Goal: Task Accomplishment & Management: Manage account settings

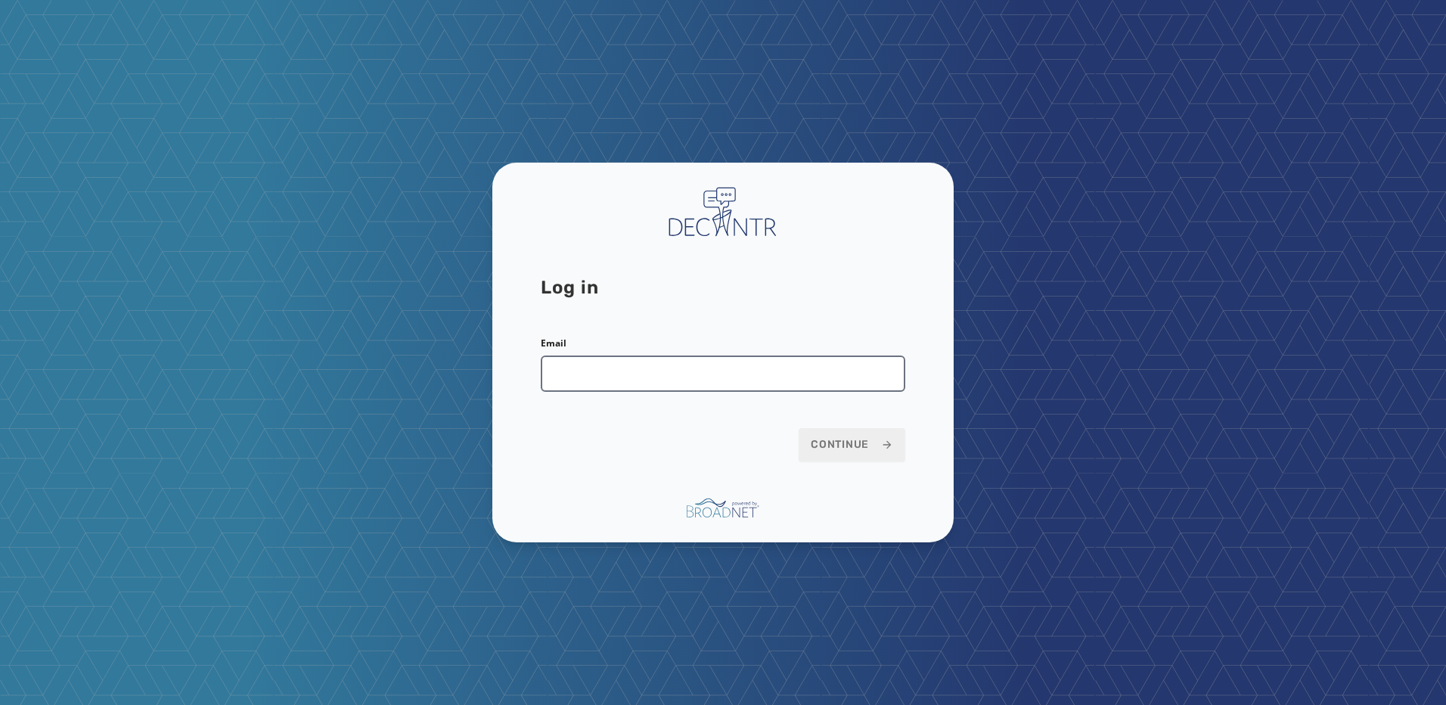
click at [695, 381] on input "Email" at bounding box center [723, 374] width 365 height 36
type input "**********"
click at [834, 448] on span "Continue" at bounding box center [852, 444] width 82 height 15
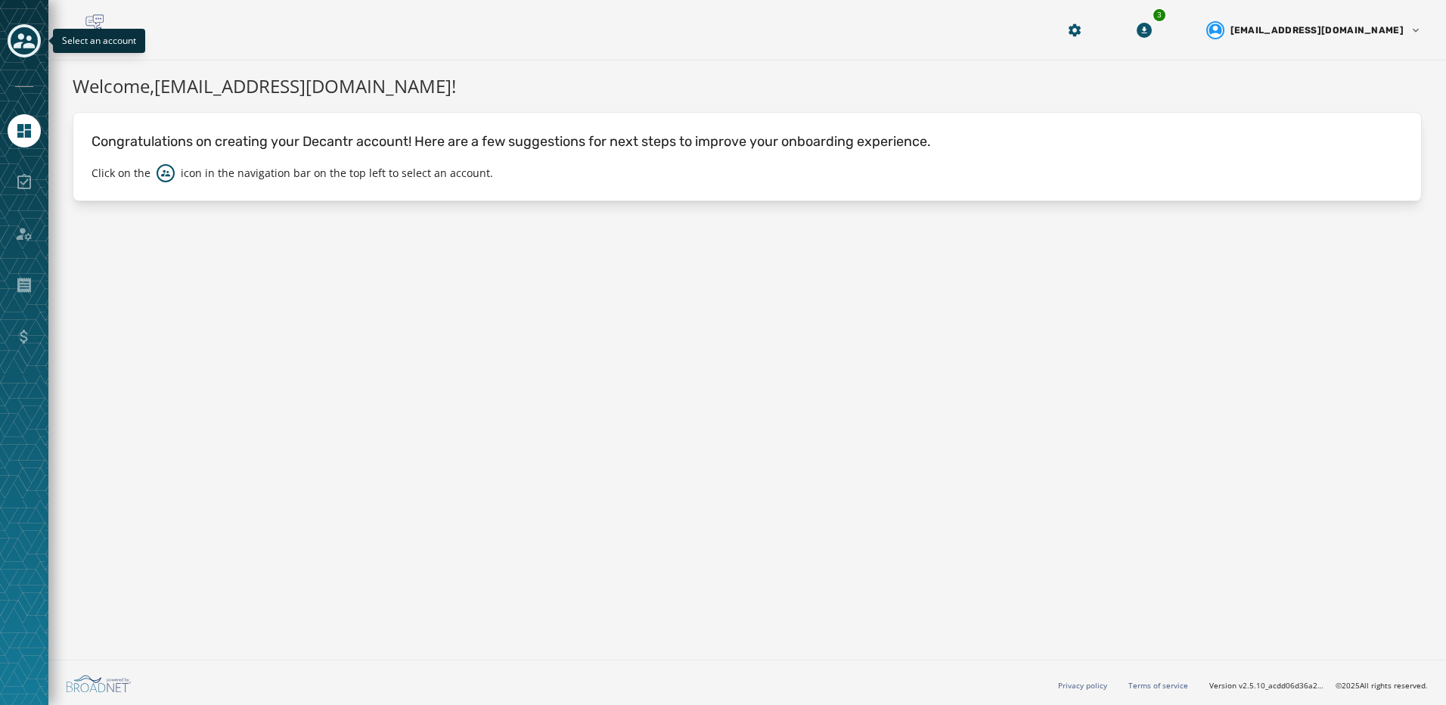
click at [15, 32] on icon "Toggle account select drawer" at bounding box center [24, 40] width 21 height 21
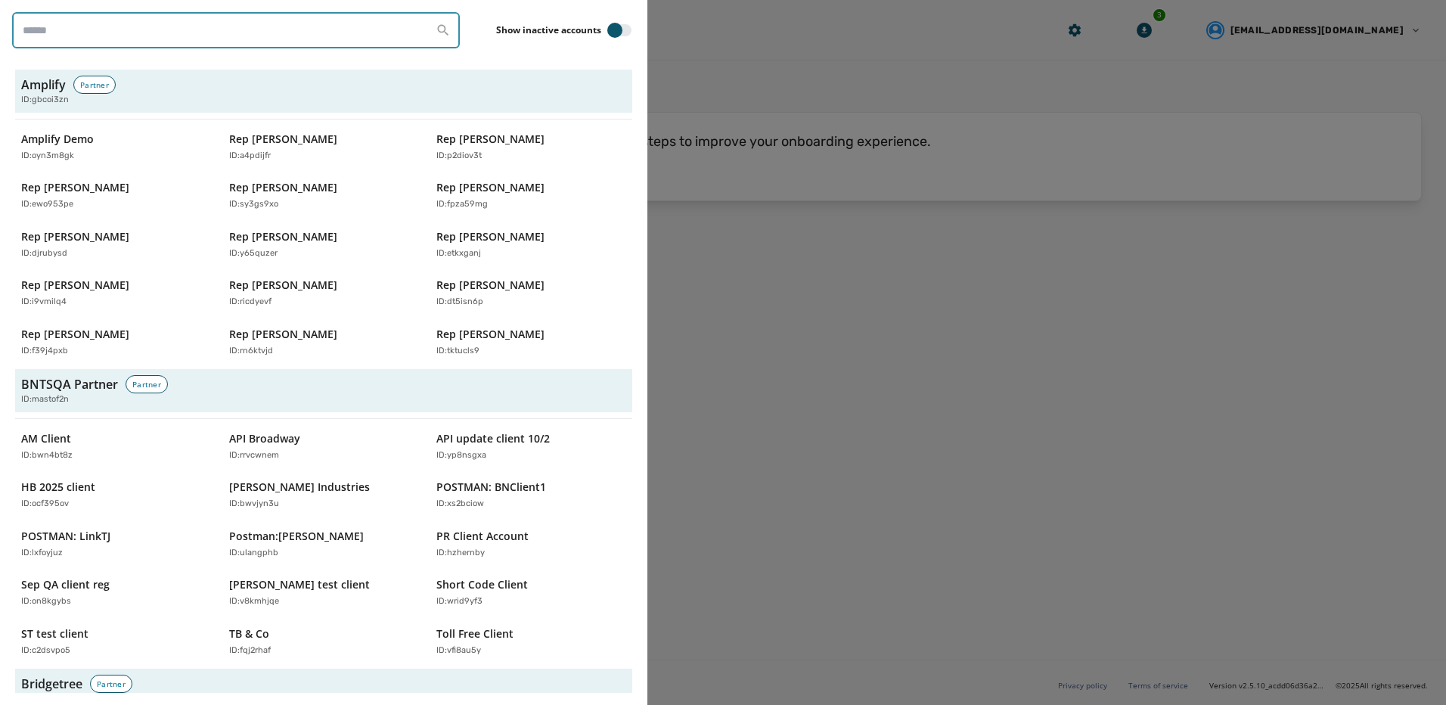
click at [114, 33] on input "search" at bounding box center [236, 30] width 448 height 36
type input "**********"
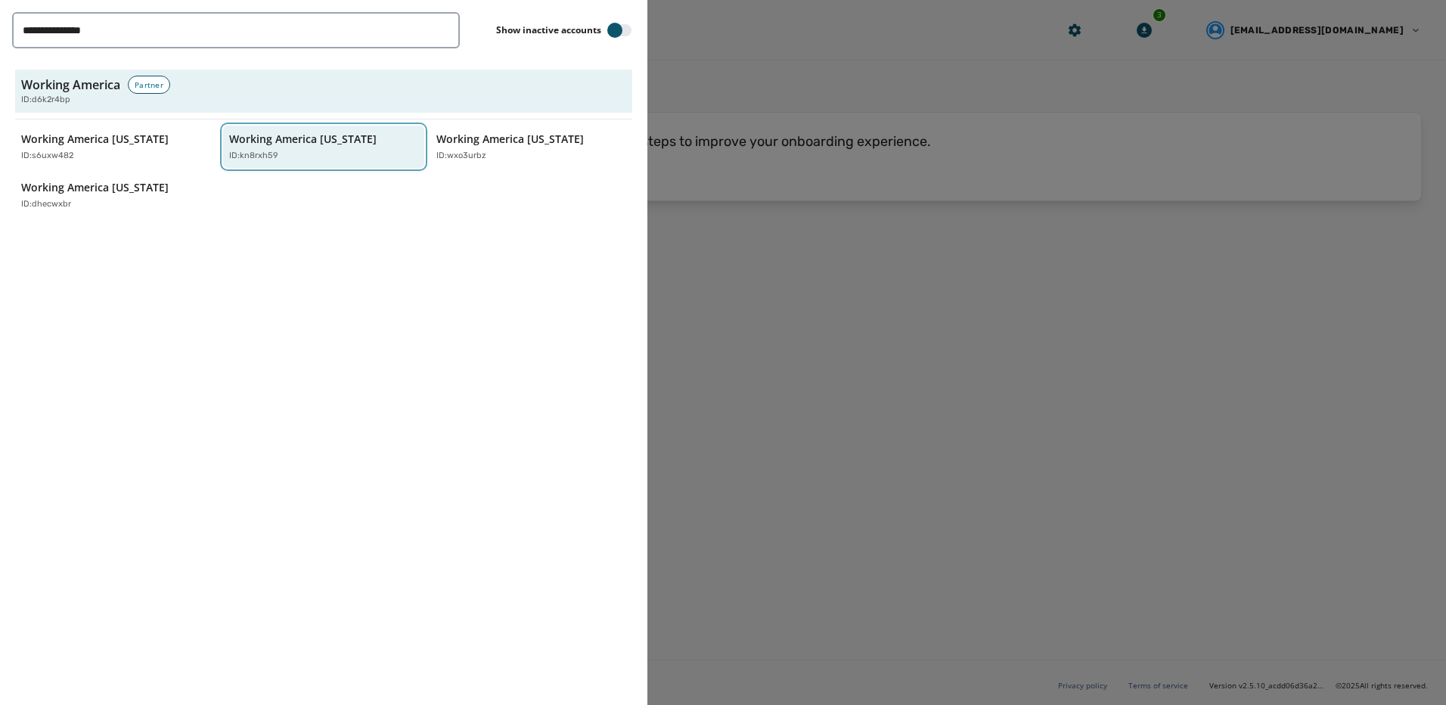
click at [301, 156] on div "ID: kn8rxh59" at bounding box center [316, 156] width 175 height 13
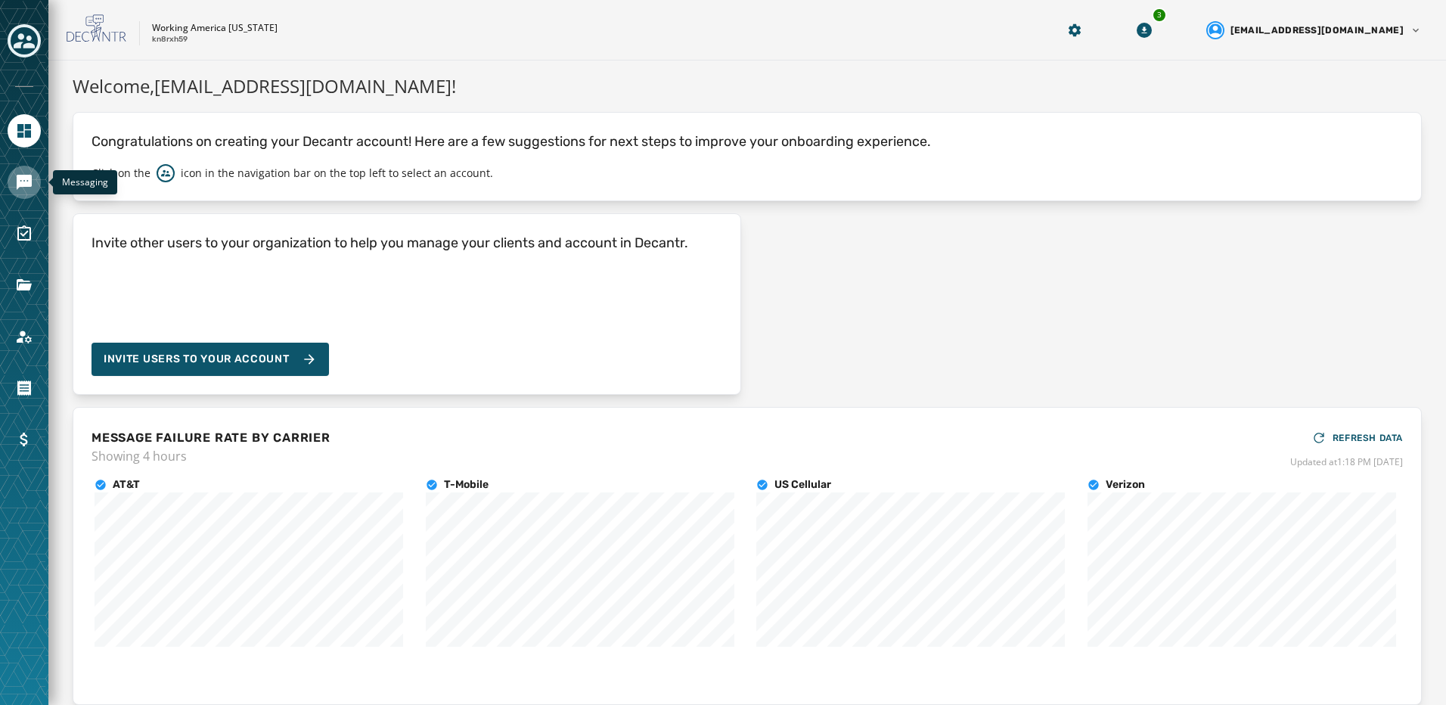
click at [29, 173] on icon "Navigate to Messaging" at bounding box center [24, 182] width 18 height 18
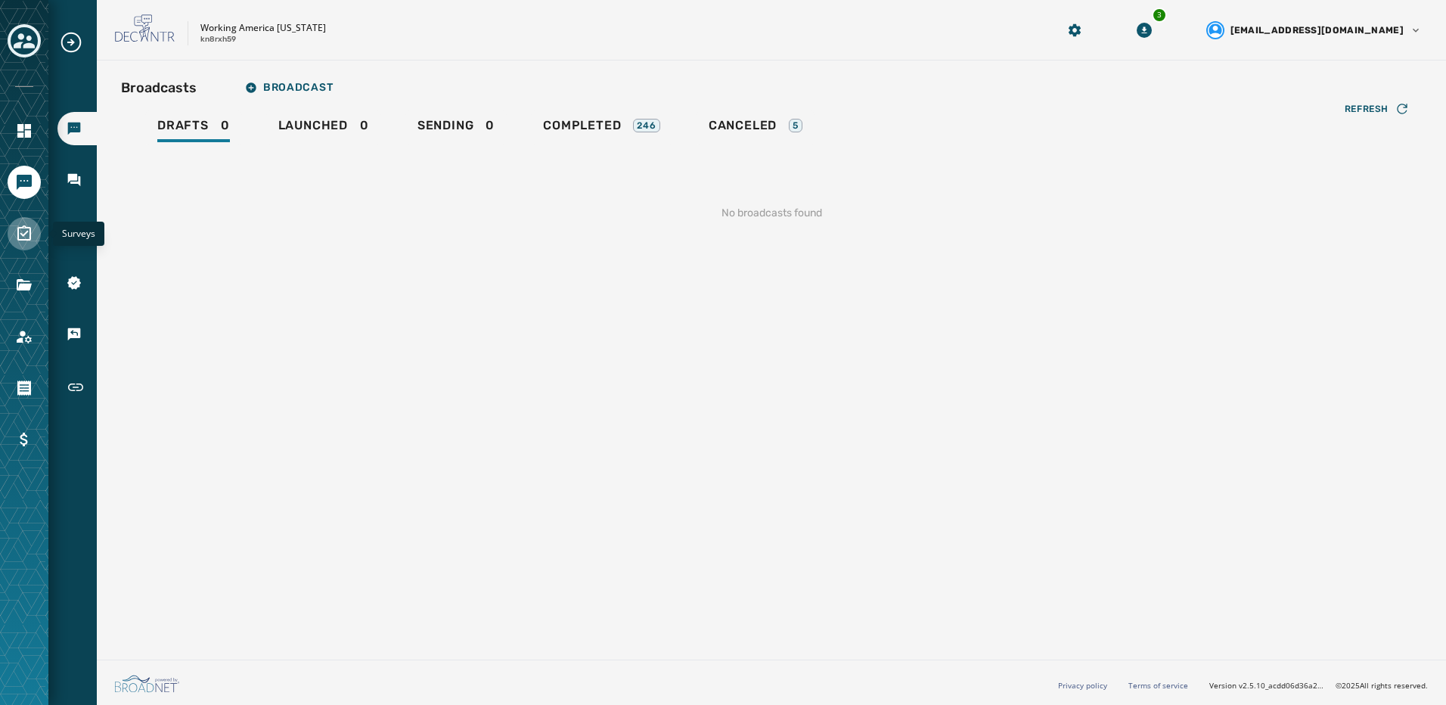
click at [26, 238] on icon "Navigate to Surveys" at bounding box center [24, 234] width 18 height 18
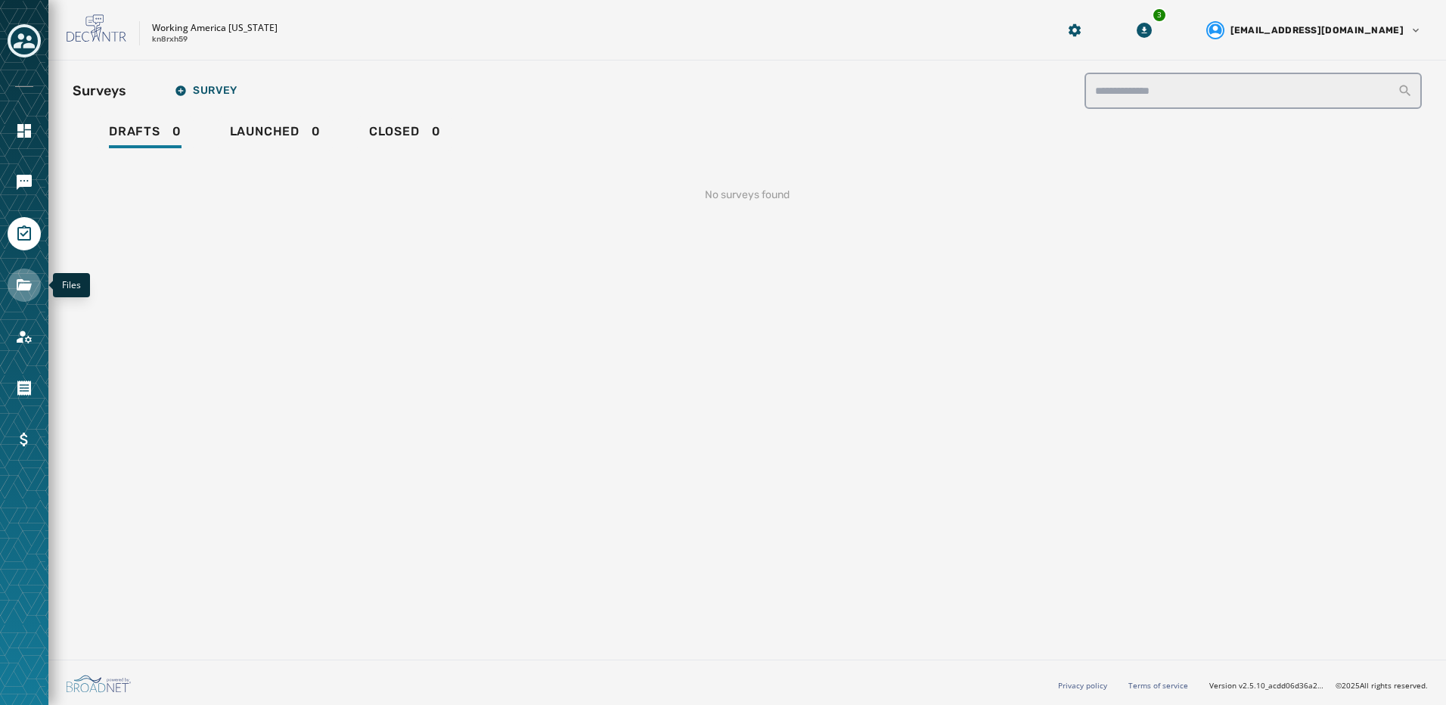
click at [26, 287] on icon "Navigate to Files" at bounding box center [24, 284] width 15 height 11
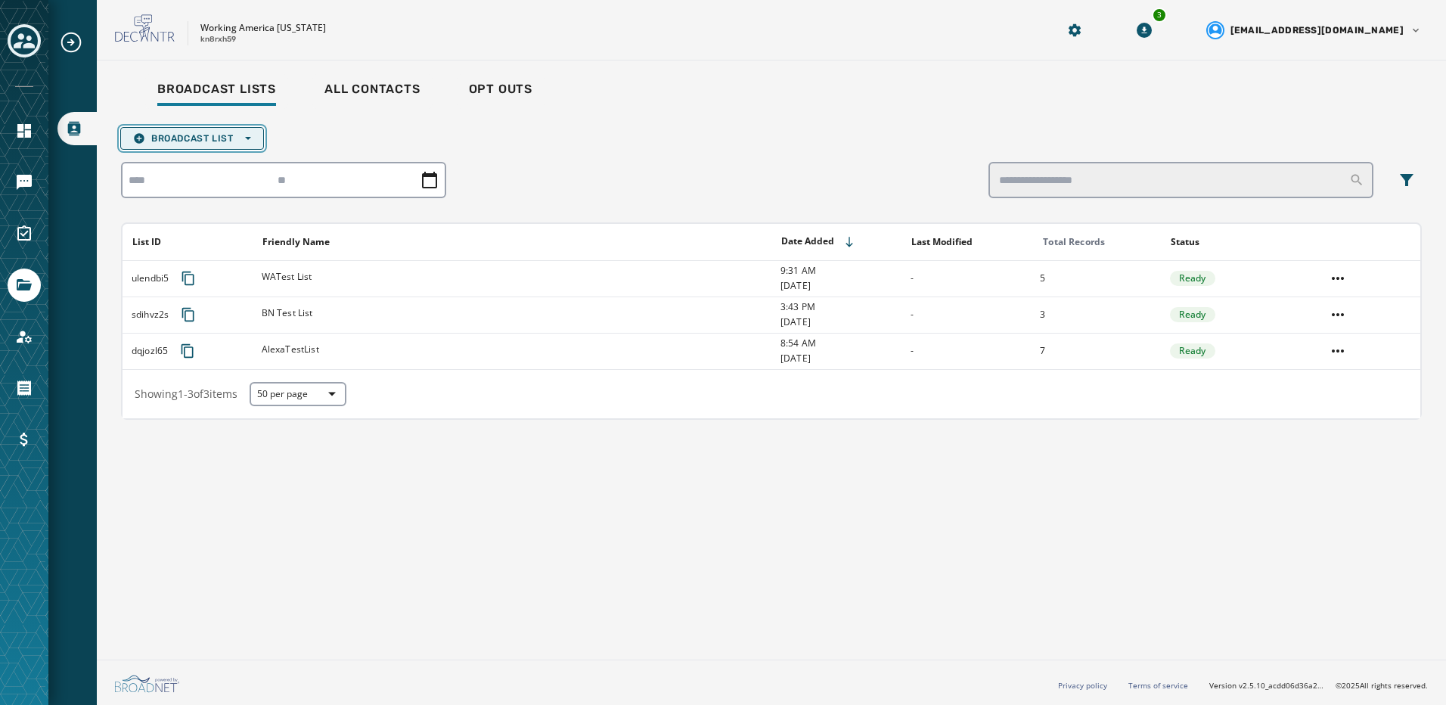
click at [253, 141] on button "Broadcast List Open options" at bounding box center [192, 138] width 144 height 23
click at [238, 157] on span "Upload List" at bounding box center [192, 161] width 118 height 12
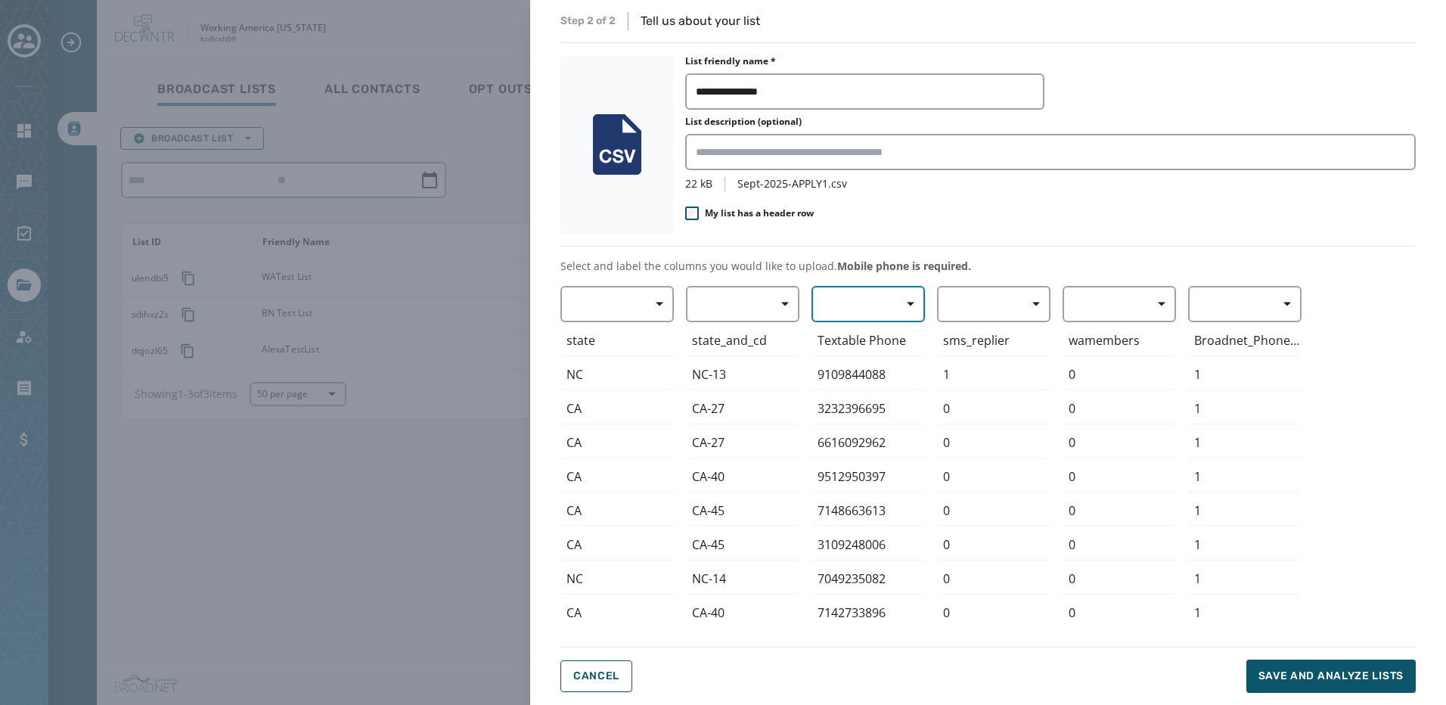
click at [841, 310] on button "button" at bounding box center [868, 304] width 113 height 36
click at [884, 346] on span "Mobile Phone" at bounding box center [865, 338] width 70 height 15
click at [979, 250] on div "**********" at bounding box center [989, 352] width 856 height 681
click at [1312, 681] on span "Save and analyze lists" at bounding box center [1331, 676] width 145 height 15
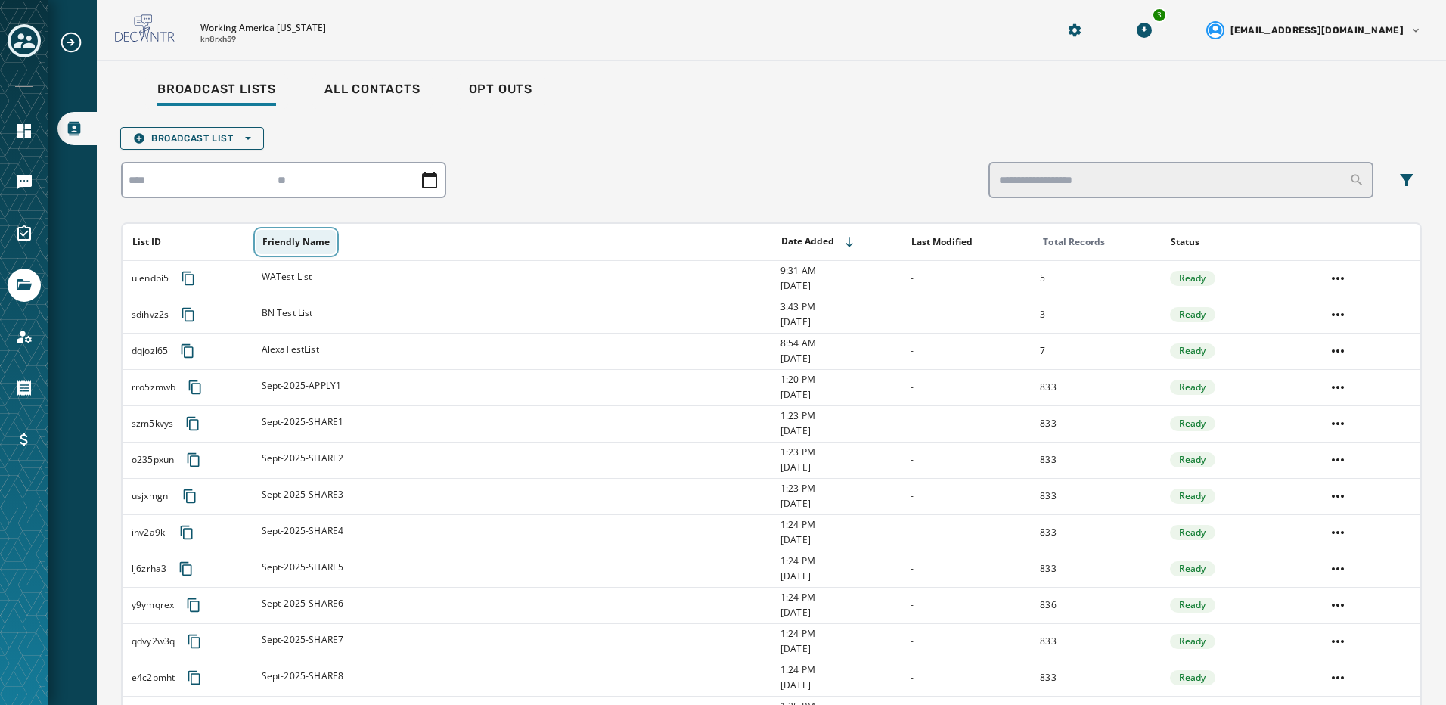
click at [285, 248] on button "Friendly Name" at bounding box center [295, 242] width 79 height 24
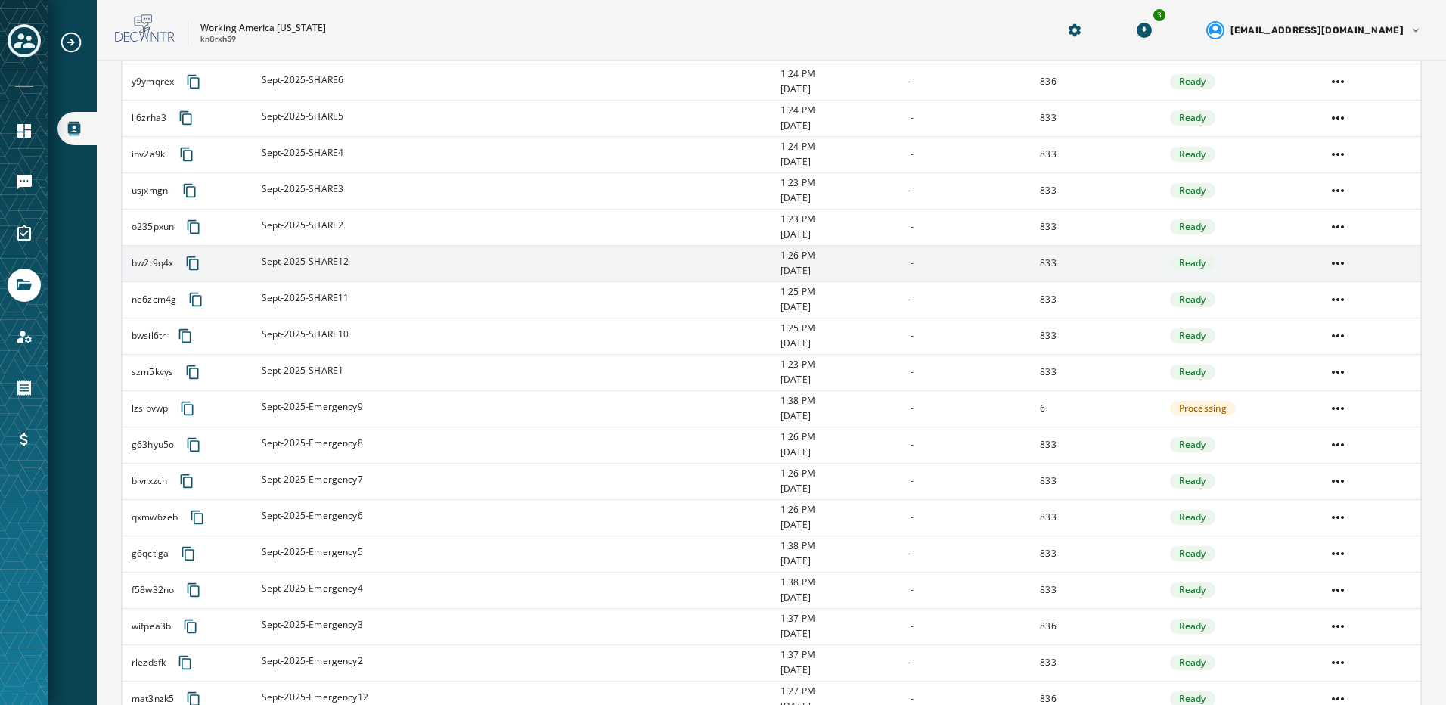
scroll to position [1488, 0]
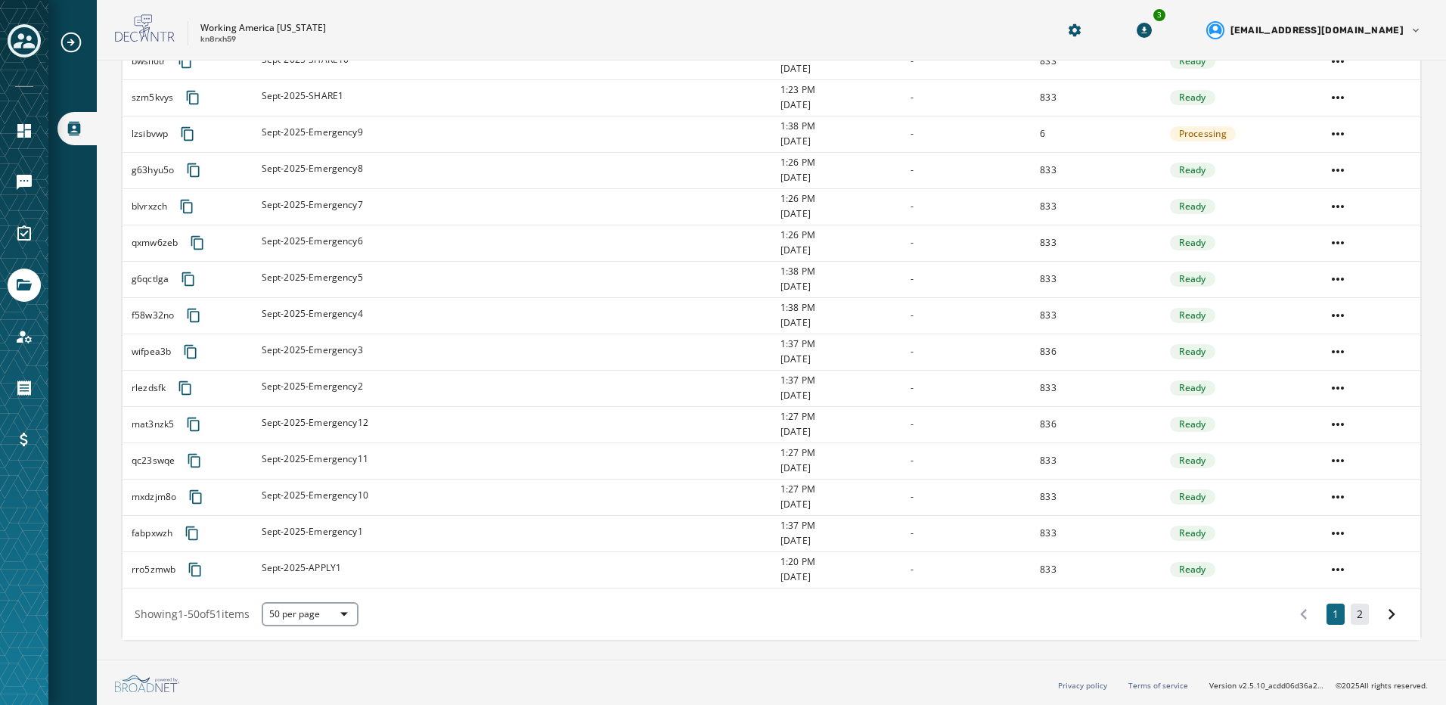
click at [1357, 611] on button "2" at bounding box center [1360, 614] width 18 height 21
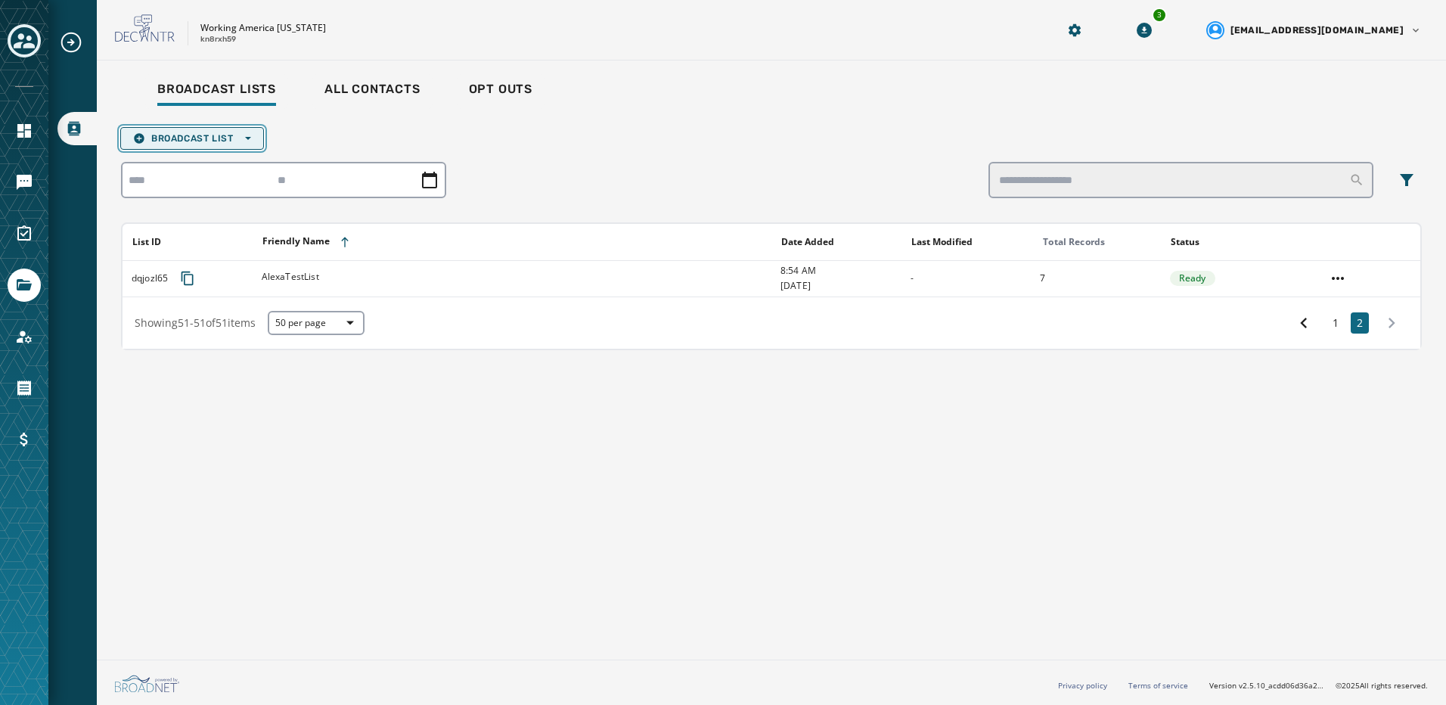
click at [239, 134] on span "Broadcast List Open options" at bounding box center [192, 138] width 118 height 12
click at [175, 161] on span "Upload List" at bounding box center [192, 161] width 118 height 12
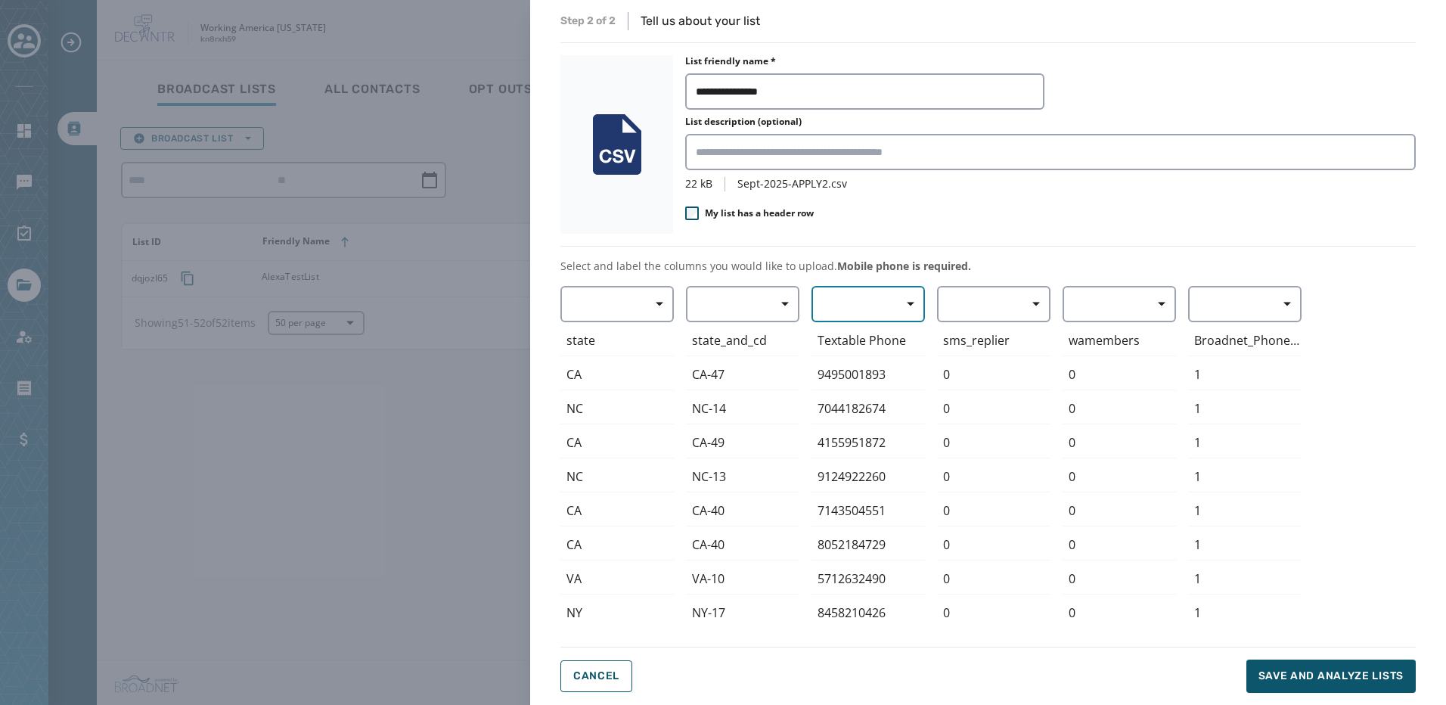
click at [870, 303] on button "button" at bounding box center [868, 304] width 113 height 36
click at [872, 345] on span "Mobile Phone" at bounding box center [865, 338] width 70 height 15
click at [1287, 687] on button "Save and analyze lists" at bounding box center [1331, 676] width 169 height 33
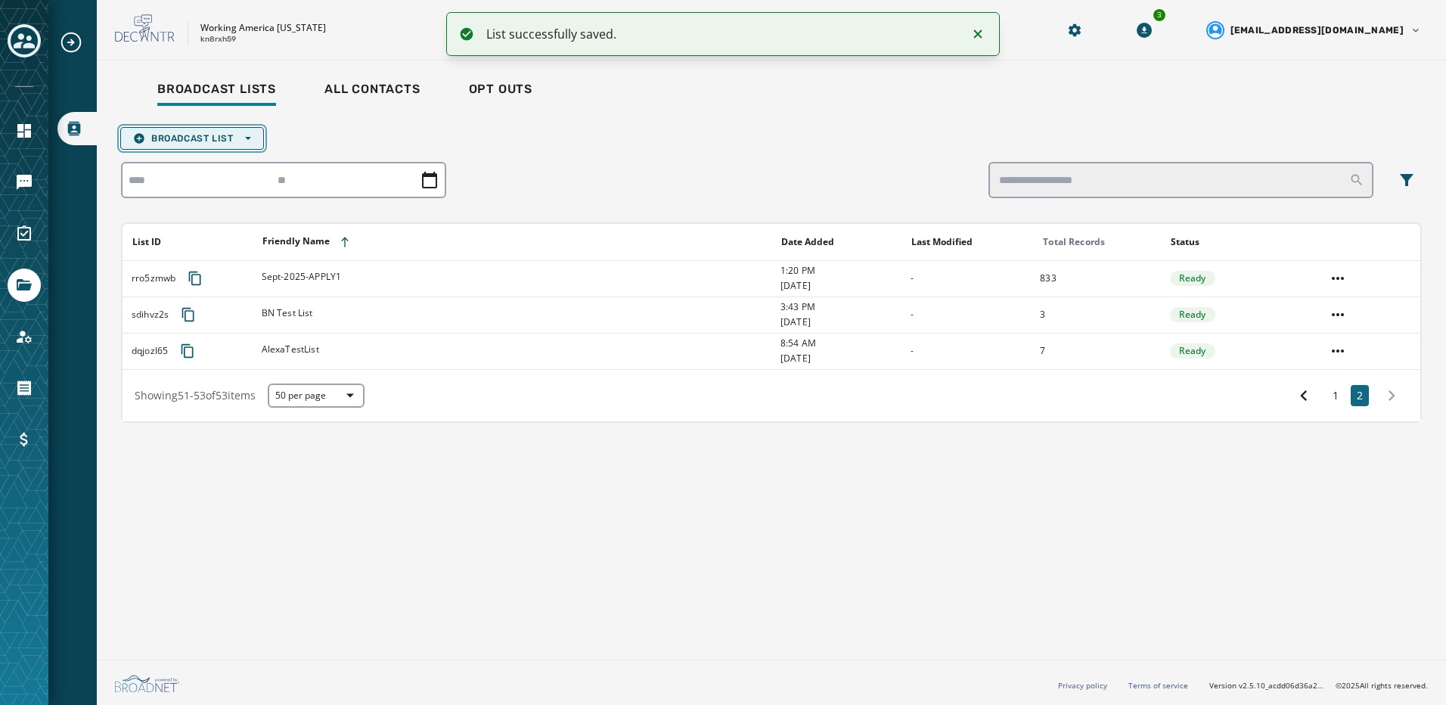
click at [234, 136] on span "Broadcast List Open options" at bounding box center [192, 138] width 118 height 12
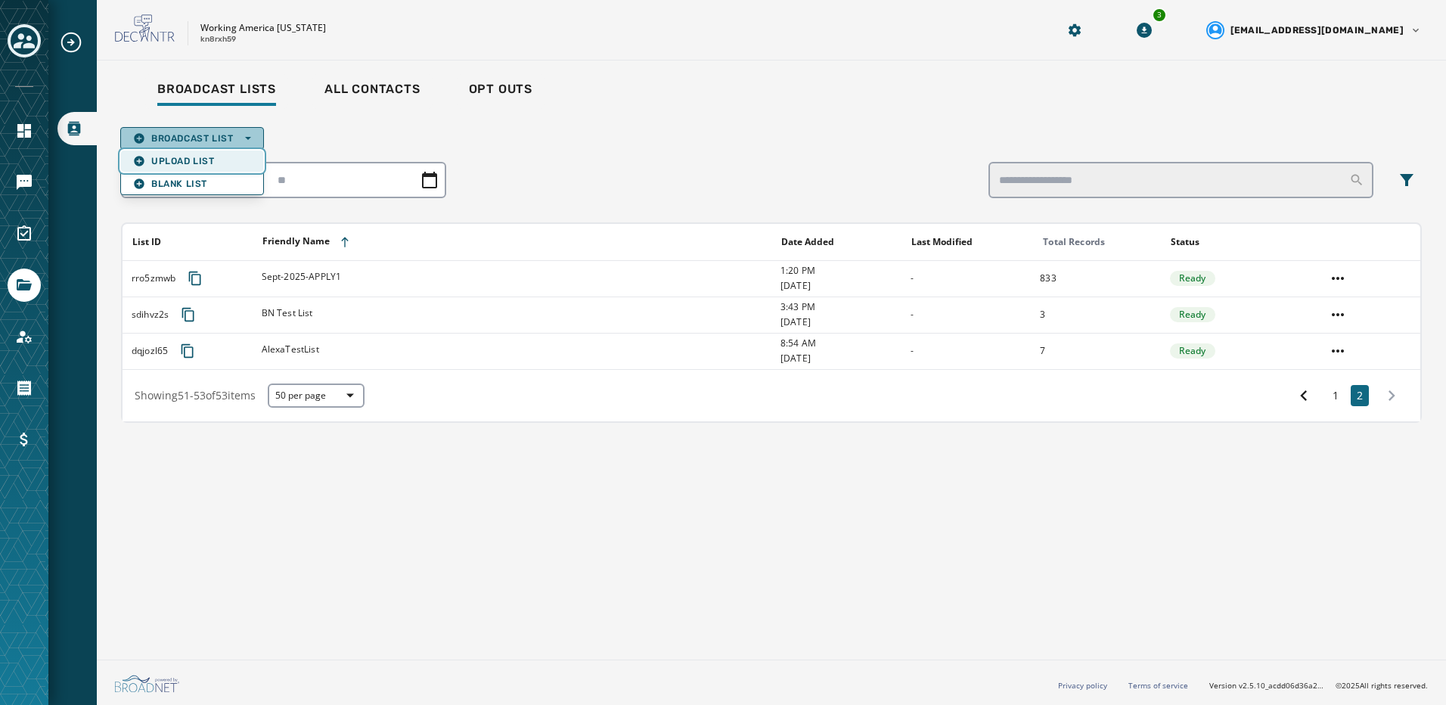
click at [218, 157] on span "Upload List" at bounding box center [192, 161] width 118 height 12
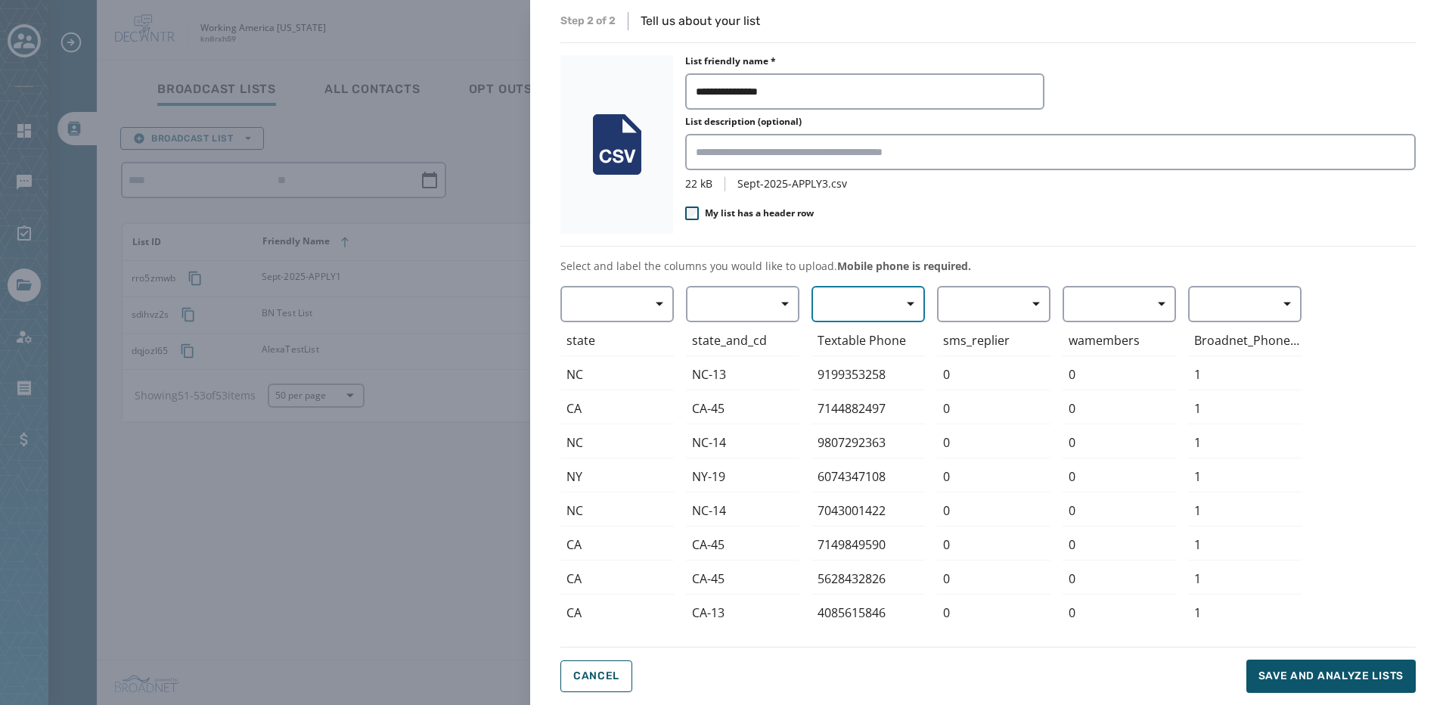
click at [887, 306] on span "button" at bounding box center [905, 304] width 36 height 30
click at [882, 344] on span "Mobile Phone" at bounding box center [865, 338] width 70 height 15
click at [1310, 673] on span "Save and analyze lists" at bounding box center [1331, 676] width 145 height 15
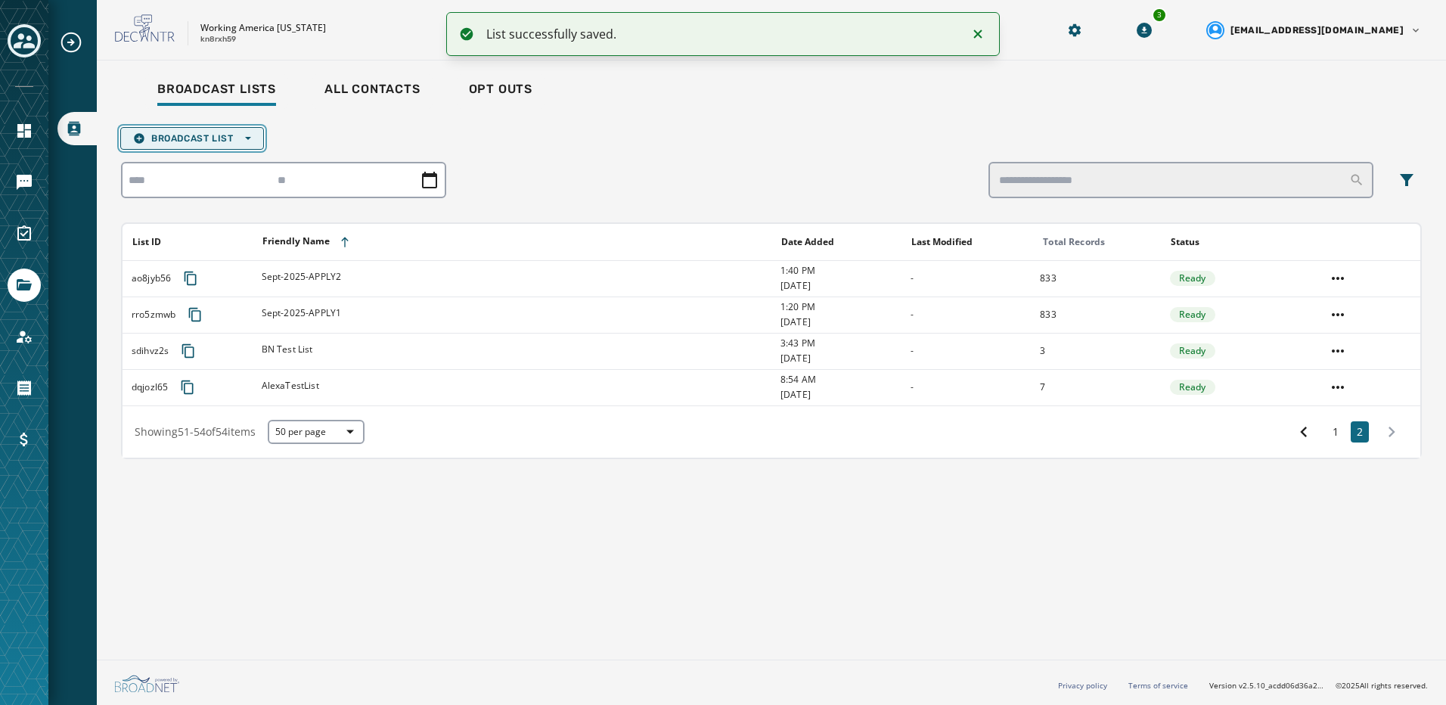
click at [191, 138] on span "Broadcast List Open options" at bounding box center [192, 138] width 118 height 12
click at [207, 159] on span "Upload List" at bounding box center [192, 161] width 118 height 12
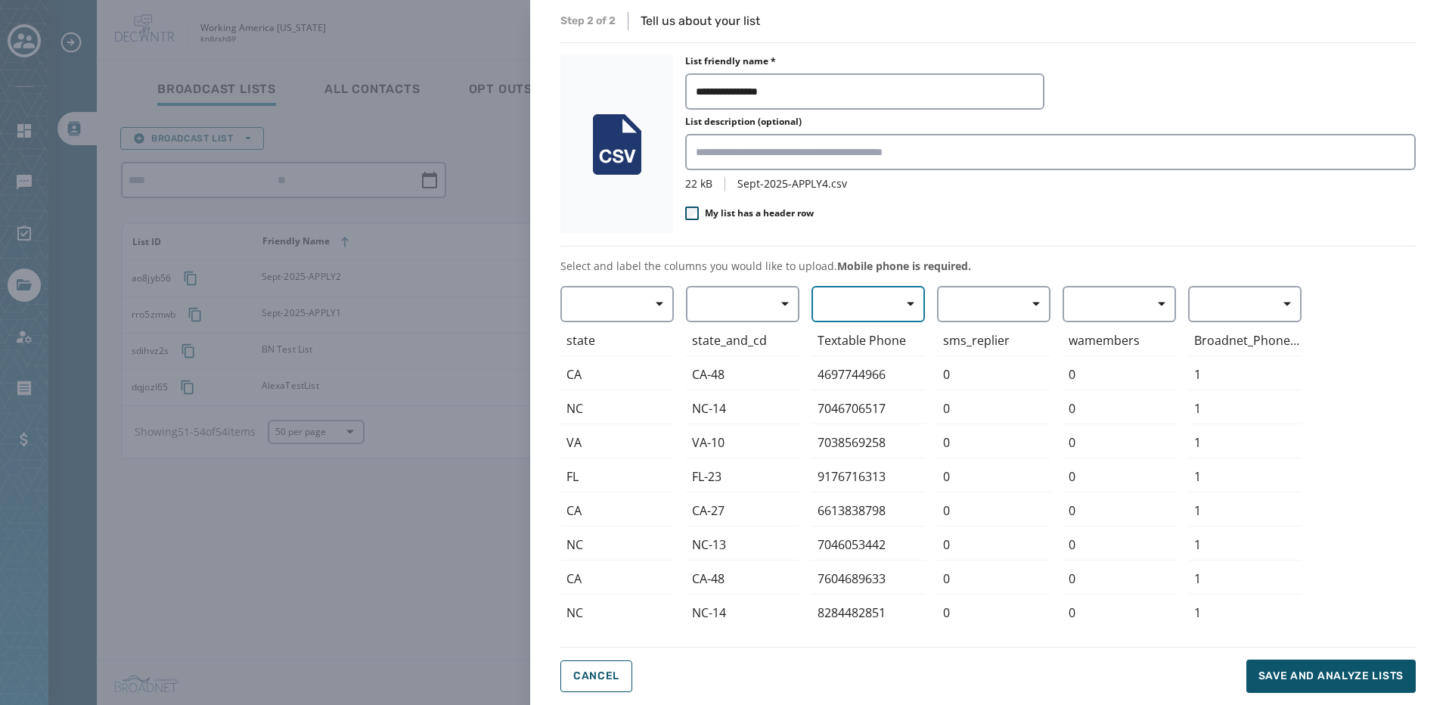
click at [890, 309] on span "button" at bounding box center [905, 304] width 36 height 30
click at [890, 338] on span "Mobile Phone" at bounding box center [865, 338] width 70 height 15
click at [1289, 676] on span "Save and analyze lists" at bounding box center [1331, 676] width 145 height 15
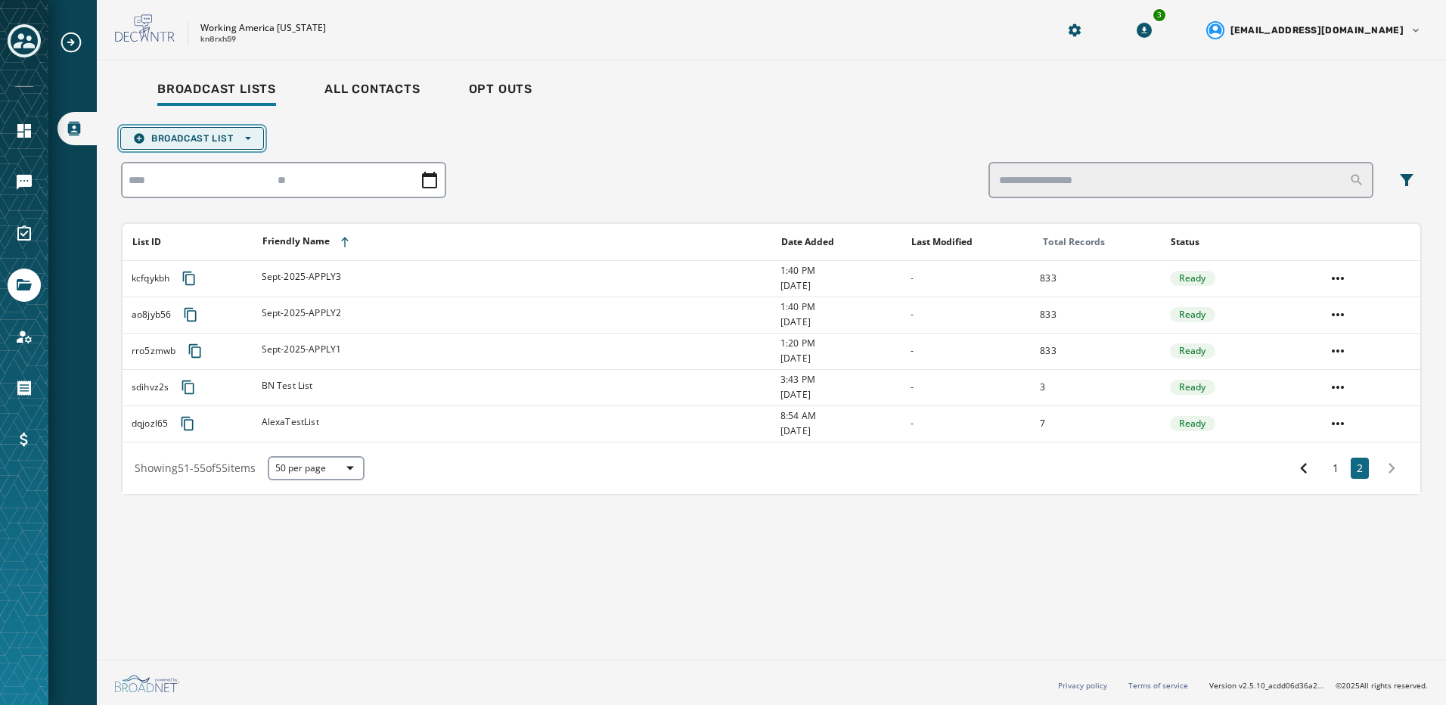
click at [207, 134] on span "Broadcast List Open options" at bounding box center [192, 138] width 118 height 12
click at [204, 161] on span "Upload List" at bounding box center [192, 161] width 118 height 12
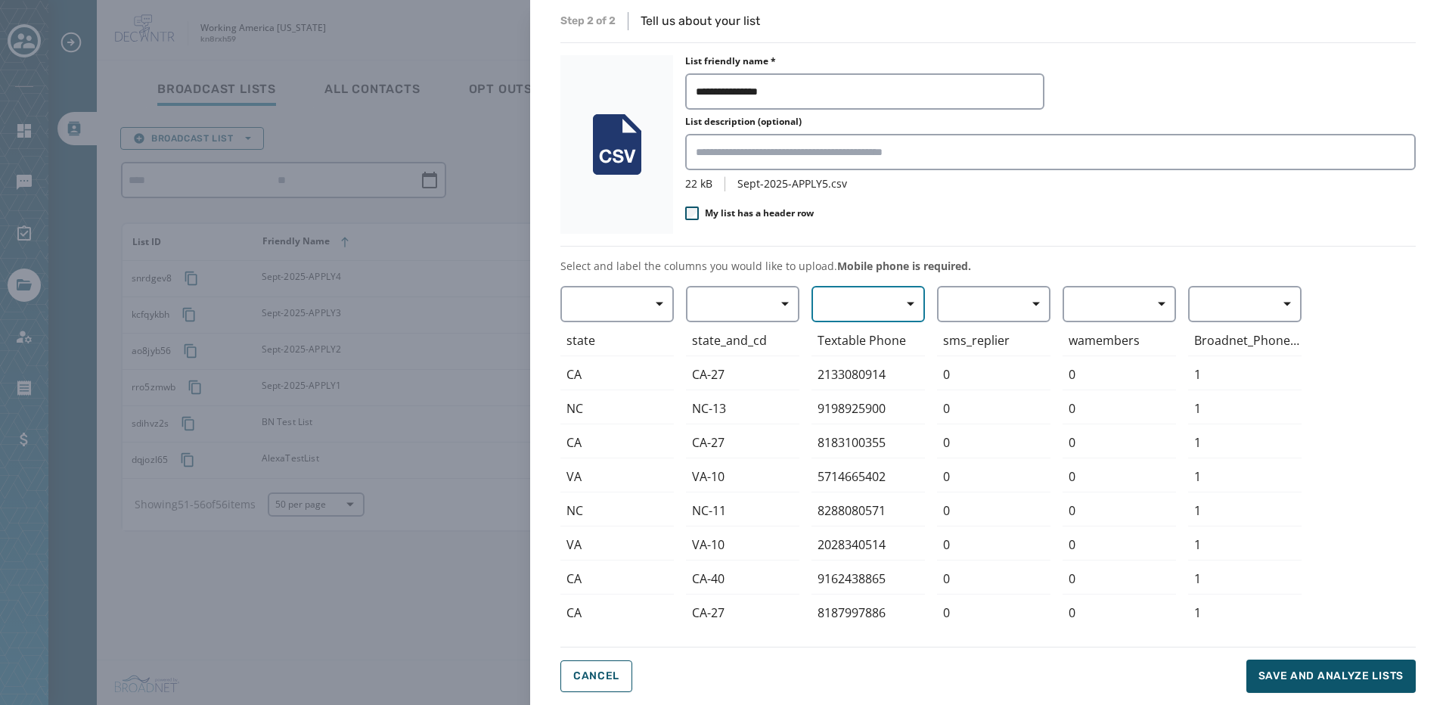
click at [844, 293] on button "button" at bounding box center [868, 304] width 113 height 36
click at [856, 337] on span "Mobile Phone" at bounding box center [865, 338] width 70 height 15
click at [1307, 682] on span "Save and analyze lists" at bounding box center [1331, 676] width 145 height 15
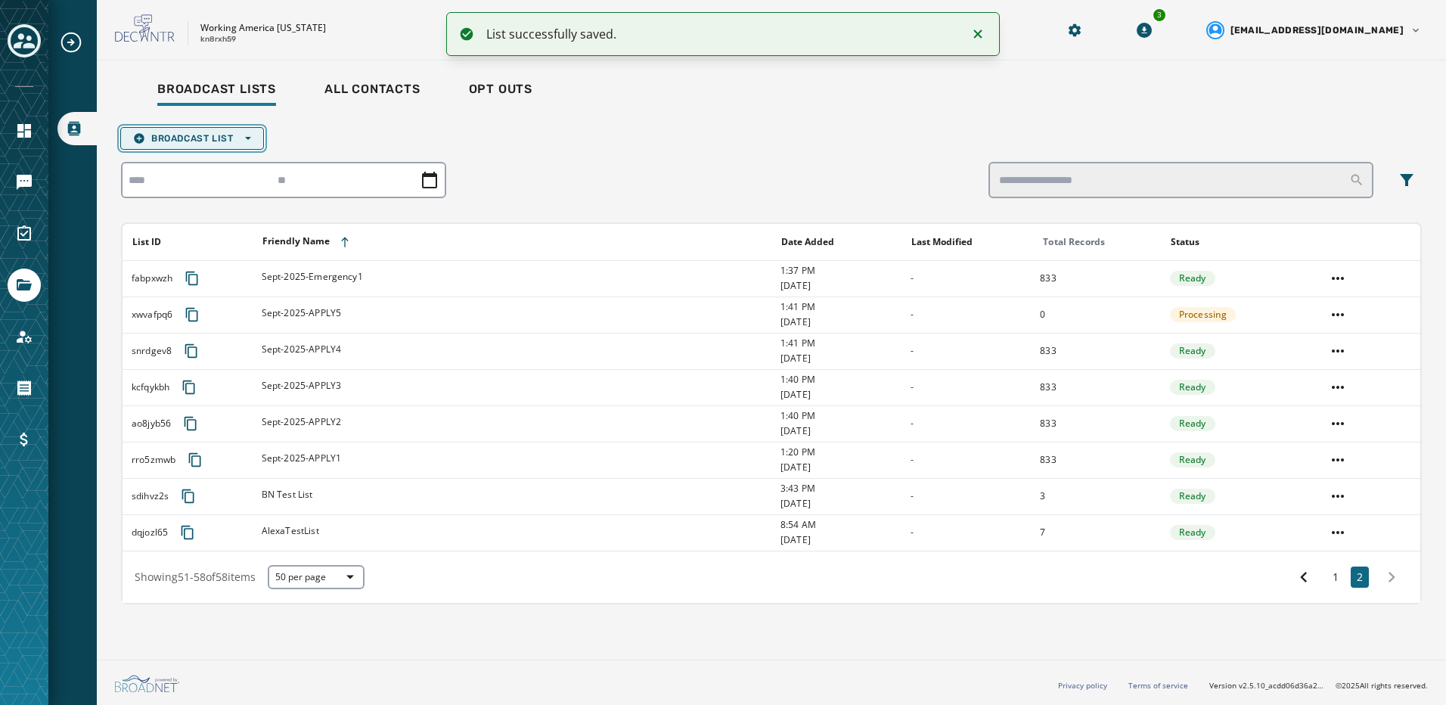
drag, startPoint x: 232, startPoint y: 136, endPoint x: 228, endPoint y: 129, distance: 8.5
click at [231, 137] on span "Broadcast List Open options" at bounding box center [192, 138] width 118 height 12
click at [231, 153] on button "Upload List" at bounding box center [192, 161] width 142 height 21
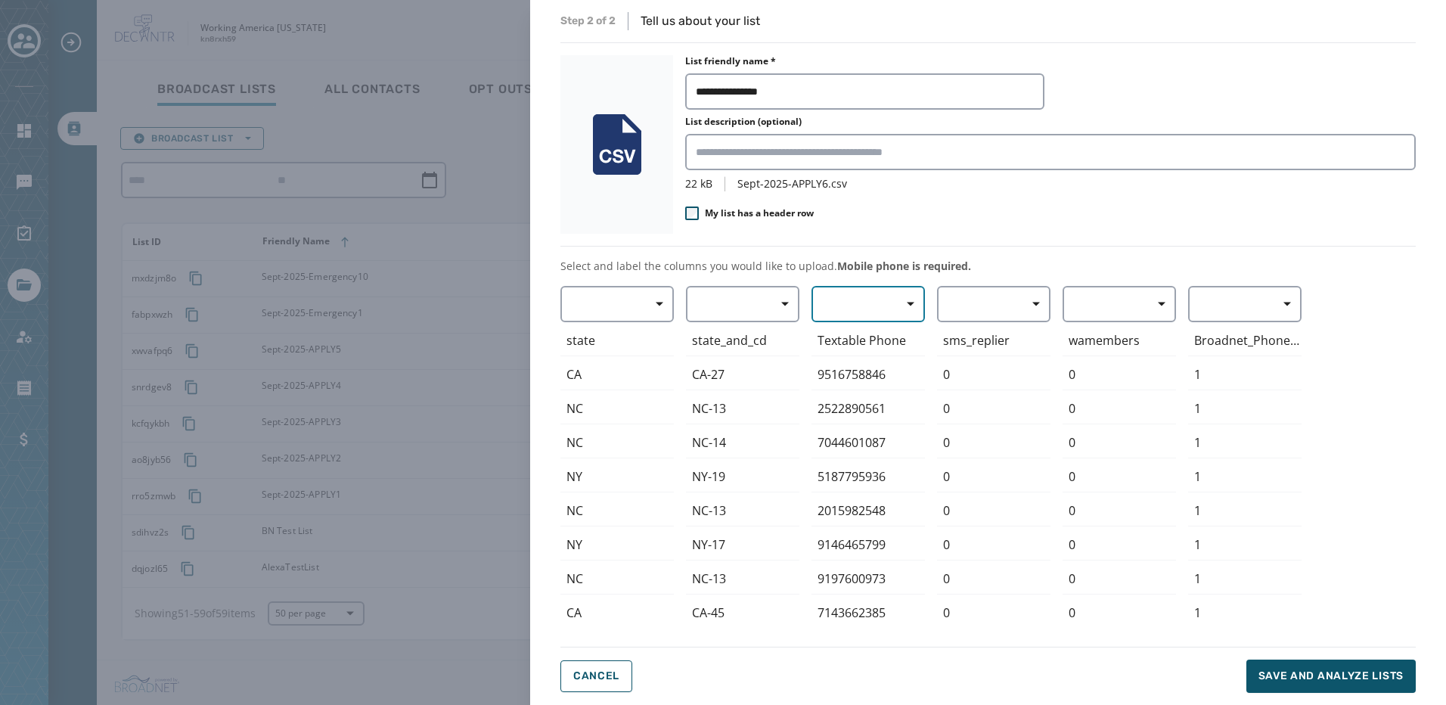
click at [894, 312] on span "button" at bounding box center [905, 304] width 36 height 30
click at [896, 340] on span "Mobile Phone" at bounding box center [865, 338] width 70 height 15
click at [1330, 680] on span "Save and analyze lists" at bounding box center [1331, 676] width 145 height 15
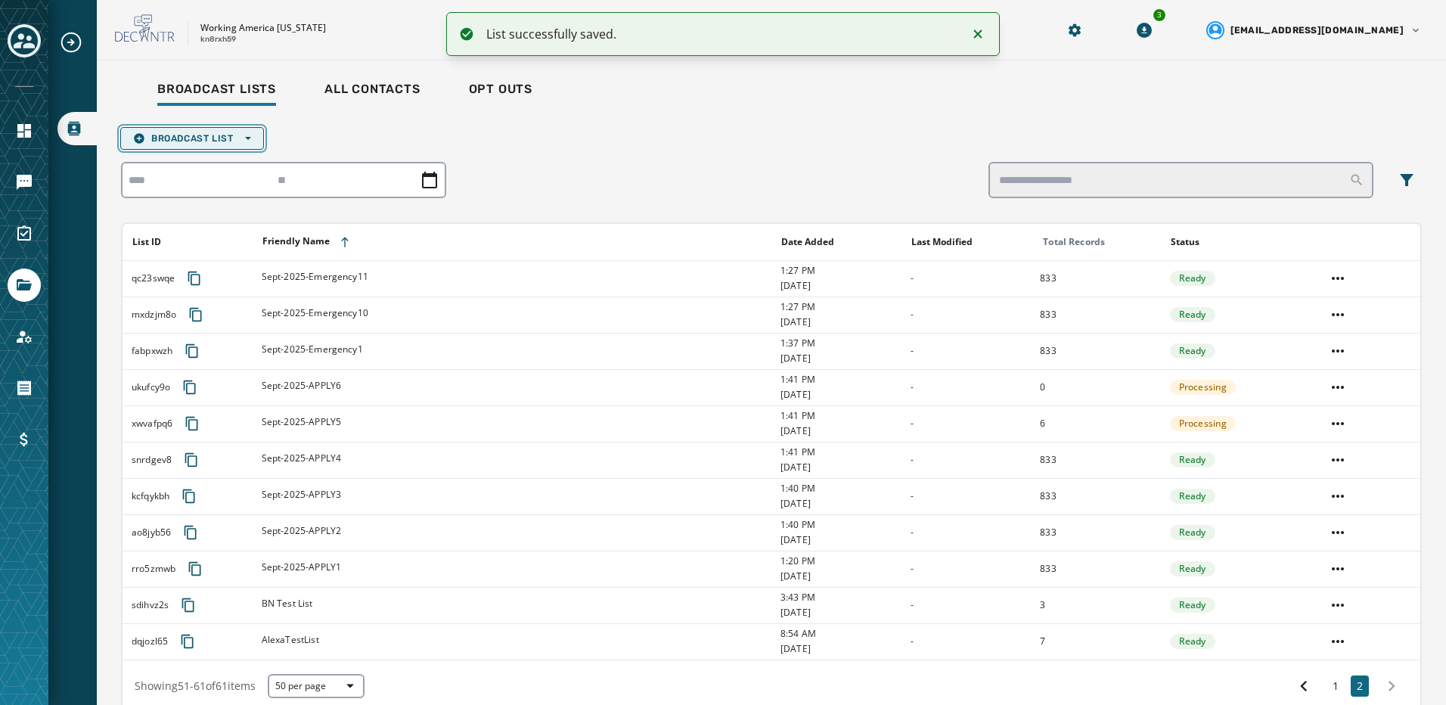
click at [196, 130] on button "Broadcast List Open options" at bounding box center [192, 138] width 144 height 23
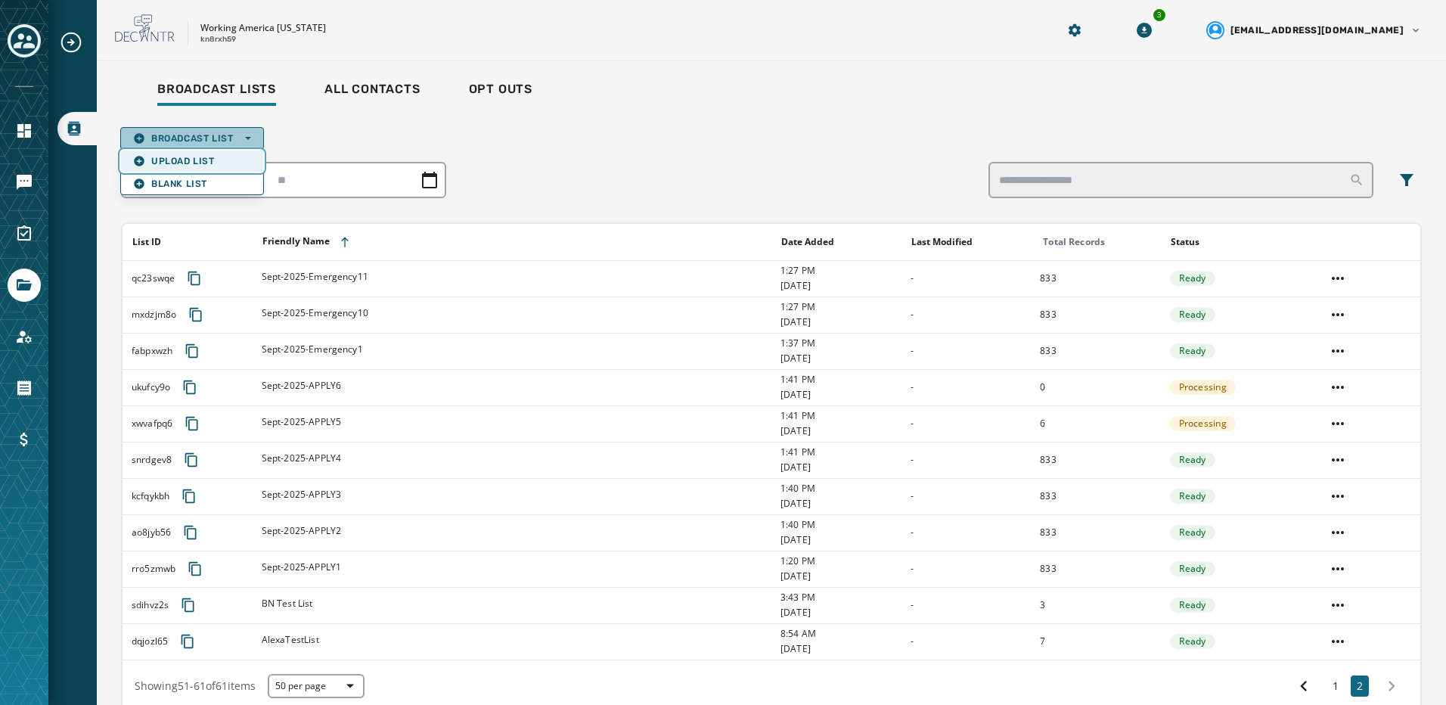
click at [195, 157] on span "Upload List" at bounding box center [192, 161] width 118 height 12
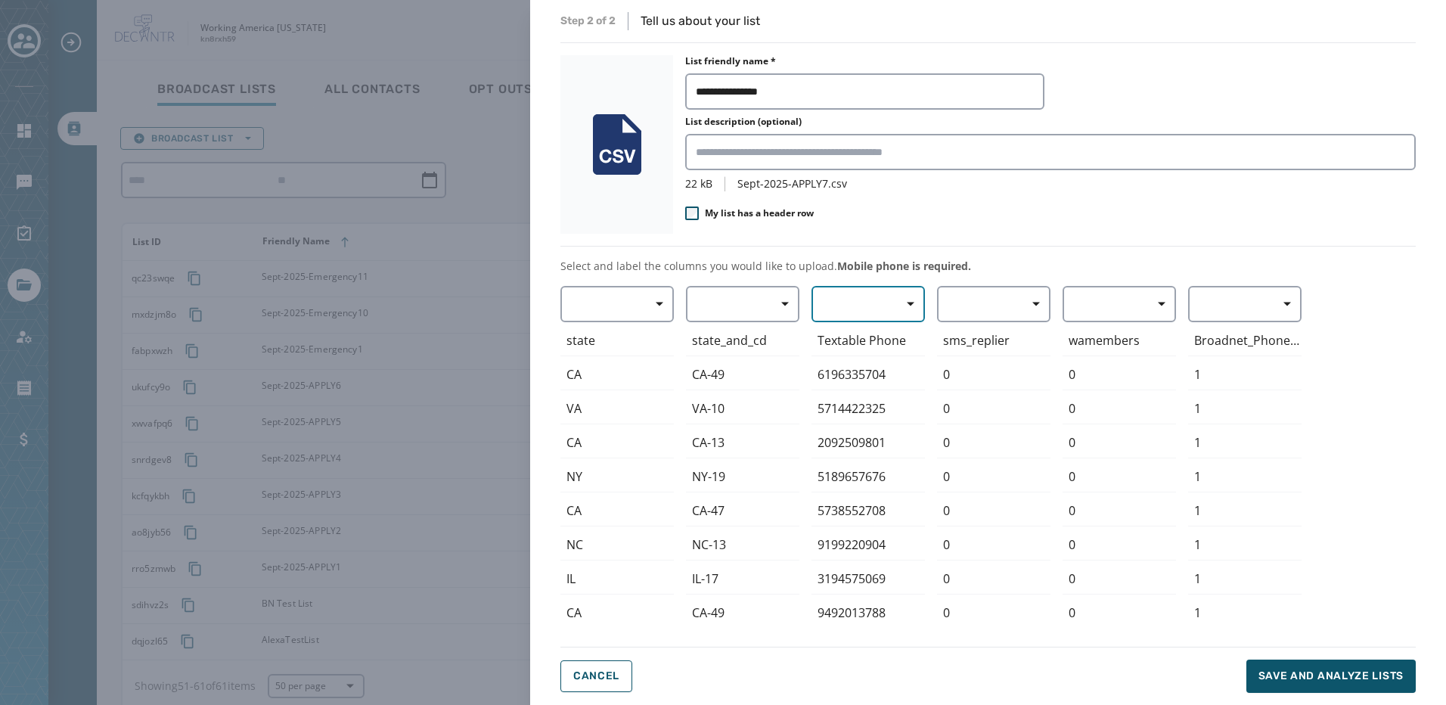
click at [847, 292] on button "button" at bounding box center [868, 304] width 113 height 36
click at [841, 338] on span "Mobile Phone" at bounding box center [865, 338] width 70 height 15
click at [1307, 676] on span "Save and analyze lists" at bounding box center [1331, 676] width 145 height 15
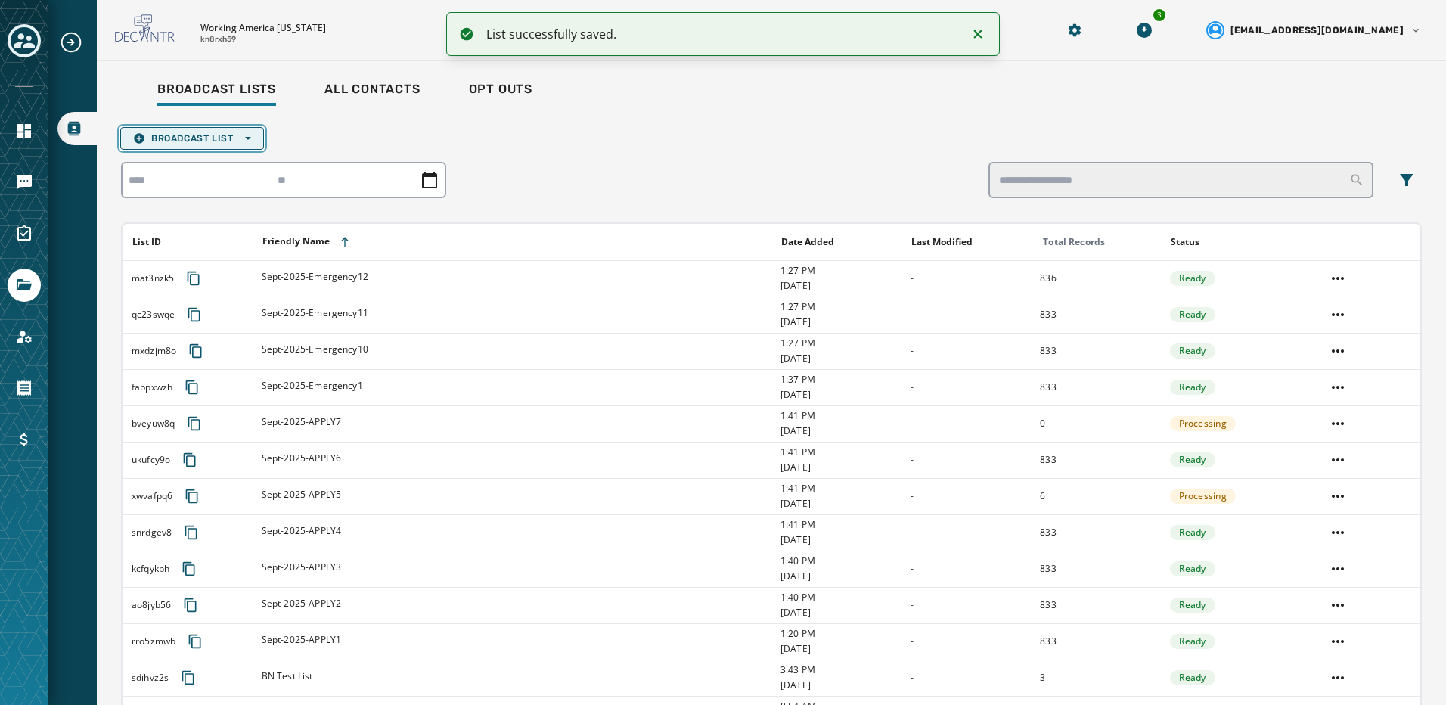
click at [197, 137] on span "Broadcast List Open options" at bounding box center [192, 138] width 118 height 12
click at [197, 165] on span "Upload List" at bounding box center [192, 161] width 118 height 12
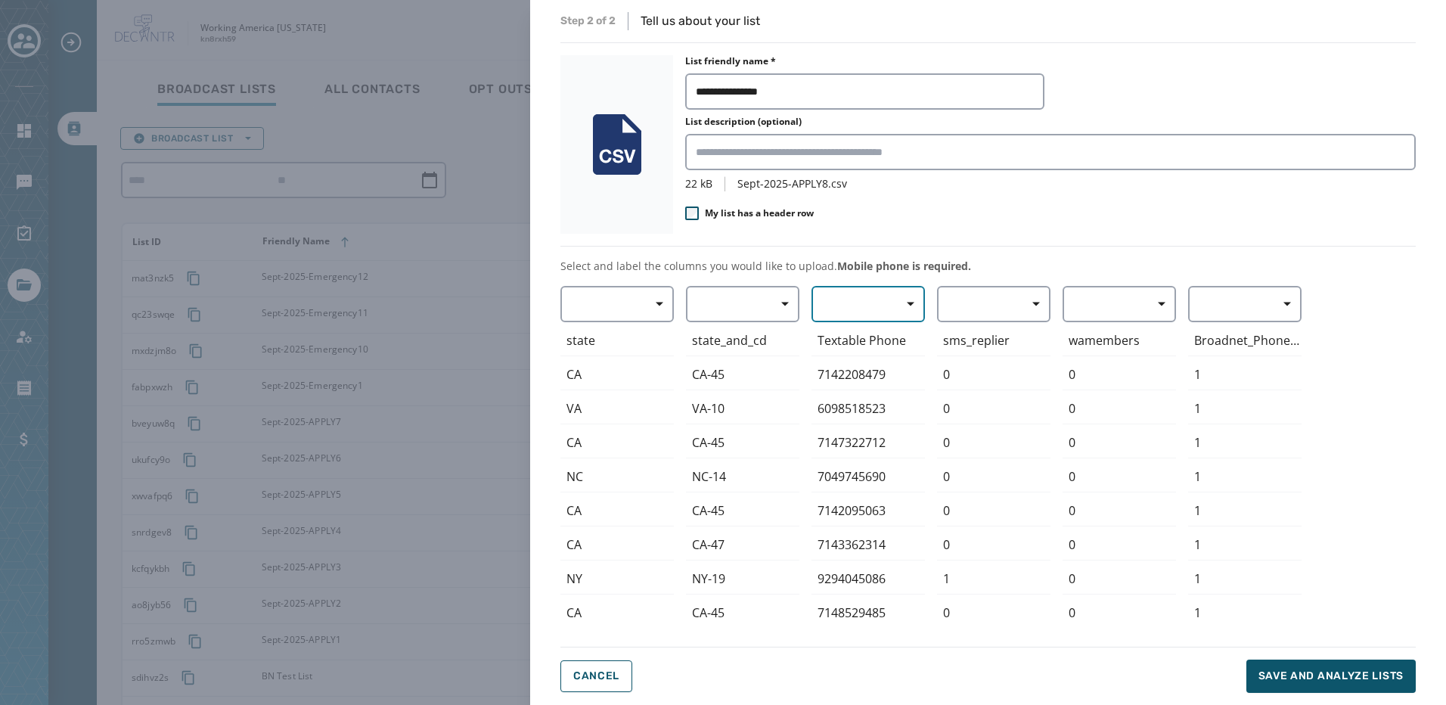
click at [862, 318] on button "button" at bounding box center [868, 304] width 113 height 36
click at [868, 339] on span "Mobile Phone" at bounding box center [865, 338] width 70 height 15
click at [1279, 677] on span "Save and analyze lists" at bounding box center [1331, 676] width 145 height 15
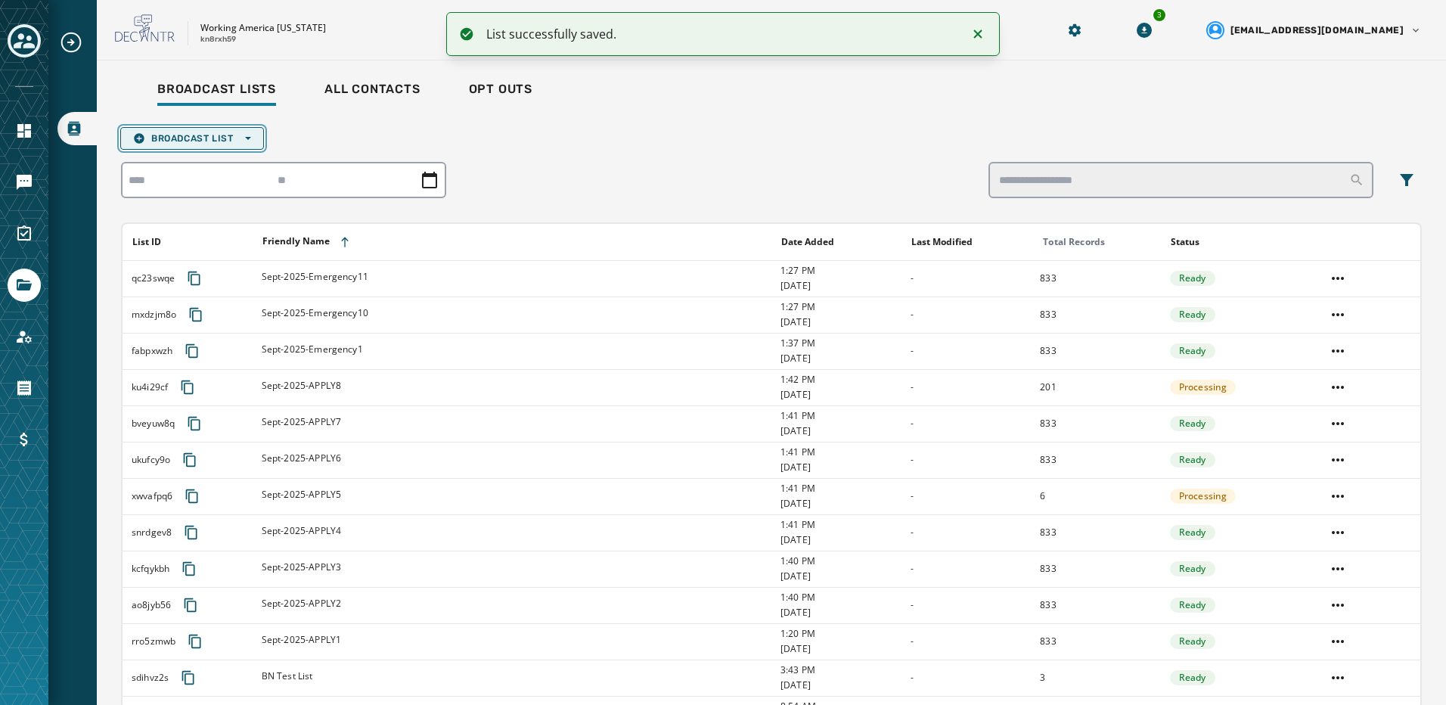
click at [201, 136] on span "Broadcast List Open options" at bounding box center [192, 138] width 118 height 12
click at [200, 157] on span "Upload List" at bounding box center [192, 161] width 118 height 12
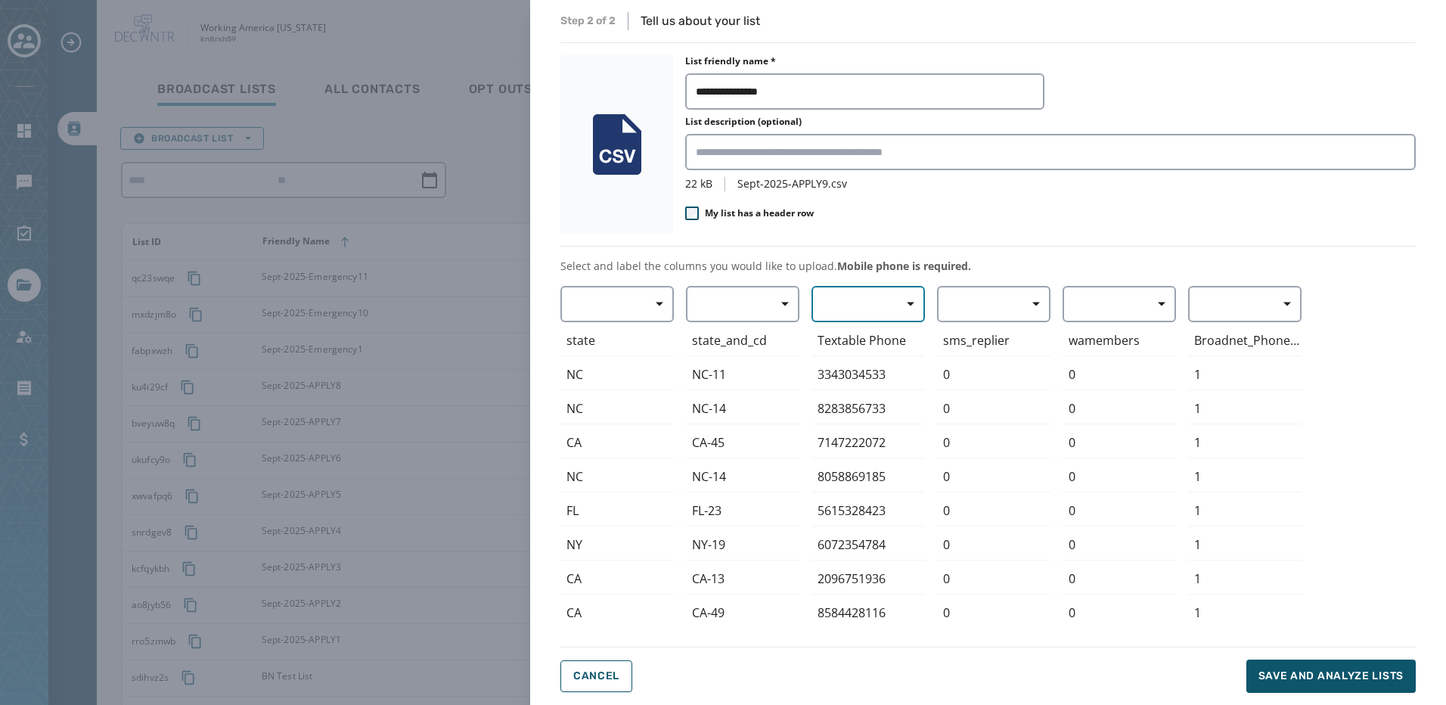
click at [863, 316] on button "button" at bounding box center [868, 304] width 113 height 36
click at [862, 341] on span "Mobile Phone" at bounding box center [865, 338] width 70 height 15
click at [1307, 687] on button "Save and analyze lists" at bounding box center [1331, 676] width 169 height 33
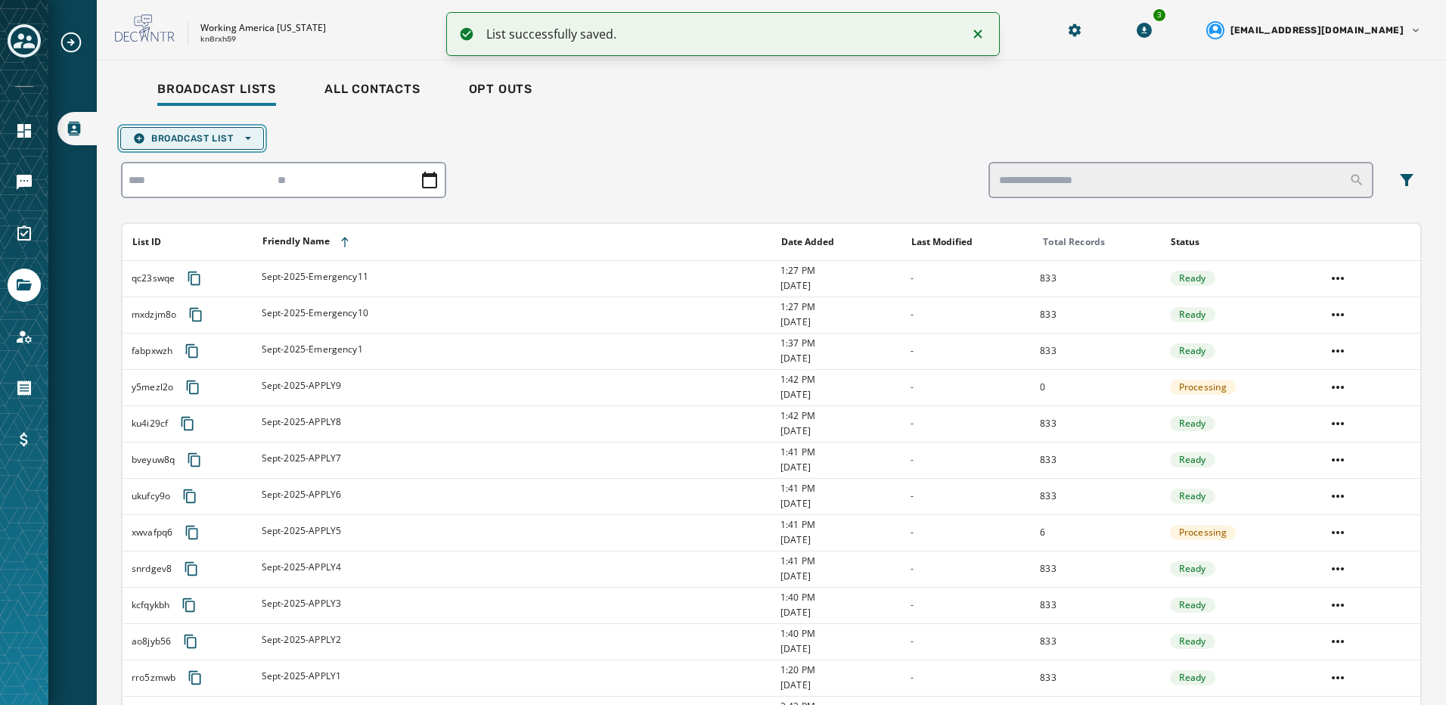
click at [211, 144] on span "Broadcast List Open options" at bounding box center [192, 138] width 118 height 12
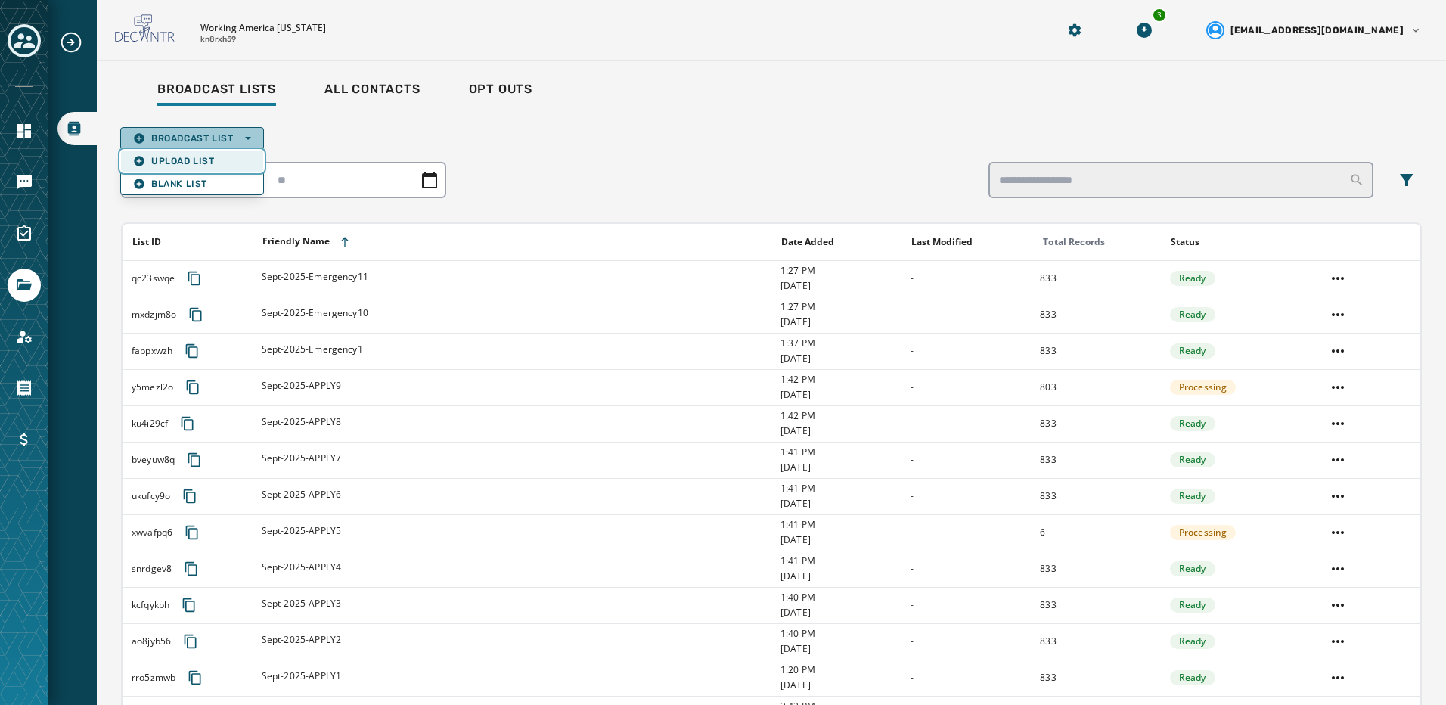
click at [172, 163] on span "Upload List" at bounding box center [192, 161] width 118 height 12
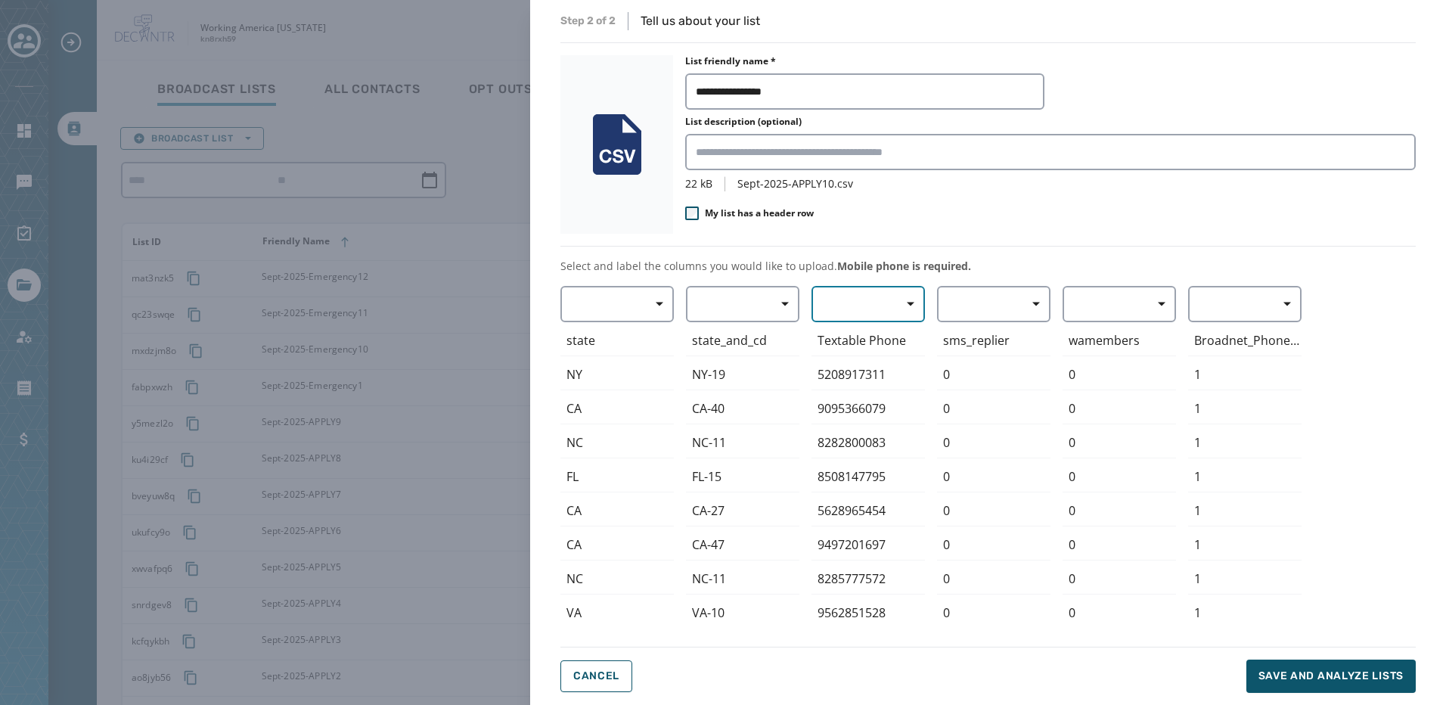
click at [866, 303] on button "button" at bounding box center [868, 304] width 113 height 36
click at [864, 337] on span "Mobile Phone" at bounding box center [865, 338] width 70 height 15
click at [1308, 683] on span "Save and analyze lists" at bounding box center [1331, 676] width 145 height 15
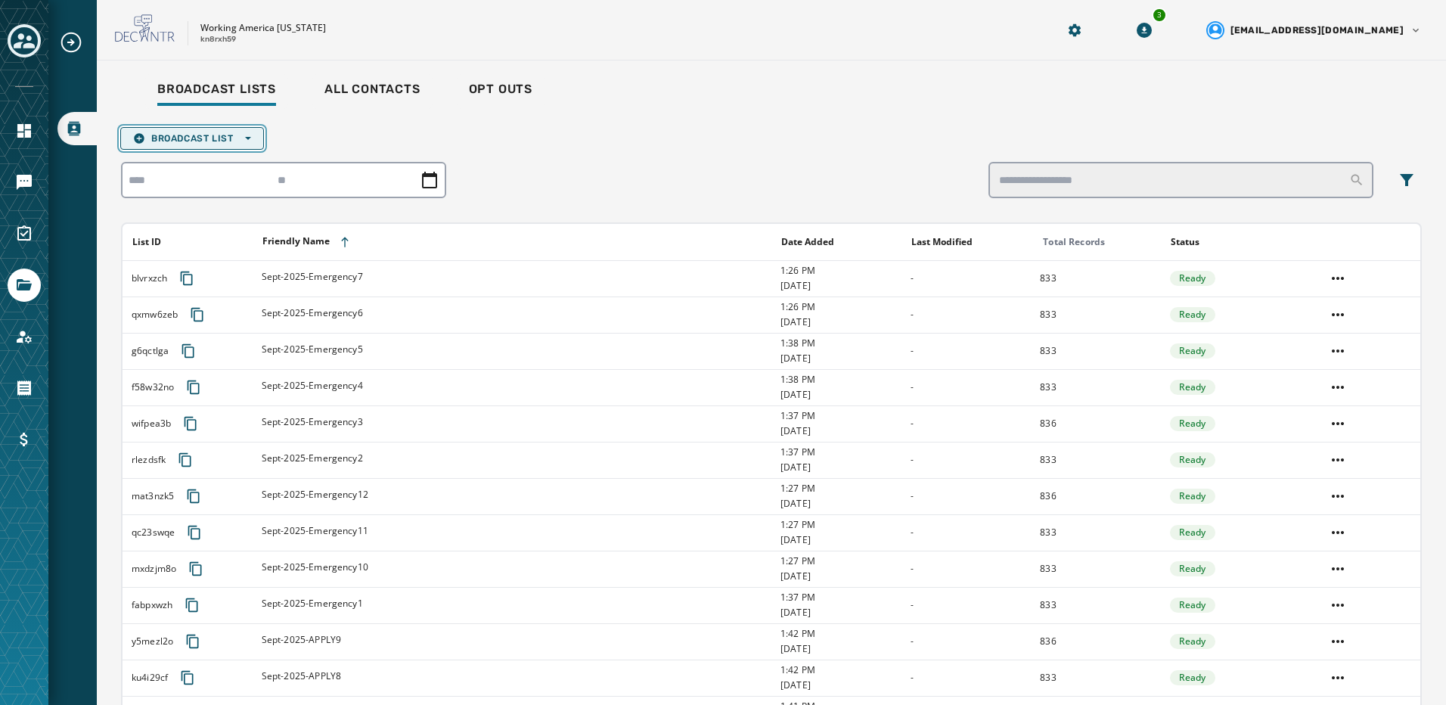
click at [246, 132] on span "Broadcast List Open options" at bounding box center [192, 138] width 118 height 12
click at [223, 163] on span "Upload List" at bounding box center [192, 161] width 118 height 12
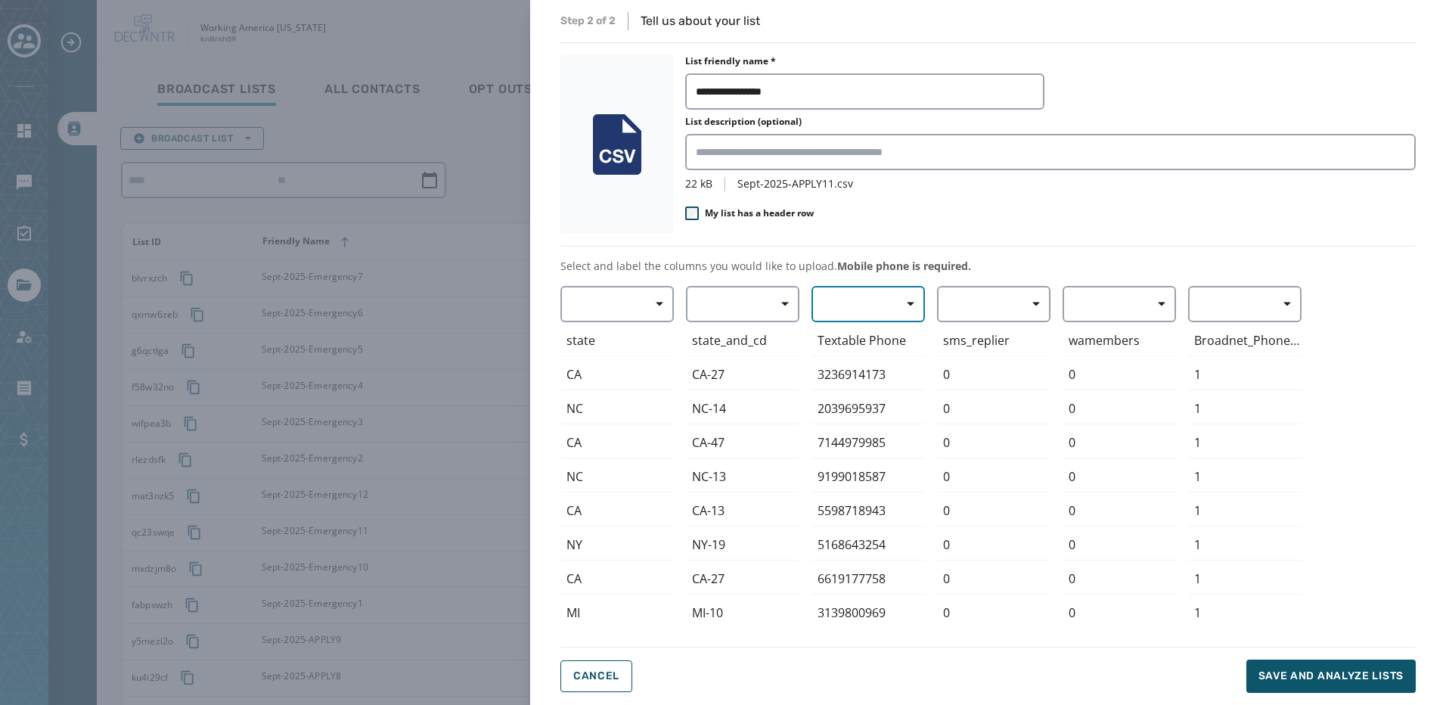
click at [880, 304] on button "button" at bounding box center [868, 304] width 113 height 36
click at [881, 332] on span "Mobile Phone" at bounding box center [865, 338] width 70 height 15
click at [1335, 667] on button "Save and analyze lists" at bounding box center [1331, 676] width 169 height 33
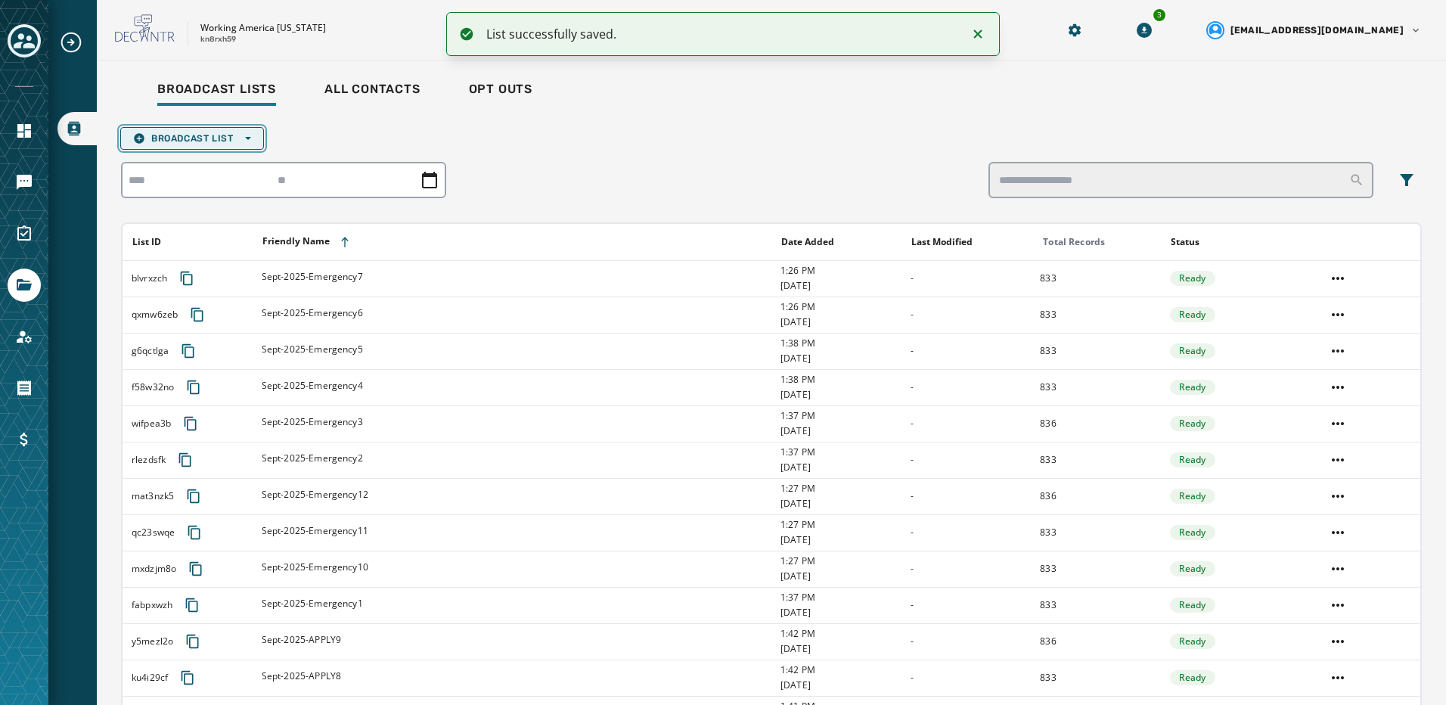
click at [230, 132] on button "Broadcast List Open options" at bounding box center [192, 138] width 144 height 23
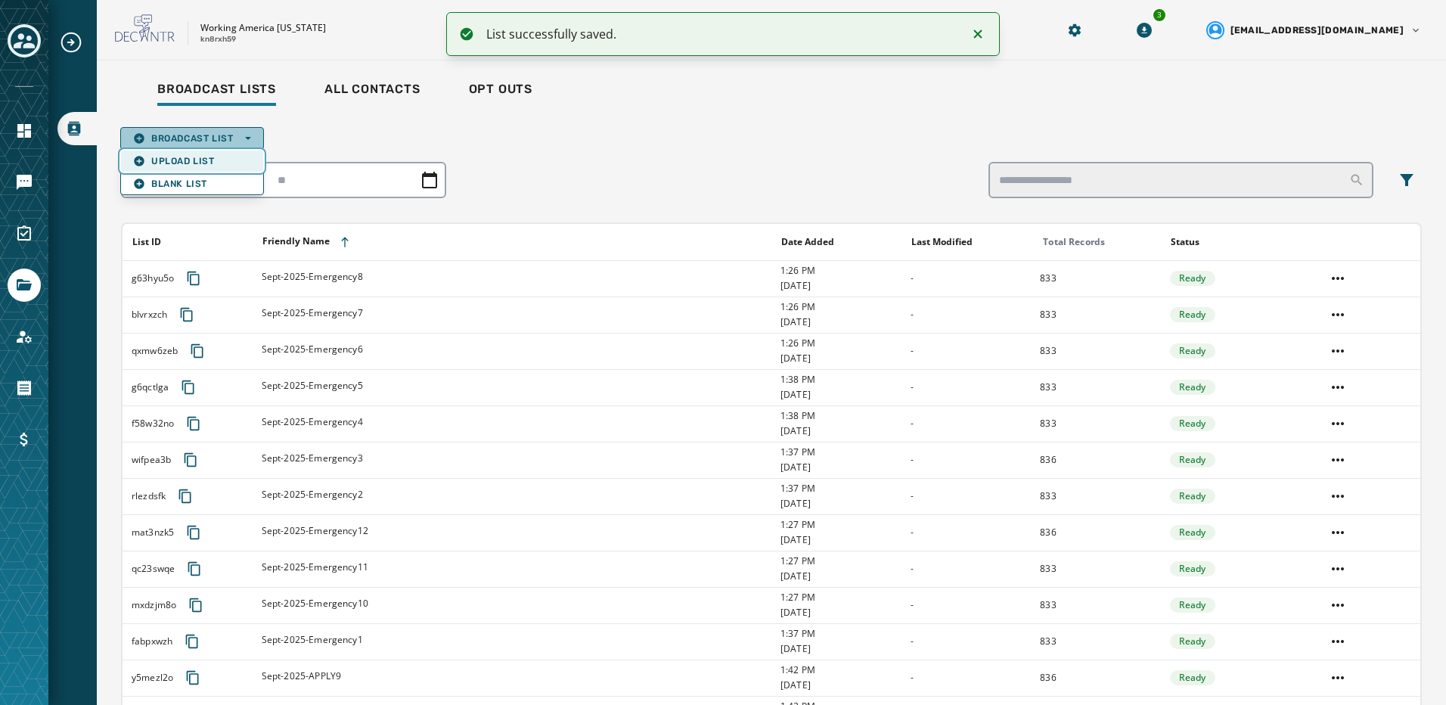
click at [221, 157] on span "Upload List" at bounding box center [192, 161] width 118 height 12
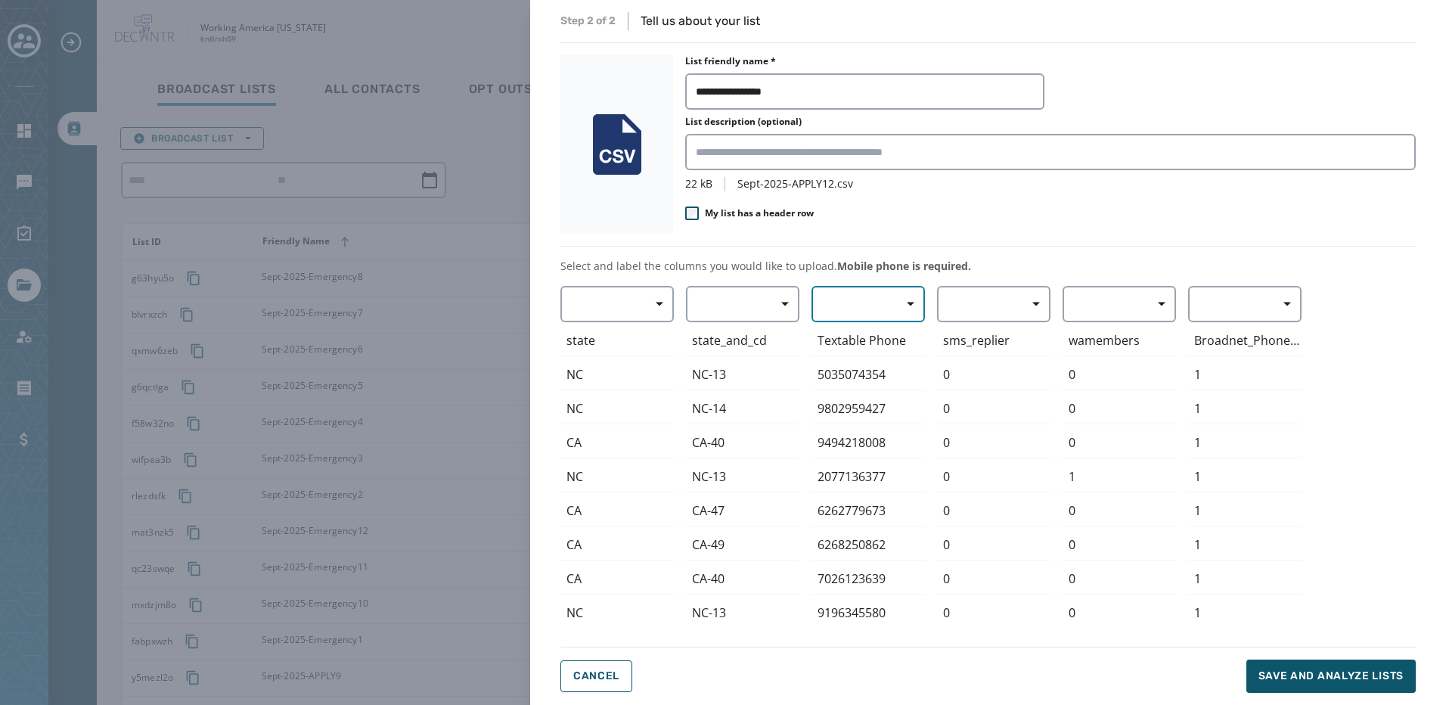
click at [864, 309] on button "button" at bounding box center [868, 304] width 113 height 36
click at [856, 336] on span "Mobile Phone" at bounding box center [865, 338] width 70 height 15
click at [1347, 687] on button "Save and analyze lists" at bounding box center [1331, 676] width 169 height 33
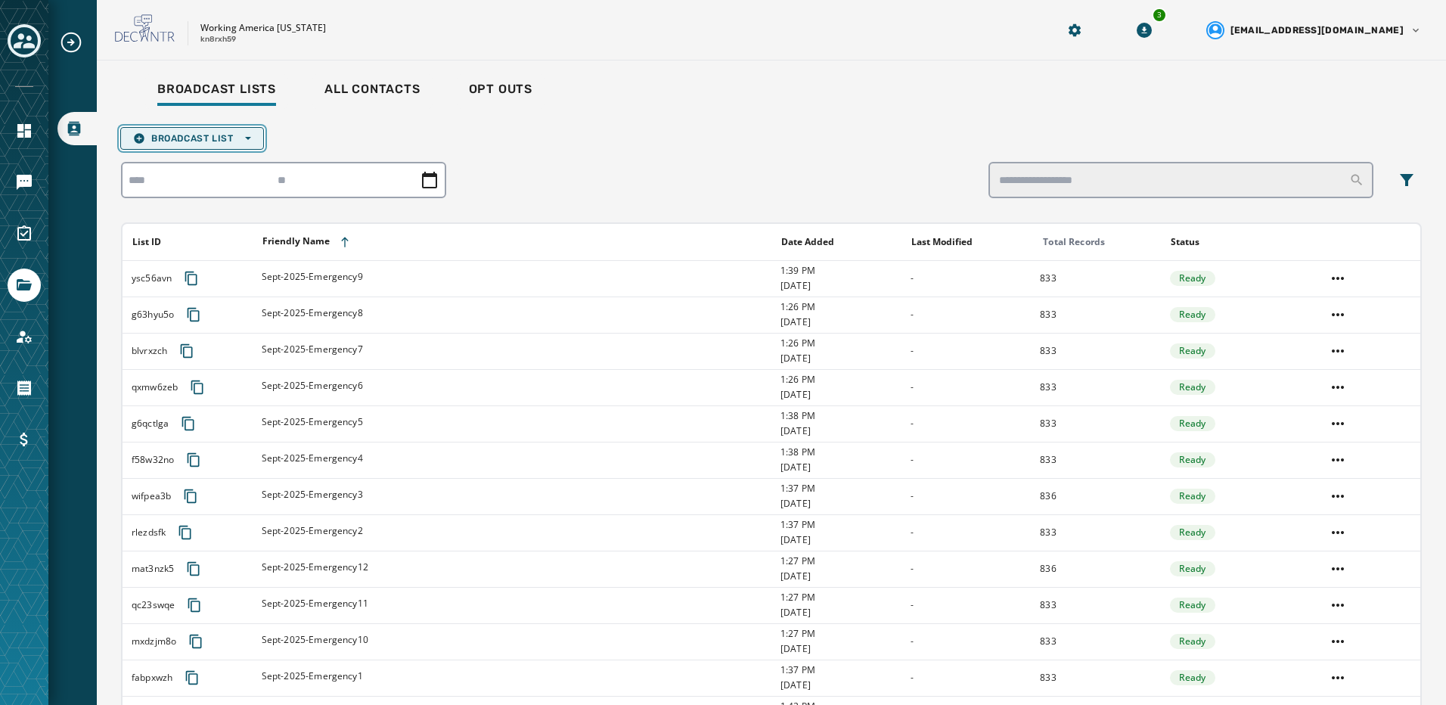
click at [229, 130] on button "Broadcast List Open options" at bounding box center [192, 138] width 144 height 23
click at [221, 162] on span "Upload List" at bounding box center [192, 161] width 118 height 12
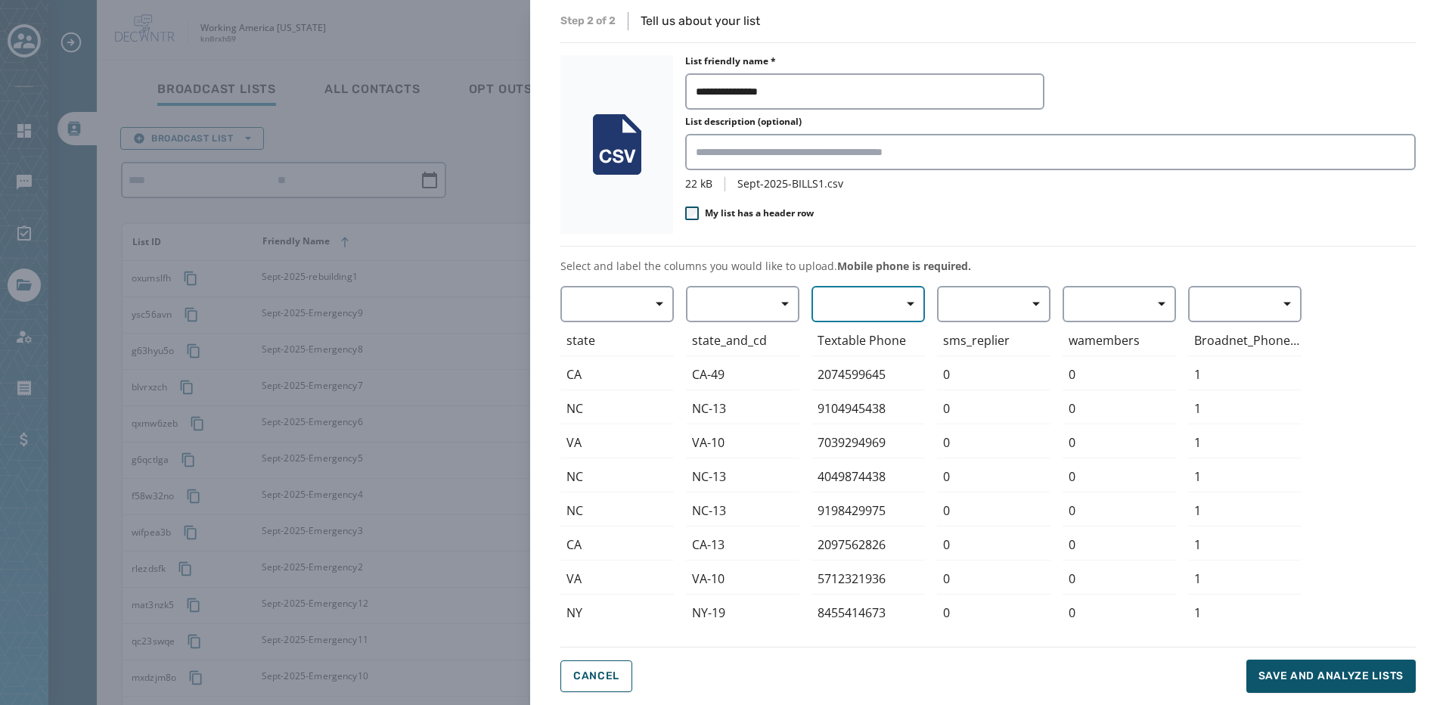
click at [884, 309] on button "button" at bounding box center [868, 304] width 113 height 36
click at [879, 337] on span "Mobile Phone" at bounding box center [865, 338] width 70 height 15
click at [1281, 674] on span "Save and analyze lists" at bounding box center [1331, 676] width 145 height 15
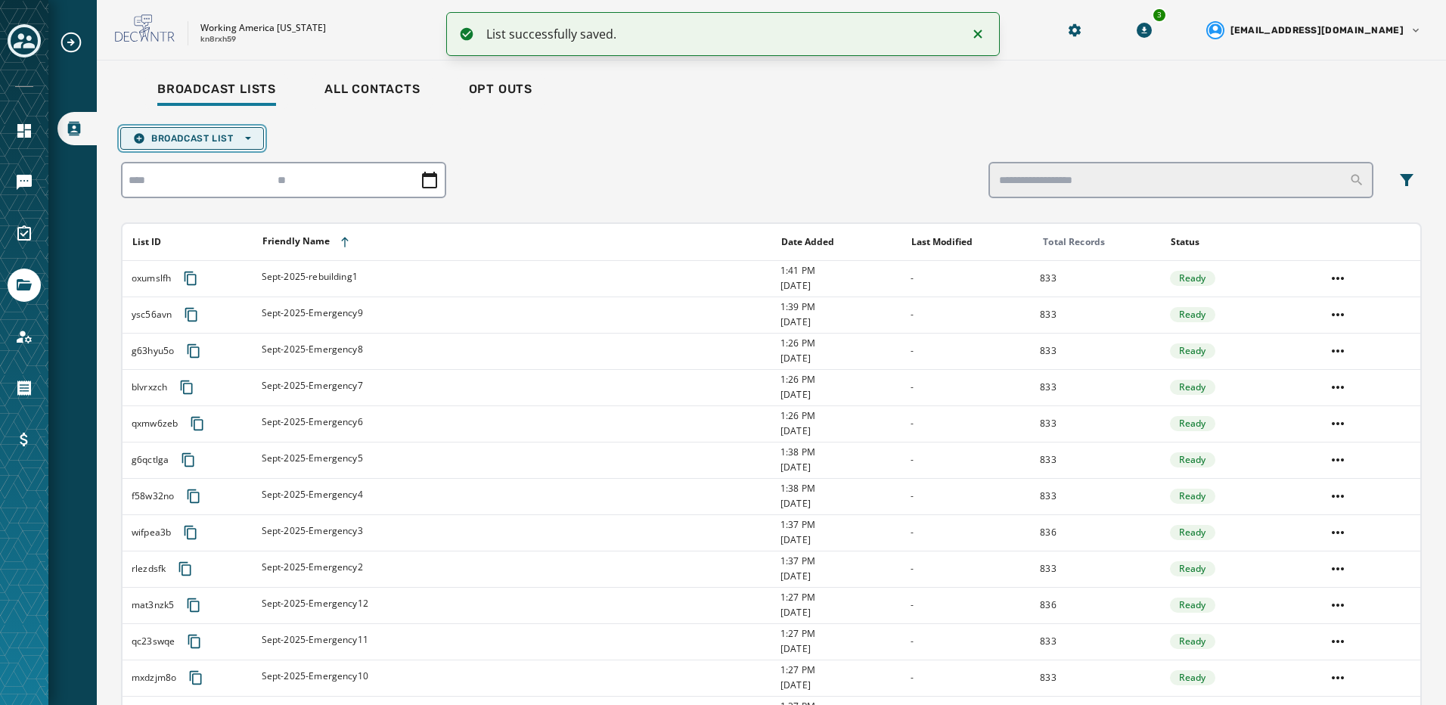
click at [215, 135] on span "Broadcast List Open options" at bounding box center [192, 138] width 118 height 12
click at [241, 161] on span "Upload List" at bounding box center [192, 161] width 118 height 12
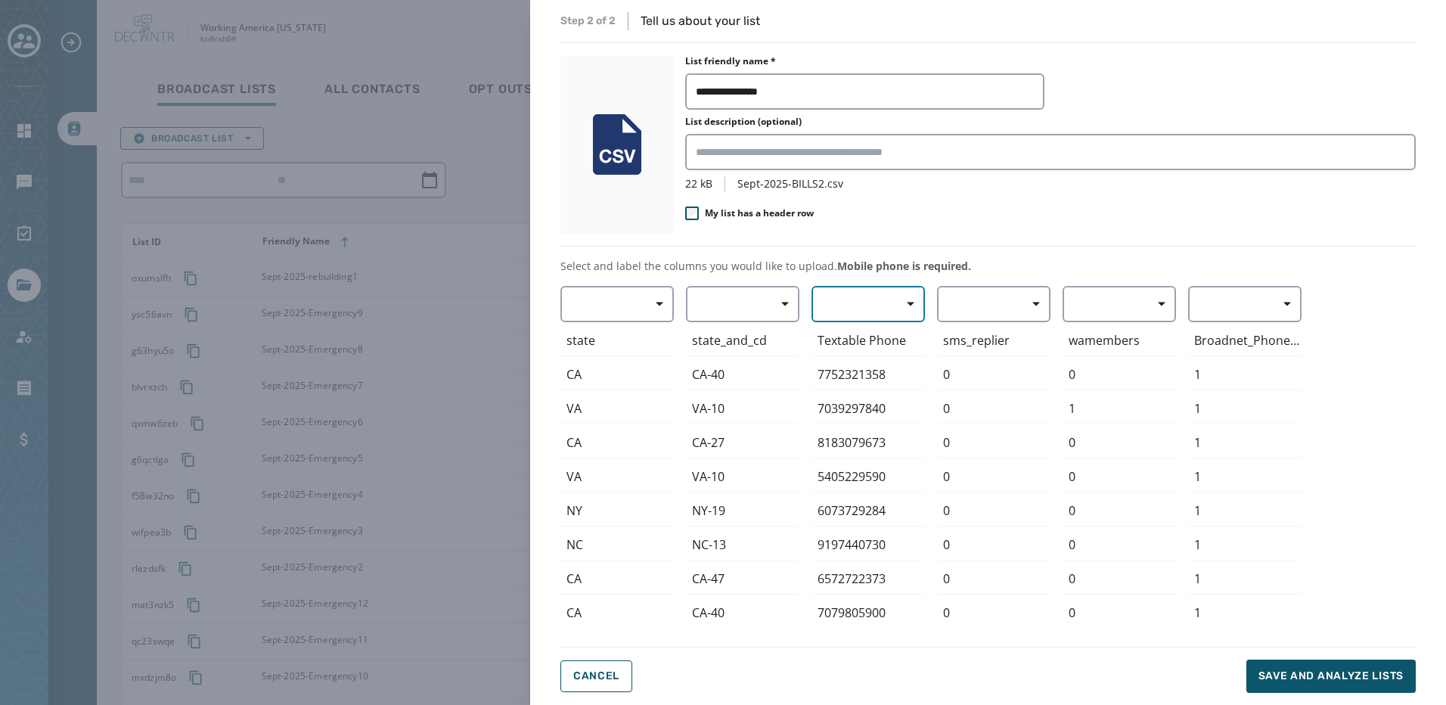
click at [871, 298] on button "button" at bounding box center [868, 304] width 113 height 36
click at [859, 340] on span "Mobile Phone" at bounding box center [865, 338] width 70 height 15
click at [1340, 676] on span "Save and analyze lists" at bounding box center [1331, 676] width 145 height 15
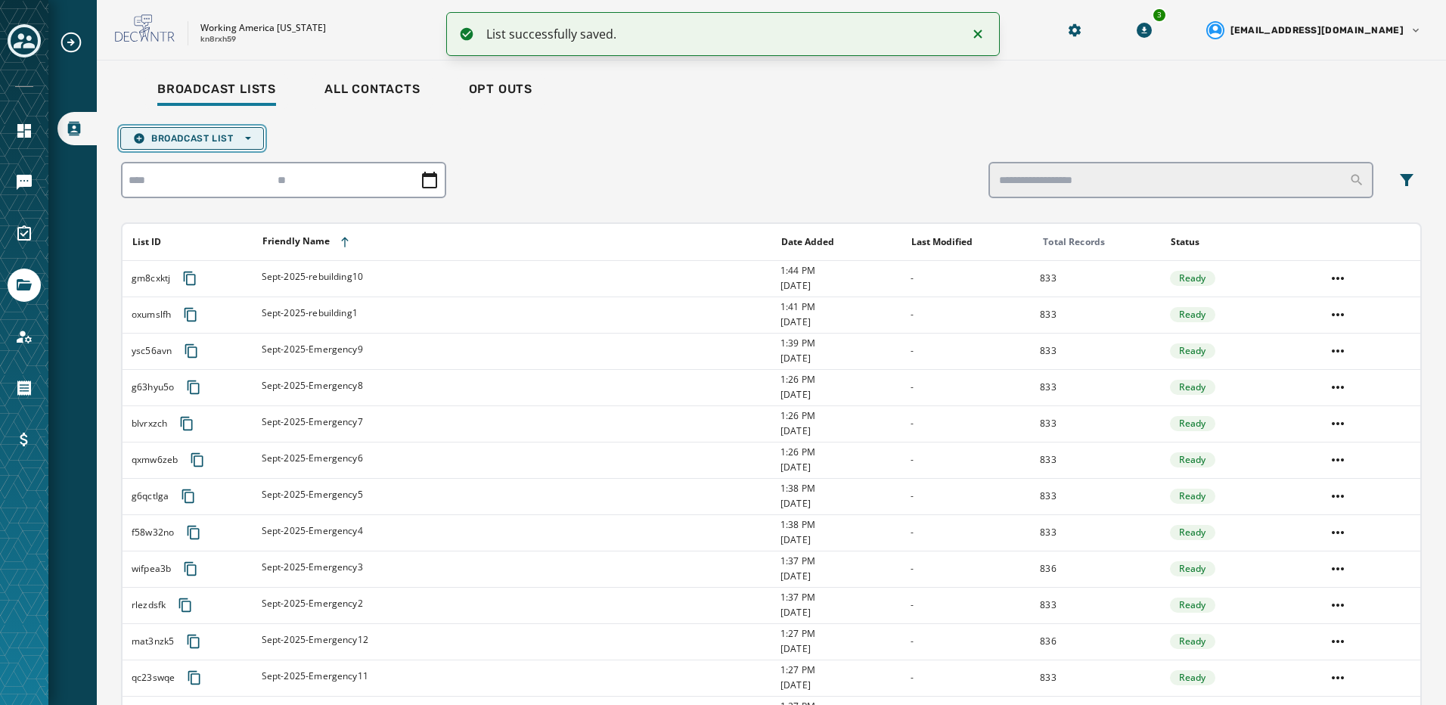
click at [205, 149] on button "Broadcast List Open options" at bounding box center [192, 138] width 144 height 23
click at [204, 166] on span "Upload List" at bounding box center [192, 161] width 118 height 12
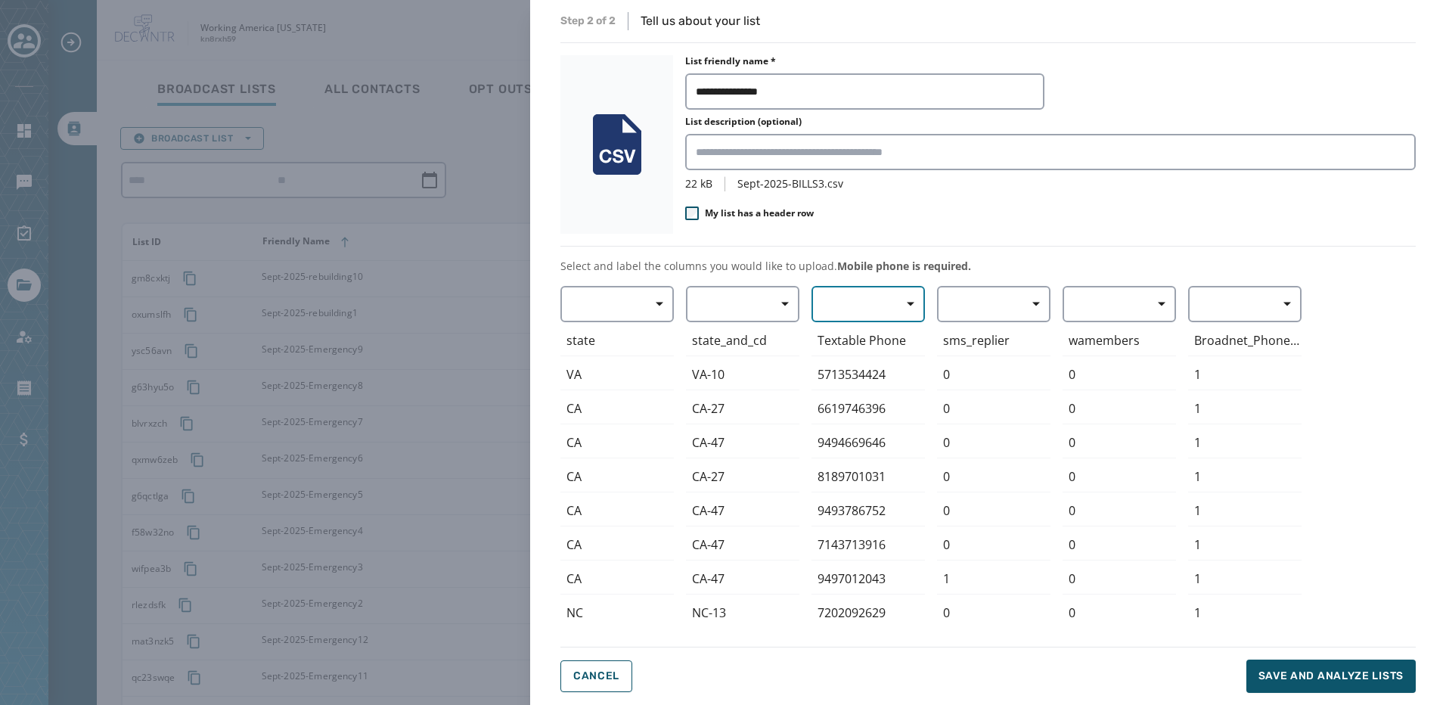
click at [866, 299] on button "button" at bounding box center [868, 304] width 113 height 36
click at [870, 338] on span "Mobile Phone" at bounding box center [865, 338] width 70 height 15
click at [1319, 675] on span "Save and analyze lists" at bounding box center [1331, 676] width 145 height 15
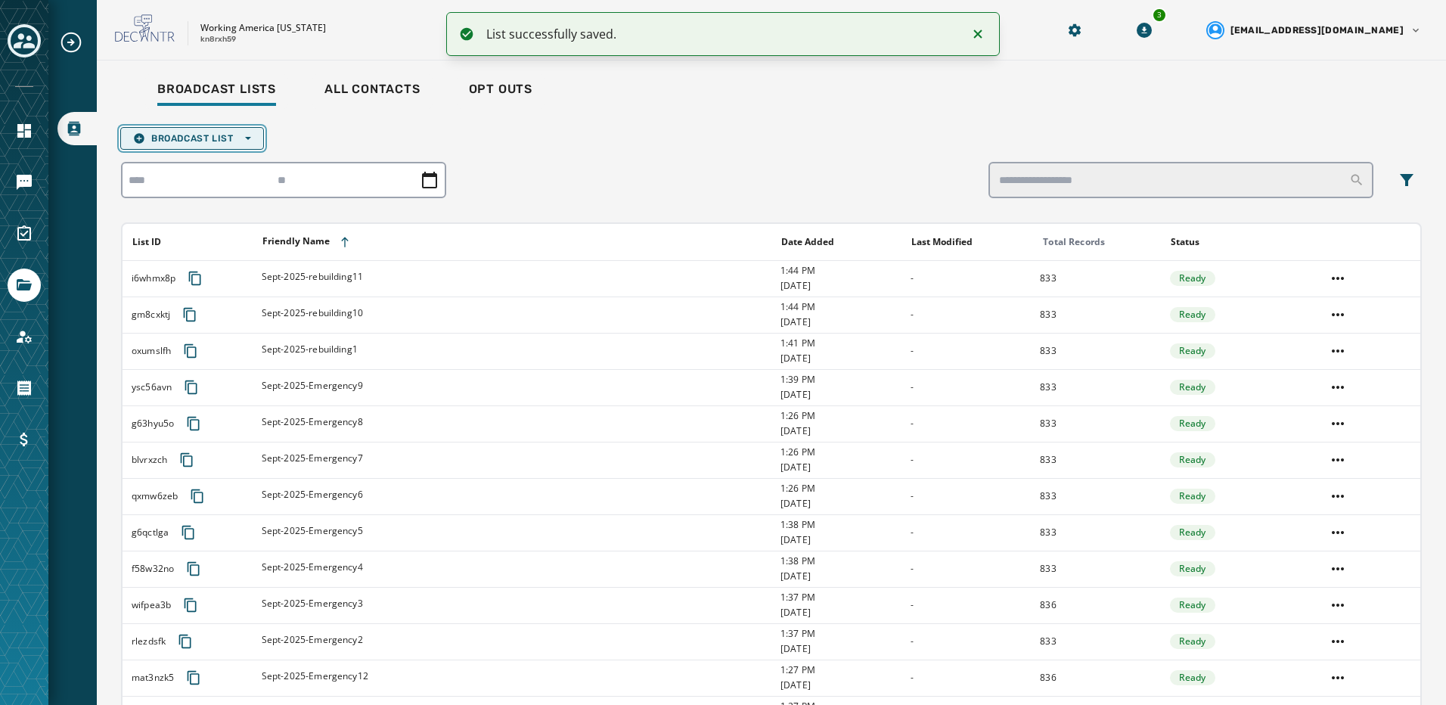
click at [206, 135] on span "Broadcast List Open options" at bounding box center [192, 138] width 118 height 12
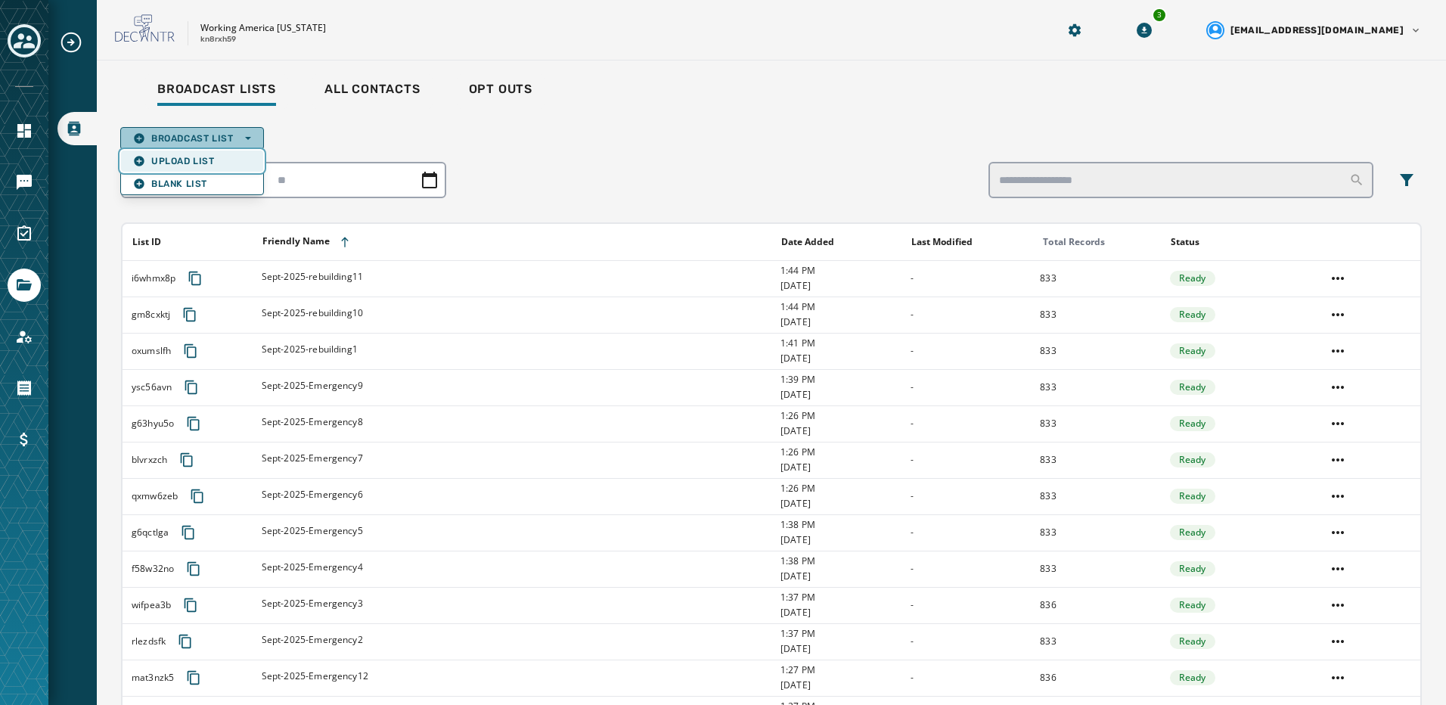
click at [191, 160] on span "Upload List" at bounding box center [192, 161] width 118 height 12
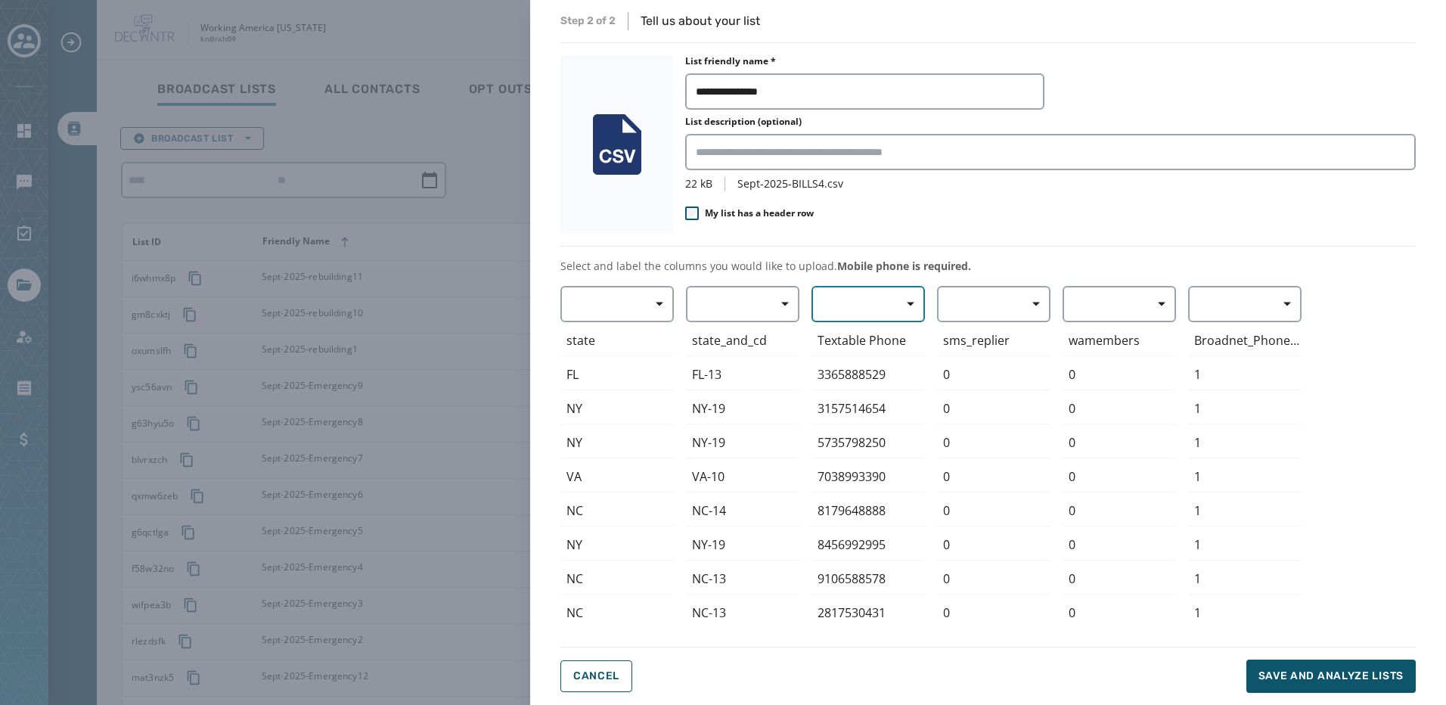
click at [863, 306] on button "button" at bounding box center [868, 304] width 113 height 36
click at [865, 336] on span "Mobile Phone" at bounding box center [865, 338] width 70 height 15
click at [1343, 674] on span "Save and analyze lists" at bounding box center [1331, 676] width 145 height 15
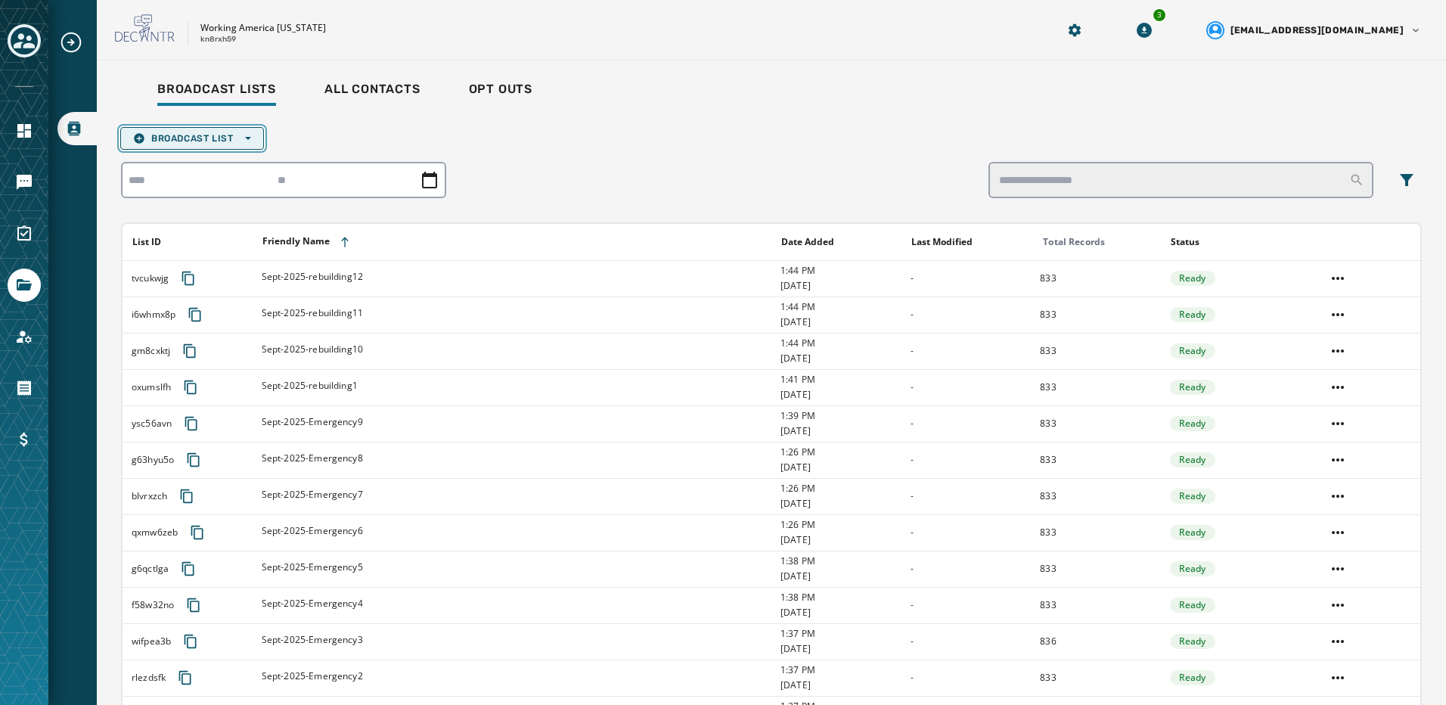
click at [228, 133] on span "Broadcast List Open options" at bounding box center [192, 138] width 118 height 12
click at [205, 149] on button "Broadcast List Open options" at bounding box center [192, 138] width 144 height 23
click at [209, 135] on span "Broadcast List Open options" at bounding box center [192, 138] width 118 height 12
click at [209, 164] on span "Upload List" at bounding box center [192, 161] width 118 height 12
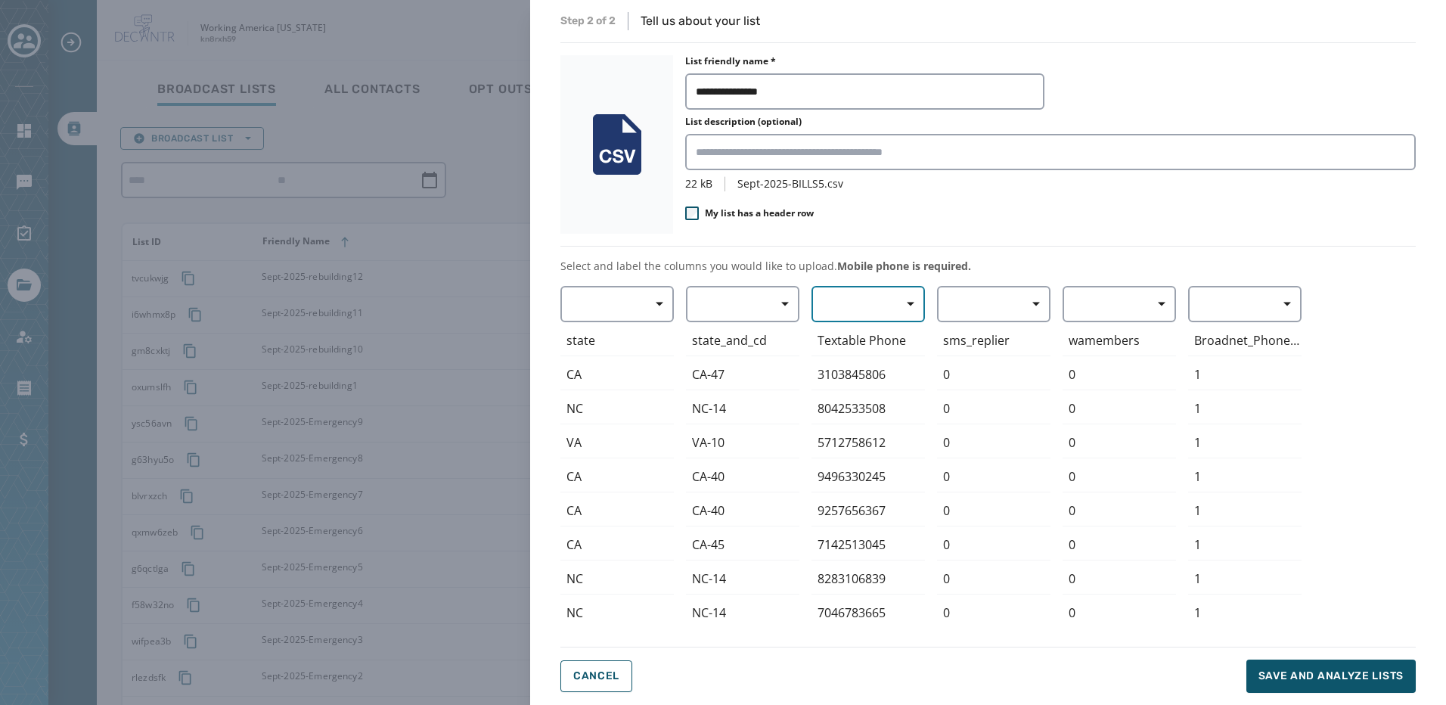
click at [865, 299] on button "button" at bounding box center [868, 304] width 113 height 36
click at [868, 333] on span "Mobile Phone" at bounding box center [865, 338] width 70 height 15
click at [1310, 673] on span "Save and analyze lists" at bounding box center [1331, 676] width 145 height 15
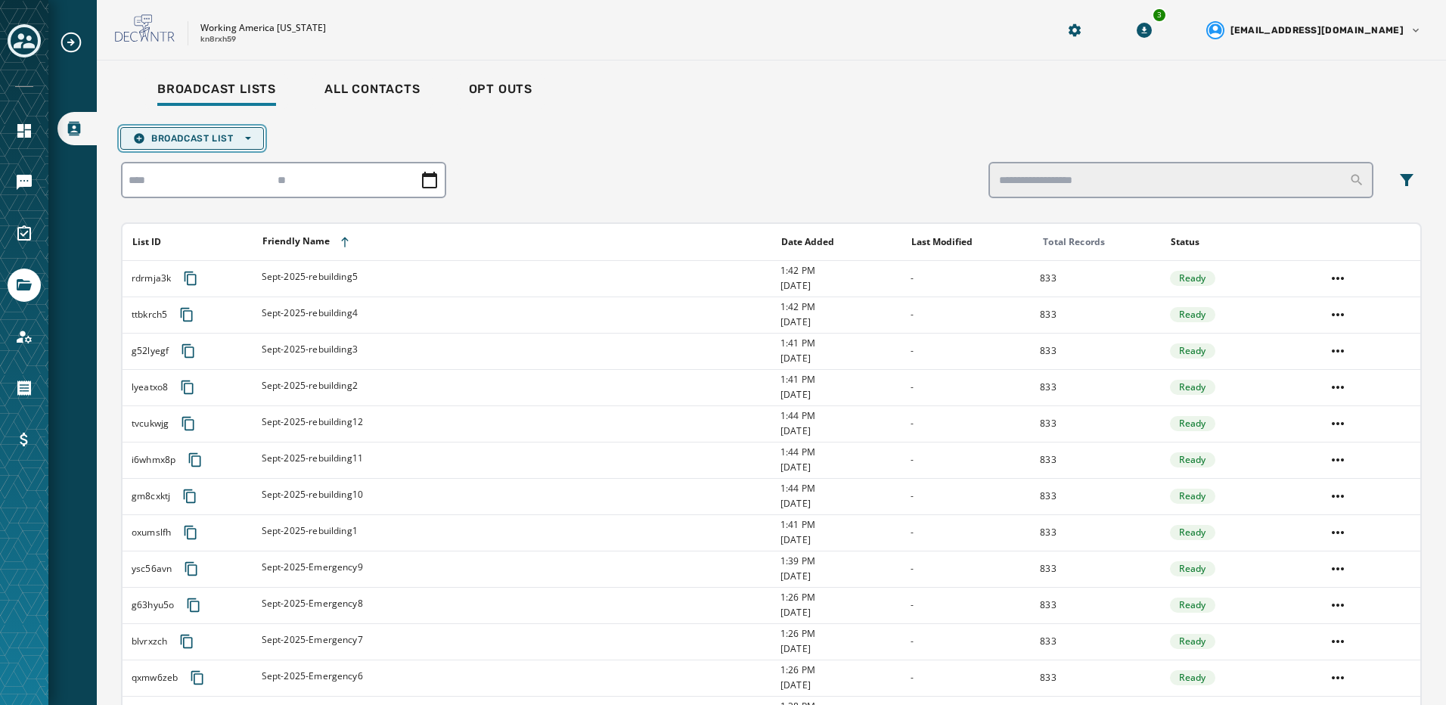
click at [257, 139] on button "Broadcast List Open options" at bounding box center [192, 138] width 144 height 23
click at [247, 154] on button "Upload List" at bounding box center [192, 161] width 142 height 21
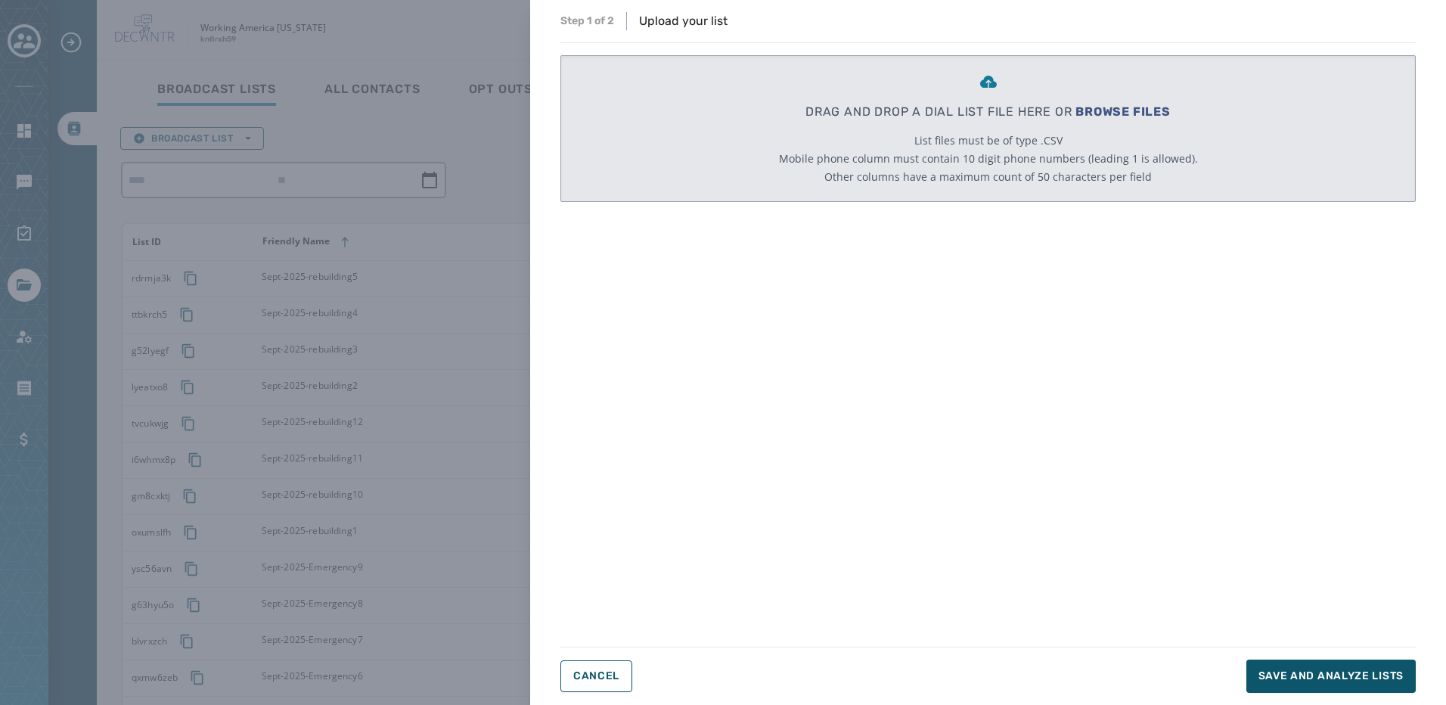
click at [435, 126] on div "Step 1 of 2 Upload your list DRAG AND DROP A DIAL LIST FILE HERE OR BROWSE FILE…" at bounding box center [723, 352] width 1446 height 705
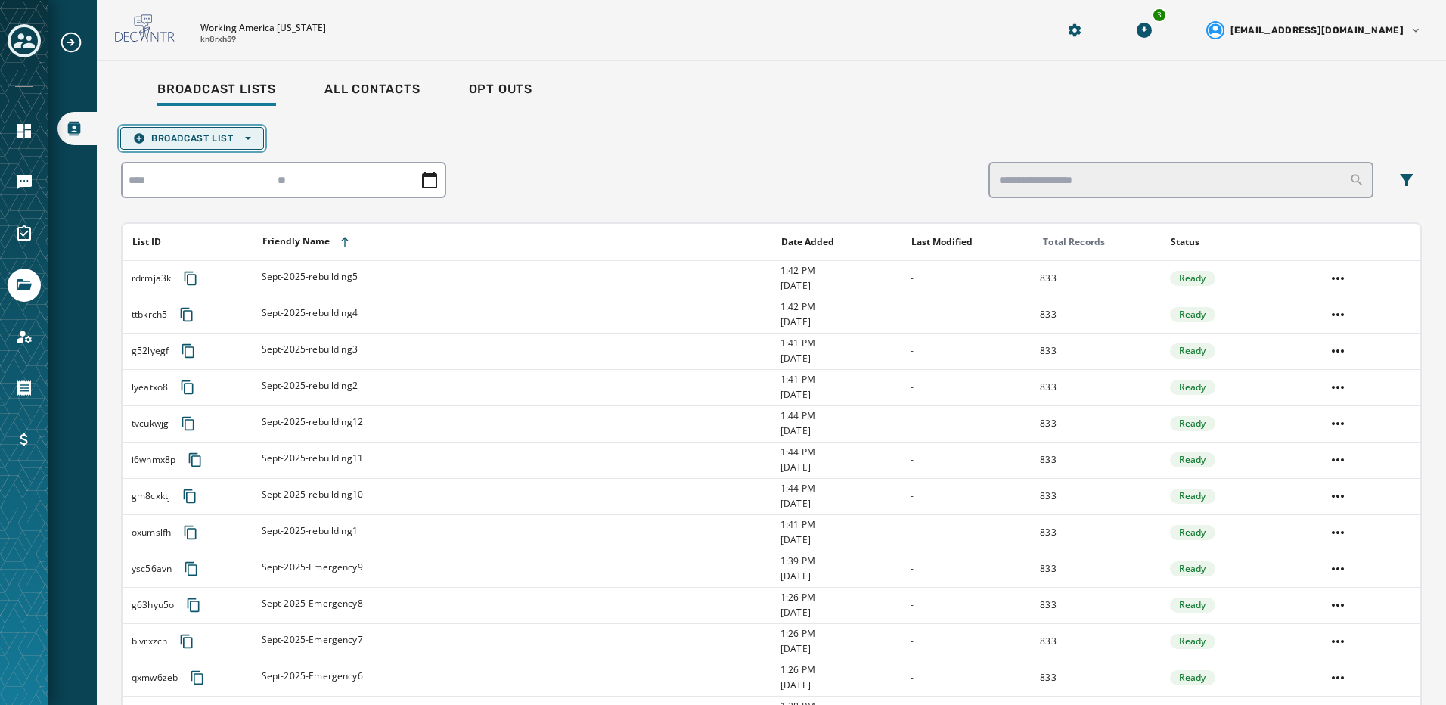
click at [223, 128] on button "Broadcast List Open options" at bounding box center [192, 138] width 144 height 23
click at [221, 153] on button "Upload List" at bounding box center [192, 161] width 142 height 21
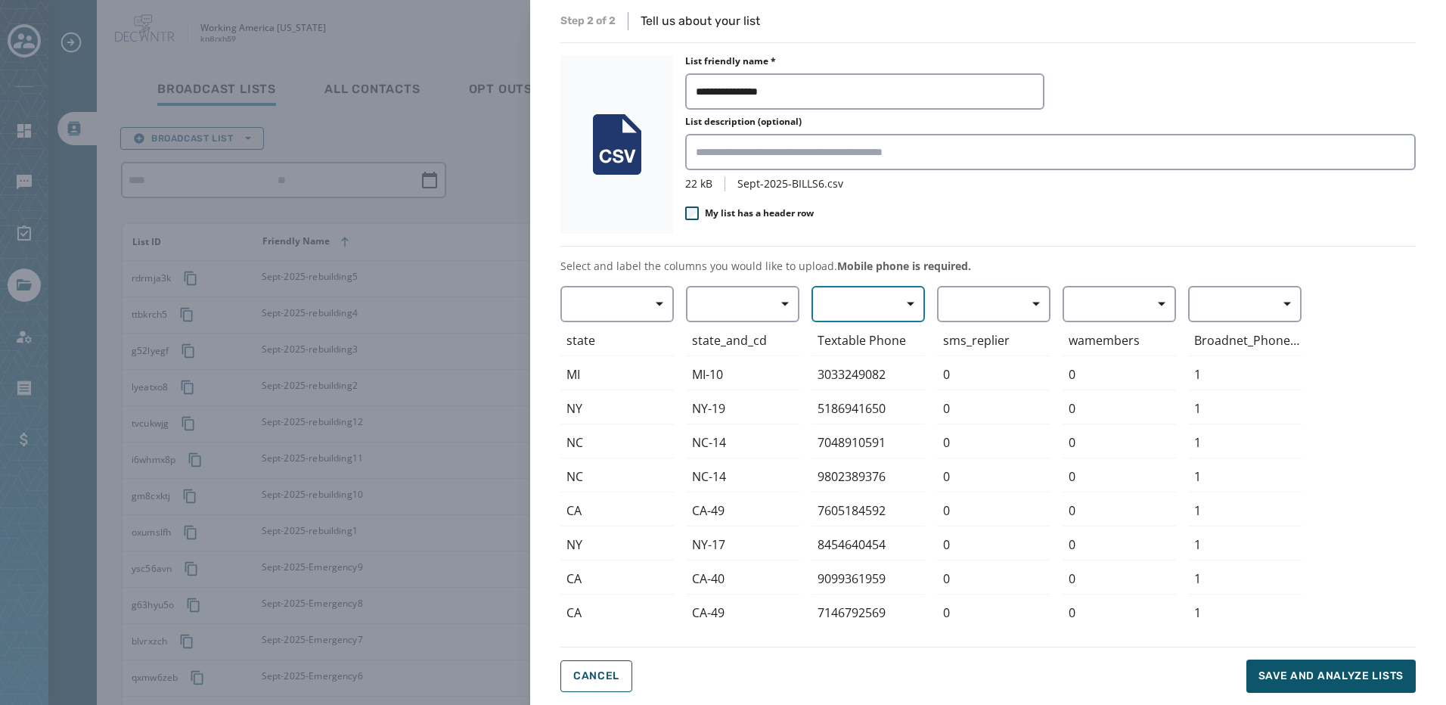
click at [837, 309] on button "button" at bounding box center [868, 304] width 113 height 36
click at [836, 334] on span "Mobile Phone" at bounding box center [865, 338] width 70 height 15
click at [1312, 682] on span "Save and analyze lists" at bounding box center [1331, 676] width 145 height 15
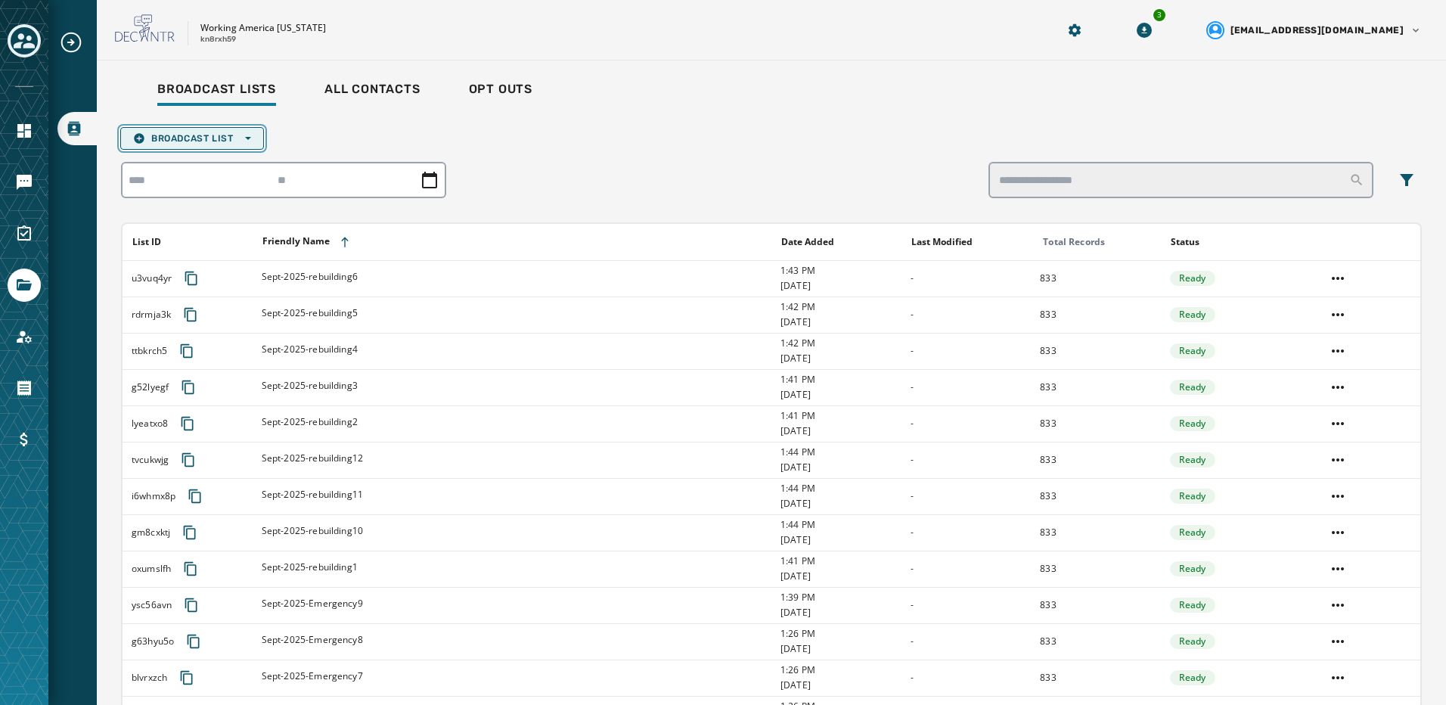
drag, startPoint x: 194, startPoint y: 137, endPoint x: 186, endPoint y: 146, distance: 11.8
click at [192, 137] on span "Broadcast List Open options" at bounding box center [192, 138] width 118 height 12
click at [186, 165] on span "Upload List" at bounding box center [192, 161] width 118 height 12
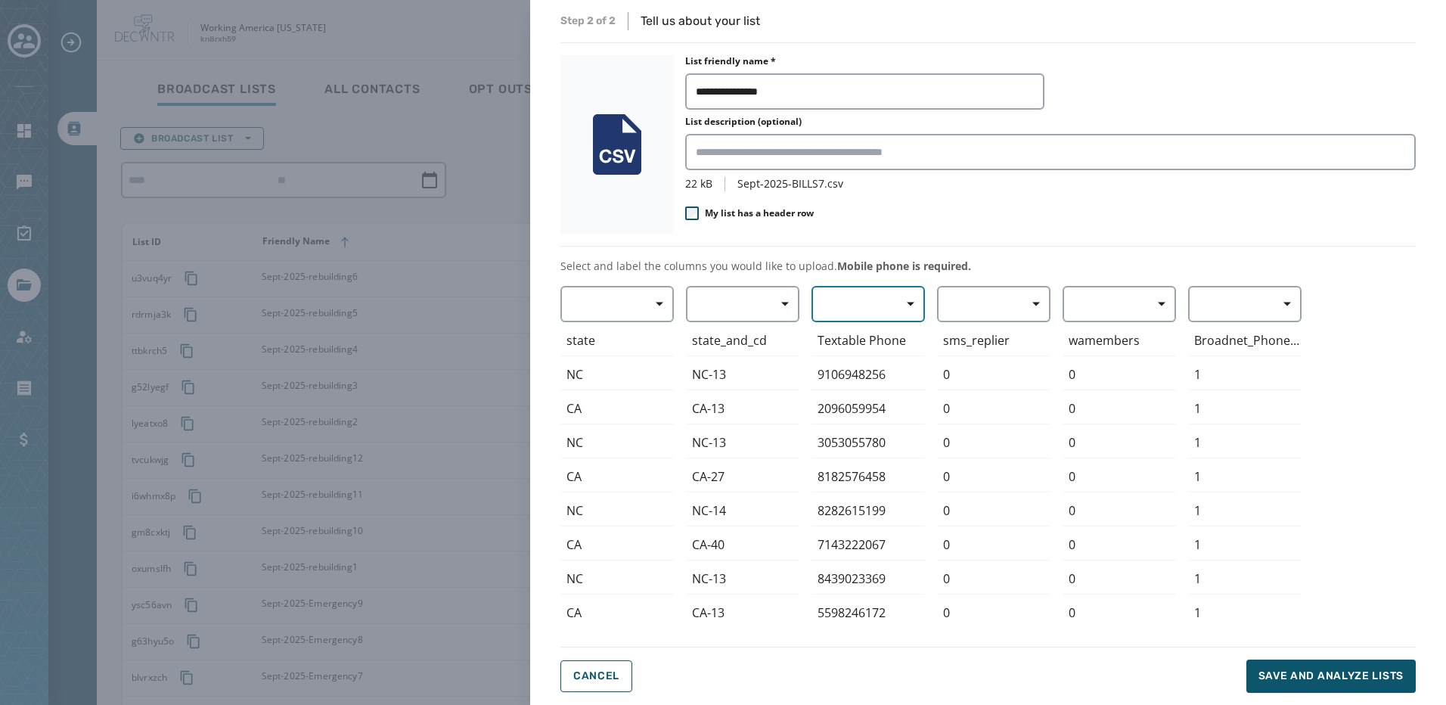
click at [915, 295] on span "button" at bounding box center [905, 304] width 36 height 30
click at [900, 337] on div "Mobile Phone" at bounding box center [865, 338] width 106 height 27
click at [1336, 676] on span "Save and analyze lists" at bounding box center [1331, 676] width 145 height 15
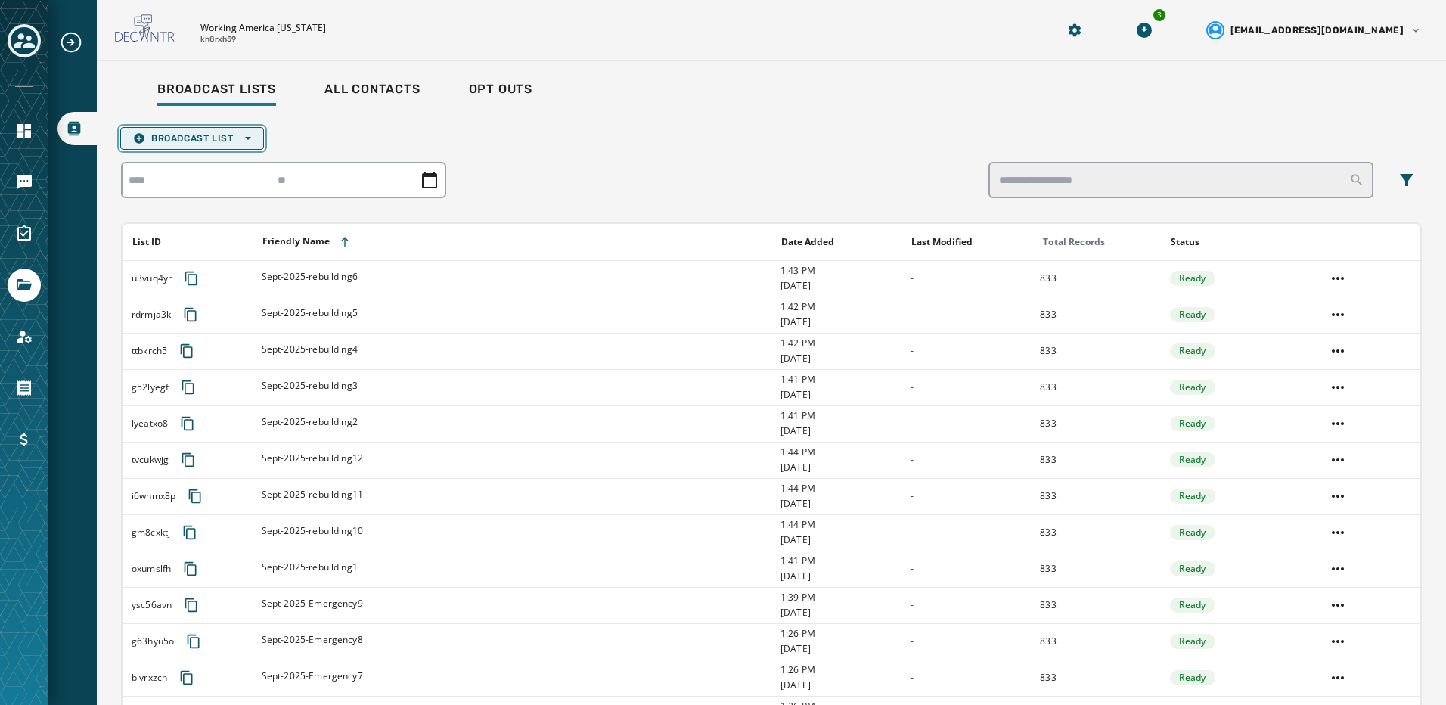
click at [217, 132] on span "Broadcast List Open options" at bounding box center [192, 138] width 118 height 12
click at [211, 160] on span "Upload List" at bounding box center [192, 161] width 118 height 12
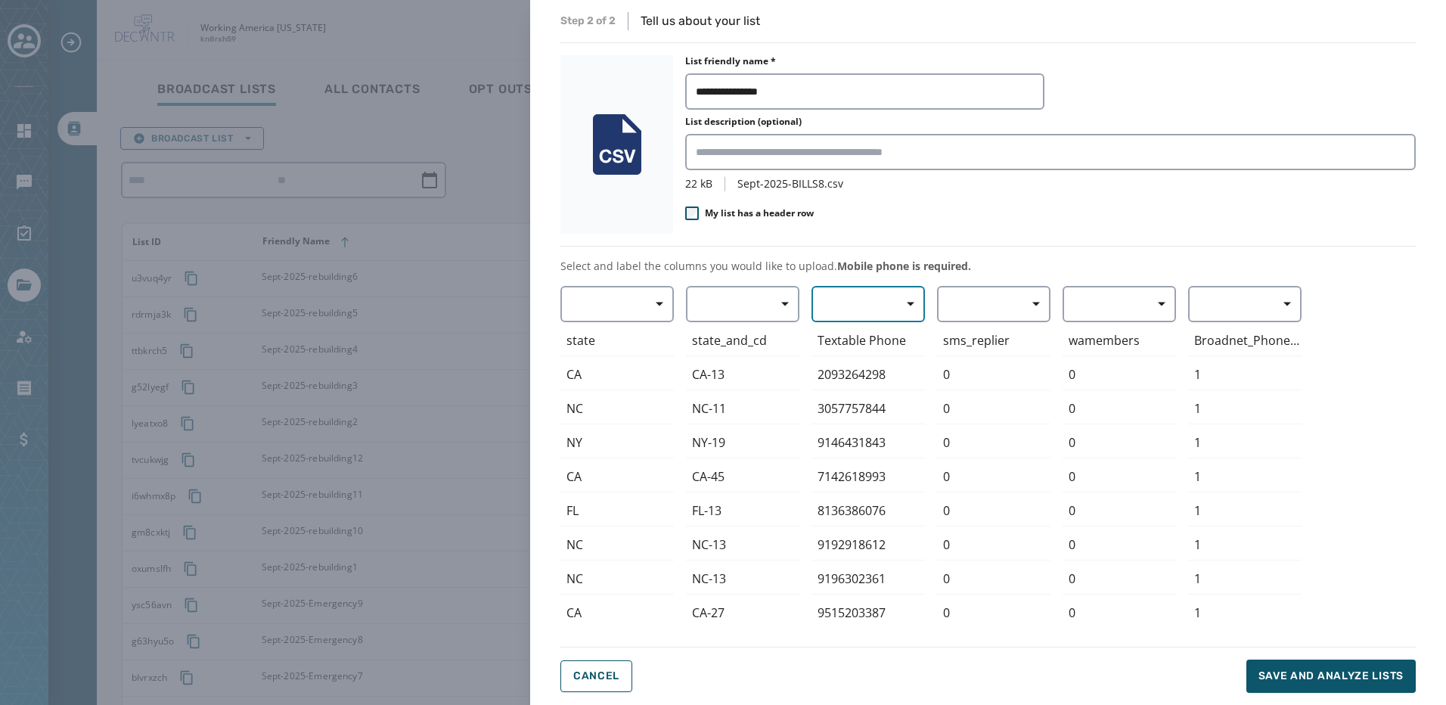
click at [862, 298] on button "button" at bounding box center [868, 304] width 113 height 36
click at [875, 333] on span "Mobile Phone" at bounding box center [865, 338] width 70 height 15
click at [1321, 676] on span "Save and analyze lists" at bounding box center [1331, 676] width 145 height 15
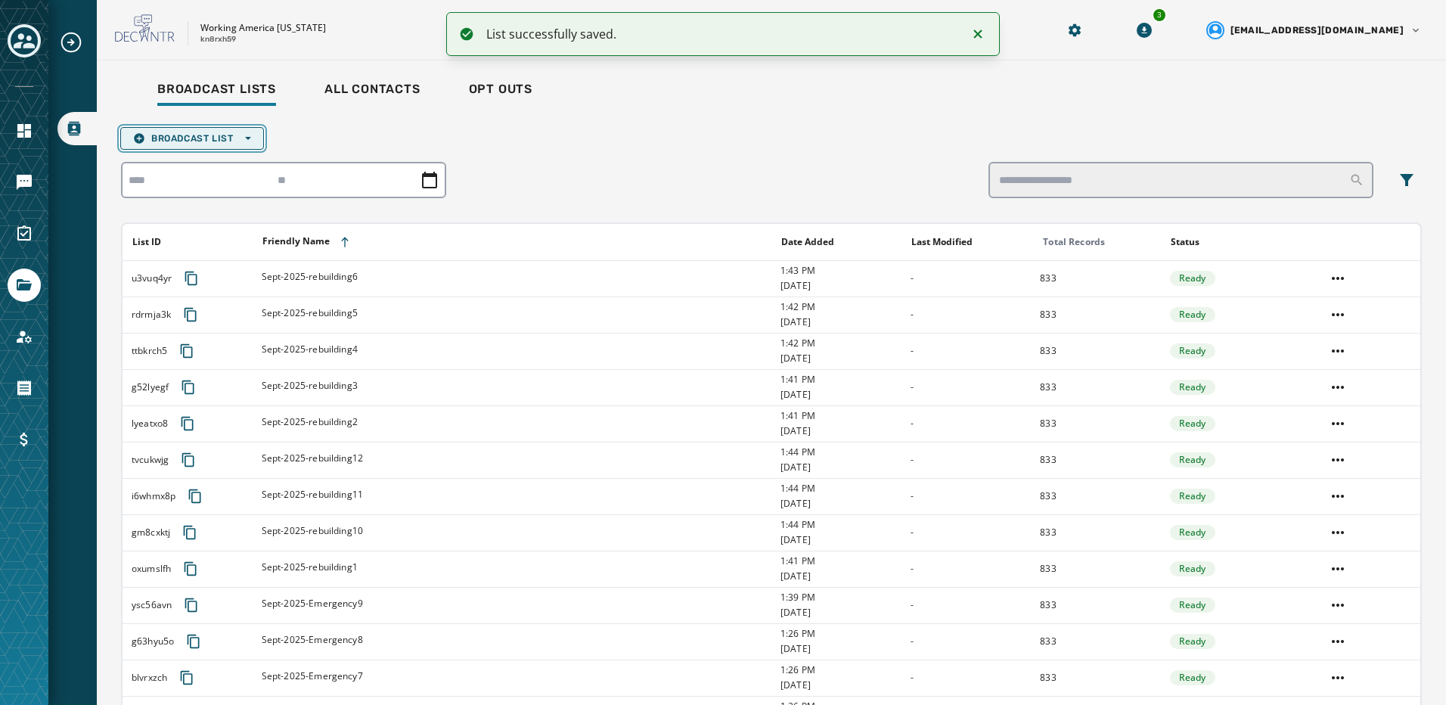
click at [213, 144] on button "Broadcast List Open options" at bounding box center [192, 138] width 144 height 23
click at [208, 163] on span "Upload List" at bounding box center [192, 161] width 118 height 12
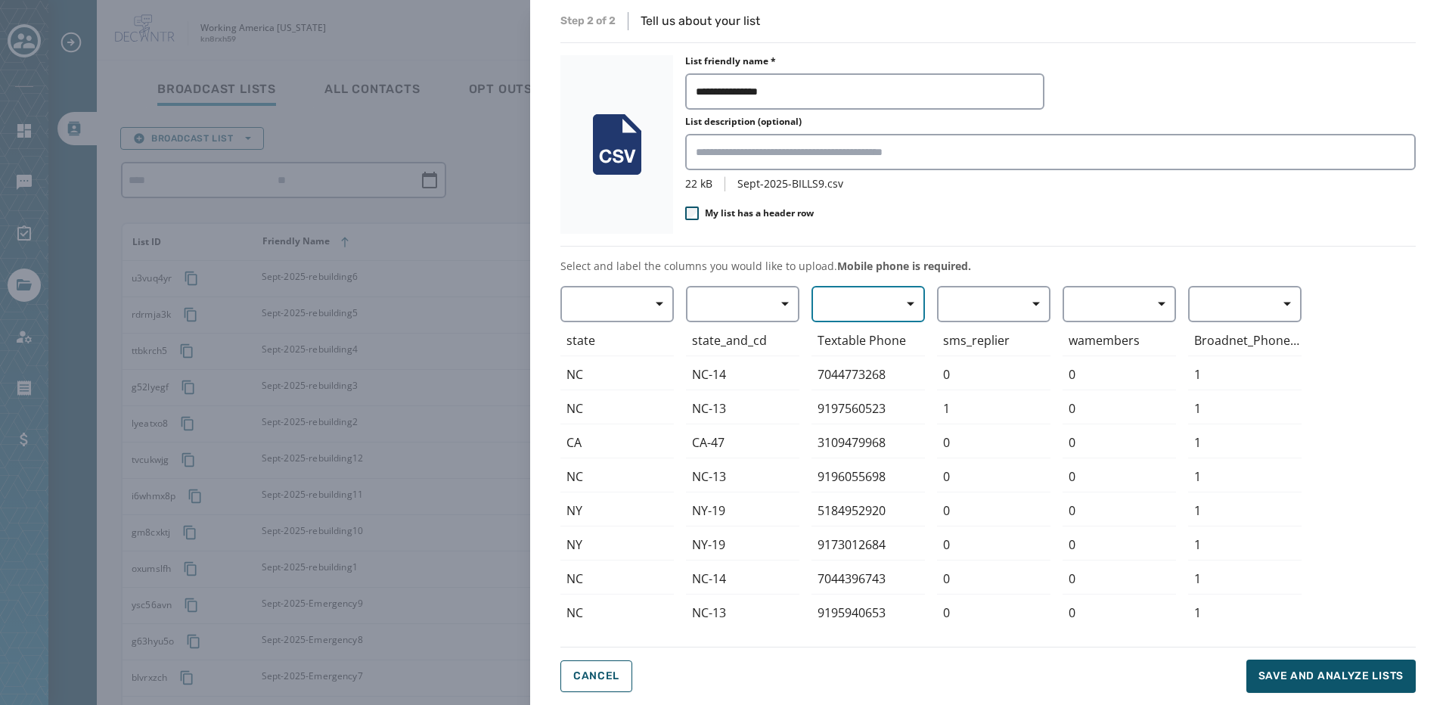
click at [872, 303] on button "button" at bounding box center [868, 304] width 113 height 36
click at [872, 340] on span "Mobile Phone" at bounding box center [865, 338] width 70 height 15
click at [1303, 681] on span "Save and analyze lists" at bounding box center [1331, 676] width 145 height 15
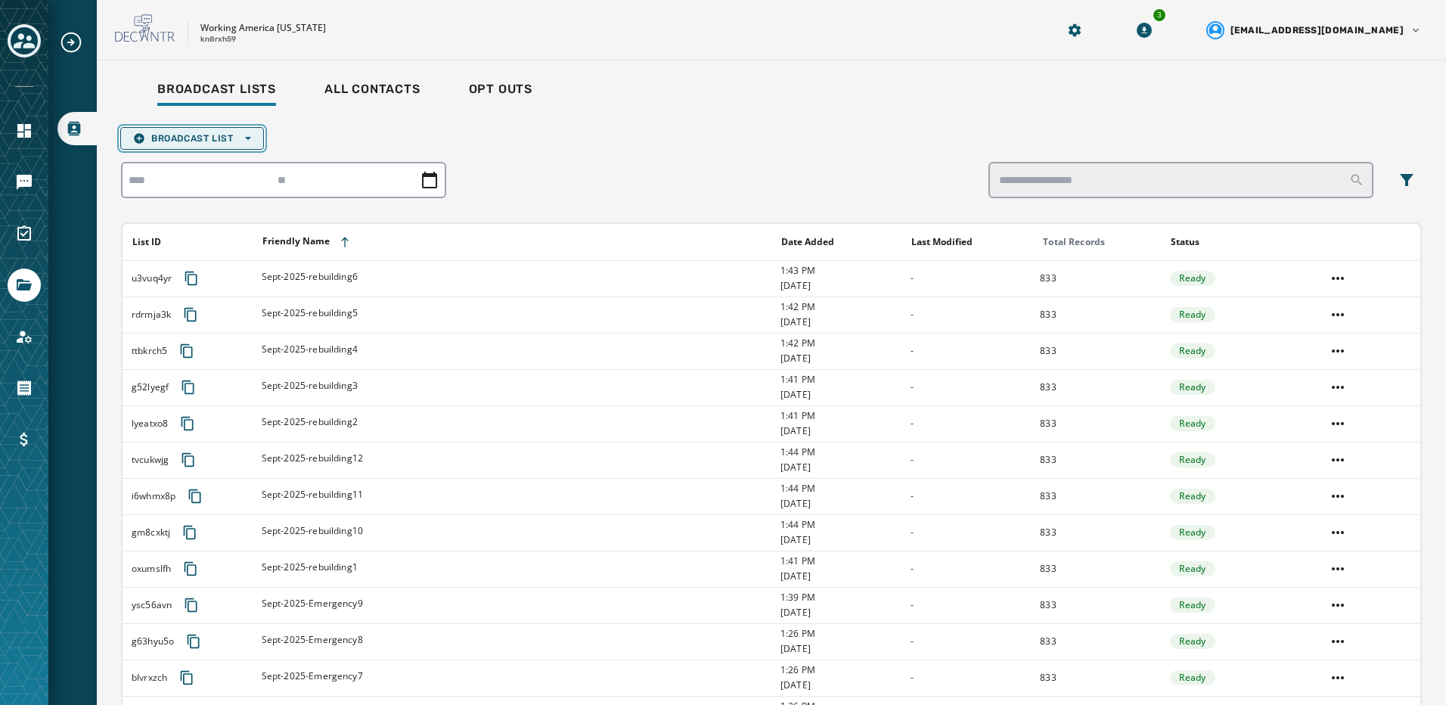
click at [228, 148] on button "Broadcast List Open options" at bounding box center [192, 138] width 144 height 23
click at [227, 162] on span "Upload List" at bounding box center [192, 161] width 118 height 12
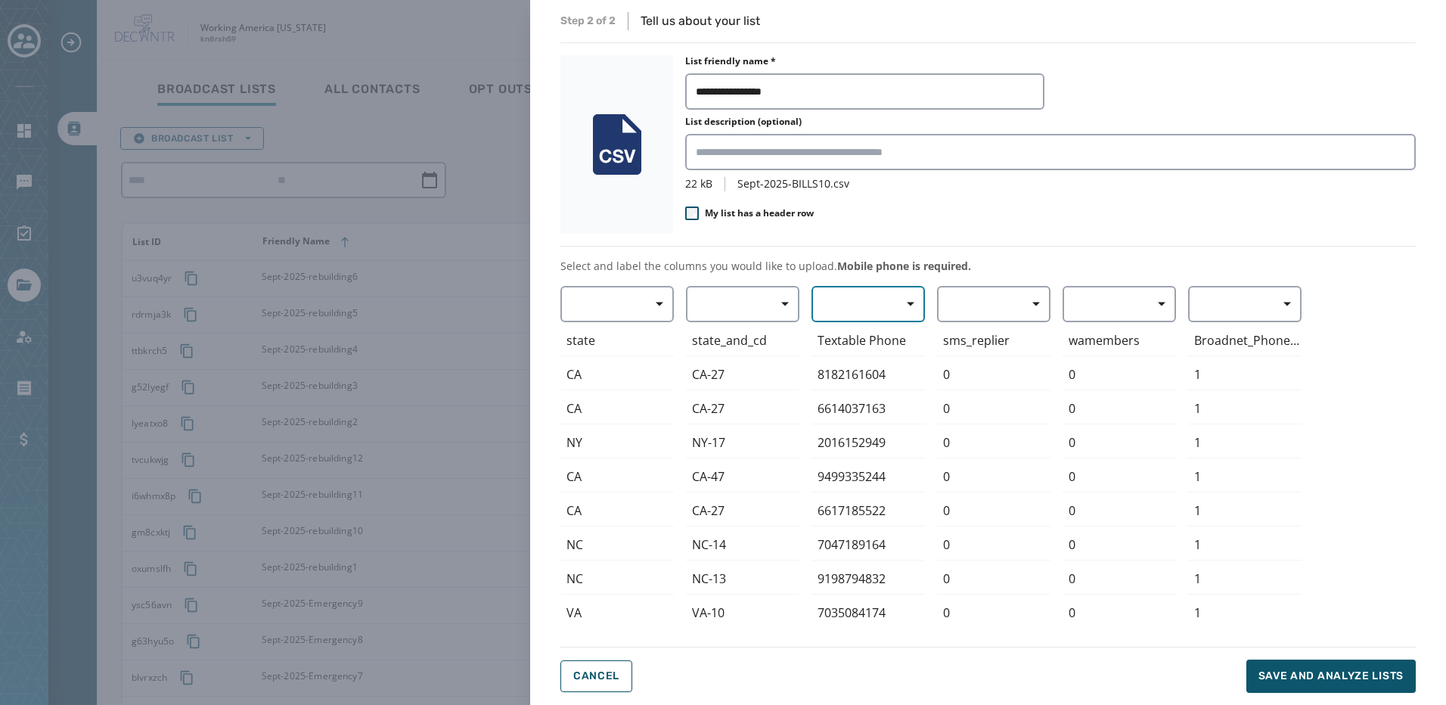
click at [866, 317] on button "button" at bounding box center [868, 304] width 113 height 36
click at [876, 344] on span "Mobile Phone" at bounding box center [865, 338] width 70 height 15
click at [1273, 682] on span "Save and analyze lists" at bounding box center [1331, 676] width 145 height 15
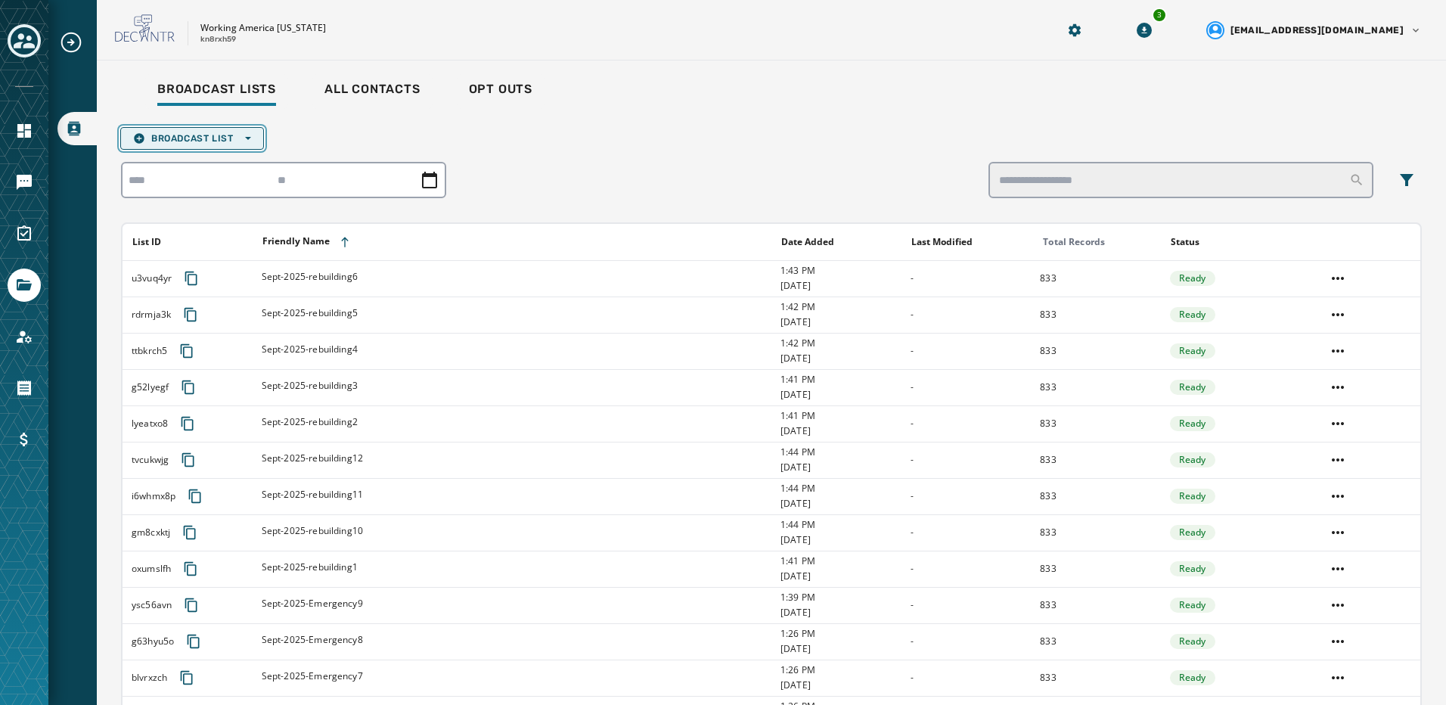
click at [206, 143] on span "Broadcast List Open options" at bounding box center [192, 138] width 118 height 12
click at [204, 157] on span "Upload List" at bounding box center [192, 161] width 118 height 12
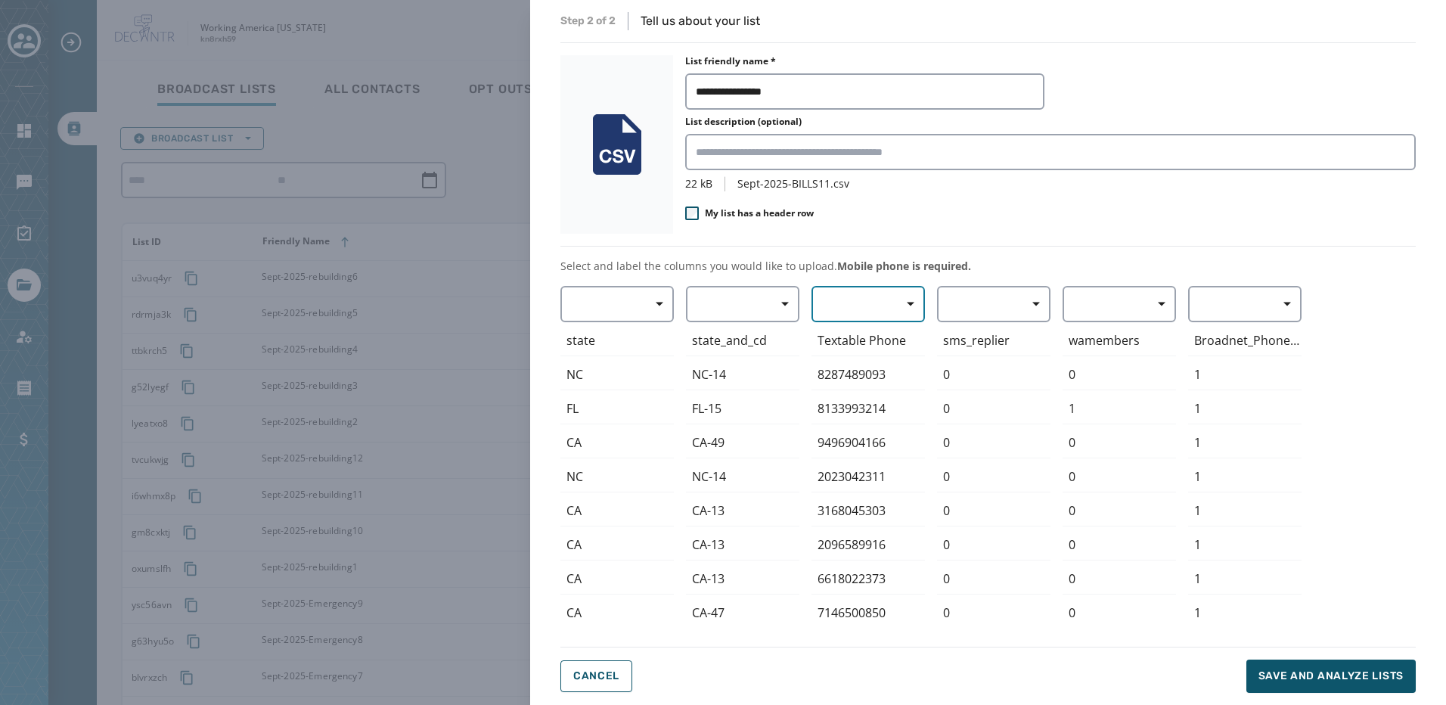
click at [863, 311] on button "button" at bounding box center [868, 304] width 113 height 36
click at [858, 339] on span "Mobile Phone" at bounding box center [865, 338] width 70 height 15
click at [1353, 685] on button "Save and analyze lists" at bounding box center [1331, 676] width 169 height 33
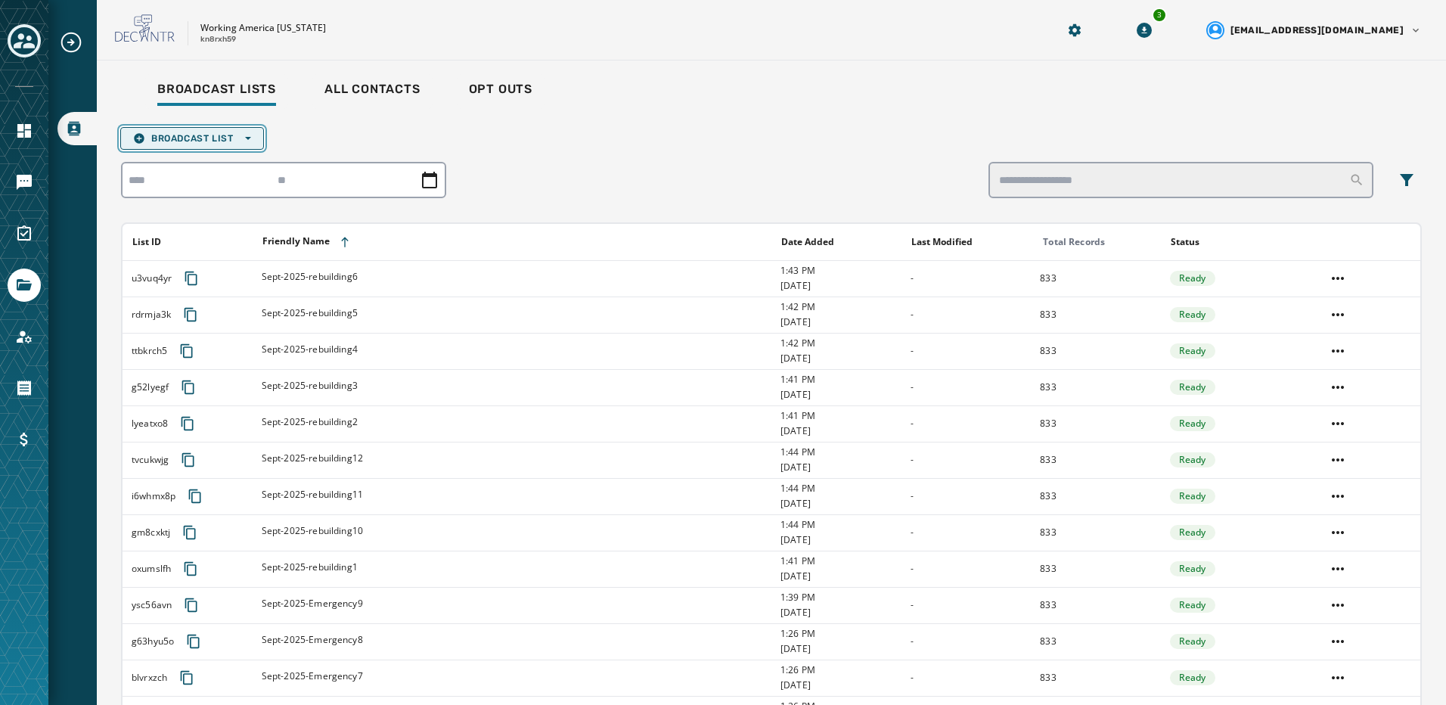
click at [209, 138] on span "Broadcast List Open options" at bounding box center [192, 138] width 118 height 12
click at [211, 154] on button "Upload List" at bounding box center [192, 161] width 142 height 21
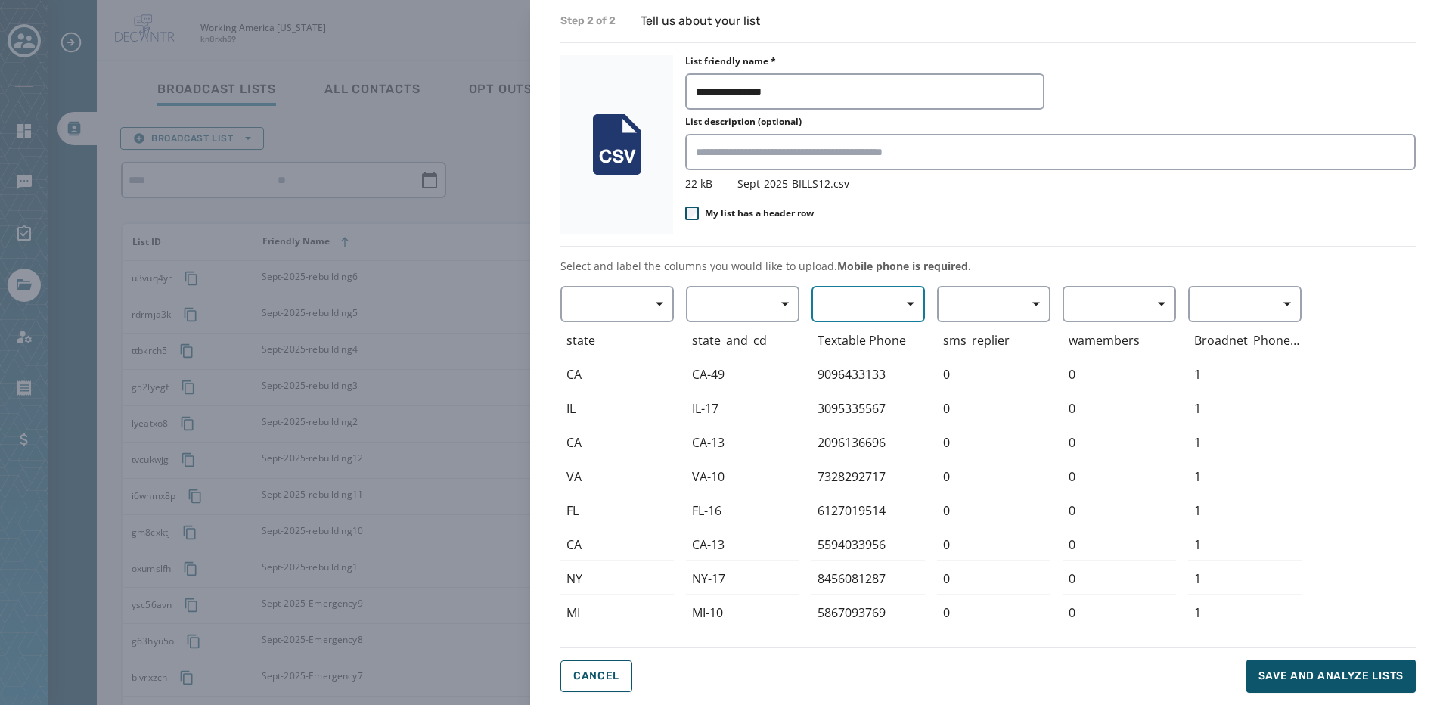
drag, startPoint x: 898, startPoint y: 297, endPoint x: 887, endPoint y: 320, distance: 25.4
click at [897, 297] on span "button" at bounding box center [905, 304] width 36 height 30
click at [881, 337] on span "Mobile Phone" at bounding box center [865, 338] width 70 height 15
click at [1304, 676] on span "Save and analyze lists" at bounding box center [1331, 676] width 145 height 15
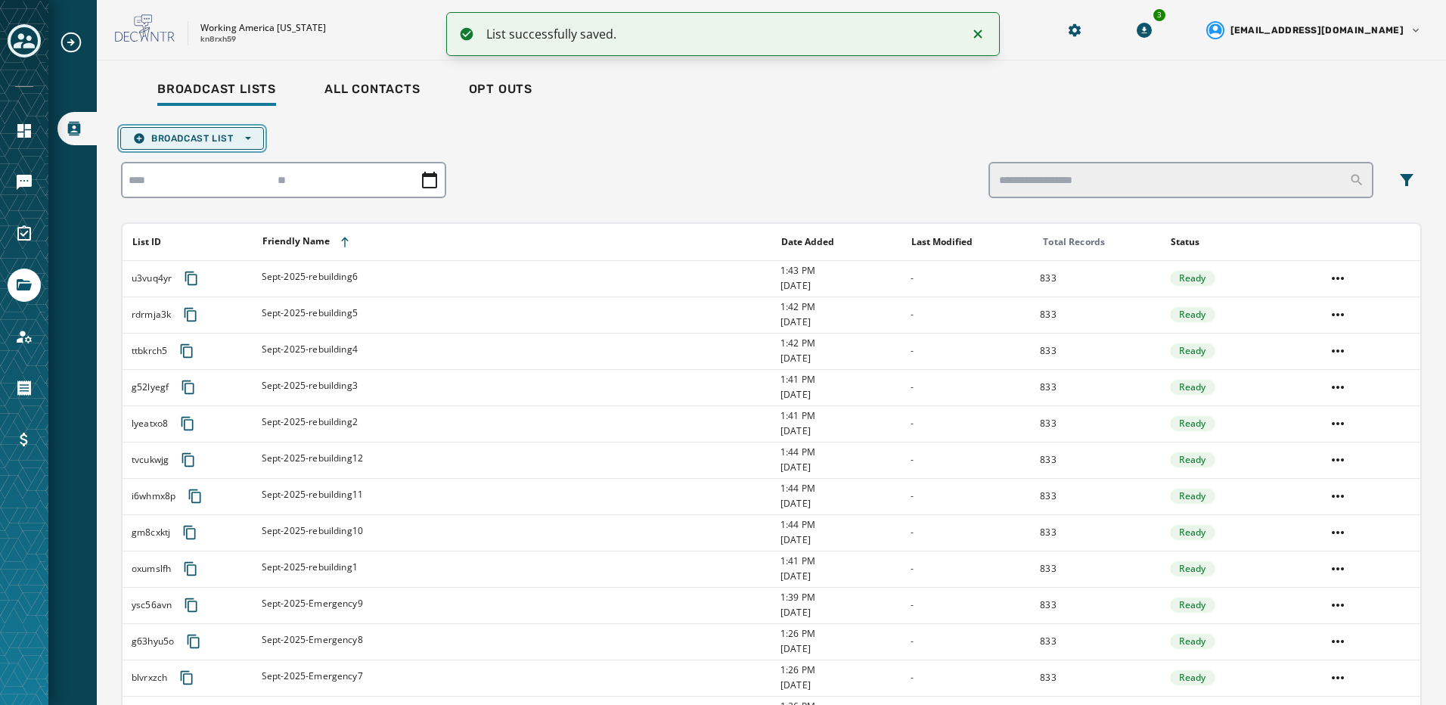
click at [247, 138] on icon "button" at bounding box center [248, 138] width 6 height 6
click at [241, 163] on span "Upload List" at bounding box center [192, 161] width 118 height 12
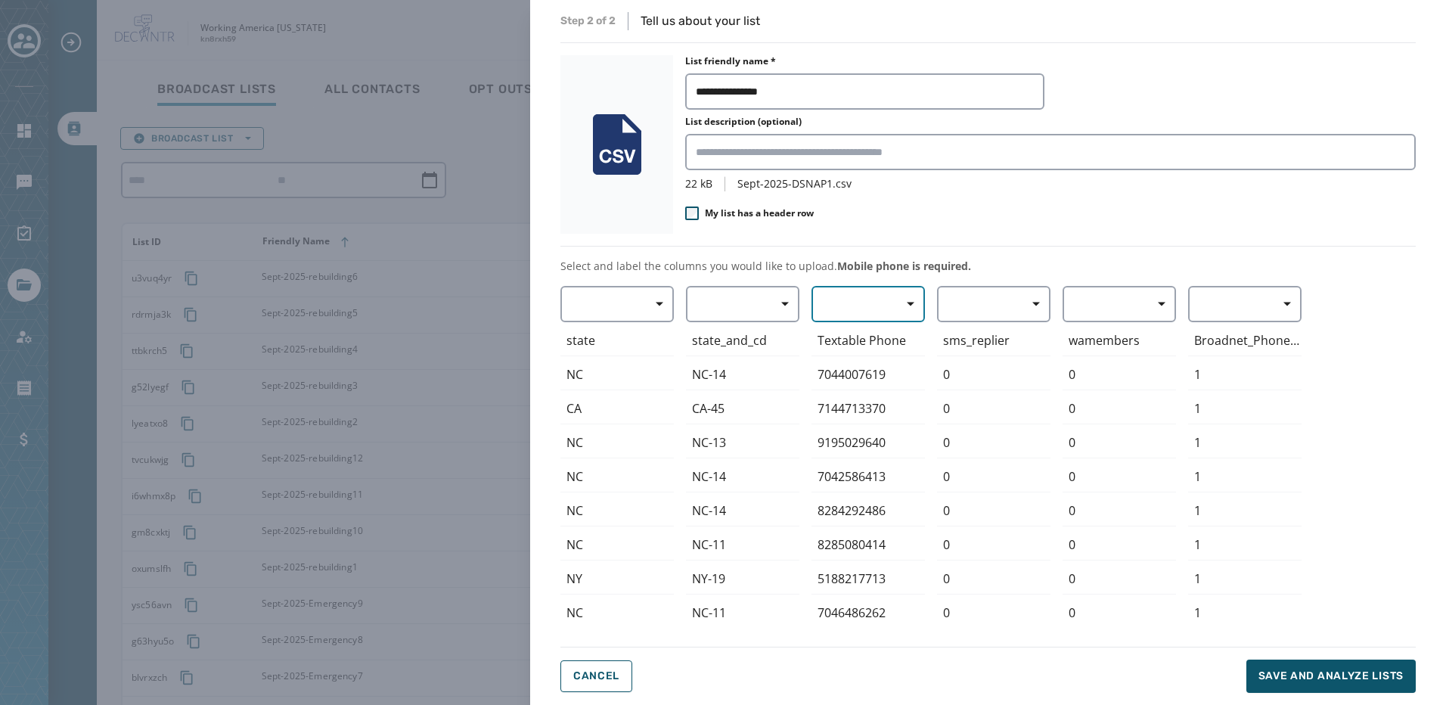
click at [851, 305] on button "button" at bounding box center [868, 304] width 113 height 36
click at [856, 339] on span "Mobile Phone" at bounding box center [865, 338] width 70 height 15
click at [1304, 676] on span "Save and analyze lists" at bounding box center [1331, 676] width 145 height 15
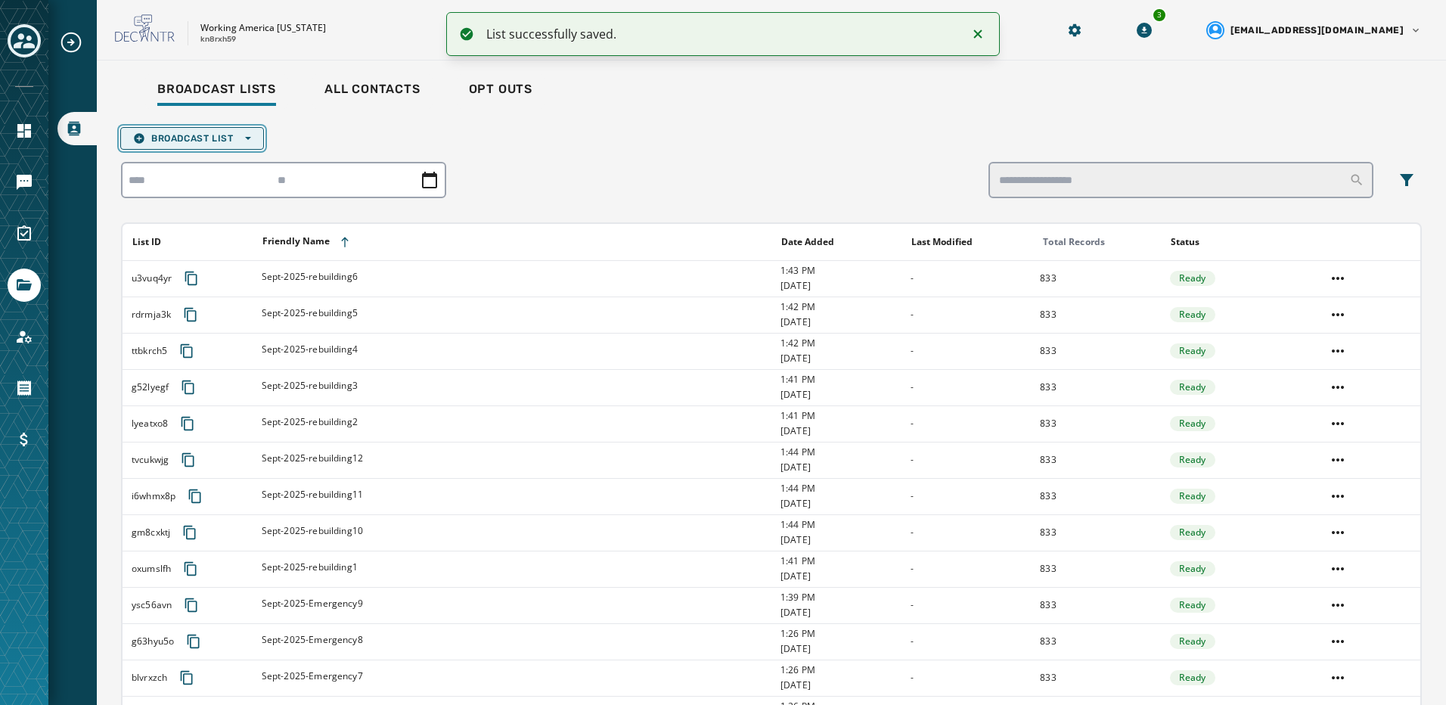
click at [224, 135] on span "Broadcast List Open options" at bounding box center [192, 138] width 118 height 12
click at [219, 152] on button "Upload List" at bounding box center [192, 161] width 142 height 21
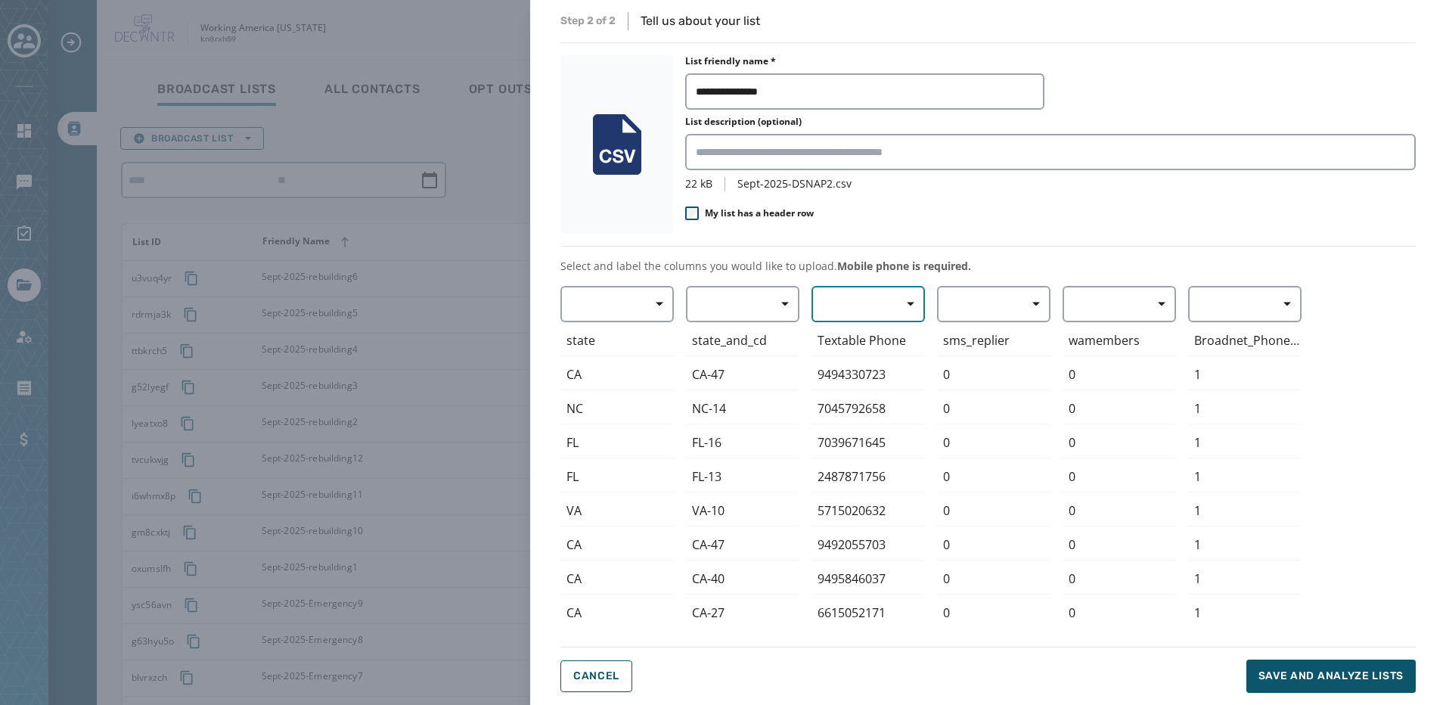
drag, startPoint x: 877, startPoint y: 315, endPoint x: 876, endPoint y: 323, distance: 8.4
click at [876, 317] on button "button" at bounding box center [868, 304] width 113 height 36
click at [872, 334] on span "Mobile Phone" at bounding box center [865, 338] width 70 height 15
click at [1272, 670] on span "Save and analyze lists" at bounding box center [1331, 676] width 145 height 15
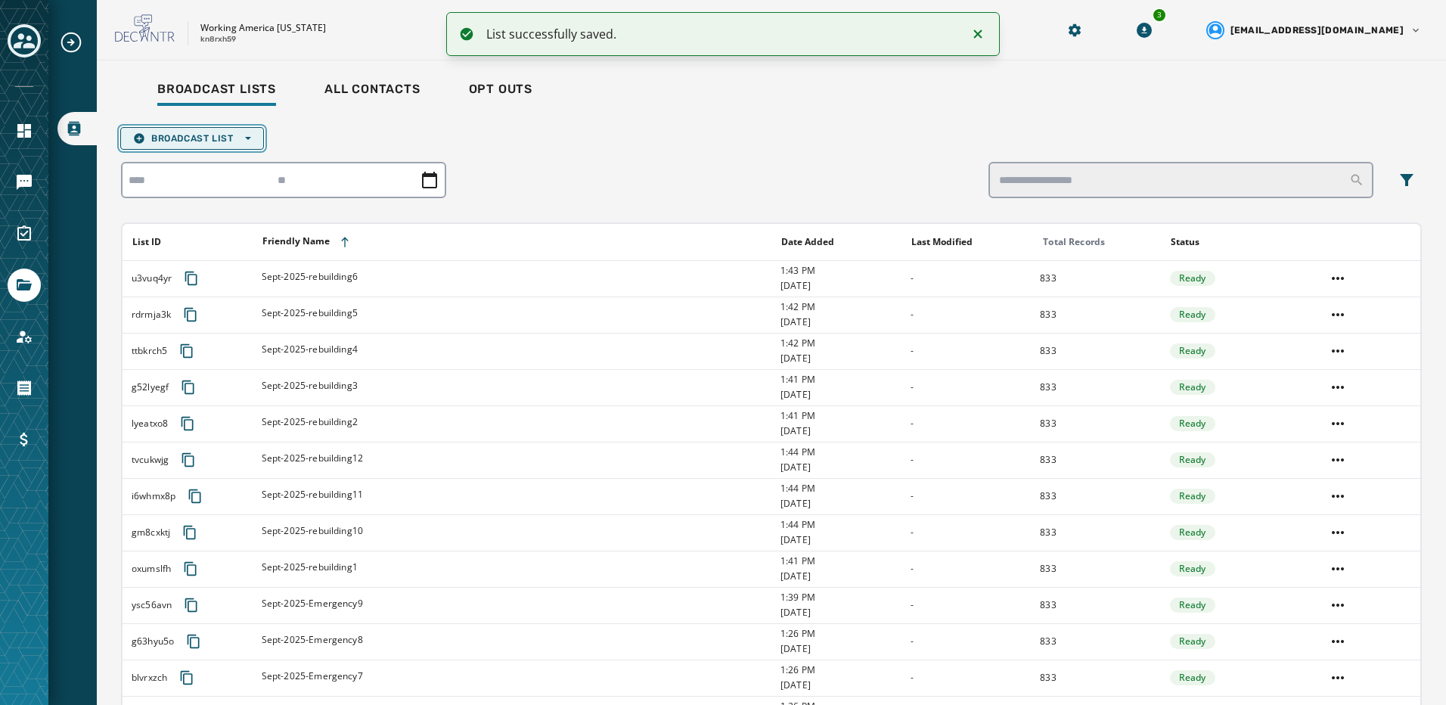
click at [244, 144] on span "Broadcast List Open options" at bounding box center [192, 138] width 118 height 12
click at [221, 158] on span "Upload List" at bounding box center [192, 161] width 118 height 12
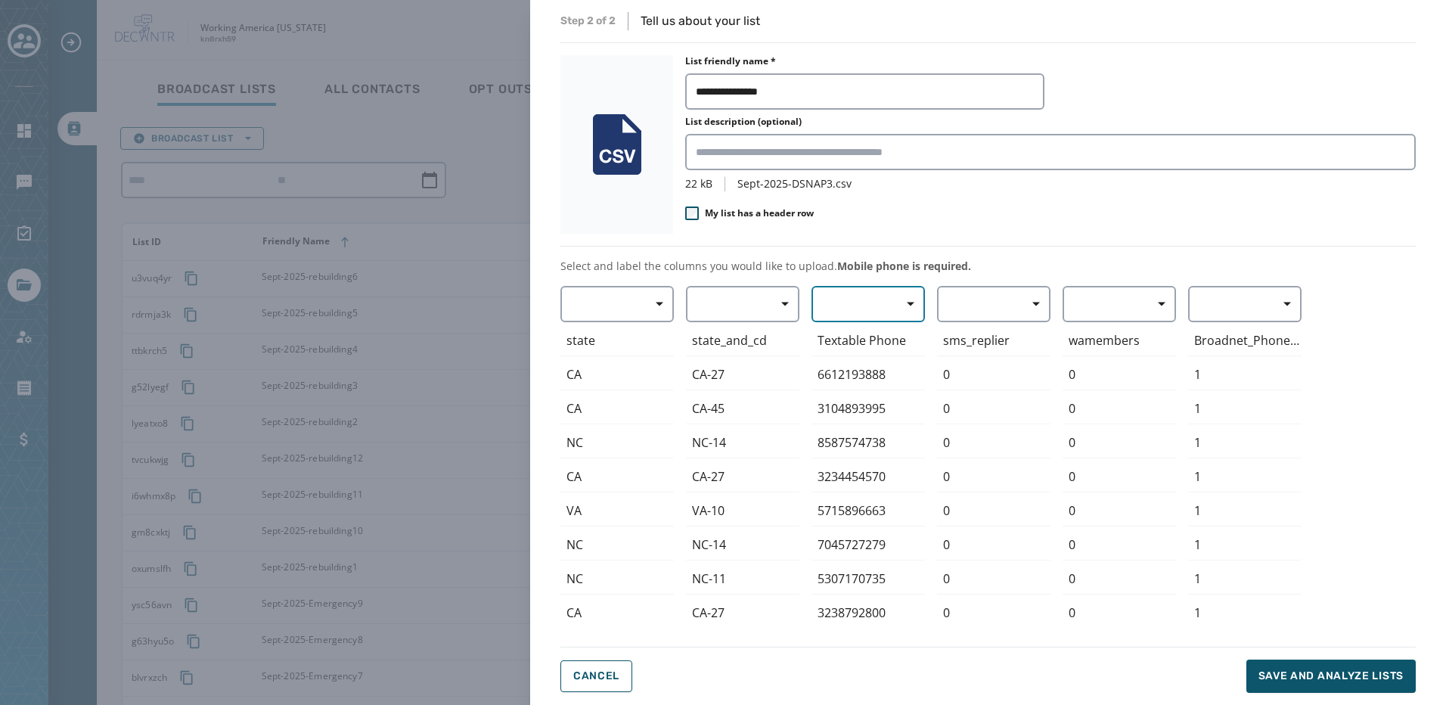
click at [896, 306] on span "button" at bounding box center [905, 304] width 36 height 30
click at [884, 335] on span "Mobile Phone" at bounding box center [865, 338] width 70 height 15
click at [1292, 670] on span "Save and analyze lists" at bounding box center [1331, 676] width 145 height 15
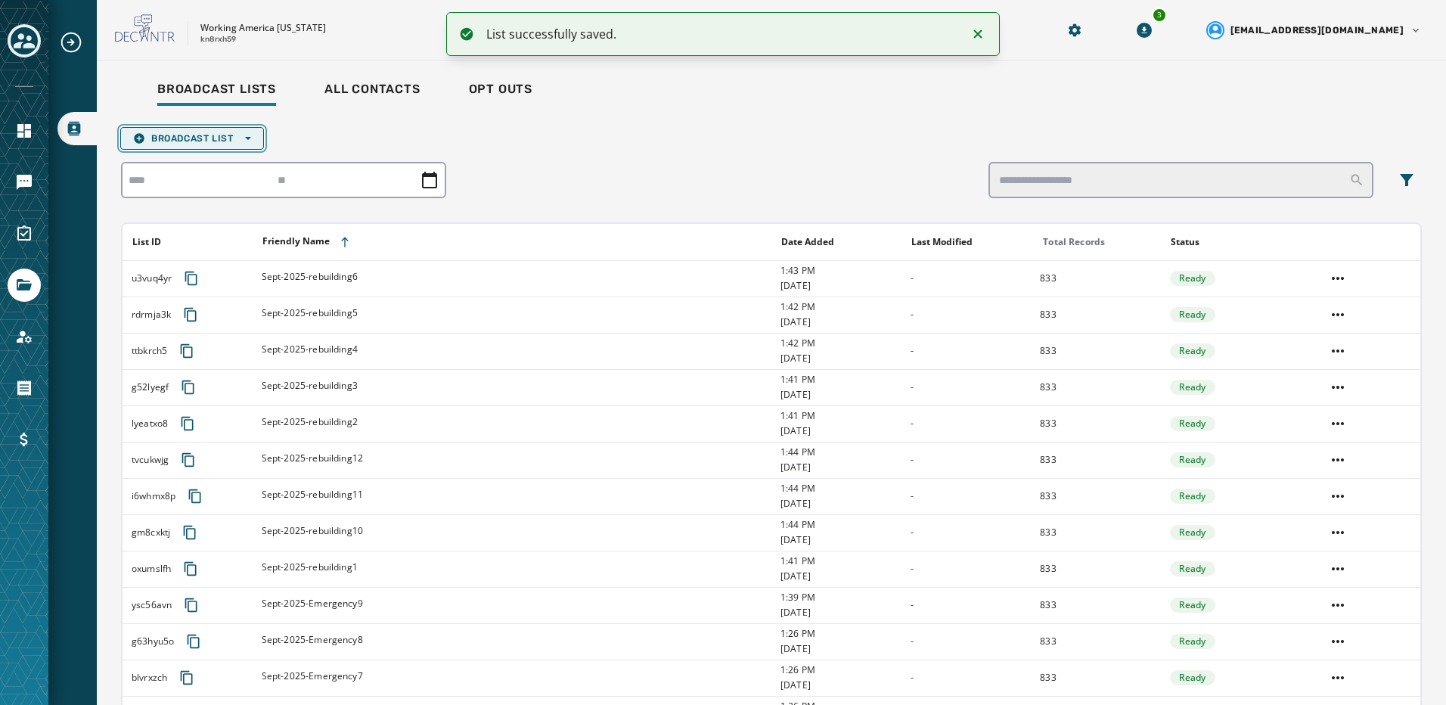
click at [204, 149] on button "Broadcast List Open options" at bounding box center [192, 138] width 144 height 23
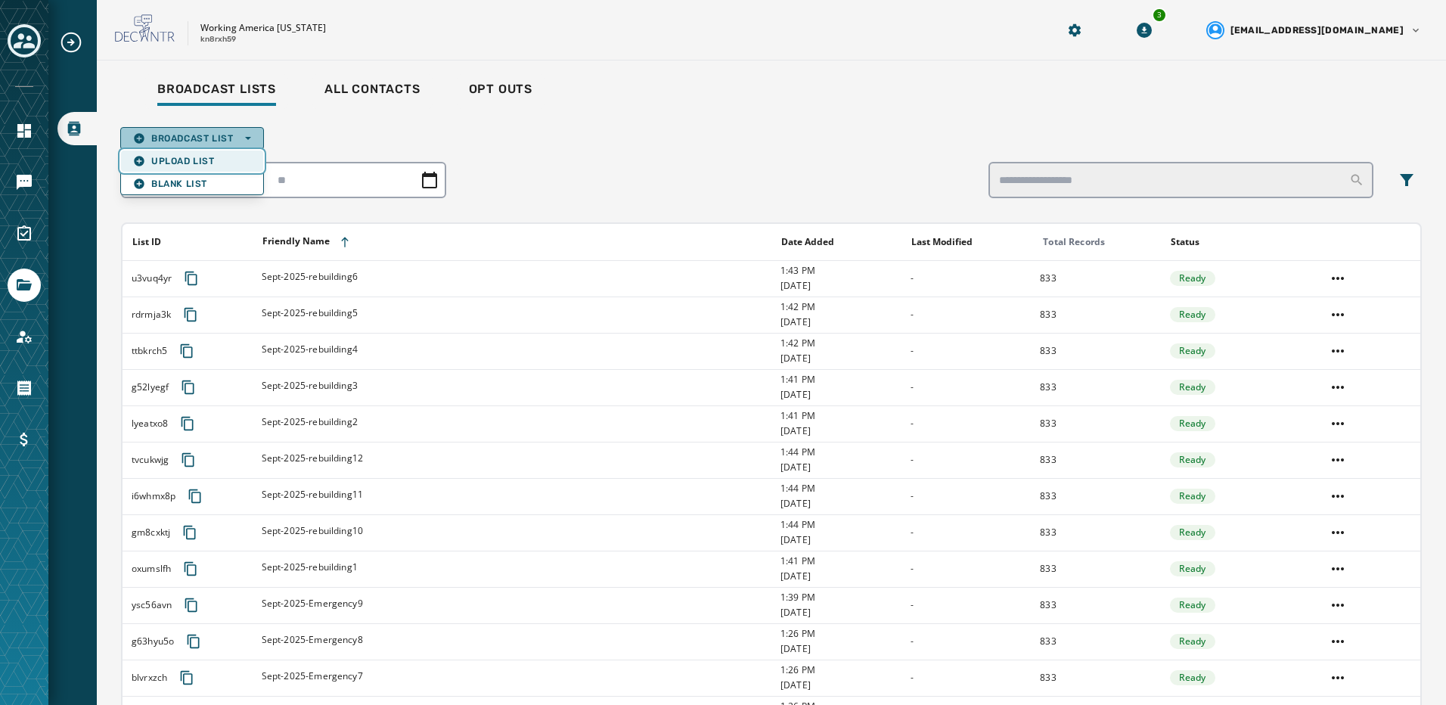
click at [216, 158] on span "Upload List" at bounding box center [192, 161] width 118 height 12
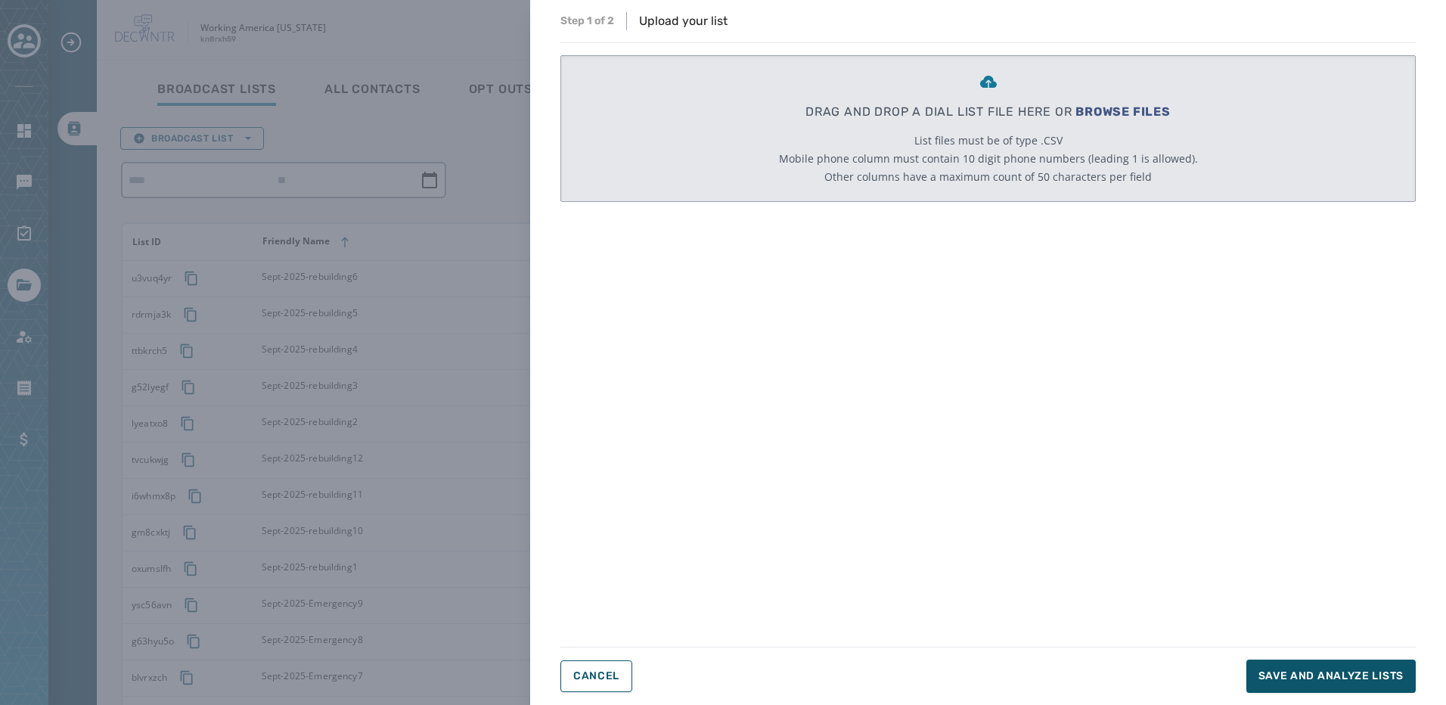
click at [450, 48] on div "Step 1 of 2 Upload your list DRAG AND DROP A DIAL LIST FILE HERE OR BROWSE FILE…" at bounding box center [723, 352] width 1446 height 705
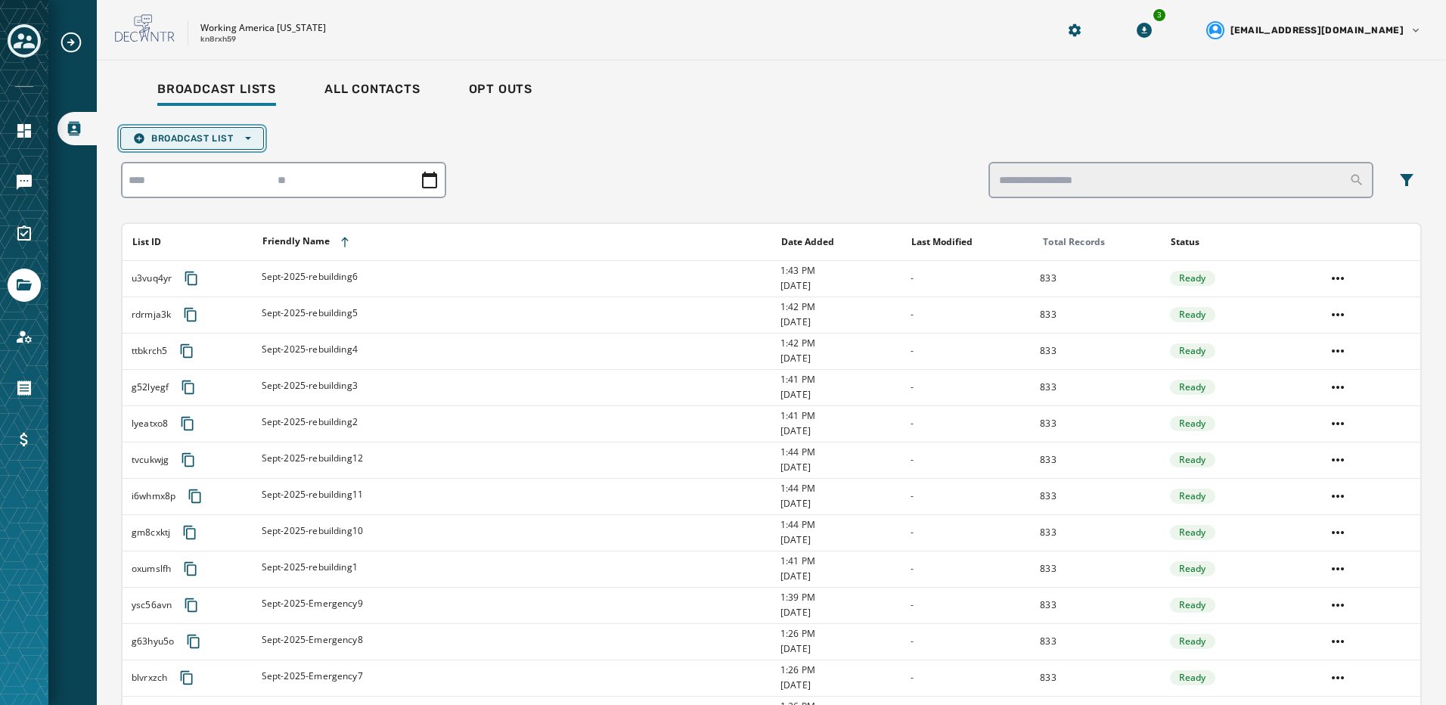
click at [216, 132] on span "Broadcast List Open options" at bounding box center [192, 138] width 118 height 12
click at [210, 157] on span "Upload List" at bounding box center [192, 161] width 118 height 12
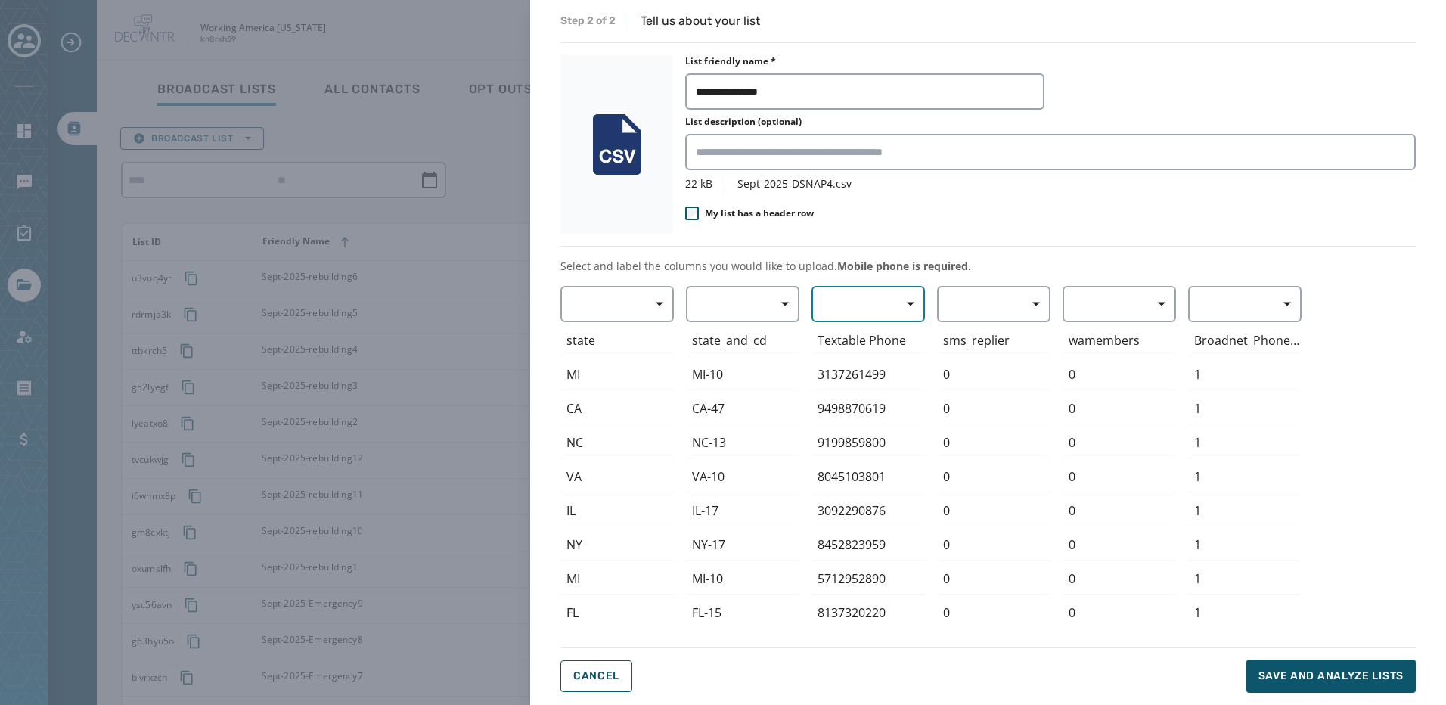
click at [864, 299] on button "button" at bounding box center [868, 304] width 113 height 36
click at [877, 331] on span "Mobile Phone" at bounding box center [865, 338] width 70 height 15
click at [1311, 684] on button "Save and analyze lists" at bounding box center [1331, 676] width 169 height 33
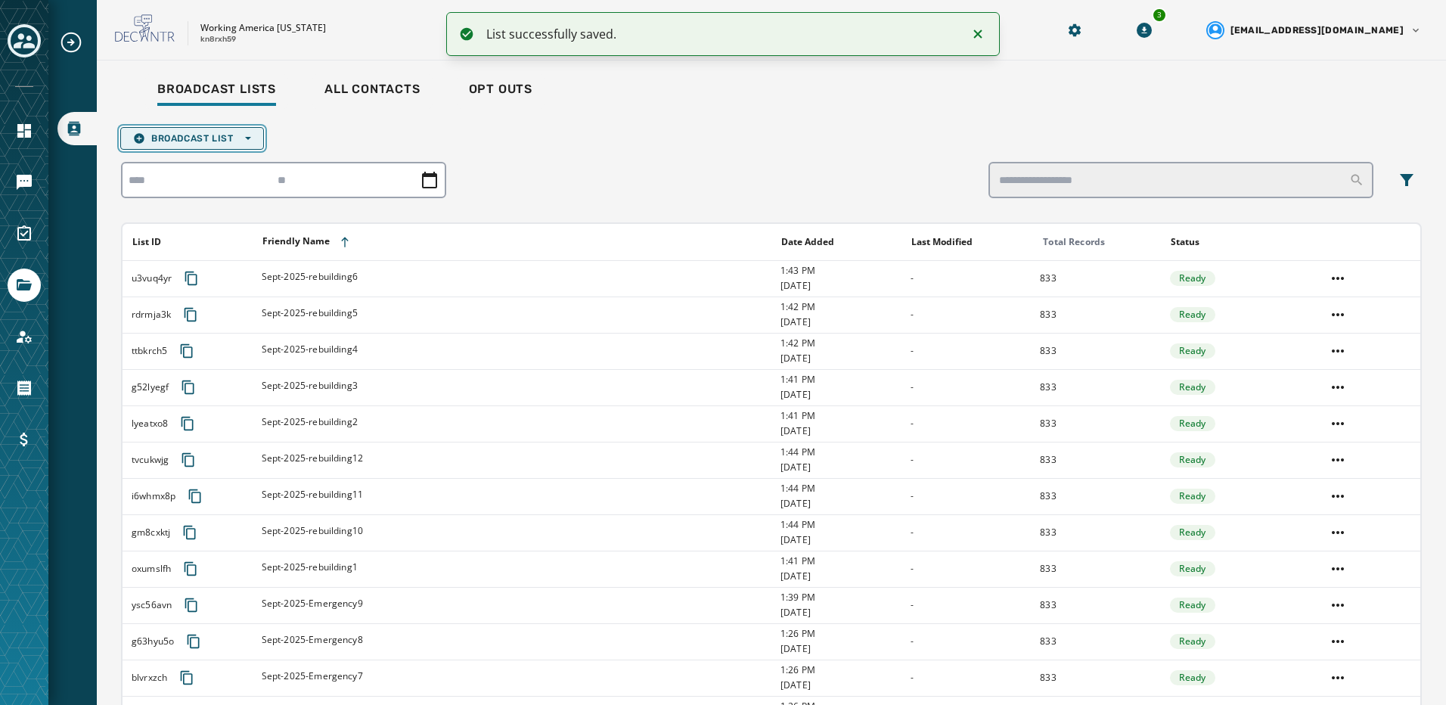
click at [224, 138] on span "Broadcast List Open options" at bounding box center [192, 138] width 118 height 12
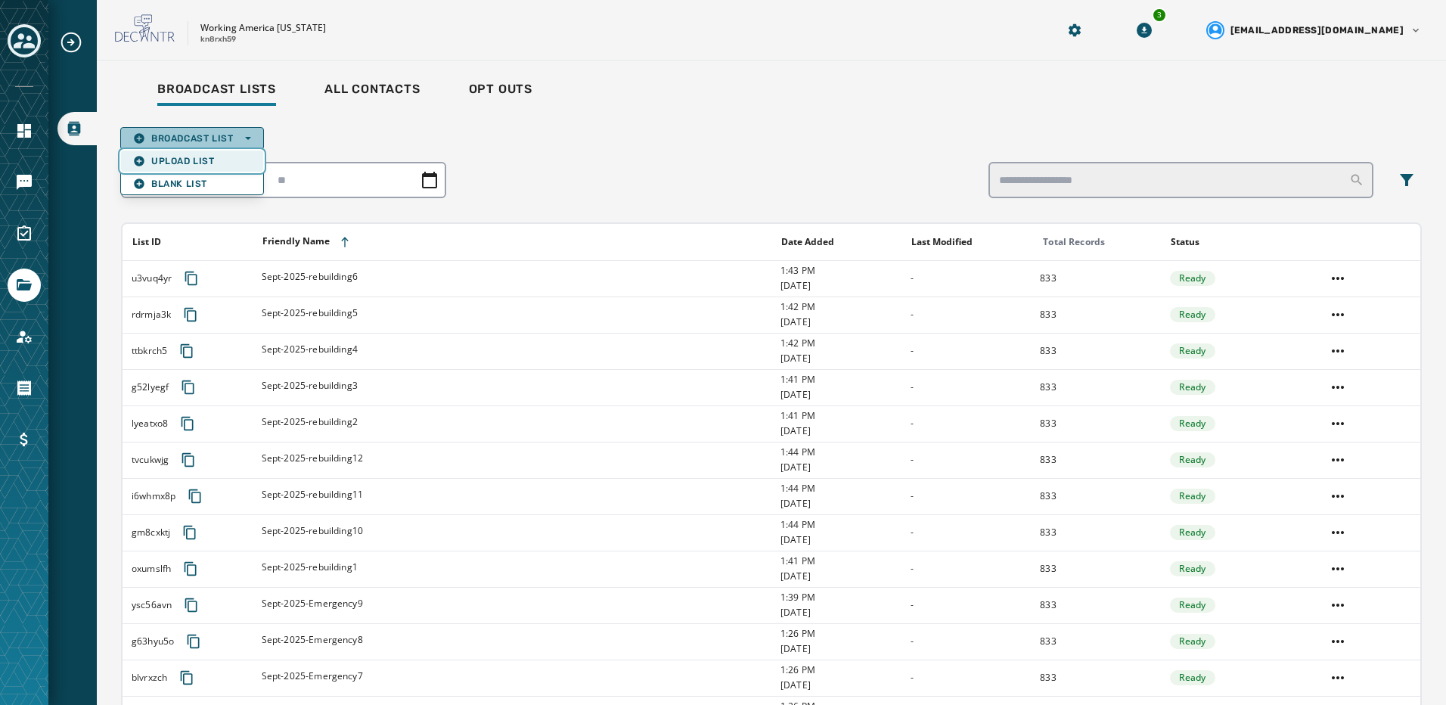
click at [202, 161] on span "Upload List" at bounding box center [192, 161] width 118 height 12
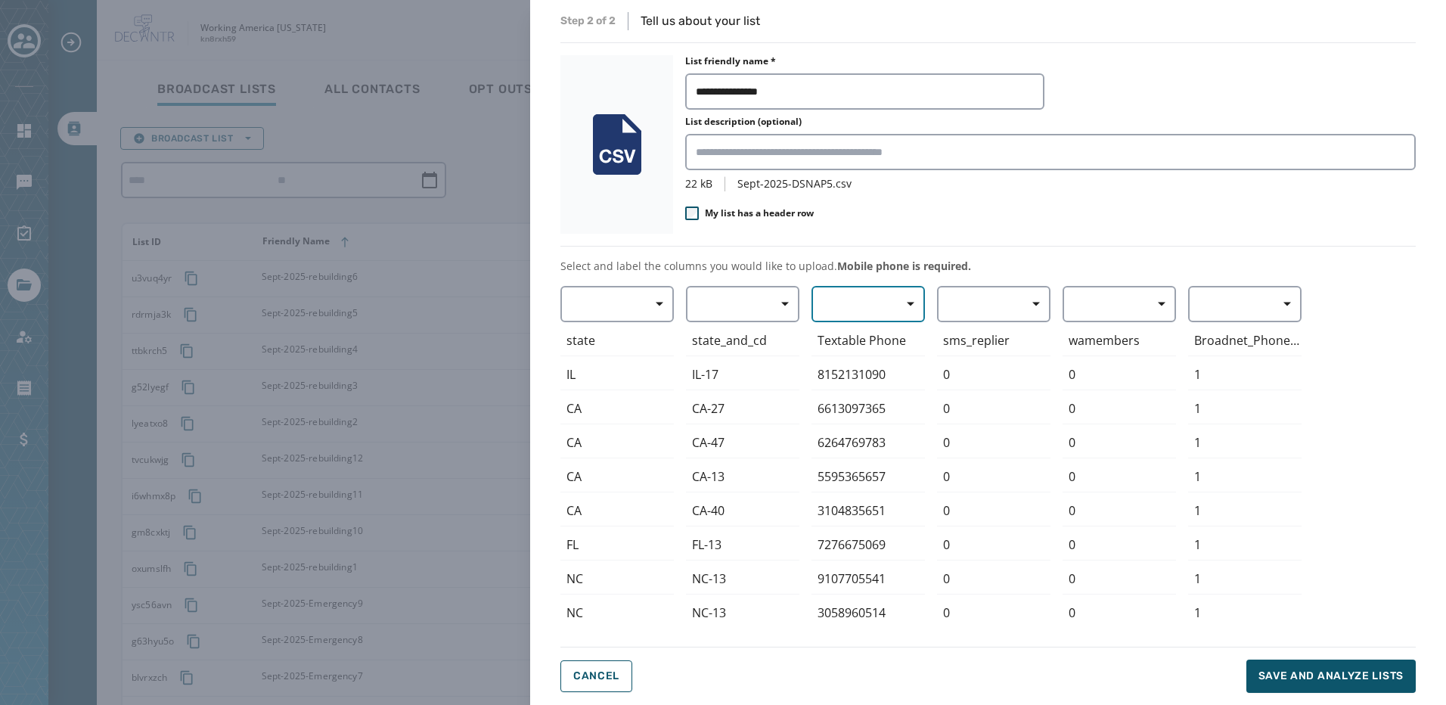
click at [902, 302] on span "button" at bounding box center [905, 304] width 36 height 30
click at [892, 337] on span "Mobile Phone" at bounding box center [865, 338] width 70 height 15
click at [1297, 680] on span "Save and analyze lists" at bounding box center [1331, 676] width 145 height 15
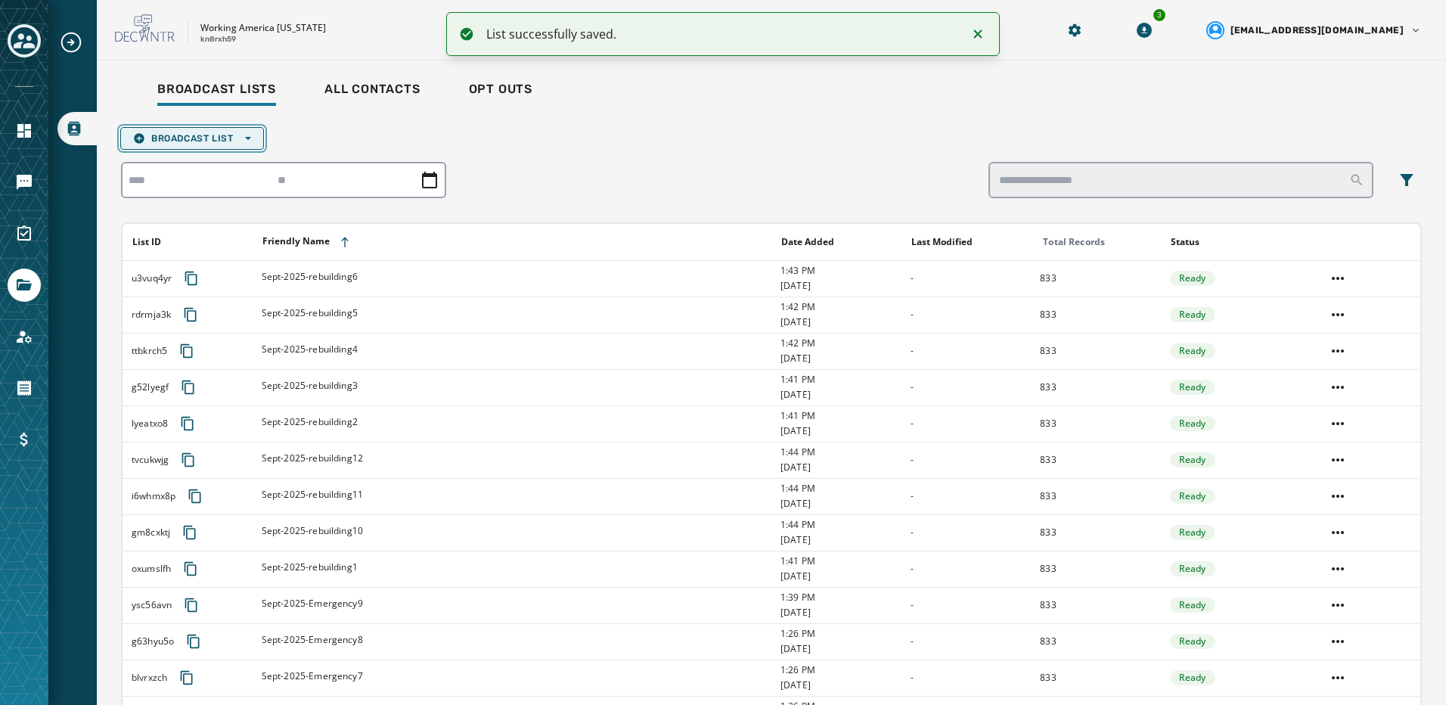
click at [220, 138] on span "Broadcast List Open options" at bounding box center [192, 138] width 118 height 12
click at [212, 154] on button "Upload List" at bounding box center [192, 161] width 142 height 21
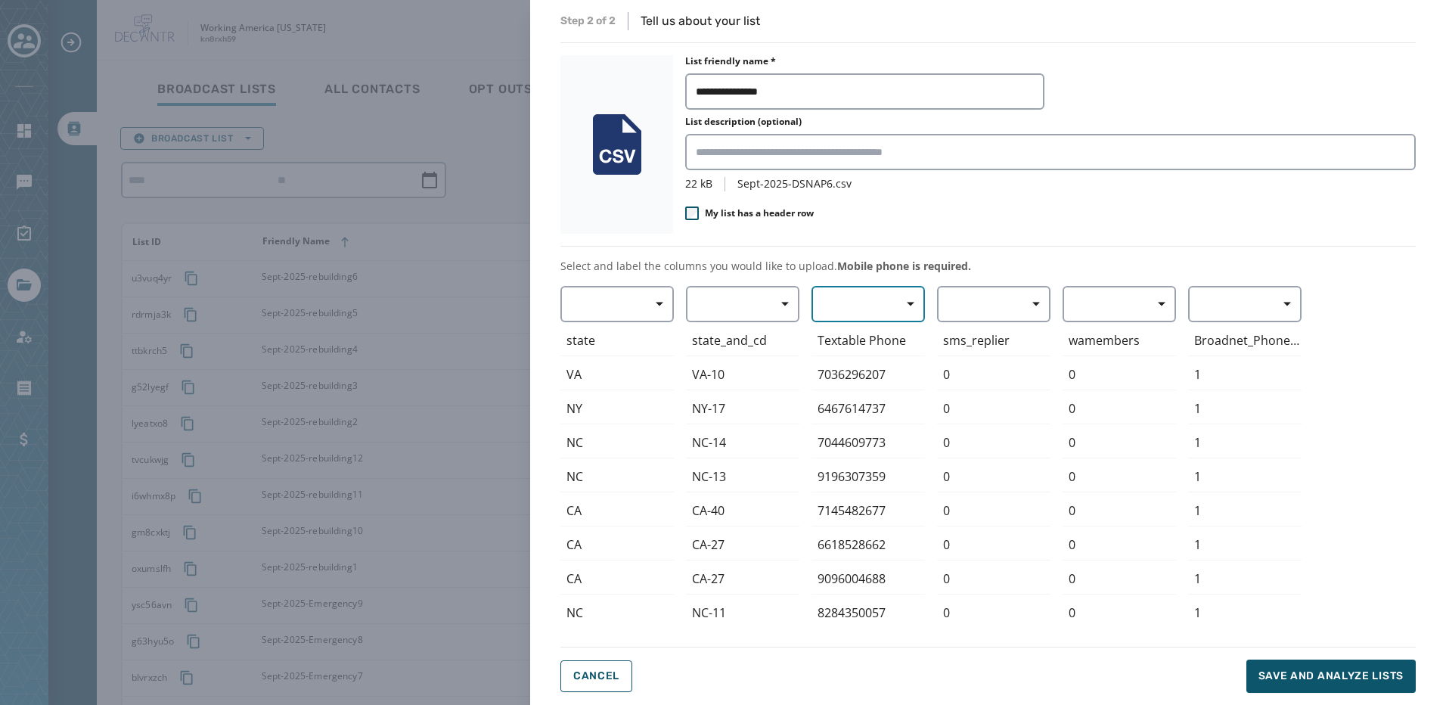
click at [838, 304] on button "button" at bounding box center [868, 304] width 113 height 36
click at [835, 332] on span "Mobile Phone" at bounding box center [865, 338] width 70 height 15
click at [1353, 673] on span "Save and analyze lists" at bounding box center [1331, 676] width 145 height 15
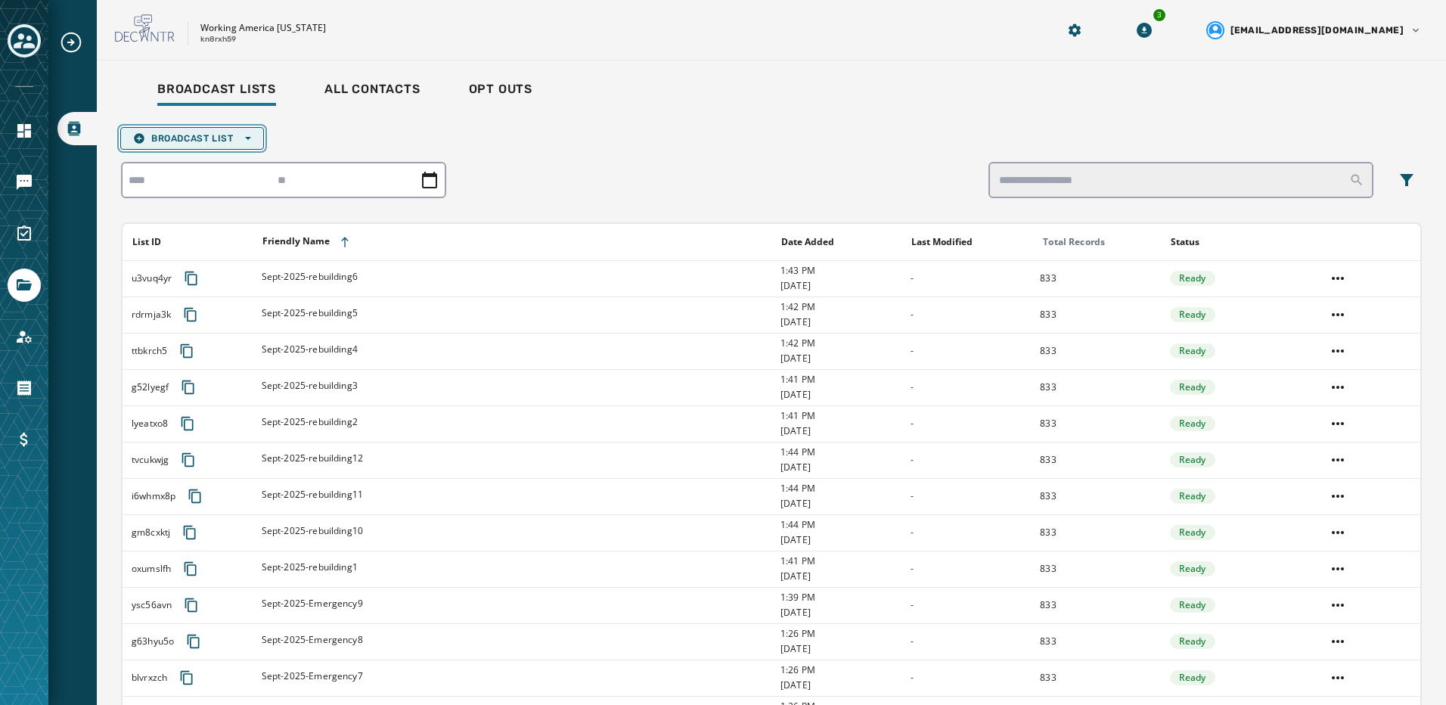
click at [244, 140] on span "Broadcast List Open options" at bounding box center [192, 138] width 118 height 12
click at [244, 161] on span "Upload List" at bounding box center [192, 161] width 118 height 12
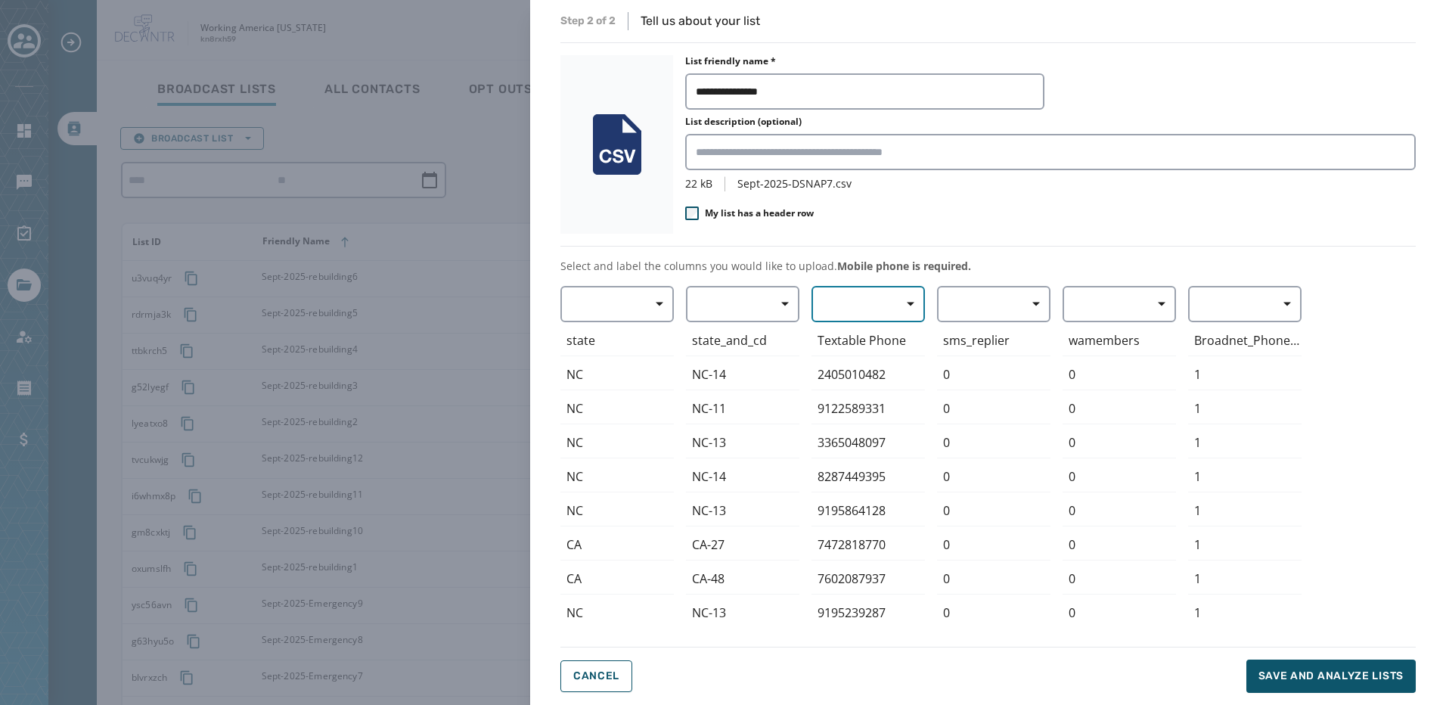
click at [875, 303] on button "button" at bounding box center [868, 304] width 113 height 36
click at [875, 335] on span "Mobile Phone" at bounding box center [865, 338] width 70 height 15
click at [1324, 684] on button "Save and analyze lists" at bounding box center [1331, 676] width 169 height 33
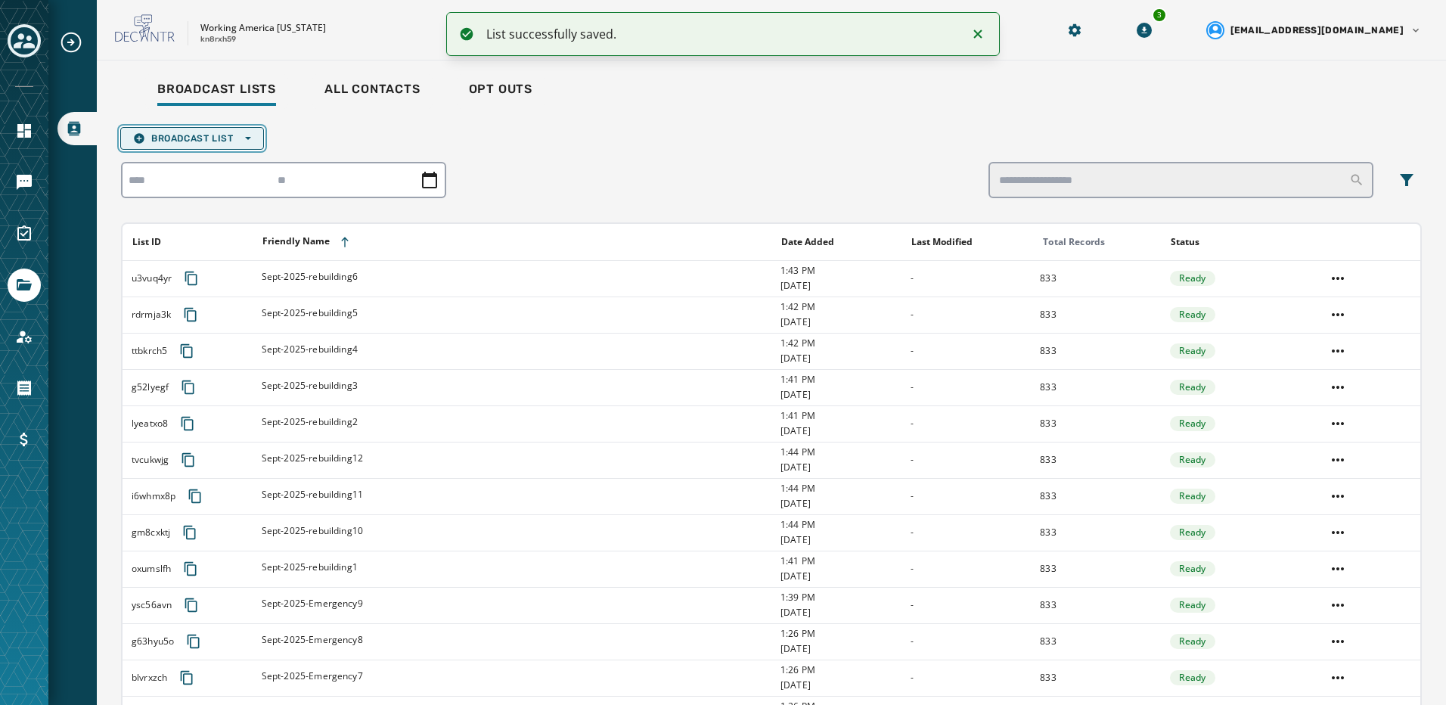
click at [196, 133] on span "Broadcast List Open options" at bounding box center [192, 138] width 118 height 12
click at [212, 165] on span "Upload List" at bounding box center [192, 161] width 118 height 12
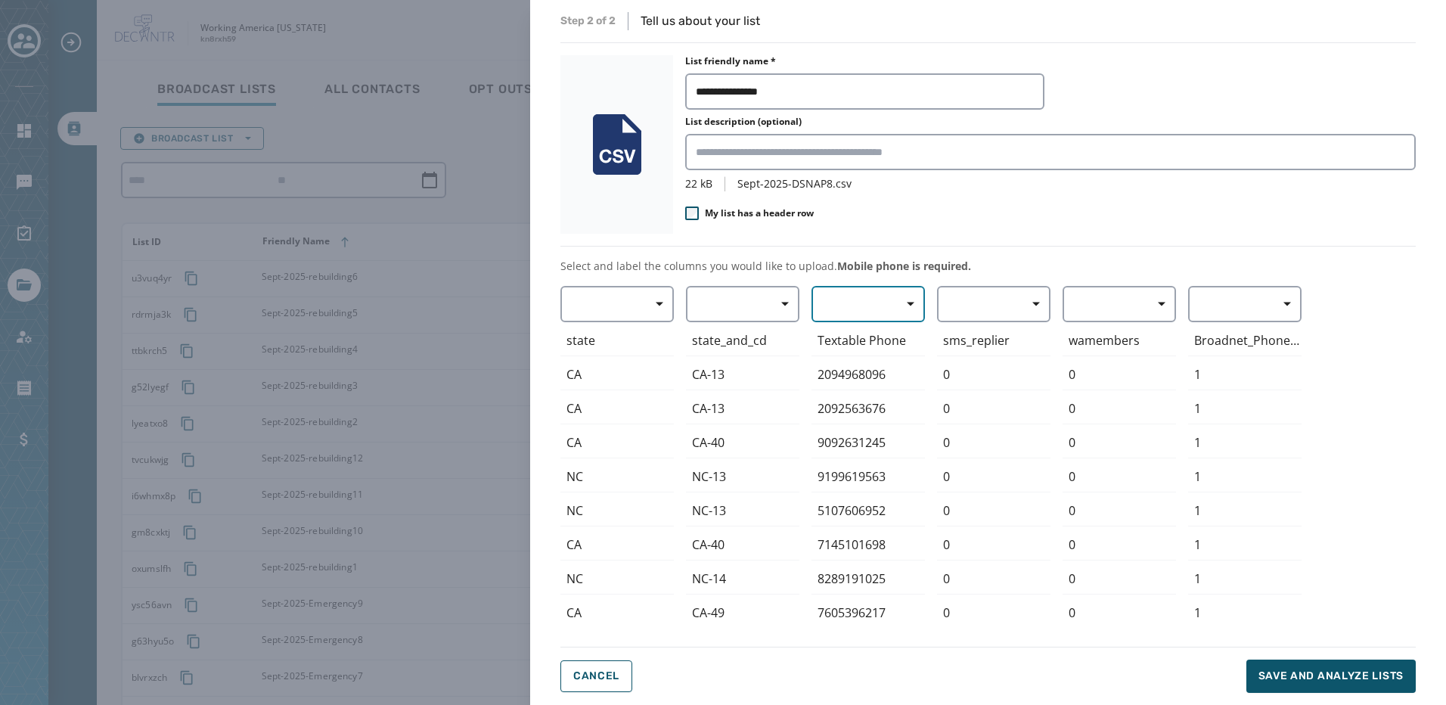
drag, startPoint x: 882, startPoint y: 312, endPoint x: 887, endPoint y: 322, distance: 10.5
click at [884, 314] on button "button" at bounding box center [868, 304] width 113 height 36
click at [891, 333] on span "Mobile Phone" at bounding box center [865, 338] width 70 height 15
click at [1353, 670] on span "Save and analyze lists" at bounding box center [1331, 676] width 145 height 15
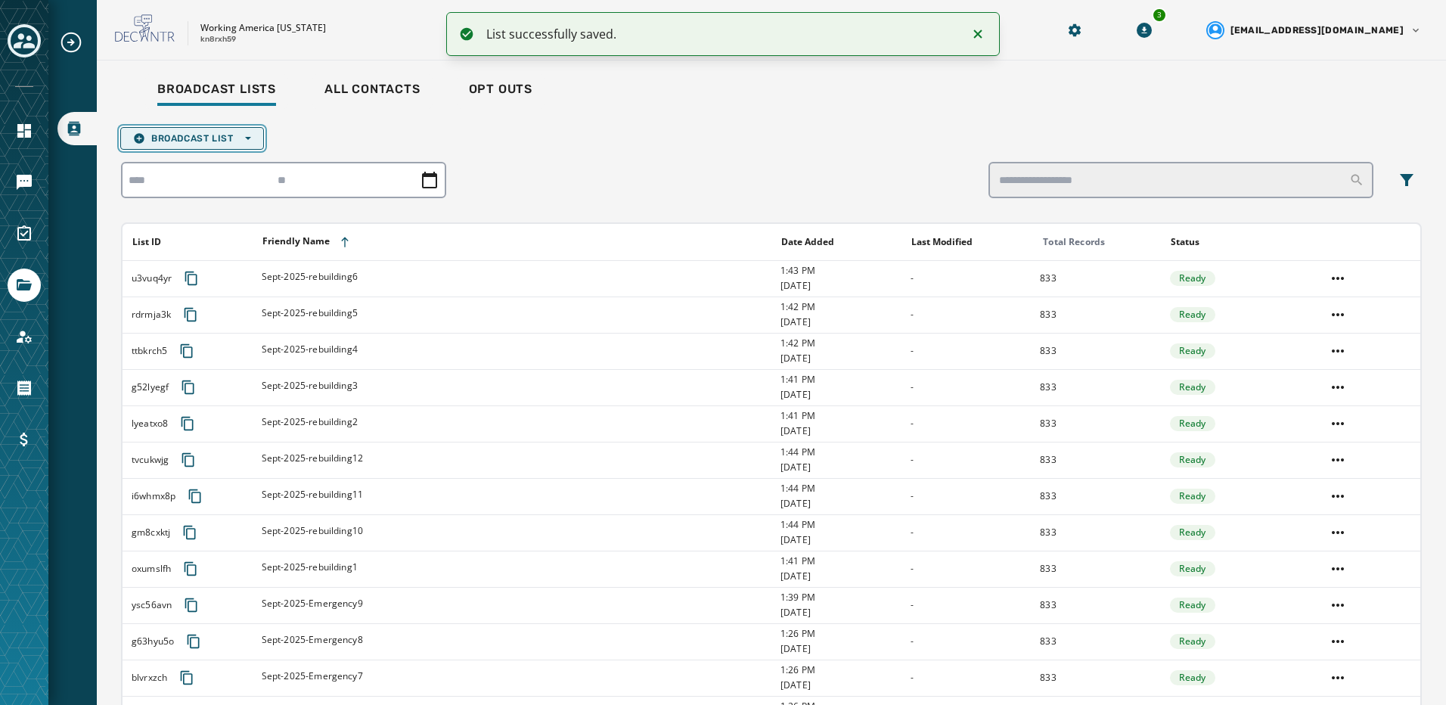
click at [168, 141] on span "Broadcast List Open options" at bounding box center [192, 138] width 118 height 12
click at [180, 159] on span "Upload List" at bounding box center [192, 161] width 118 height 12
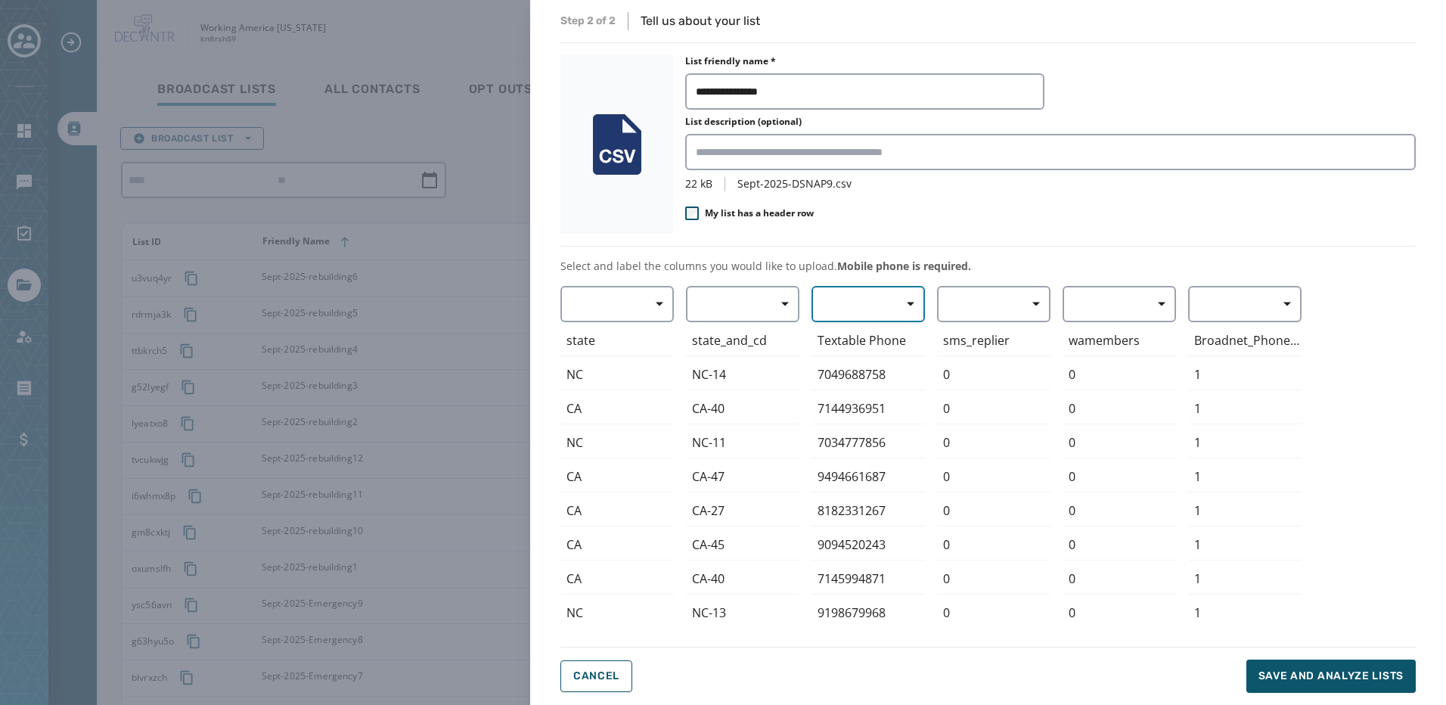
click at [872, 315] on button "button" at bounding box center [868, 304] width 113 height 36
click at [881, 344] on span "Mobile Phone" at bounding box center [865, 338] width 70 height 15
click at [1326, 675] on span "Save and analyze lists" at bounding box center [1331, 676] width 145 height 15
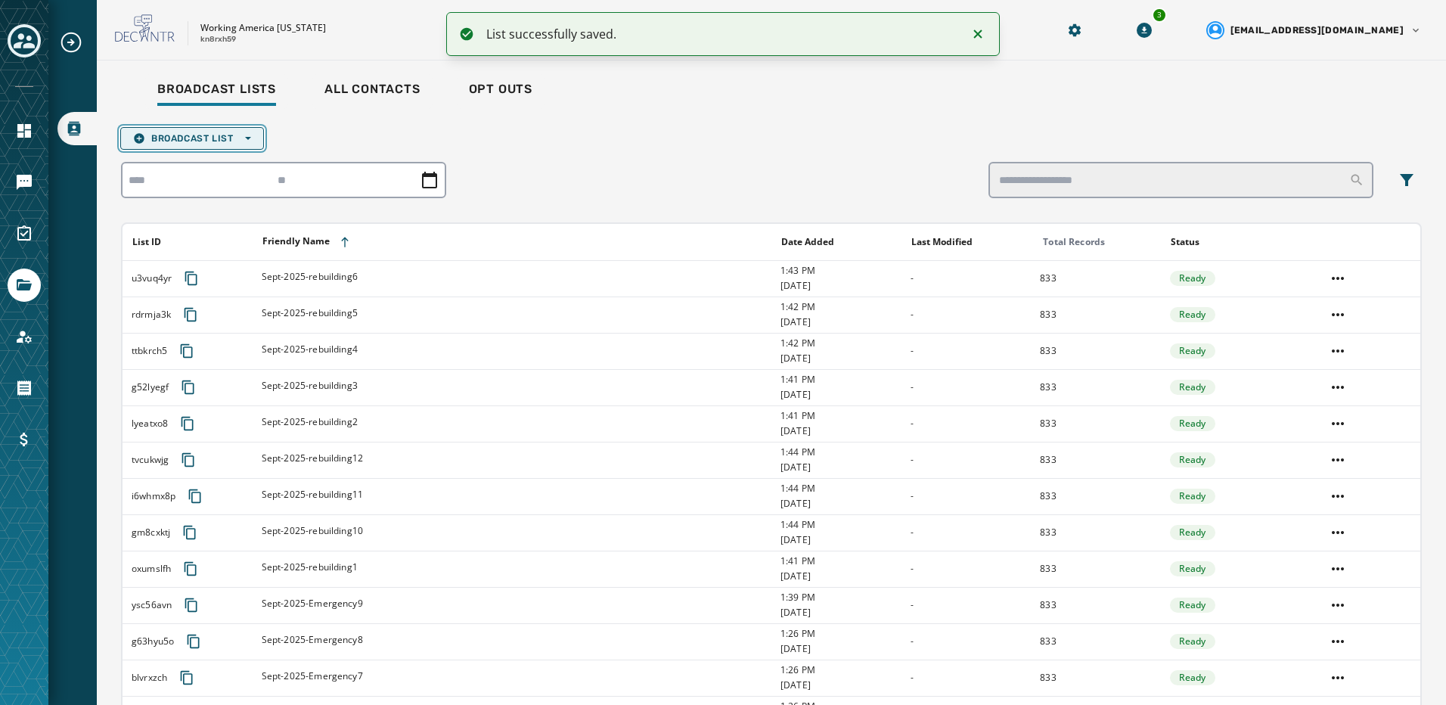
drag, startPoint x: 213, startPoint y: 138, endPoint x: 206, endPoint y: 144, distance: 10.2
click at [213, 138] on span "Broadcast List Open options" at bounding box center [192, 138] width 118 height 12
click at [201, 151] on button "Upload List" at bounding box center [192, 161] width 142 height 21
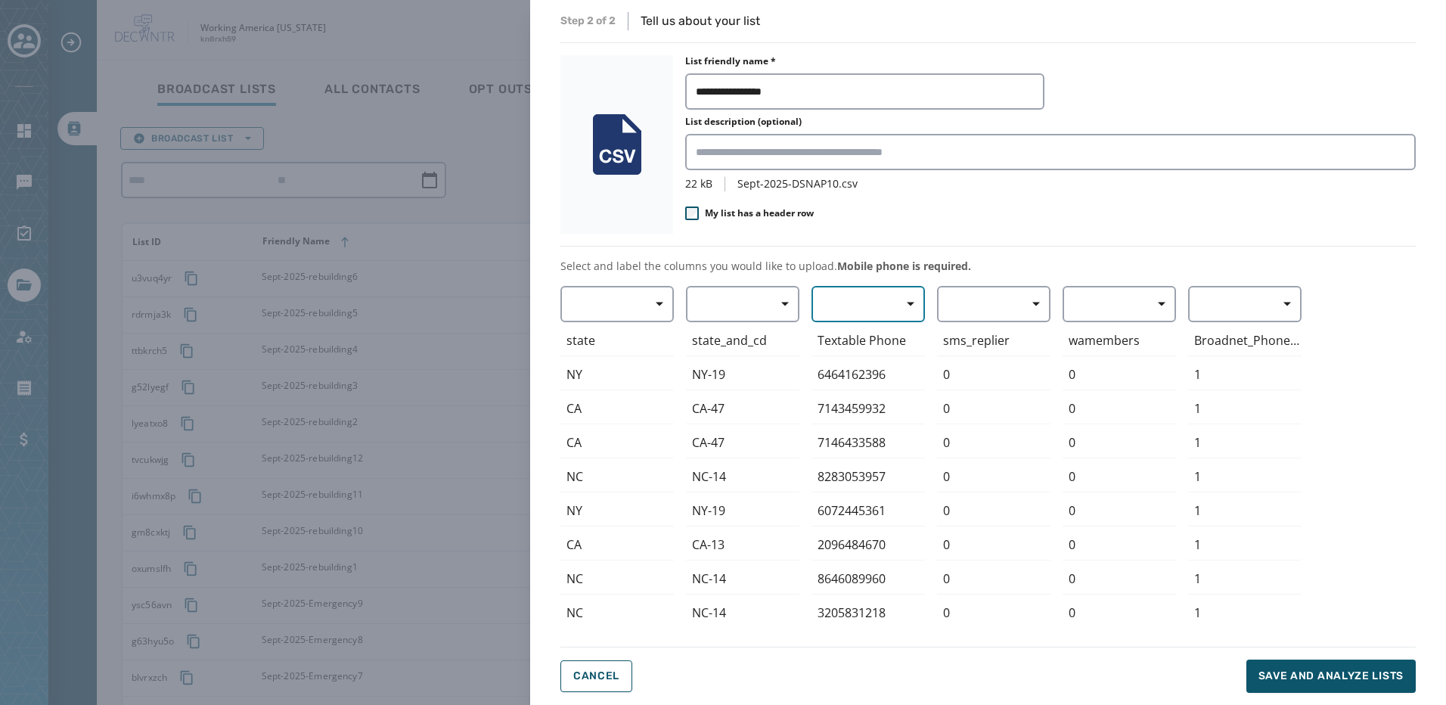
click at [872, 311] on button "button" at bounding box center [868, 304] width 113 height 36
click at [872, 332] on span "Mobile Phone" at bounding box center [865, 338] width 70 height 15
click at [1375, 676] on span "Save and analyze lists" at bounding box center [1331, 676] width 145 height 15
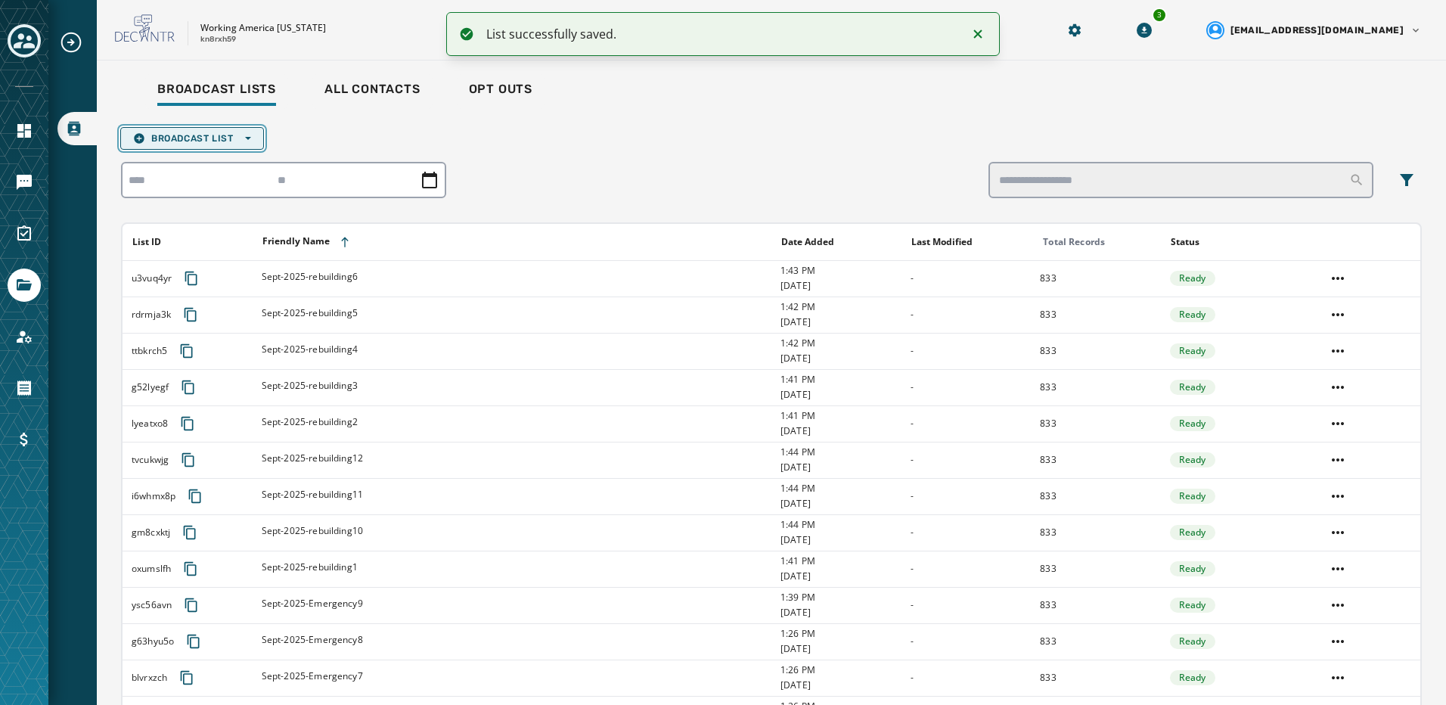
click at [185, 146] on button "Broadcast List Open options" at bounding box center [192, 138] width 144 height 23
click at [190, 157] on span "Upload List" at bounding box center [192, 161] width 118 height 12
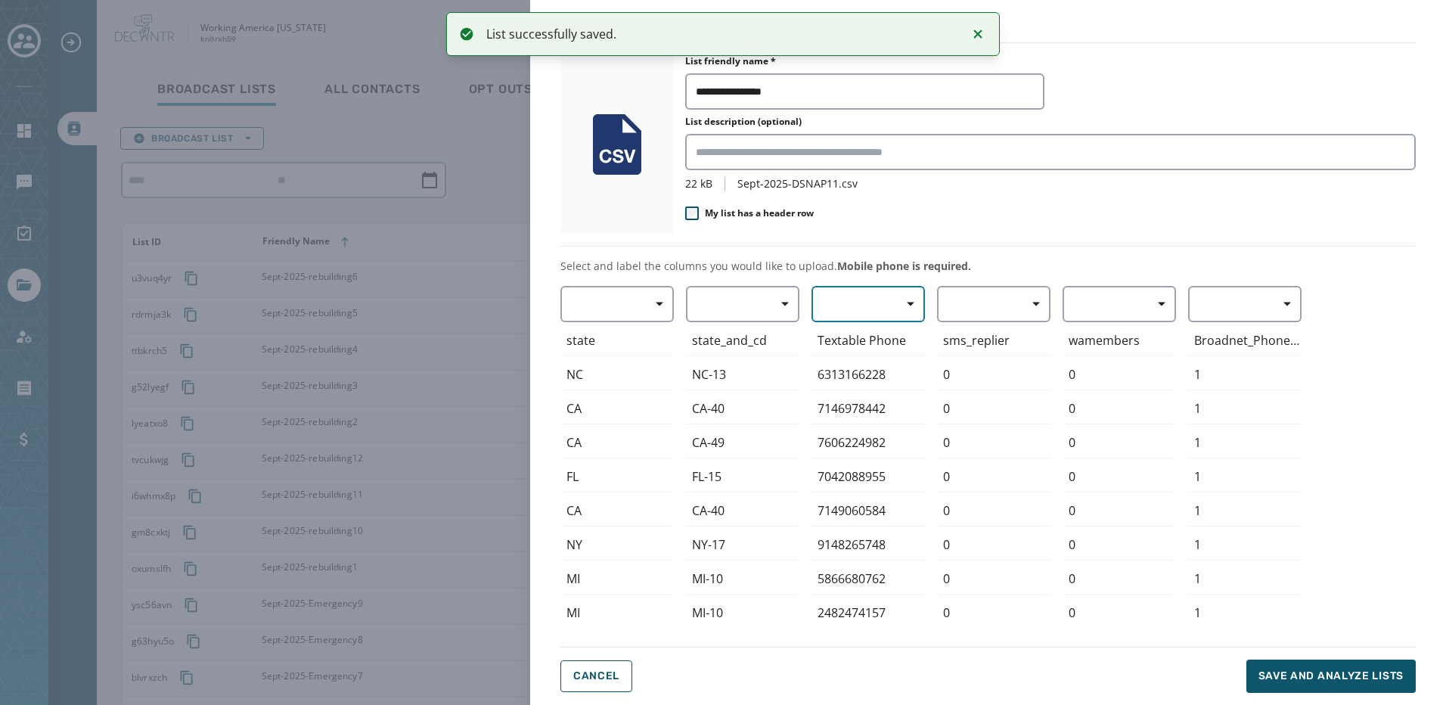
click at [865, 301] on button "button" at bounding box center [868, 304] width 113 height 36
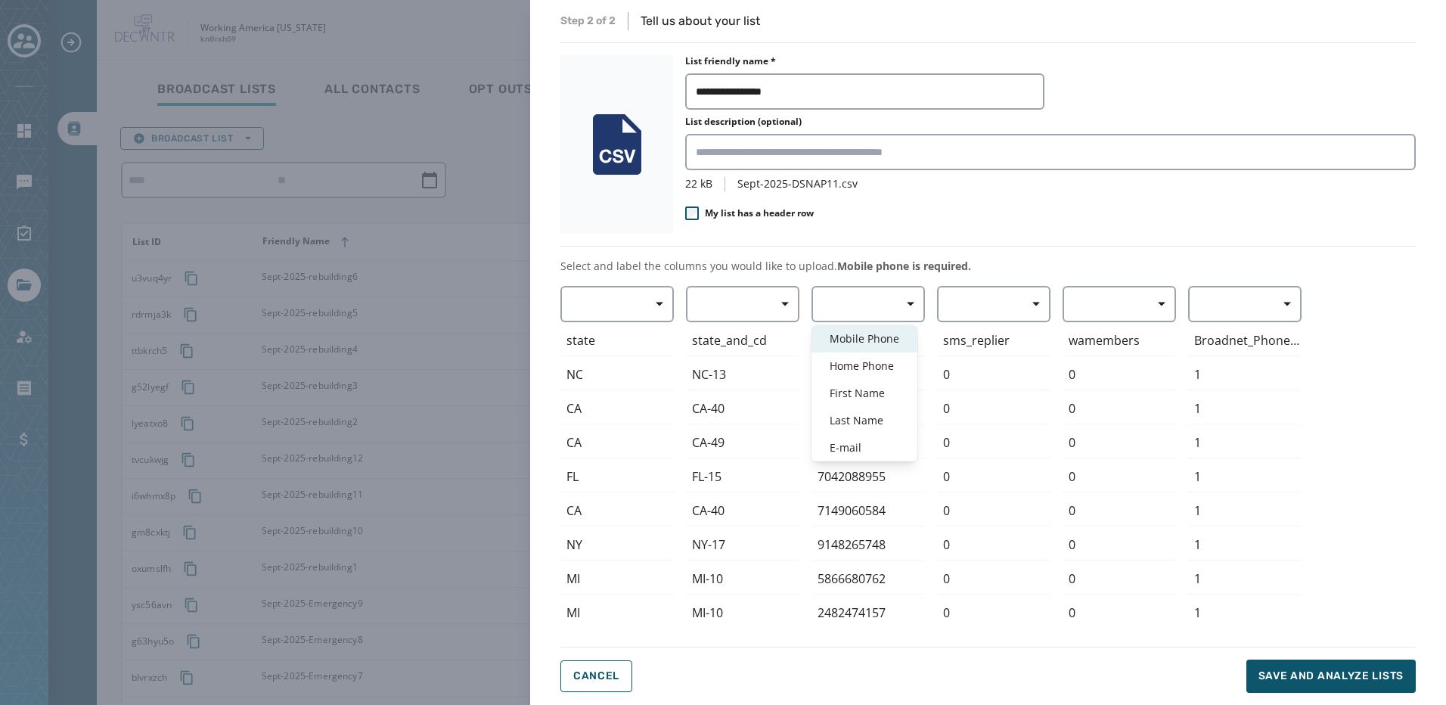
click at [877, 333] on span "Mobile Phone" at bounding box center [865, 338] width 70 height 15
click at [1280, 692] on button "Save and analyze lists" at bounding box center [1331, 676] width 169 height 33
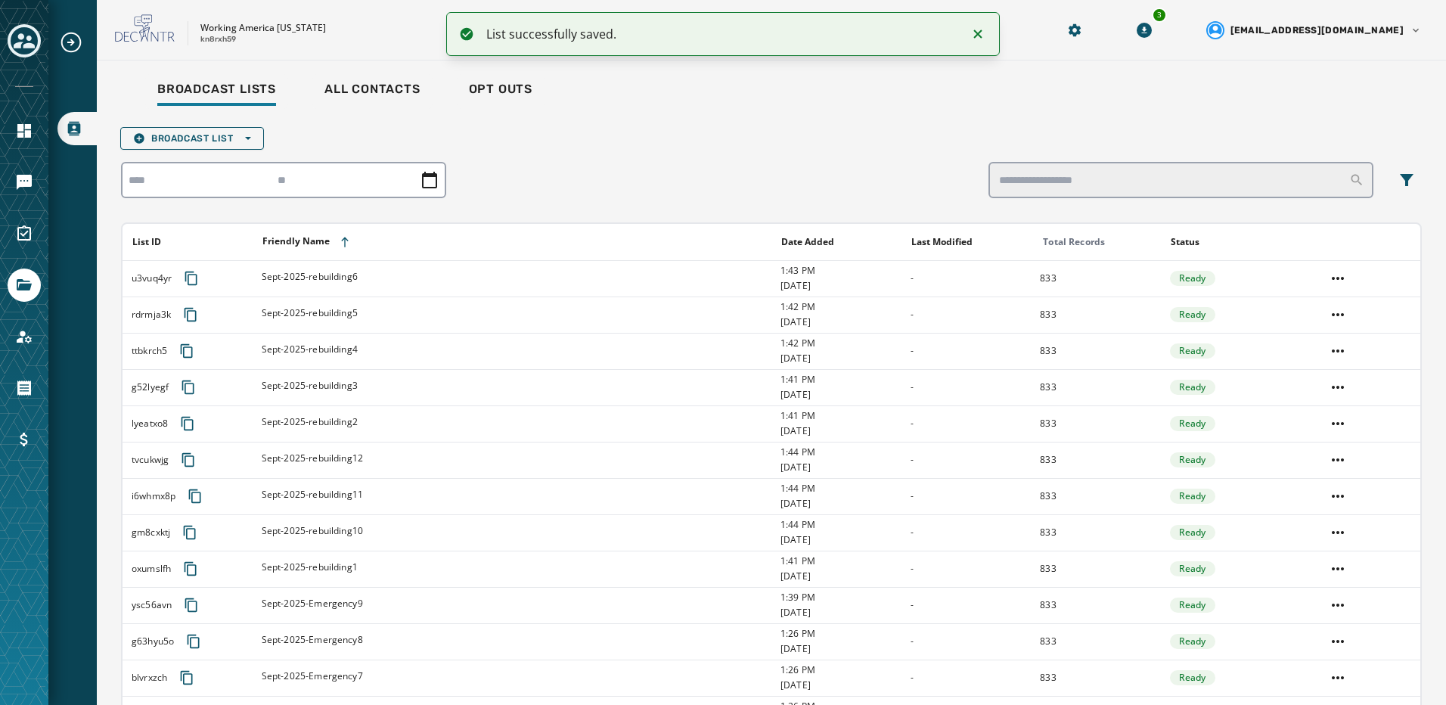
click at [216, 144] on button "Broadcast List Open options" at bounding box center [192, 138] width 144 height 23
click at [218, 160] on span "Upload List" at bounding box center [192, 161] width 118 height 12
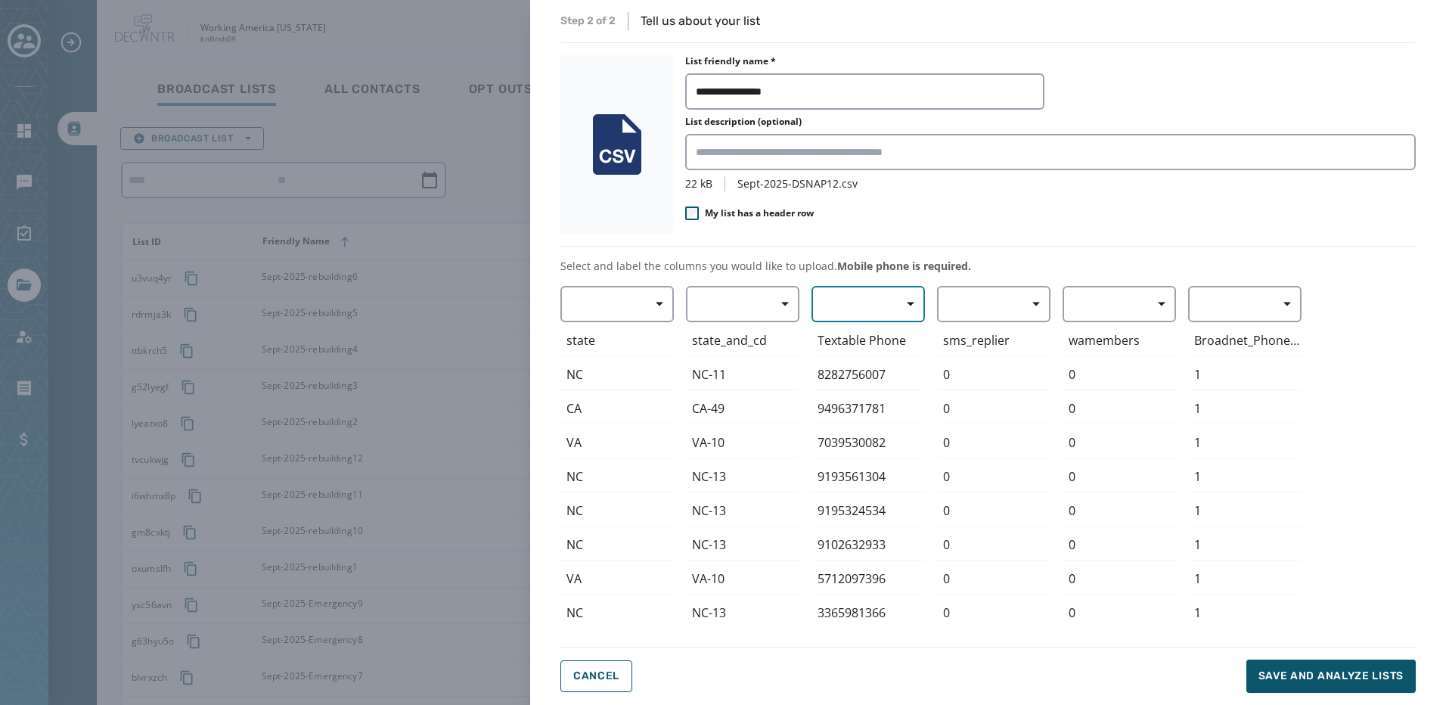
click at [880, 312] on button "button" at bounding box center [868, 304] width 113 height 36
click at [873, 332] on span "Mobile Phone" at bounding box center [865, 338] width 70 height 15
click at [1378, 676] on span "Save and analyze lists" at bounding box center [1331, 676] width 145 height 15
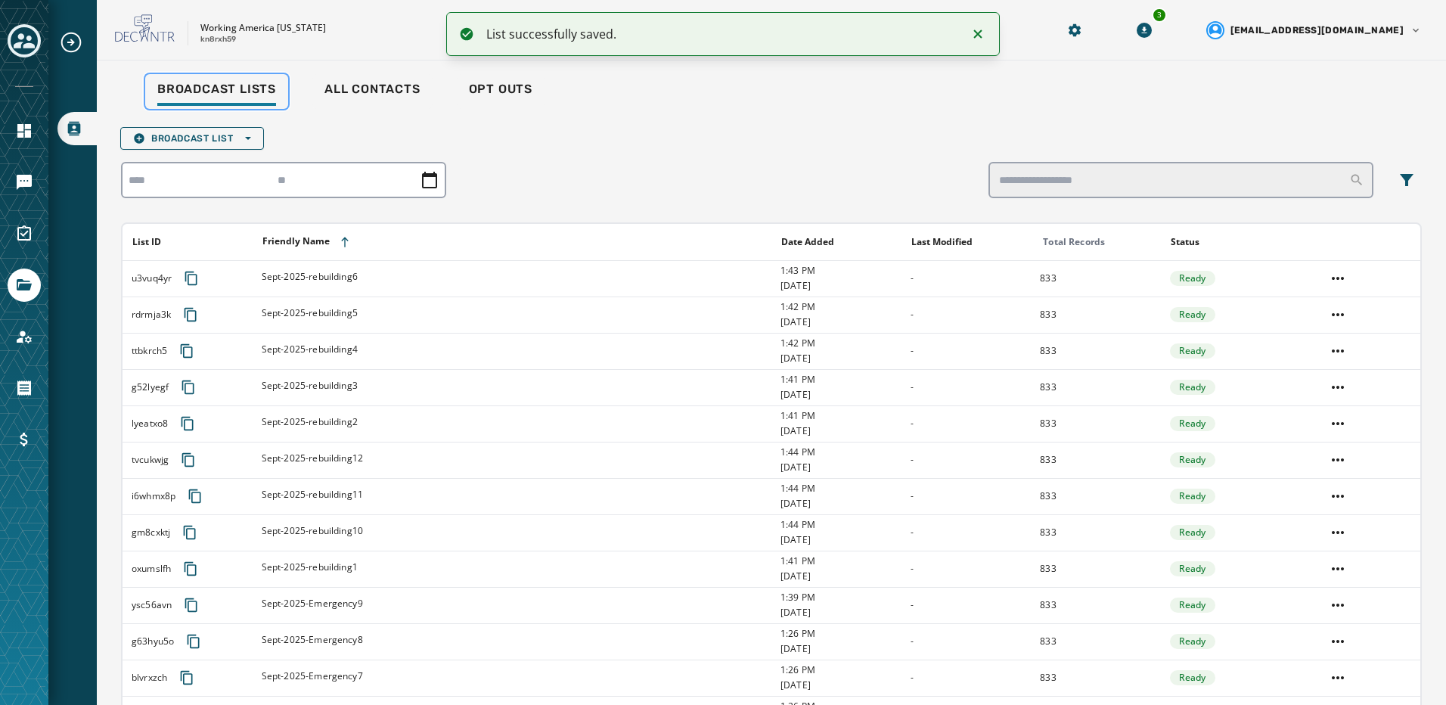
click at [251, 96] on span "Broadcast Lists" at bounding box center [216, 89] width 119 height 15
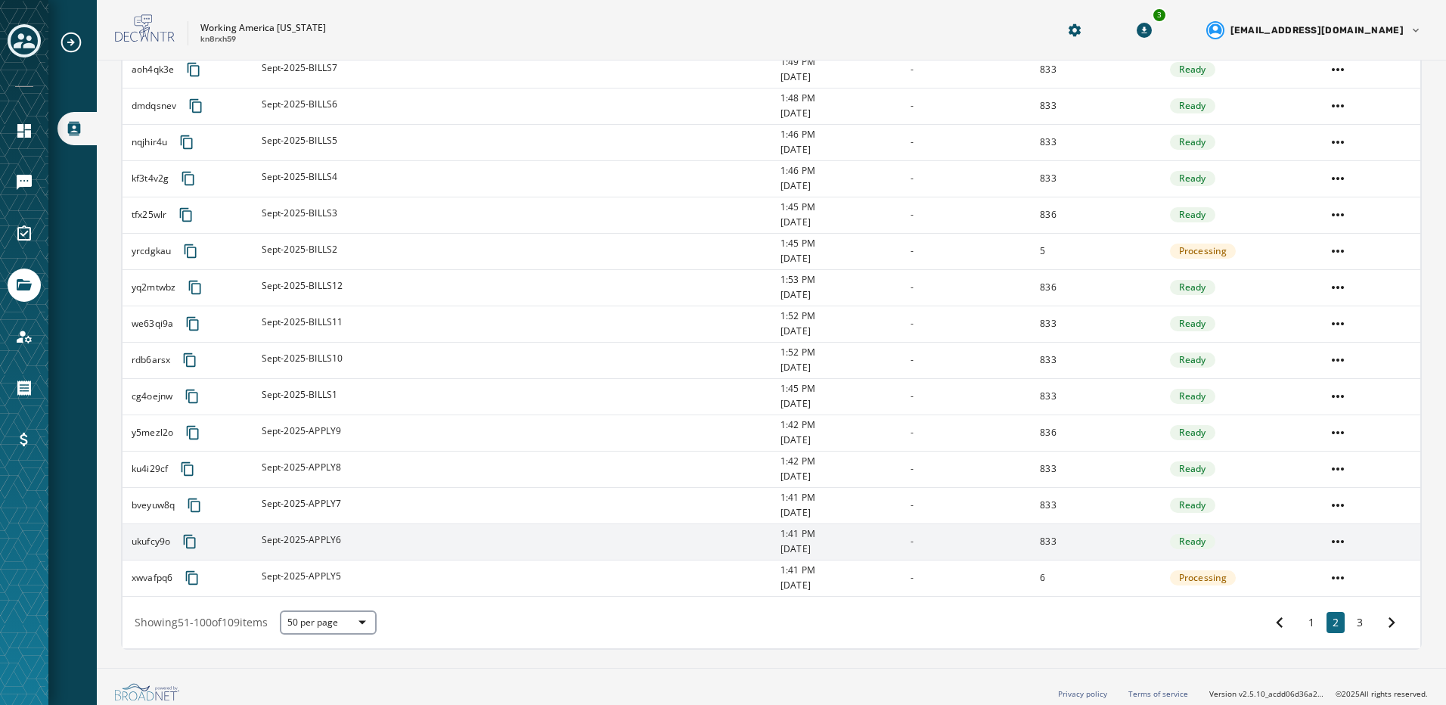
scroll to position [1488, 0]
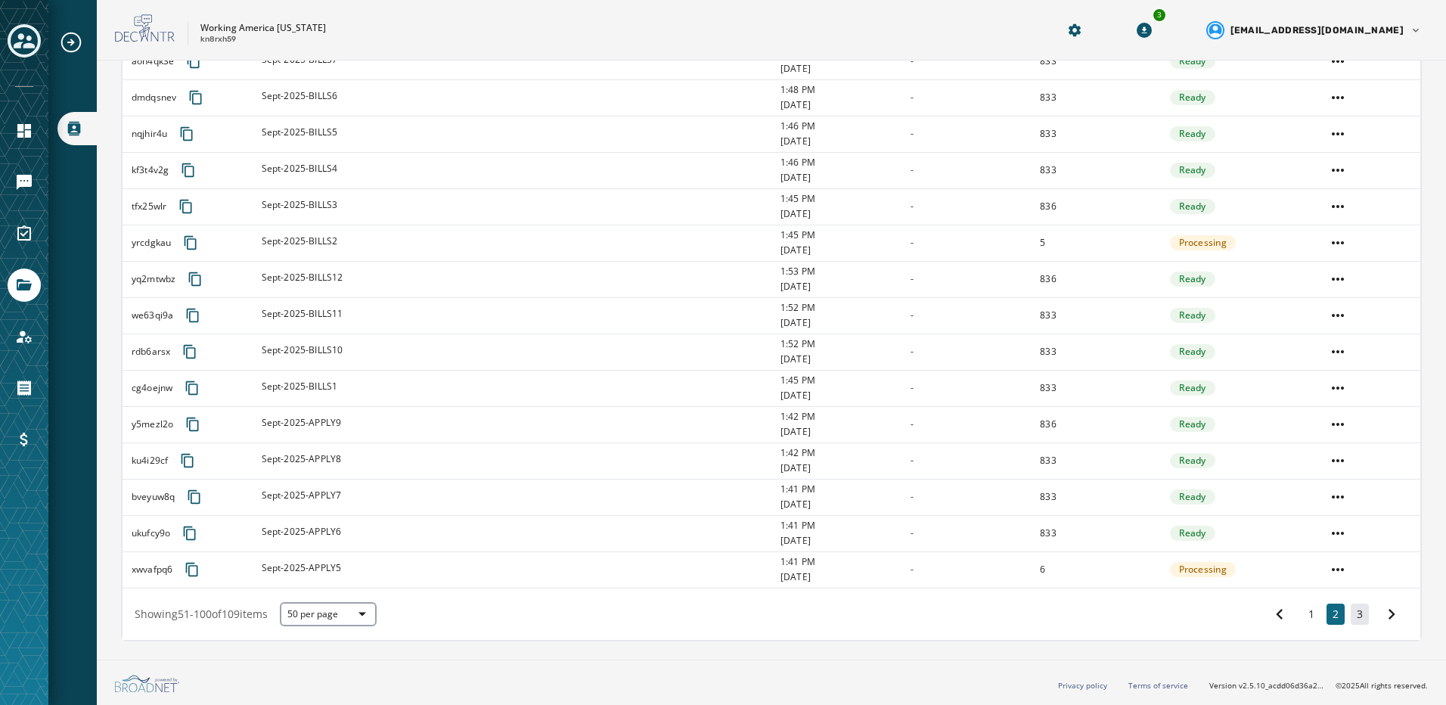
click at [1354, 623] on button "3" at bounding box center [1360, 614] width 18 height 21
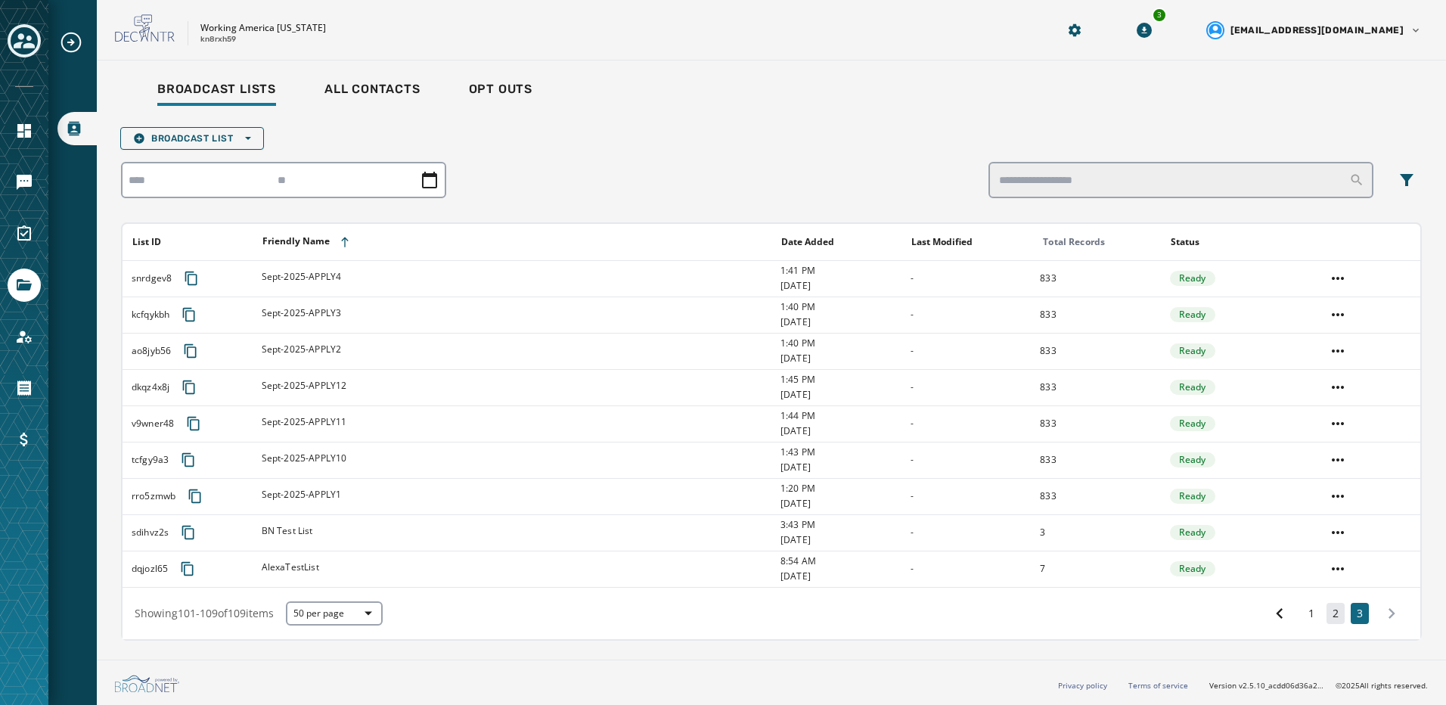
click at [1327, 613] on button "2" at bounding box center [1336, 613] width 18 height 21
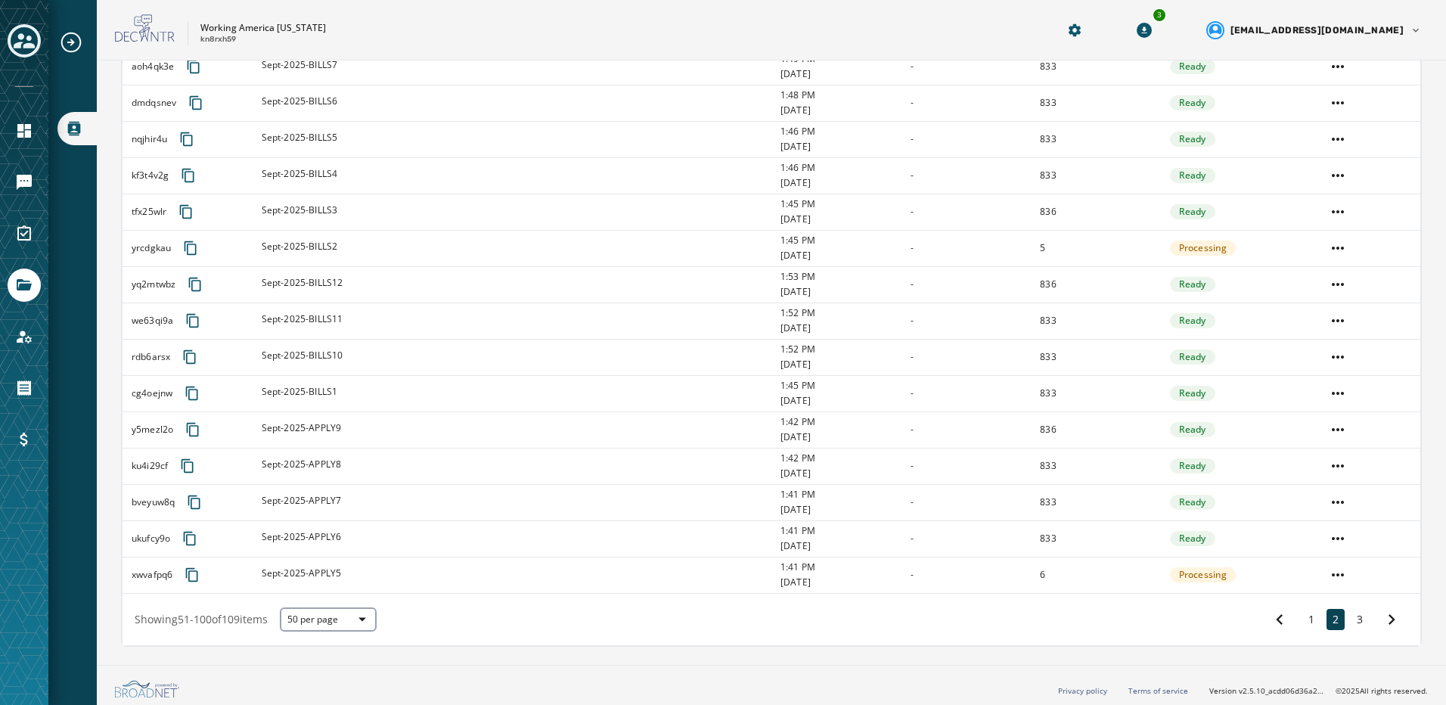
scroll to position [1488, 0]
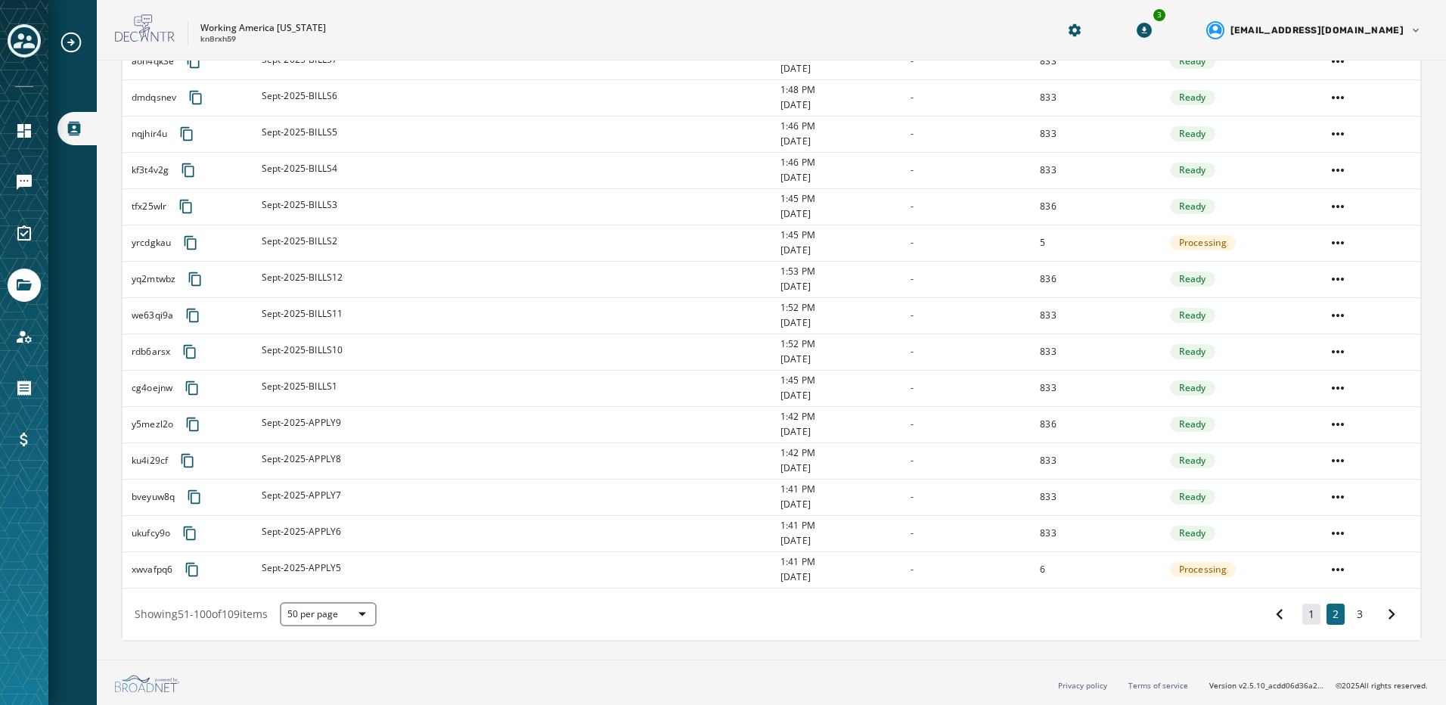
click at [1307, 616] on button "1" at bounding box center [1312, 614] width 18 height 21
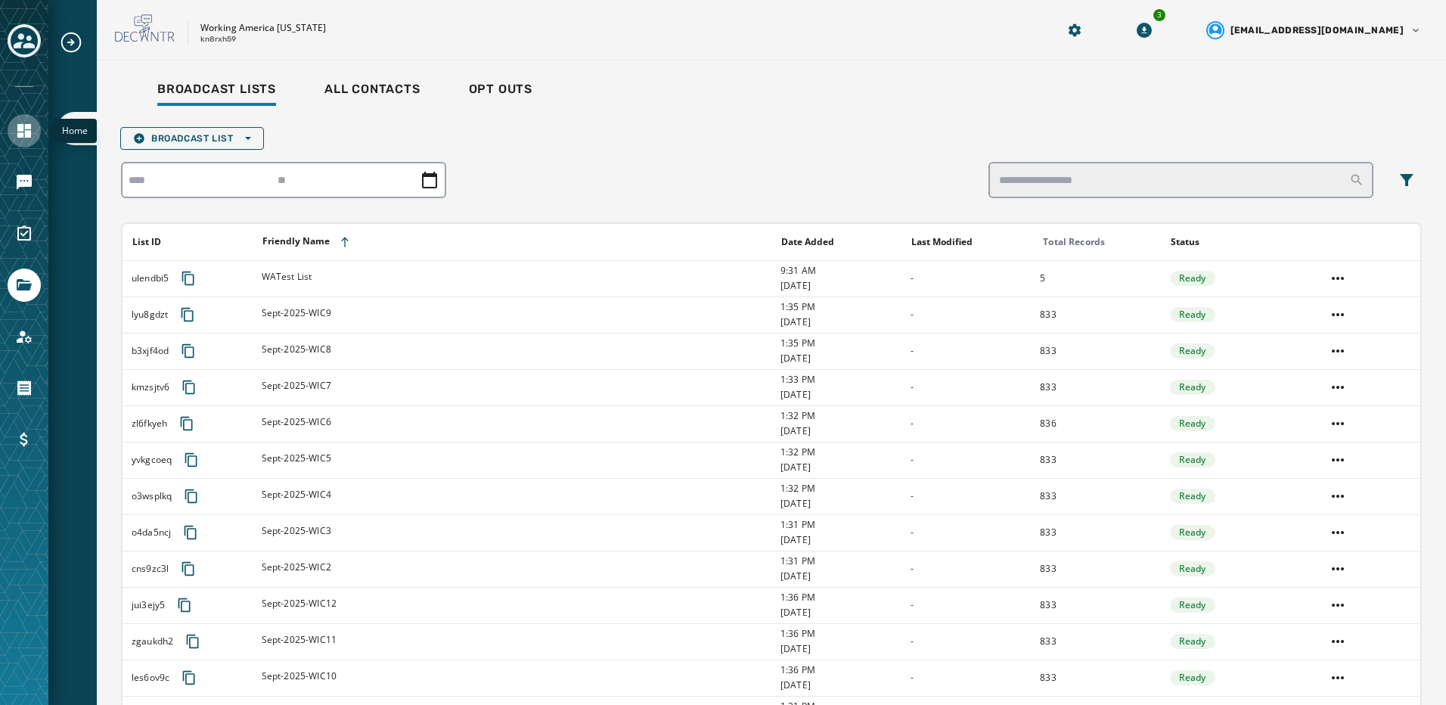
click at [28, 136] on icon "Navigate to Home" at bounding box center [24, 131] width 14 height 14
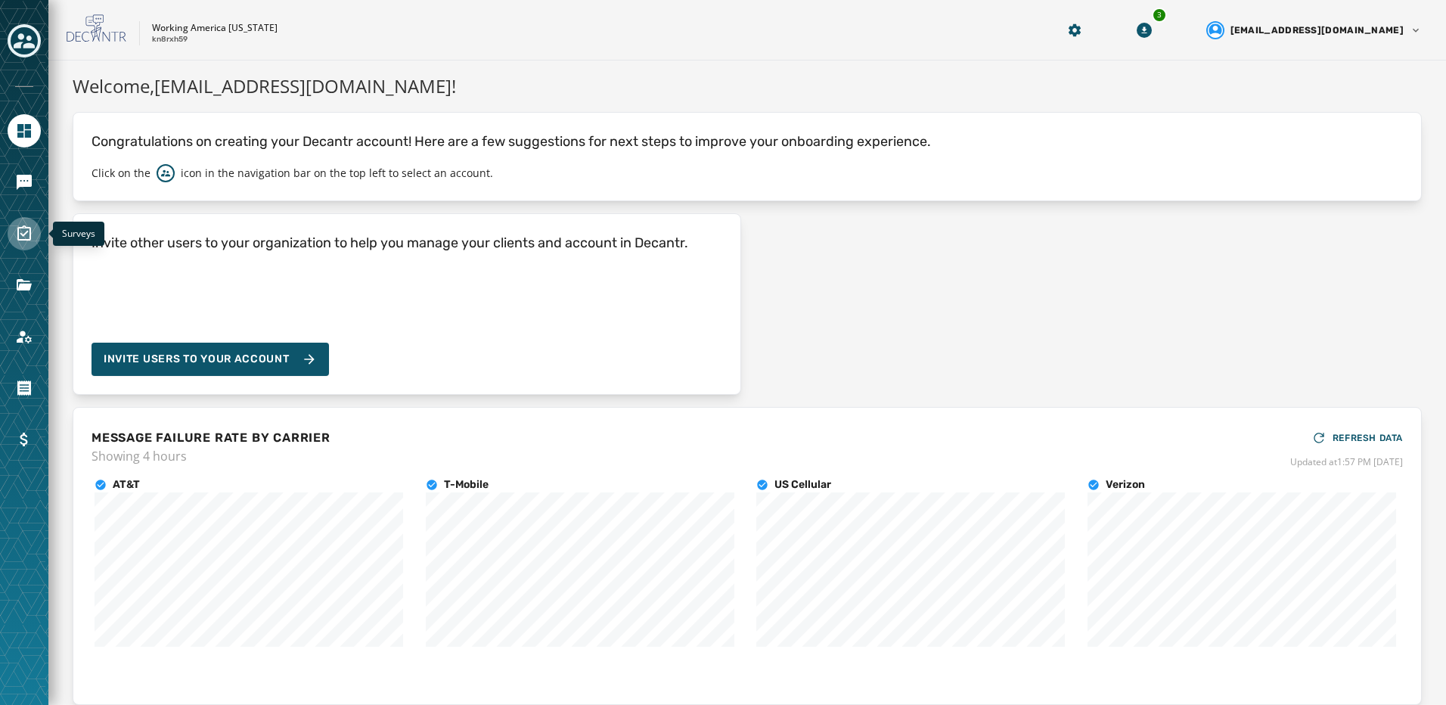
click at [26, 228] on icon "Navigate to Surveys" at bounding box center [24, 232] width 14 height 15
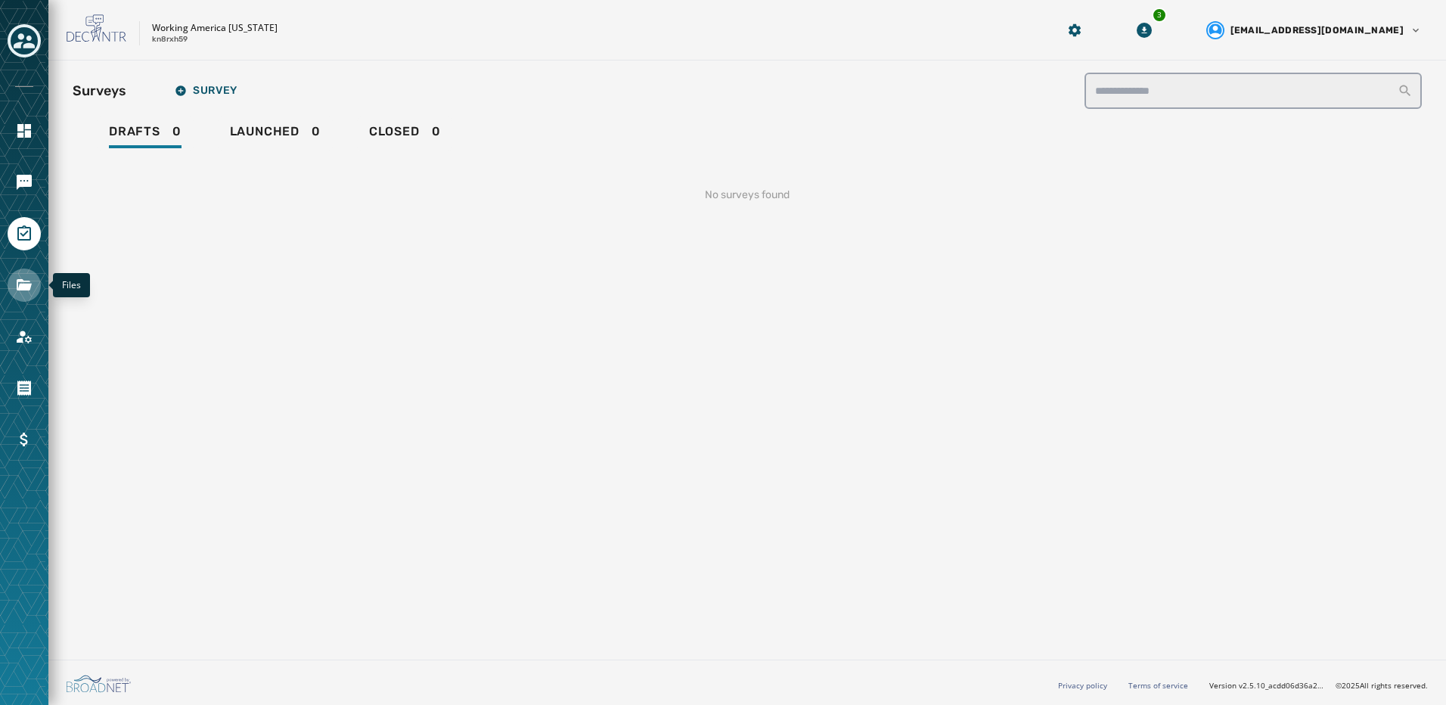
click at [30, 288] on icon "Navigate to Files" at bounding box center [24, 284] width 15 height 11
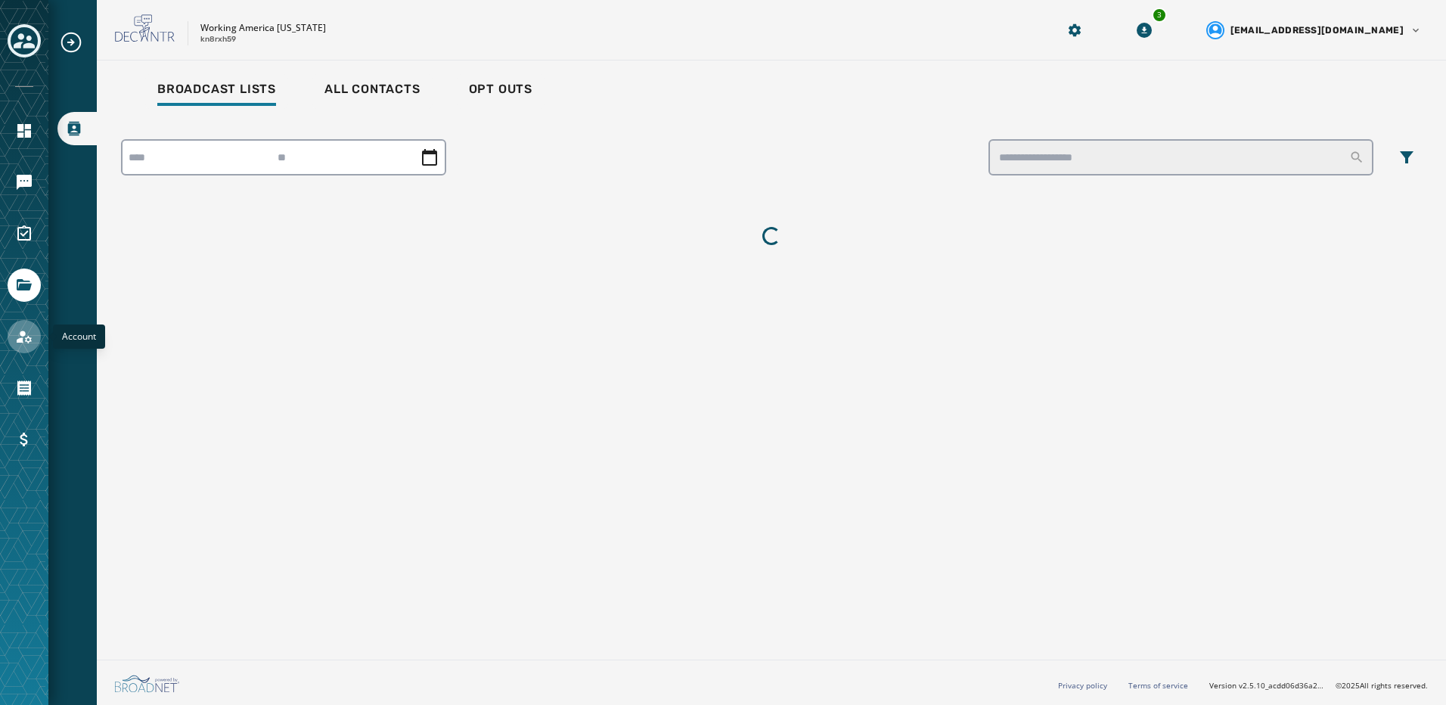
click at [27, 339] on icon "Navigate to Account" at bounding box center [24, 337] width 18 height 18
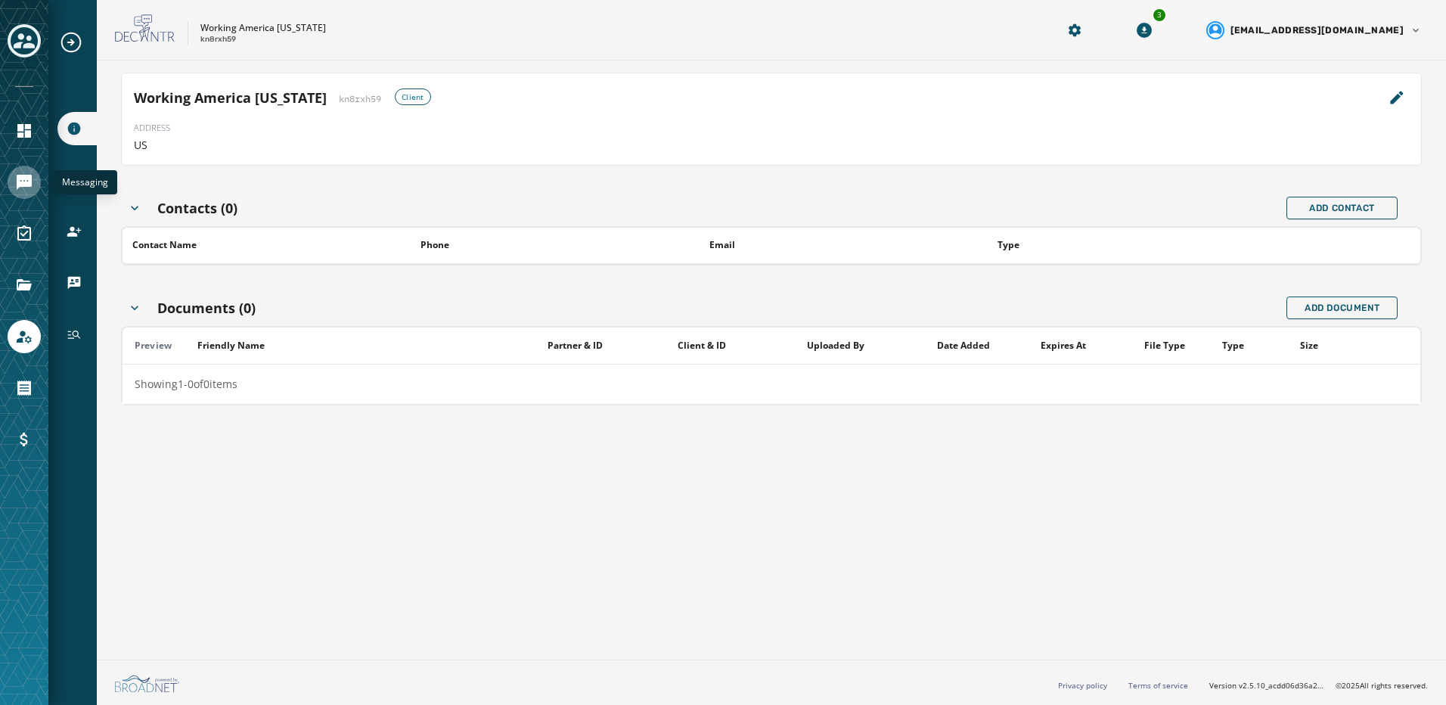
click at [32, 180] on icon "Navigate to Messaging" at bounding box center [24, 182] width 15 height 15
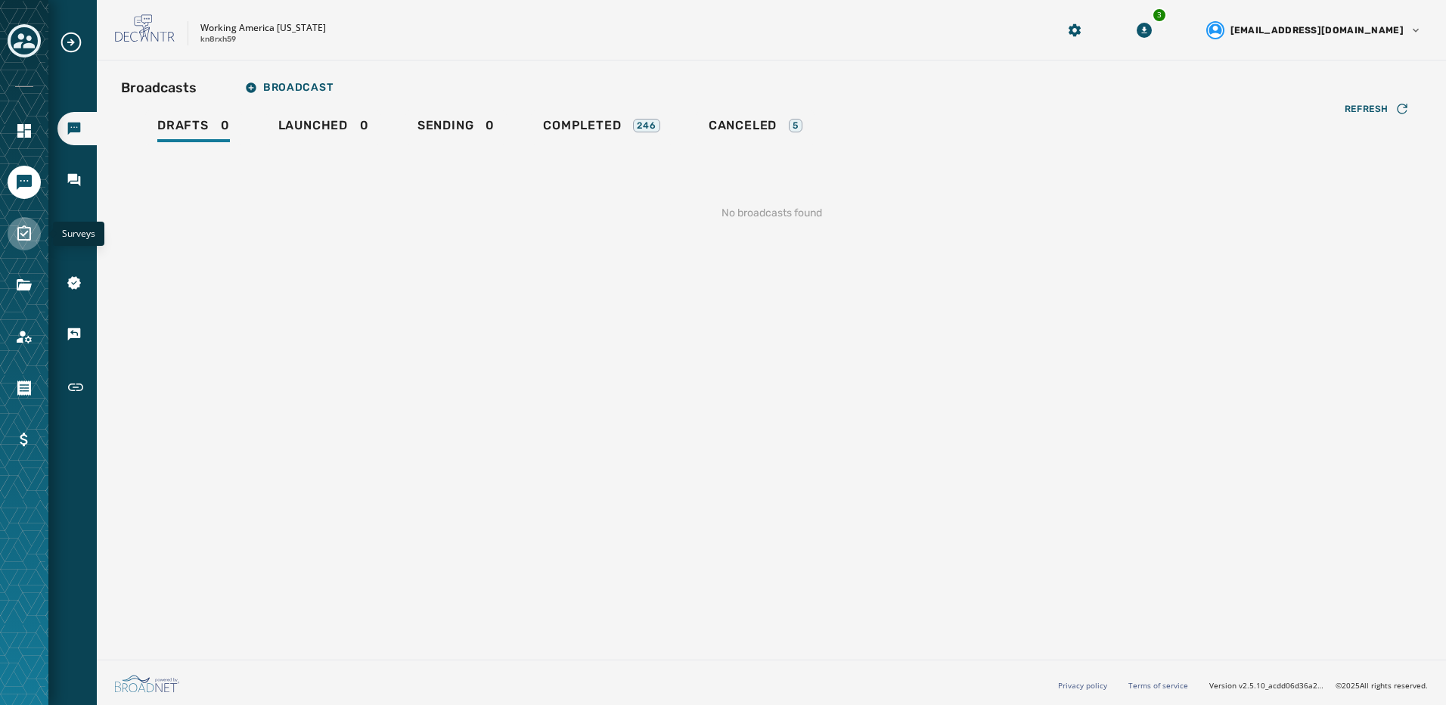
click at [29, 225] on icon "Navigate to Surveys" at bounding box center [24, 234] width 18 height 18
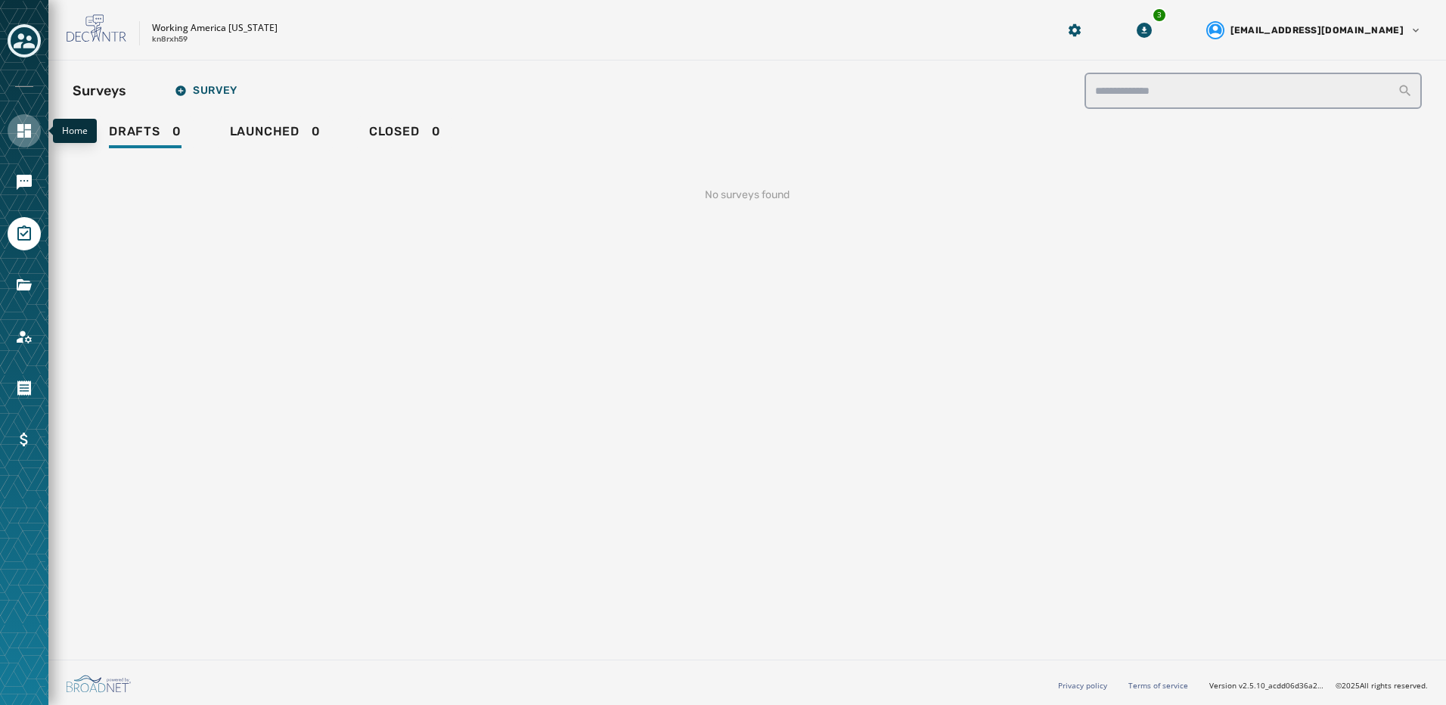
drag, startPoint x: 29, startPoint y: 232, endPoint x: 20, endPoint y: 129, distance: 103.2
click at [20, 129] on icon "Navigate to Home" at bounding box center [24, 131] width 14 height 14
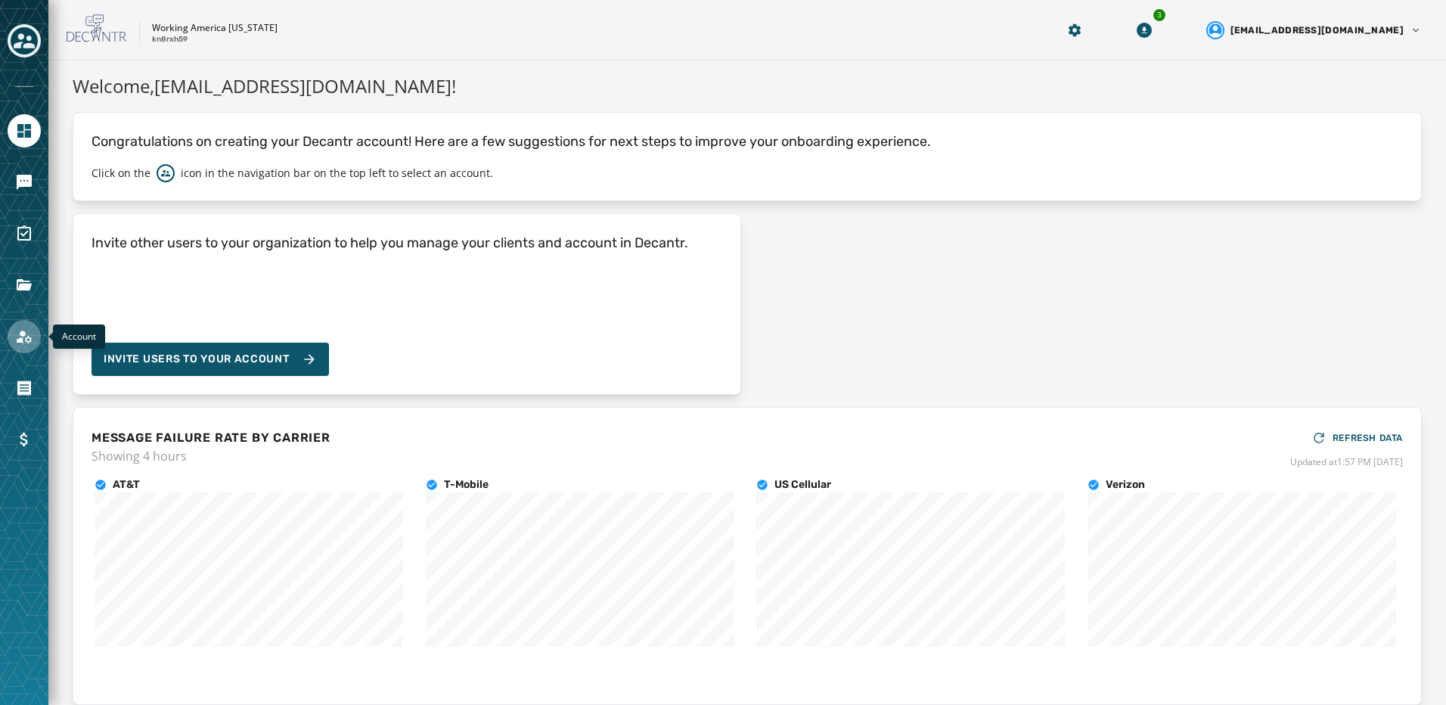
click at [20, 340] on icon "Navigate to Account" at bounding box center [24, 337] width 15 height 13
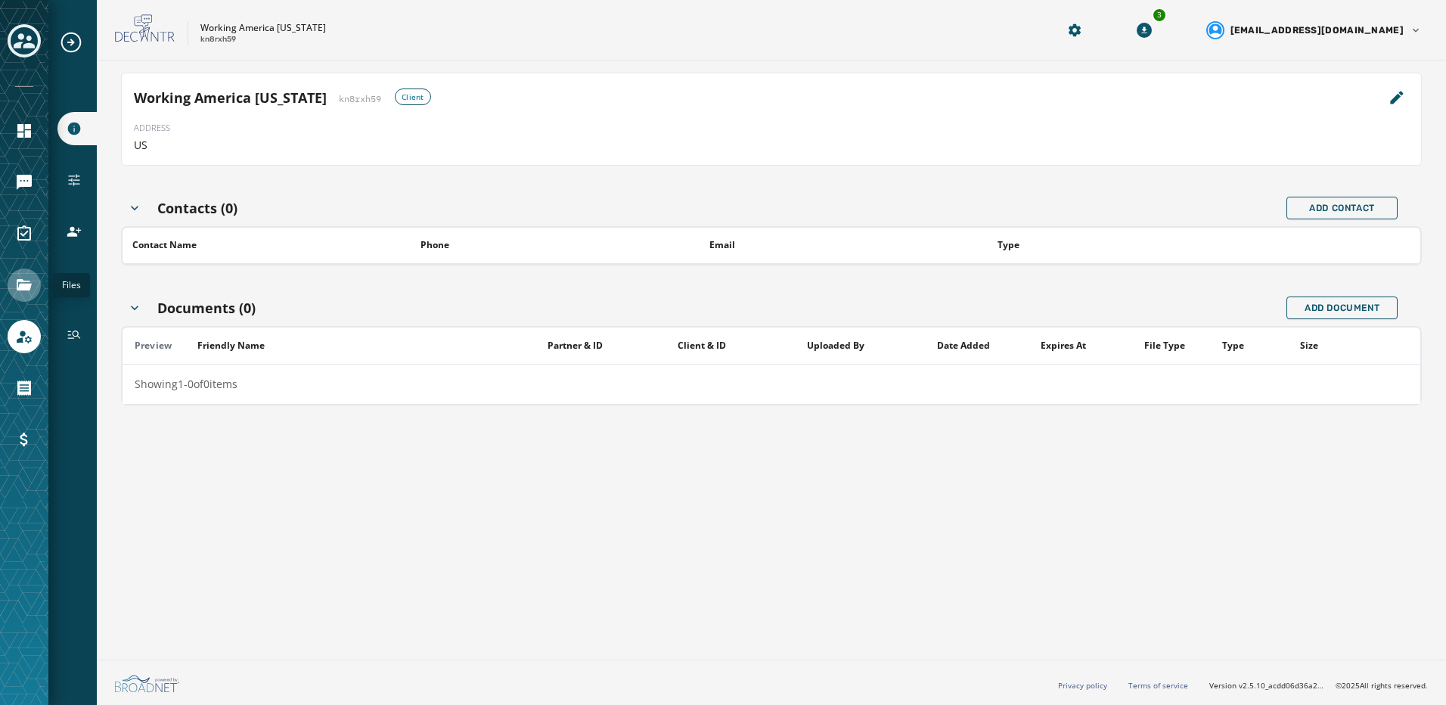
click at [27, 290] on icon "Navigate to Files" at bounding box center [24, 284] width 15 height 11
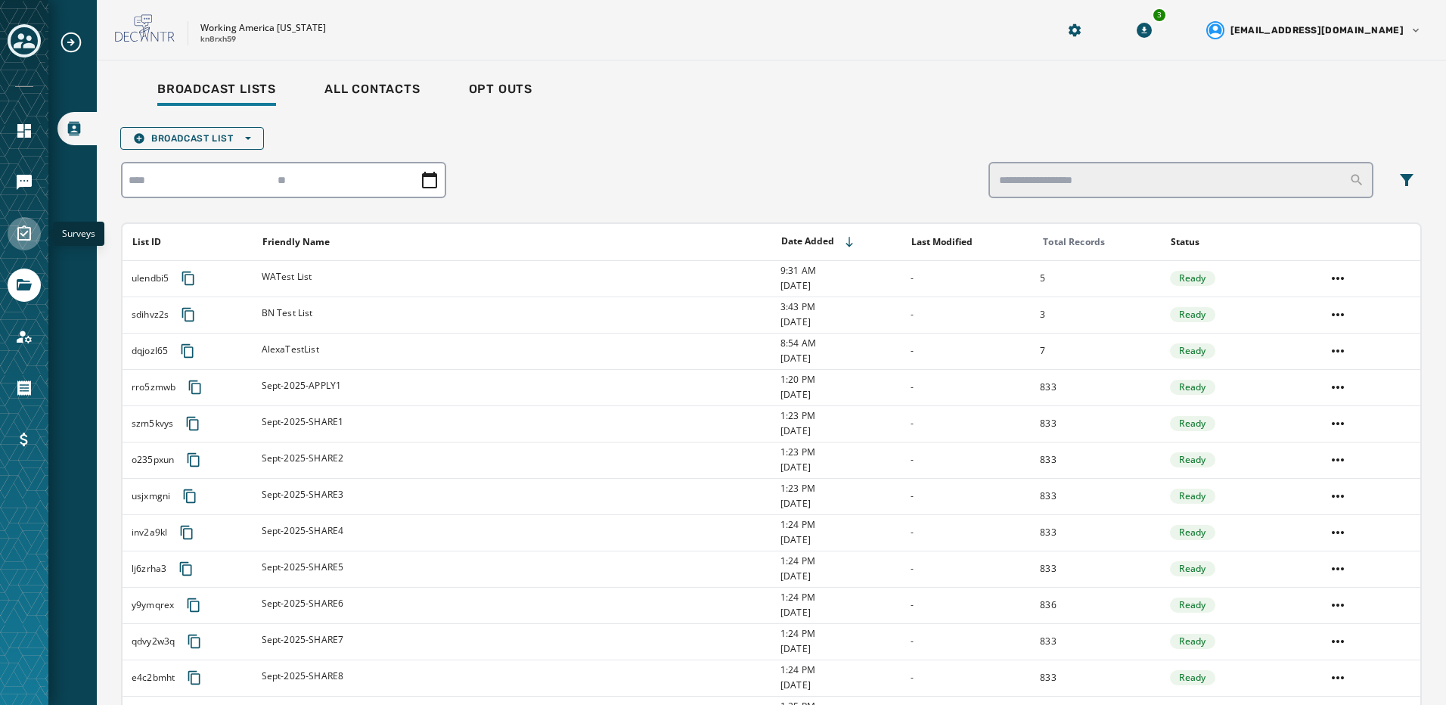
click at [25, 234] on icon "Navigate to Surveys" at bounding box center [24, 232] width 14 height 15
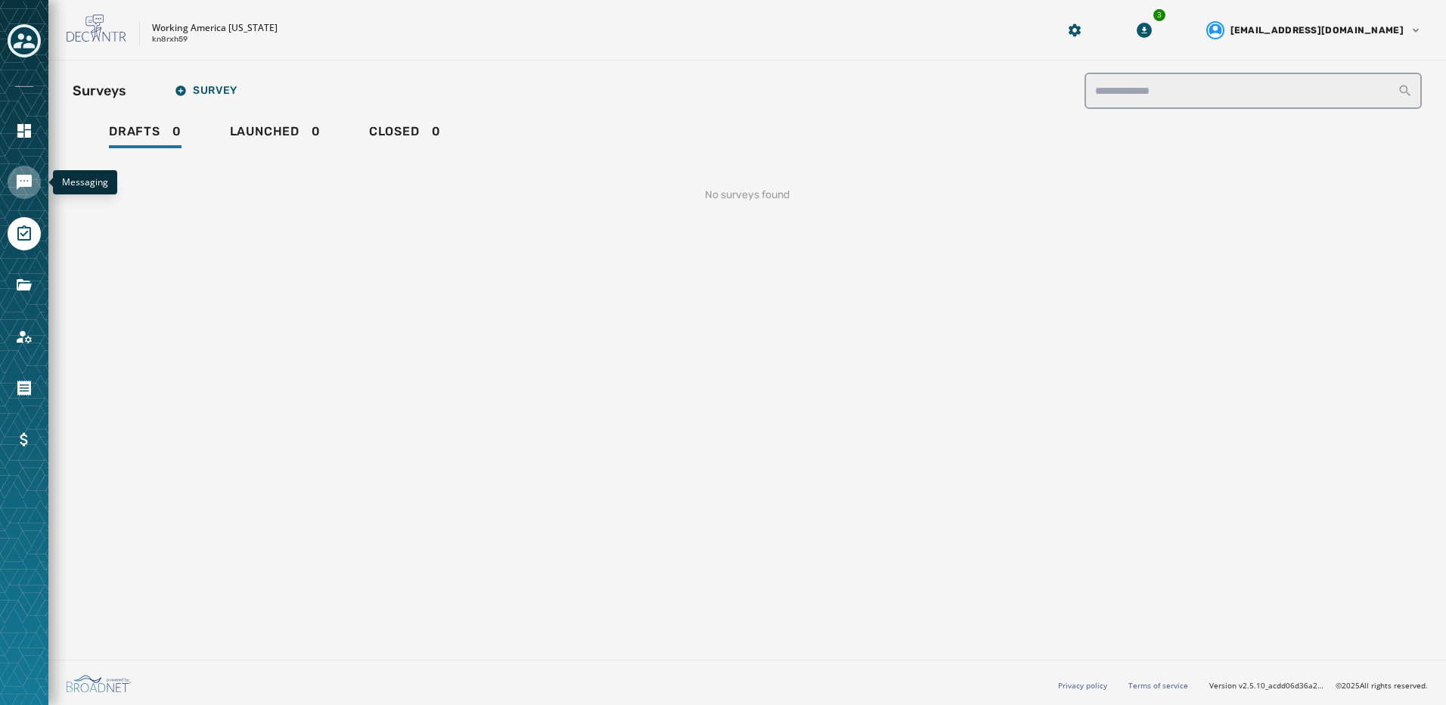
click at [21, 182] on icon "Navigate to Messaging" at bounding box center [24, 182] width 15 height 15
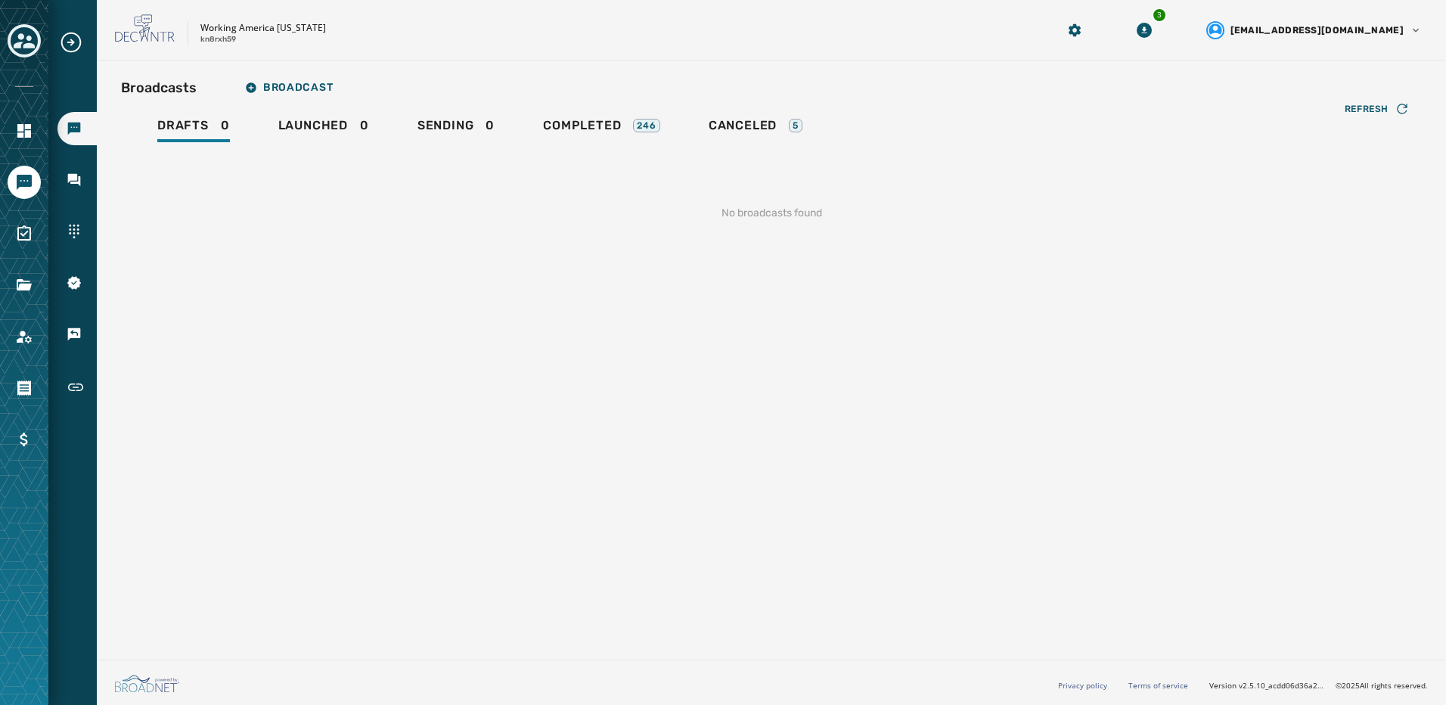
click at [67, 39] on icon "Expand sub nav menu" at bounding box center [71, 42] width 24 height 24
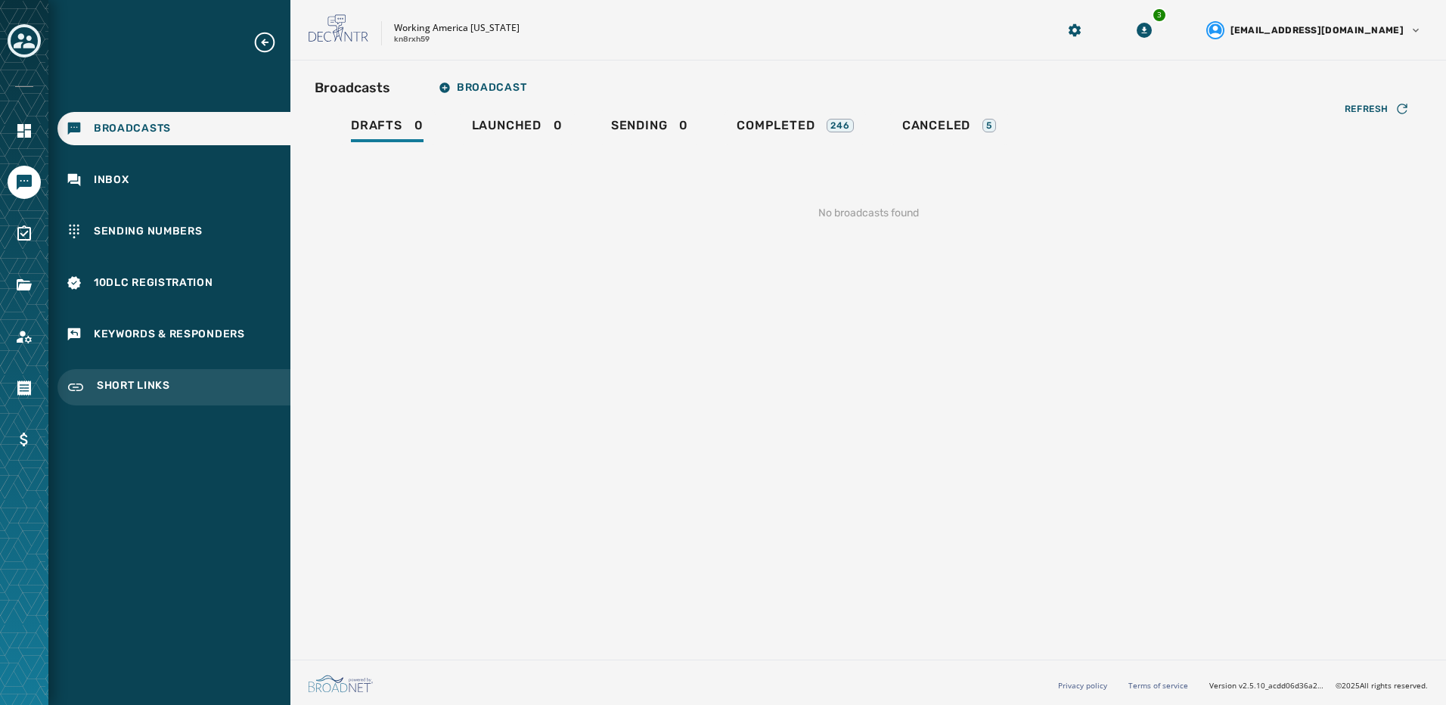
click at [140, 373] on div "Short Links" at bounding box center [173, 387] width 233 height 36
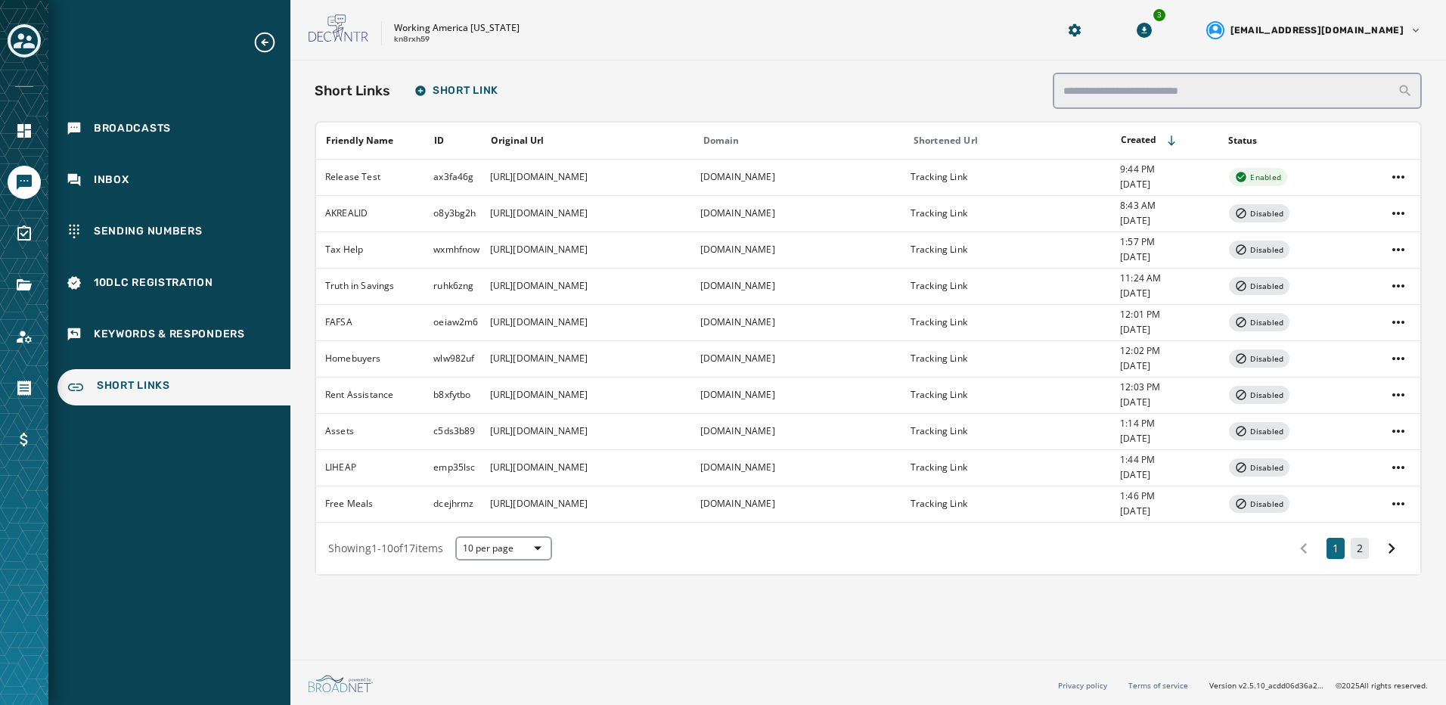
click at [1366, 549] on button "2" at bounding box center [1360, 548] width 18 height 21
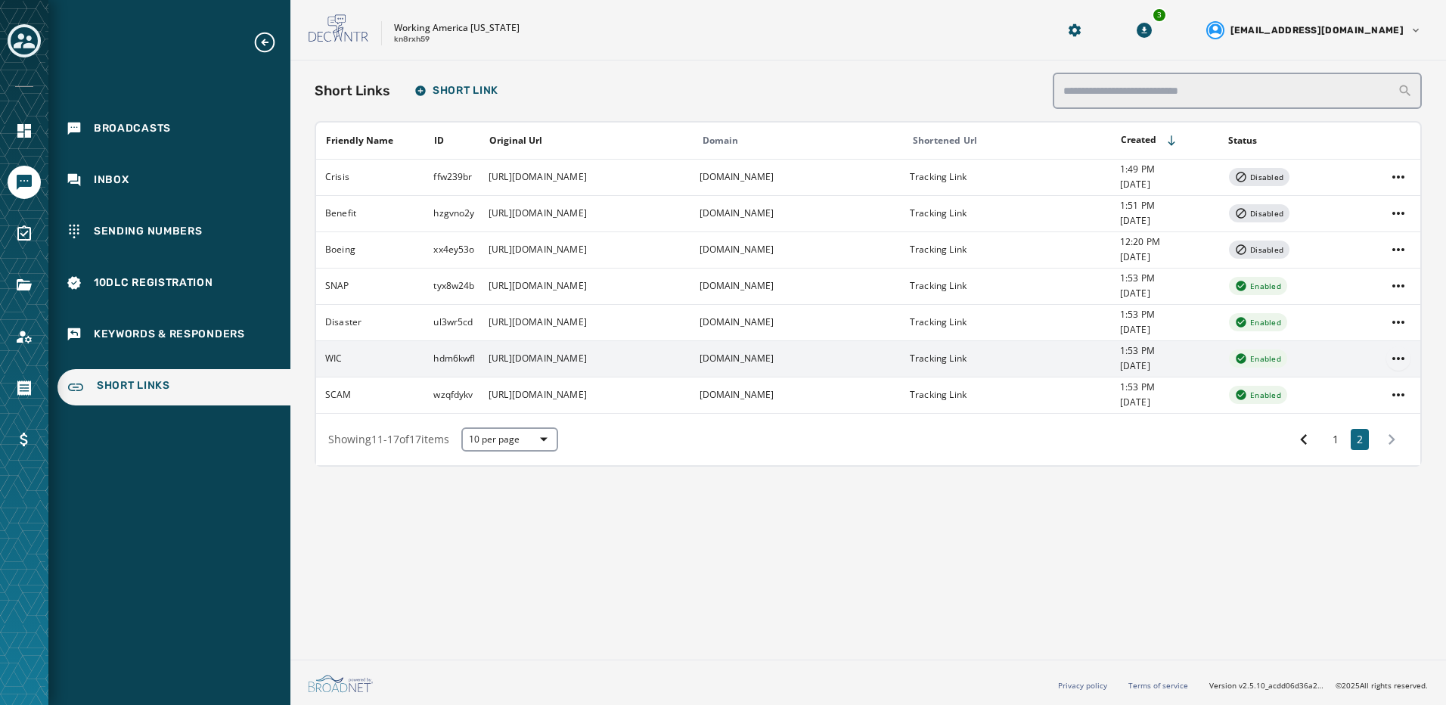
click at [1398, 362] on html "Broadcasts Inbox Sending Numbers 10DLC Registration Keywords & Responders Short…" at bounding box center [723, 352] width 1446 height 705
click at [1412, 434] on div "Delete" at bounding box center [1399, 439] width 57 height 24
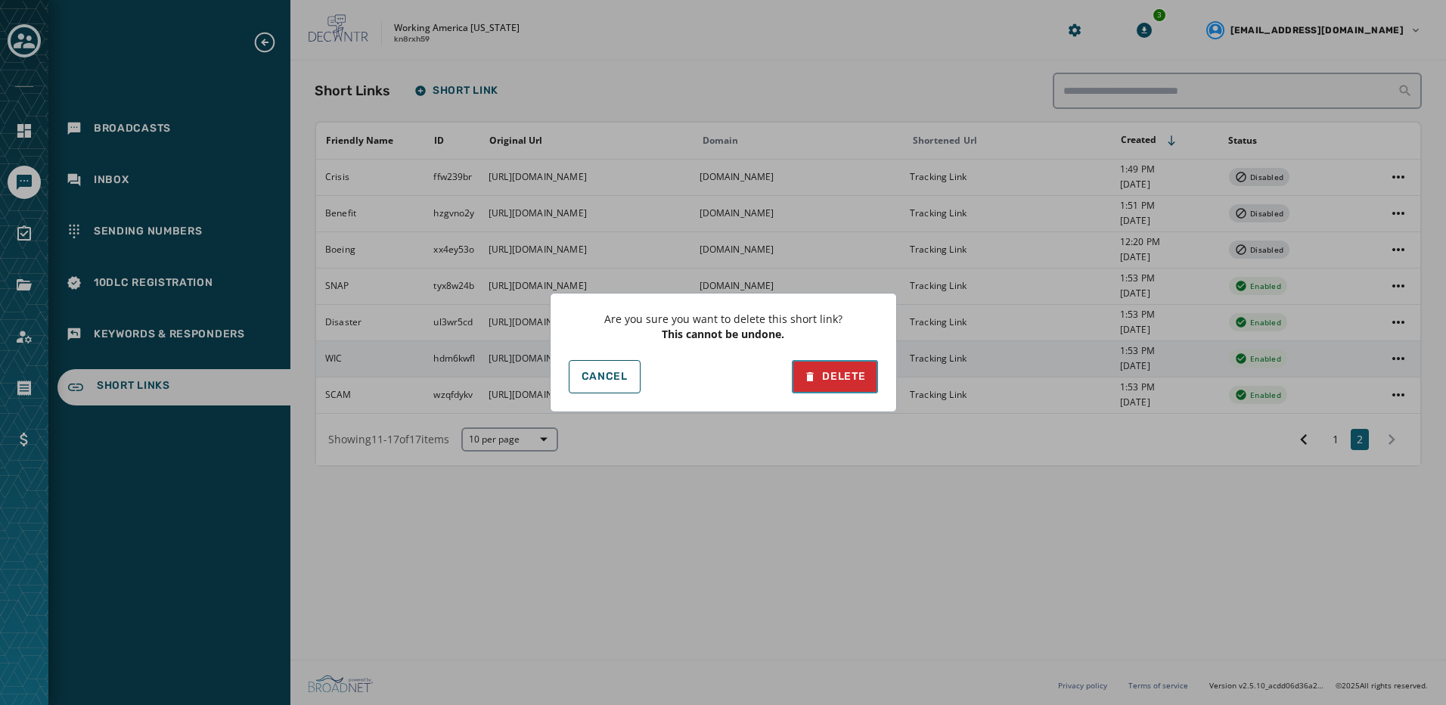
click at [851, 381] on div "Delete" at bounding box center [834, 376] width 61 height 15
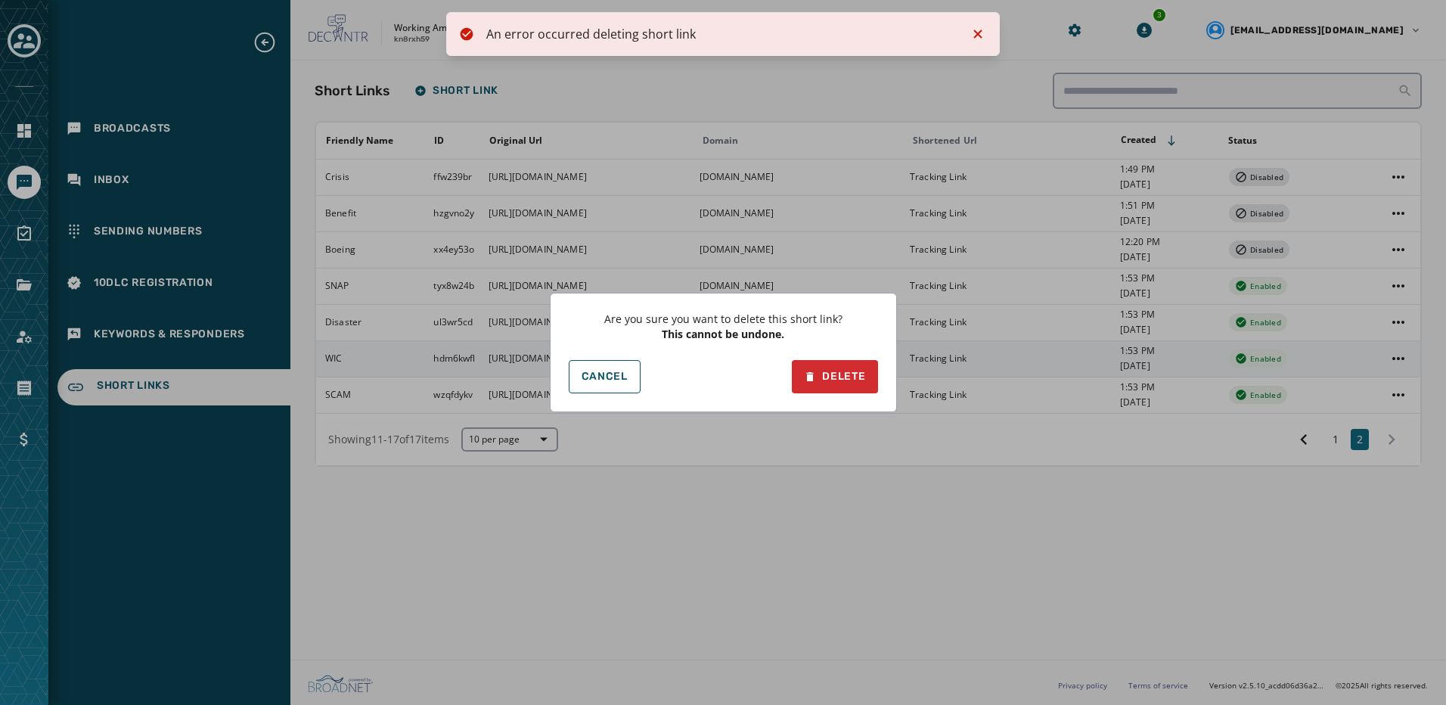
click at [980, 35] on div "Are you sure you want to delete this short link? This cannot be undone. Cancel …" at bounding box center [723, 352] width 1446 height 705
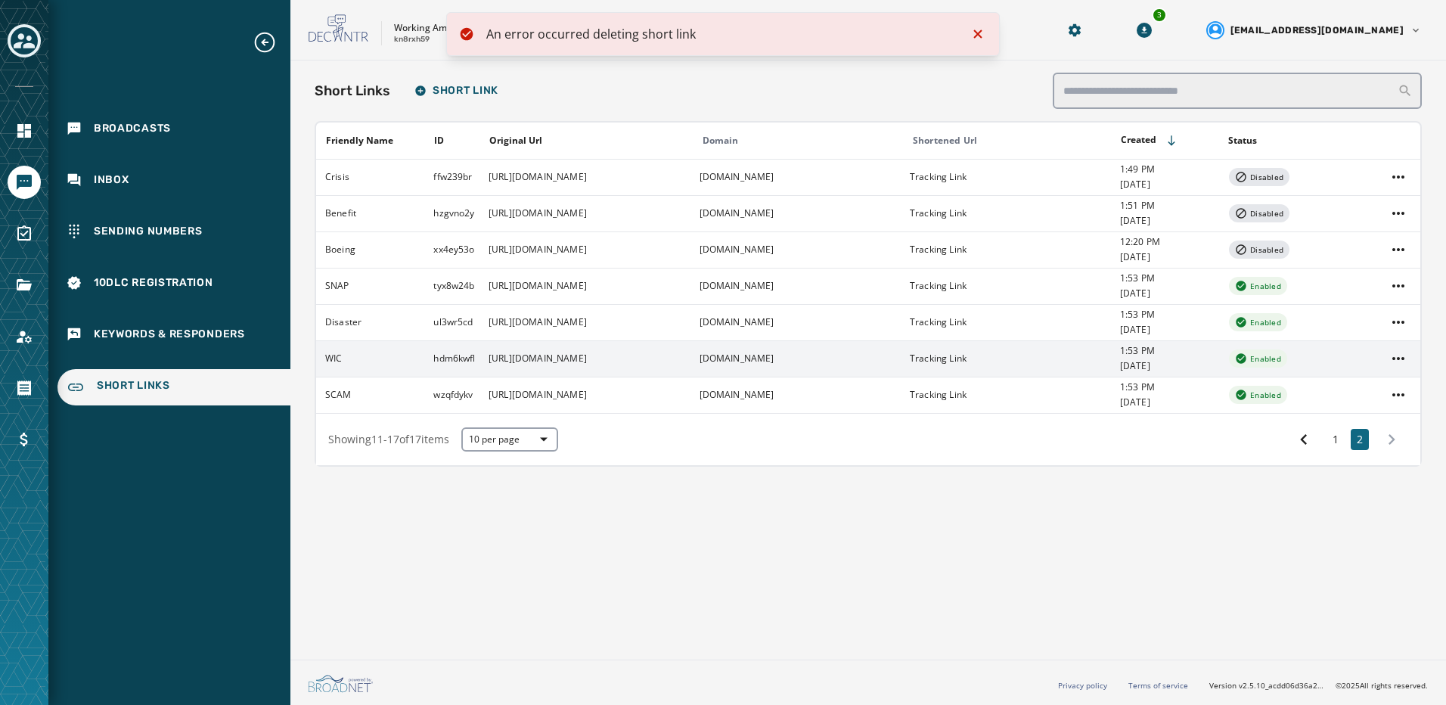
click at [344, 352] on td "WIC" at bounding box center [370, 358] width 108 height 36
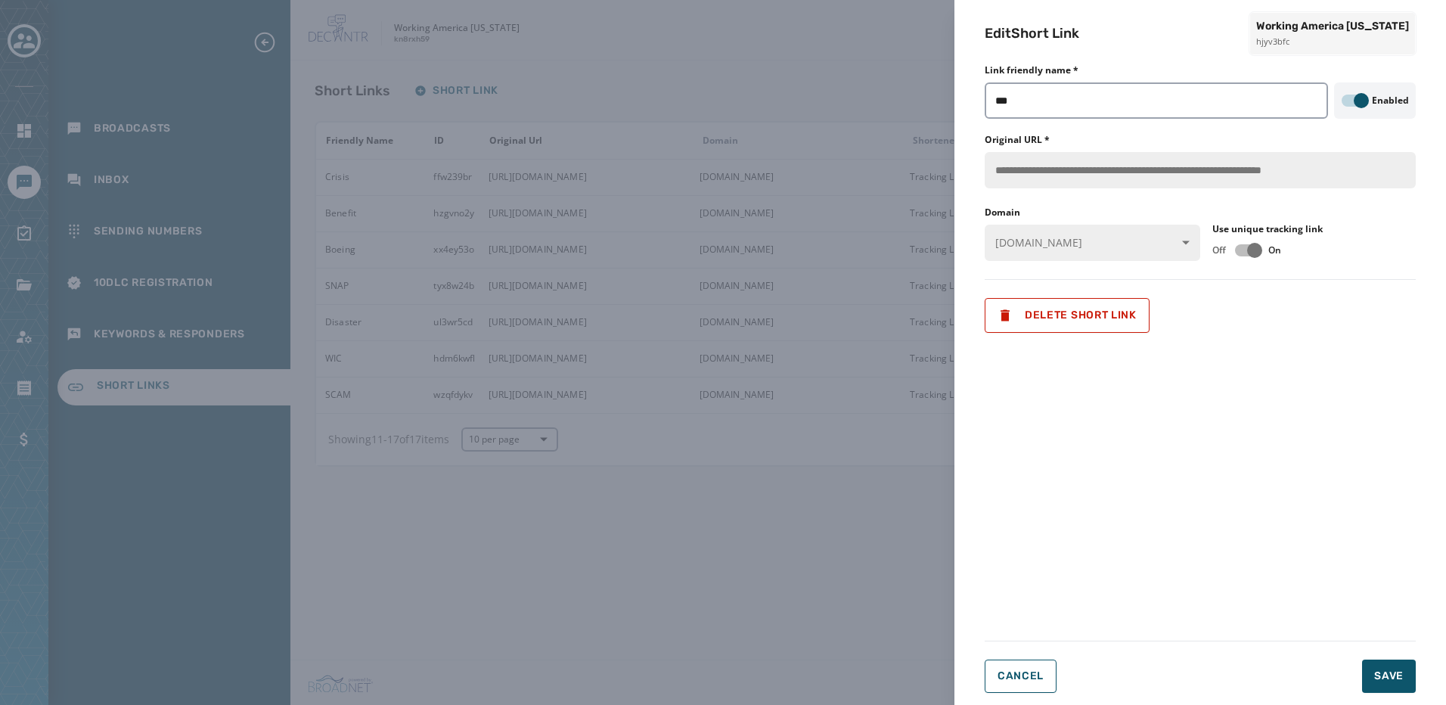
click at [1370, 98] on div "Enabled" at bounding box center [1375, 101] width 67 height 12
click at [1365, 101] on span "button" at bounding box center [1361, 100] width 15 height 15
click at [1395, 674] on span "Save" at bounding box center [1390, 676] width 30 height 15
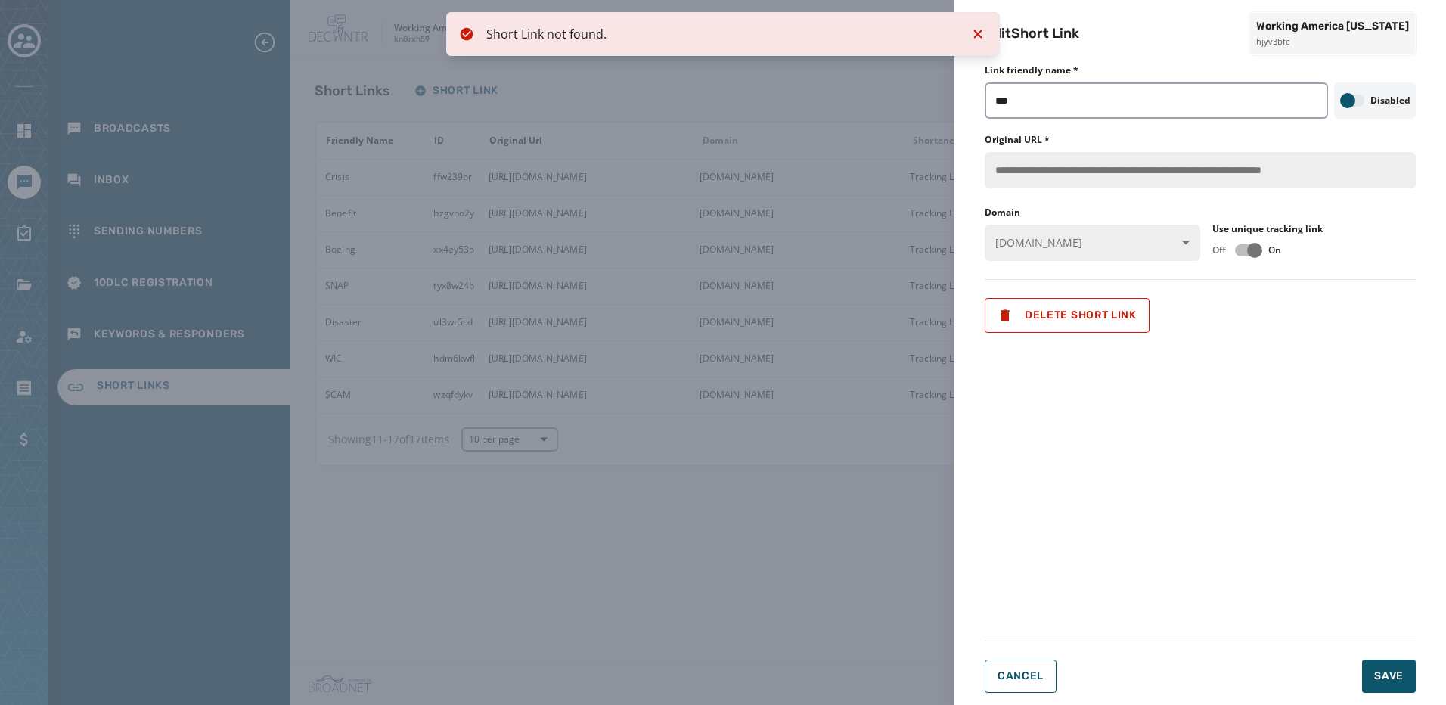
drag, startPoint x: 977, startPoint y: 35, endPoint x: 983, endPoint y: 51, distance: 17.0
click at [978, 36] on icon "Notifications (F8)" at bounding box center [978, 34] width 18 height 18
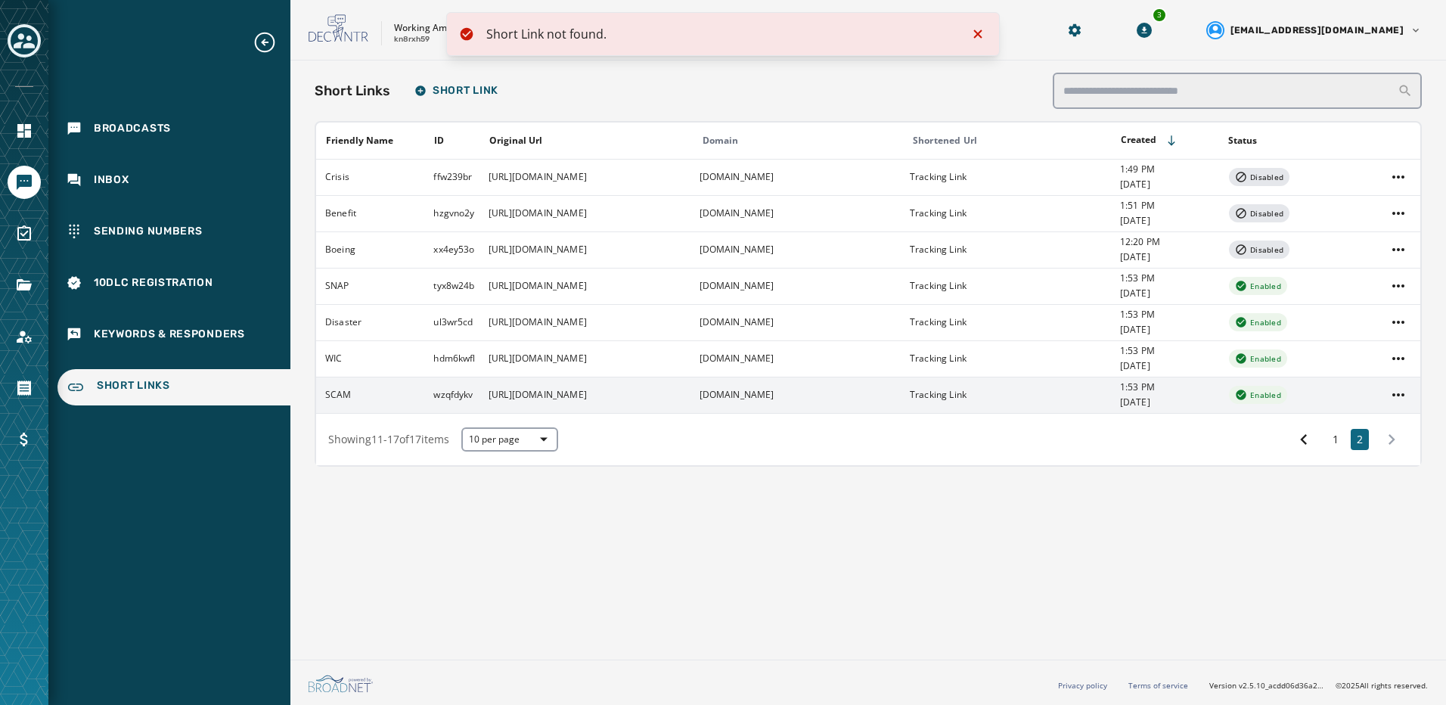
click at [421, 400] on td "SCAM" at bounding box center [370, 395] width 108 height 36
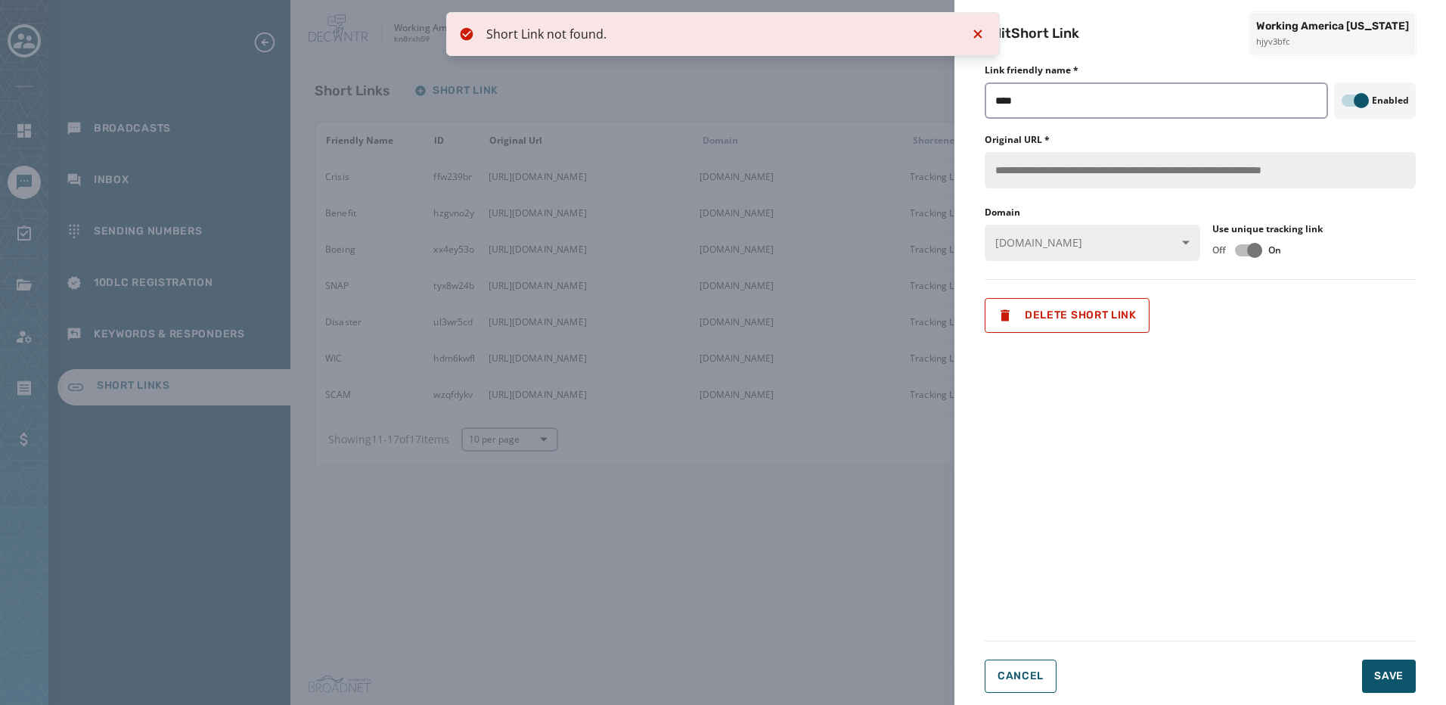
click at [1393, 98] on label "Enabled" at bounding box center [1390, 101] width 37 height 12
click at [1360, 103] on span "button" at bounding box center [1361, 100] width 15 height 15
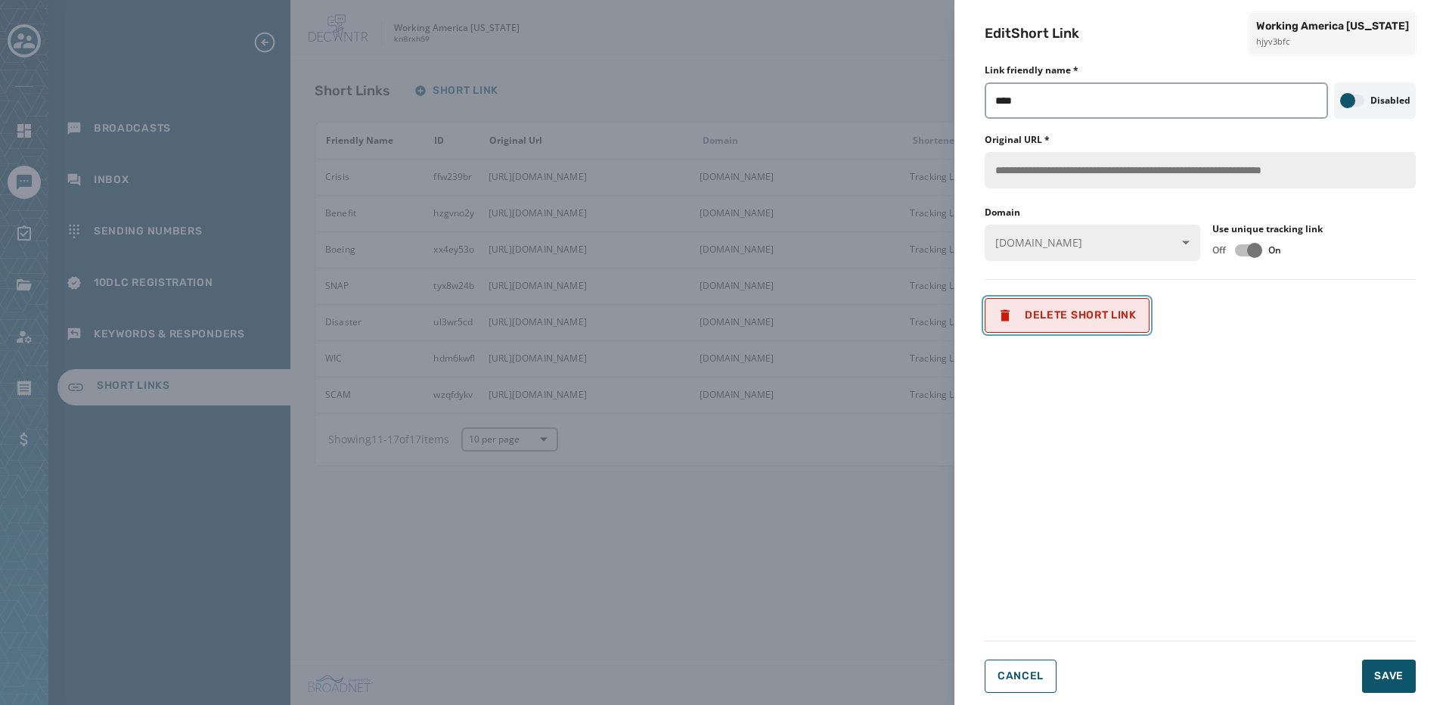
click at [1087, 311] on span "Delete Short Link" at bounding box center [1067, 315] width 139 height 15
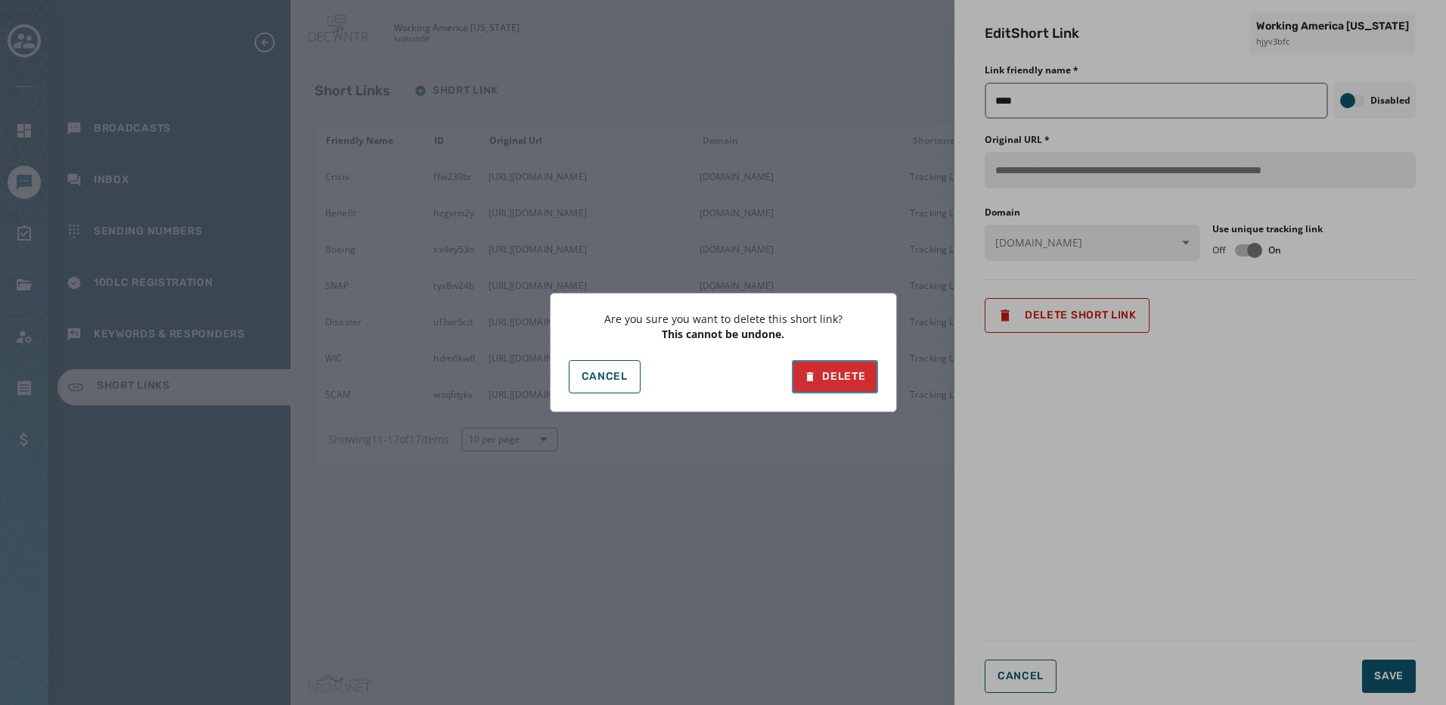
click at [853, 368] on button "Delete" at bounding box center [834, 376] width 85 height 33
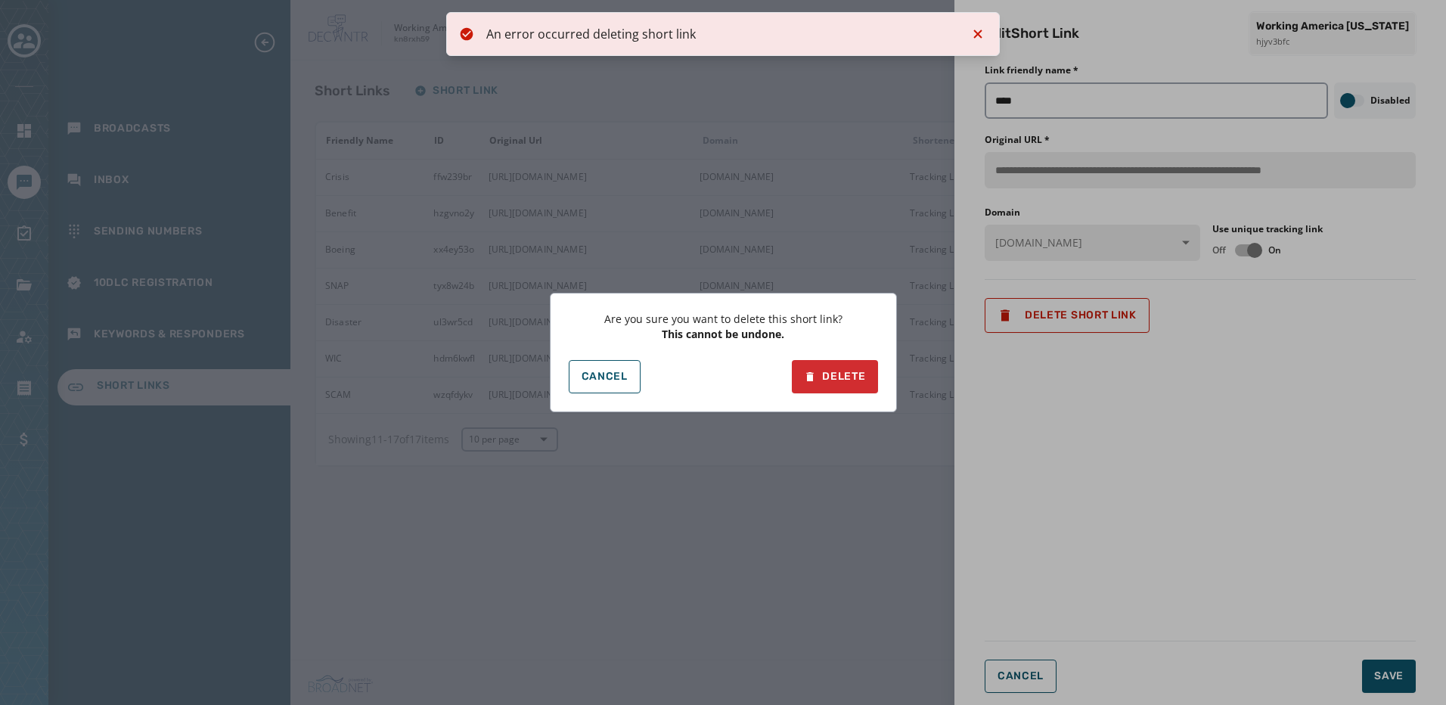
click at [977, 29] on div "Are you sure you want to delete this short link? This cannot be undone. Cancel …" at bounding box center [723, 352] width 1446 height 705
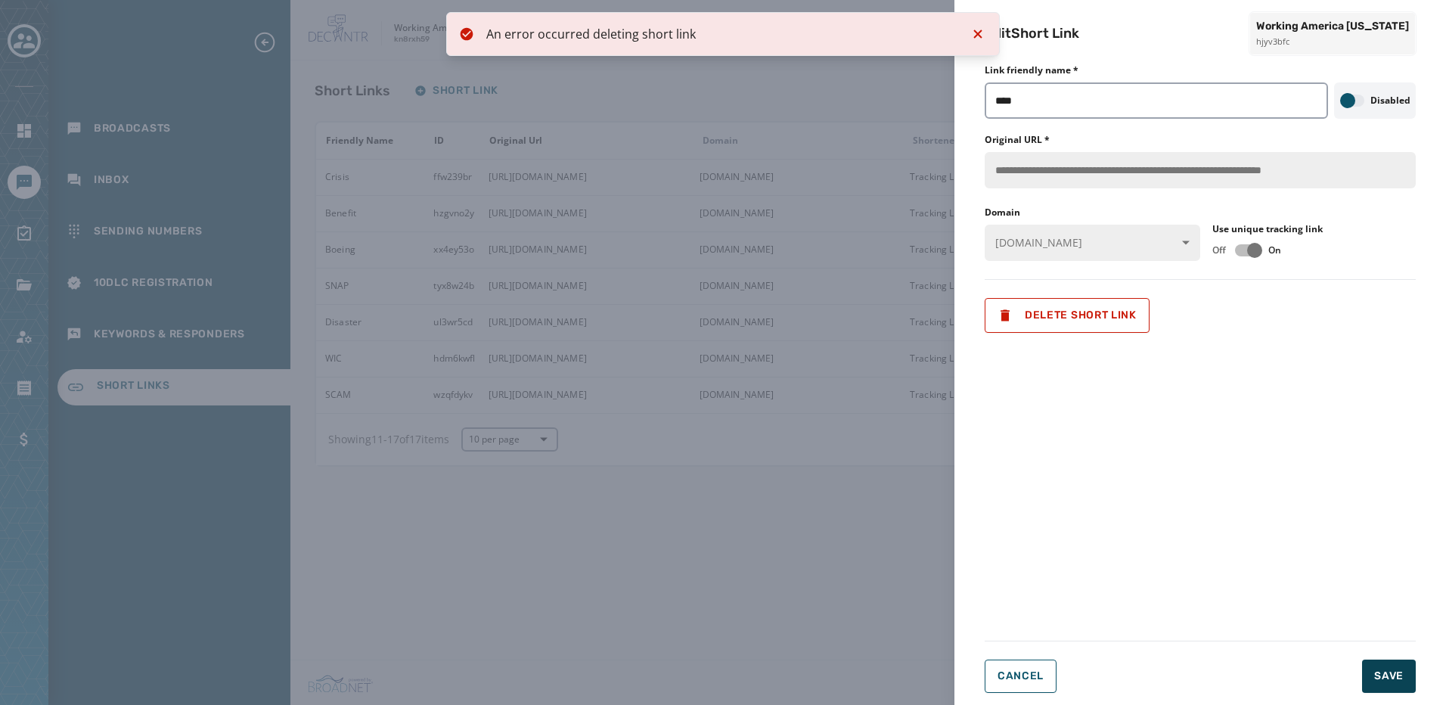
click at [1402, 662] on form "**********" at bounding box center [1200, 383] width 431 height 620
click at [1402, 665] on button "Save" at bounding box center [1390, 676] width 54 height 33
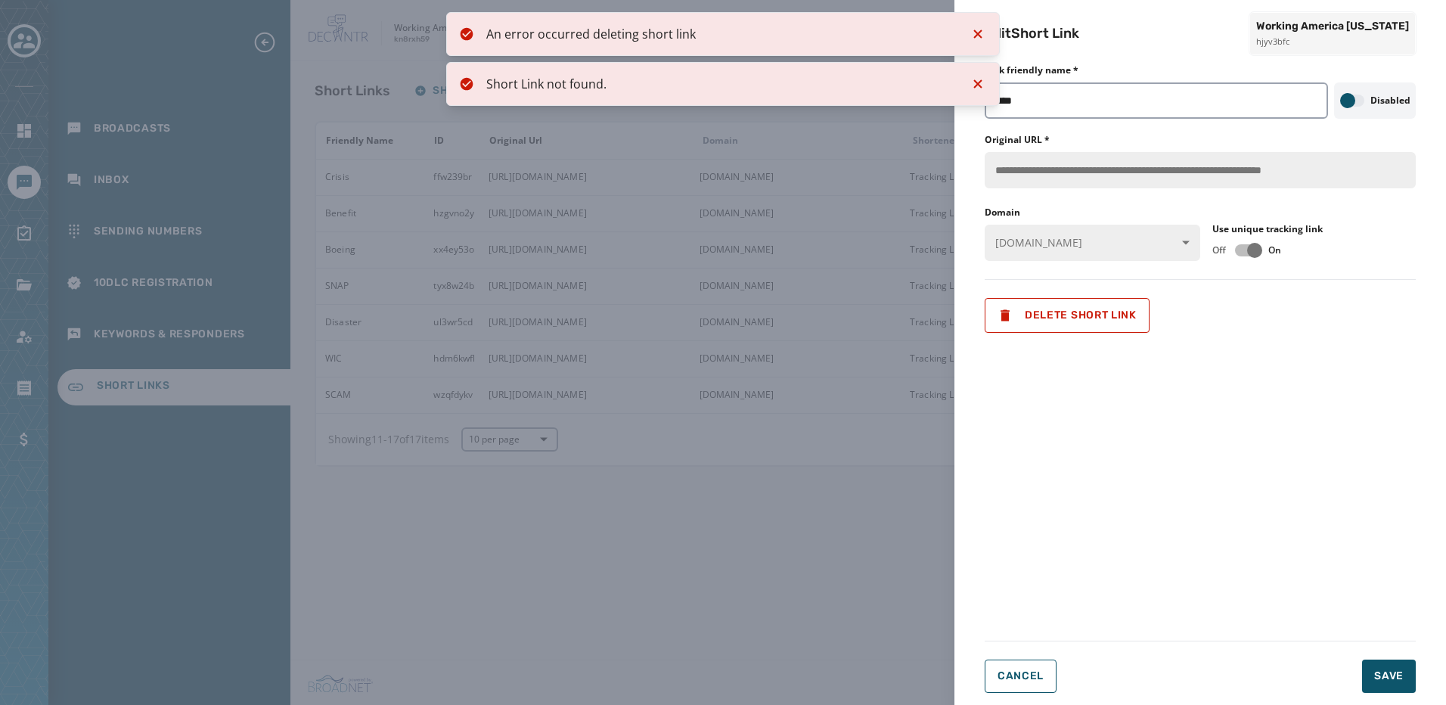
click at [976, 89] on div "**********" at bounding box center [1201, 352] width 492 height 705
click at [972, 77] on div "**********" at bounding box center [1201, 352] width 492 height 705
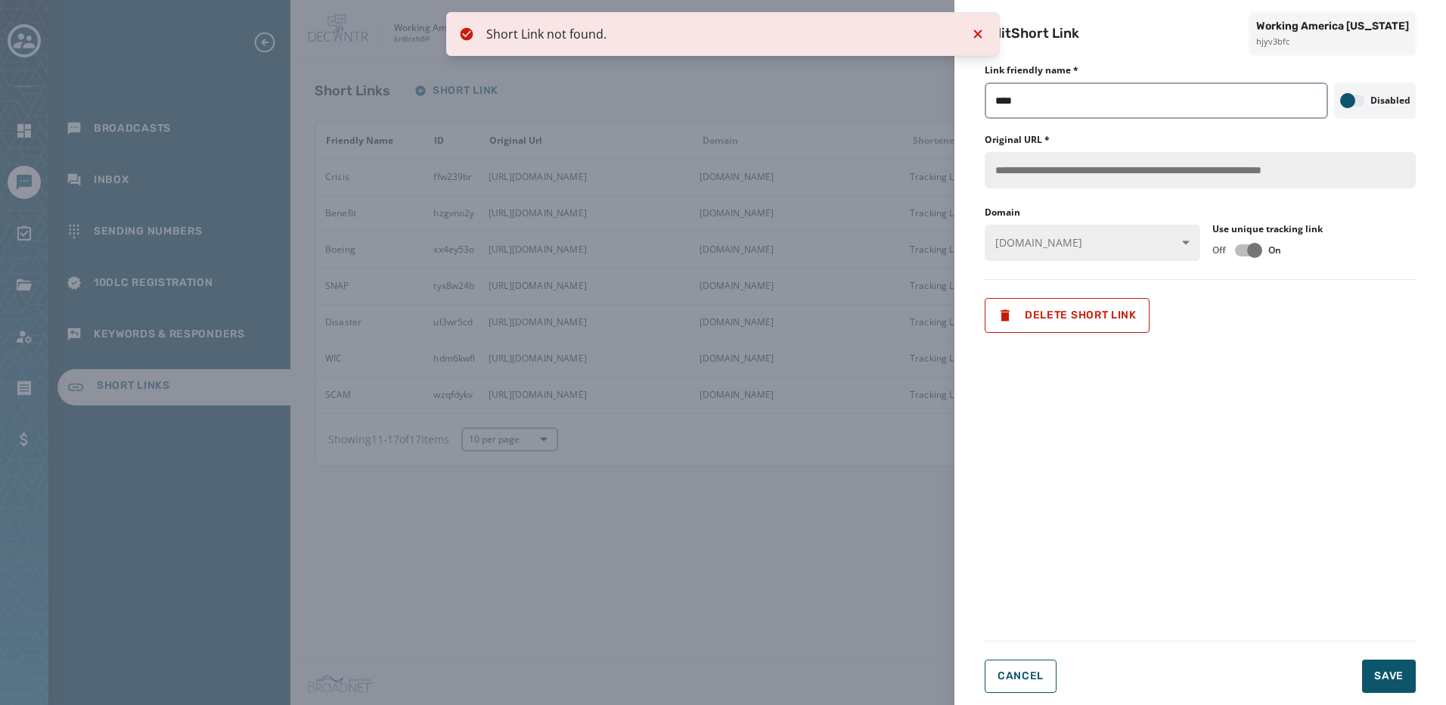
click at [978, 39] on div "**********" at bounding box center [1201, 352] width 492 height 705
click at [980, 37] on div "**********" at bounding box center [1201, 352] width 492 height 705
click at [976, 33] on div "**********" at bounding box center [1201, 352] width 492 height 705
click at [873, 496] on div "**********" at bounding box center [723, 352] width 1446 height 705
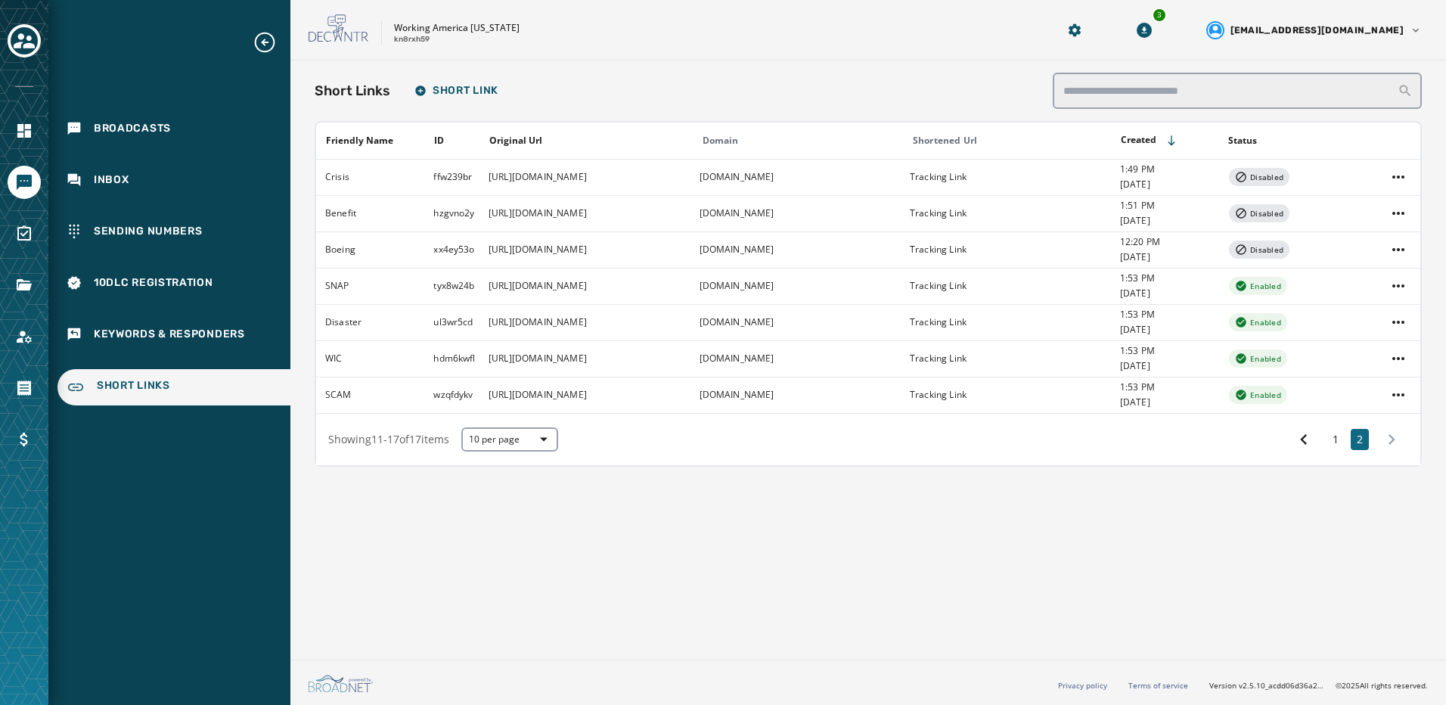
drag, startPoint x: 1062, startPoint y: 224, endPoint x: 742, endPoint y: 478, distance: 408.7
click at [742, 478] on div "Short Links Short Link Friendly Name ID Original Url Domain Shortened Url Creat…" at bounding box center [869, 357] width 1156 height 593
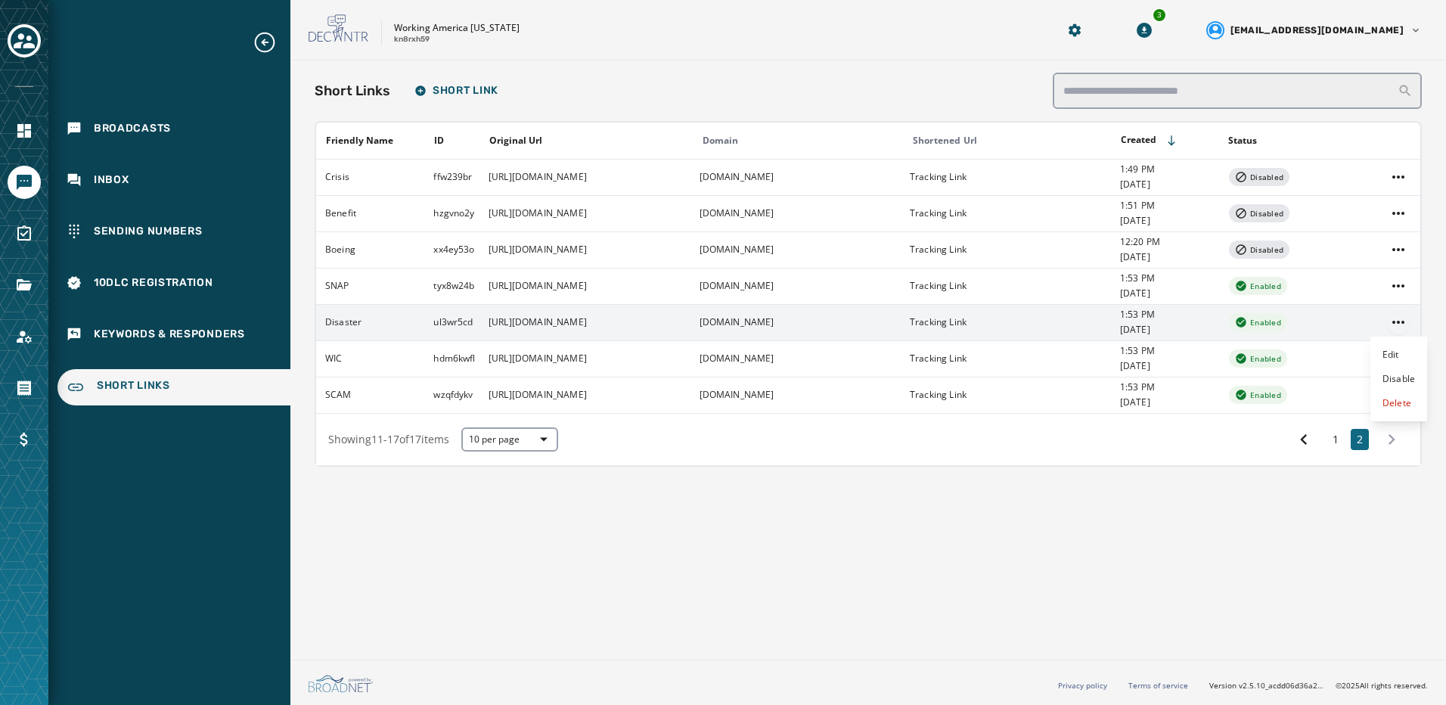
click at [1392, 325] on html "Broadcasts Inbox Sending Numbers 10DLC Registration Keywords & Responders Short…" at bounding box center [723, 352] width 1446 height 705
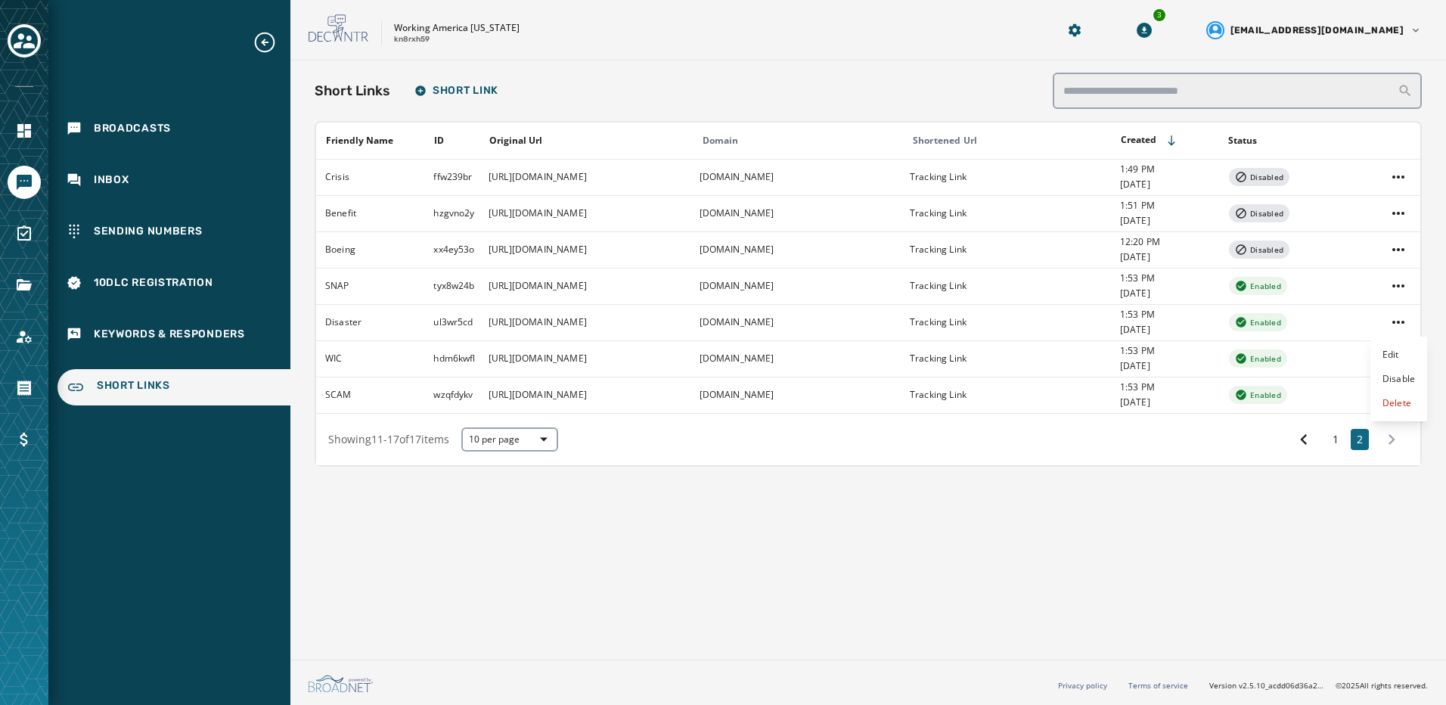
click at [797, 371] on html "Broadcasts Inbox Sending Numbers 10DLC Registration Keywords & Responders Short…" at bounding box center [723, 352] width 1446 height 705
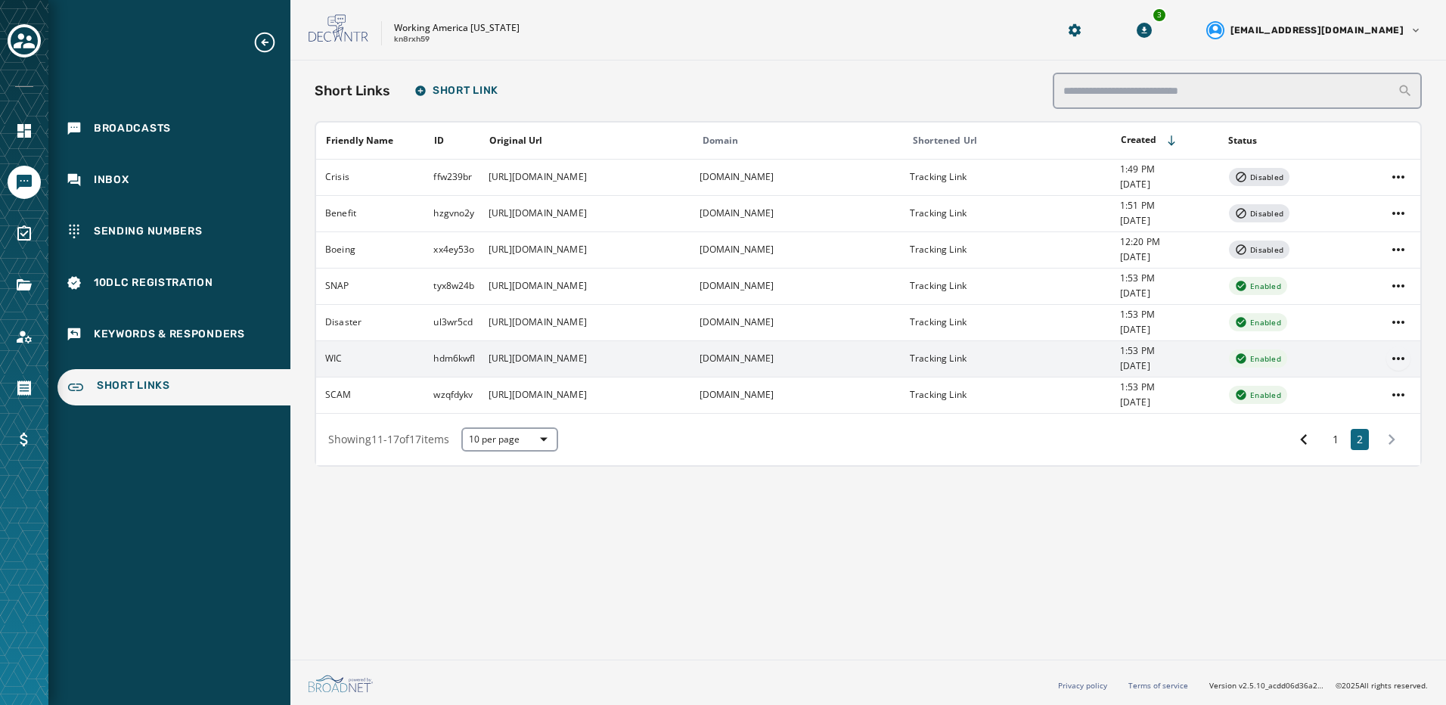
click at [1399, 356] on html "Broadcasts Inbox Sending Numbers 10DLC Registration Keywords & Responders Short…" at bounding box center [723, 352] width 1446 height 705
click at [1394, 378] on div "Edit Disable Delete" at bounding box center [1399, 415] width 57 height 85
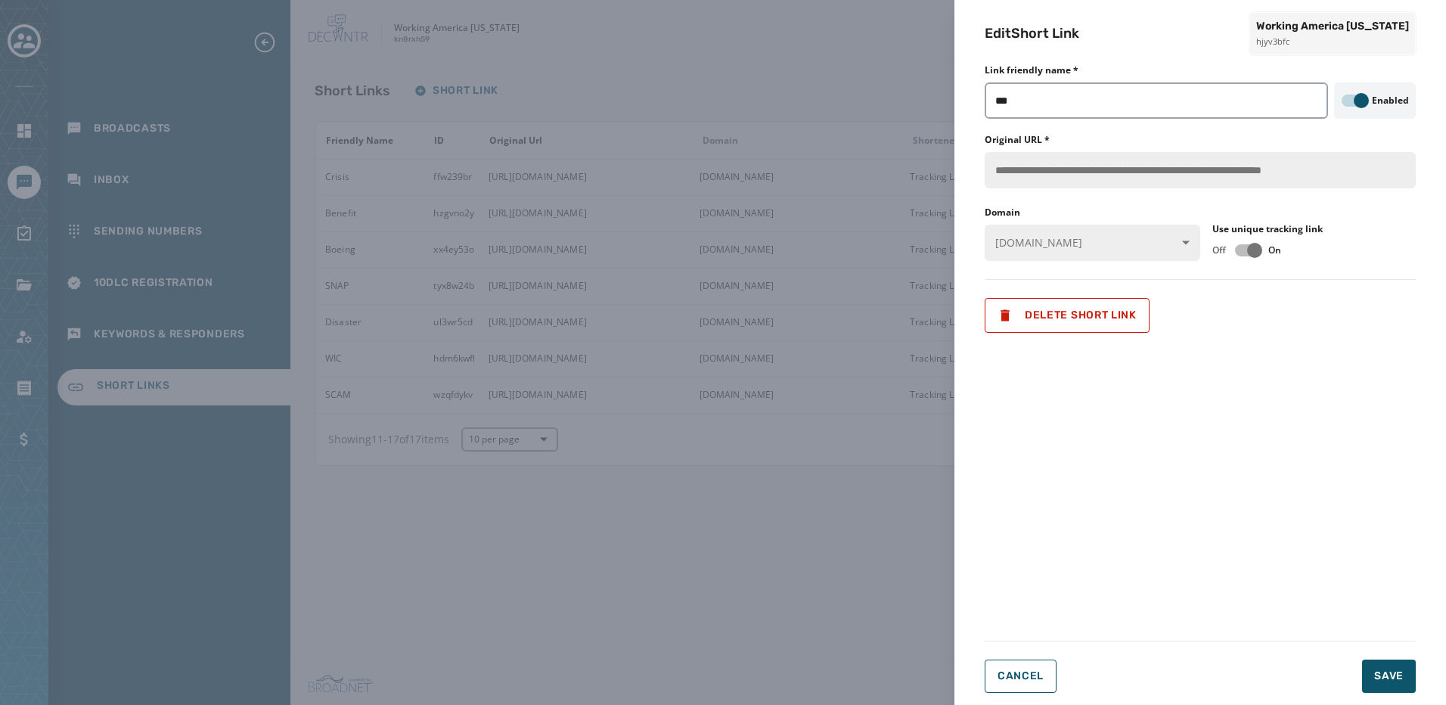
click at [796, 486] on html "Broadcasts Inbox Sending Numbers 10DLC Registration Keywords & Responders Short…" at bounding box center [723, 352] width 1446 height 705
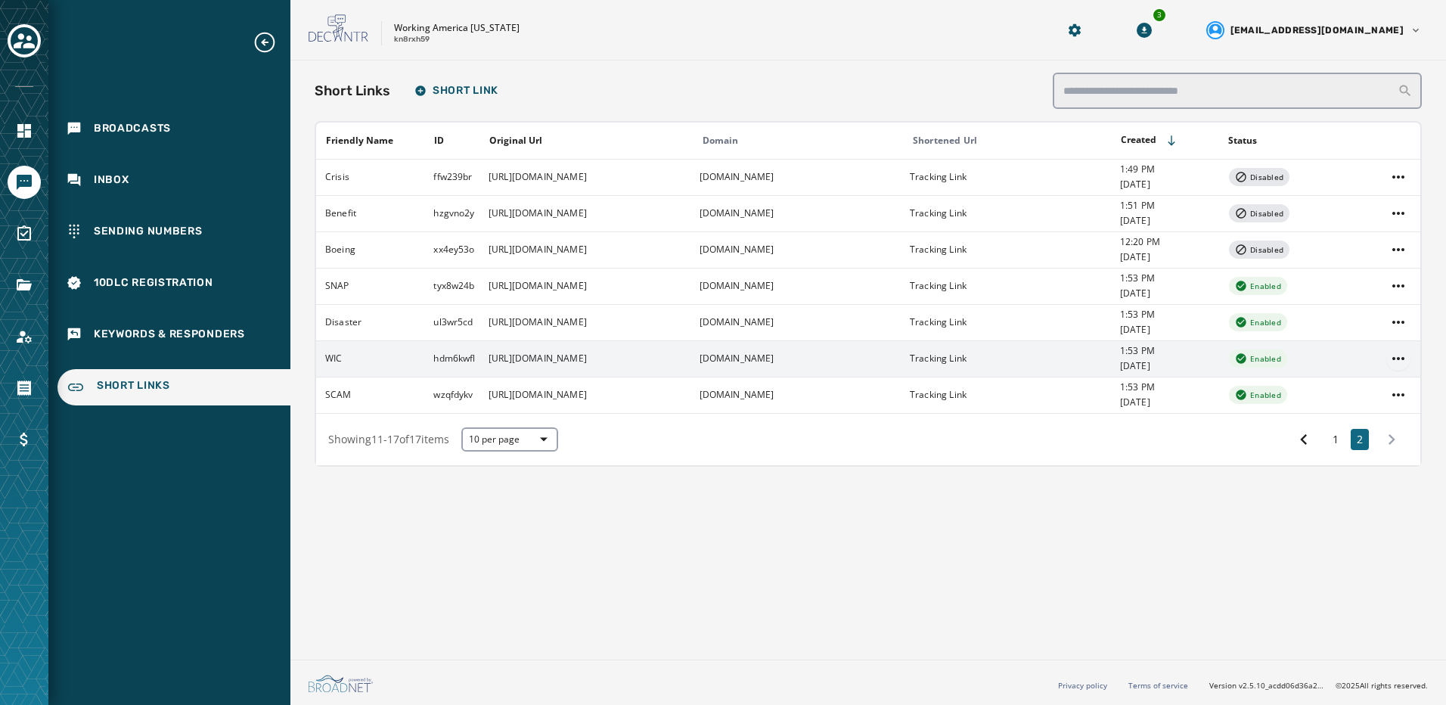
click at [1390, 355] on html "Broadcasts Inbox Sending Numbers 10DLC Registration Keywords & Responders Short…" at bounding box center [723, 352] width 1446 height 705
click at [1373, 392] on div "Edit" at bounding box center [1399, 391] width 57 height 24
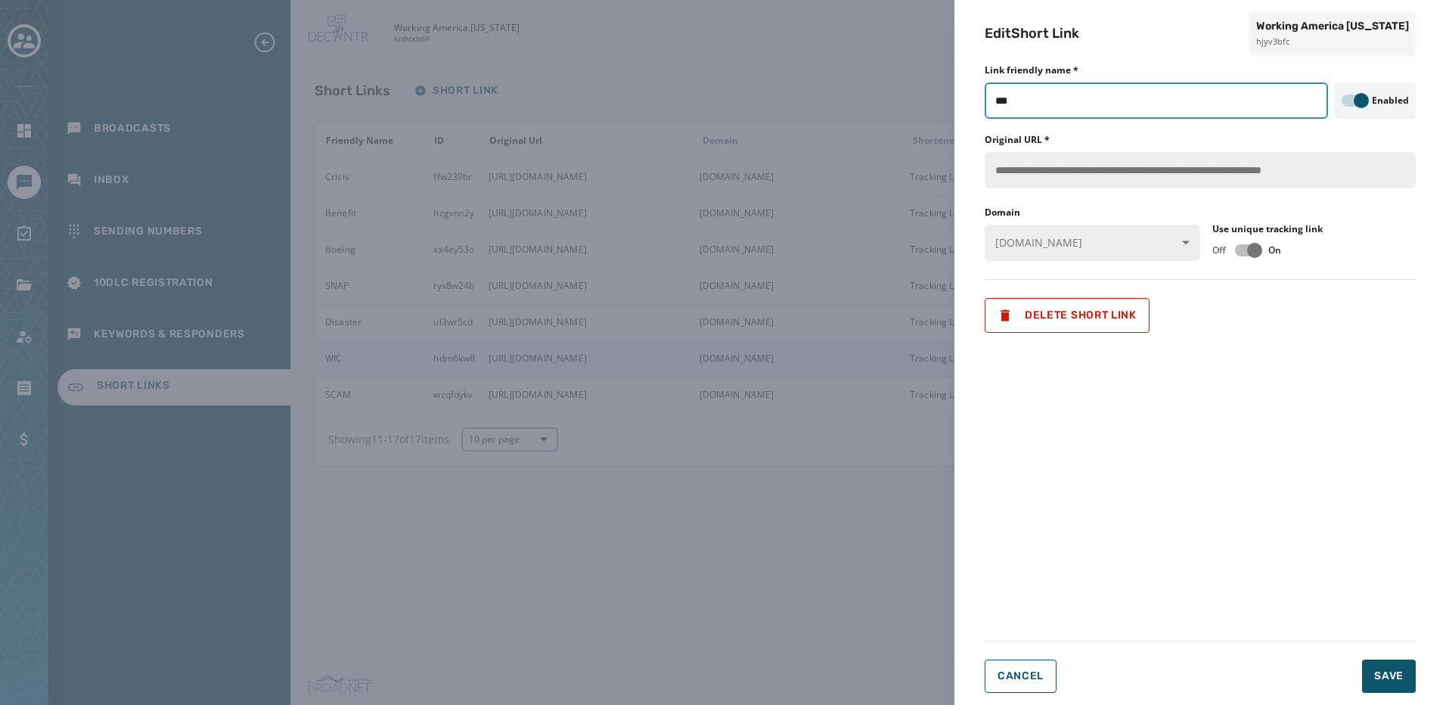
click at [1080, 102] on input "***" at bounding box center [1156, 100] width 343 height 36
click at [1428, 177] on div "**********" at bounding box center [1201, 352] width 492 height 705
click at [969, 185] on div "**********" at bounding box center [1201, 352] width 492 height 705
click at [1101, 149] on div "**********" at bounding box center [1200, 161] width 431 height 54
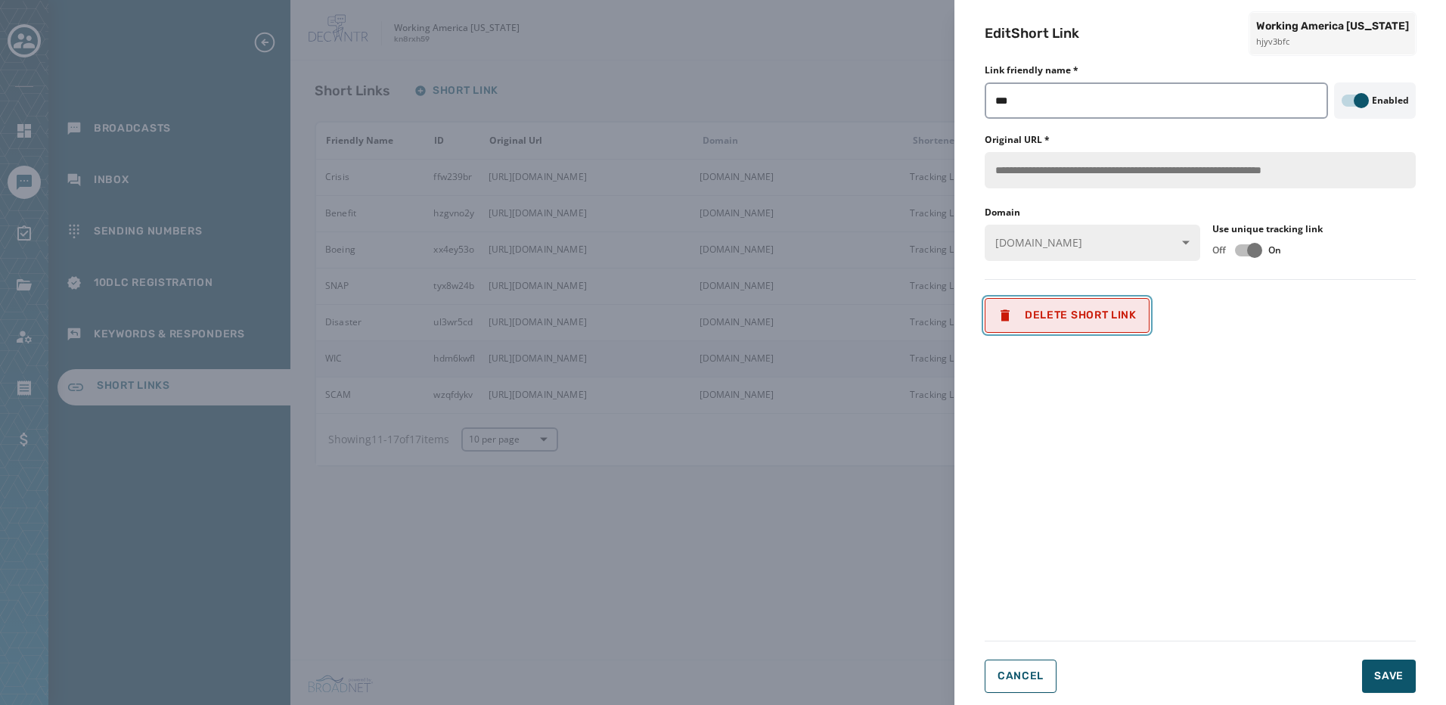
click at [1130, 314] on span "Delete Short Link" at bounding box center [1067, 315] width 139 height 15
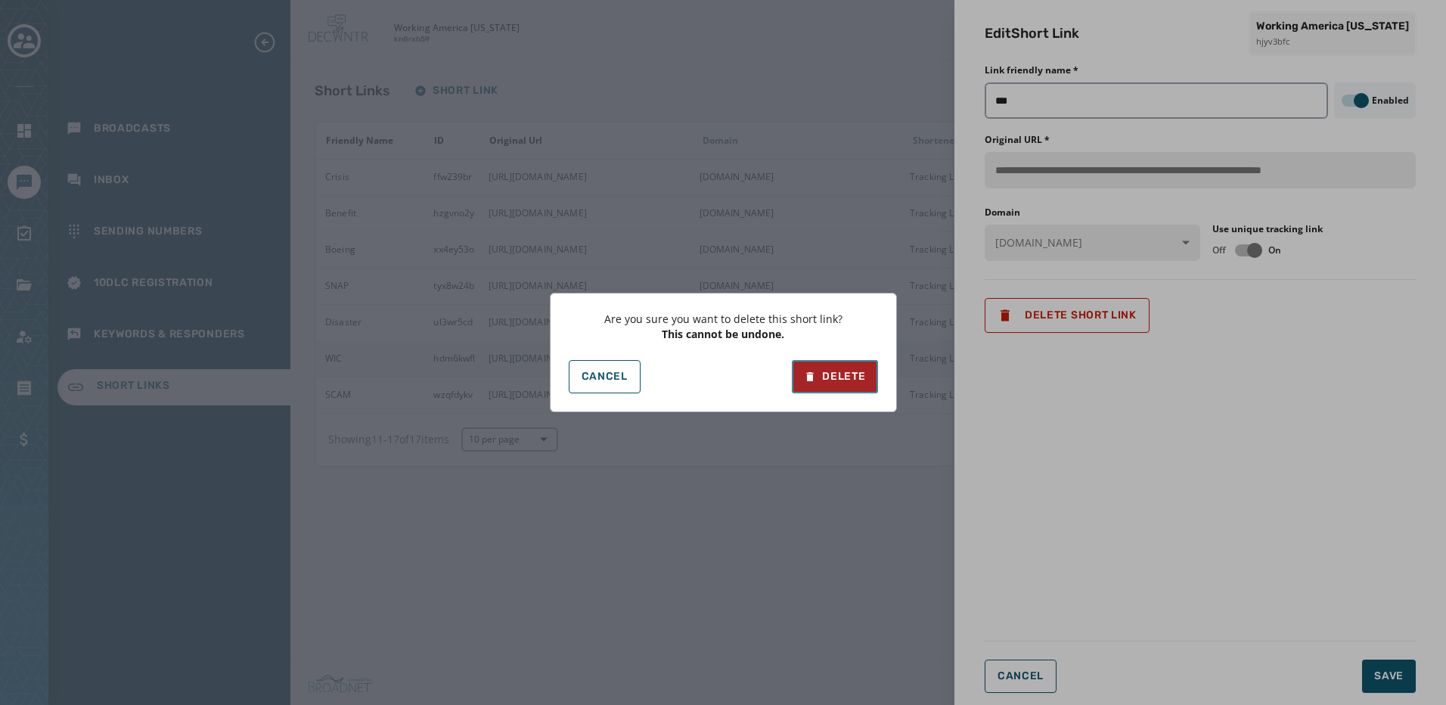
click at [868, 379] on button "Delete" at bounding box center [834, 376] width 85 height 33
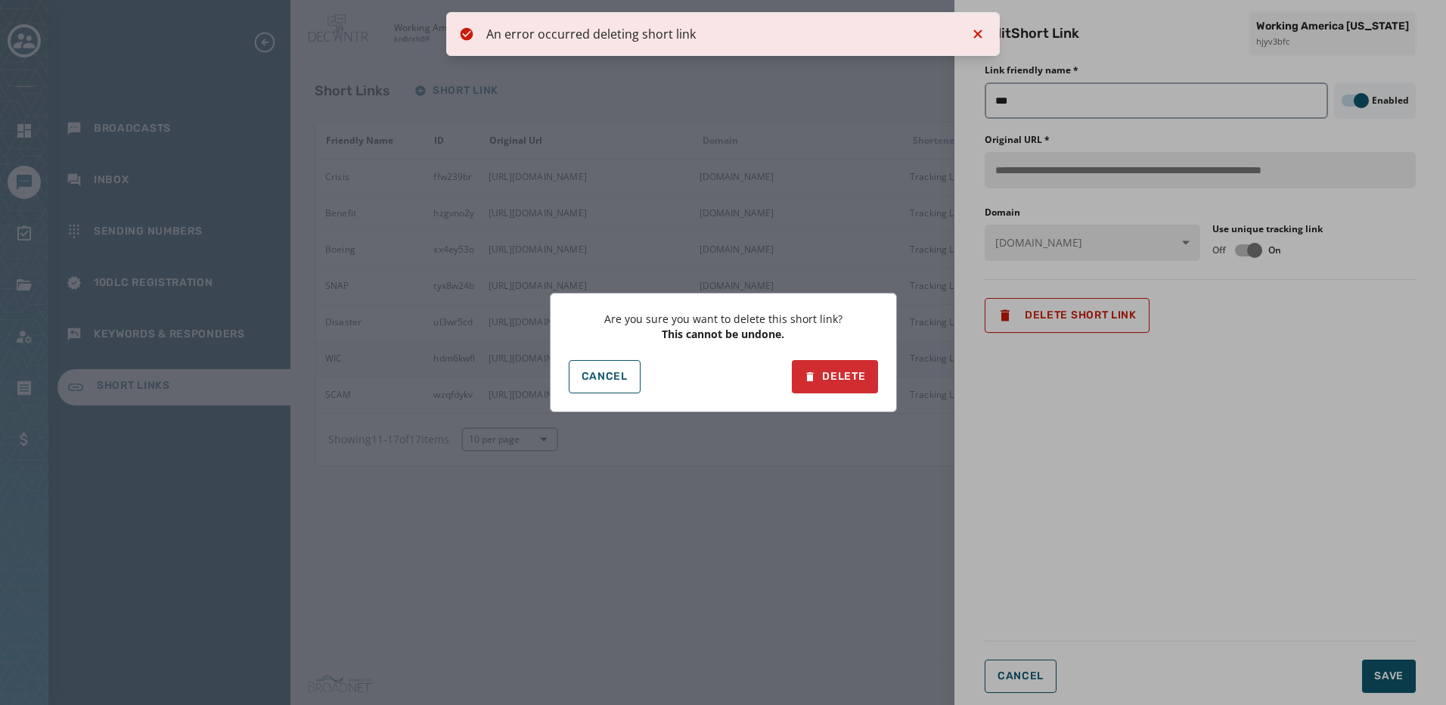
click at [983, 33] on div "Are you sure you want to delete this short link? This cannot be undone. Cancel …" at bounding box center [723, 352] width 1446 height 705
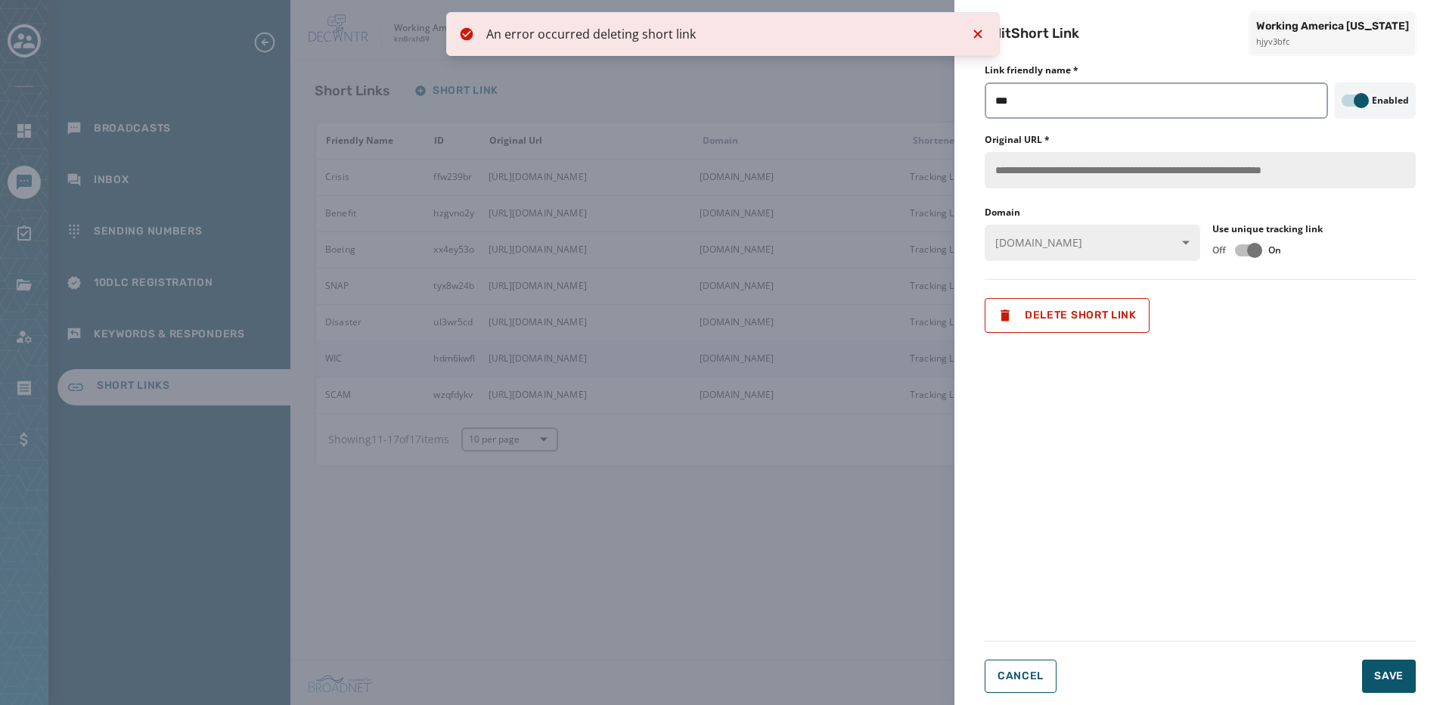
click at [976, 36] on div "**********" at bounding box center [1201, 352] width 492 height 705
click at [1032, 673] on span "Cancel" at bounding box center [1021, 676] width 46 height 12
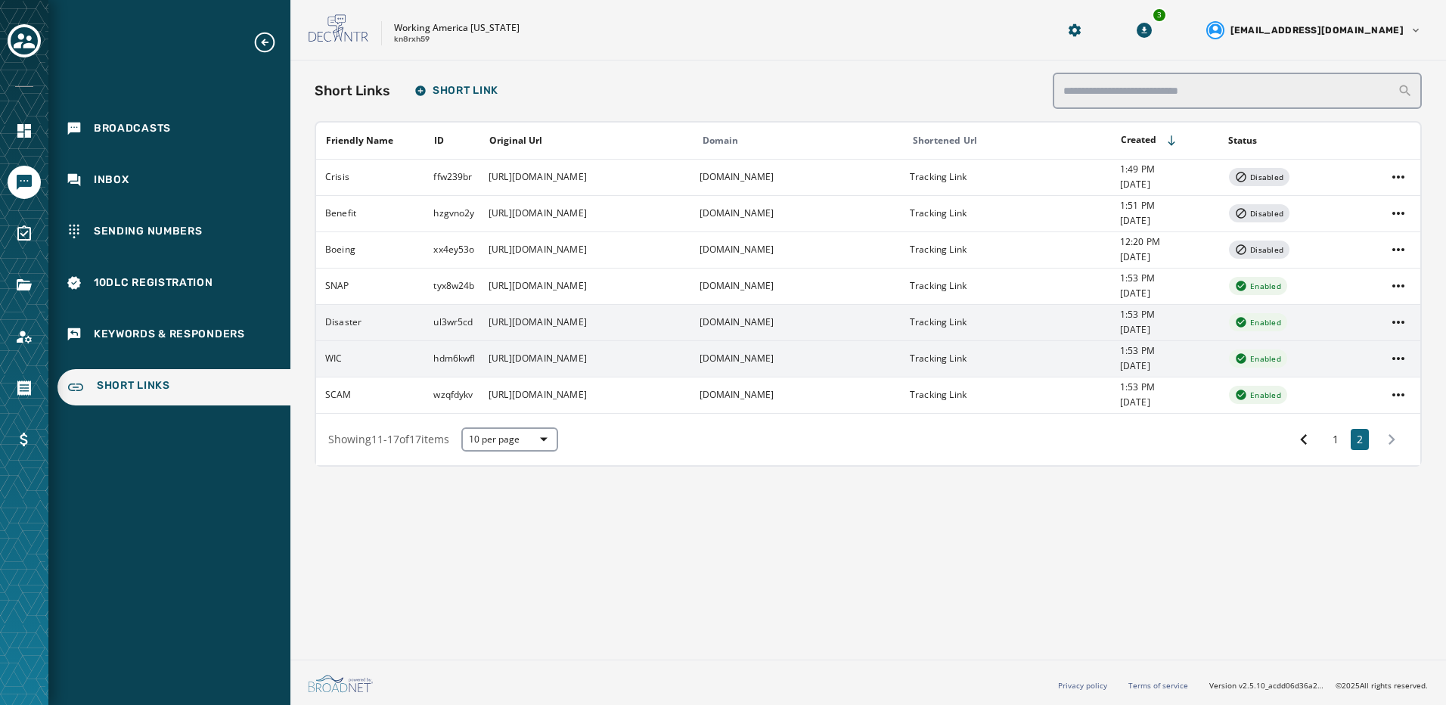
click at [356, 333] on td "Disaster" at bounding box center [370, 322] width 108 height 36
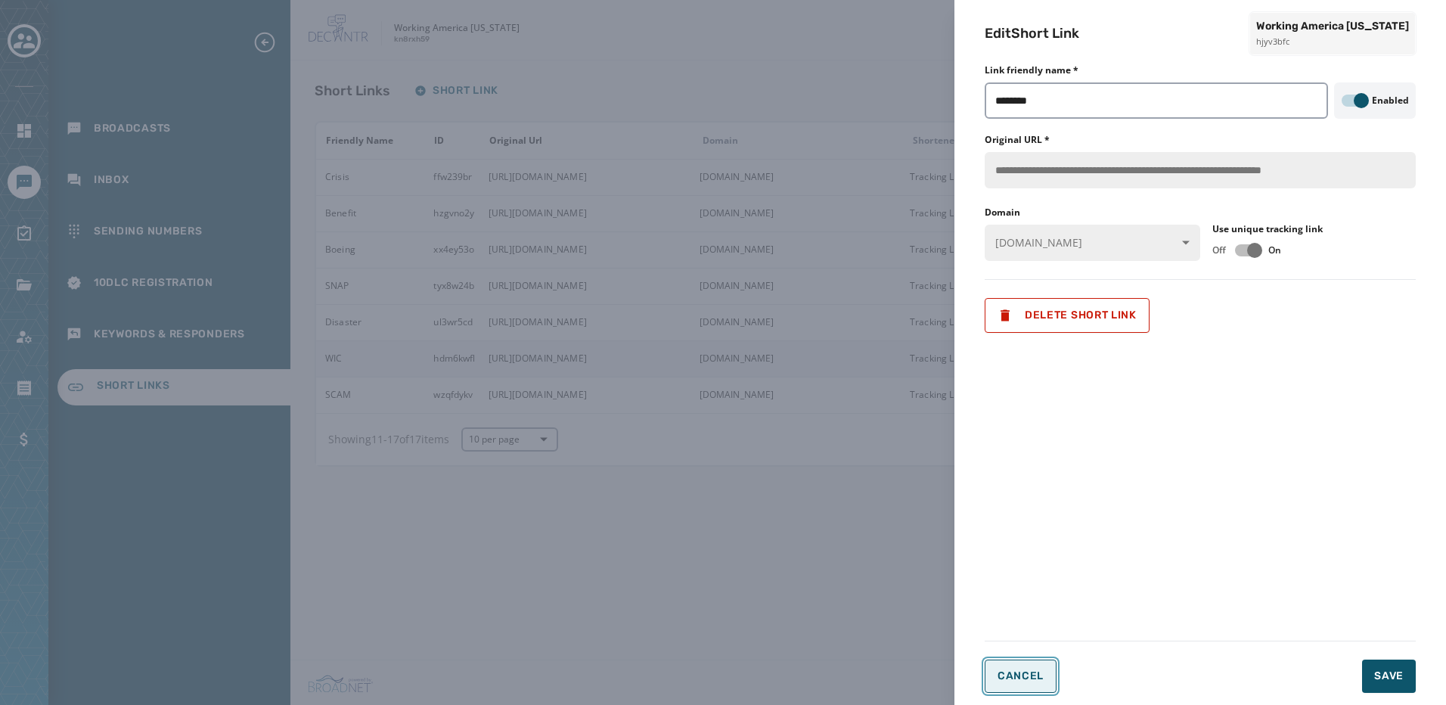
click at [1035, 682] on span "Cancel" at bounding box center [1021, 676] width 46 height 12
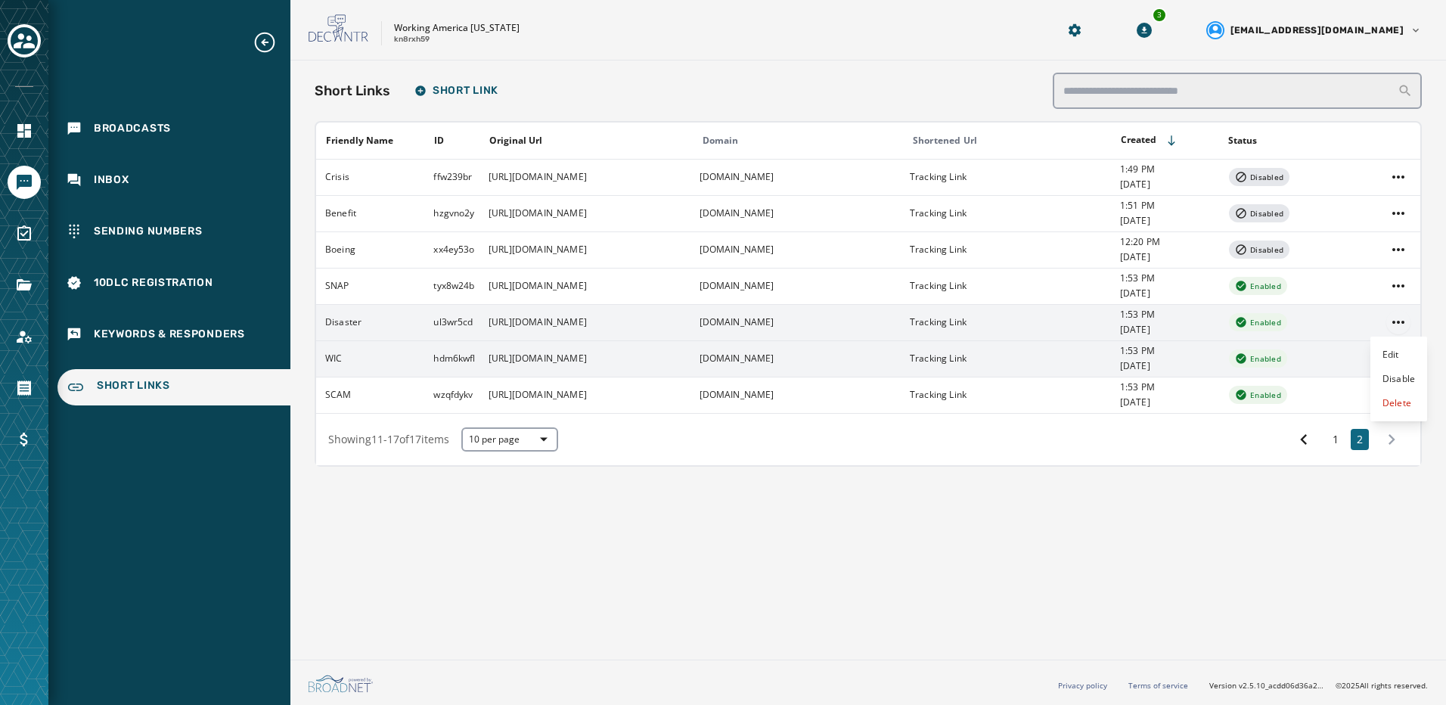
click at [1397, 326] on html "Broadcasts Inbox Sending Numbers 10DLC Registration Keywords & Responders Short…" at bounding box center [723, 352] width 1446 height 705
click at [1397, 410] on div "Delete" at bounding box center [1399, 403] width 57 height 24
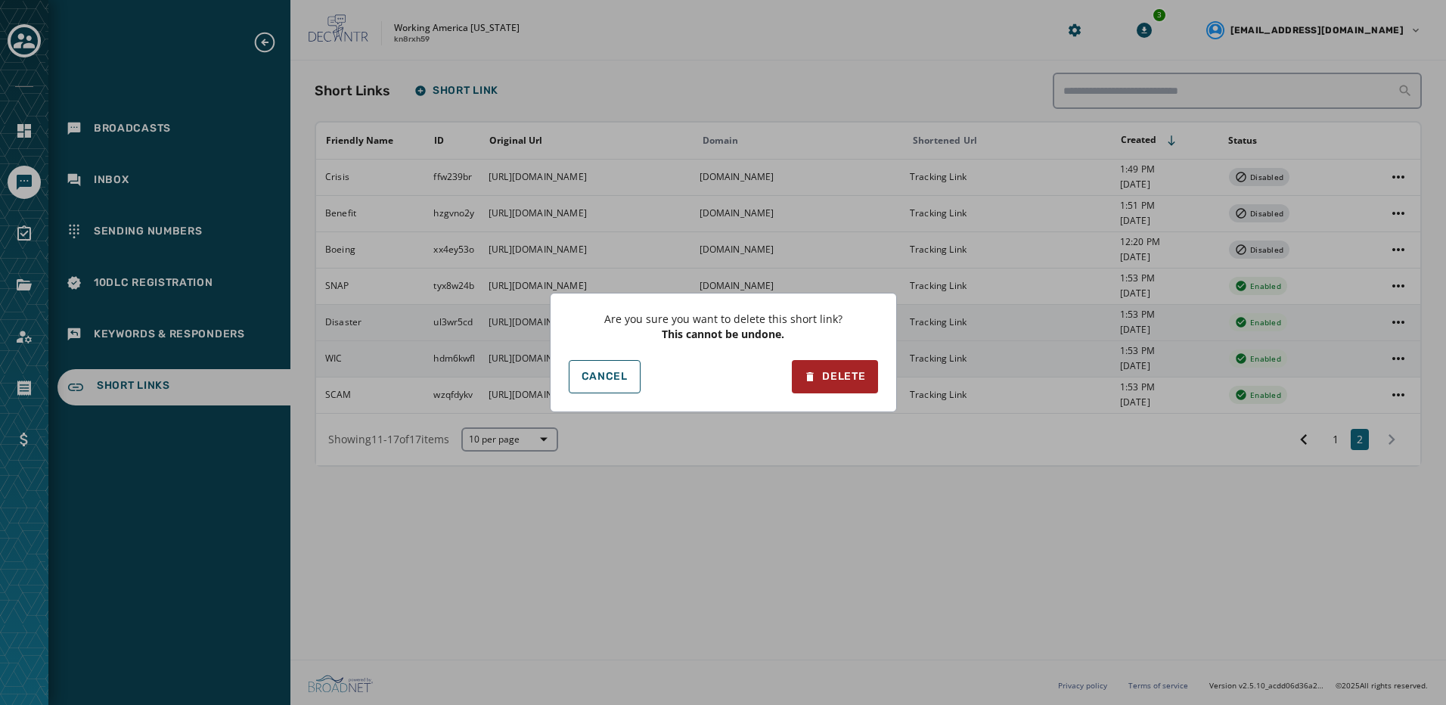
drag, startPoint x: 878, startPoint y: 356, endPoint x: 863, endPoint y: 366, distance: 17.9
click at [863, 366] on button "Delete" at bounding box center [834, 376] width 85 height 33
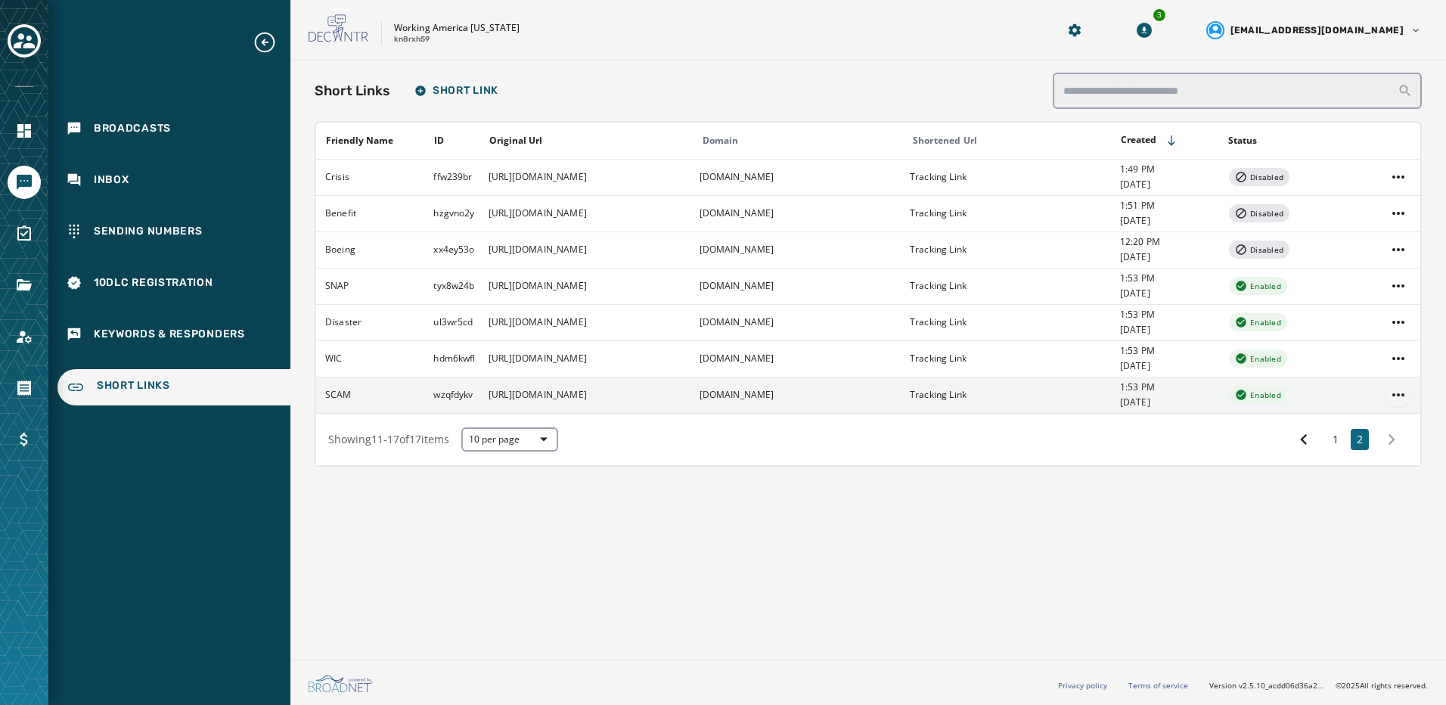
click at [1394, 401] on html "Broadcasts Inbox Sending Numbers 10DLC Registration Keywords & Responders Short…" at bounding box center [723, 352] width 1446 height 705
click at [1381, 484] on div "Delete" at bounding box center [1399, 476] width 57 height 24
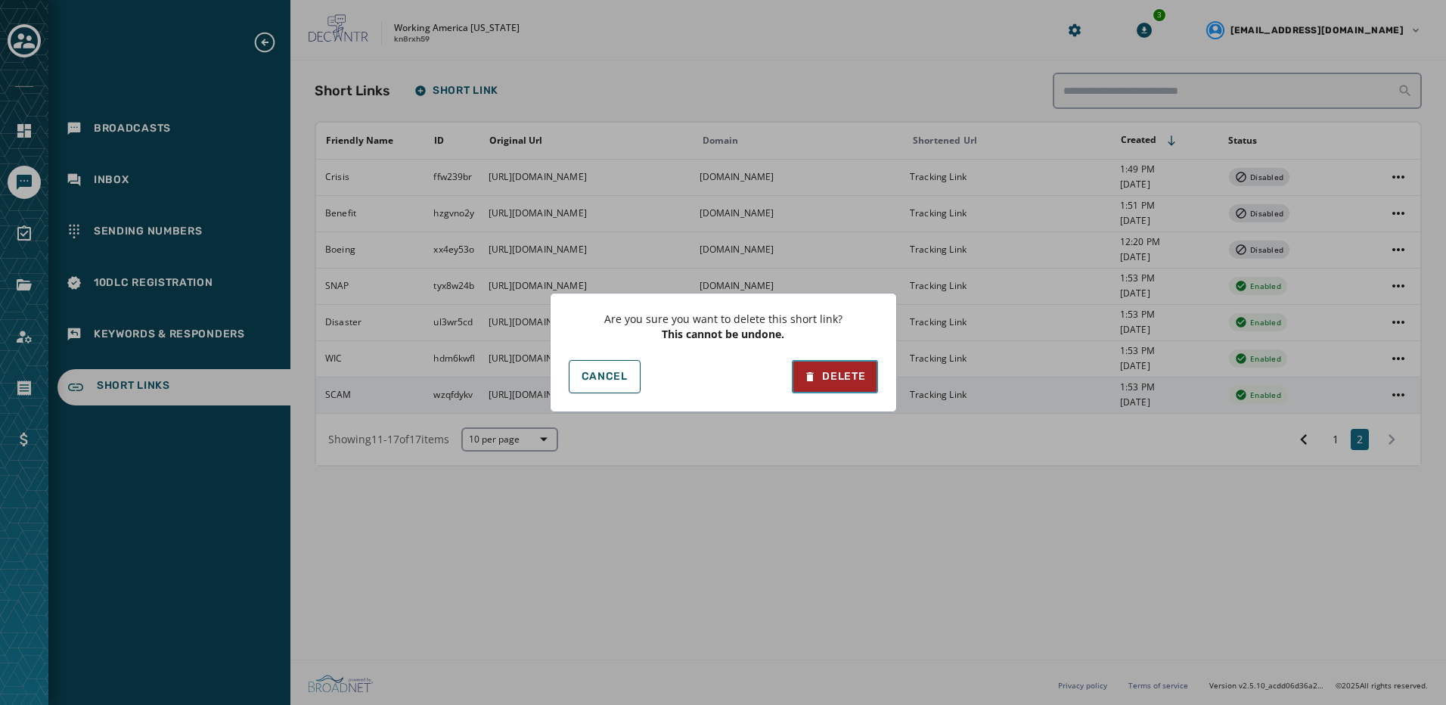
click at [828, 381] on div "Delete" at bounding box center [834, 376] width 61 height 15
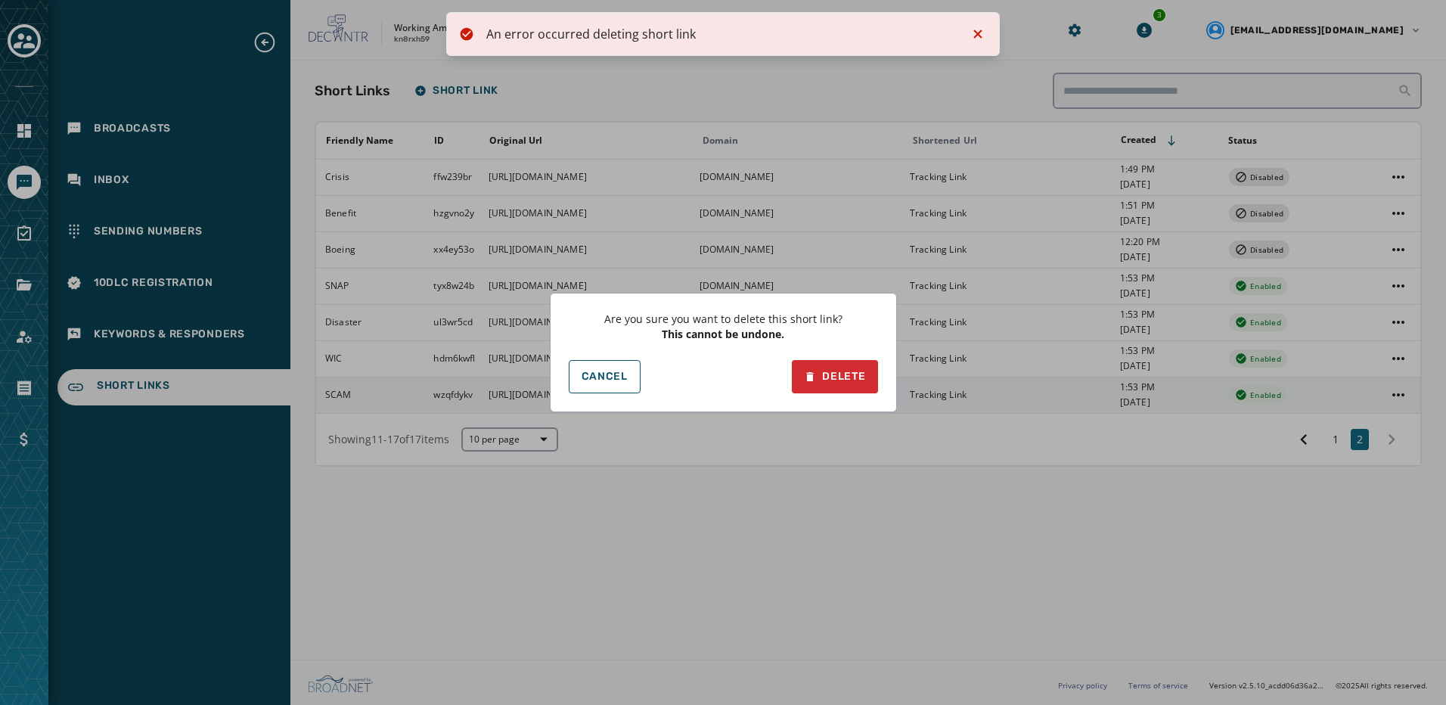
click at [987, 36] on div "Are you sure you want to delete this short link? This cannot be undone. Cancel …" at bounding box center [723, 352] width 1446 height 705
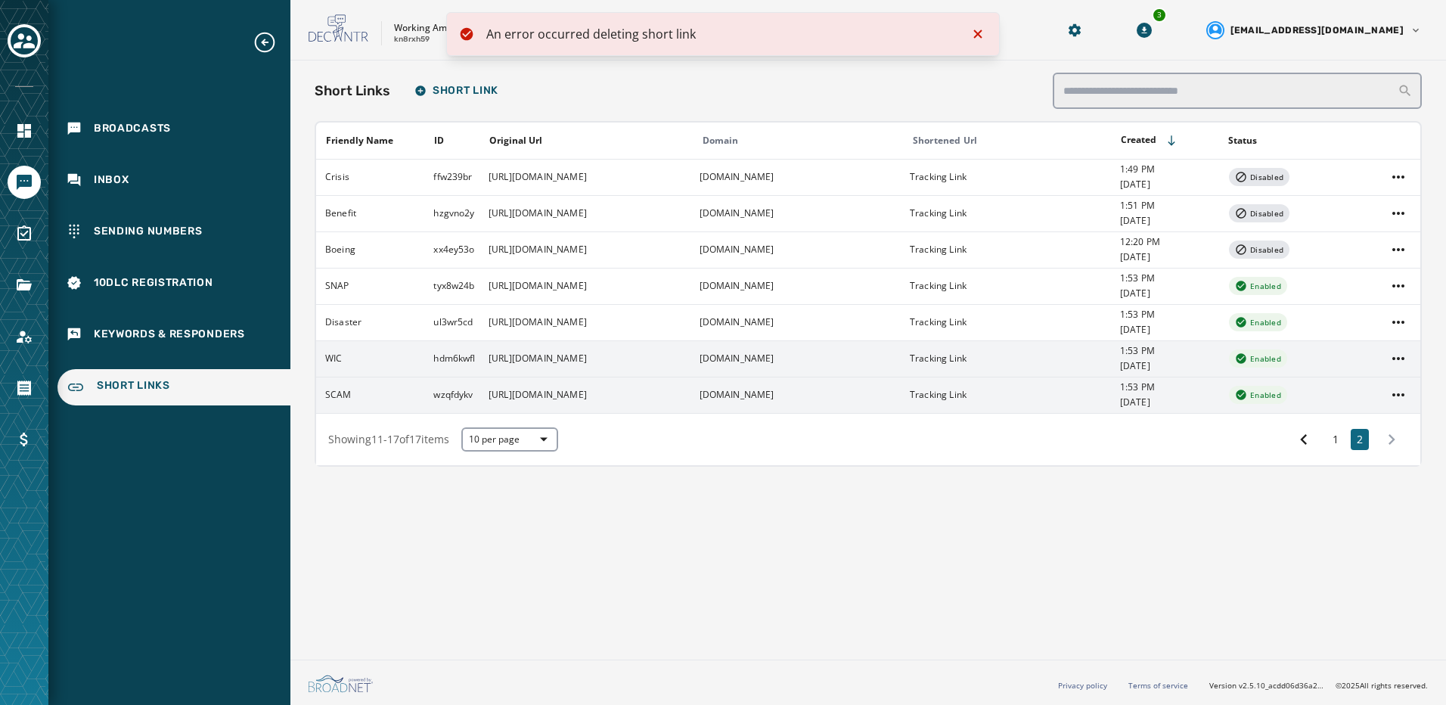
click at [898, 357] on td "wkam.org" at bounding box center [796, 358] width 211 height 36
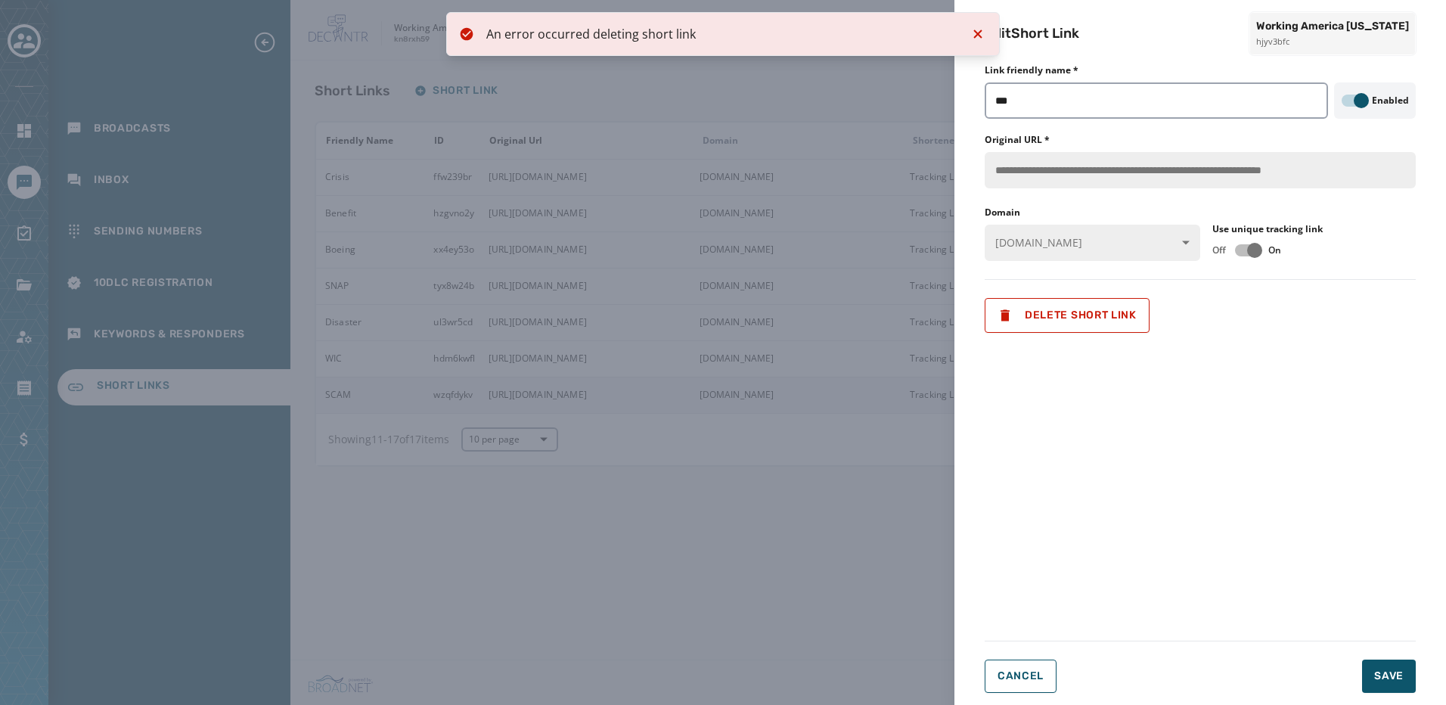
drag, startPoint x: 741, startPoint y: 544, endPoint x: 639, endPoint y: 158, distance: 399.1
click at [740, 544] on div "**********" at bounding box center [723, 352] width 1446 height 705
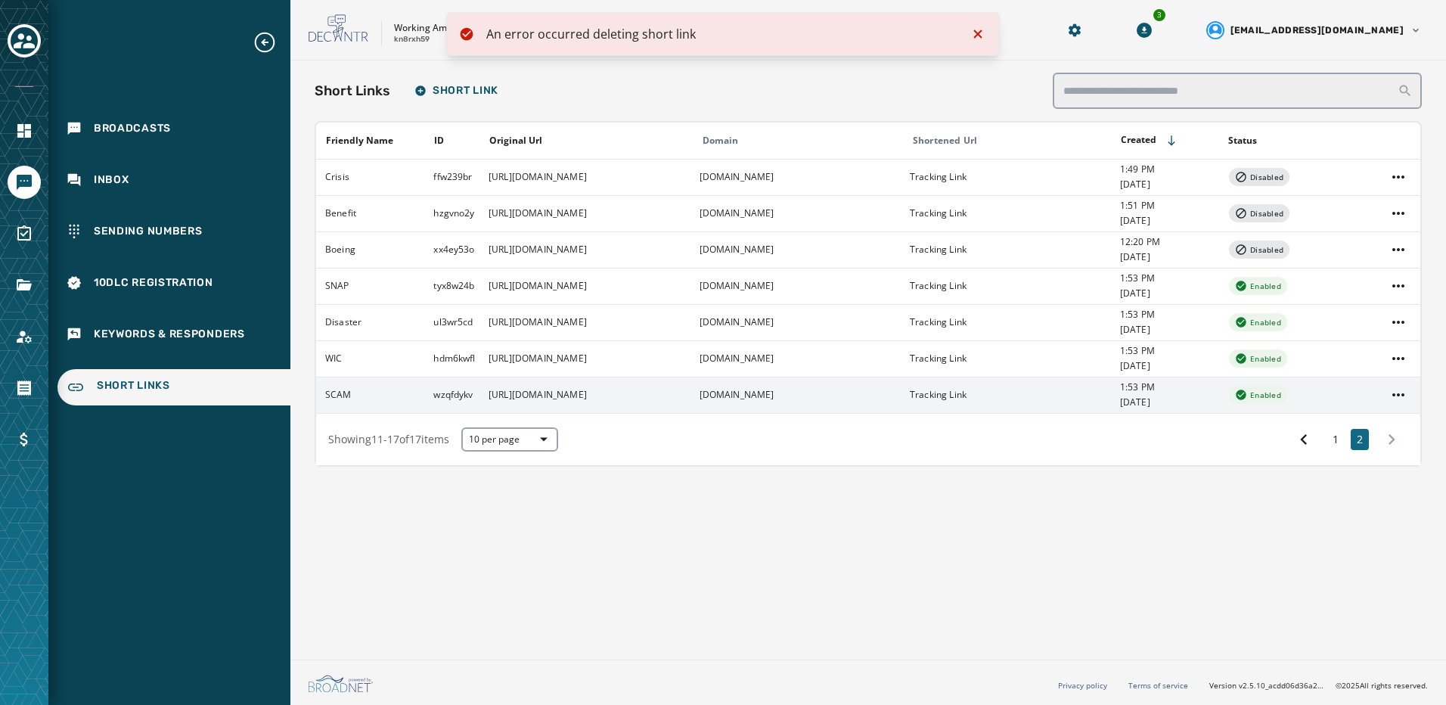
click at [983, 33] on icon "Notifications (F8)" at bounding box center [978, 34] width 18 height 18
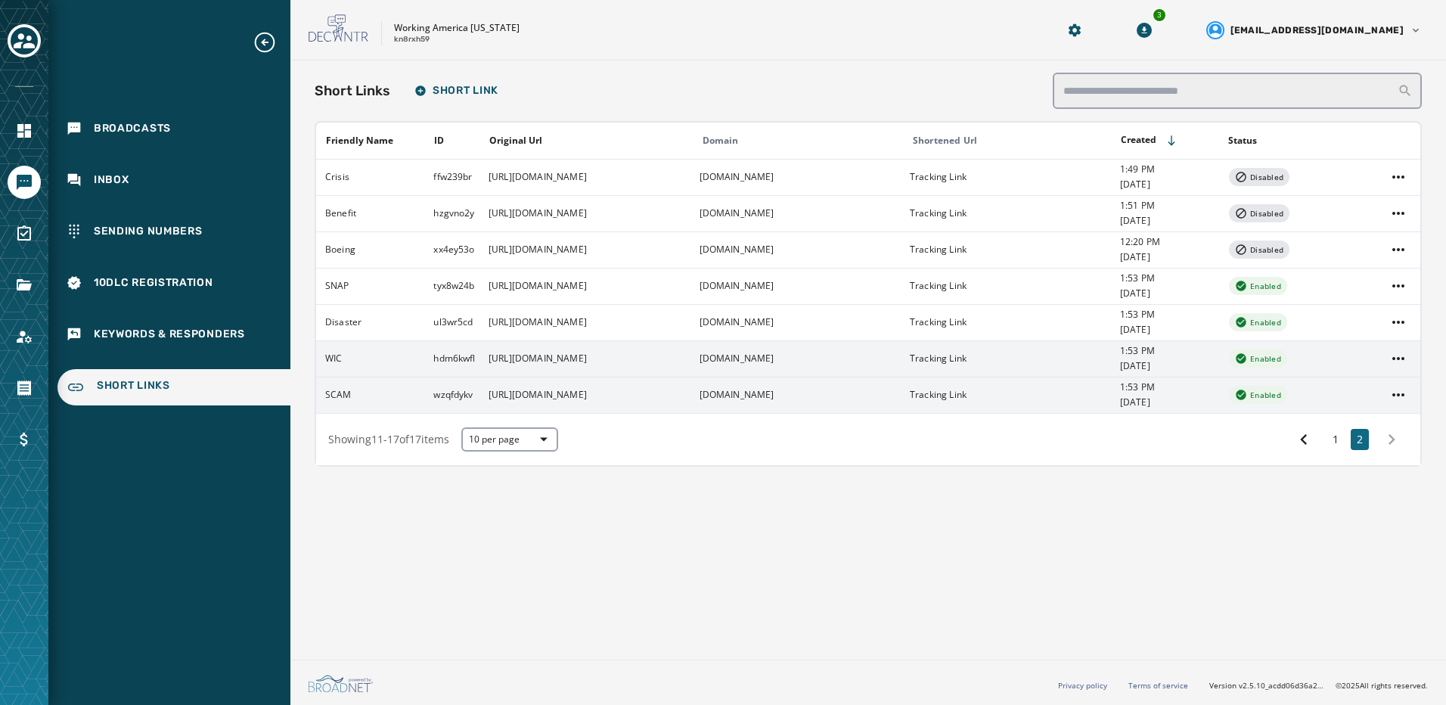
click at [1412, 362] on td at bounding box center [1399, 358] width 43 height 36
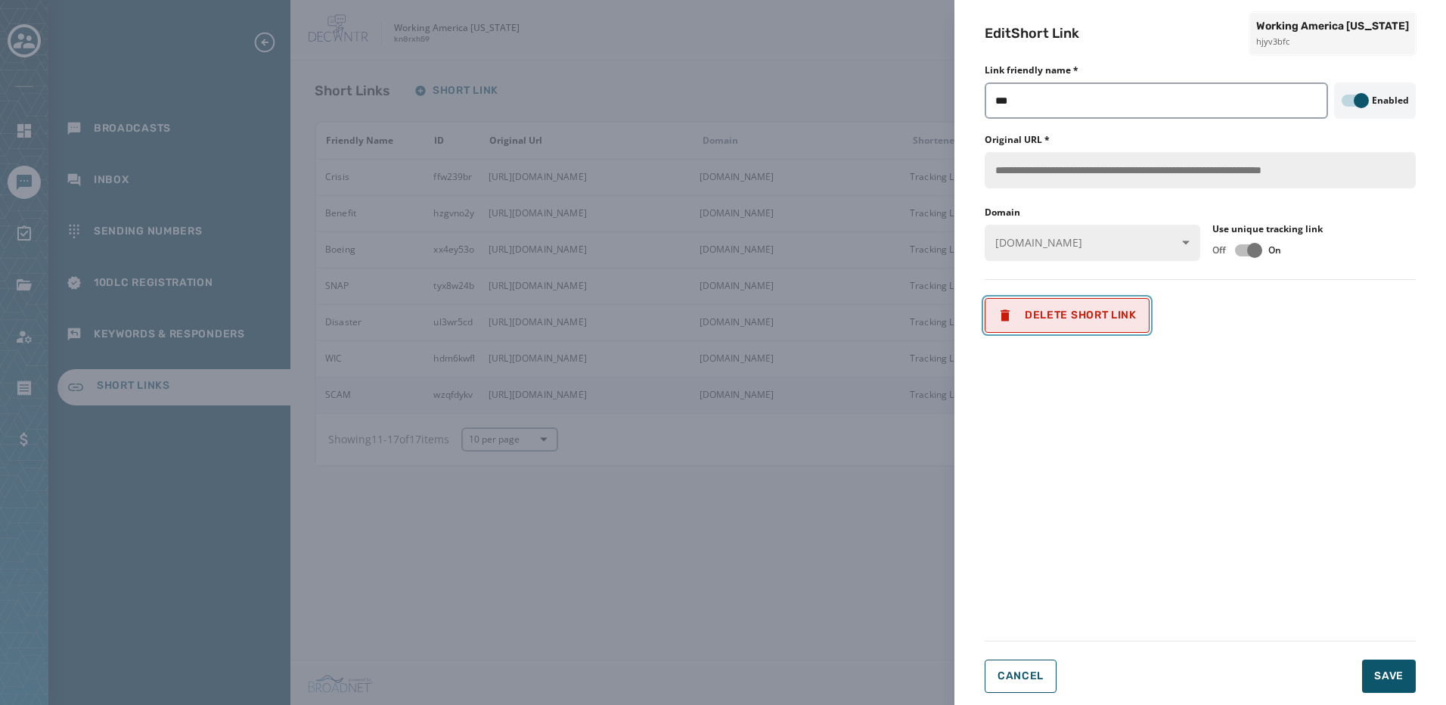
click at [1125, 315] on span "Delete Short Link" at bounding box center [1067, 315] width 139 height 15
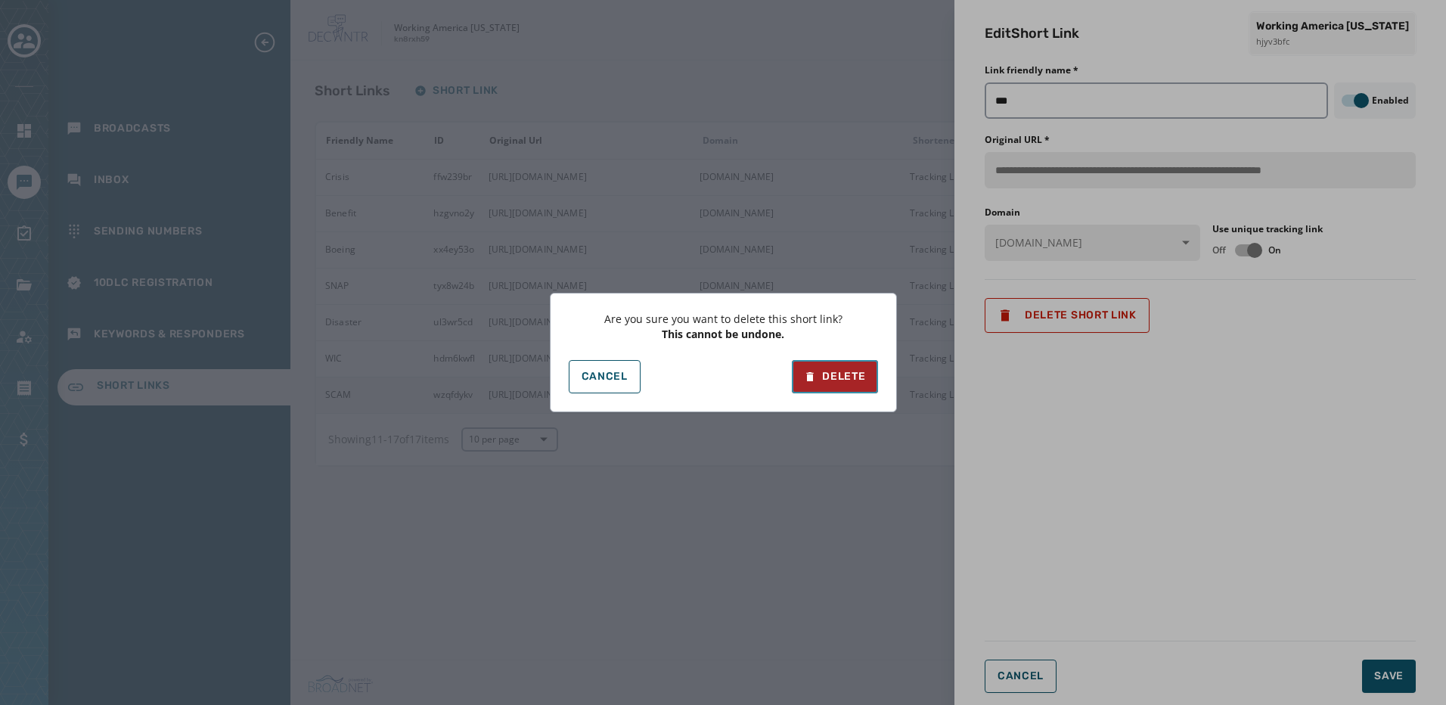
click at [812, 365] on button "Delete" at bounding box center [834, 376] width 85 height 33
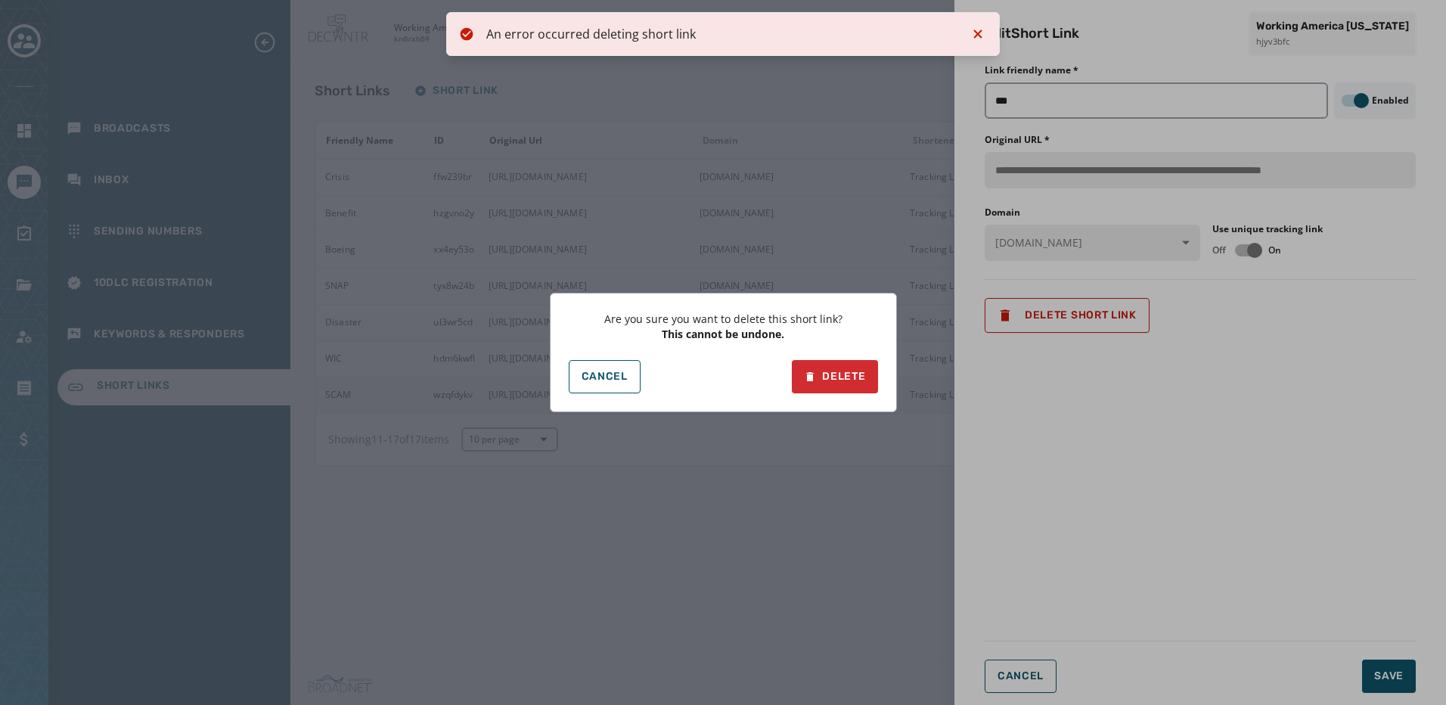
click at [985, 25] on div "Are you sure you want to delete this short link? This cannot be undone. Cancel …" at bounding box center [723, 352] width 1446 height 705
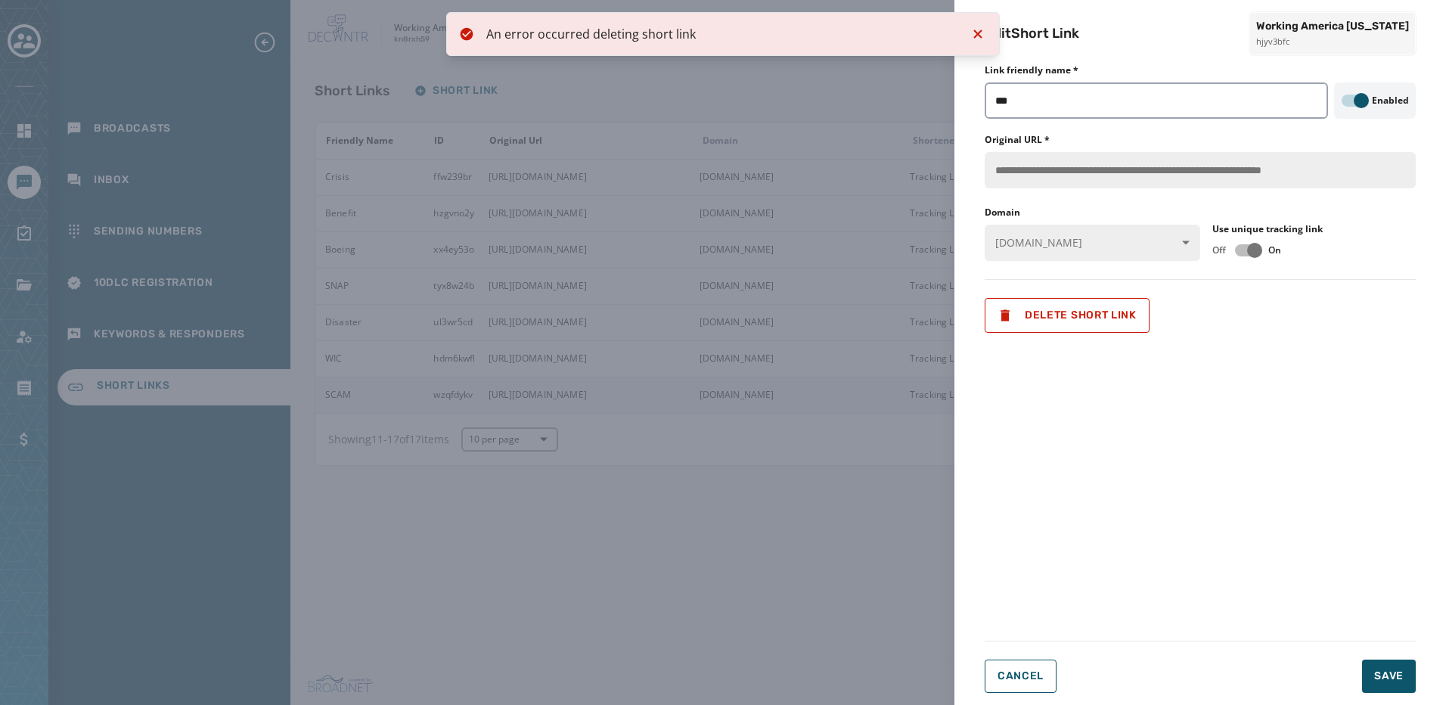
click at [978, 34] on div "**********" at bounding box center [1201, 352] width 492 height 705
click at [978, 33] on div "**********" at bounding box center [1201, 352] width 492 height 705
drag, startPoint x: 966, startPoint y: 32, endPoint x: 977, endPoint y: 34, distance: 10.8
click at [971, 33] on div "**********" at bounding box center [1201, 352] width 492 height 705
click at [979, 34] on div "**********" at bounding box center [1201, 352] width 492 height 705
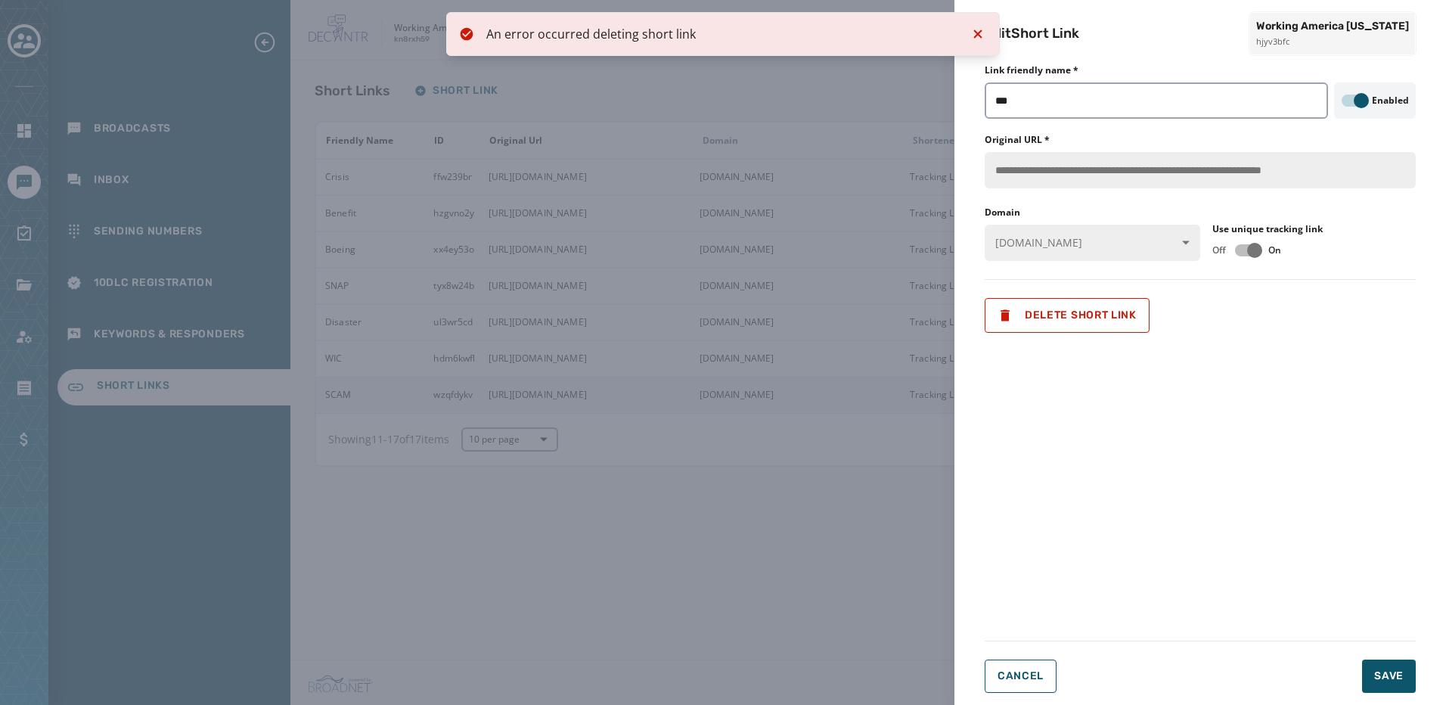
click at [831, 505] on div "**********" at bounding box center [723, 352] width 1446 height 705
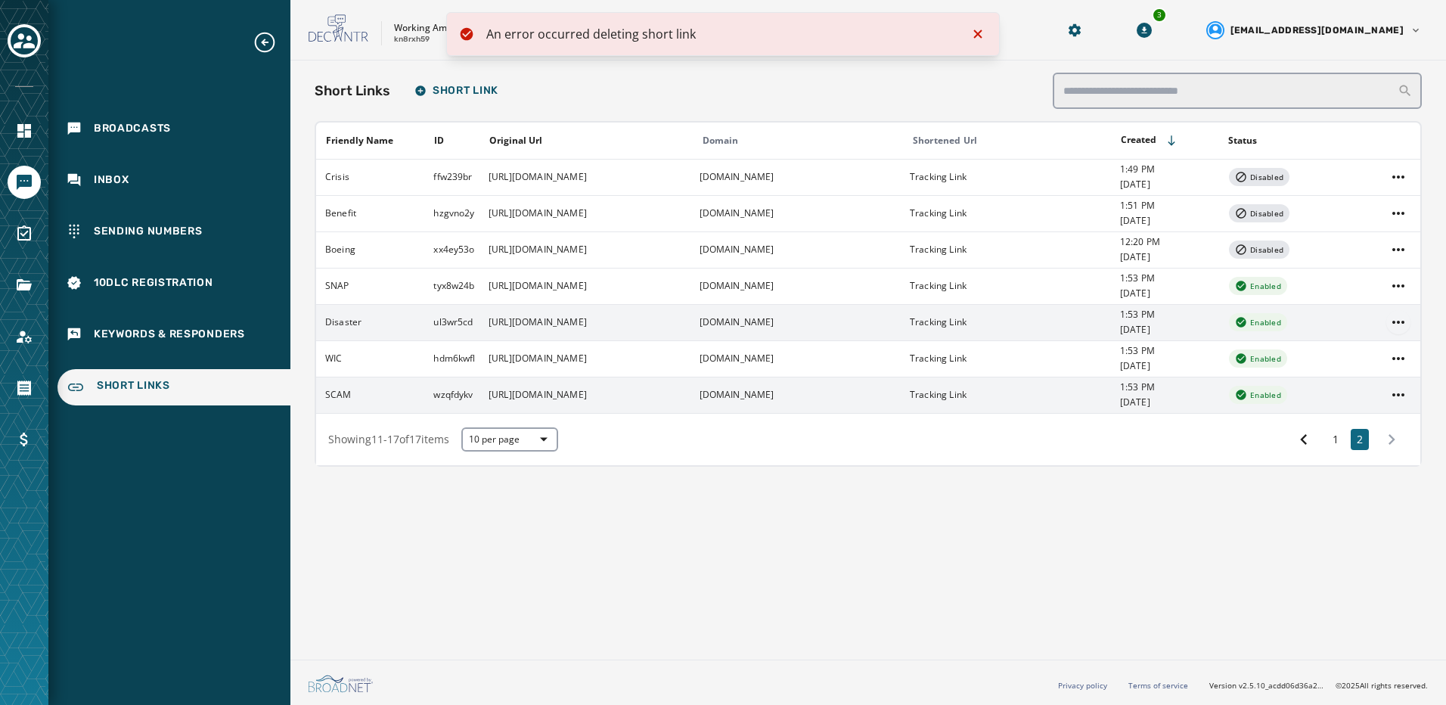
click at [1405, 328] on html "An error occurred deleting short link Broadcasts Inbox Sending Numbers 10DLC Re…" at bounding box center [723, 352] width 1446 height 705
click at [1397, 397] on div "Delete" at bounding box center [1399, 403] width 57 height 24
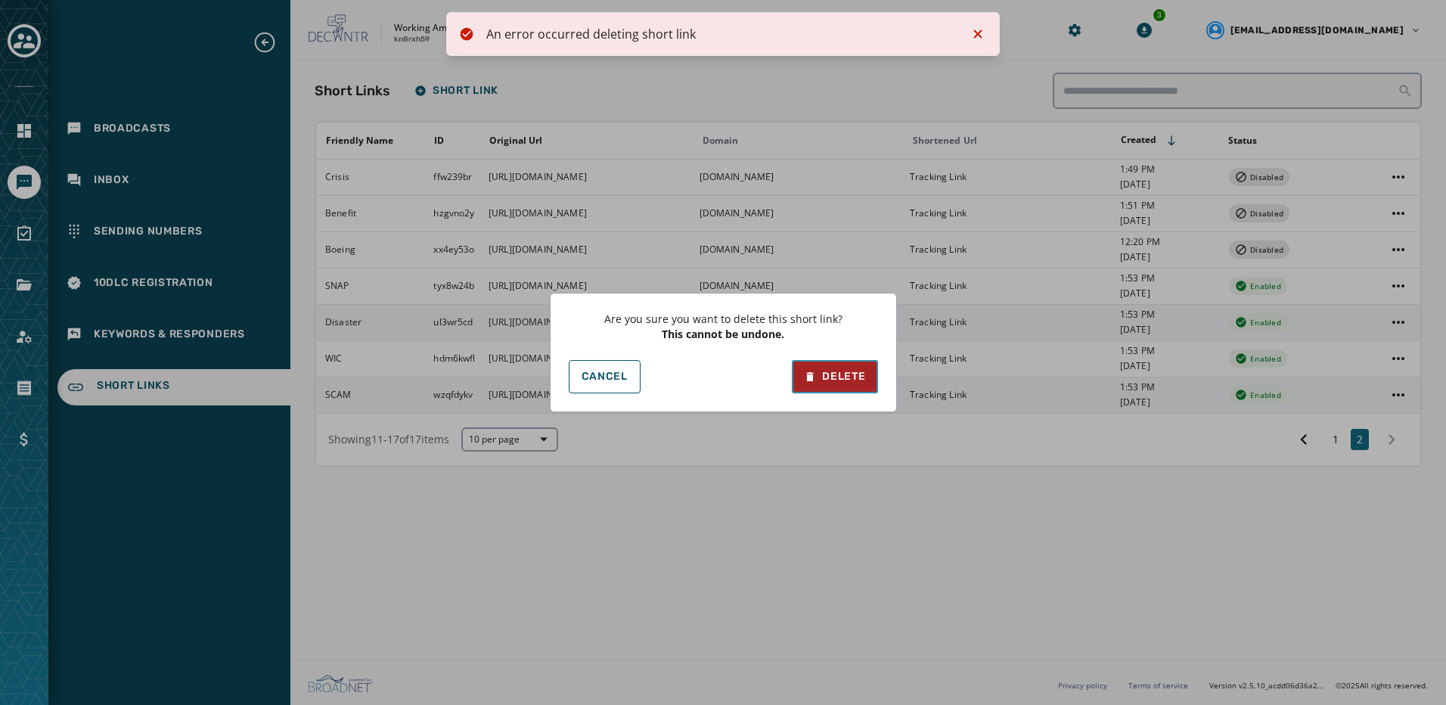
click at [843, 377] on div "Delete" at bounding box center [834, 376] width 61 height 15
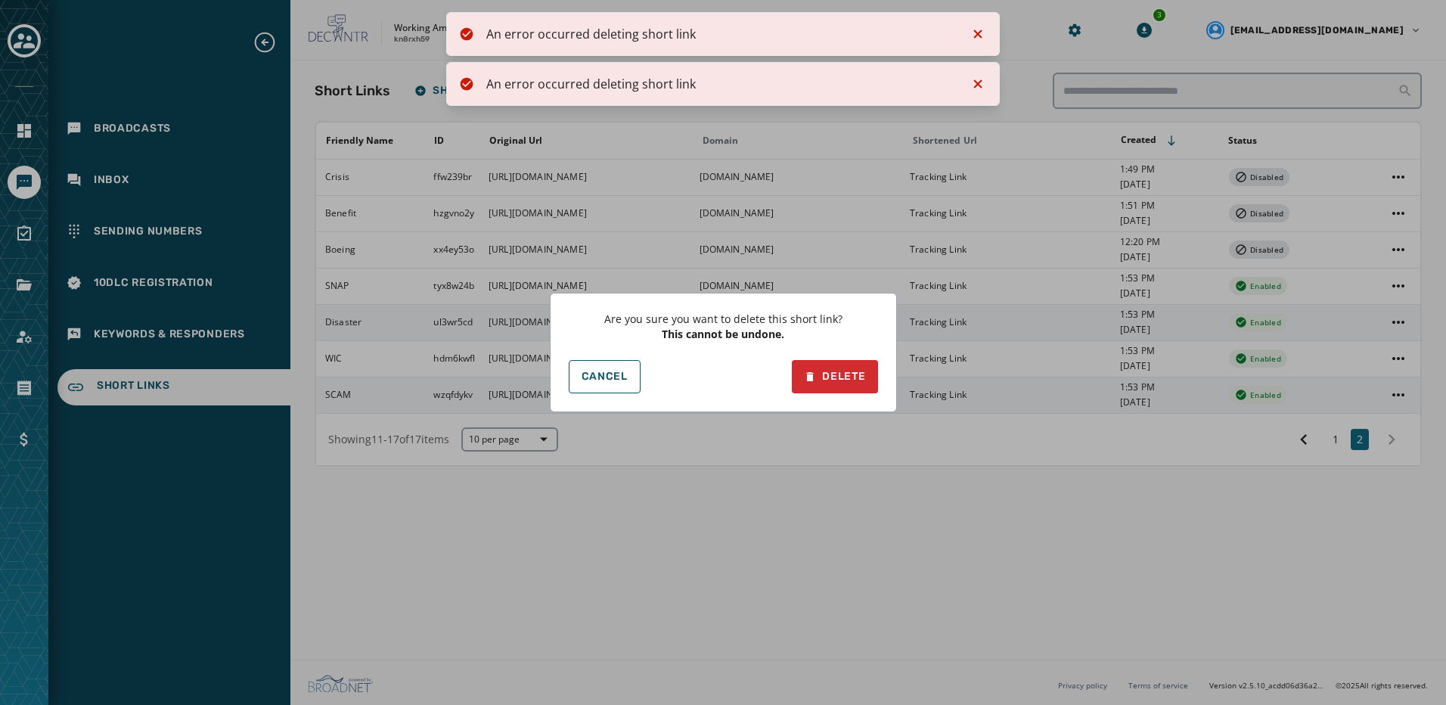
click at [987, 86] on div "Are you sure you want to delete this short link? This cannot be undone. Cancel …" at bounding box center [723, 352] width 1446 height 705
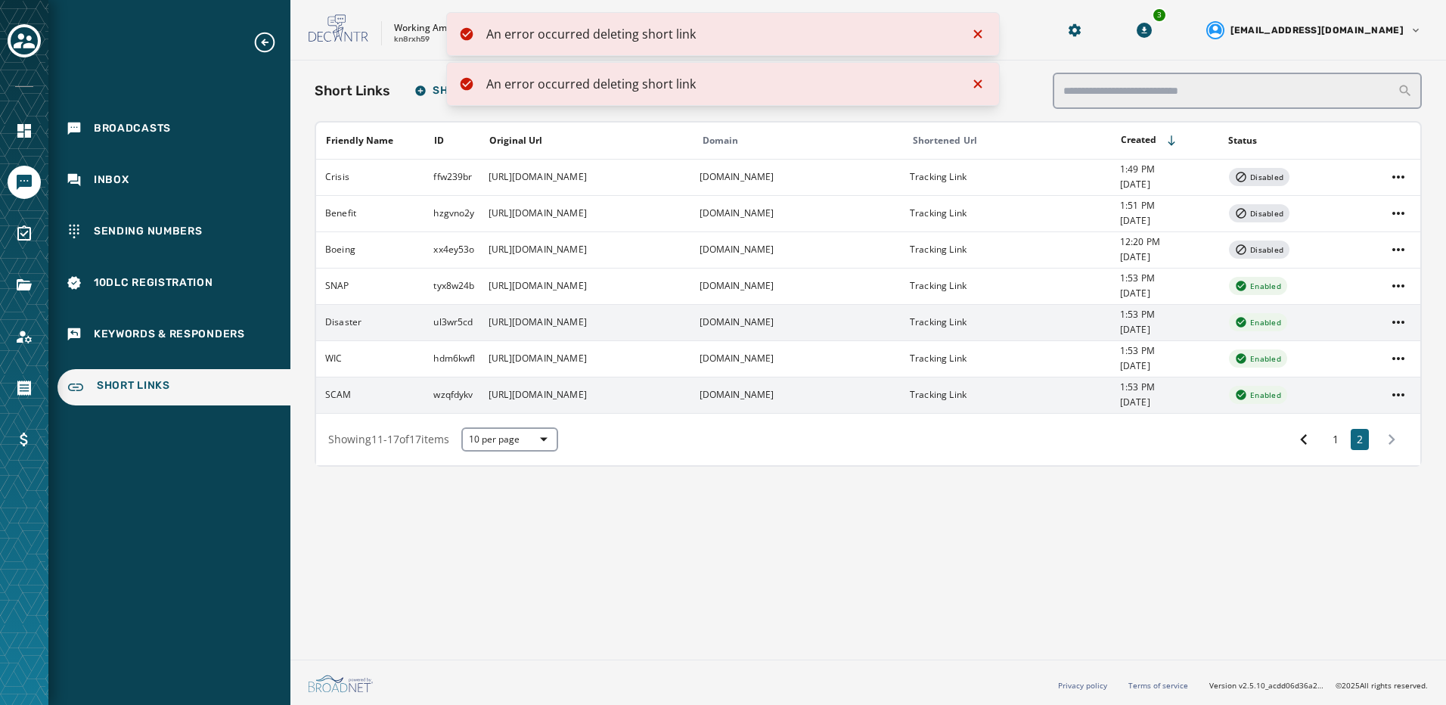
click at [977, 34] on icon "Notifications (F8)" at bounding box center [978, 34] width 18 height 18
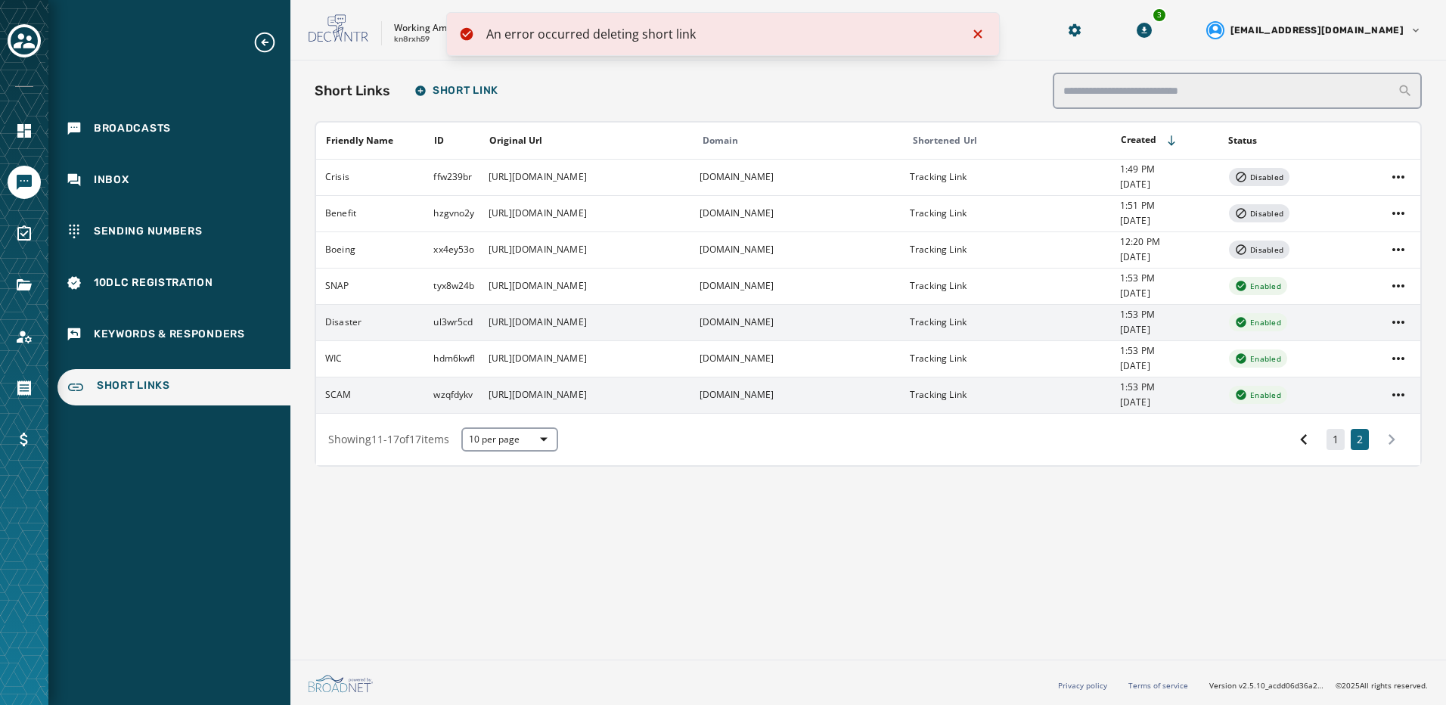
click at [1344, 445] on button "1" at bounding box center [1336, 439] width 18 height 21
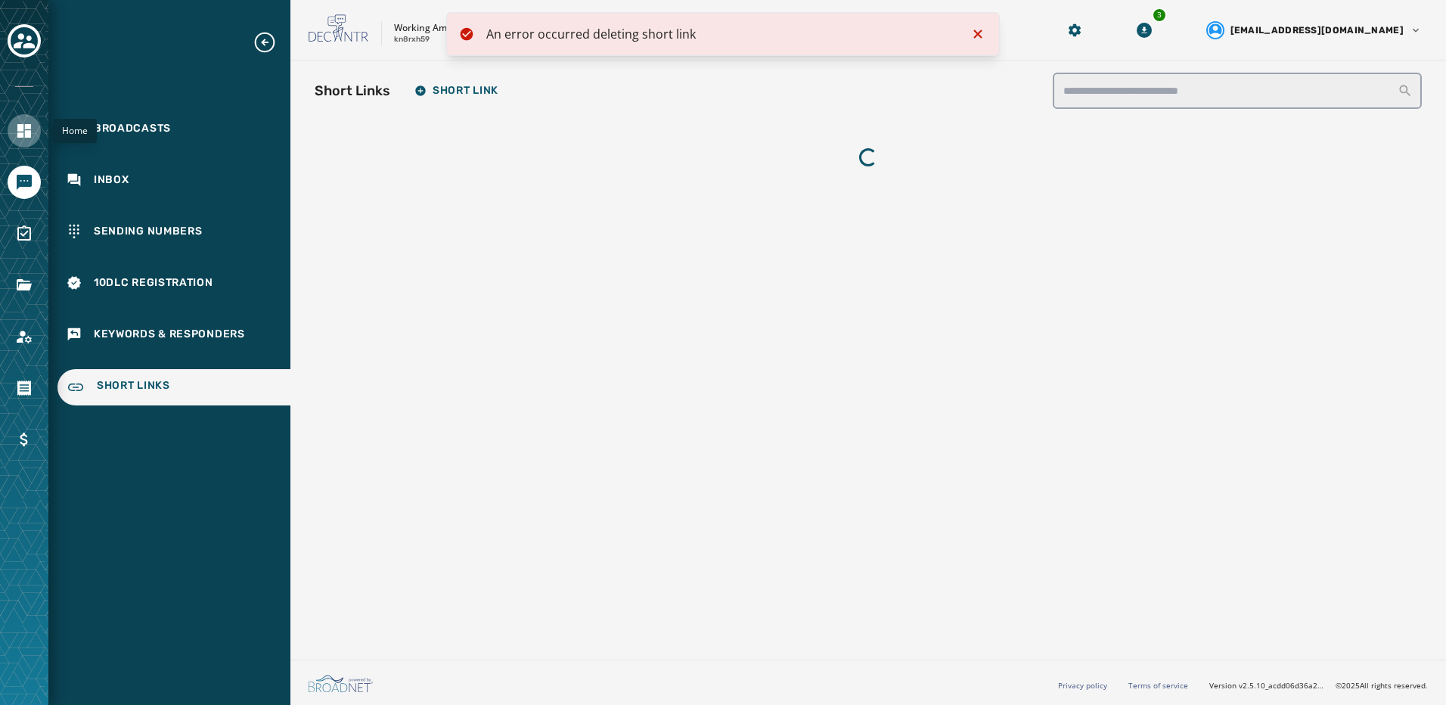
click at [26, 132] on icon "Navigate to Home" at bounding box center [24, 131] width 14 height 14
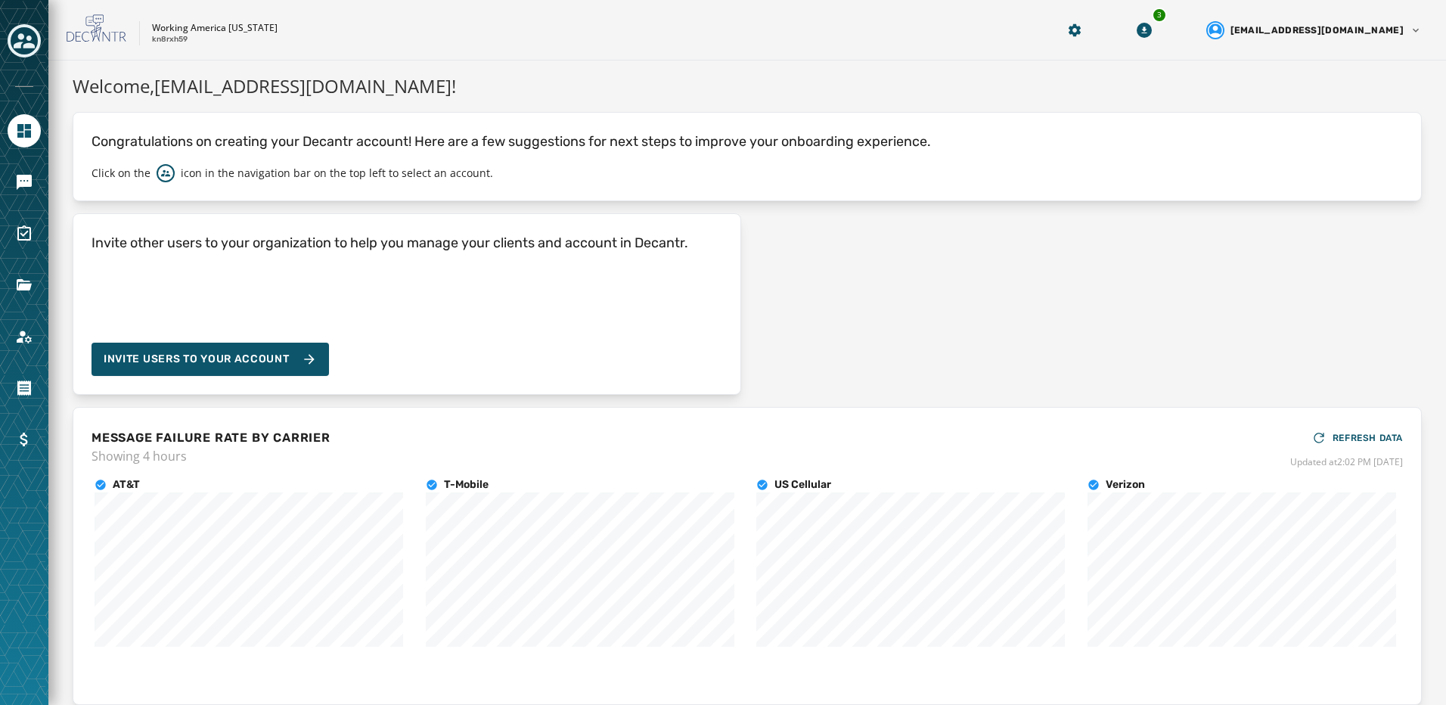
click at [17, 43] on icon "Toggle account select drawer" at bounding box center [24, 40] width 21 height 15
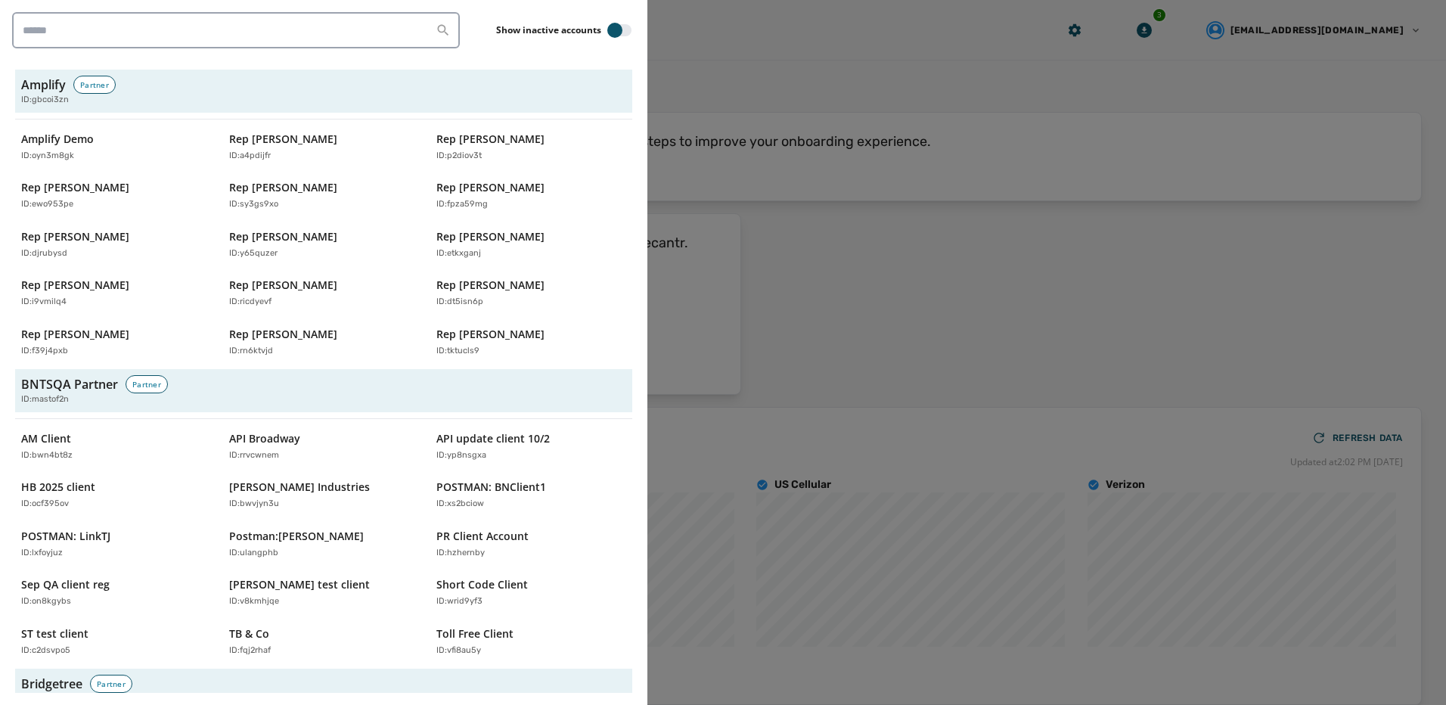
drag, startPoint x: 738, startPoint y: 36, endPoint x: 718, endPoint y: 39, distance: 20.6
click at [738, 37] on div at bounding box center [723, 352] width 1446 height 705
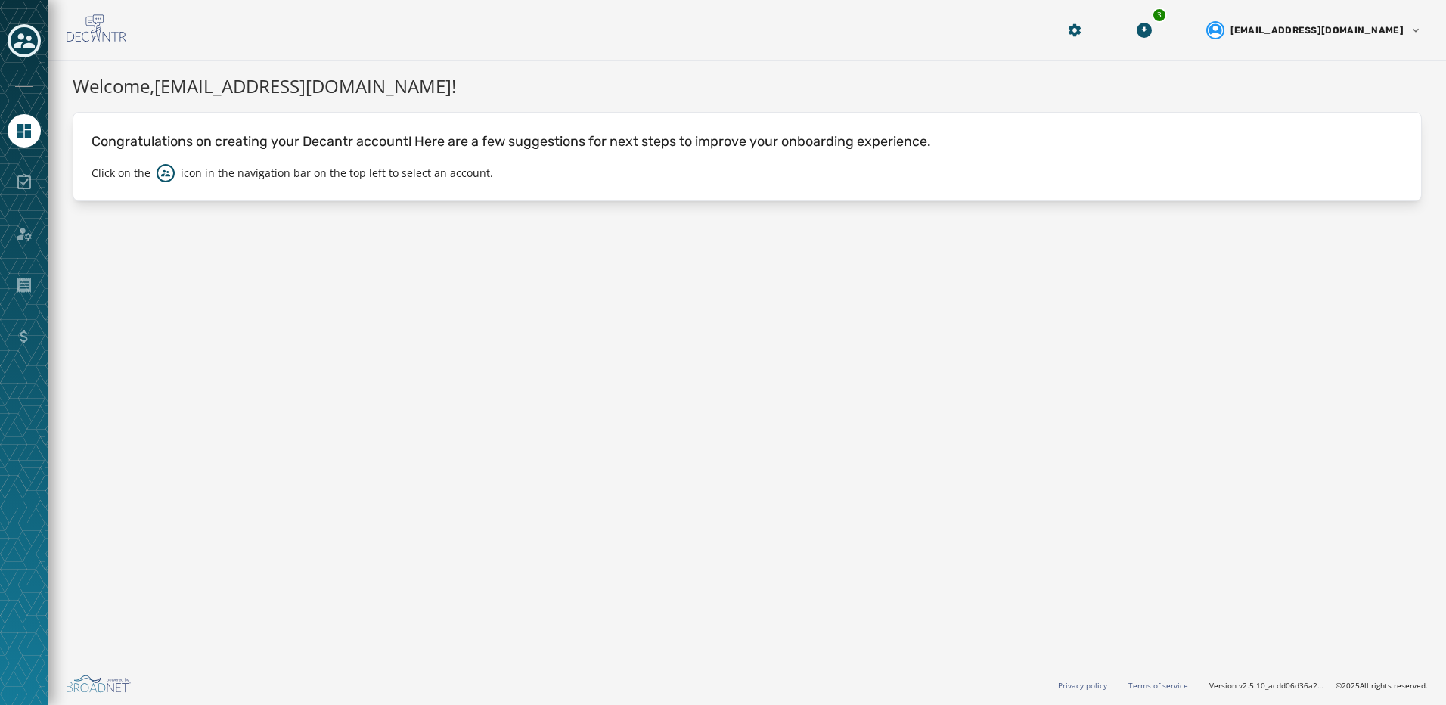
click at [32, 236] on div at bounding box center [24, 233] width 33 height 33
click at [27, 144] on link "Navigate to Home" at bounding box center [24, 130] width 33 height 33
click at [26, 30] on icon "Toggle account select drawer" at bounding box center [24, 40] width 21 height 21
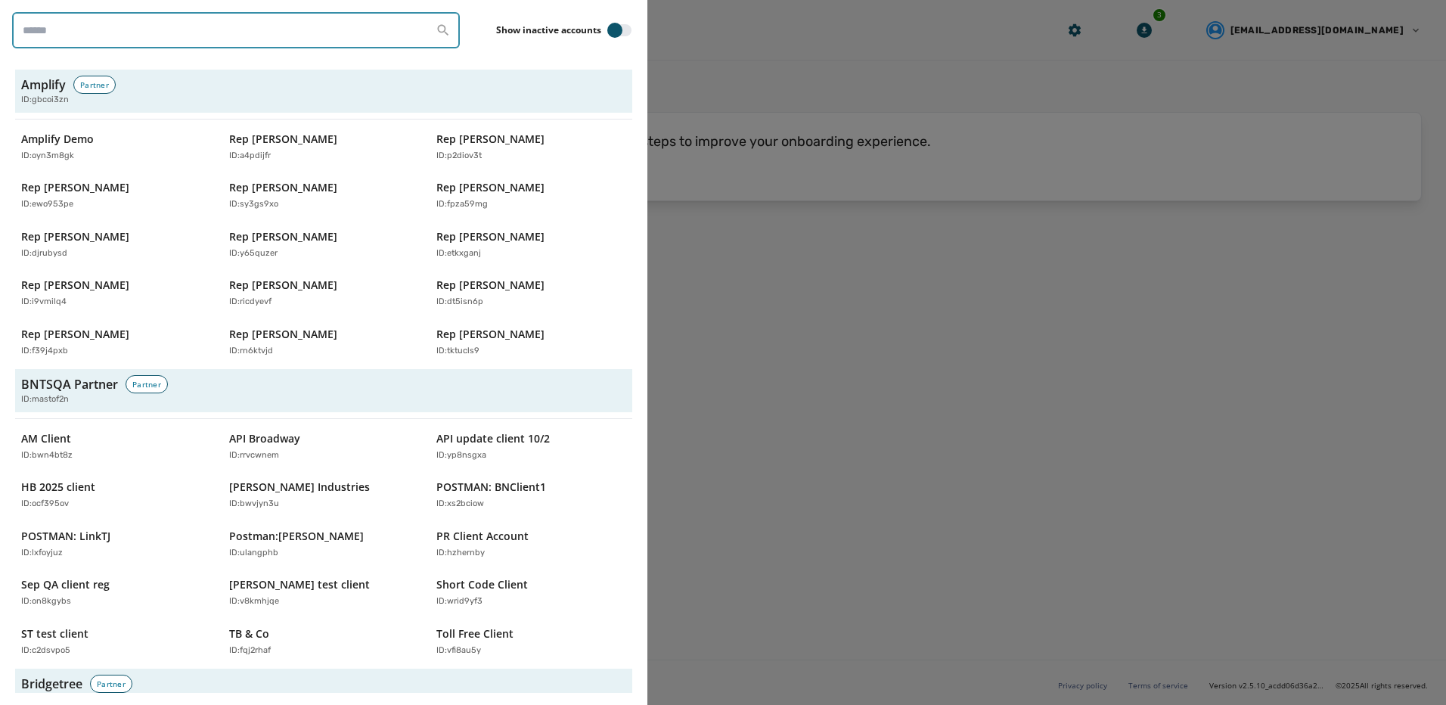
click at [104, 43] on input "search" at bounding box center [236, 30] width 448 height 36
type input "**********"
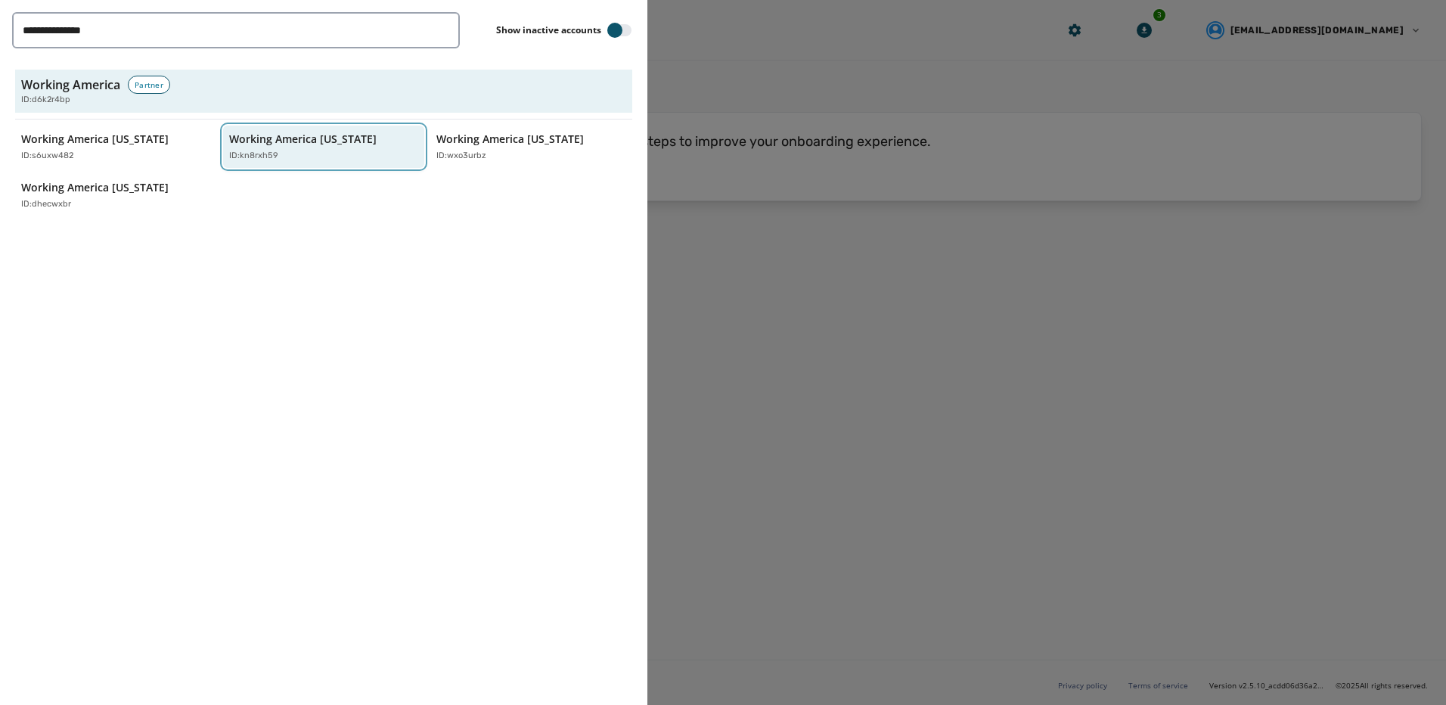
click at [270, 150] on p "ID: kn8rxh59" at bounding box center [253, 156] width 49 height 13
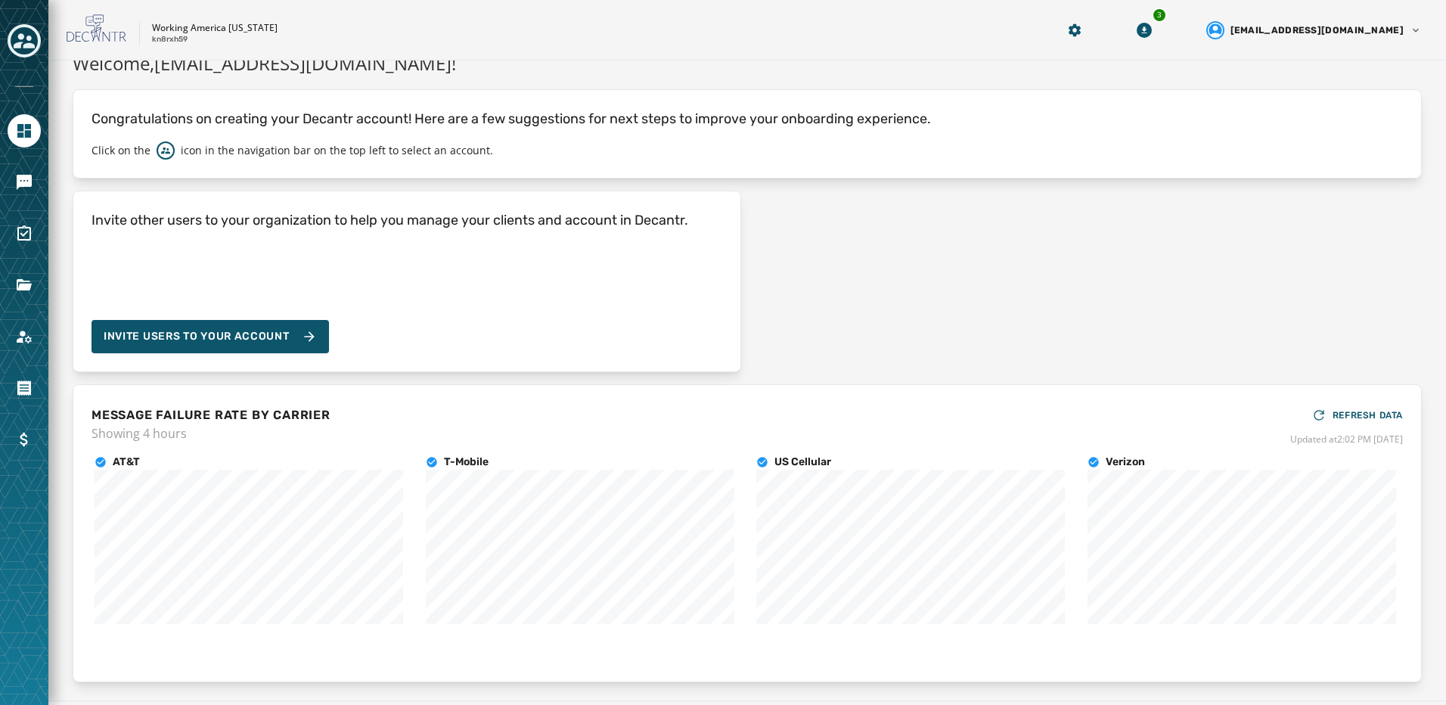
scroll to position [64, 0]
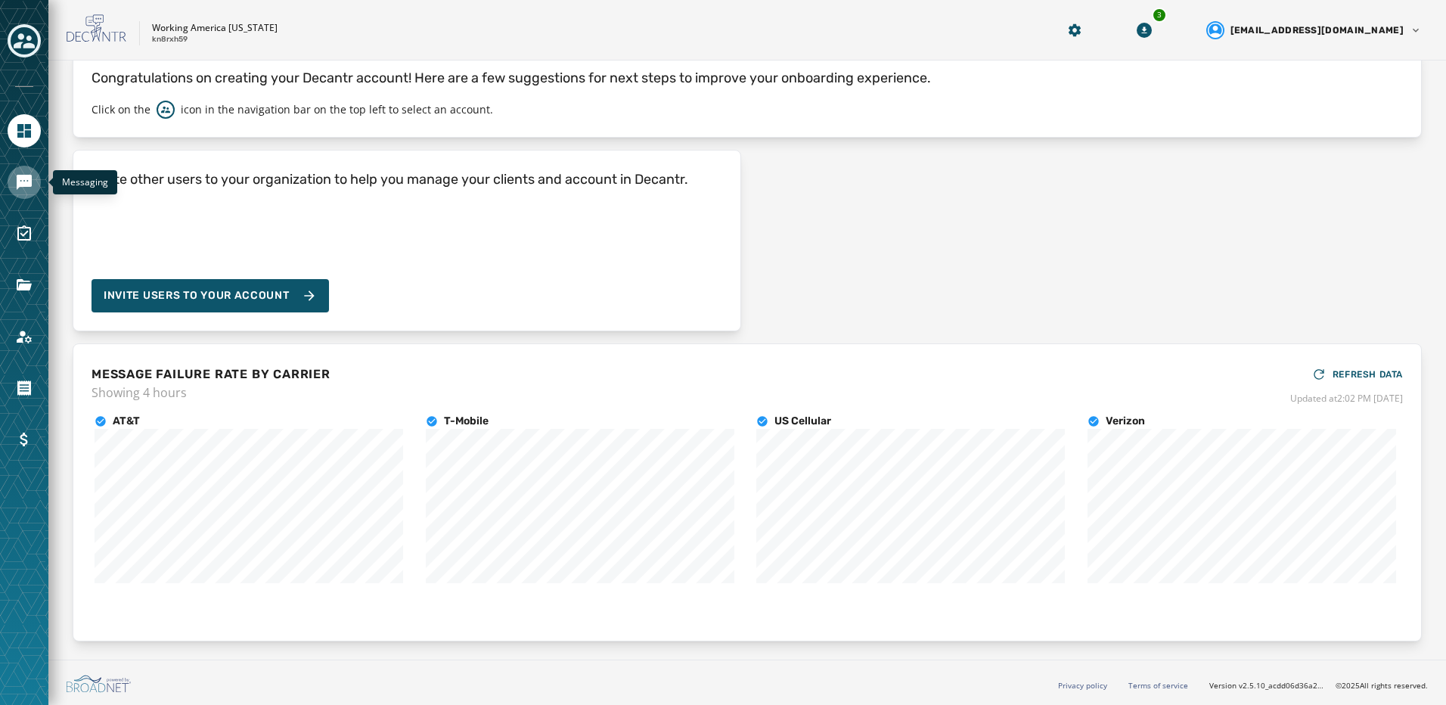
click at [17, 191] on link "Navigate to Messaging" at bounding box center [24, 182] width 33 height 33
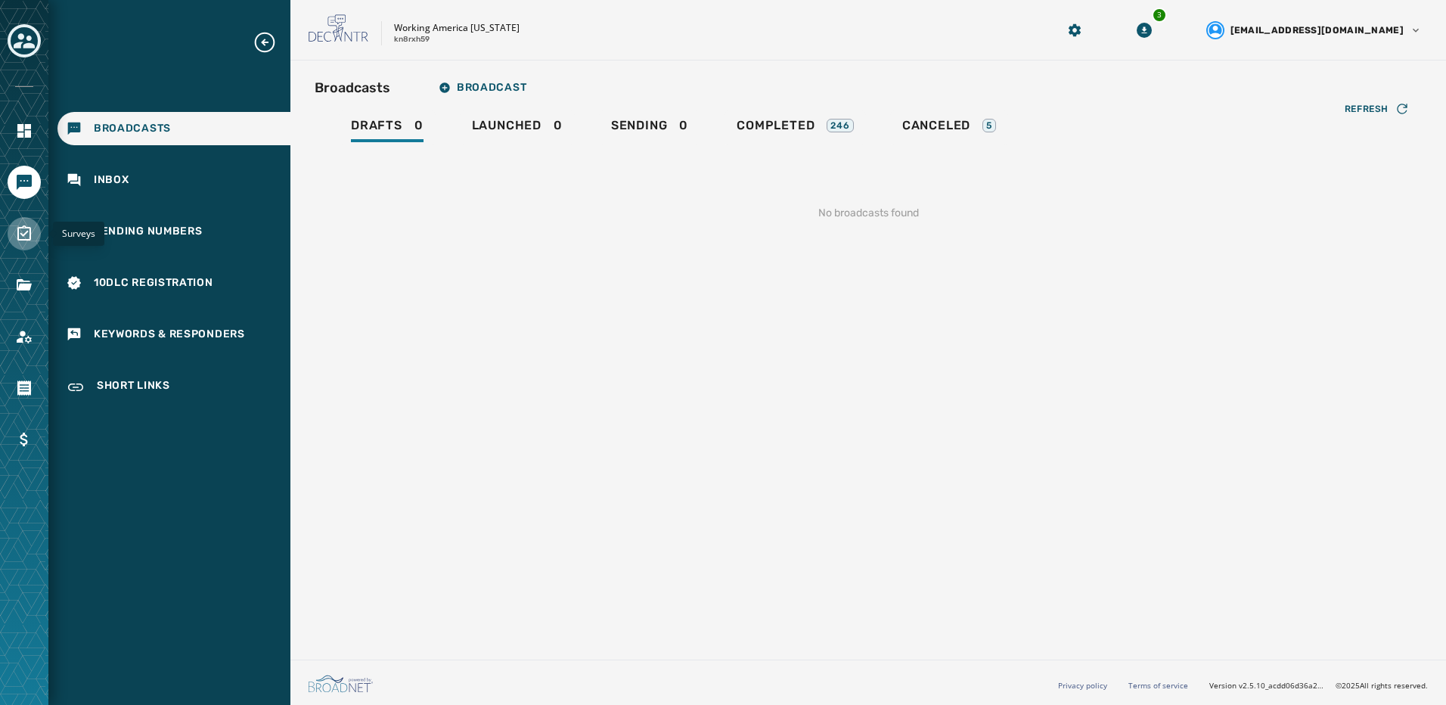
click at [17, 237] on icon "Navigate to Surveys" at bounding box center [24, 234] width 18 height 18
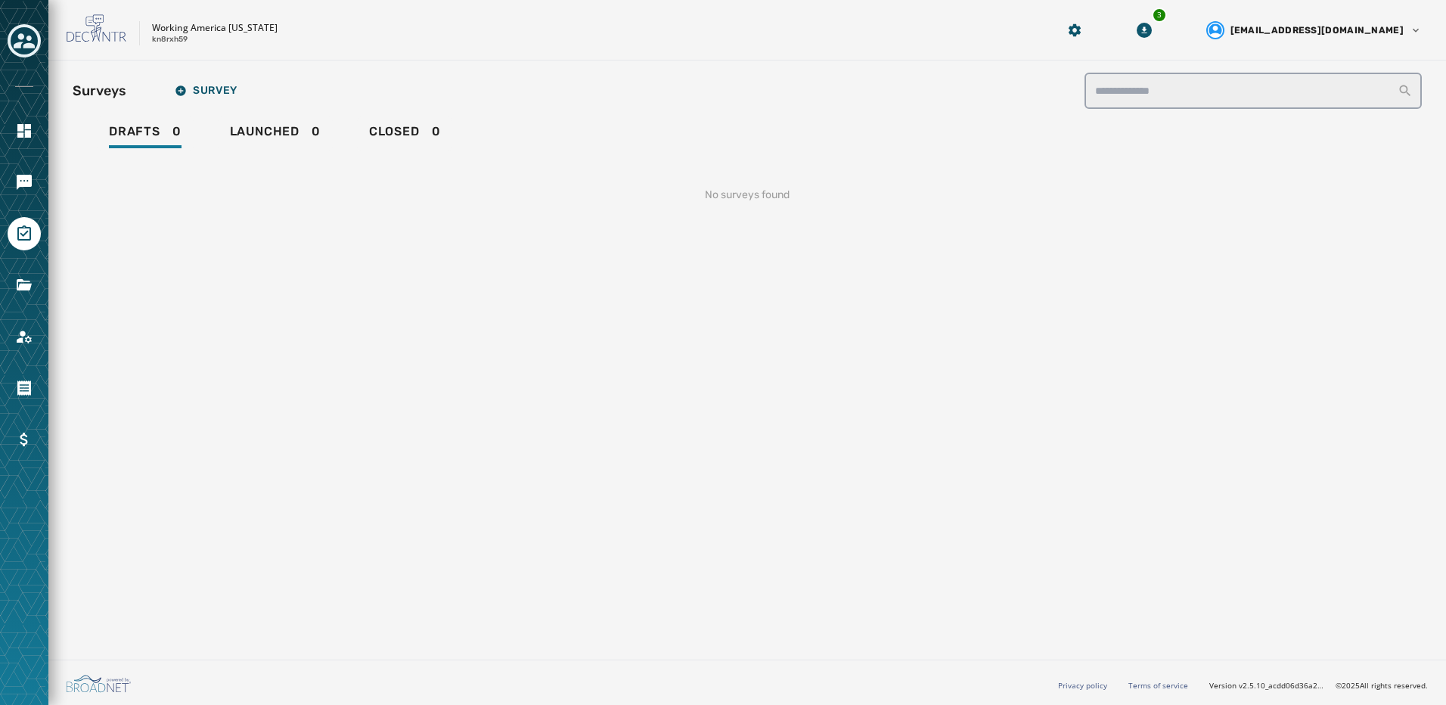
click at [26, 268] on div at bounding box center [24, 352] width 48 height 705
click at [25, 281] on icon "Navigate to Files" at bounding box center [24, 284] width 15 height 11
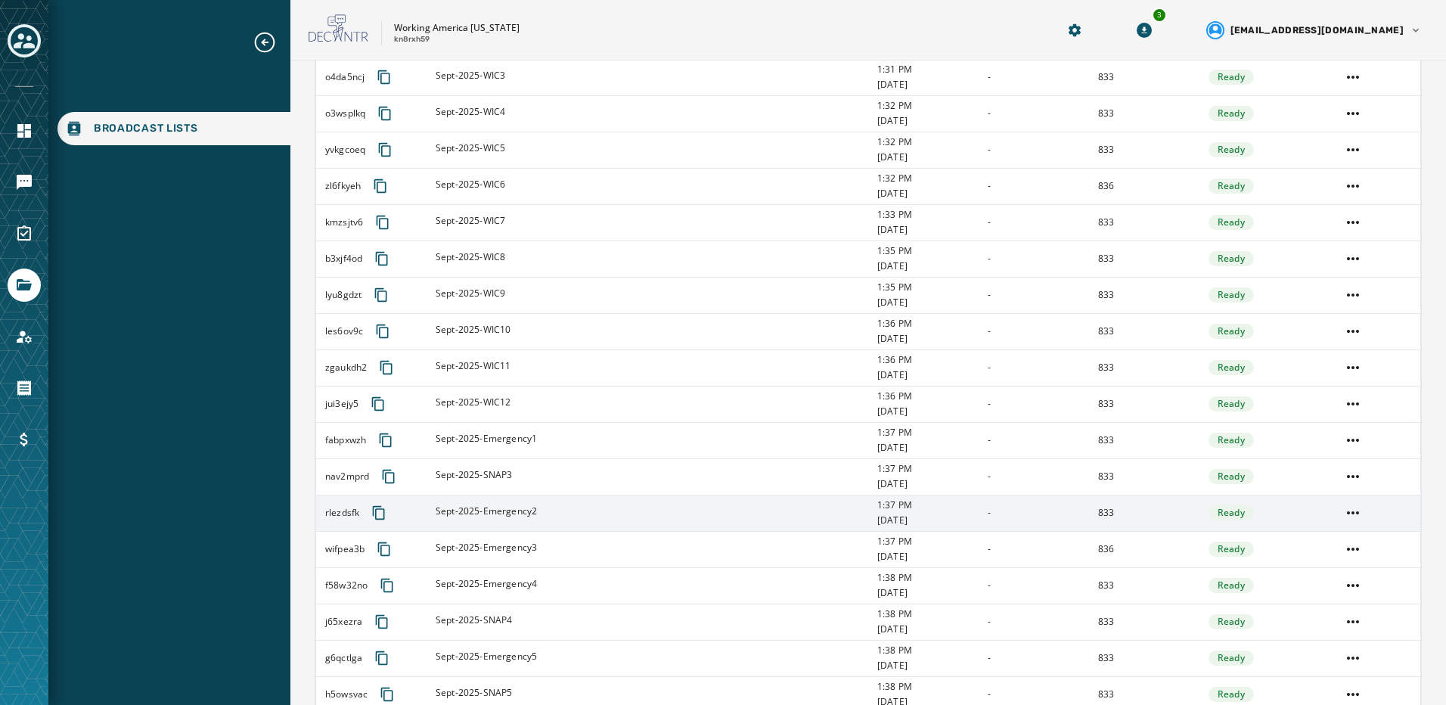
scroll to position [1488, 0]
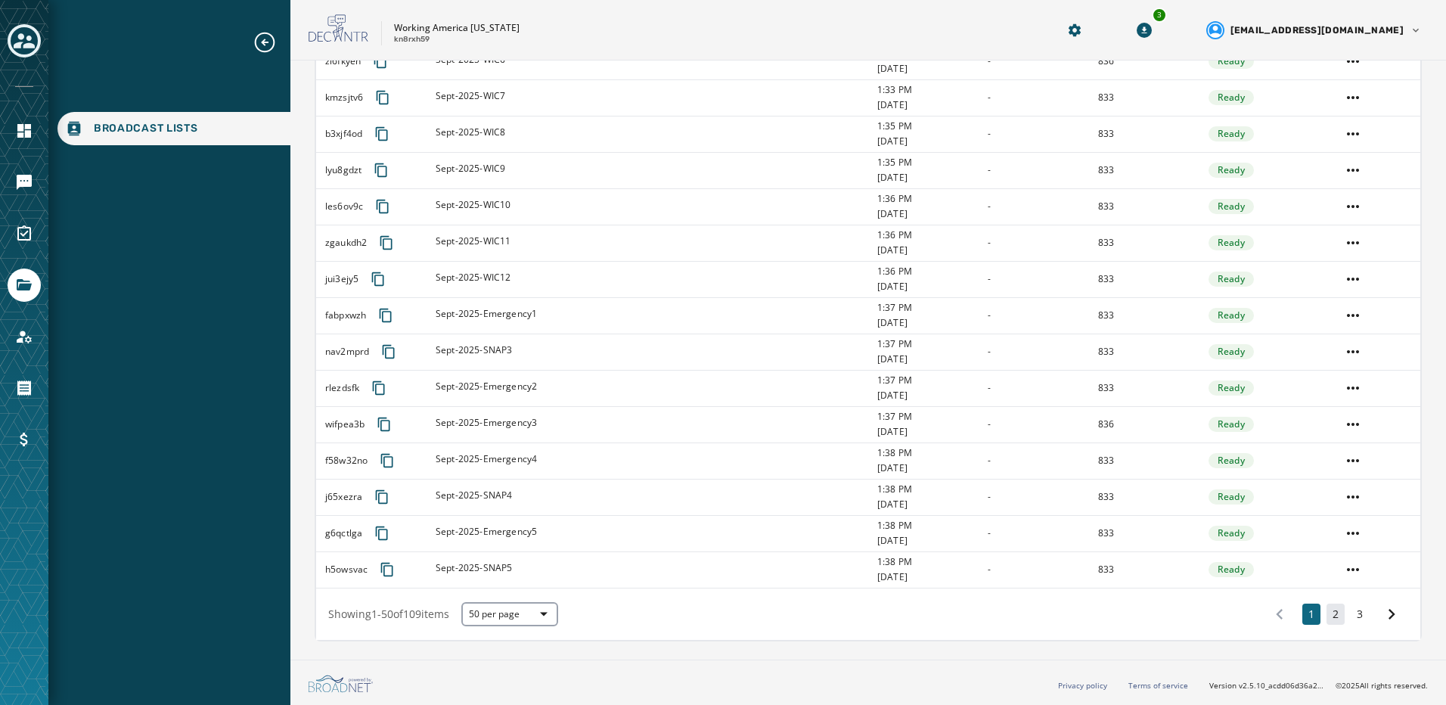
click at [1327, 618] on button "2" at bounding box center [1336, 614] width 18 height 21
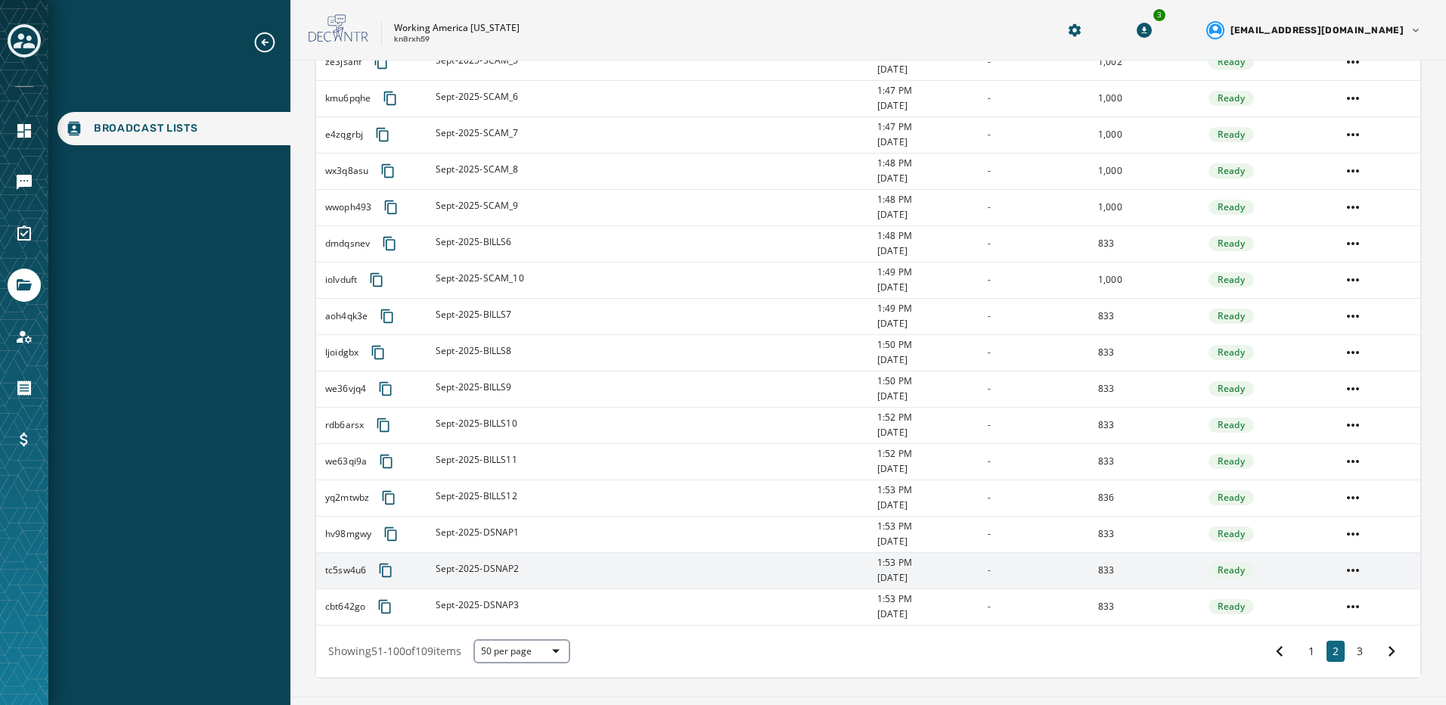
scroll to position [1488, 0]
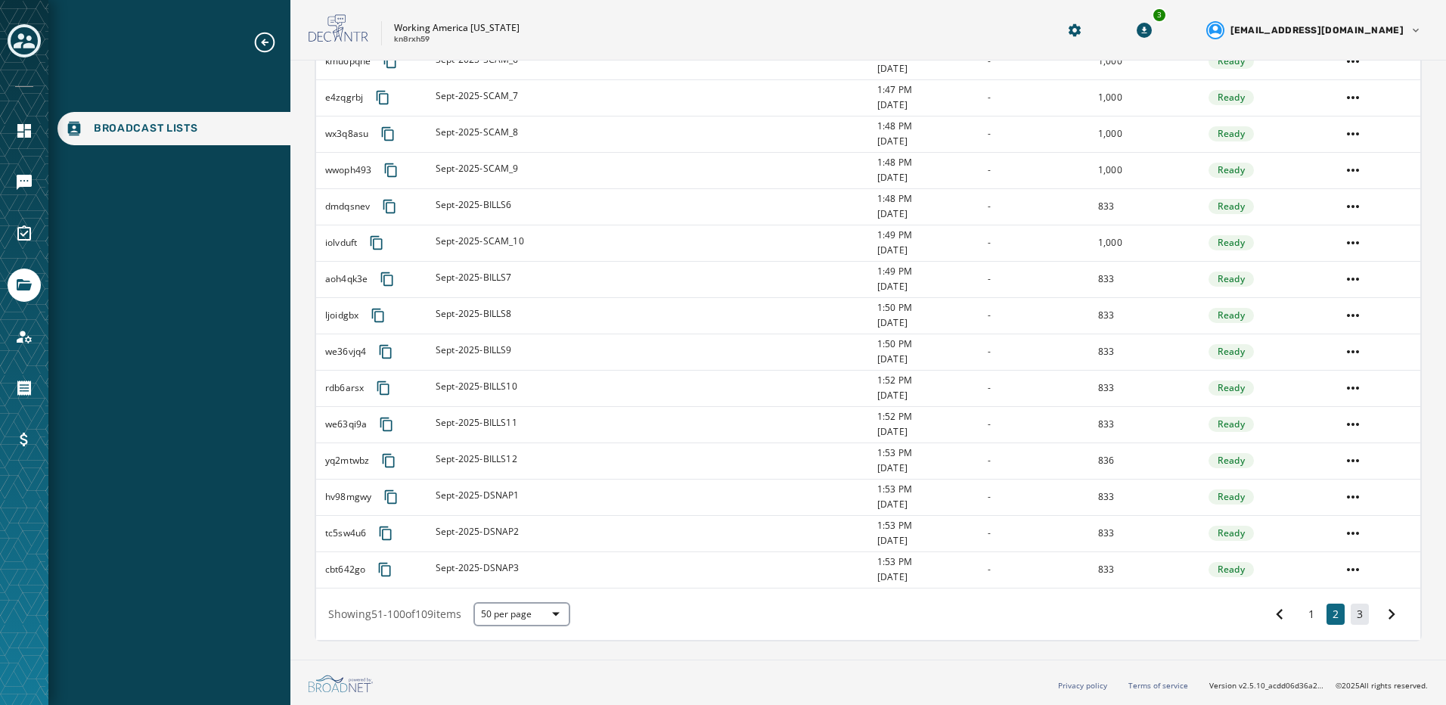
click at [1354, 607] on button "3" at bounding box center [1360, 614] width 18 height 21
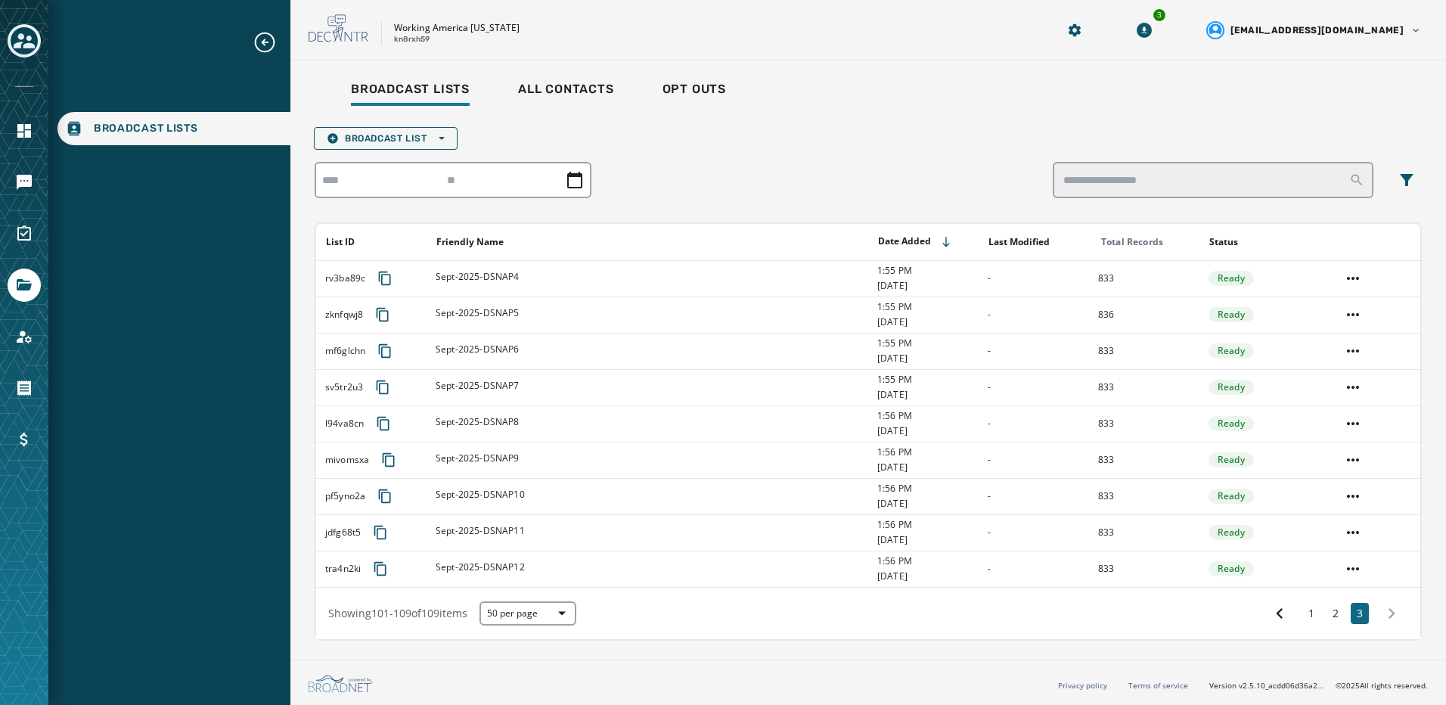
click at [1347, 613] on div "1 2 3" at bounding box center [1335, 613] width 145 height 27
click at [1341, 612] on button "2" at bounding box center [1336, 613] width 18 height 21
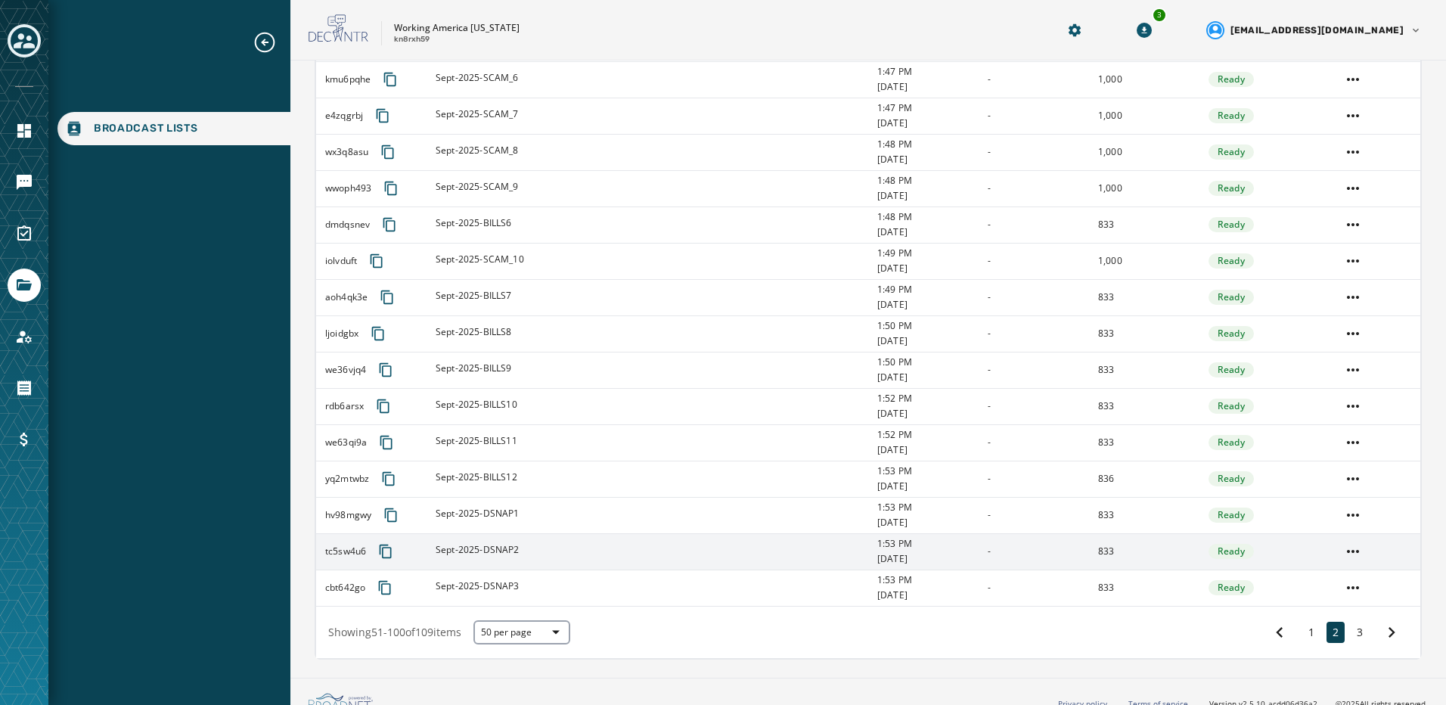
scroll to position [1488, 0]
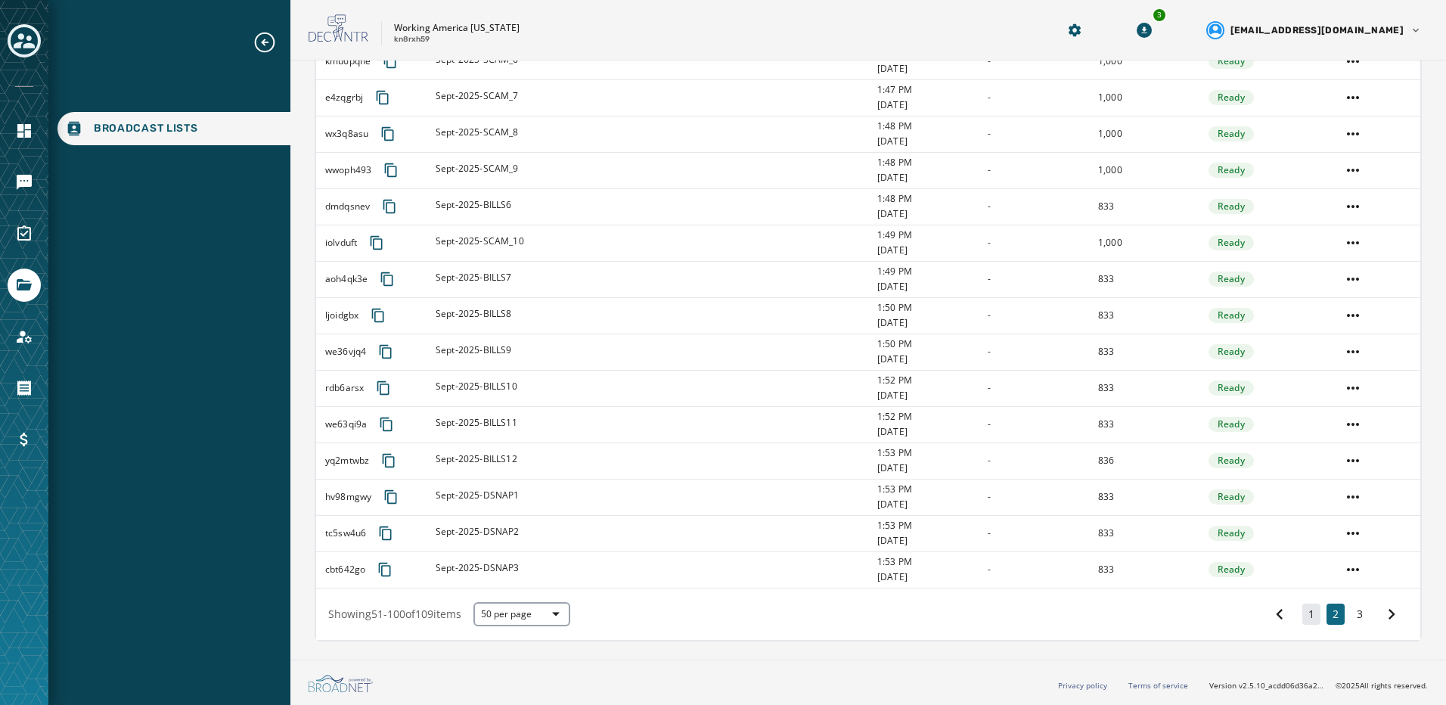
click at [1303, 614] on button "1" at bounding box center [1312, 614] width 18 height 21
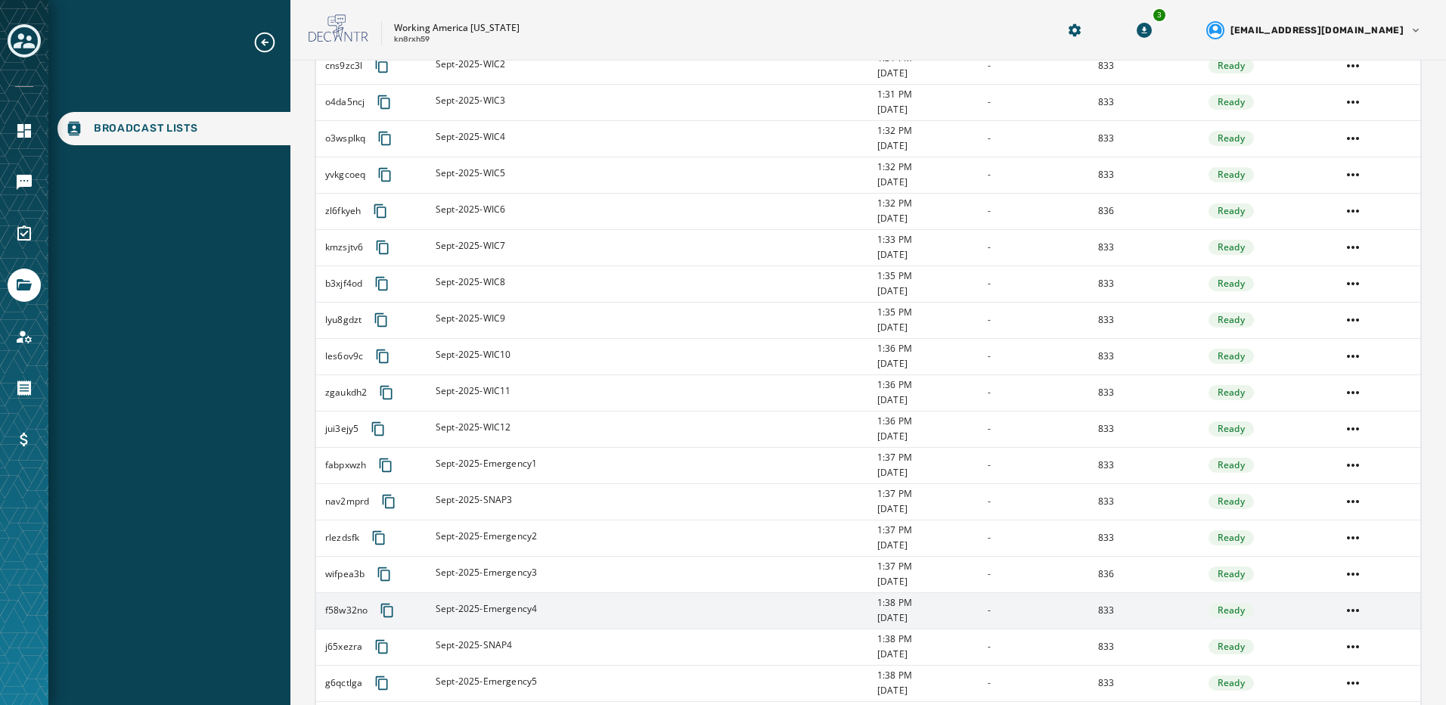
scroll to position [1488, 0]
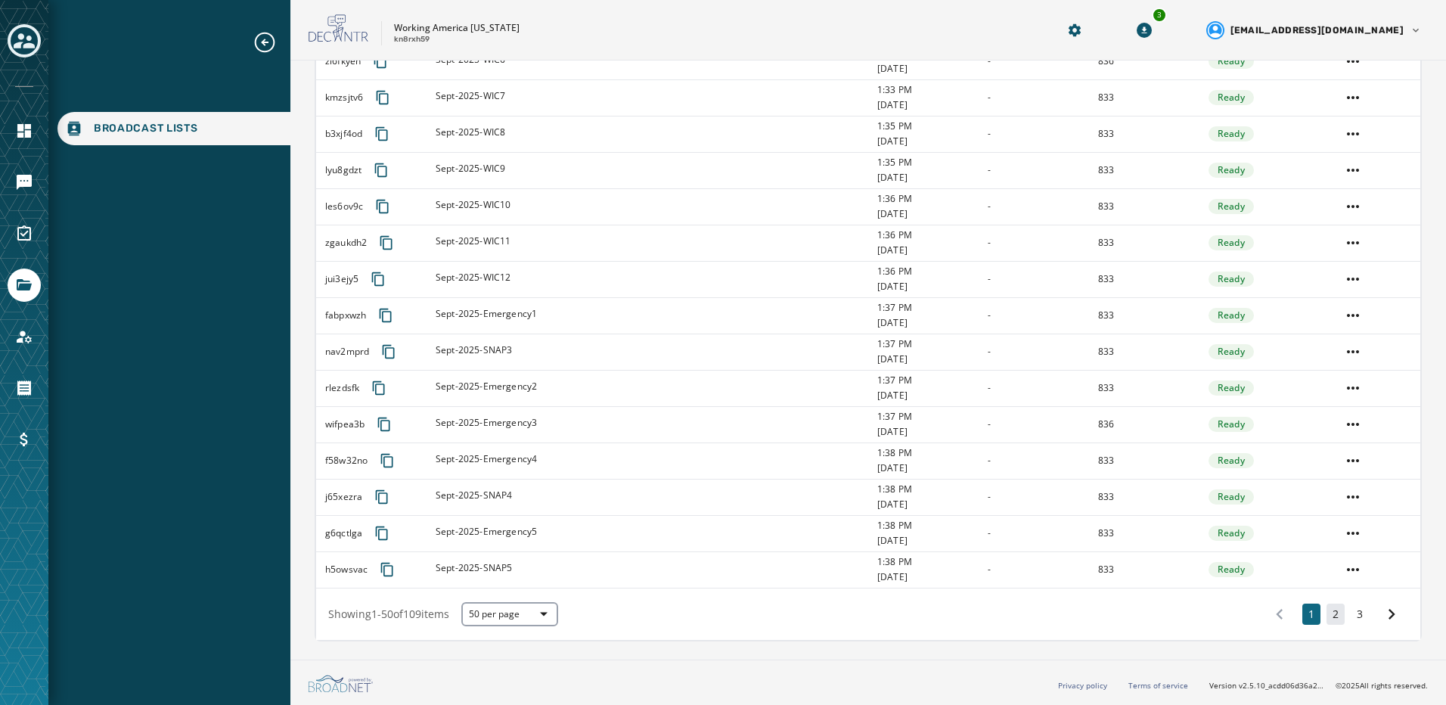
click at [1327, 612] on button "2" at bounding box center [1336, 614] width 18 height 21
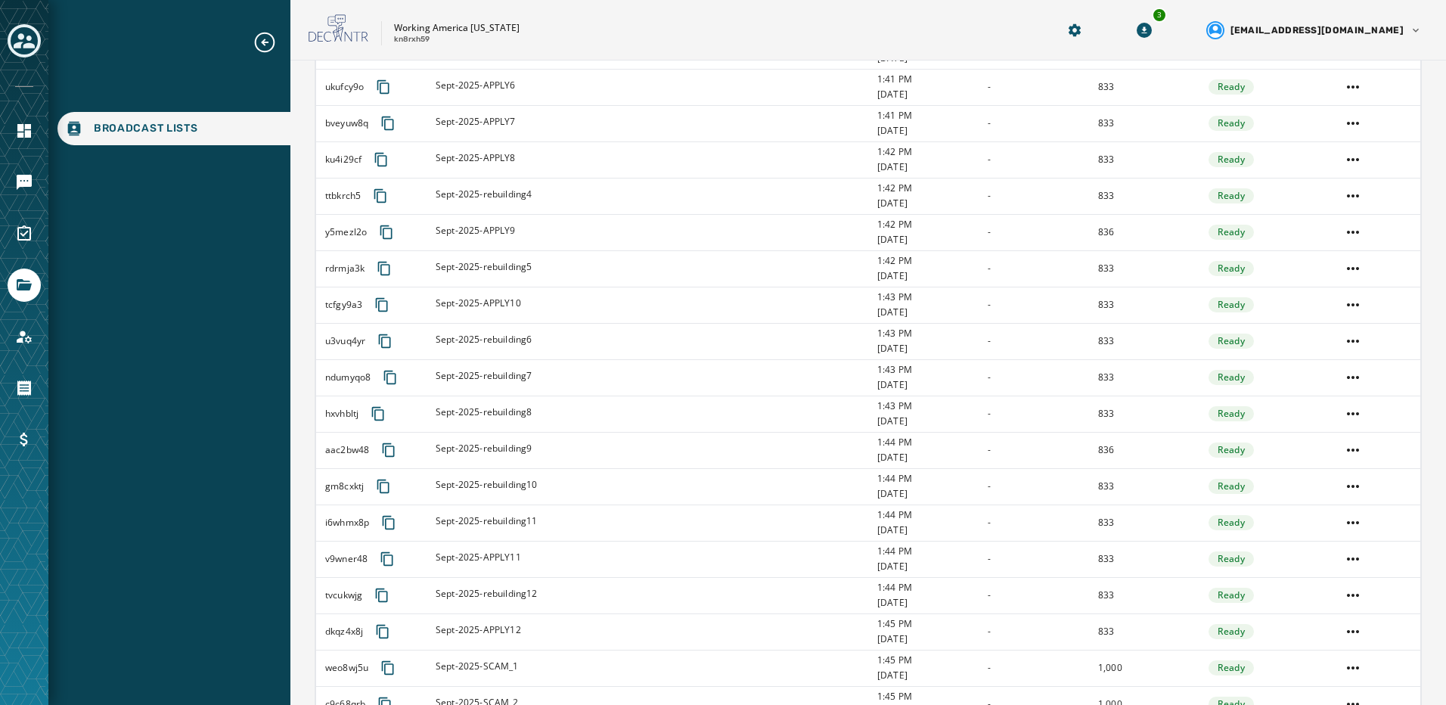
scroll to position [757, 0]
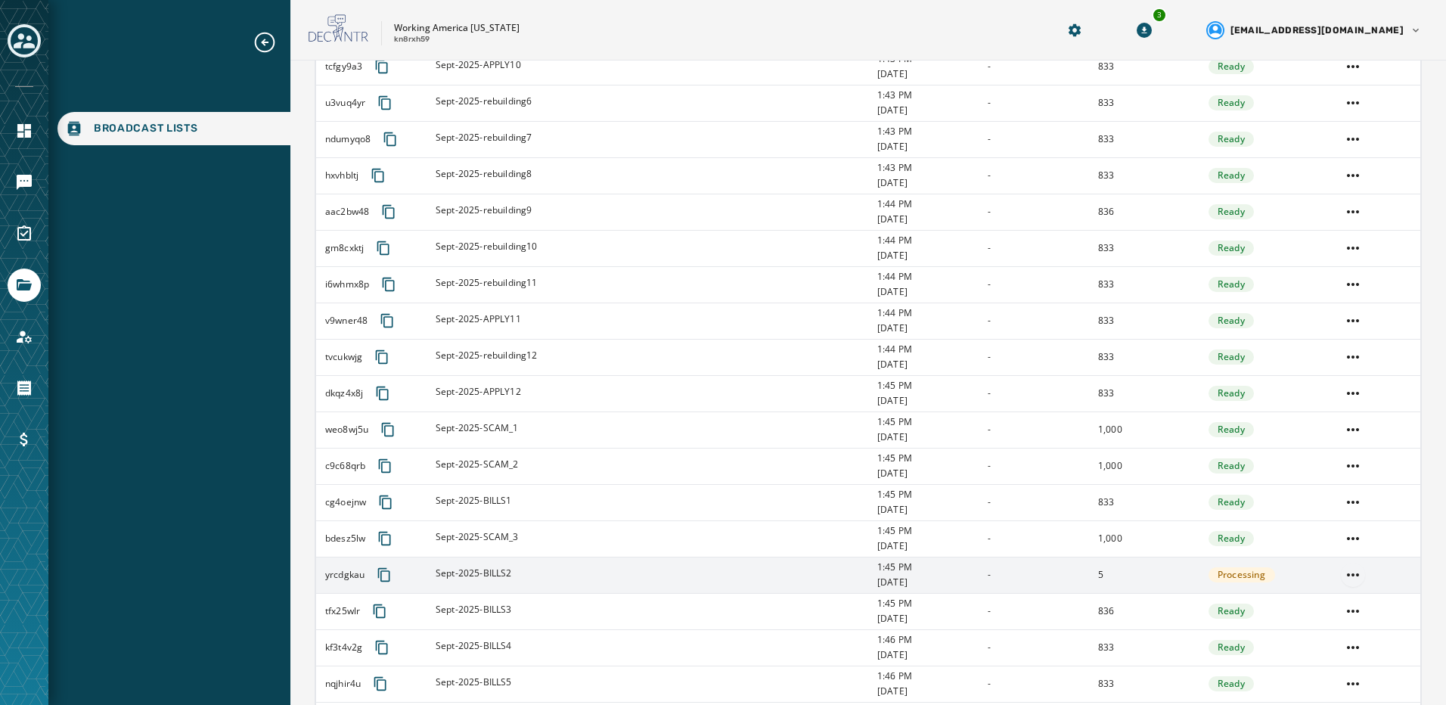
click at [1343, 570] on html "Broadcast Lists Skip To Main Content Working America Ohio kn8rxh59 3 bcorea@bro…" at bounding box center [723, 352] width 1446 height 705
click at [1360, 634] on div "Delete list" at bounding box center [1344, 629] width 68 height 24
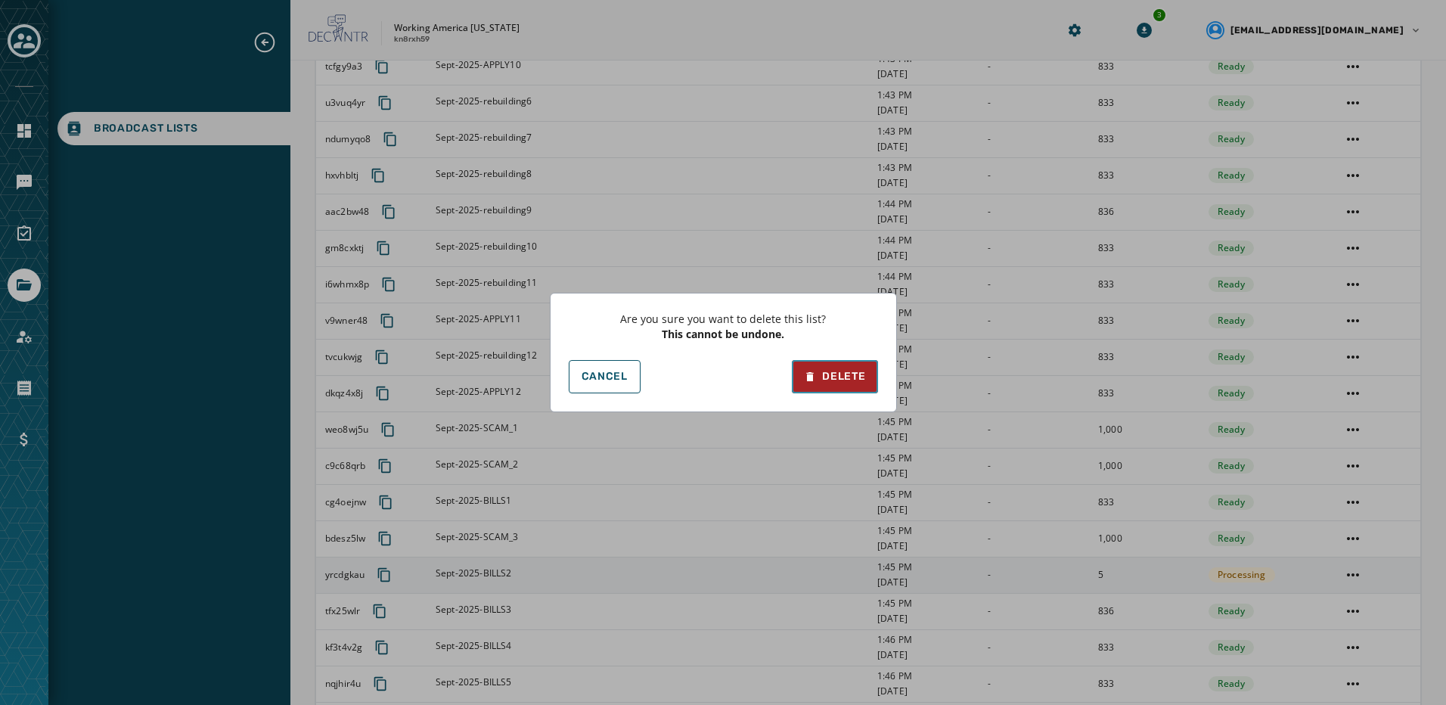
click at [855, 373] on div "Delete" at bounding box center [834, 376] width 61 height 15
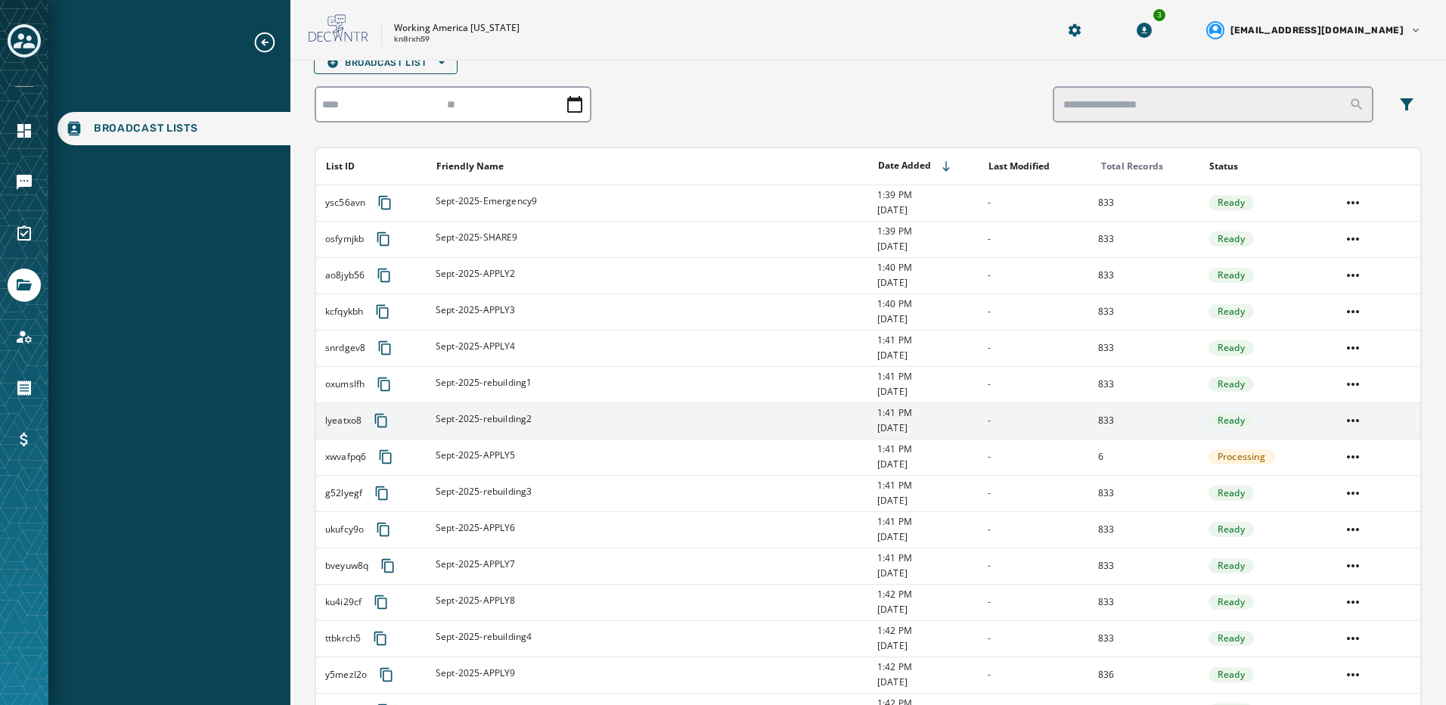
scroll to position [0, 0]
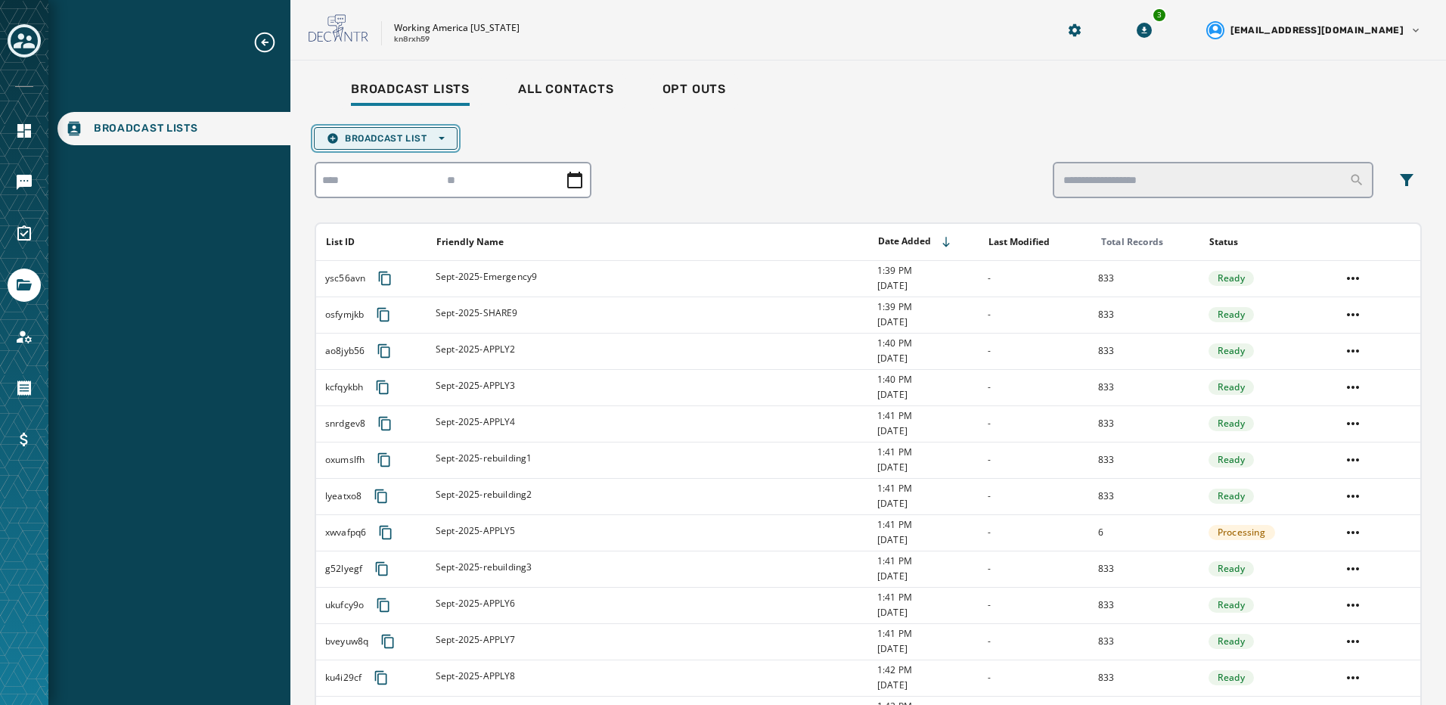
click at [450, 131] on button "Broadcast List Open options" at bounding box center [386, 138] width 144 height 23
click at [437, 160] on span "Upload List" at bounding box center [386, 161] width 118 height 12
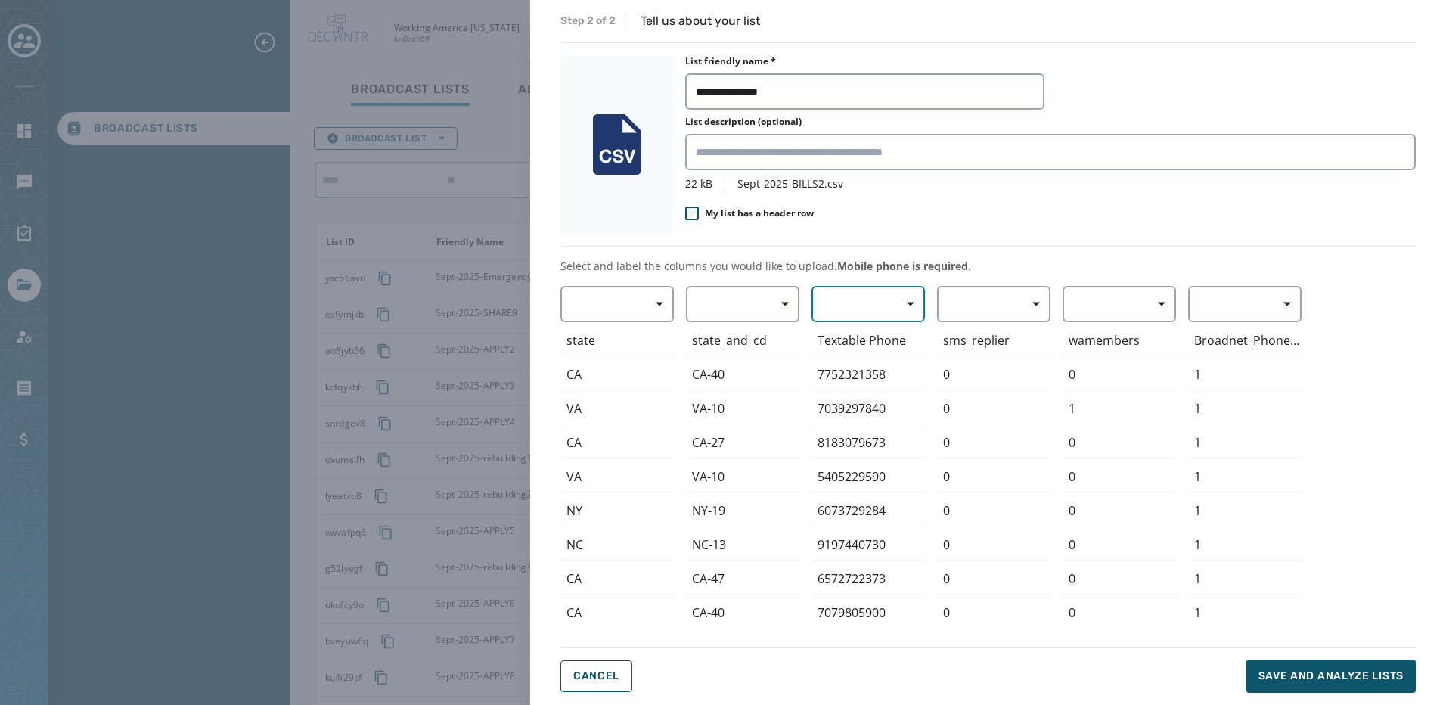
click at [890, 309] on button "button" at bounding box center [868, 304] width 113 height 36
click at [880, 344] on span "Mobile Phone" at bounding box center [865, 338] width 70 height 15
click at [1386, 673] on span "Save and analyze lists" at bounding box center [1331, 676] width 145 height 15
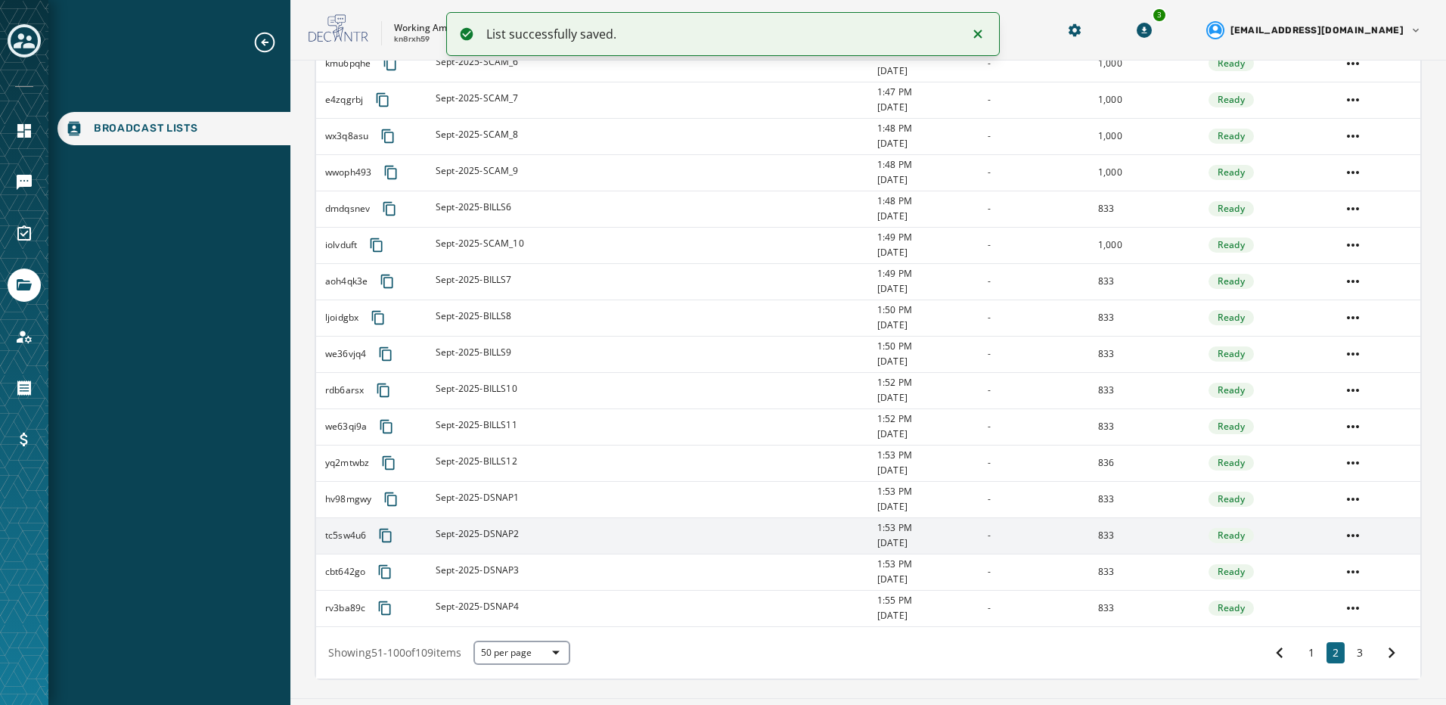
scroll to position [1488, 0]
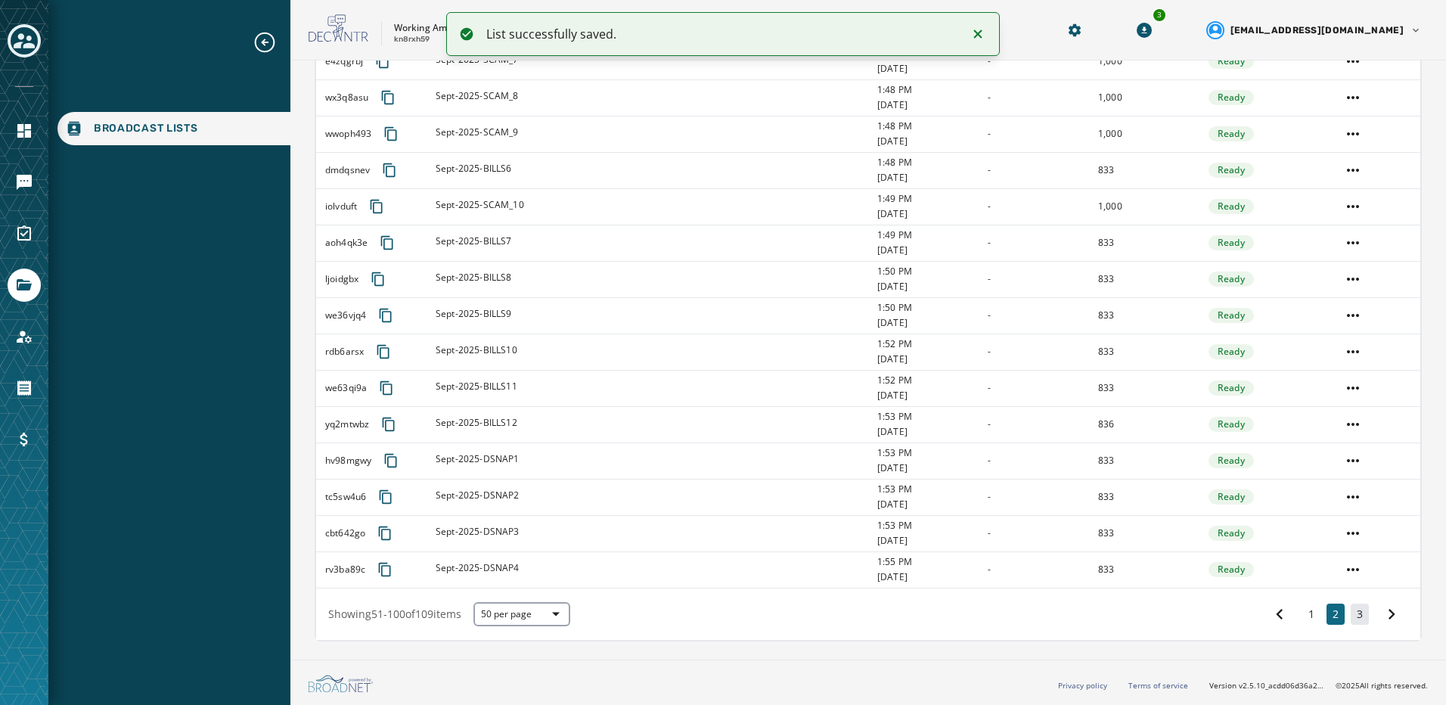
click at [1351, 613] on button "3" at bounding box center [1360, 614] width 18 height 21
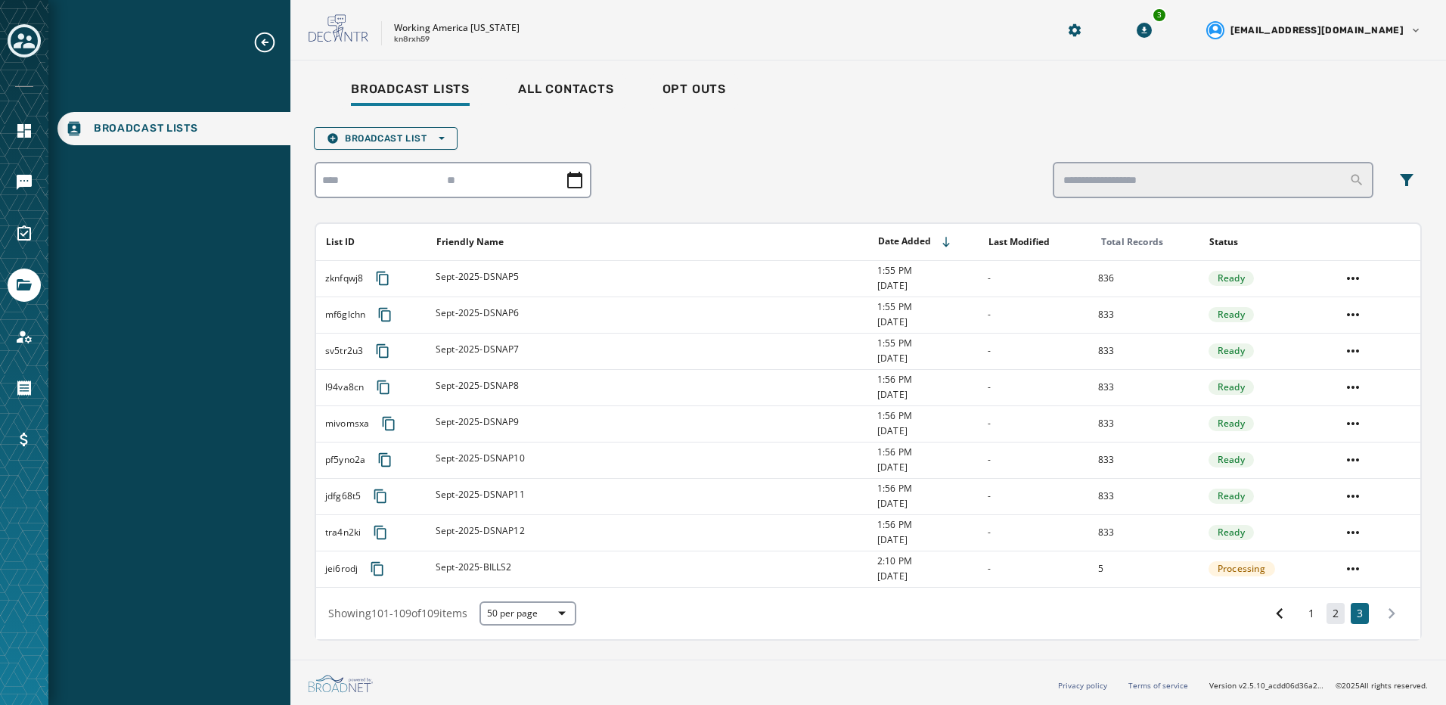
click at [1332, 614] on button "2" at bounding box center [1336, 613] width 18 height 21
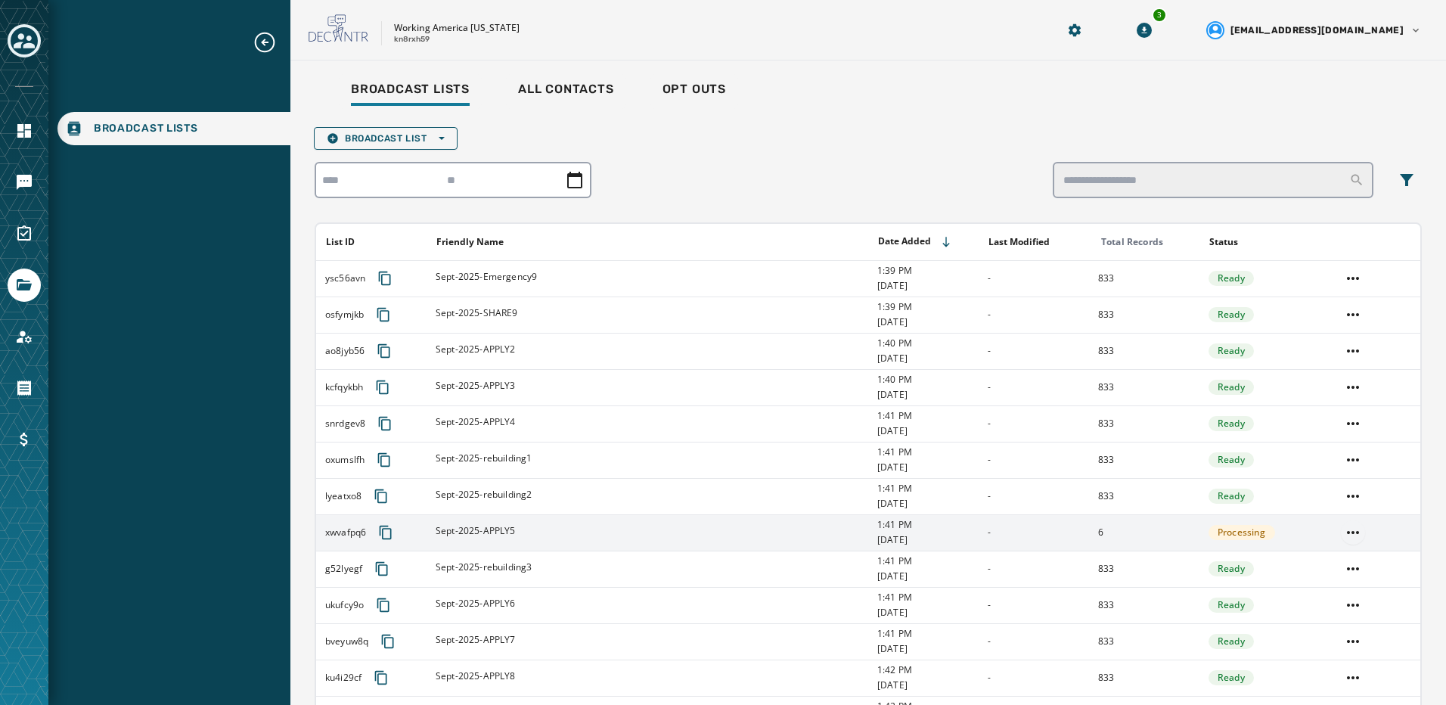
click at [1349, 532] on html "Broadcast Lists Skip To Main Content Working America Ohio kn8rxh59 3 bcorea@bro…" at bounding box center [723, 352] width 1446 height 705
click at [1345, 590] on div "Delete list" at bounding box center [1344, 587] width 68 height 24
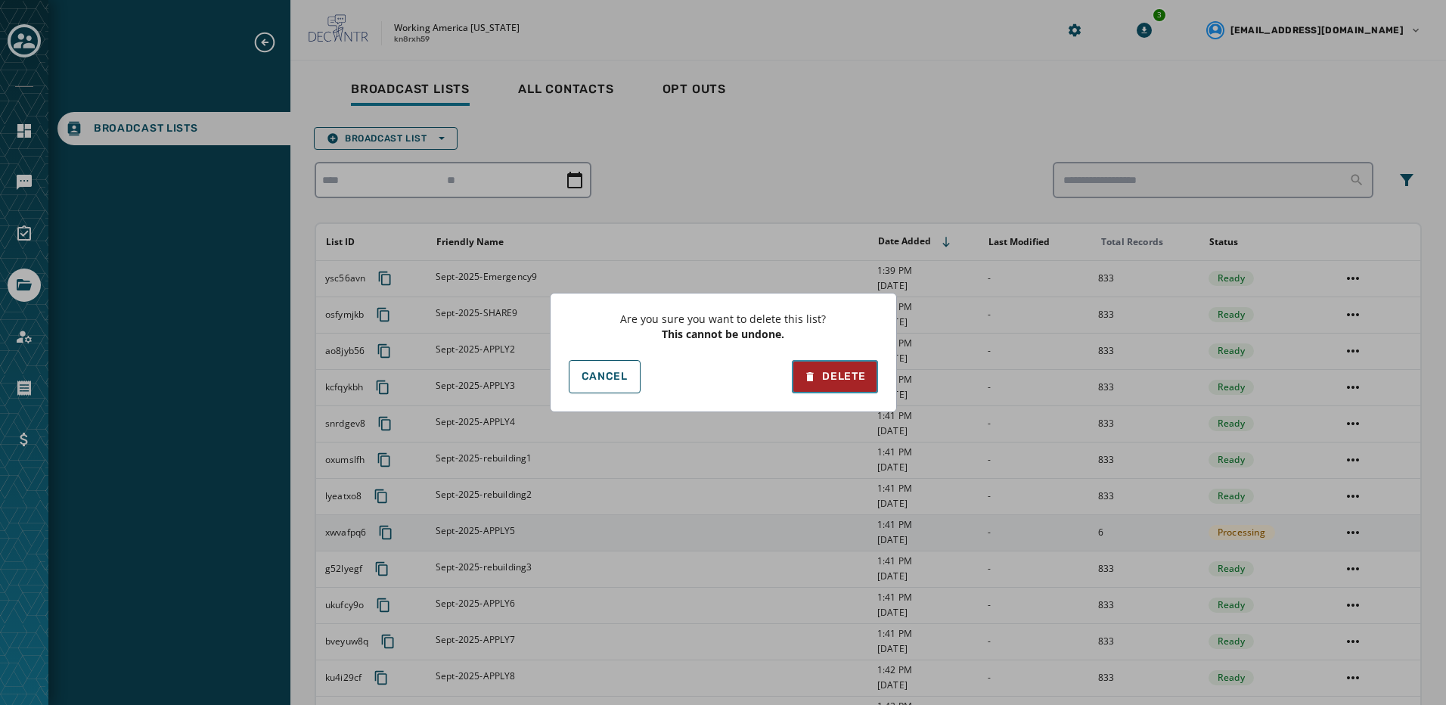
click at [823, 379] on div "Delete" at bounding box center [834, 376] width 61 height 15
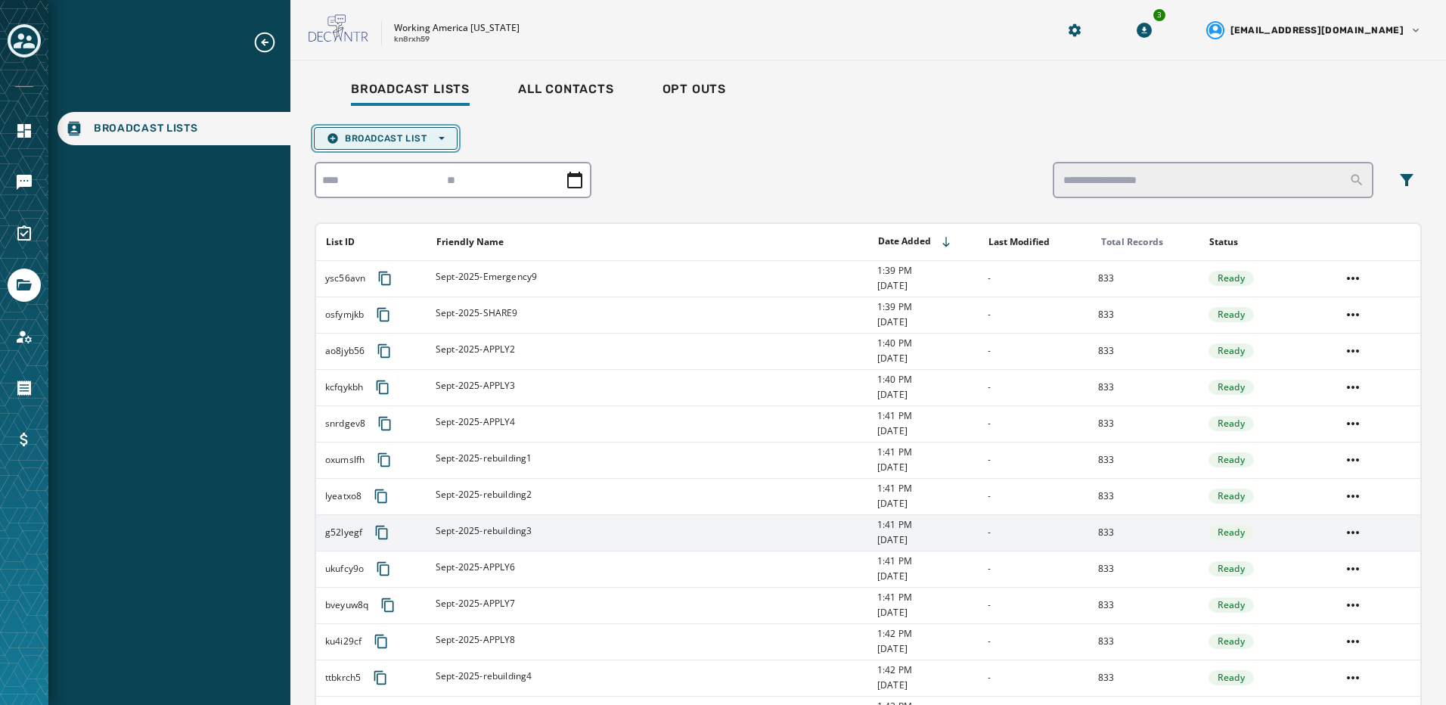
click at [454, 134] on button "Broadcast List Open options" at bounding box center [386, 138] width 144 height 23
click at [438, 159] on span "Upload List" at bounding box center [386, 161] width 118 height 12
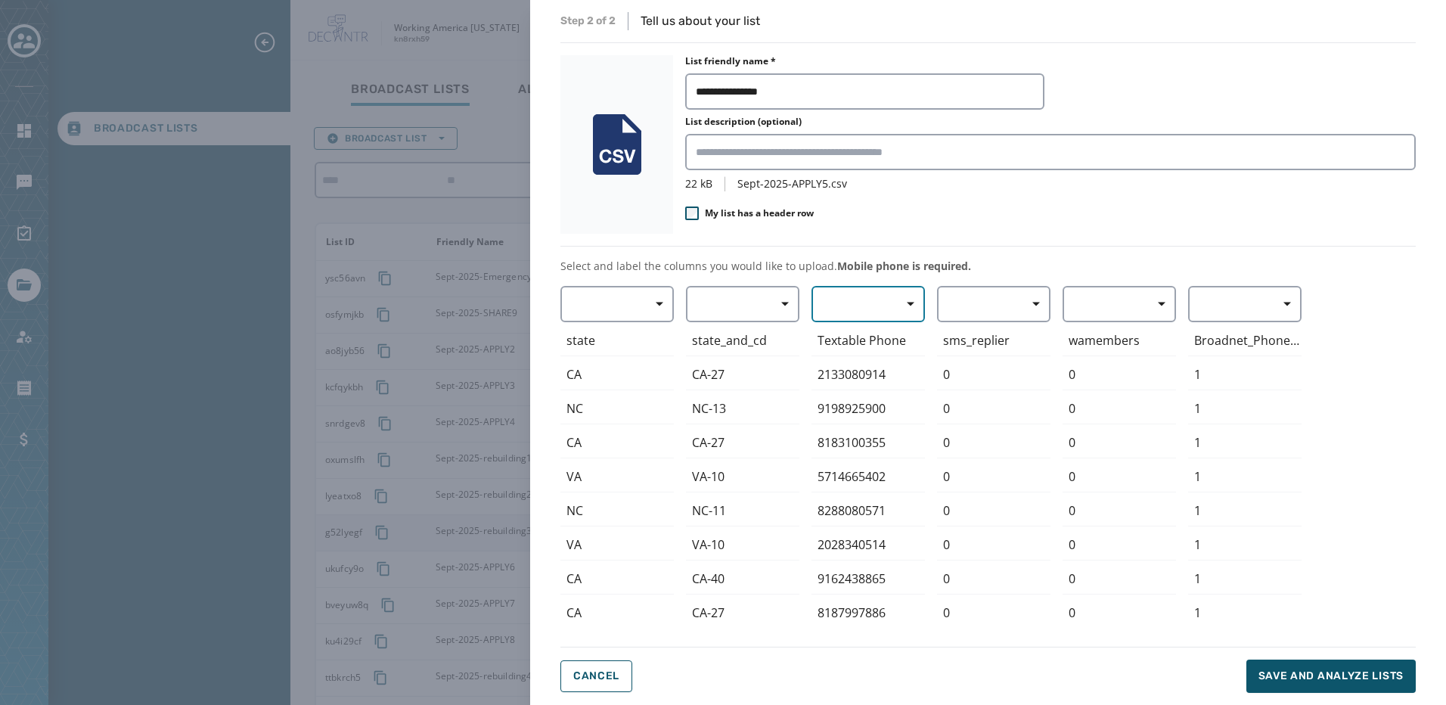
click at [850, 318] on button "button" at bounding box center [868, 304] width 113 height 36
click at [855, 337] on span "Mobile Phone" at bounding box center [865, 338] width 70 height 15
click at [1369, 681] on span "Save and analyze lists" at bounding box center [1331, 676] width 145 height 15
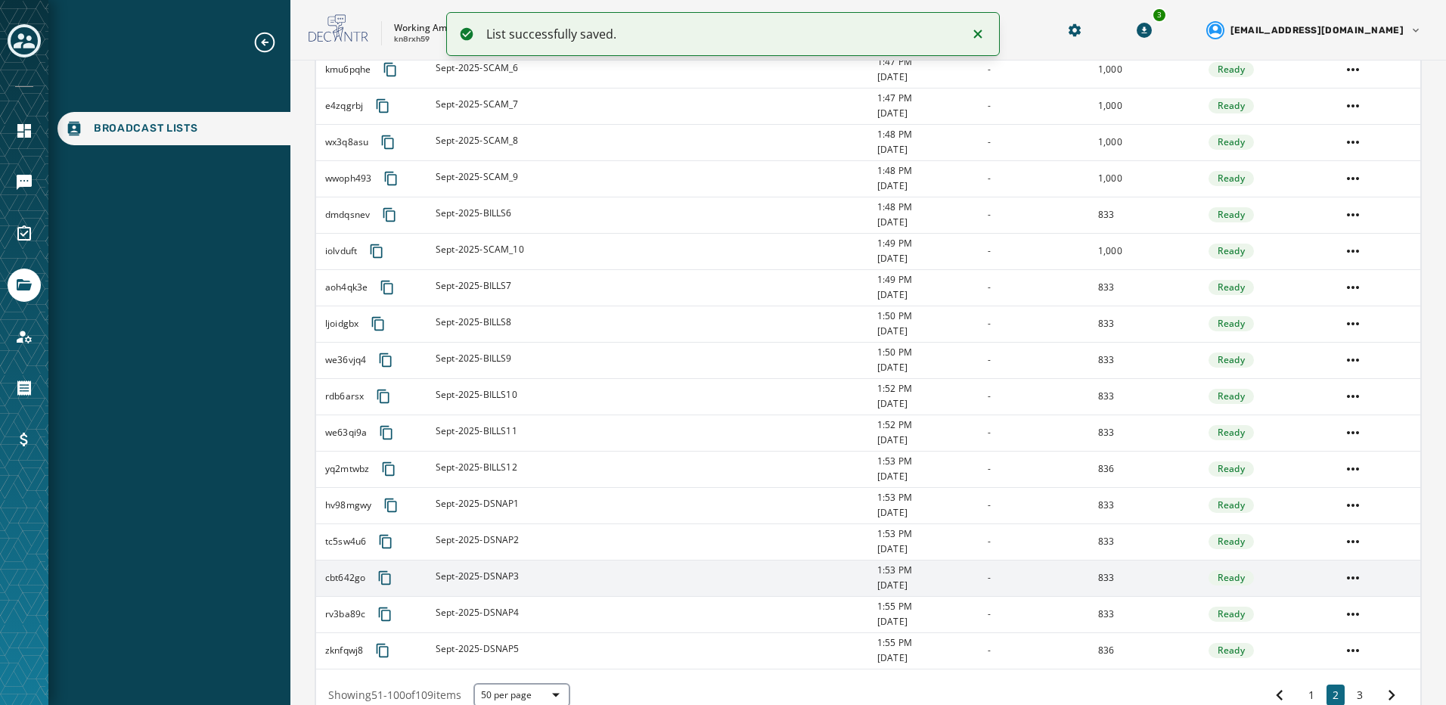
scroll to position [1488, 0]
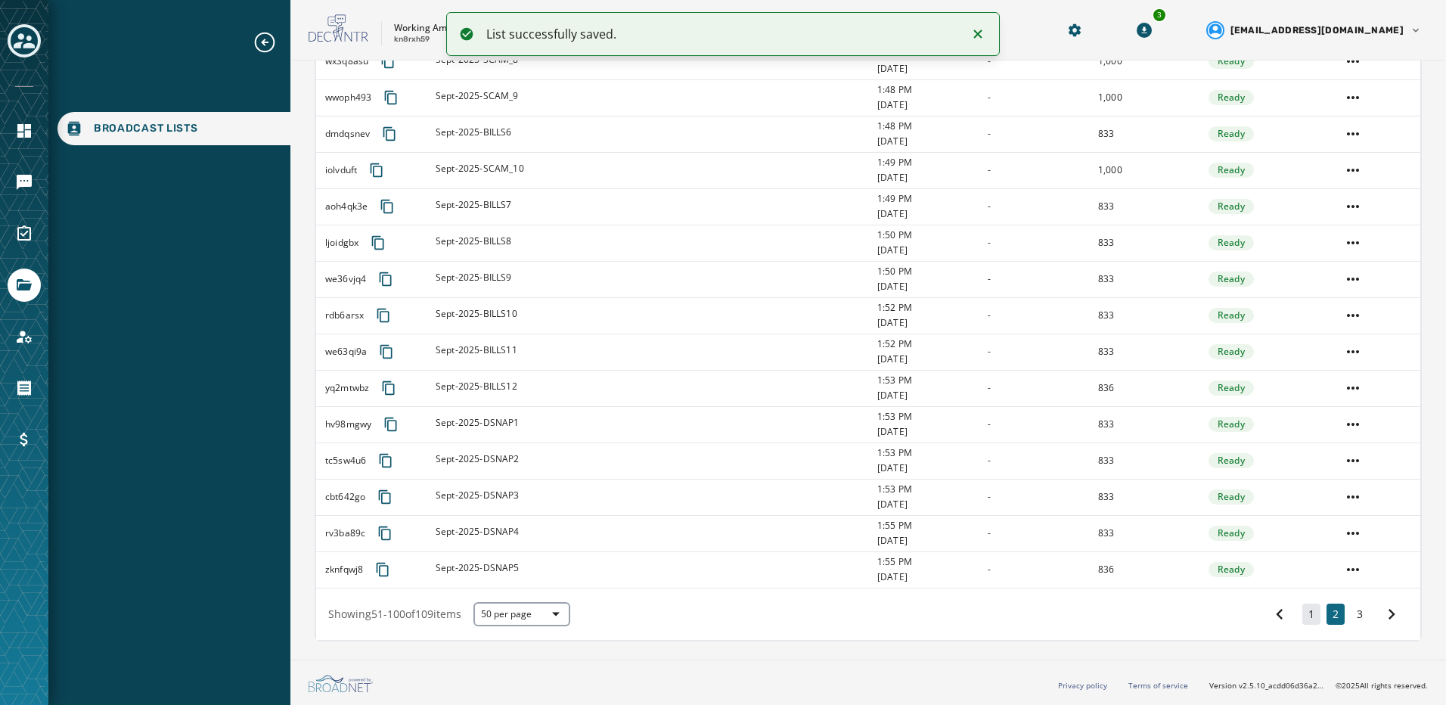
click at [1303, 617] on button "1" at bounding box center [1312, 614] width 18 height 21
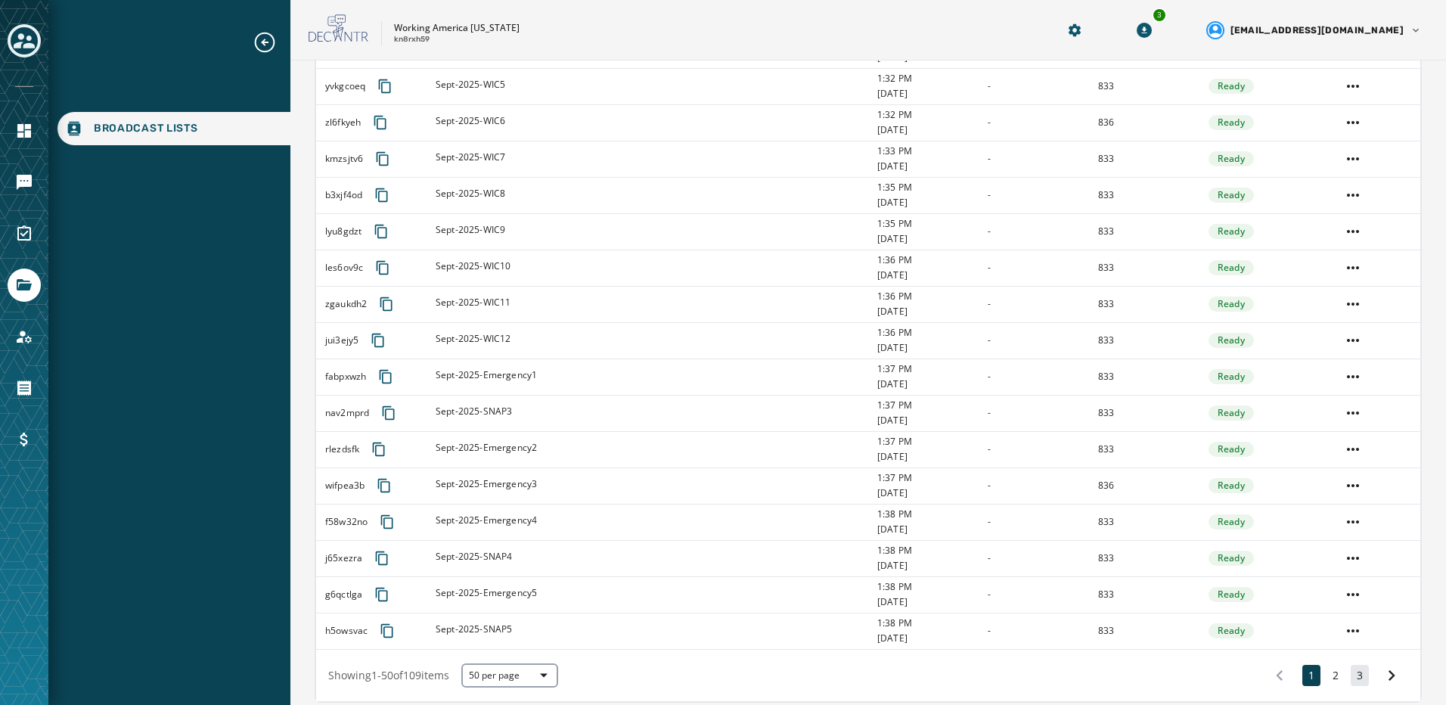
scroll to position [1488, 0]
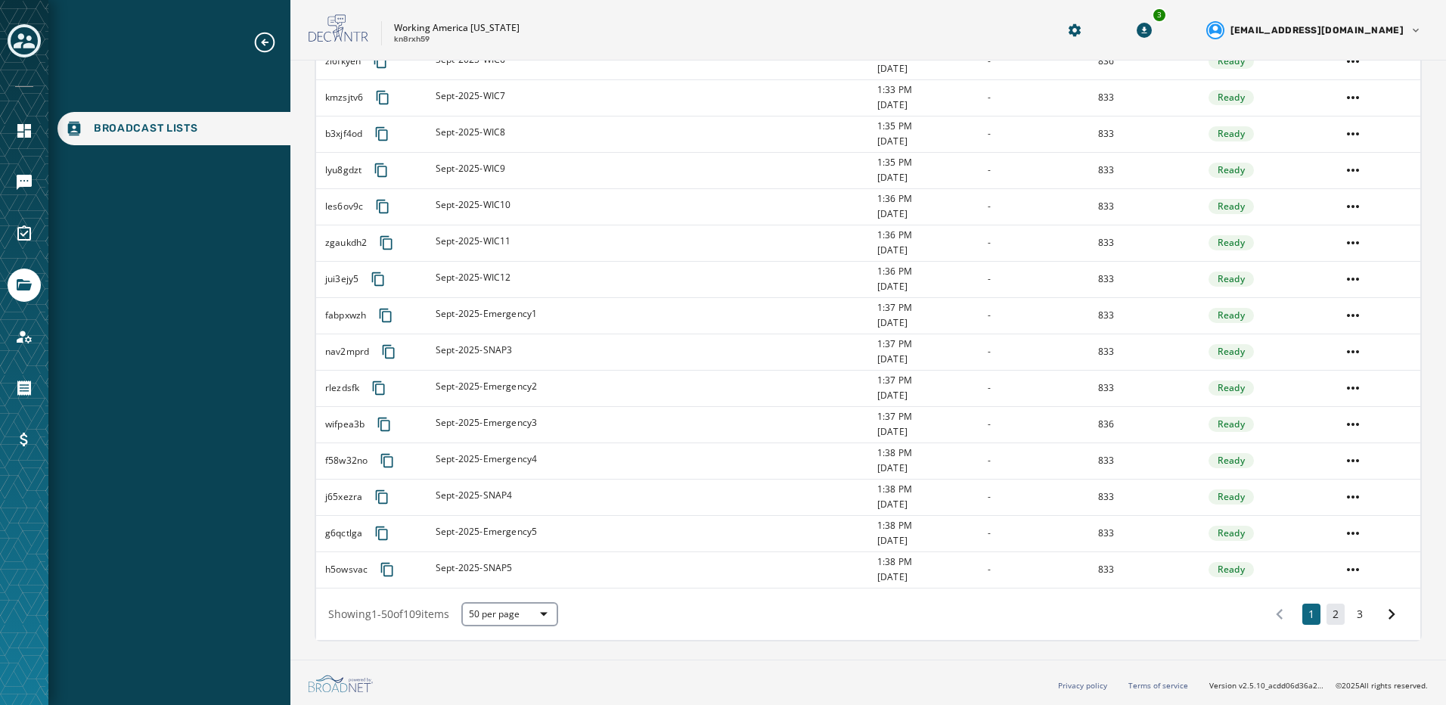
click at [1328, 617] on button "2" at bounding box center [1336, 614] width 18 height 21
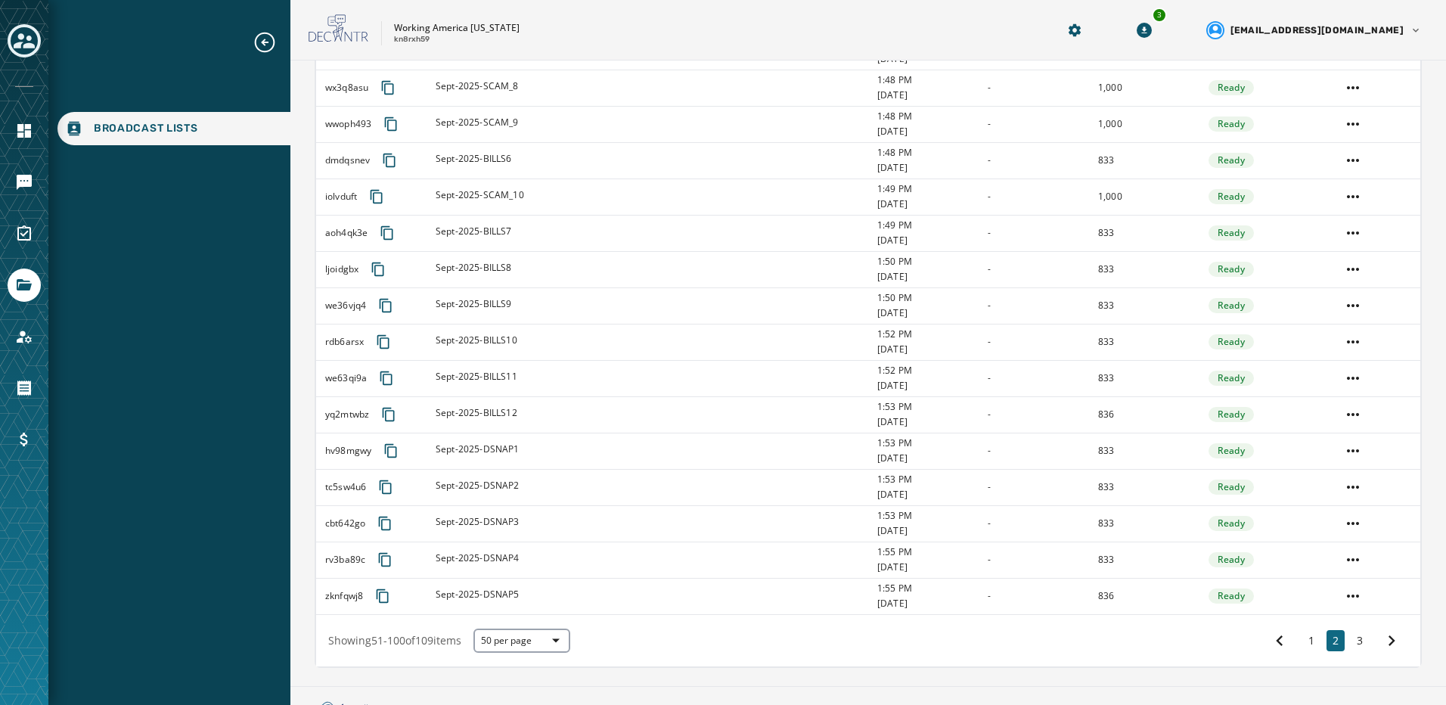
scroll to position [1488, 0]
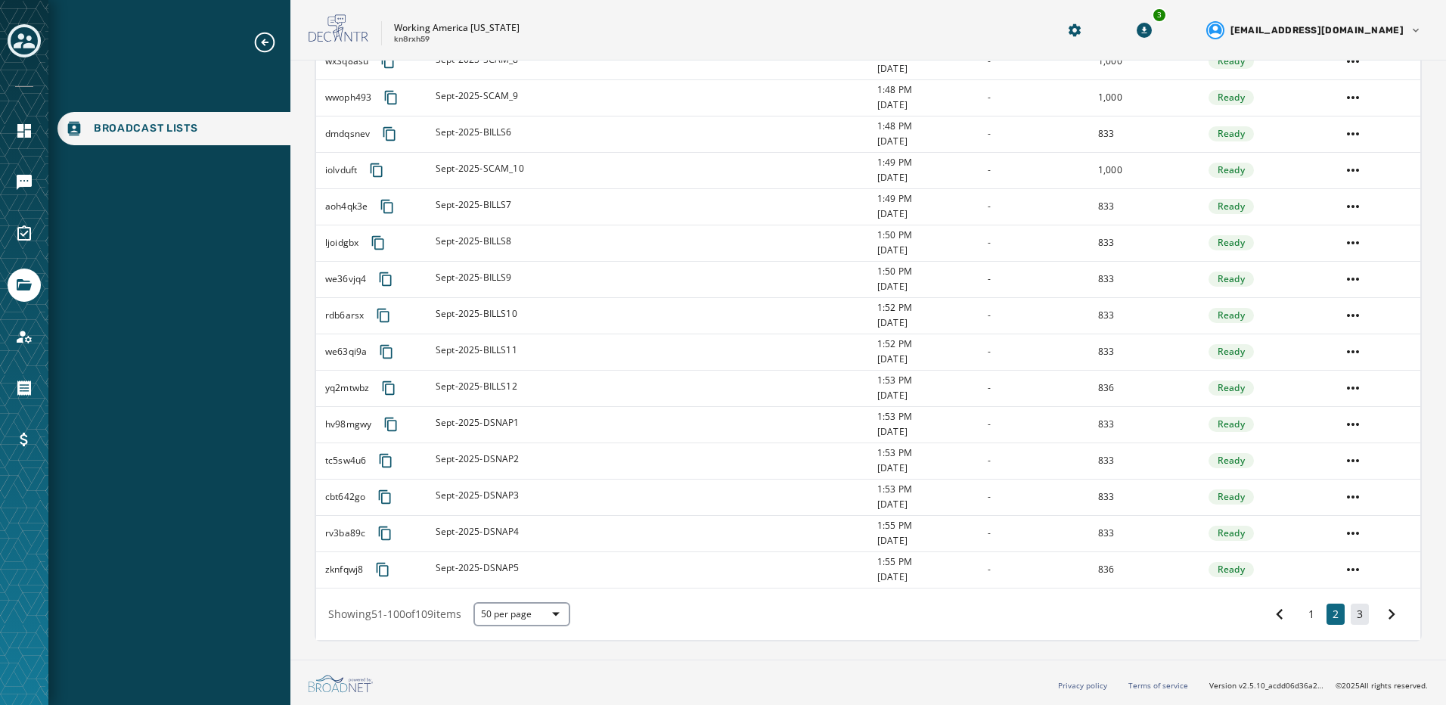
click at [1353, 614] on button "3" at bounding box center [1360, 614] width 18 height 21
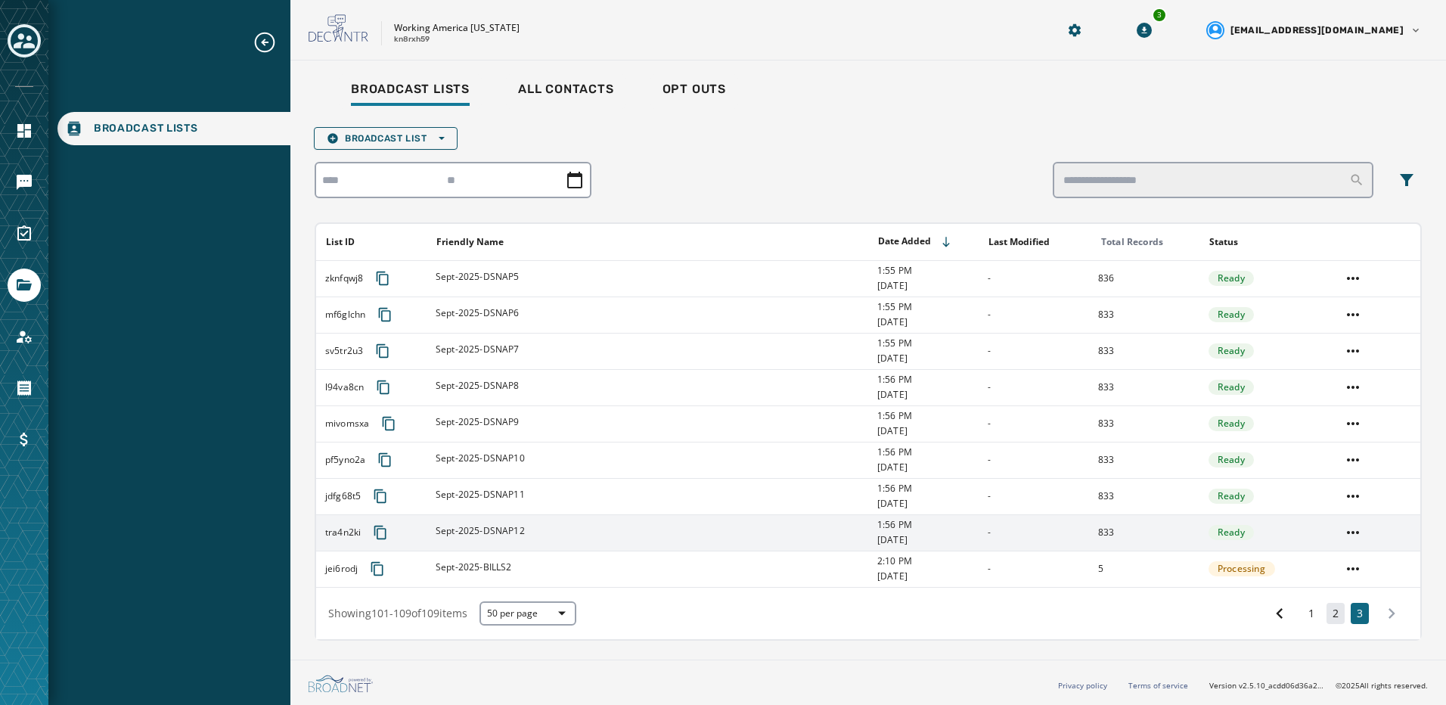
click at [1341, 613] on button "2" at bounding box center [1336, 613] width 18 height 21
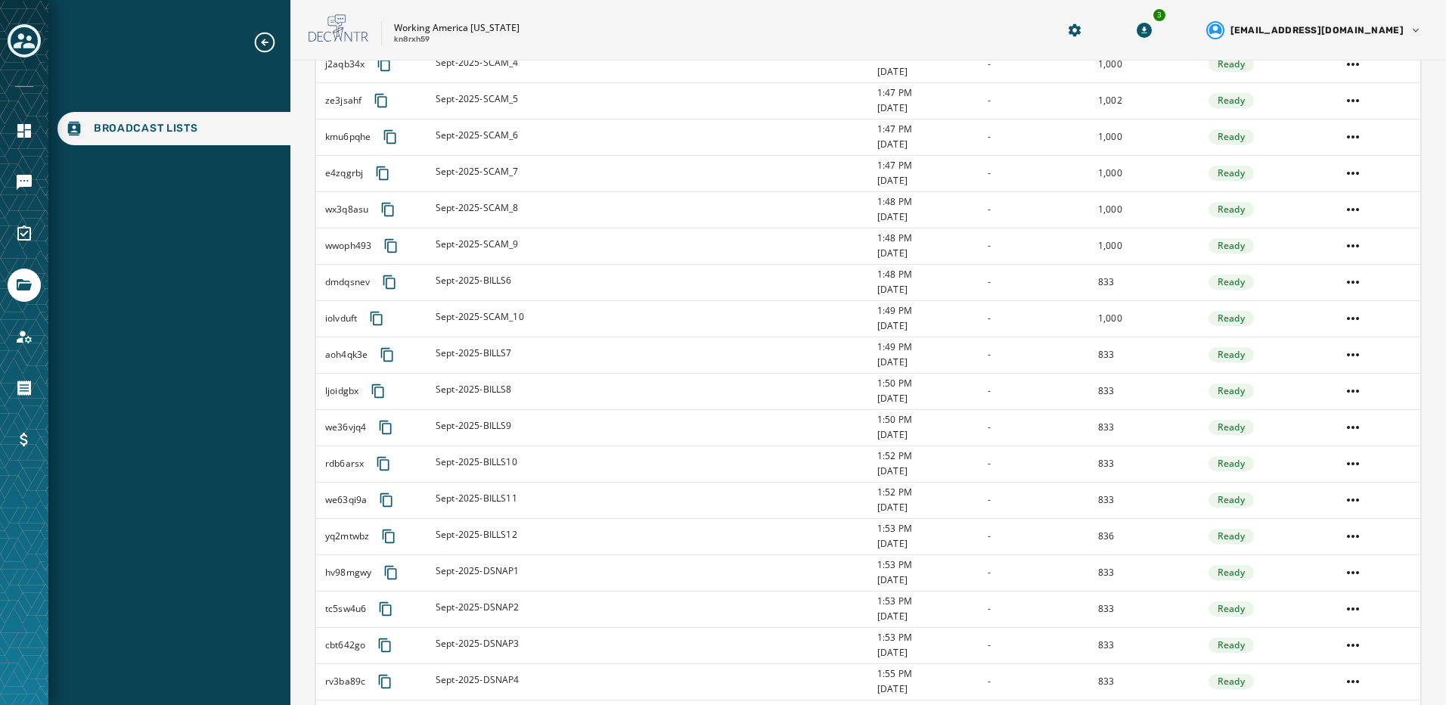
scroll to position [1488, 0]
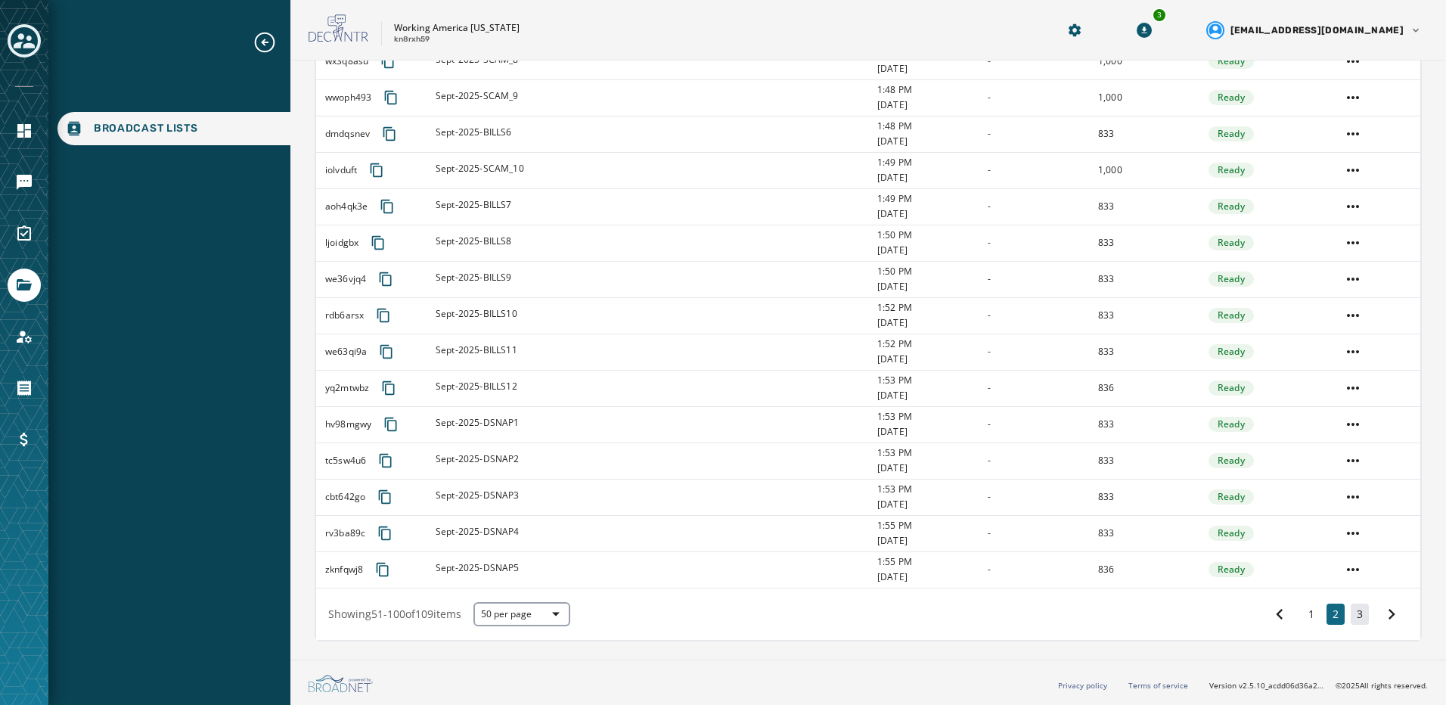
click at [1356, 612] on button "3" at bounding box center [1360, 614] width 18 height 21
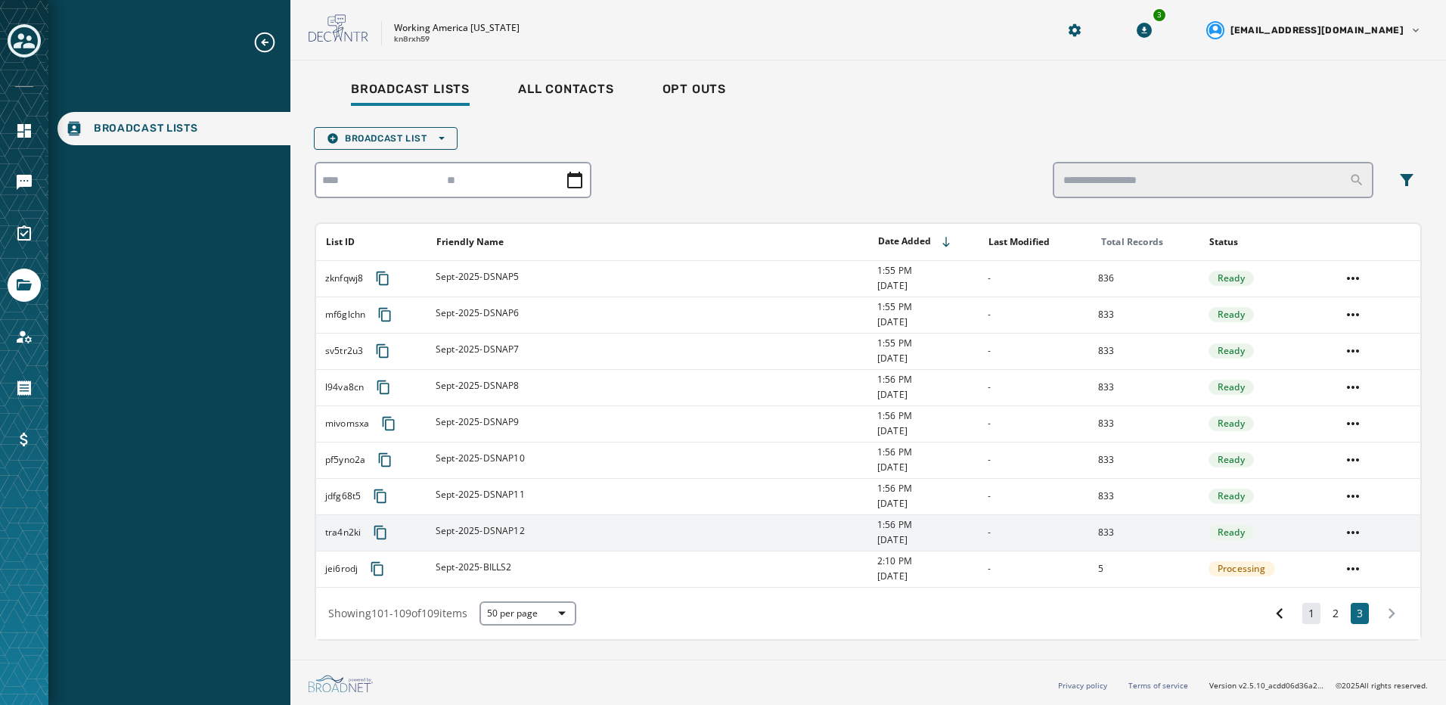
click at [1314, 609] on button "1" at bounding box center [1312, 613] width 18 height 21
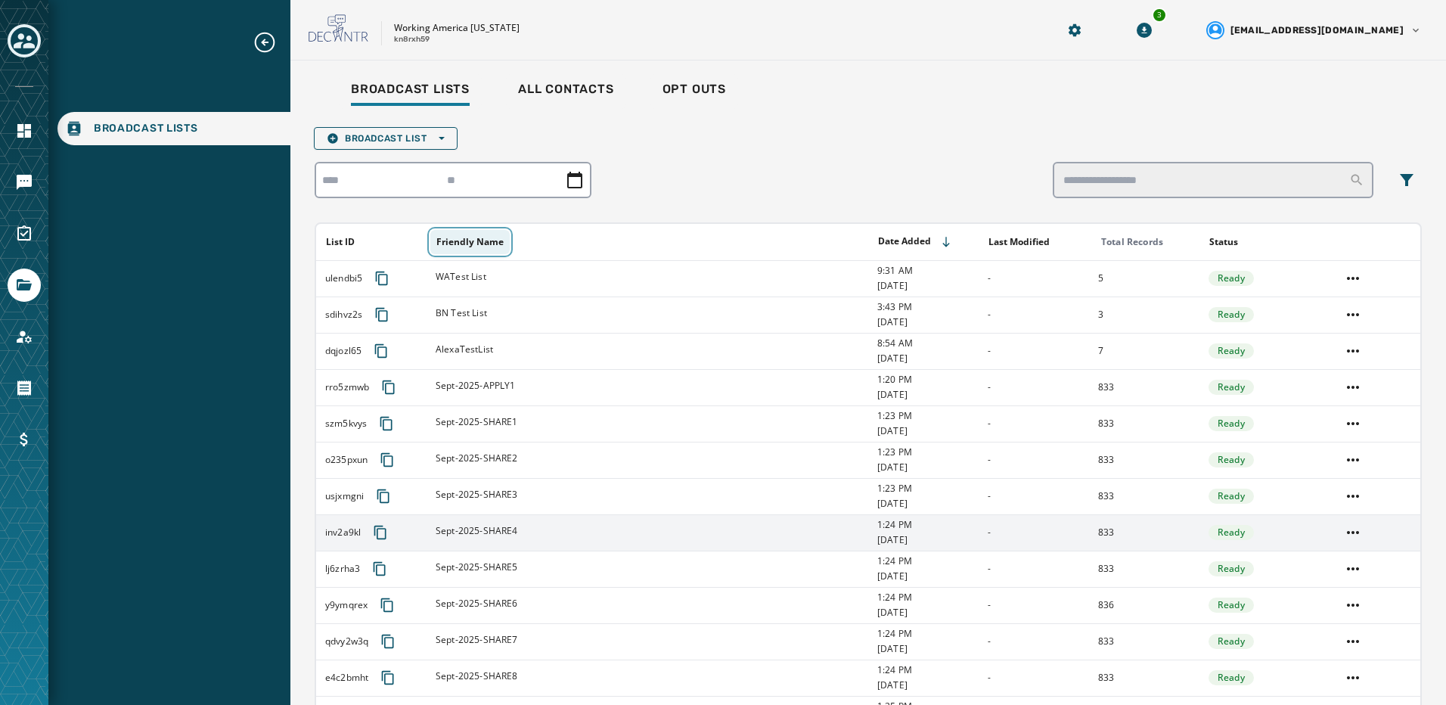
click at [480, 247] on button "Friendly Name" at bounding box center [469, 242] width 79 height 24
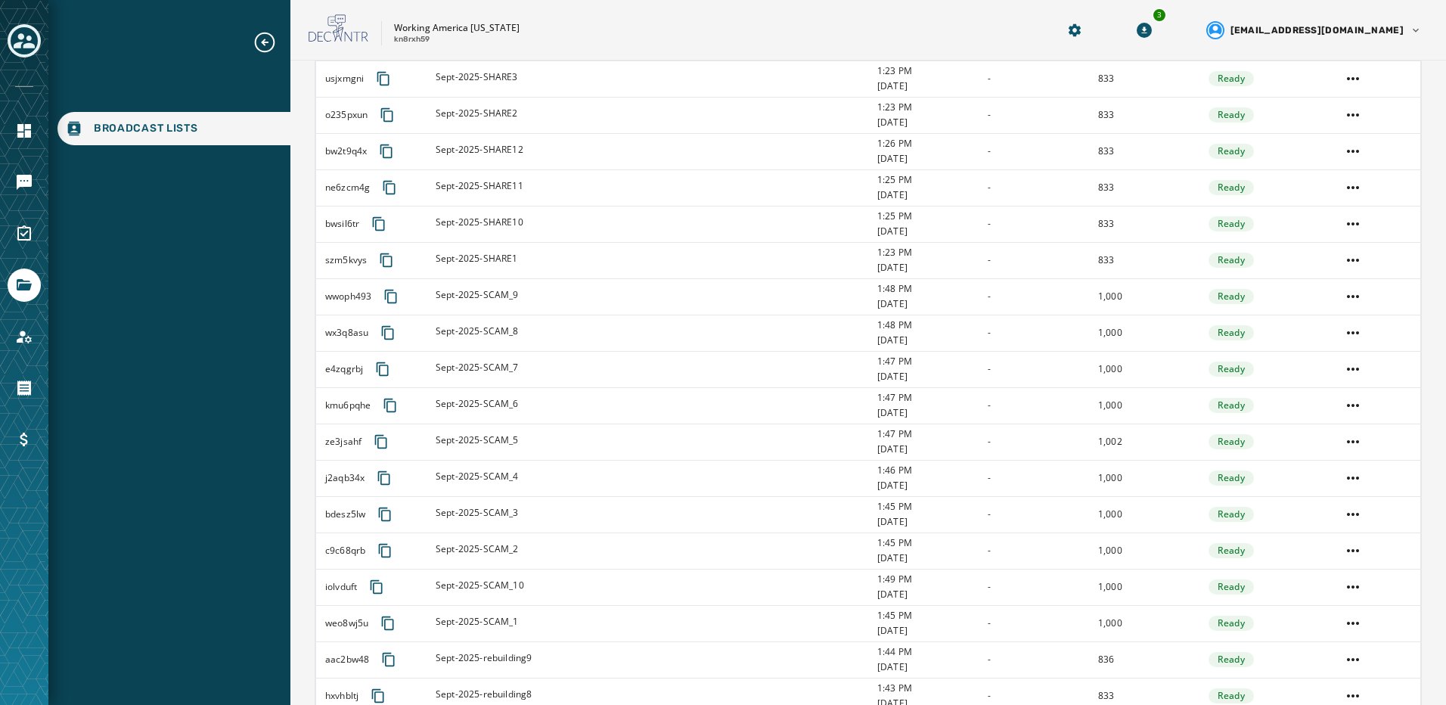
scroll to position [1437, 0]
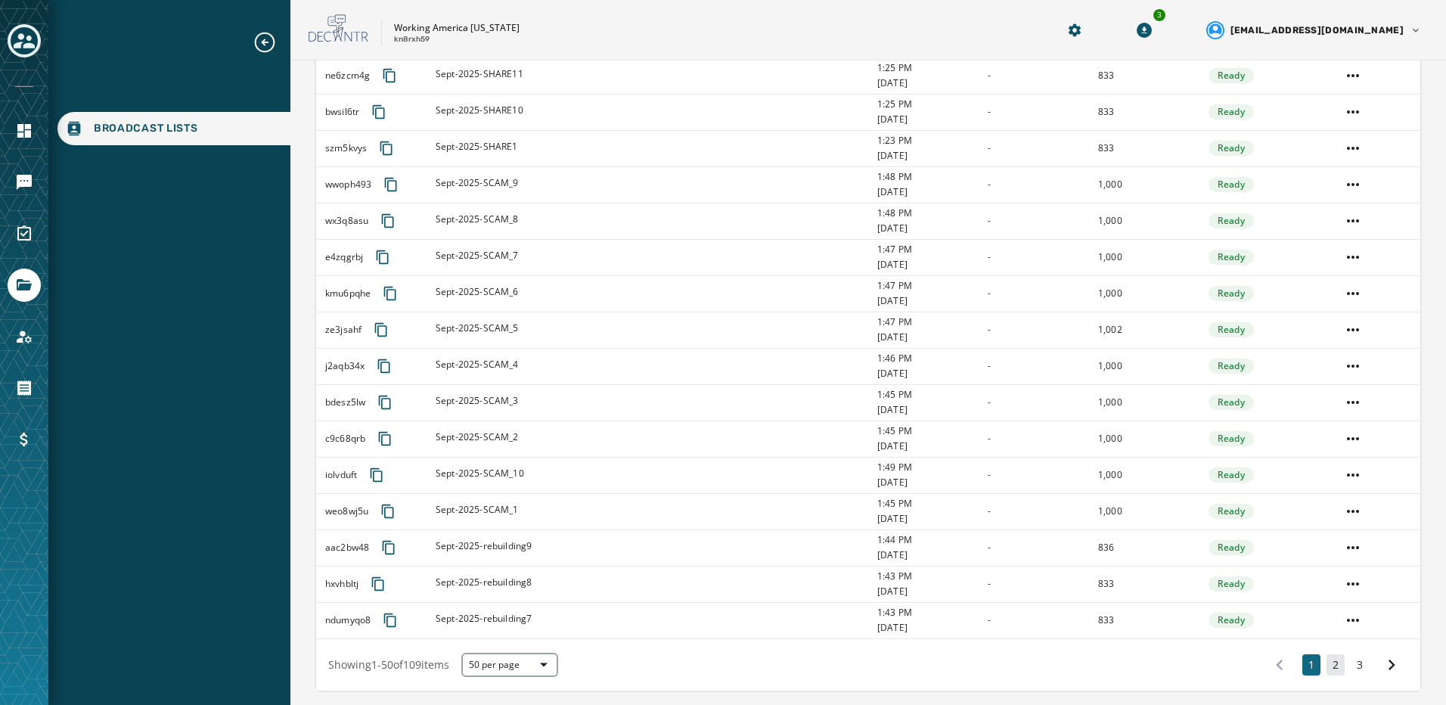
click at [1329, 658] on button "2" at bounding box center [1336, 664] width 18 height 21
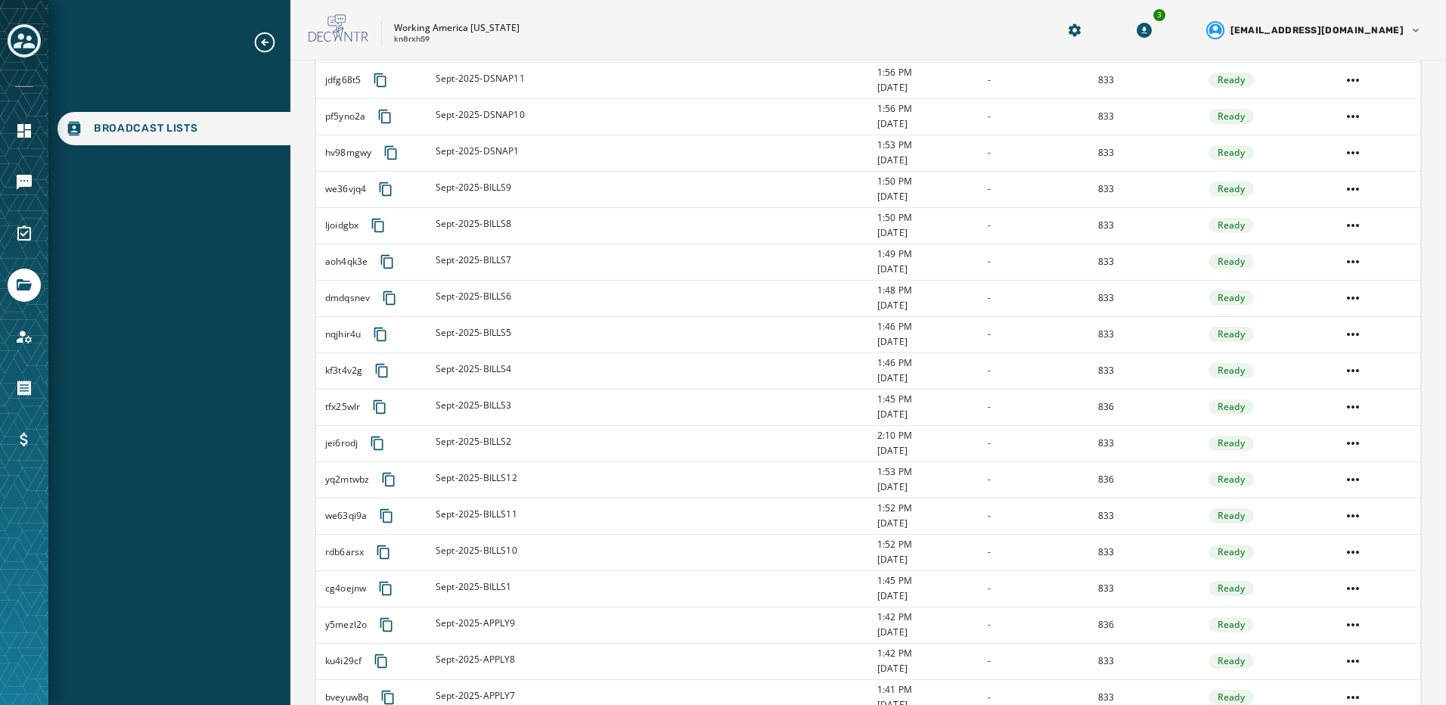
scroll to position [1437, 0]
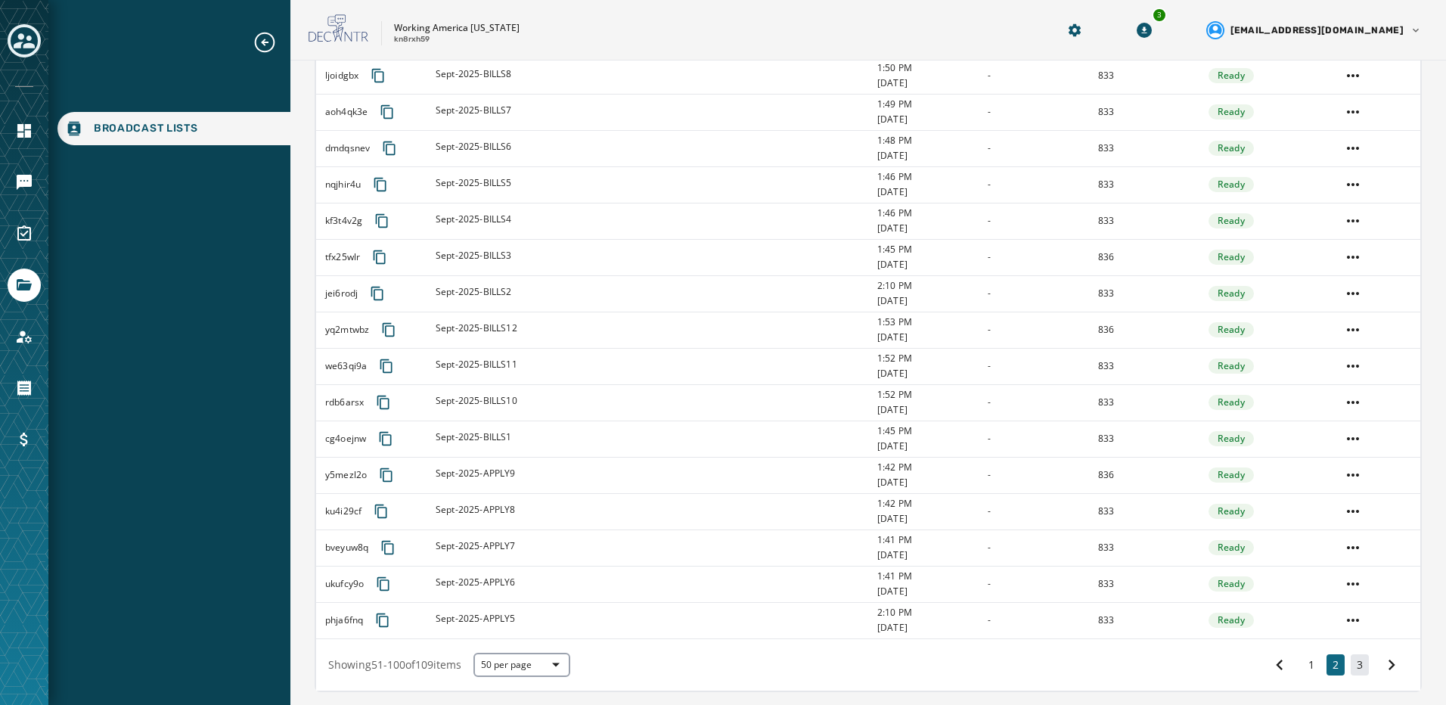
click at [1351, 671] on button "3" at bounding box center [1360, 664] width 18 height 21
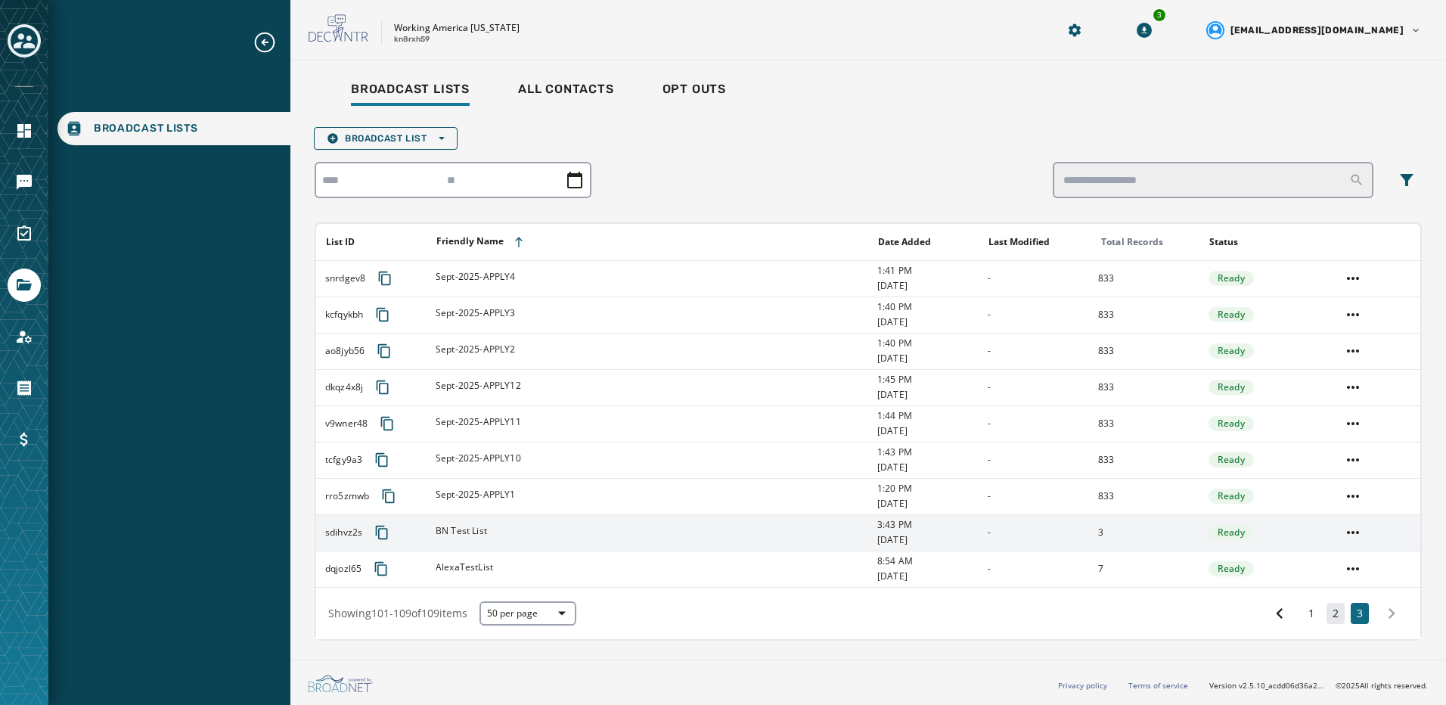
click at [1338, 618] on button "2" at bounding box center [1336, 613] width 18 height 21
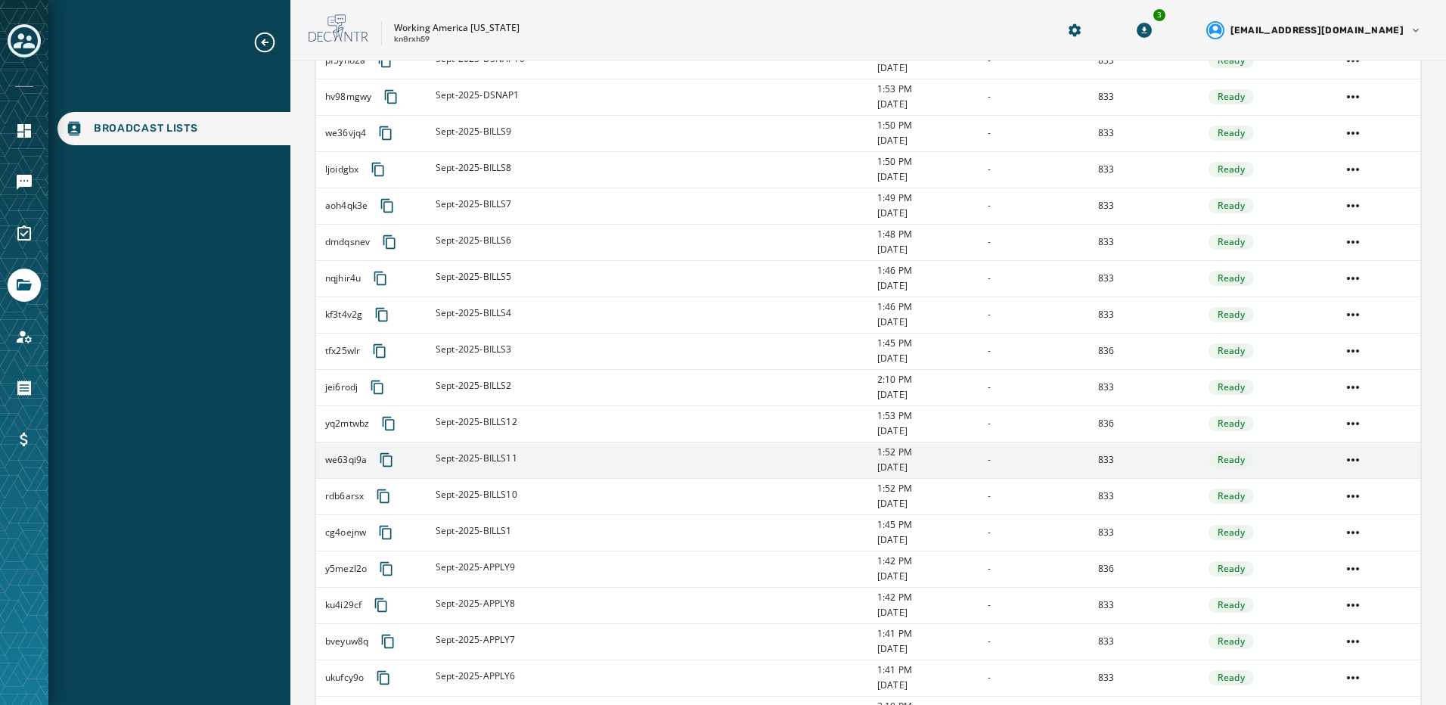
scroll to position [1488, 0]
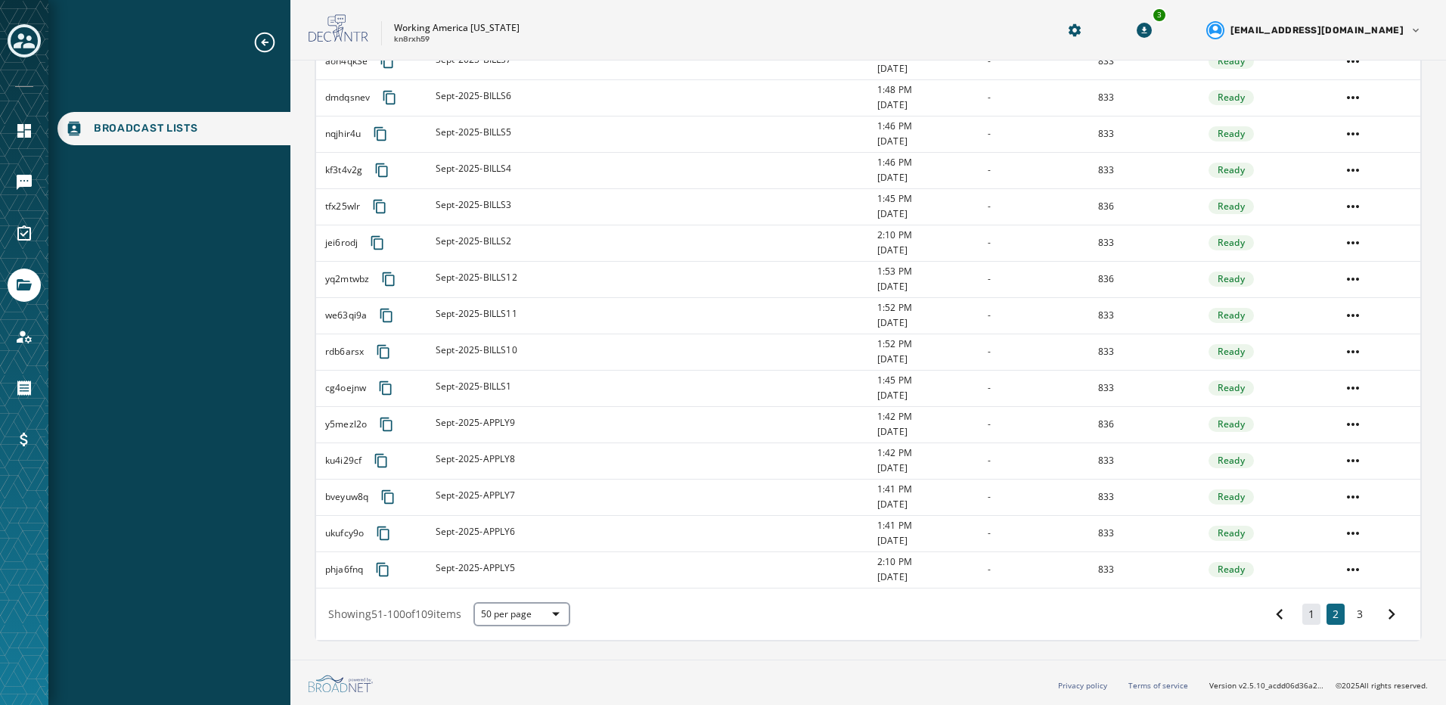
click at [1303, 613] on button "1" at bounding box center [1312, 614] width 18 height 21
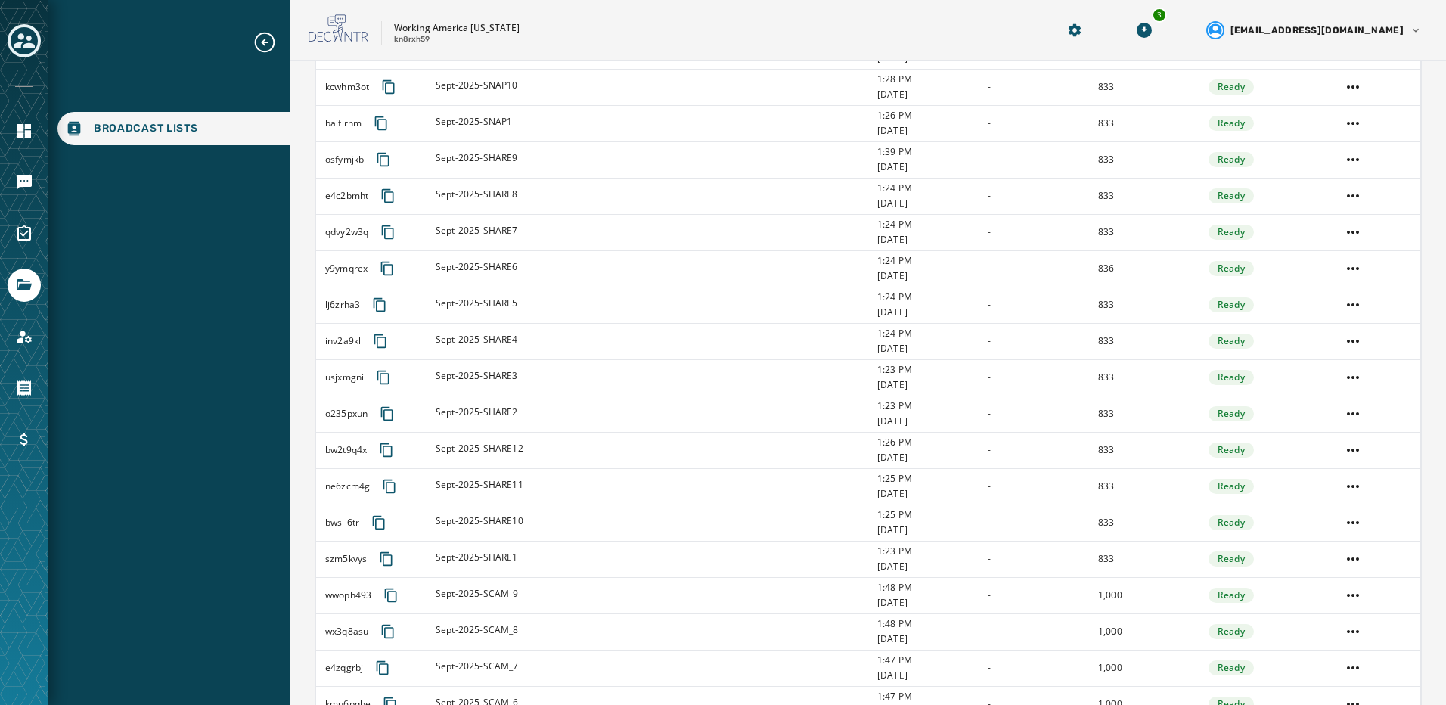
scroll to position [883, 0]
click at [17, 188] on icon "Navigate to Messaging" at bounding box center [24, 182] width 15 height 15
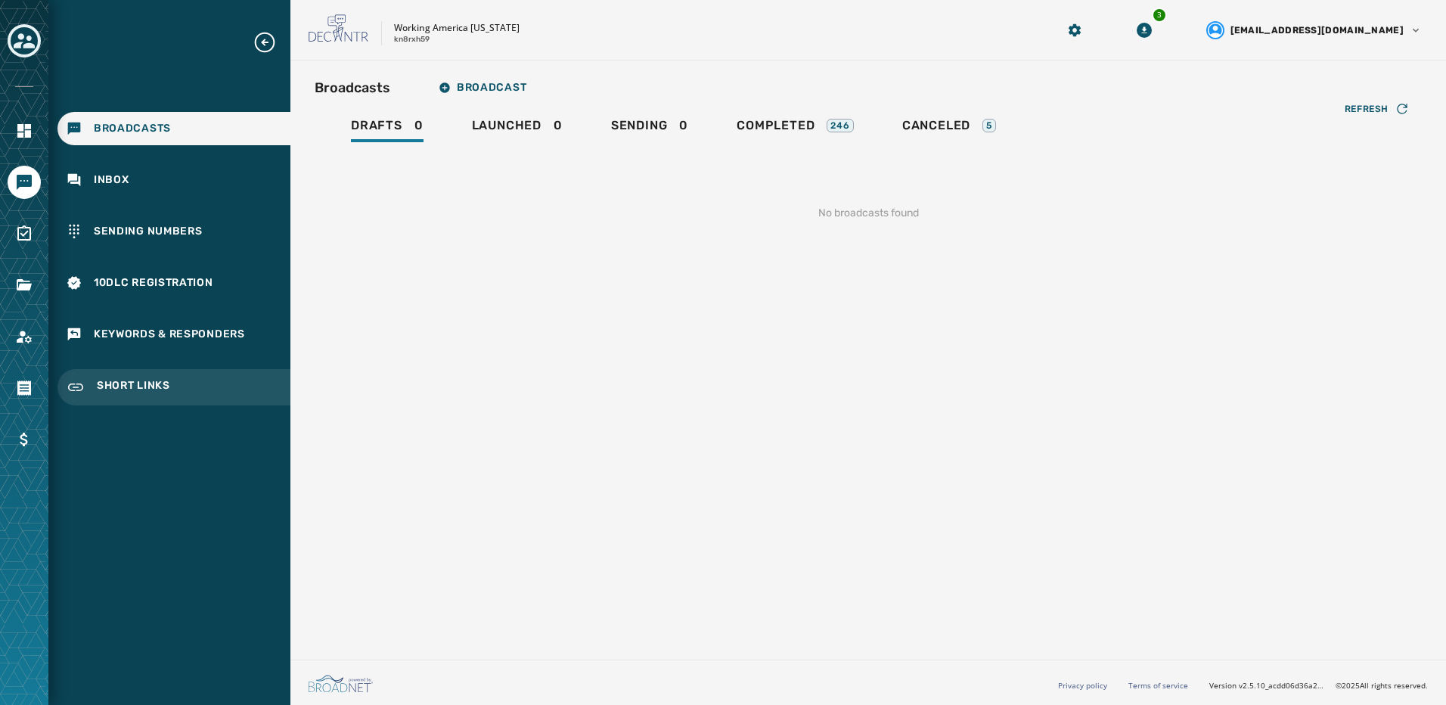
click at [192, 389] on div "Short Links" at bounding box center [173, 387] width 233 height 36
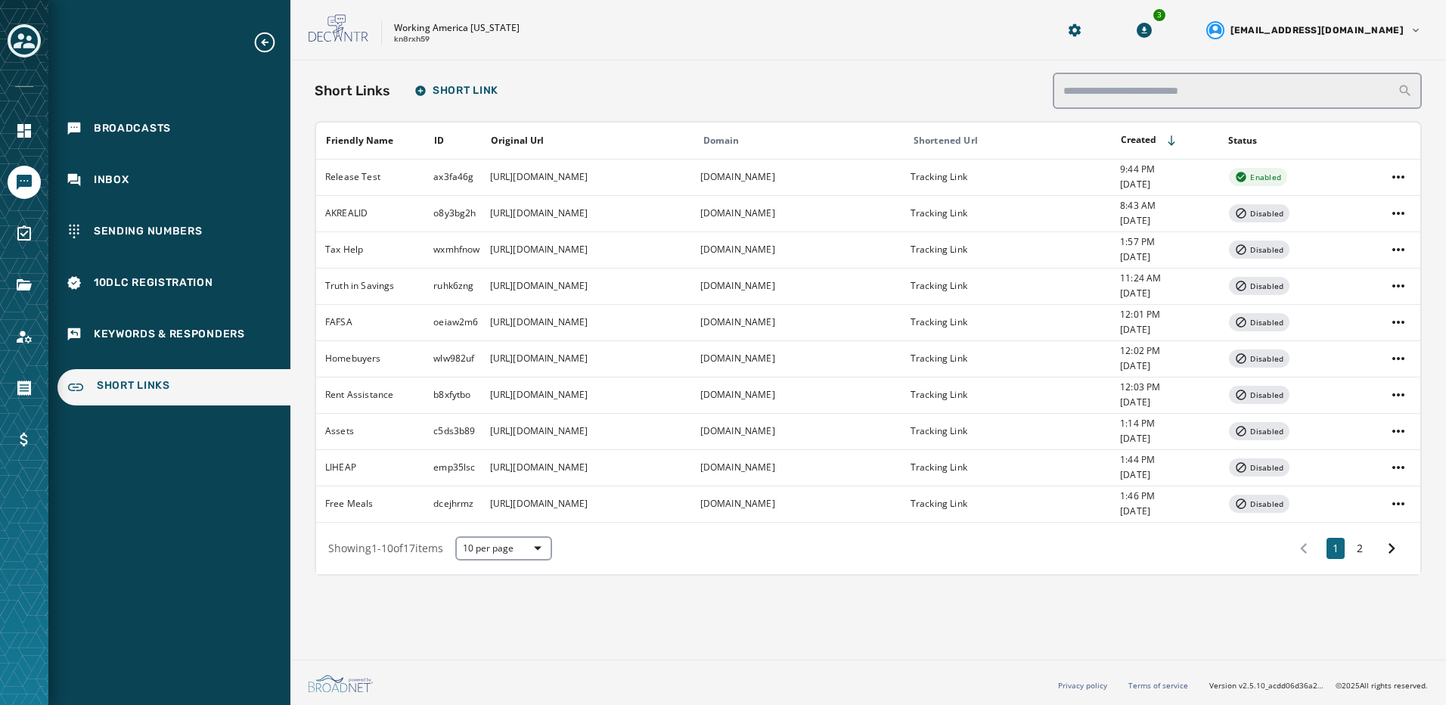
click at [1363, 548] on button "2" at bounding box center [1360, 548] width 18 height 21
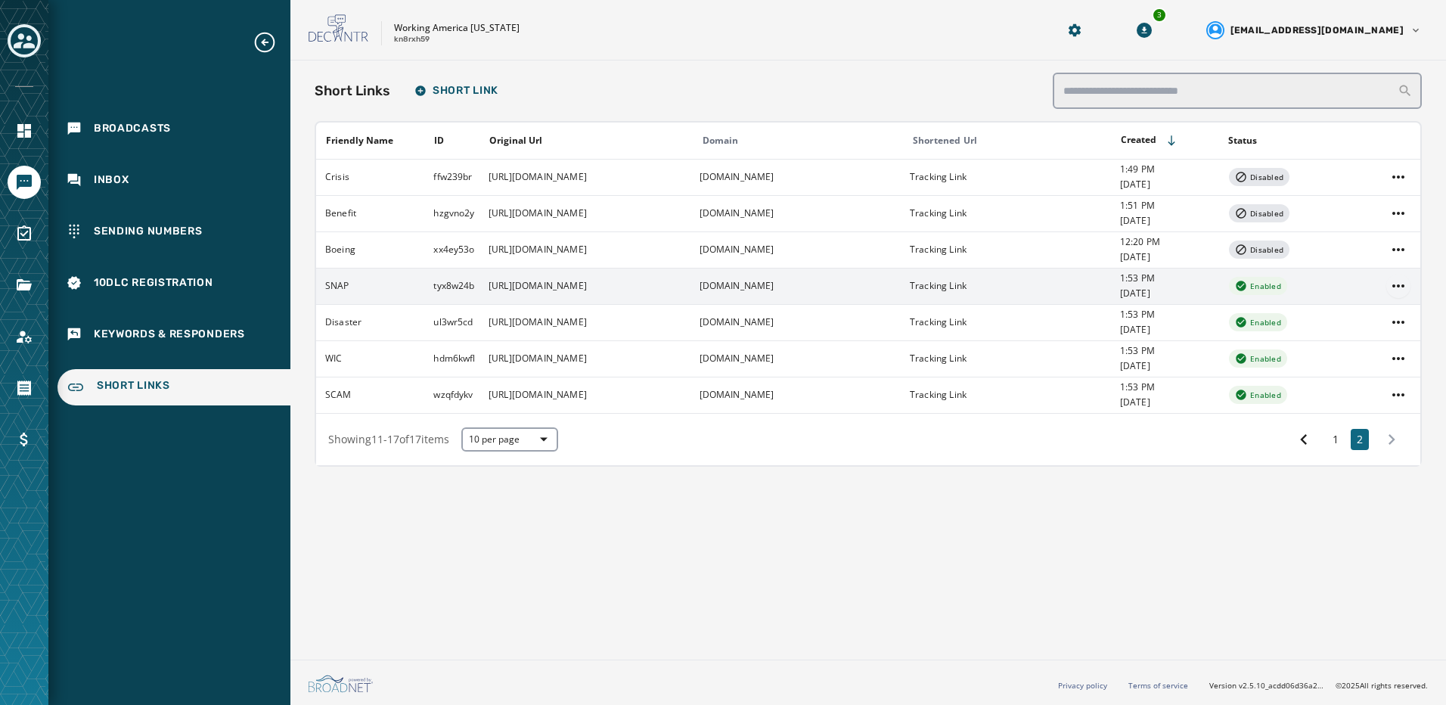
click at [1407, 292] on html "Broadcasts Inbox Sending Numbers 10DLC Registration Keywords & Responders Short…" at bounding box center [723, 352] width 1446 height 705
click at [1400, 315] on div "Edit" at bounding box center [1399, 318] width 57 height 24
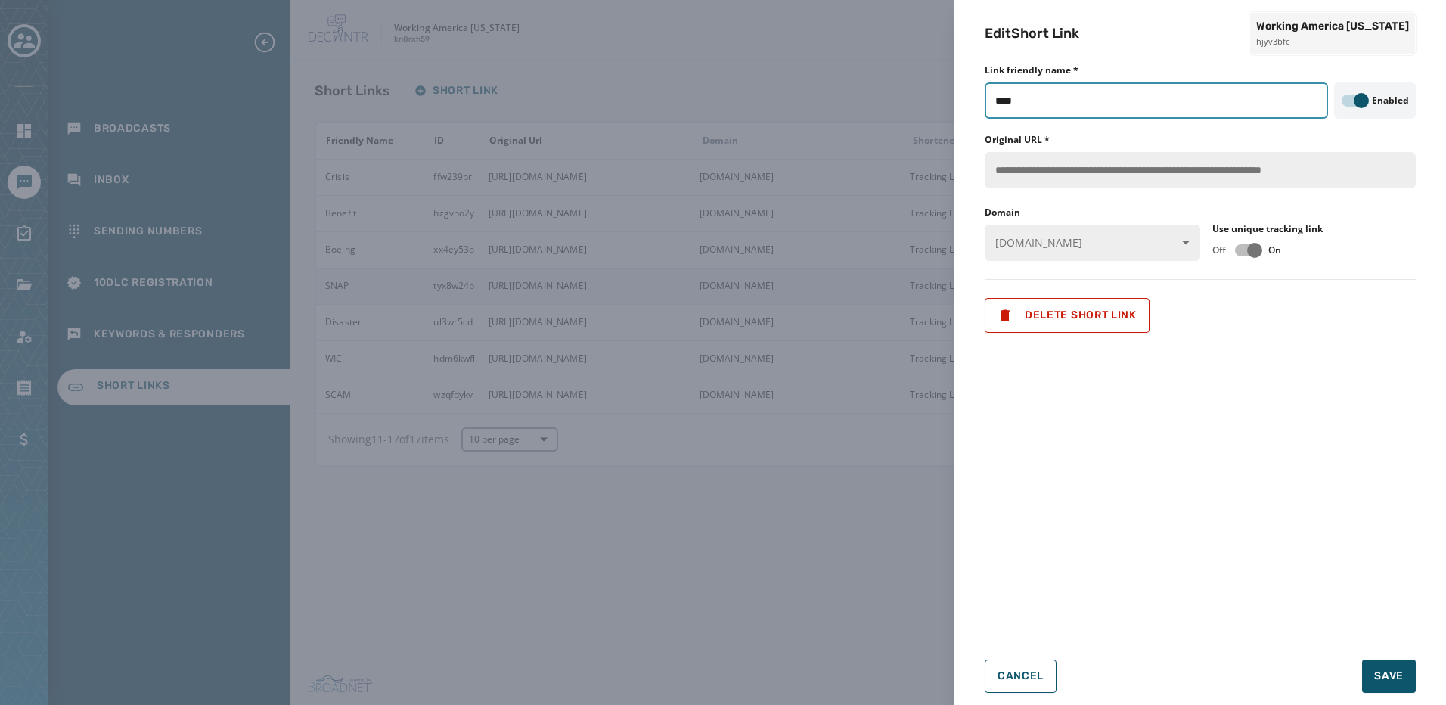
drag, startPoint x: 1040, startPoint y: 103, endPoint x: 887, endPoint y: 101, distance: 153.6
click at [887, 101] on div "**********" at bounding box center [723, 352] width 1446 height 705
type input "**********"
click at [1400, 670] on span "Save" at bounding box center [1390, 676] width 30 height 15
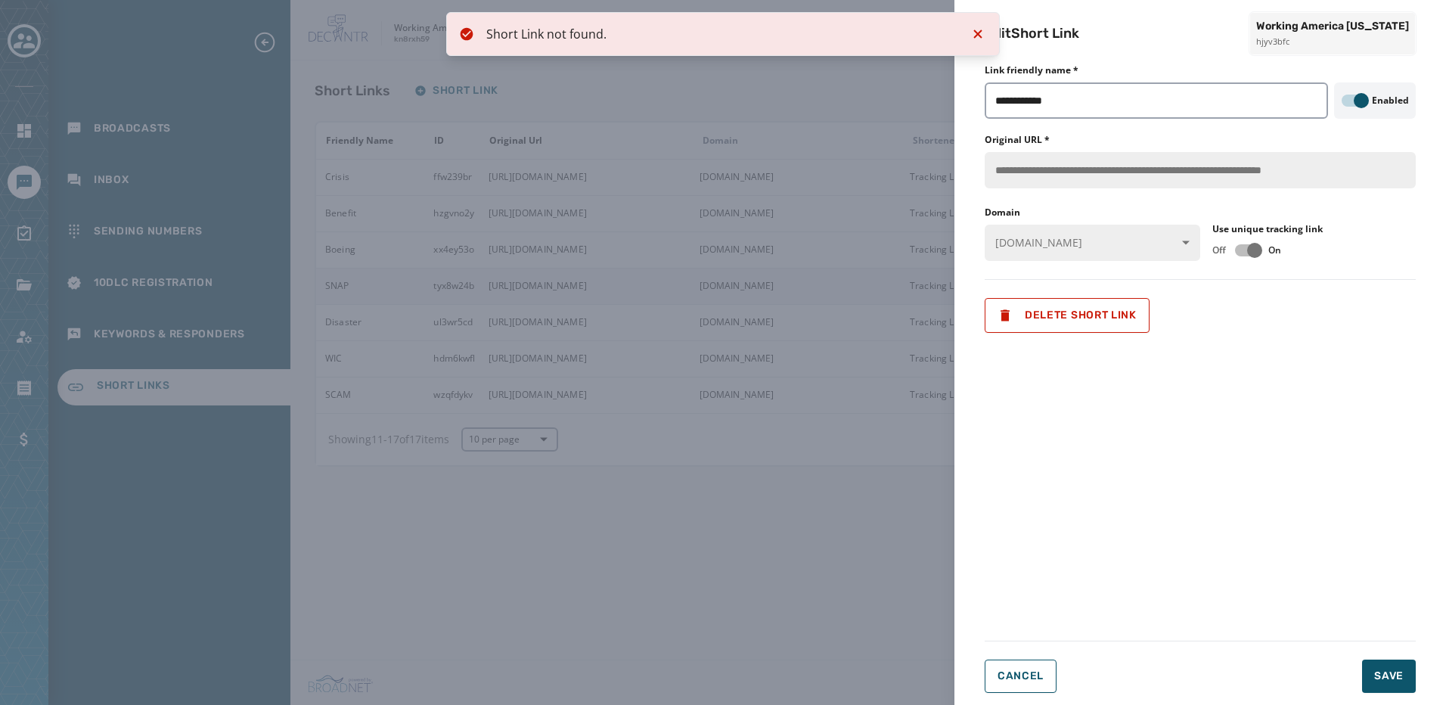
click at [977, 33] on icon "Notifications (F8)" at bounding box center [978, 34] width 8 height 8
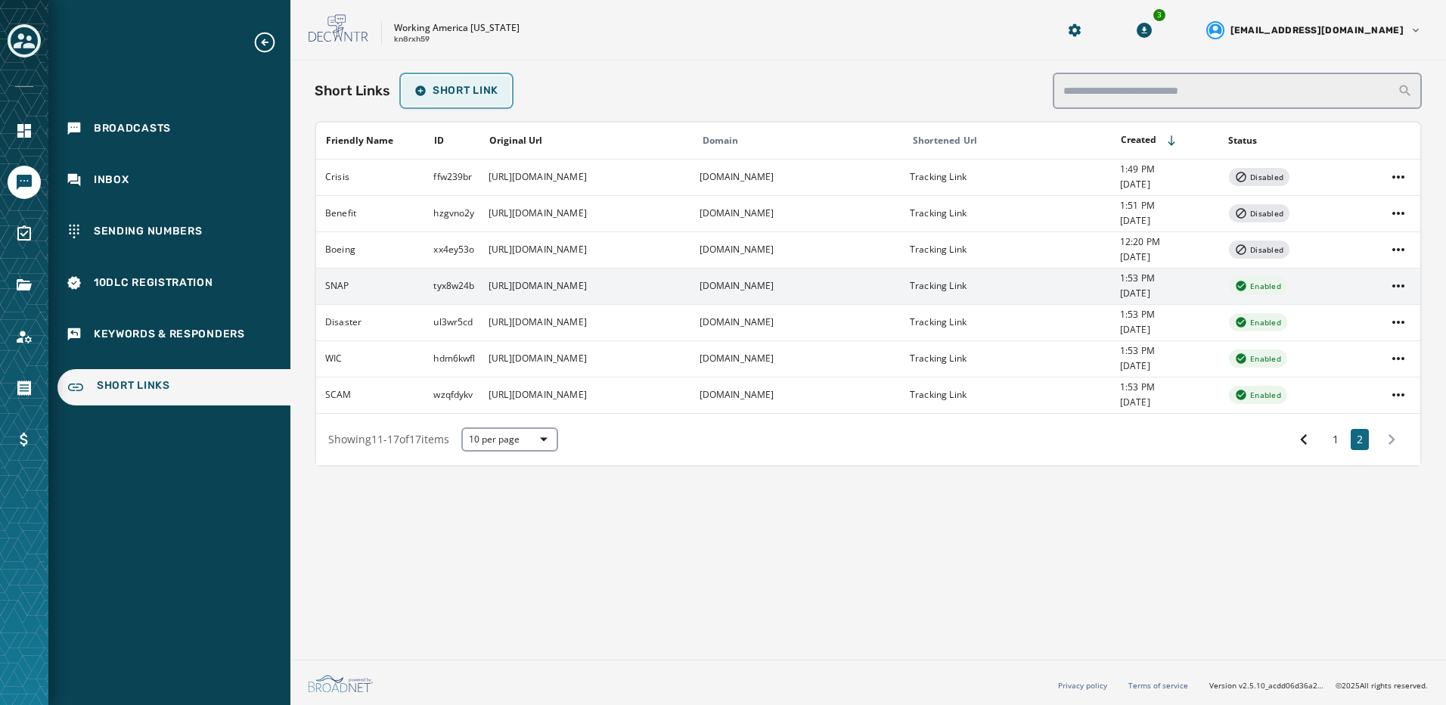
click at [452, 85] on span "Short Link" at bounding box center [457, 91] width 84 height 12
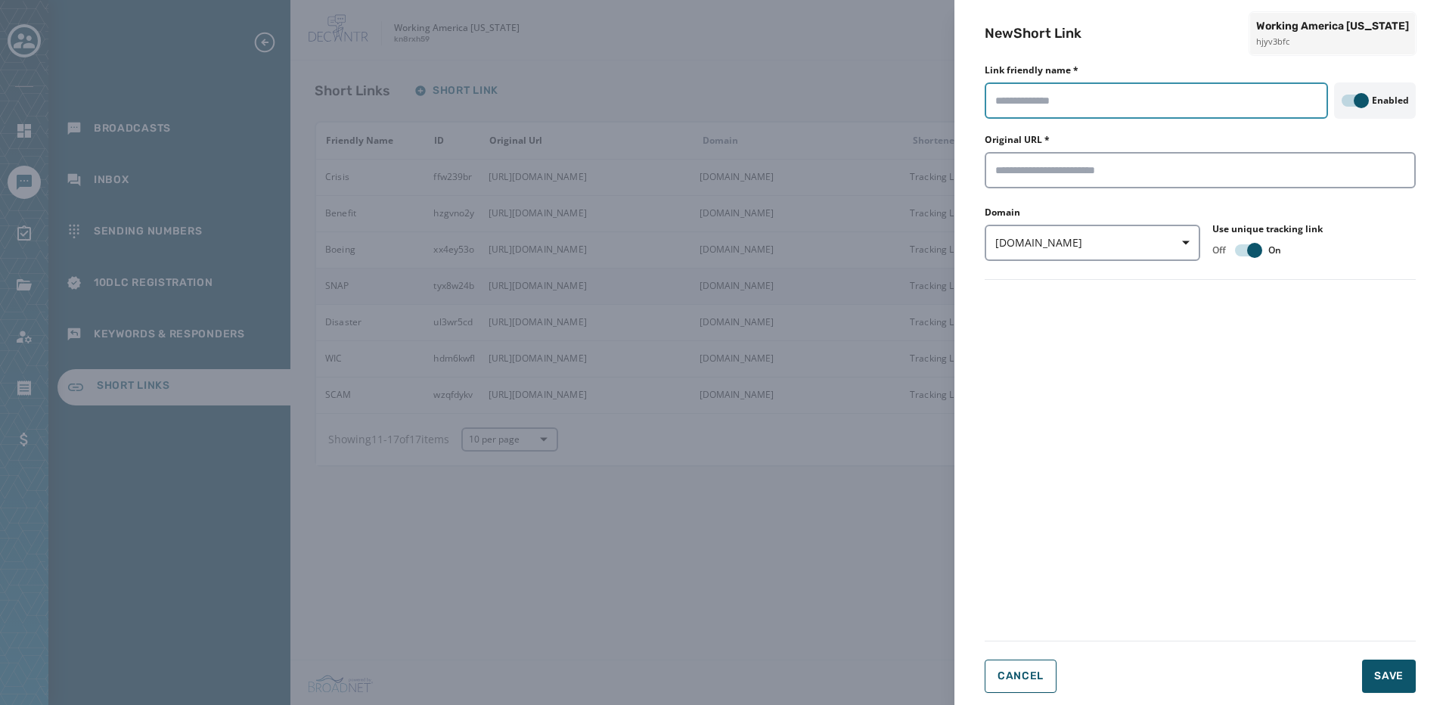
click at [1077, 110] on input "Link friendly name *" at bounding box center [1156, 100] width 343 height 36
type input "**********"
click at [1113, 244] on span "txtapp.io" at bounding box center [1093, 242] width 194 height 15
click at [1039, 295] on div "wkam.org" at bounding box center [1048, 304] width 126 height 27
click at [1102, 166] on input "Original URL *" at bounding box center [1200, 170] width 431 height 36
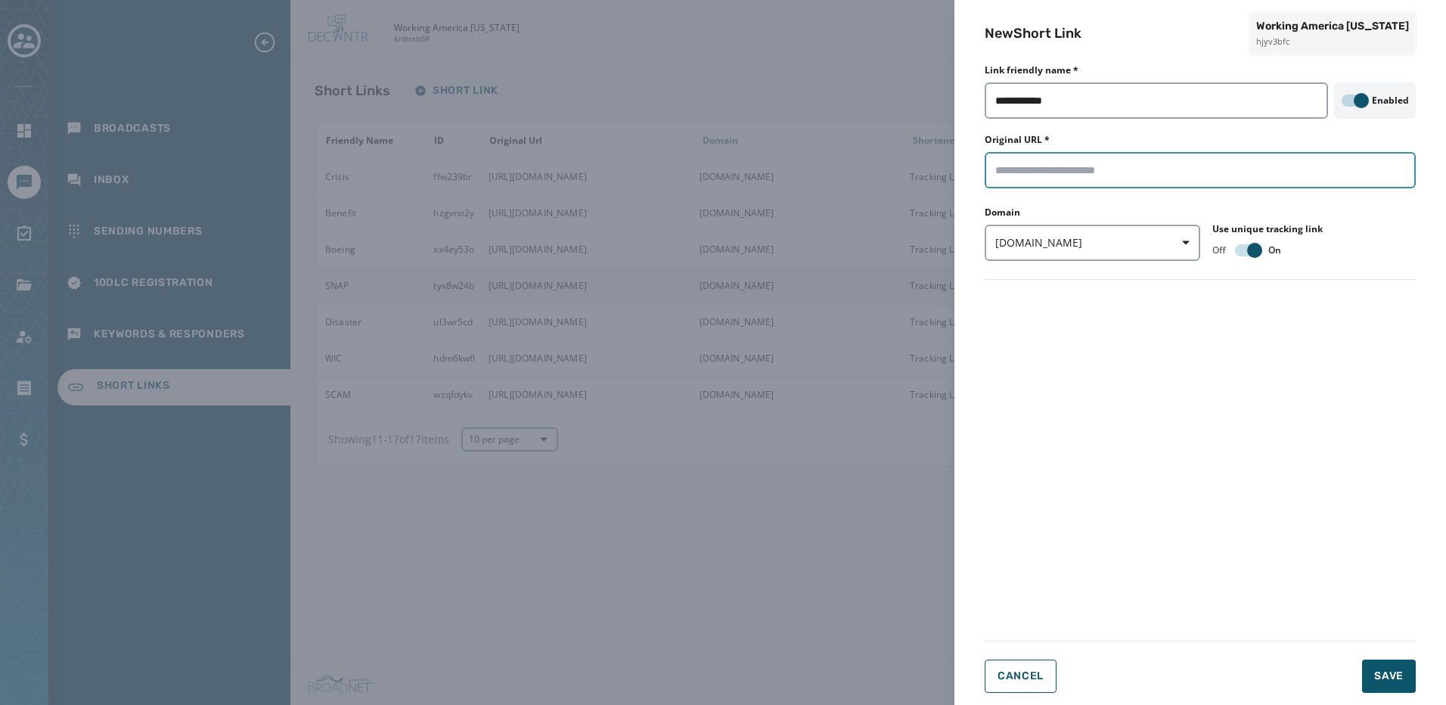
paste input "**********"
click at [1395, 672] on span "Save" at bounding box center [1390, 676] width 30 height 15
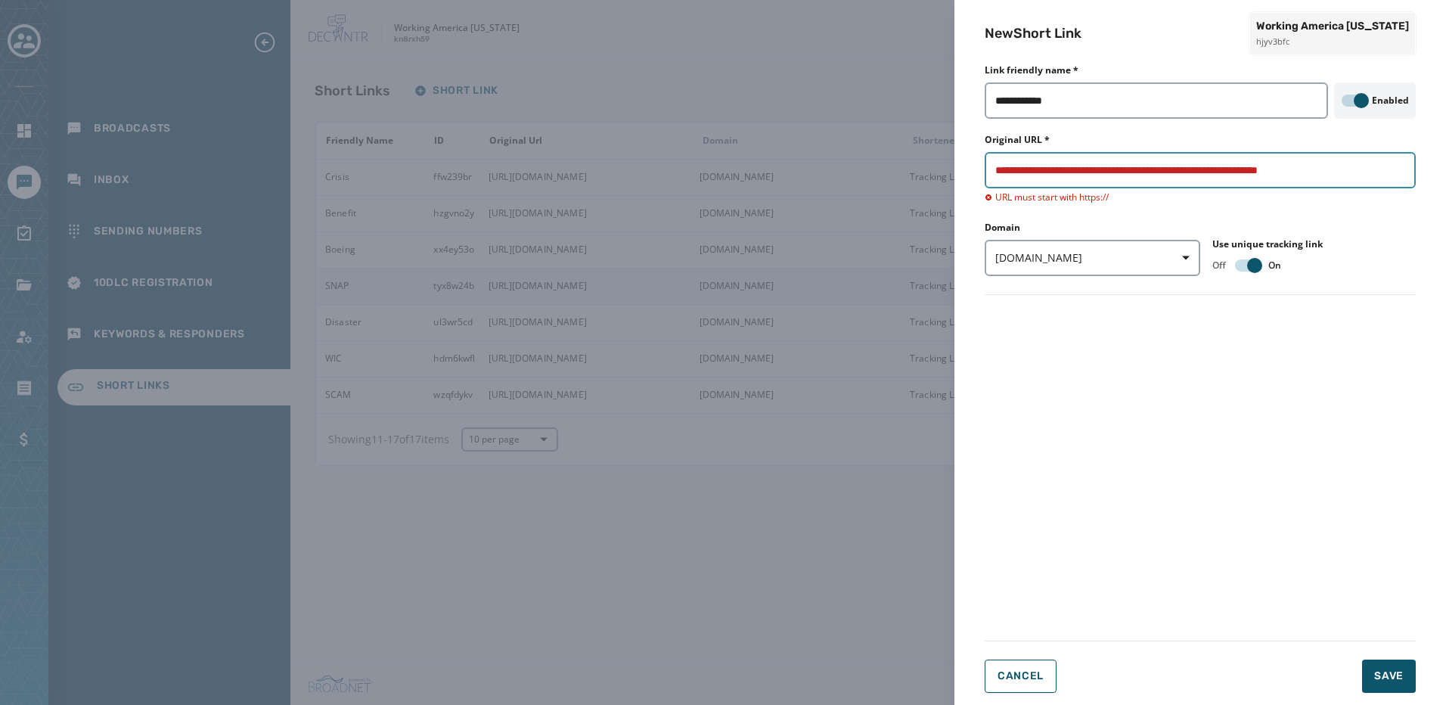
click at [1058, 171] on input "**********" at bounding box center [1200, 170] width 431 height 36
drag, startPoint x: 1015, startPoint y: 172, endPoint x: 1041, endPoint y: 168, distance: 26.7
click at [1014, 171] on input "**********" at bounding box center [1200, 170] width 431 height 36
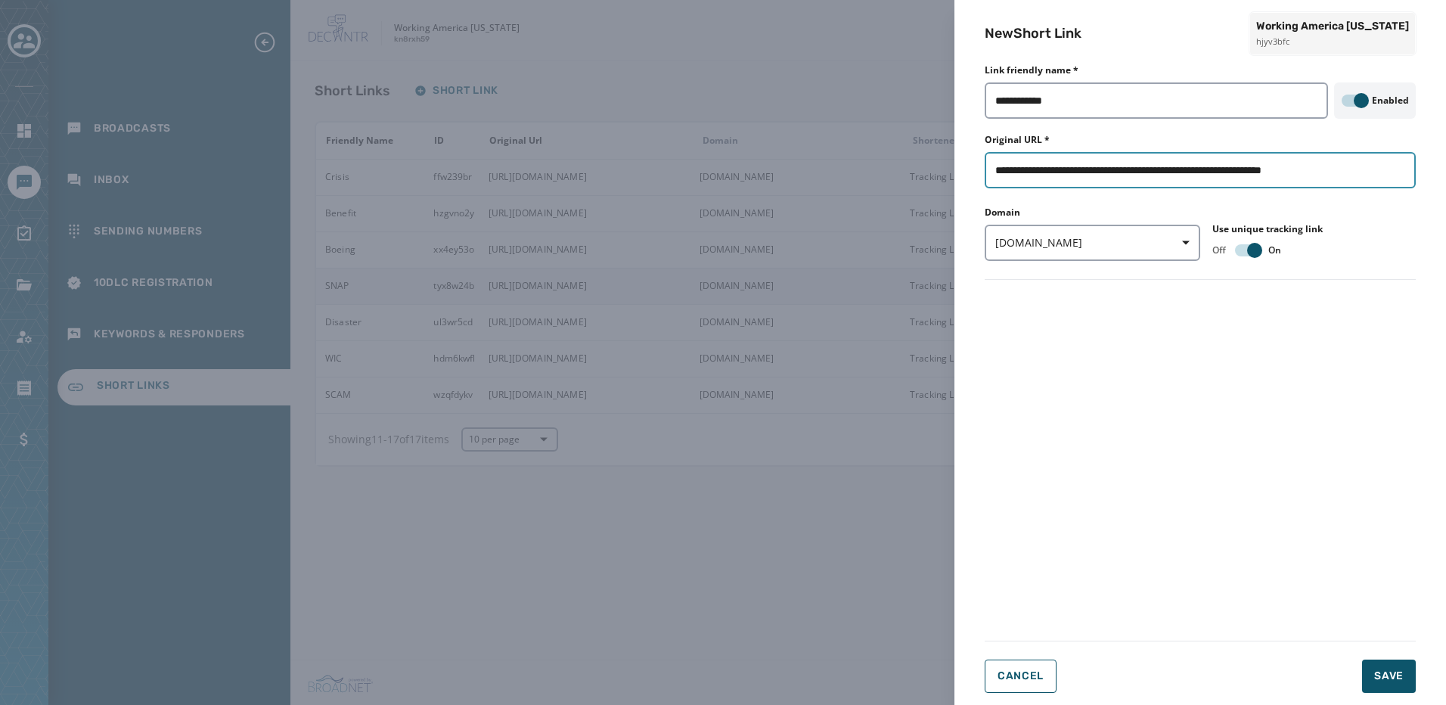
type input "**********"
click at [1386, 674] on span "Save" at bounding box center [1390, 676] width 30 height 15
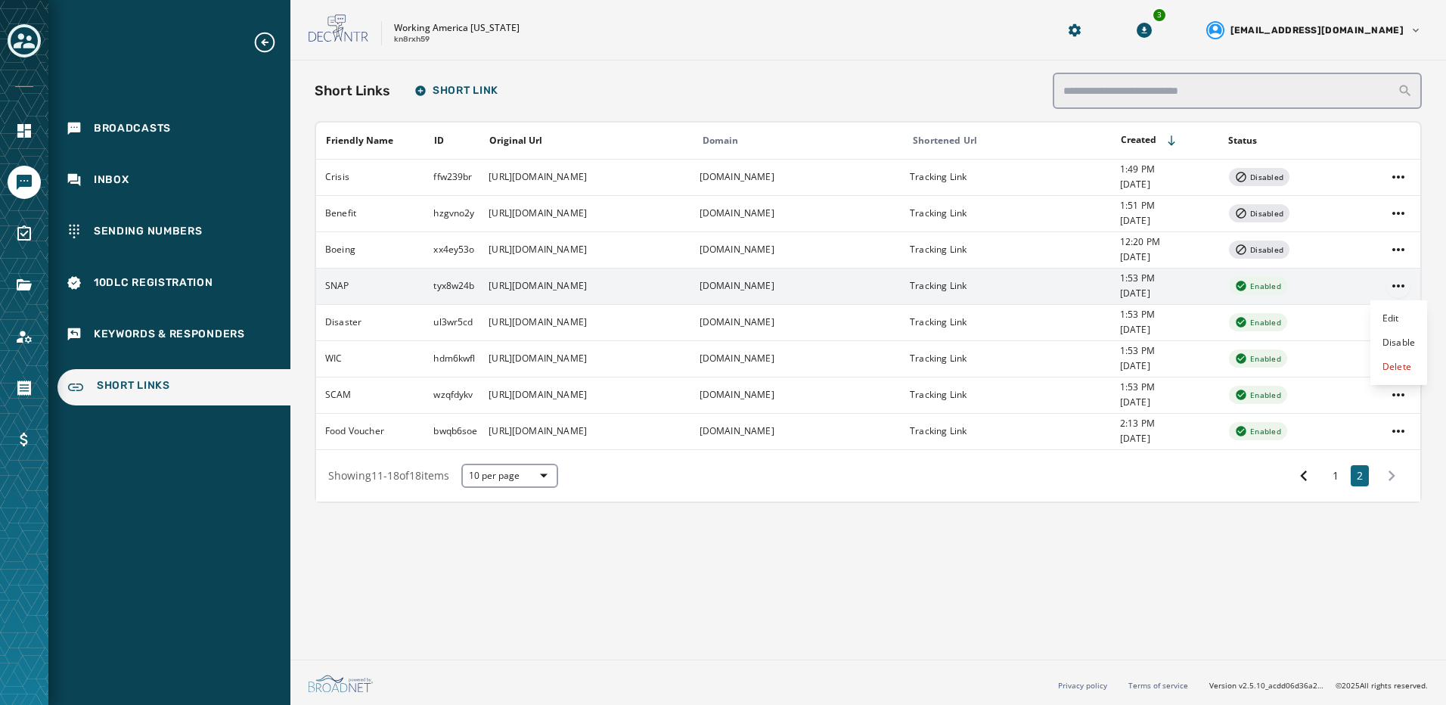
click at [1406, 284] on html "Broadcasts Inbox Sending Numbers 10DLC Registration Keywords & Responders Short…" at bounding box center [723, 352] width 1446 height 705
click at [1408, 370] on div "Delete" at bounding box center [1399, 367] width 57 height 24
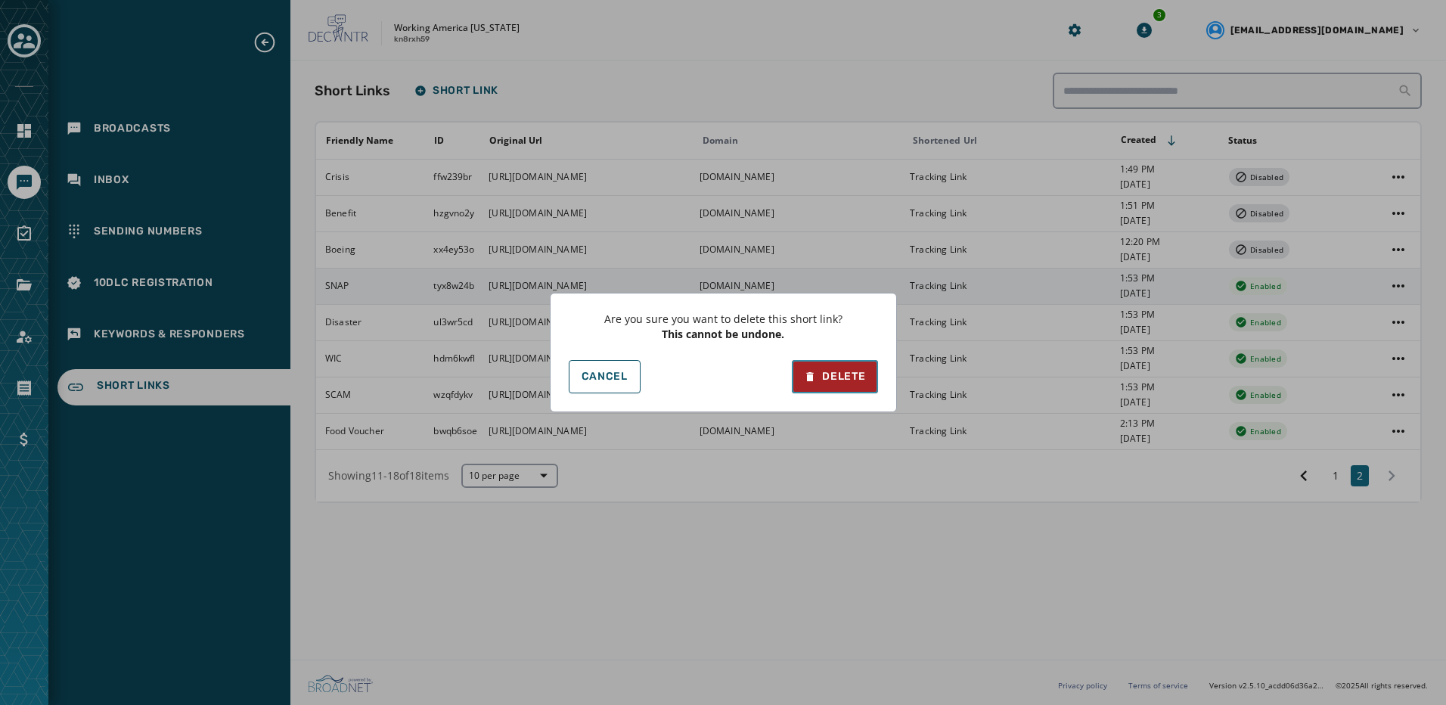
click at [802, 368] on button "Delete" at bounding box center [834, 376] width 85 height 33
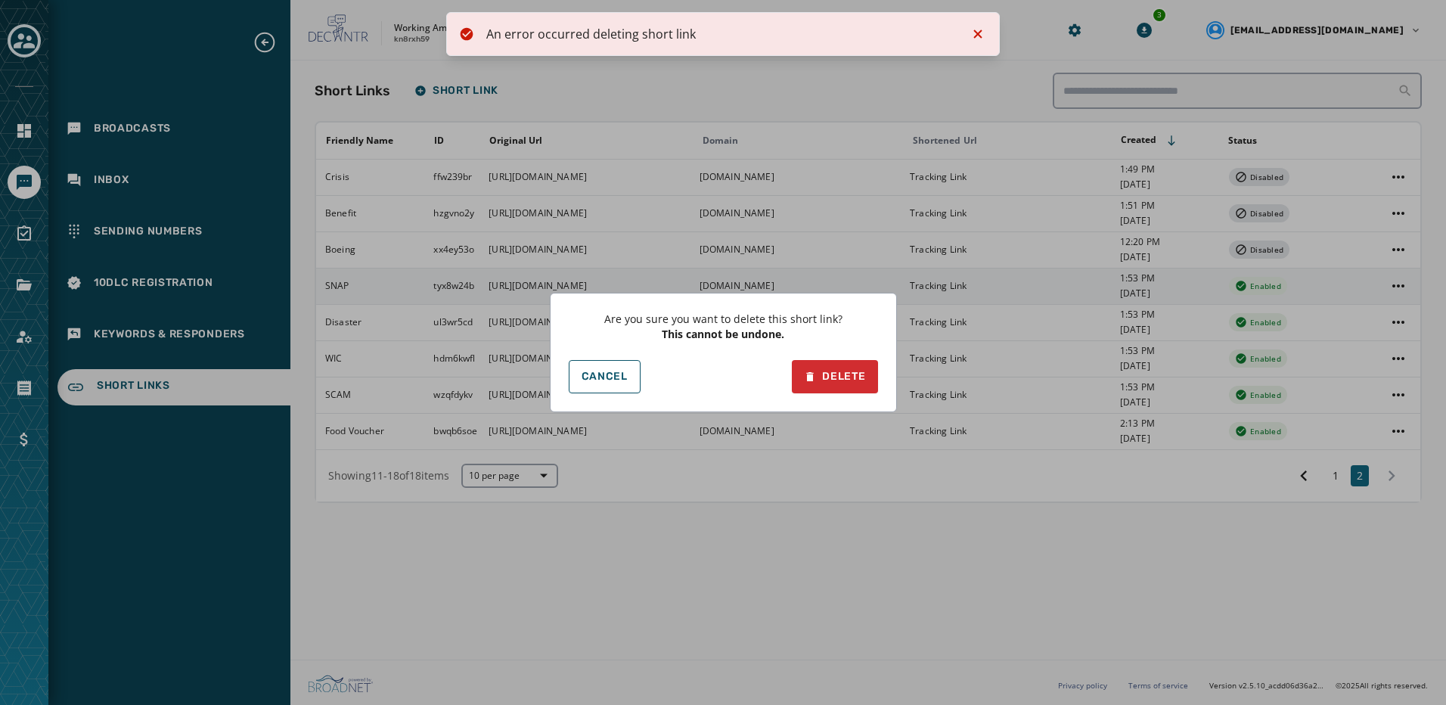
click at [973, 31] on div "Are you sure you want to delete this short link? This cannot be undone. Cancel …" at bounding box center [723, 352] width 1446 height 705
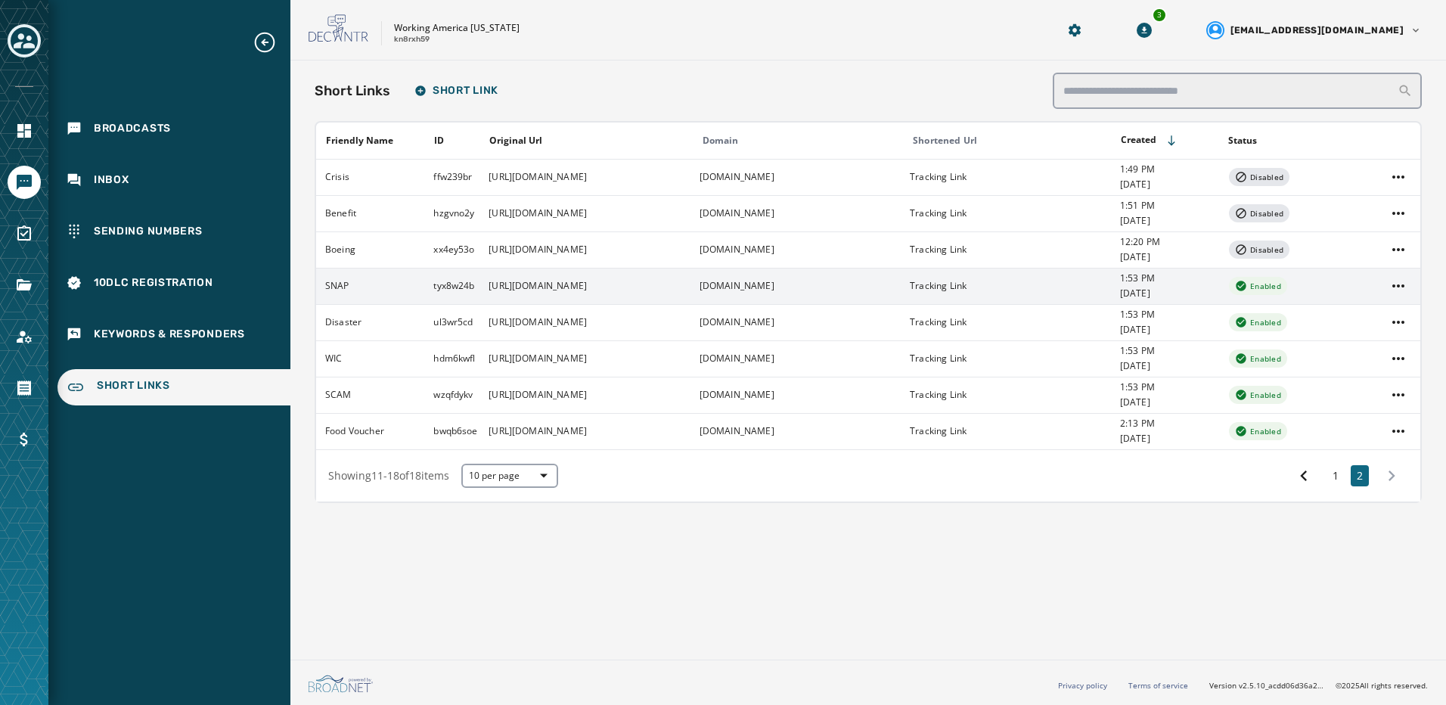
click at [121, 158] on div "Broadcasts Inbox Sending Numbers 10DLC Registration Keywords & Responders Short…" at bounding box center [169, 217] width 242 height 375
click at [128, 139] on div "Broadcasts" at bounding box center [173, 128] width 233 height 33
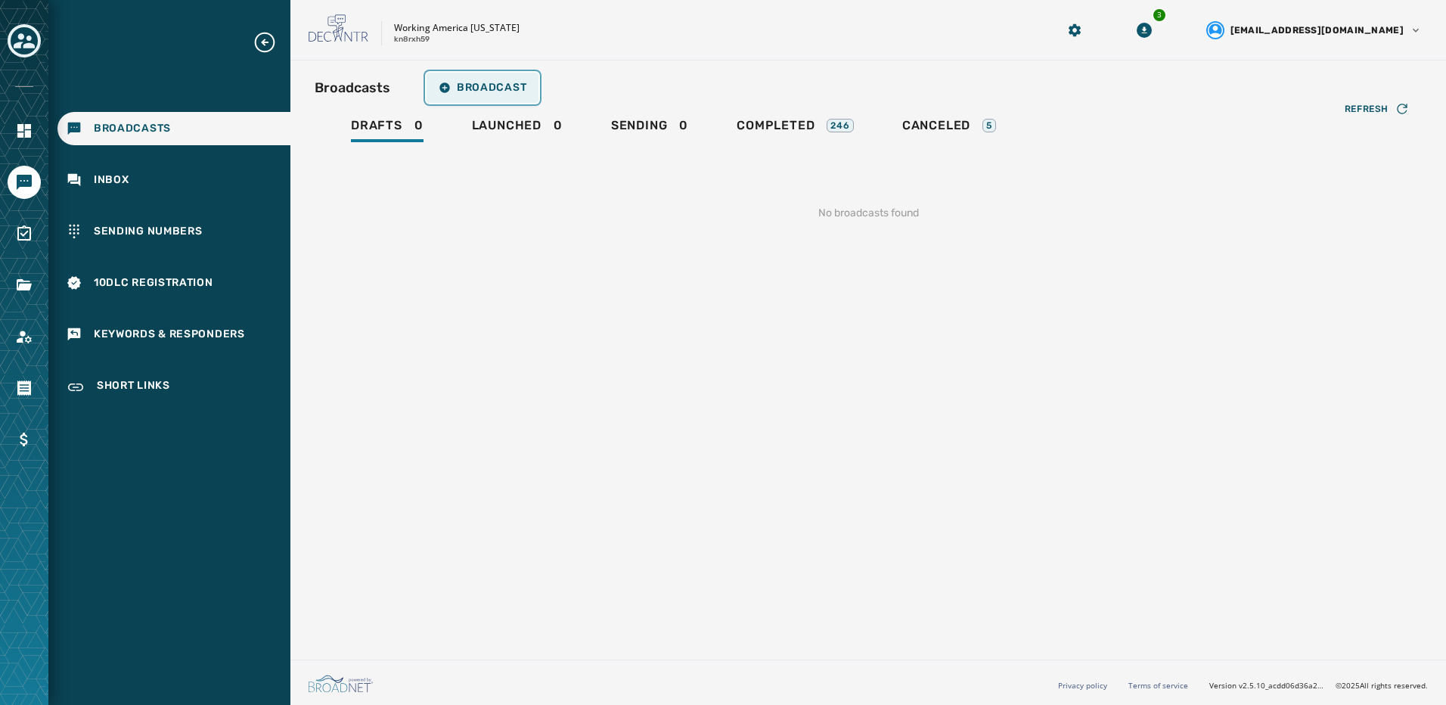
click at [443, 87] on icon "button" at bounding box center [445, 87] width 10 height 10
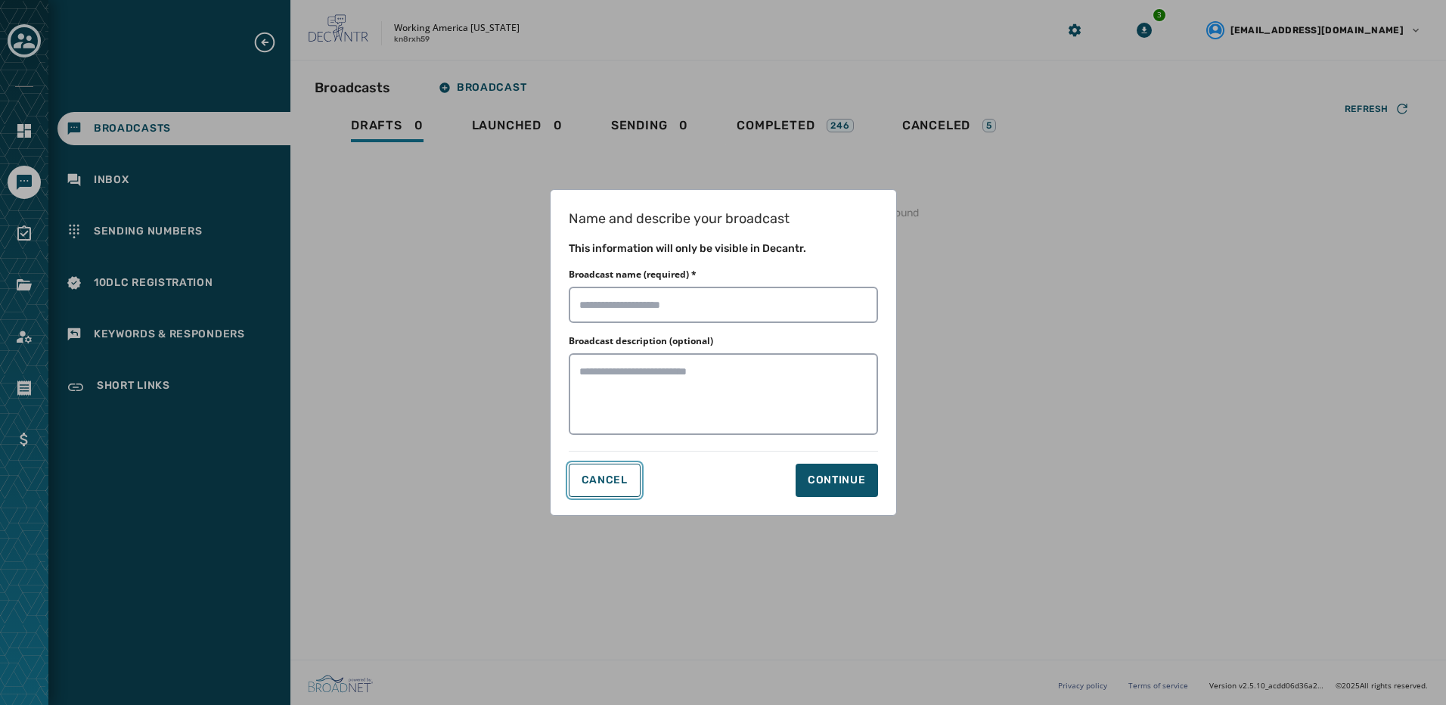
click at [576, 478] on button "Cancel" at bounding box center [605, 480] width 72 height 33
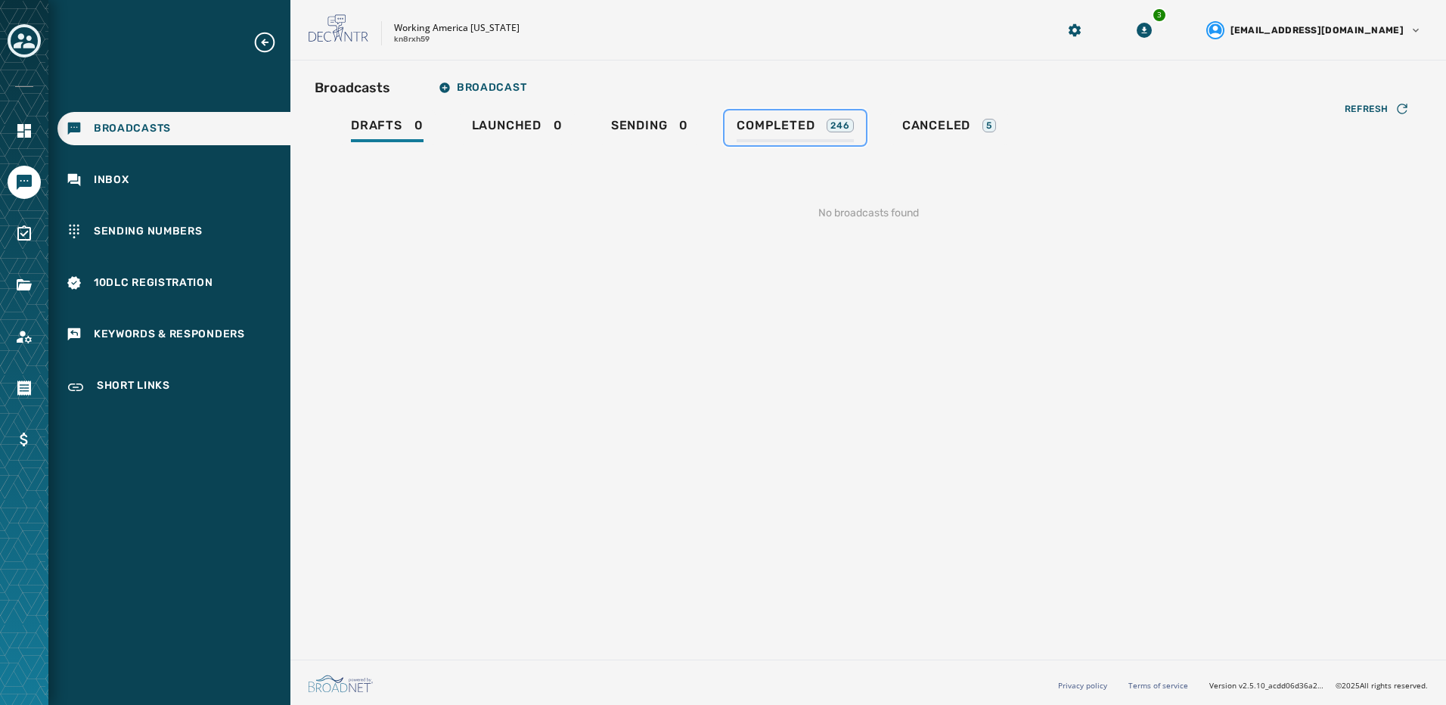
click at [785, 114] on link "Completed 246" at bounding box center [795, 127] width 141 height 35
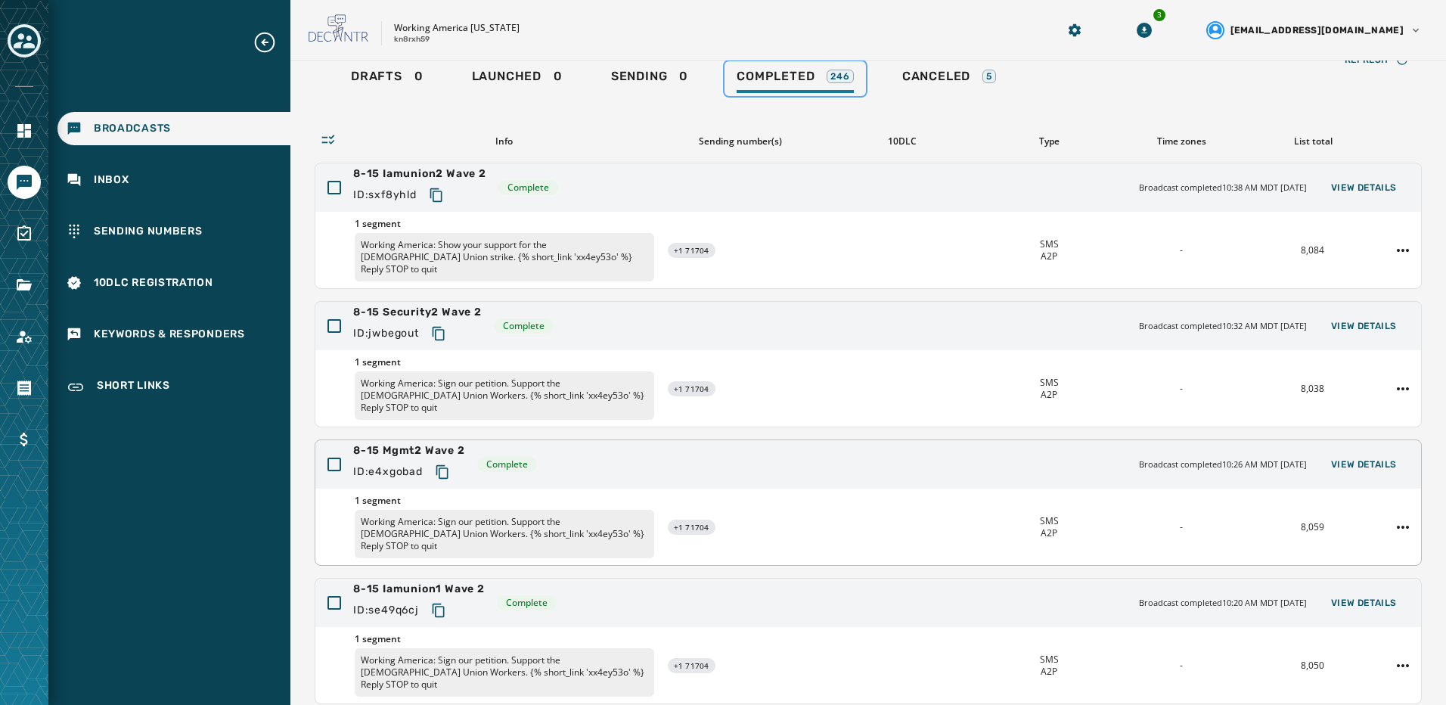
scroll to position [76, 0]
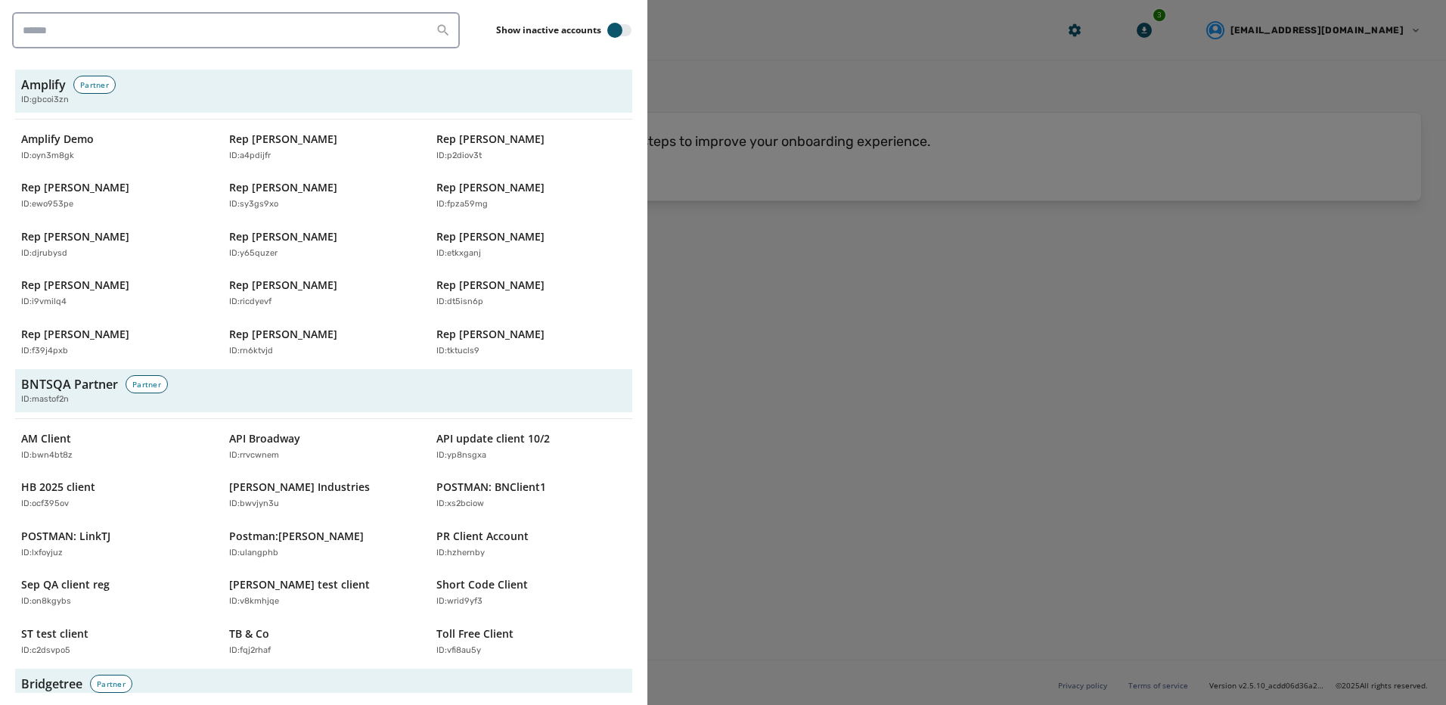
click at [701, 64] on div at bounding box center [723, 352] width 1446 height 705
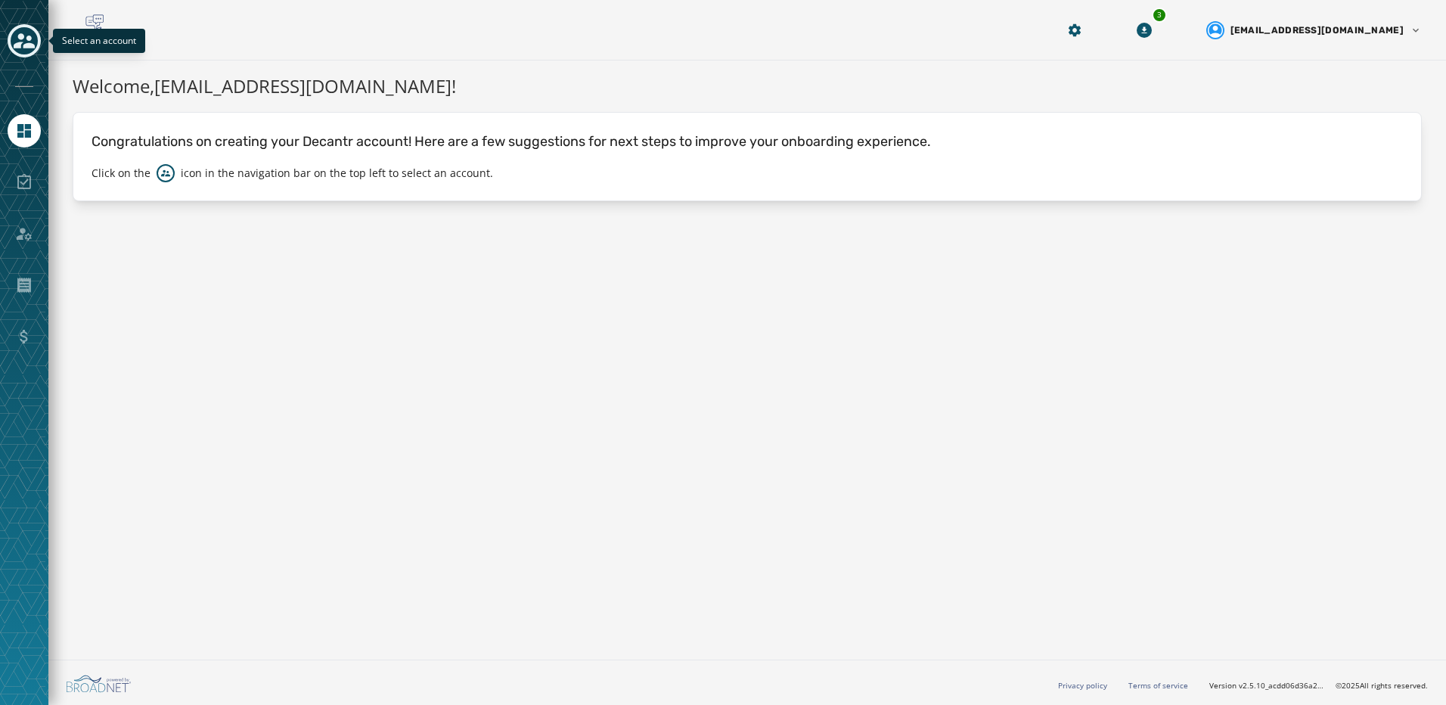
click at [31, 36] on icon "Toggle account select drawer" at bounding box center [24, 40] width 21 height 21
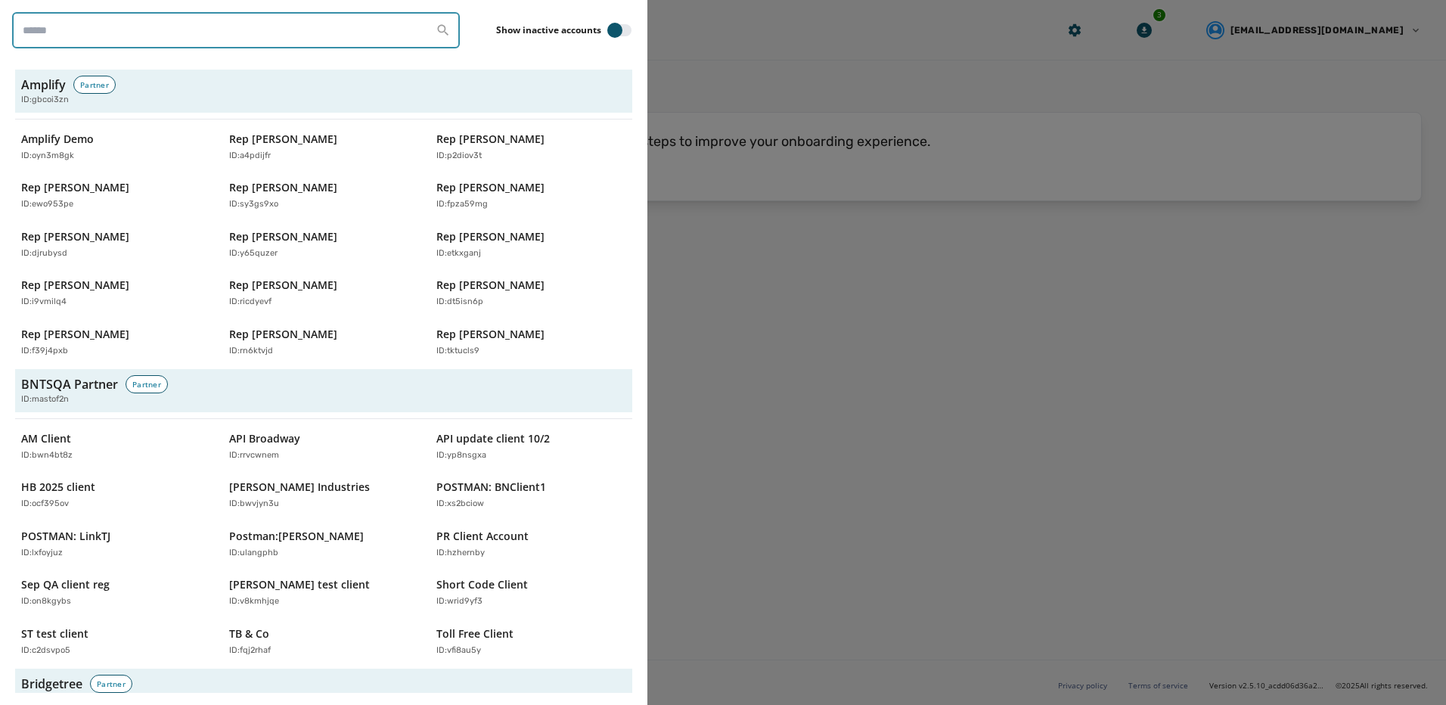
click at [129, 36] on input "search" at bounding box center [236, 30] width 448 height 36
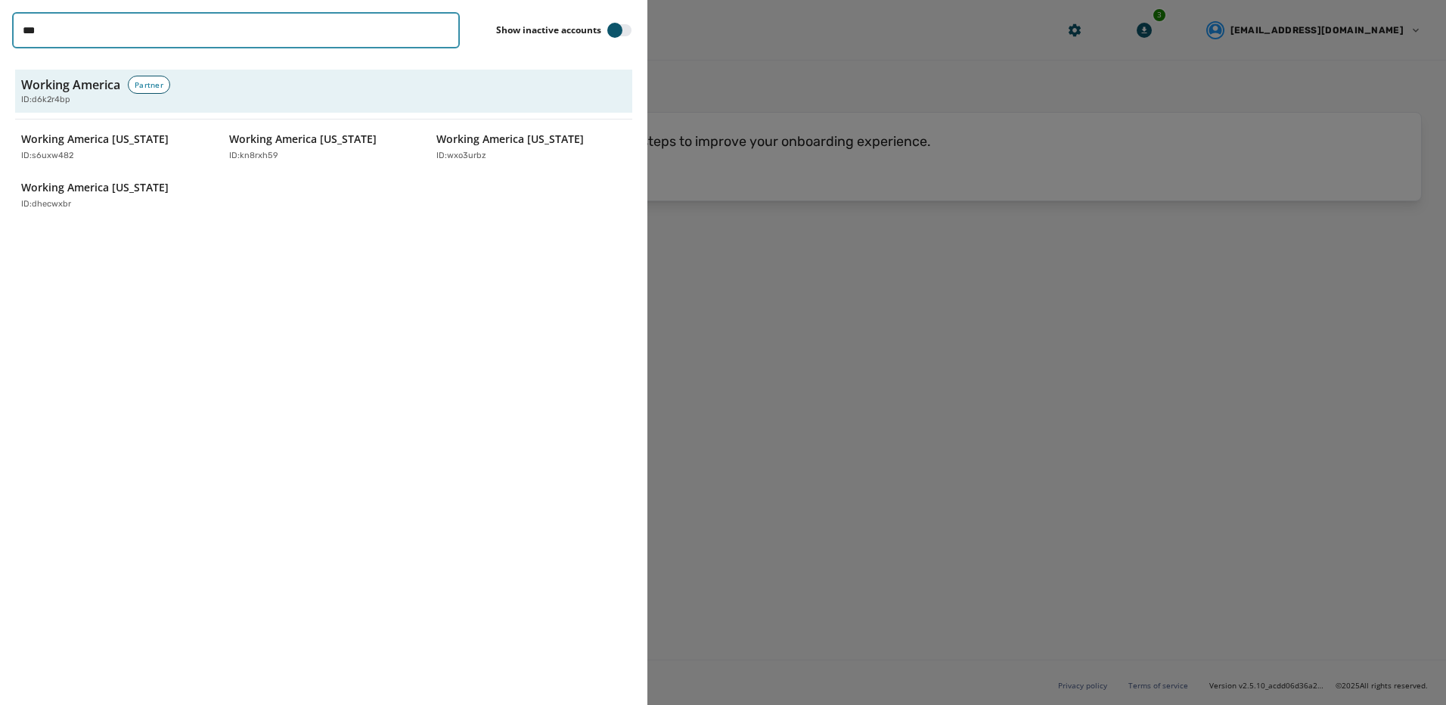
type input "**********"
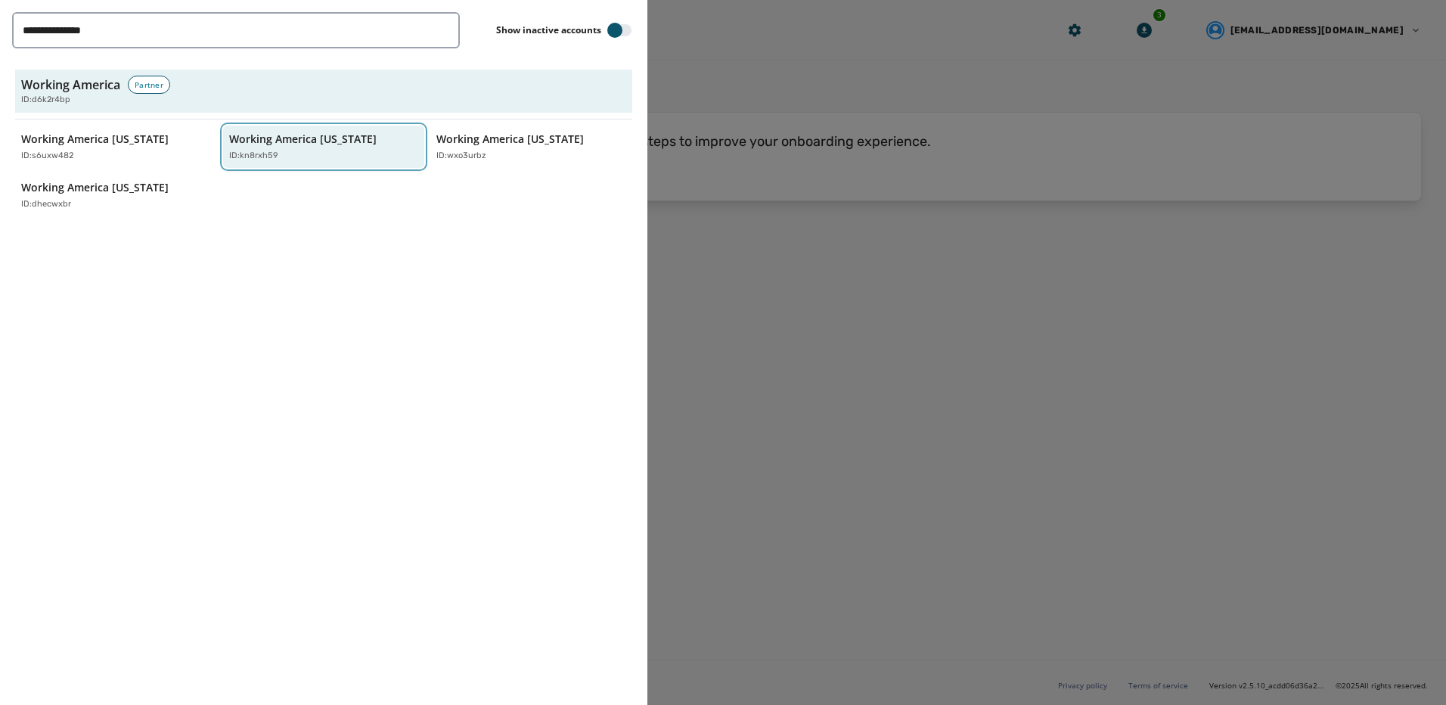
click at [309, 161] on div "ID: kn8rxh59" at bounding box center [316, 156] width 175 height 13
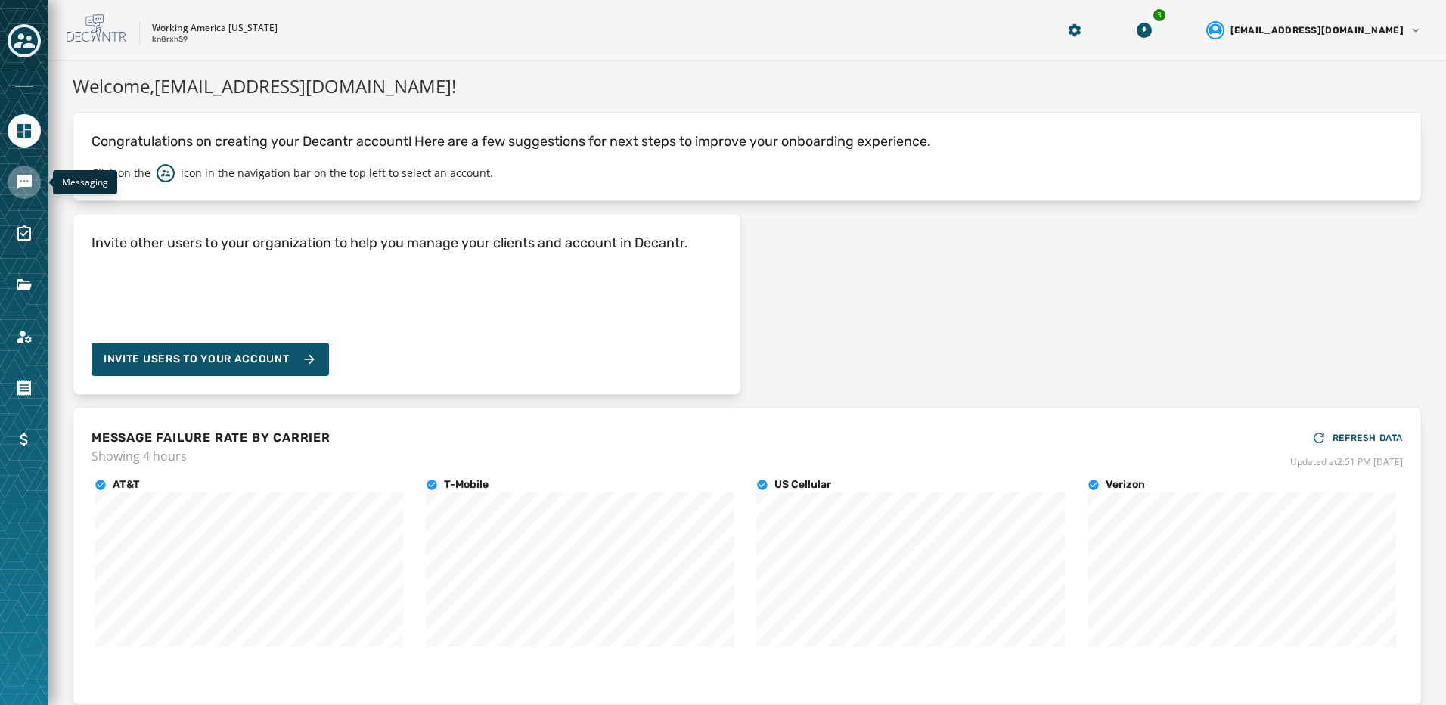
click at [30, 176] on icon "Navigate to Messaging" at bounding box center [24, 182] width 15 height 15
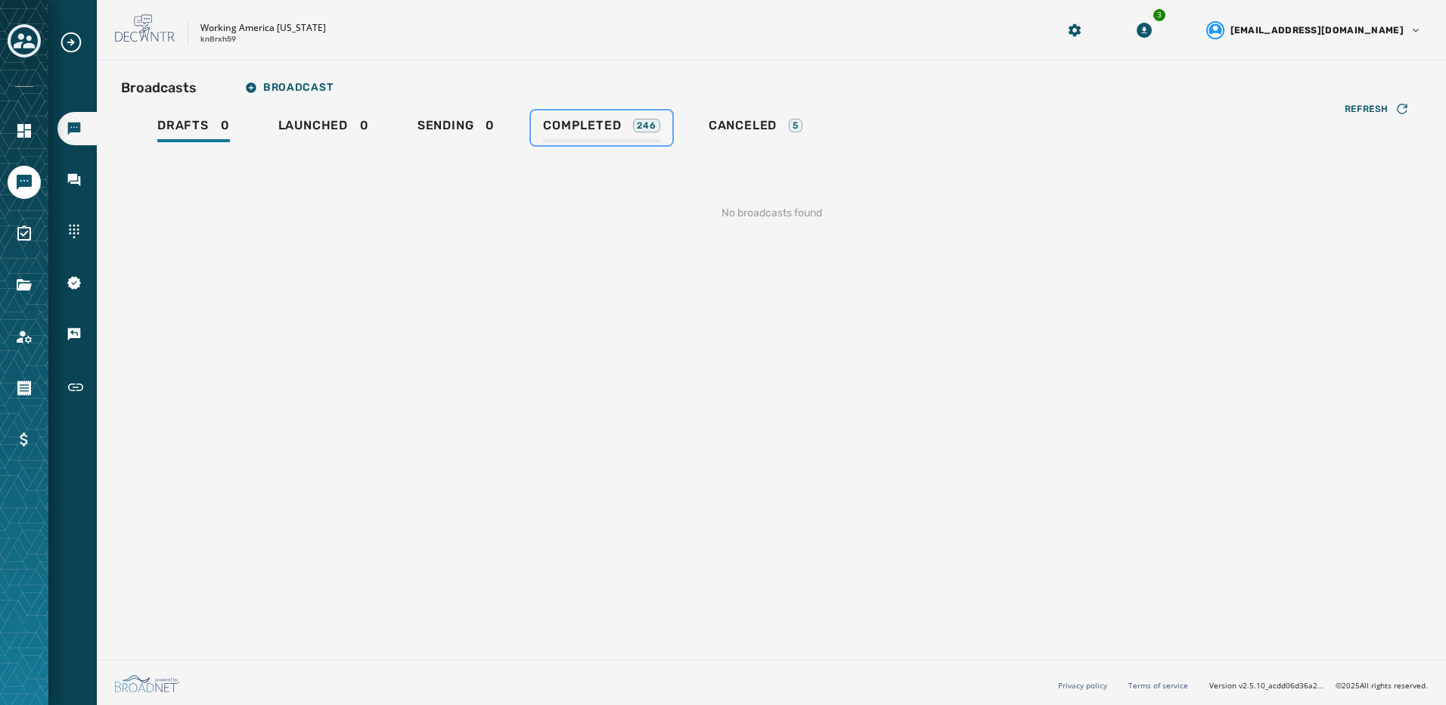
click at [569, 131] on span "Completed" at bounding box center [582, 125] width 78 height 15
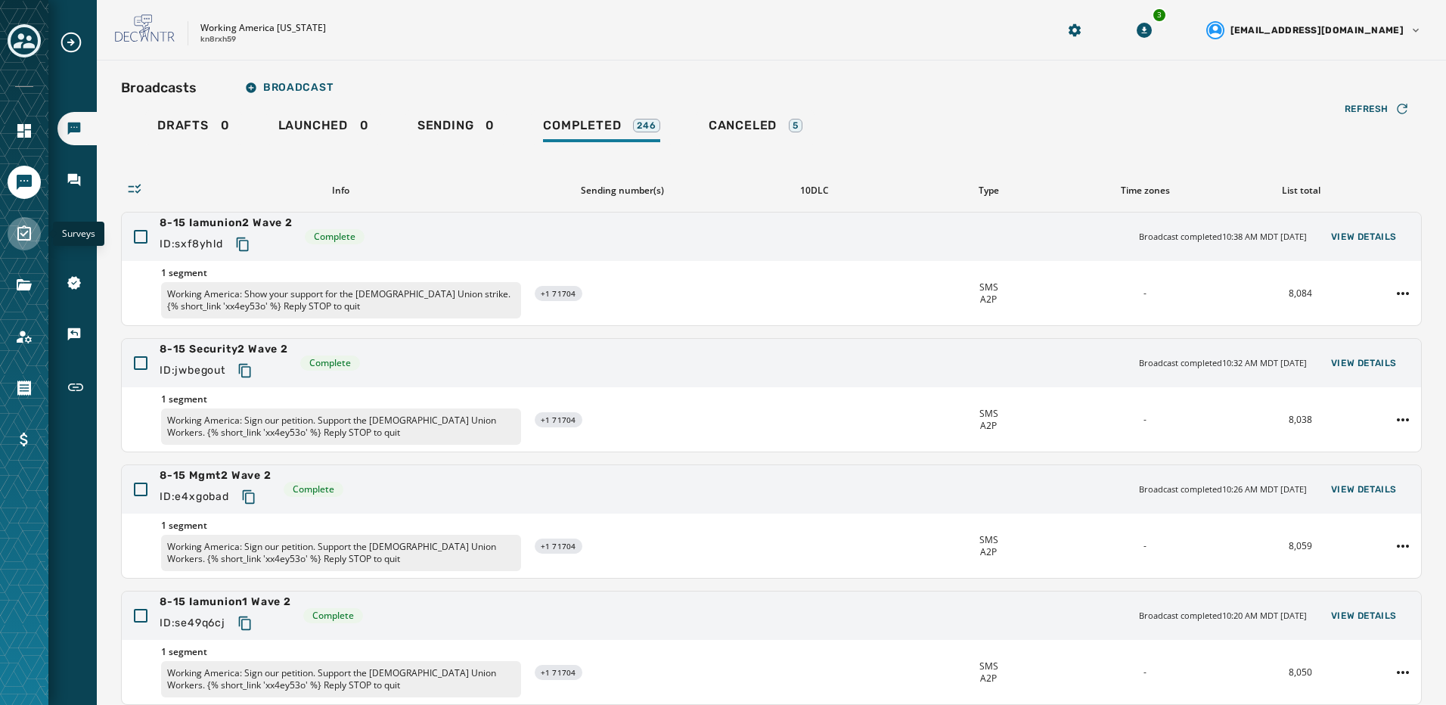
click at [30, 237] on icon "Navigate to Surveys" at bounding box center [24, 232] width 14 height 15
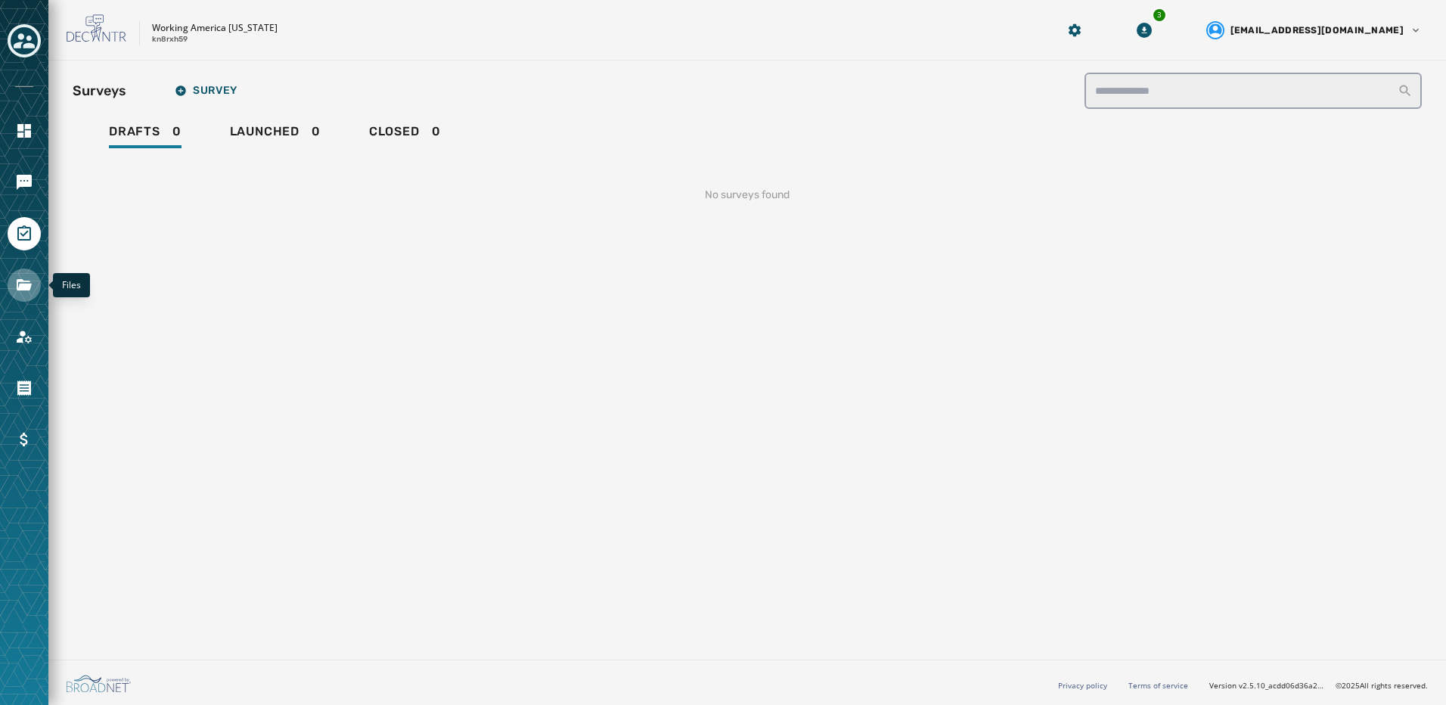
click at [26, 283] on icon "Navigate to Files" at bounding box center [24, 285] width 18 height 18
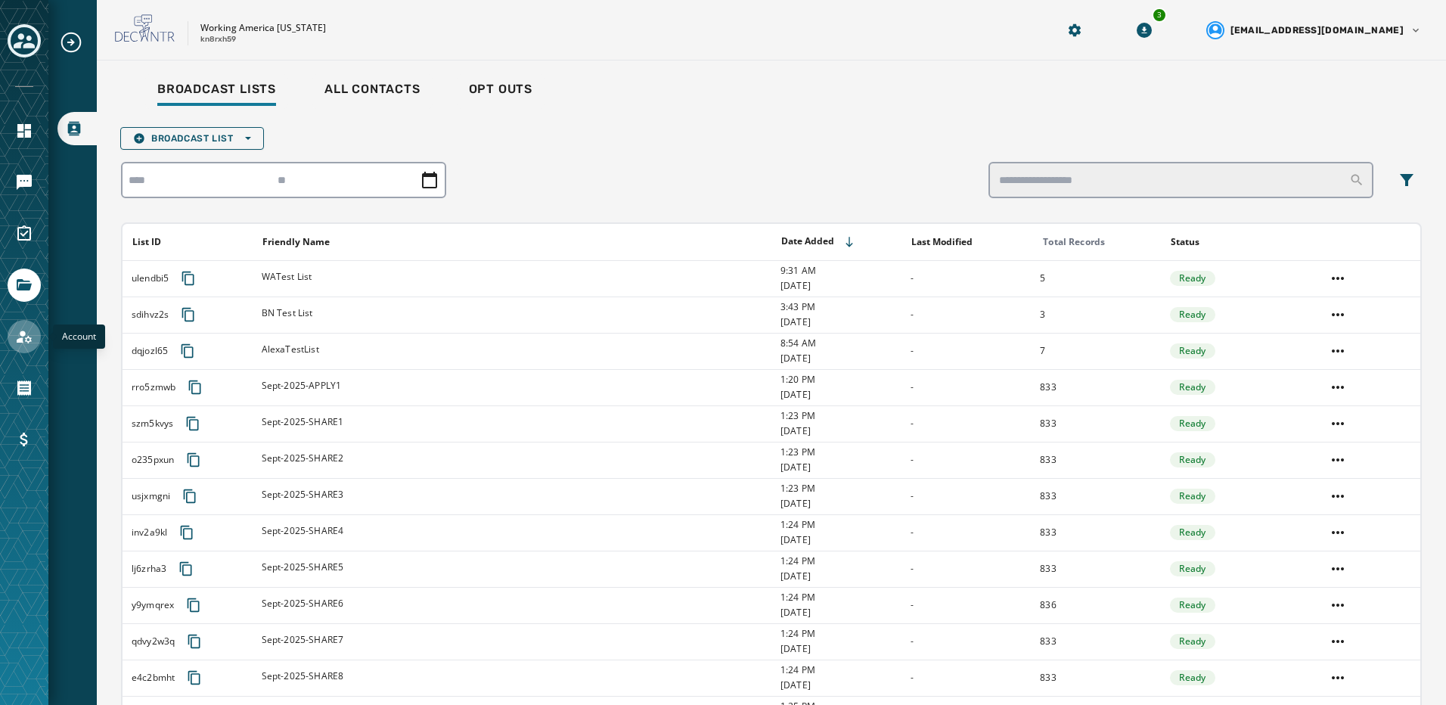
click at [34, 336] on link "Navigate to Account" at bounding box center [24, 336] width 33 height 33
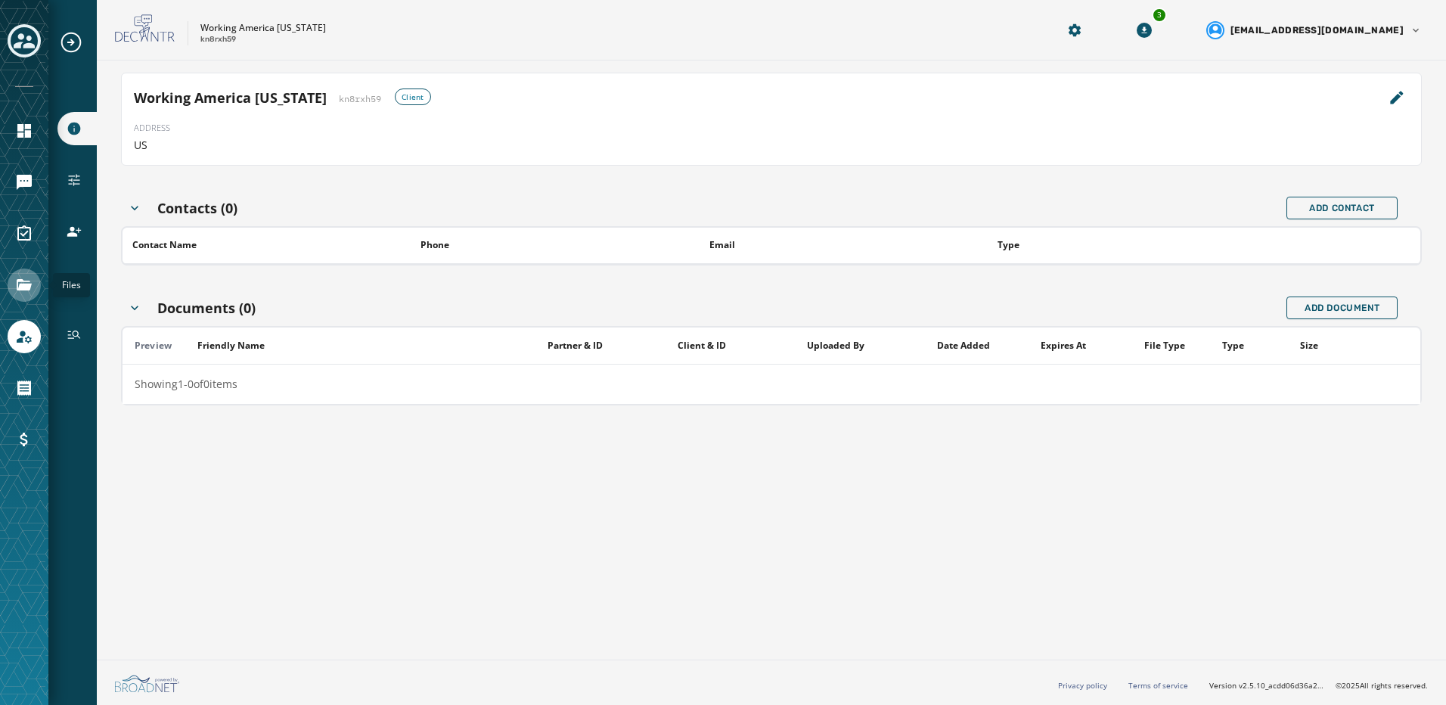
click at [28, 286] on icon "Navigate to Files" at bounding box center [24, 284] width 15 height 11
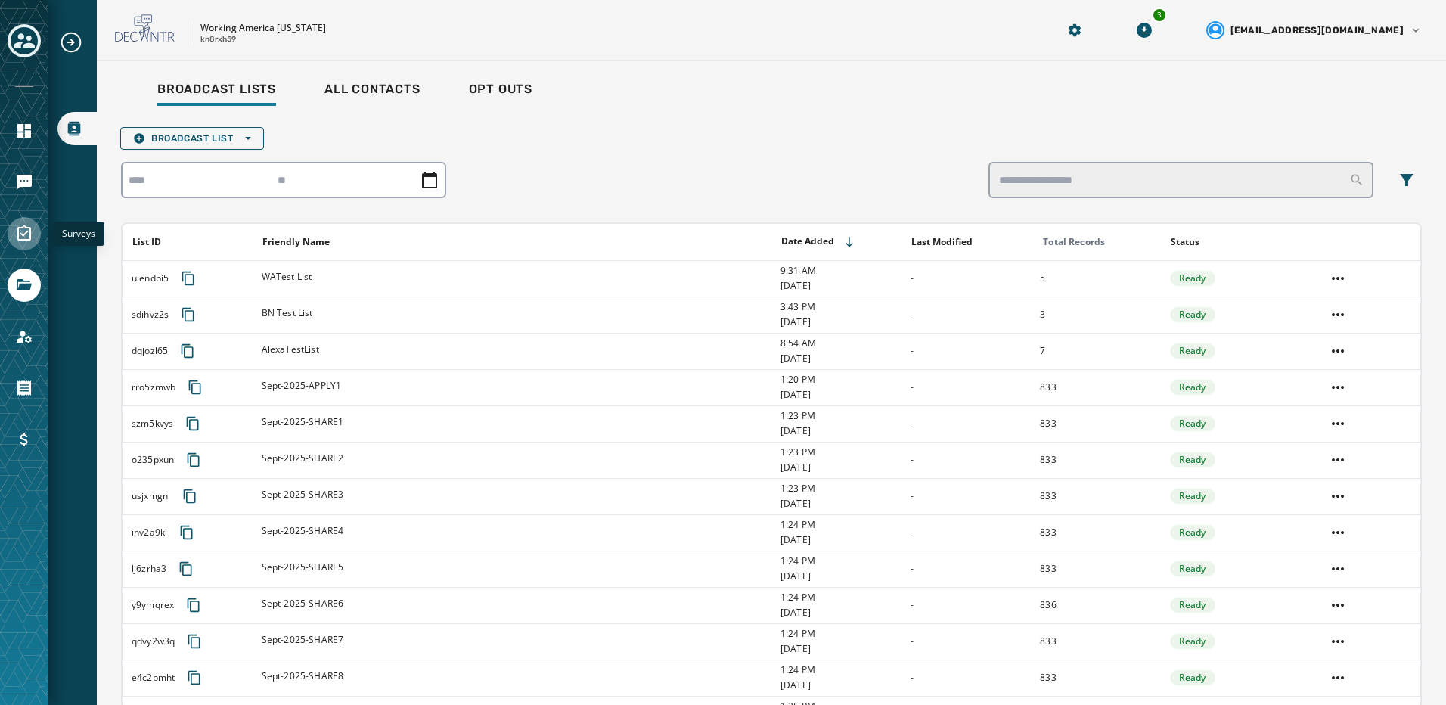
click at [38, 234] on link "Navigate to Surveys" at bounding box center [24, 233] width 33 height 33
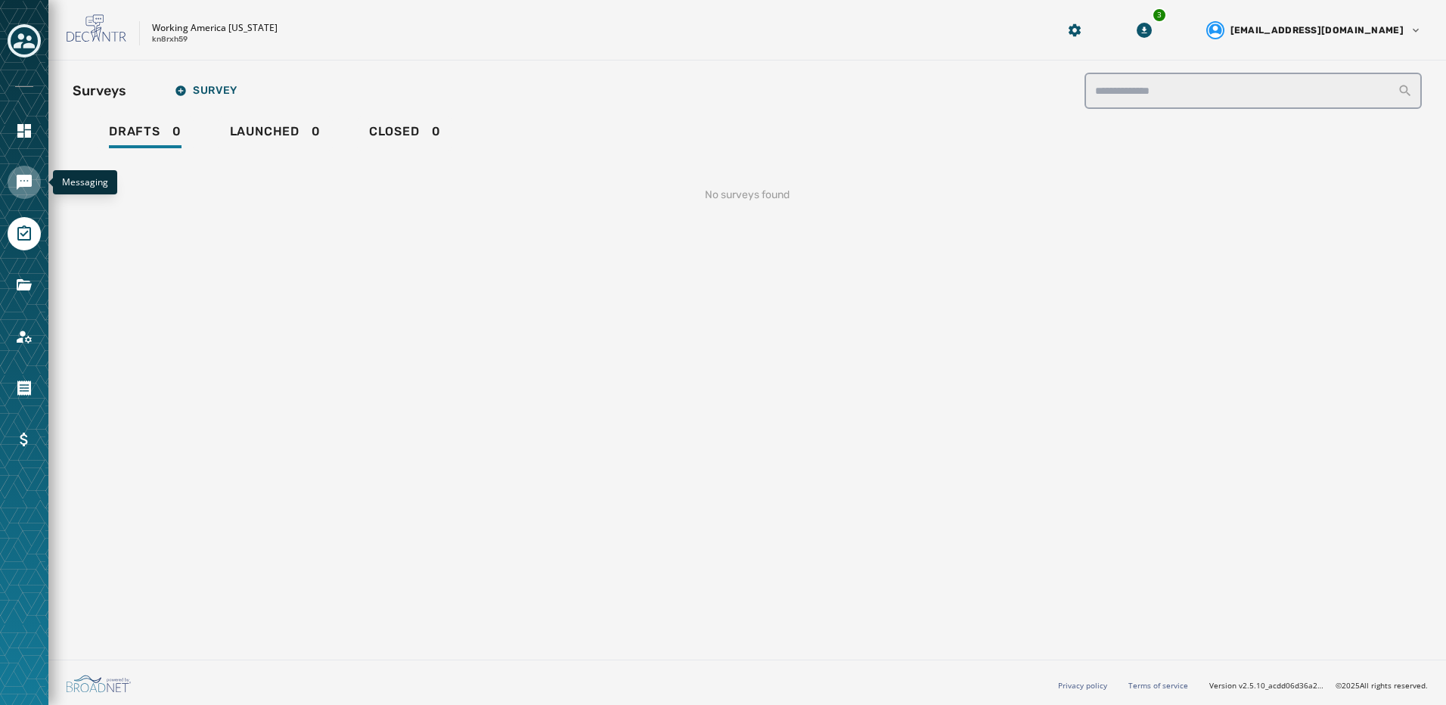
click at [20, 181] on icon "Navigate to Messaging" at bounding box center [24, 182] width 15 height 15
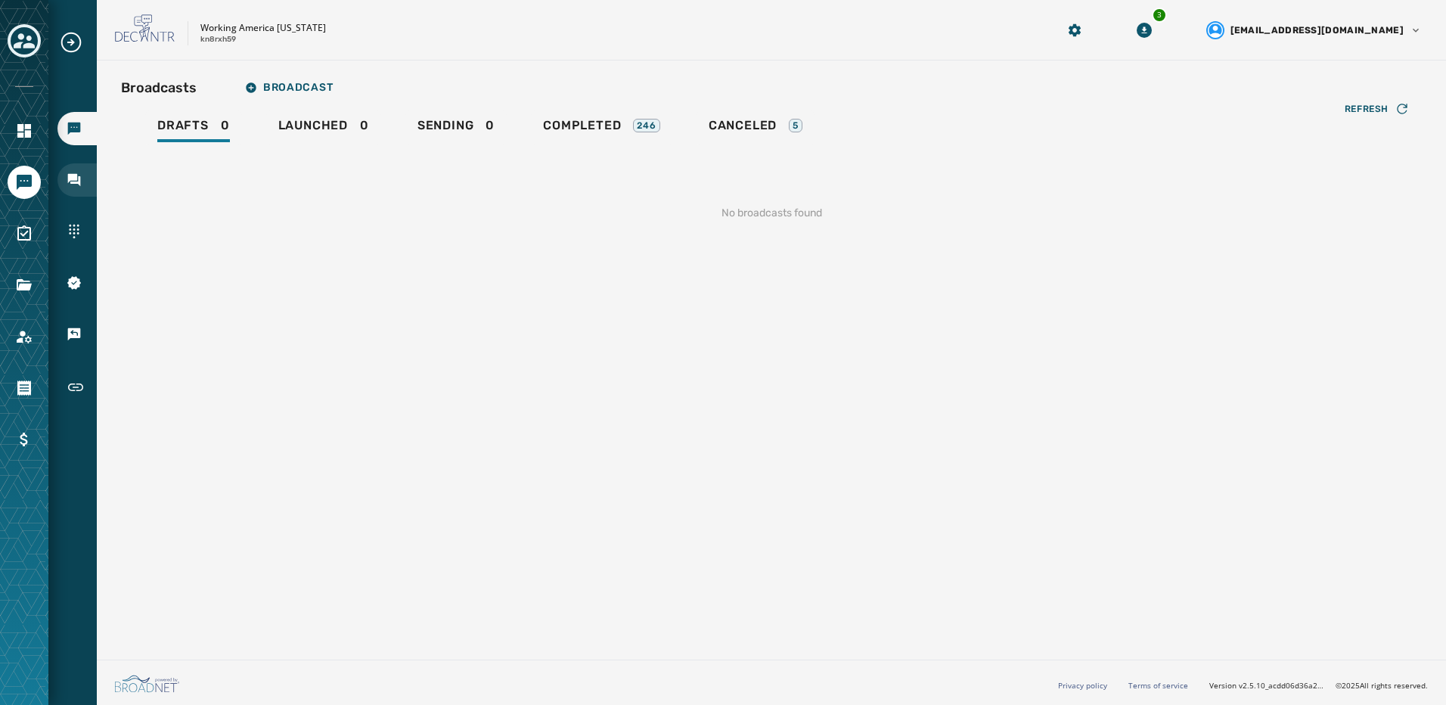
click at [70, 183] on icon "Navigate to Inbox" at bounding box center [74, 179] width 15 height 15
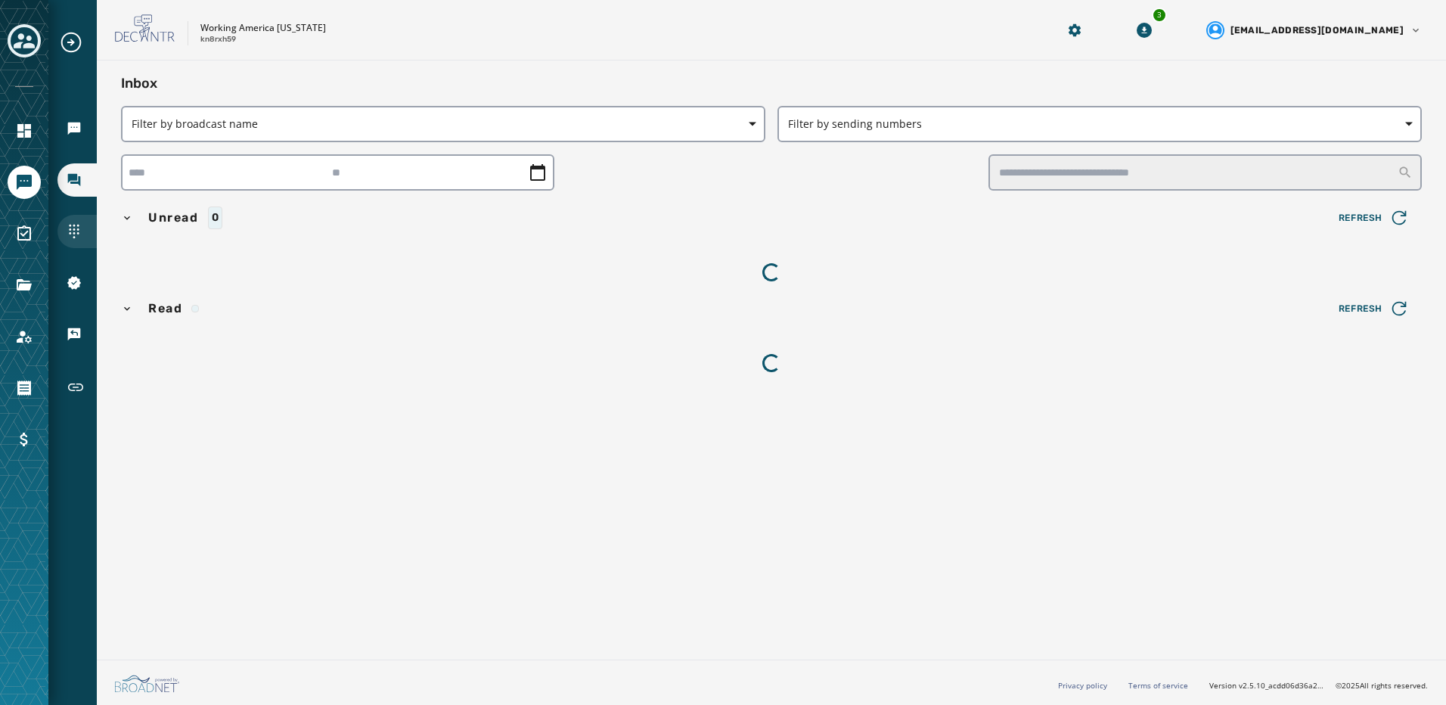
drag, startPoint x: 70, startPoint y: 230, endPoint x: 79, endPoint y: 239, distance: 12.8
click at [71, 230] on icon "Navigate to Sending Numbers" at bounding box center [74, 232] width 10 height 14
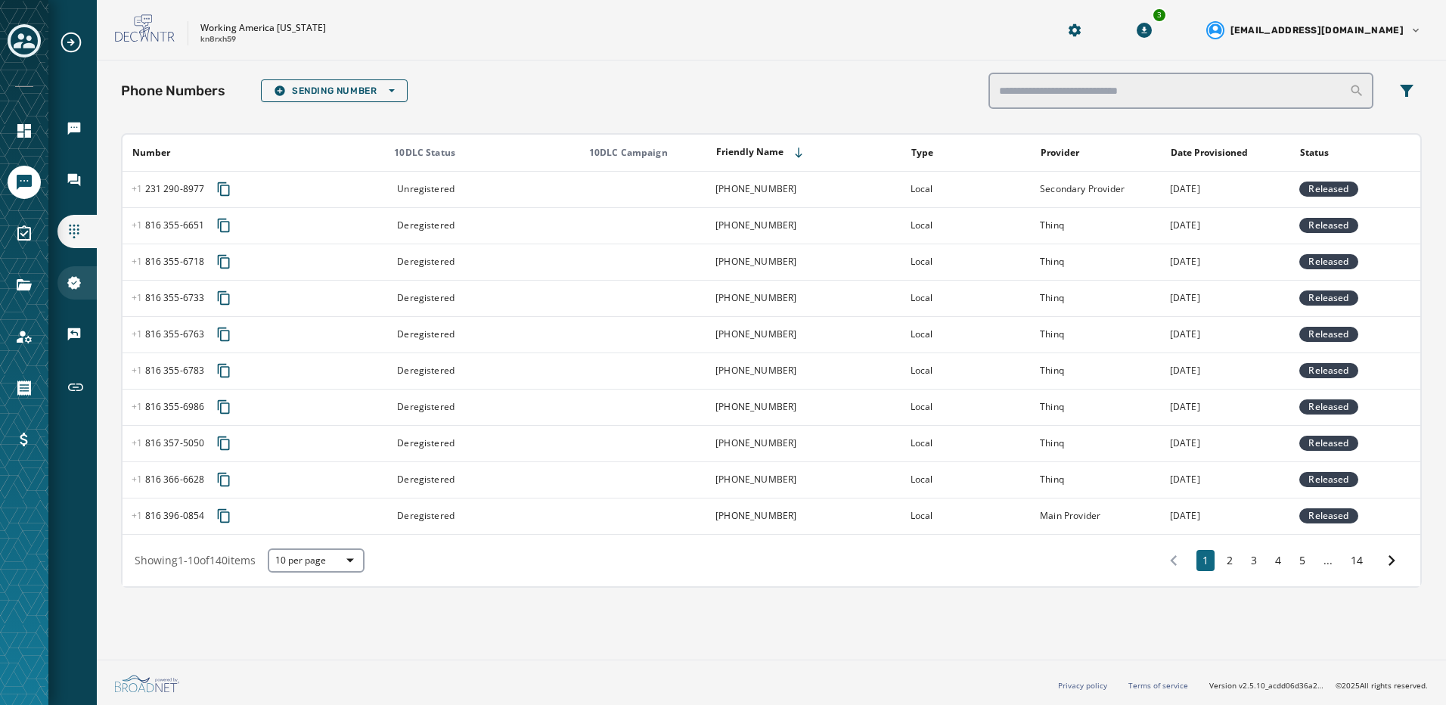
click at [67, 291] on div "10DLC Registration" at bounding box center [76, 282] width 39 height 33
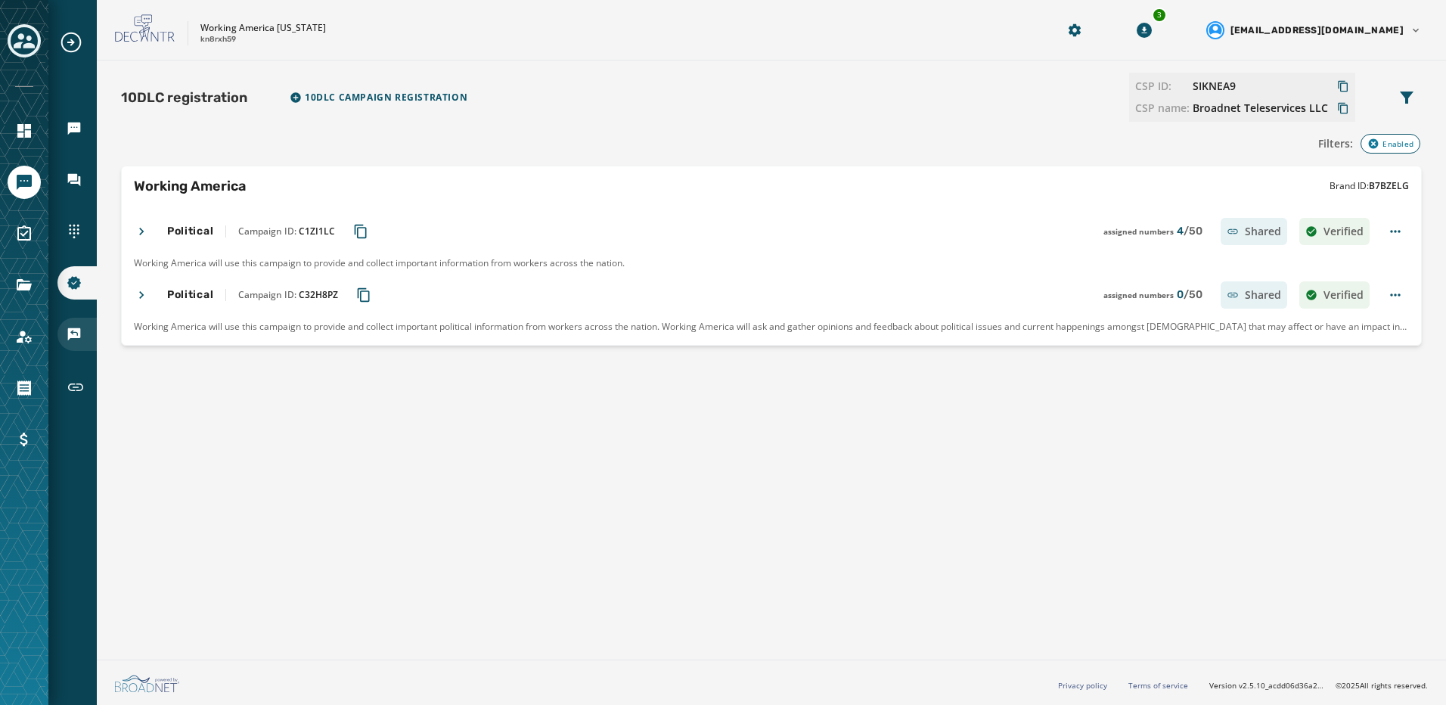
click at [73, 324] on div "Keywords & Responders" at bounding box center [76, 334] width 39 height 33
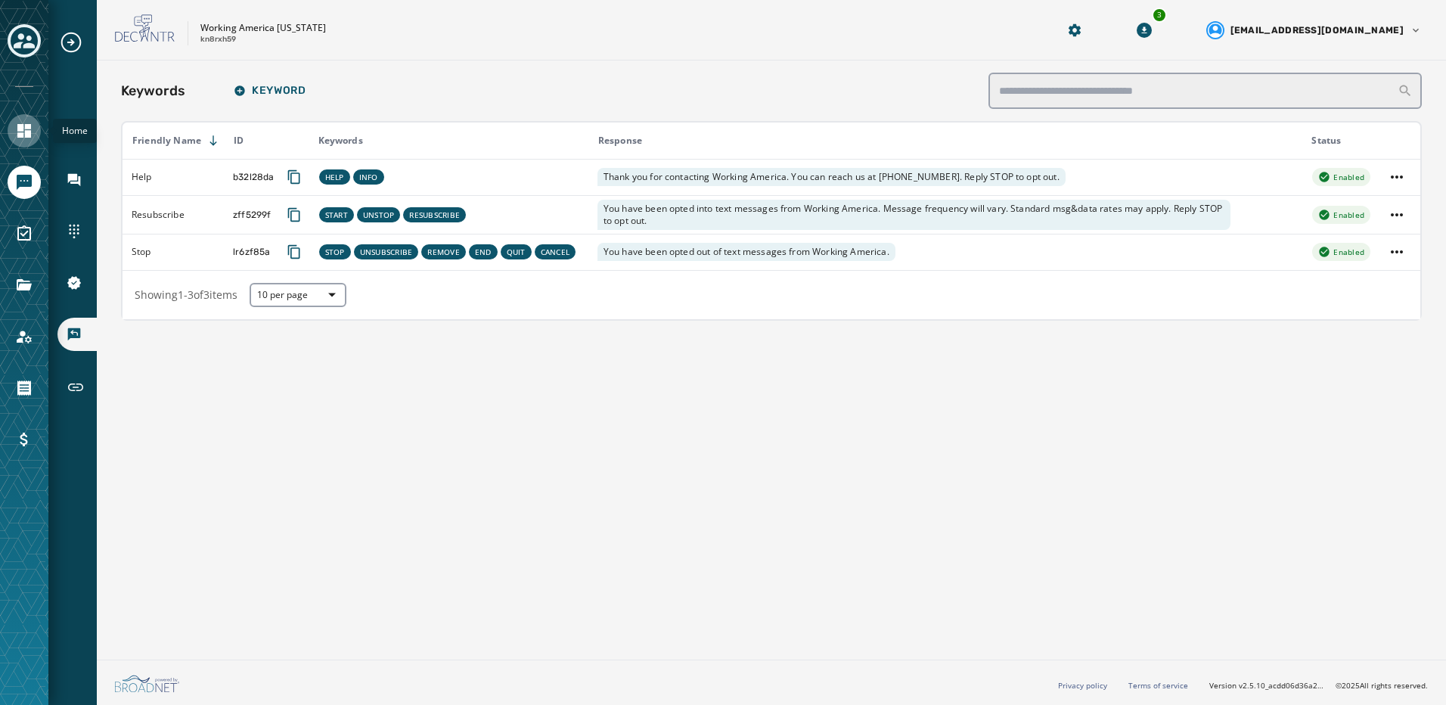
click at [26, 132] on icon "Navigate to Home" at bounding box center [24, 131] width 14 height 14
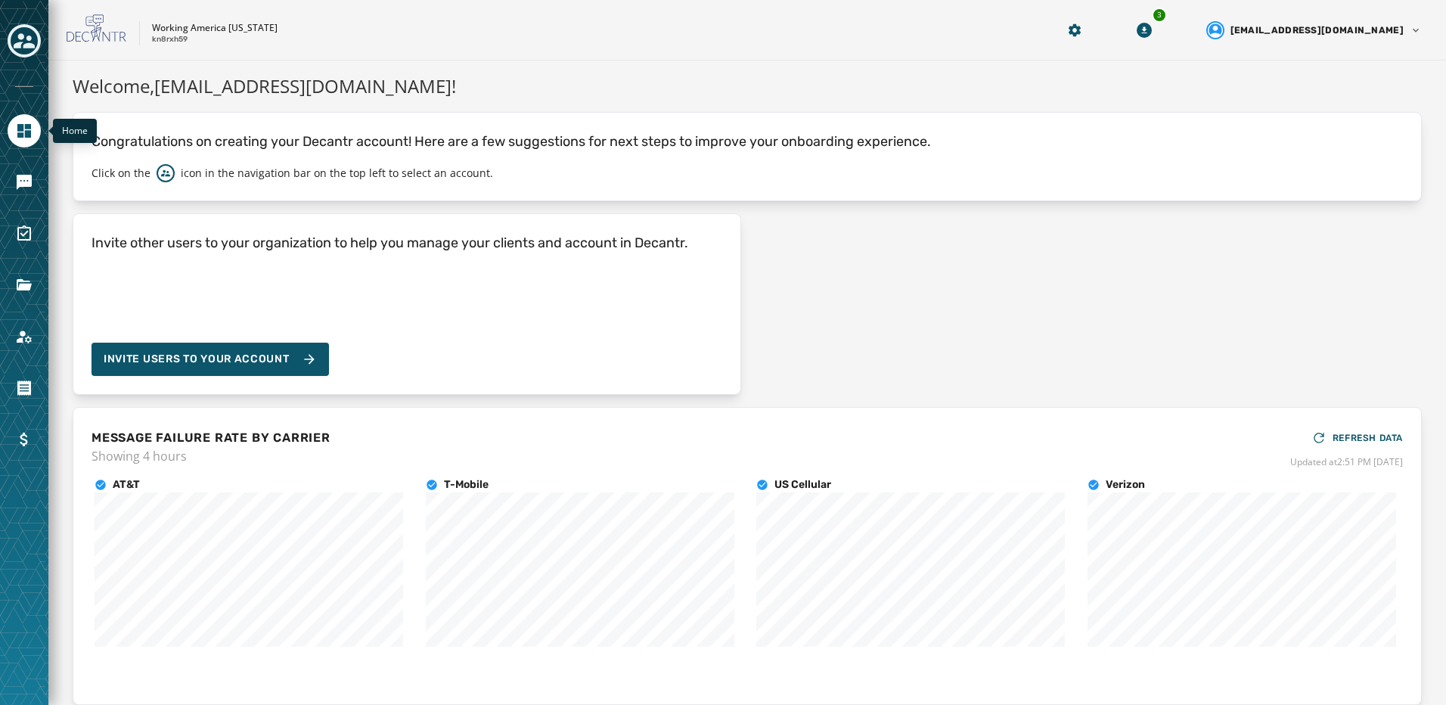
click at [26, 132] on icon "Navigate to Home" at bounding box center [24, 131] width 14 height 14
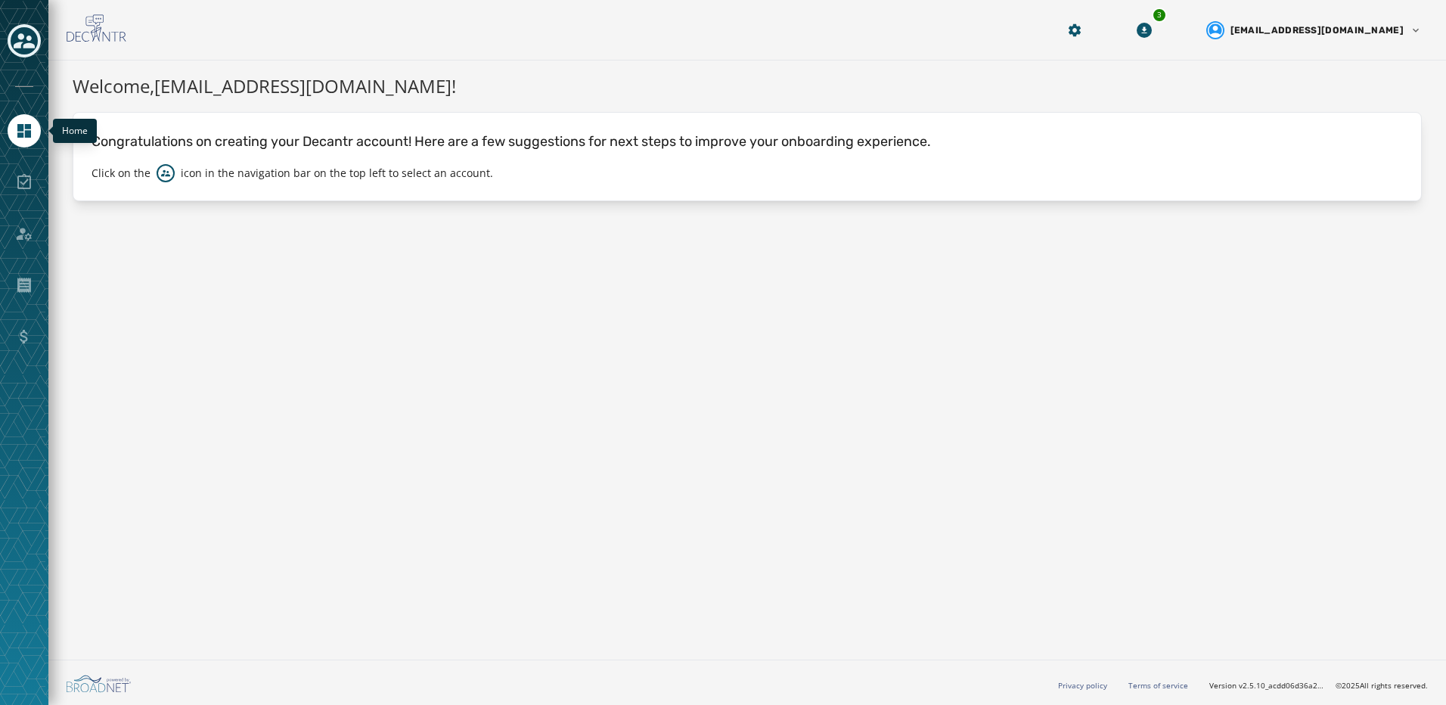
click at [33, 133] on icon "Navigate to Home" at bounding box center [24, 131] width 18 height 18
click at [27, 87] on div at bounding box center [24, 352] width 48 height 705
click at [26, 51] on icon "Toggle account select drawer" at bounding box center [24, 40] width 21 height 21
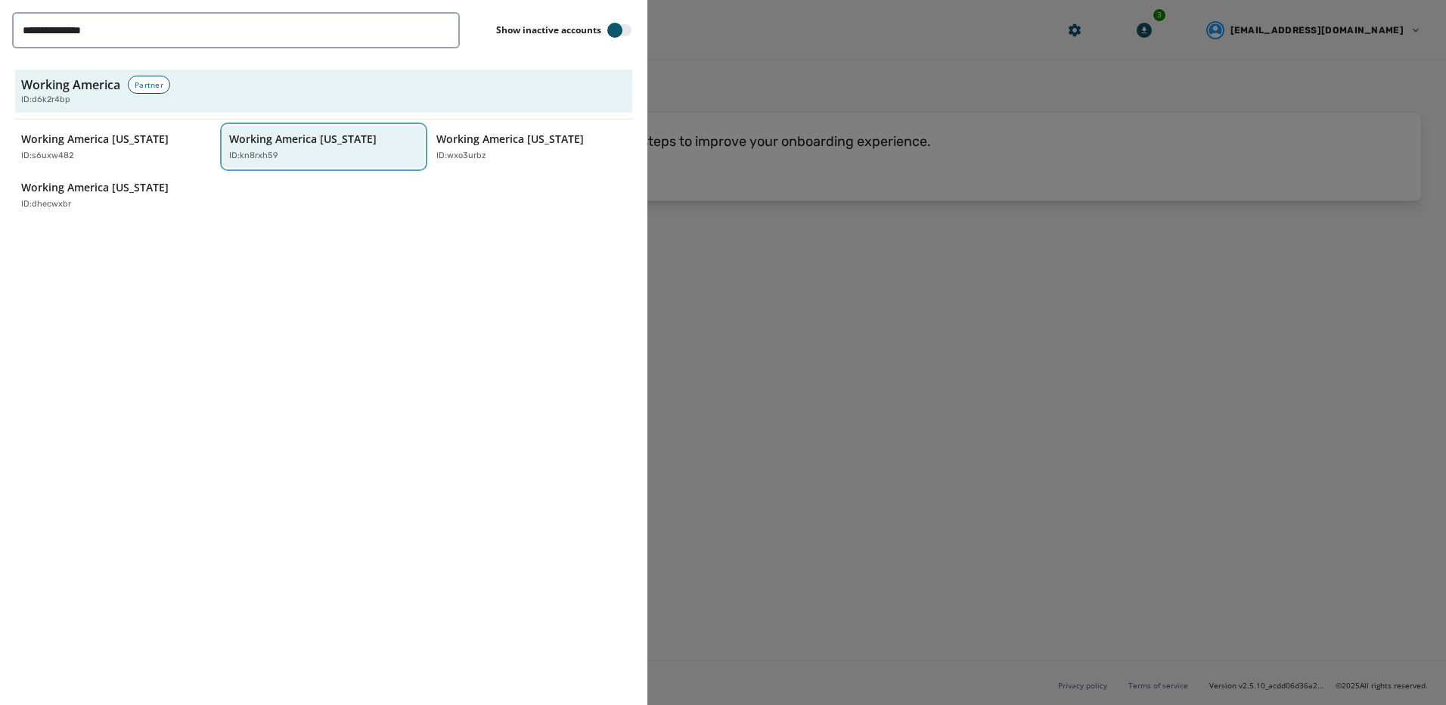
click at [287, 154] on div "ID: kn8rxh59" at bounding box center [316, 156] width 175 height 13
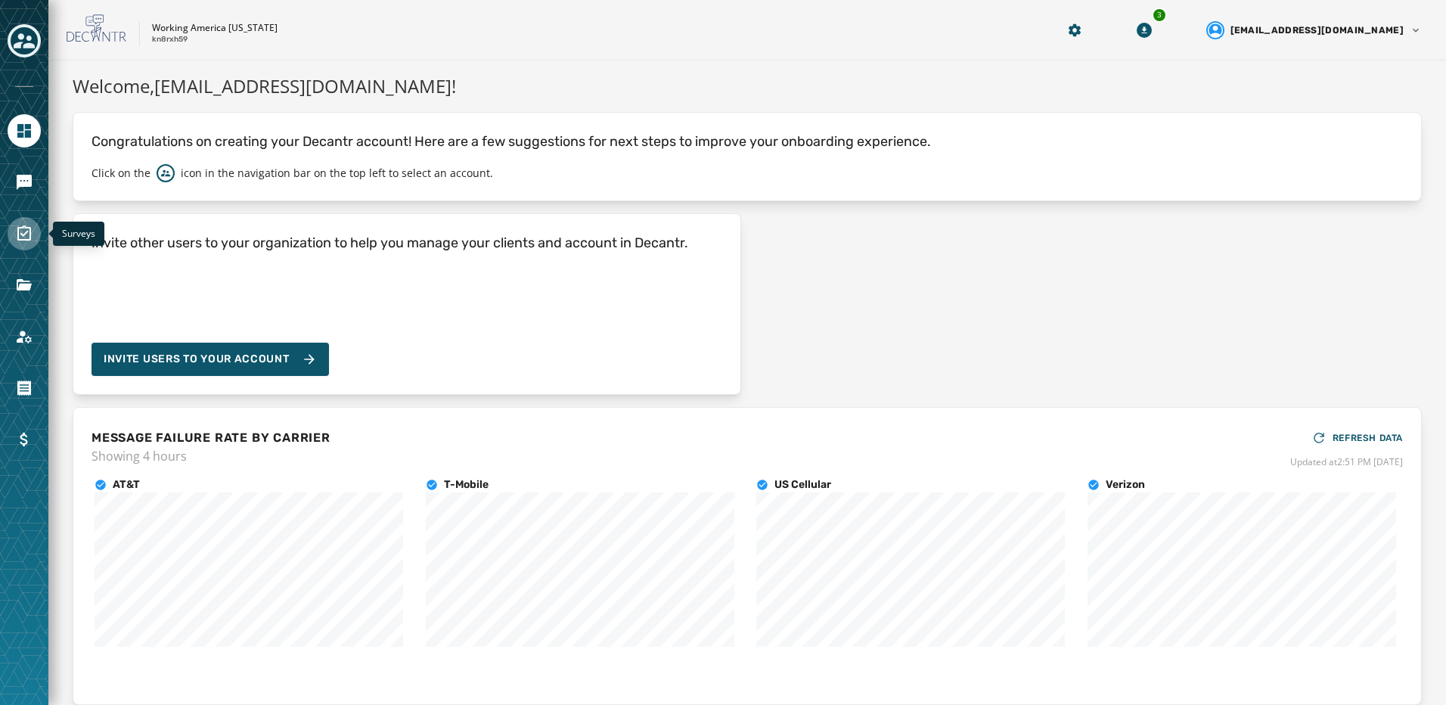
click at [37, 230] on link "Navigate to Surveys" at bounding box center [24, 233] width 33 height 33
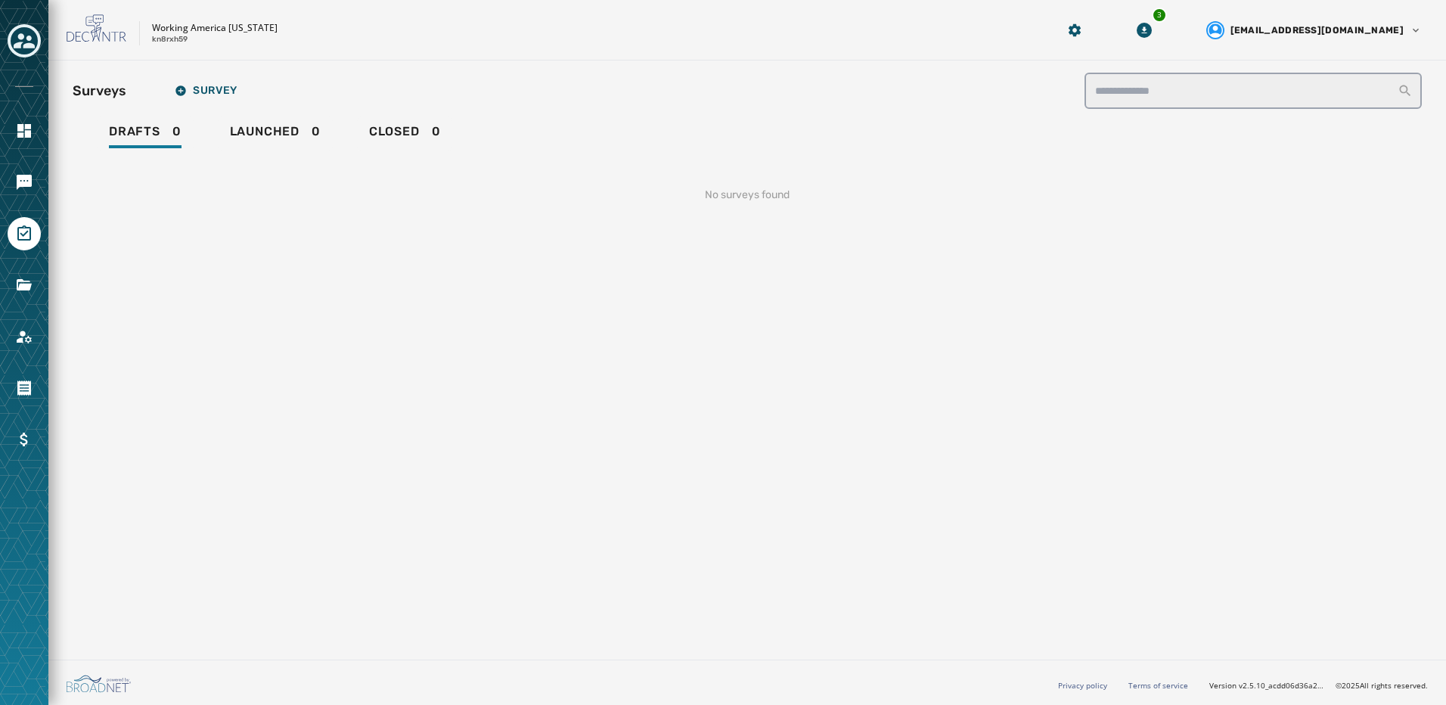
click at [42, 169] on div at bounding box center [24, 352] width 48 height 705
click at [31, 177] on icon "Navigate to Messaging" at bounding box center [24, 182] width 15 height 15
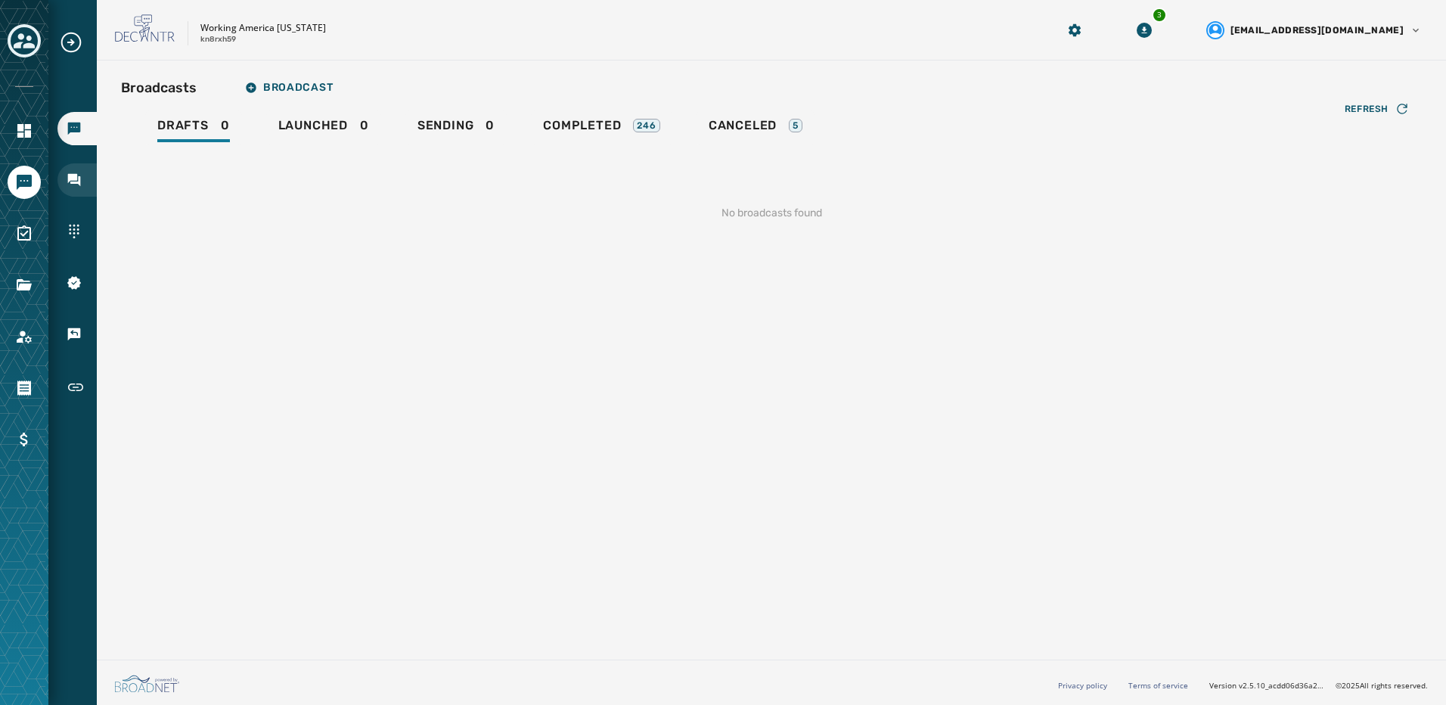
click at [90, 182] on div "Inbox" at bounding box center [76, 179] width 39 height 33
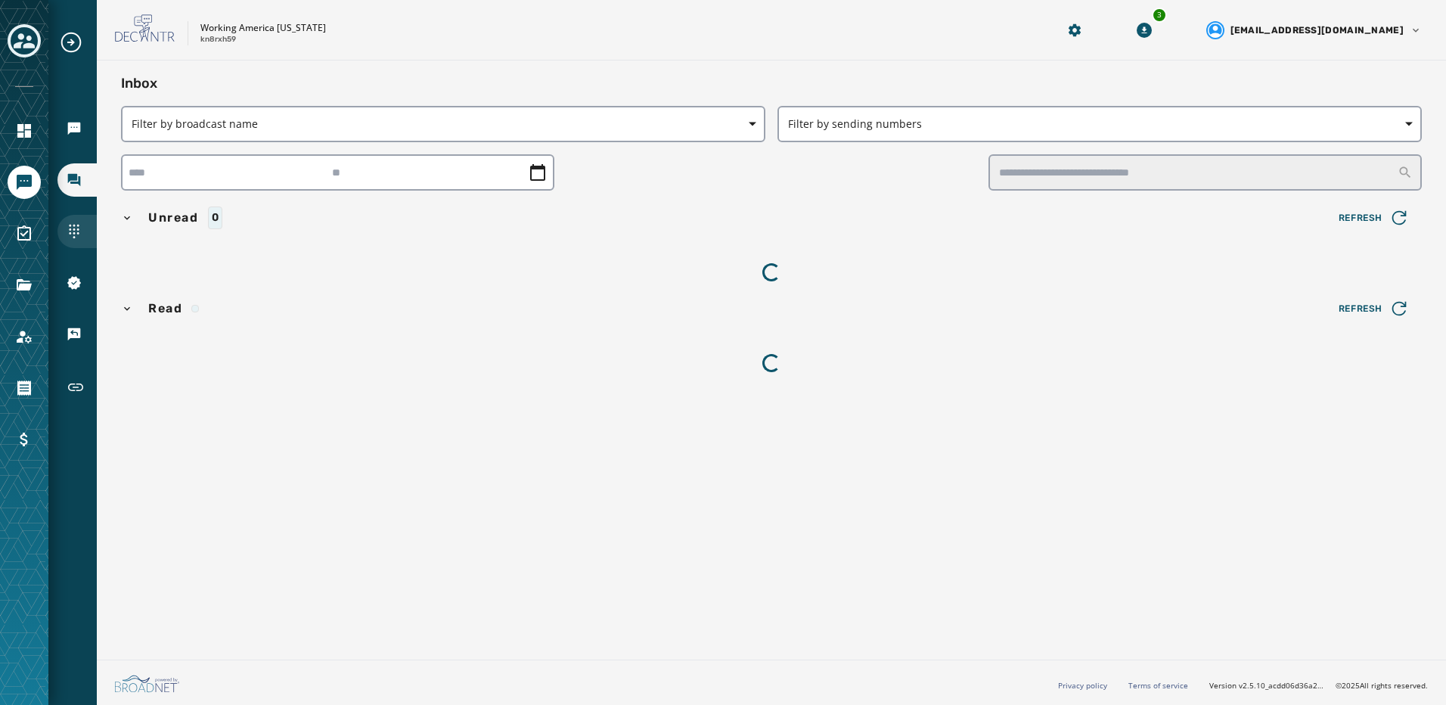
click at [83, 228] on div "Sending Numbers" at bounding box center [76, 231] width 39 height 33
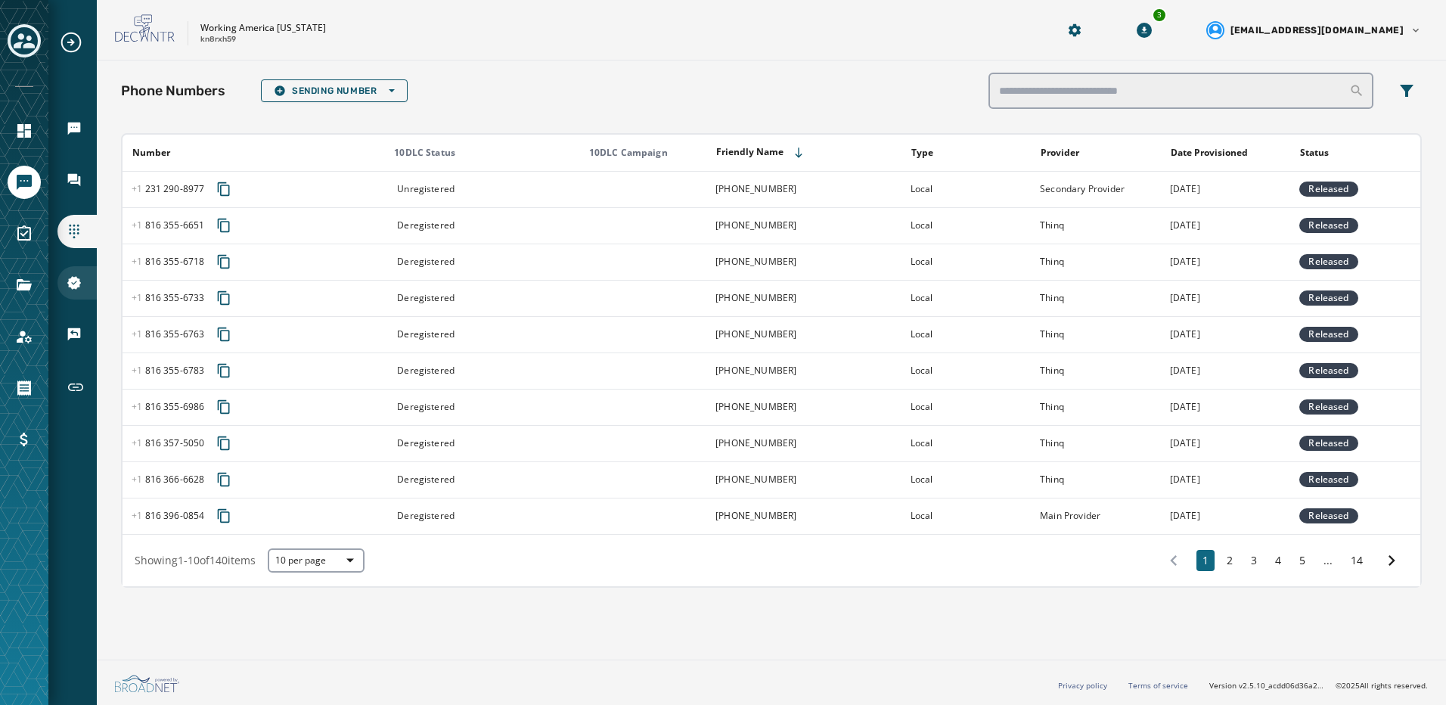
click at [88, 273] on div "10DLC Registration" at bounding box center [76, 282] width 39 height 33
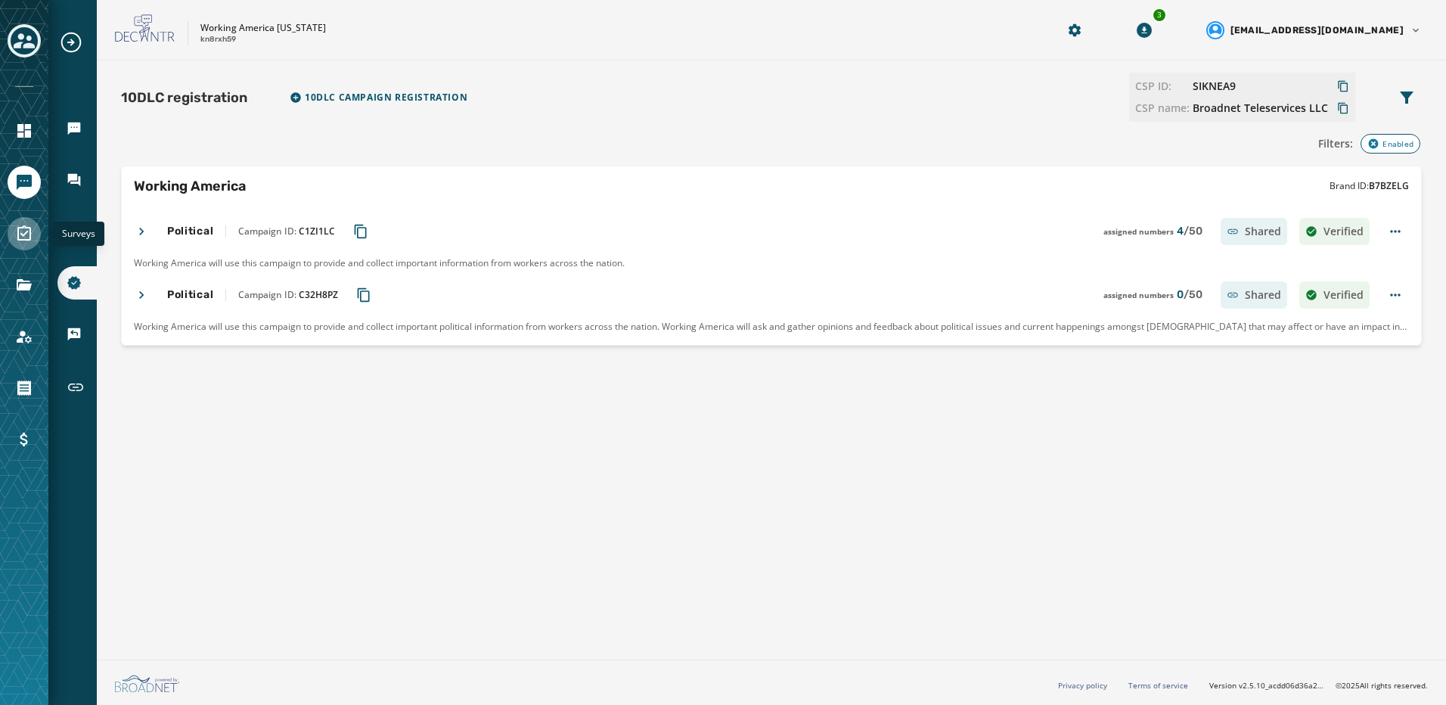
click at [26, 250] on link "Navigate to Surveys" at bounding box center [24, 233] width 33 height 33
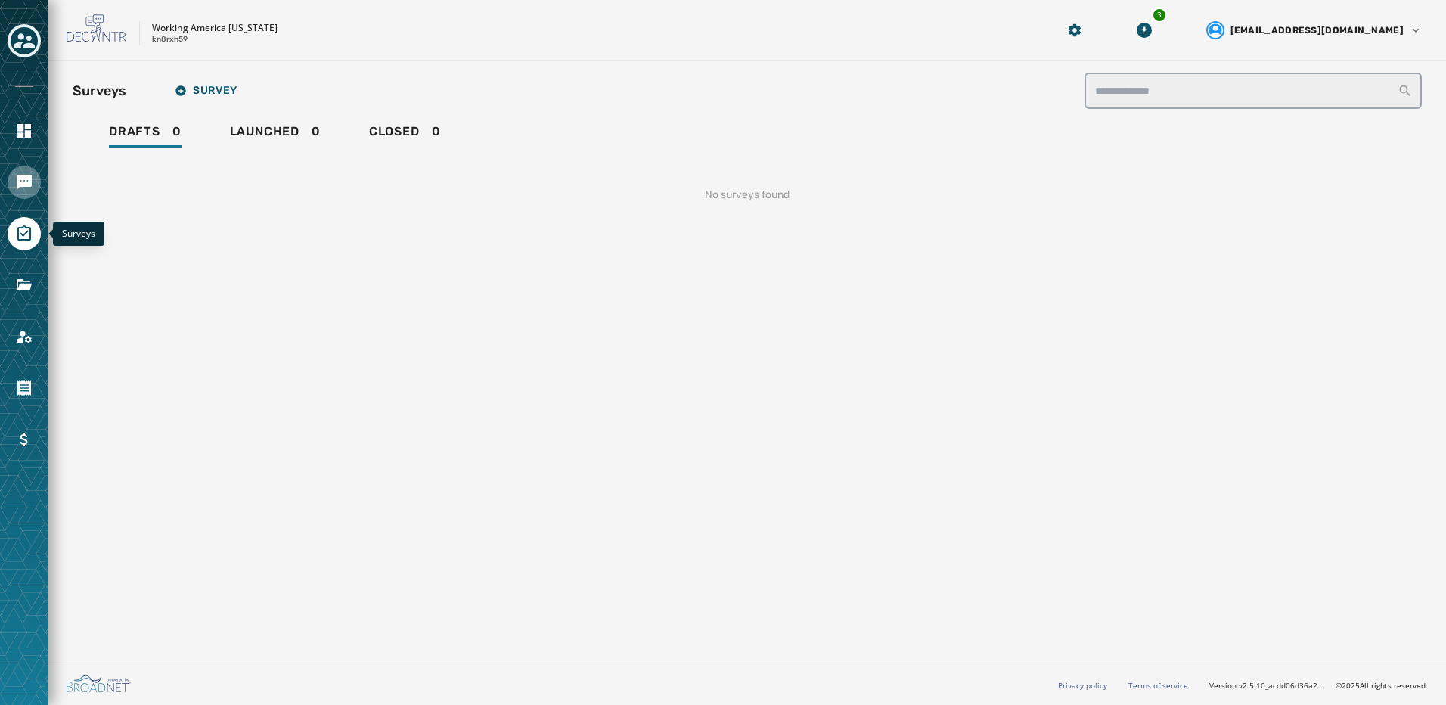
click at [31, 182] on icon "Navigate to Messaging" at bounding box center [24, 182] width 15 height 15
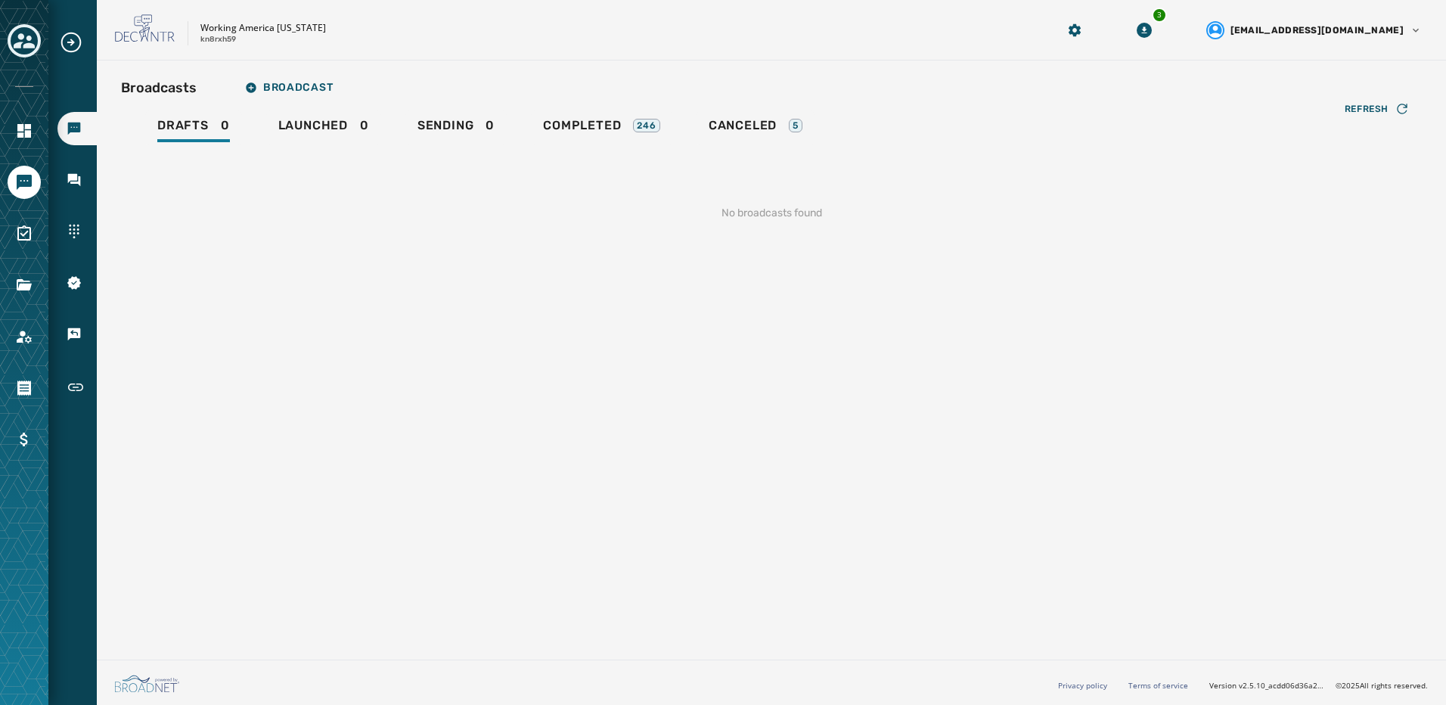
click at [76, 42] on icon "Expand sub nav menu" at bounding box center [71, 42] width 24 height 24
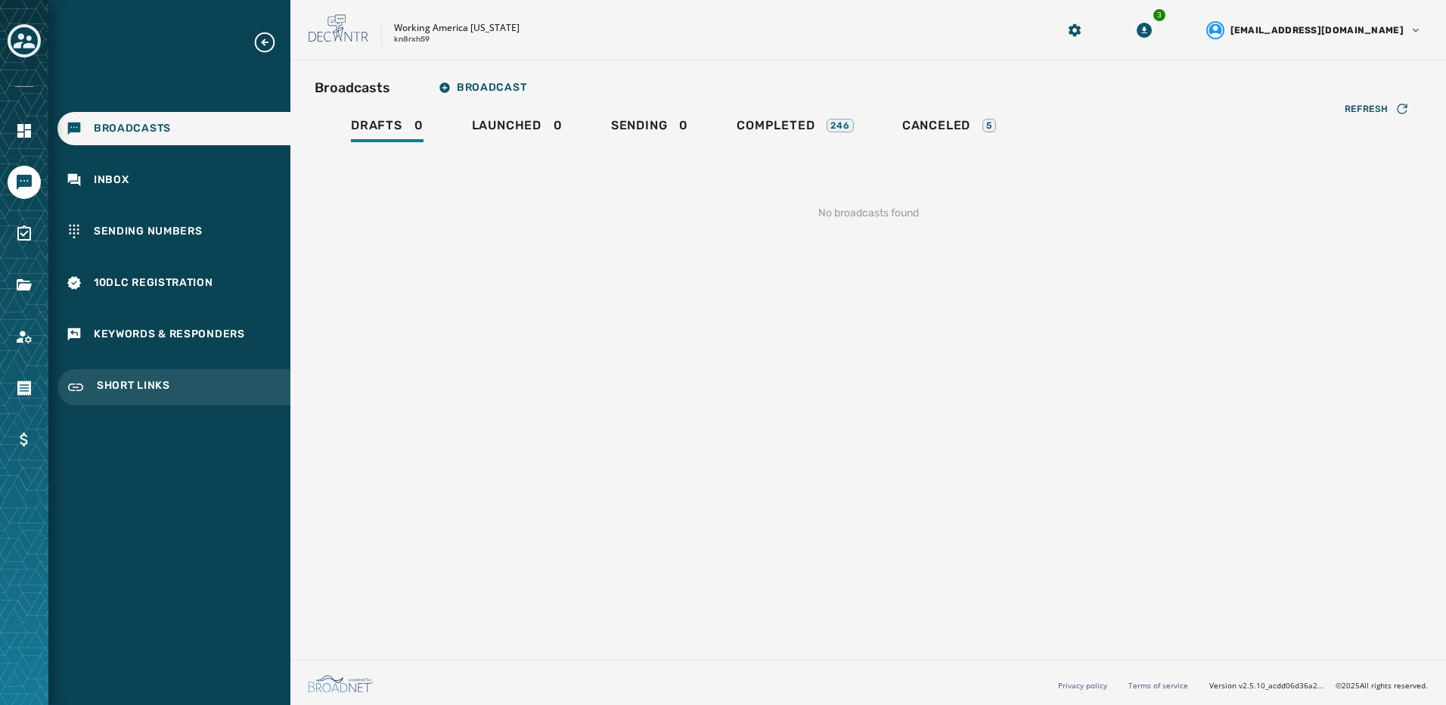
click at [144, 369] on div "Short Links" at bounding box center [173, 387] width 233 height 36
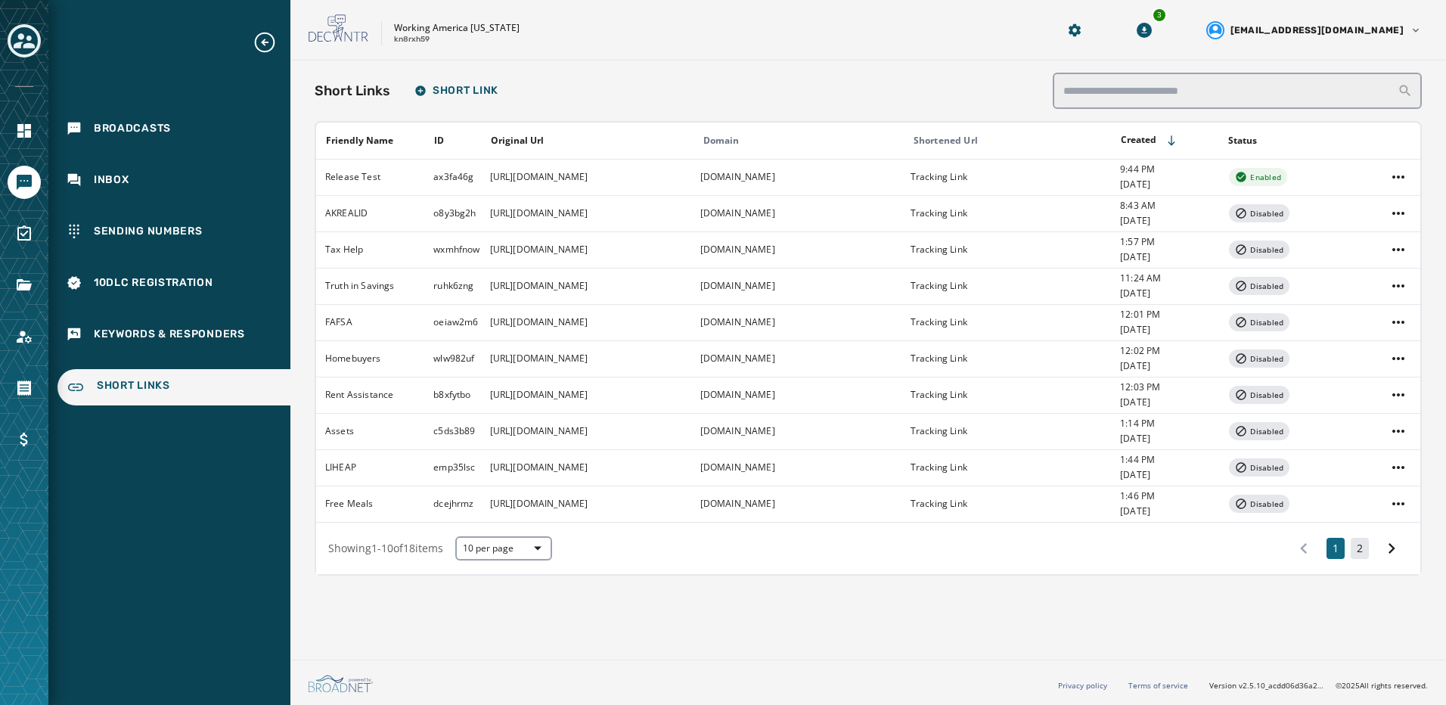
click at [1359, 556] on button "2" at bounding box center [1360, 548] width 18 height 21
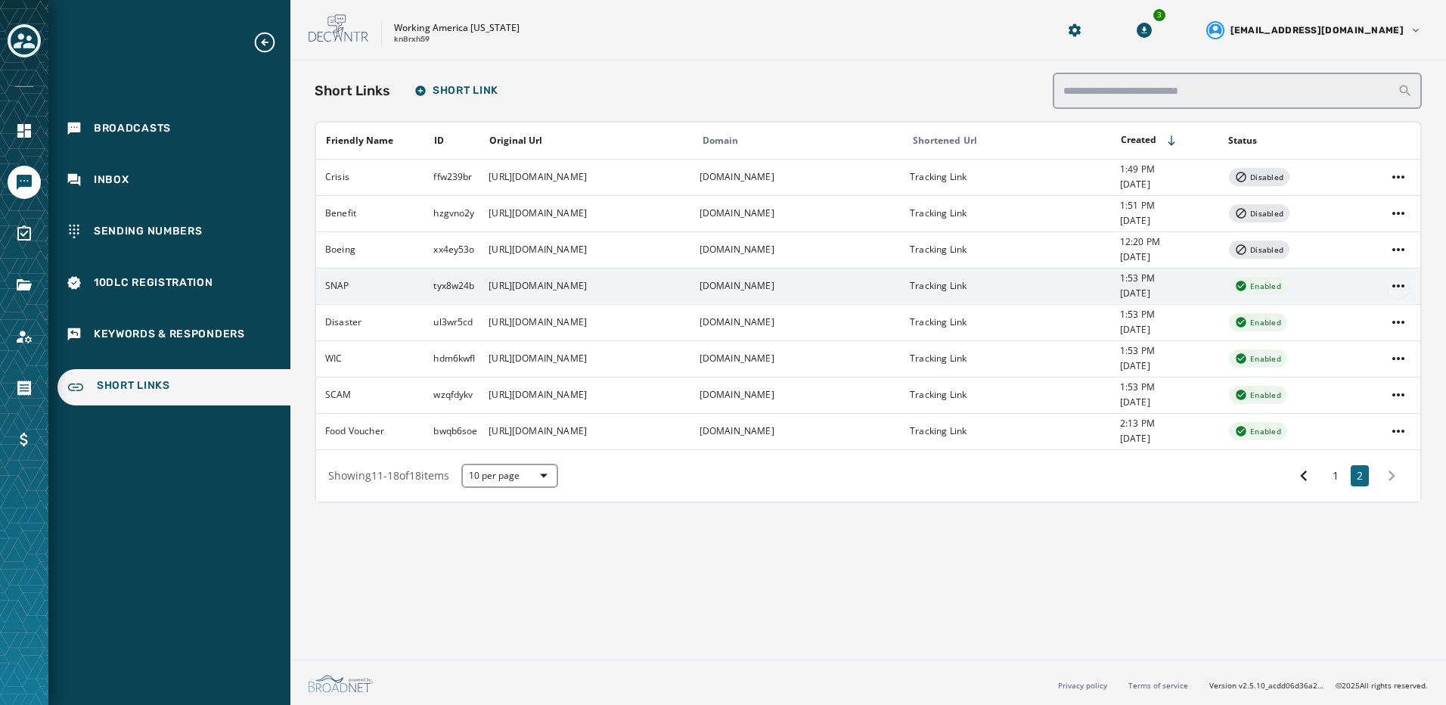
click at [1394, 291] on html "Broadcasts Inbox Sending Numbers 10DLC Registration Keywords & Responders Short…" at bounding box center [723, 352] width 1446 height 705
click at [1381, 367] on div "Delete" at bounding box center [1399, 367] width 57 height 24
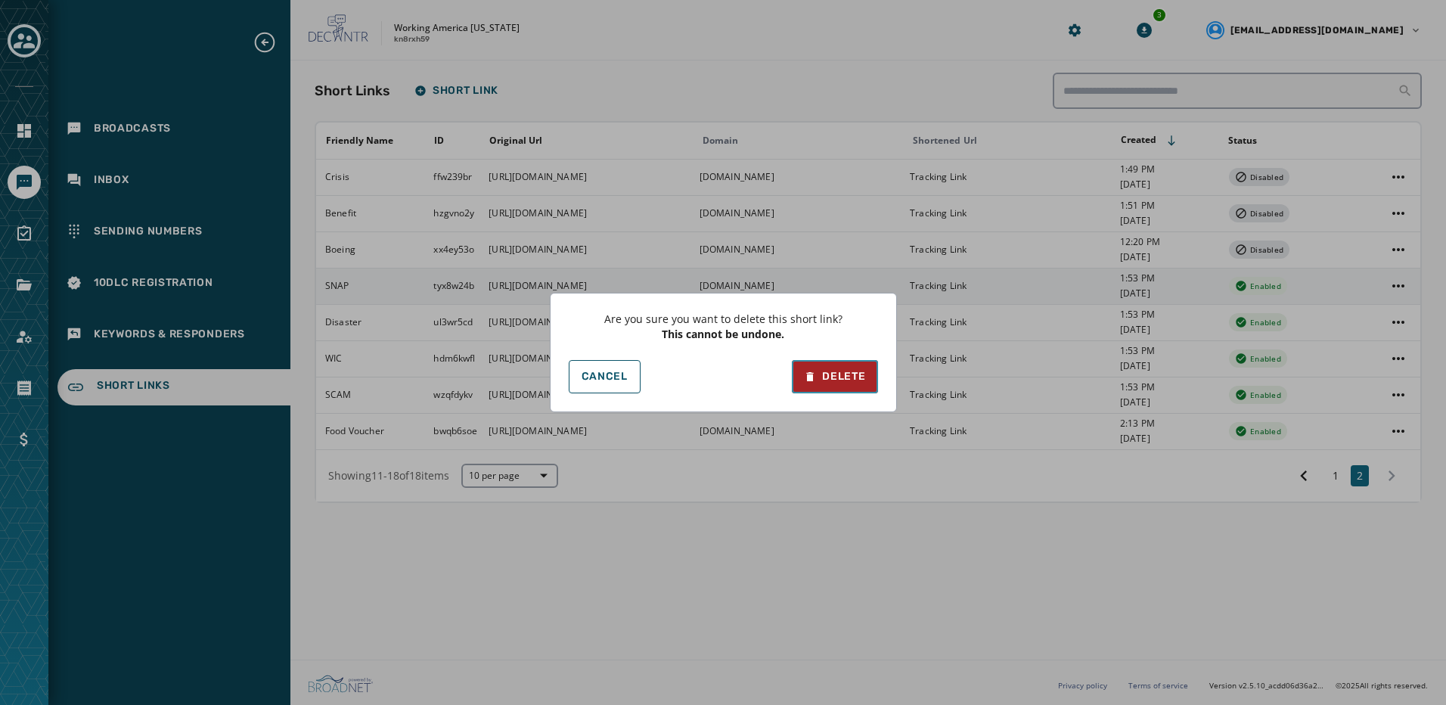
click at [836, 365] on button "Delete" at bounding box center [834, 376] width 85 height 33
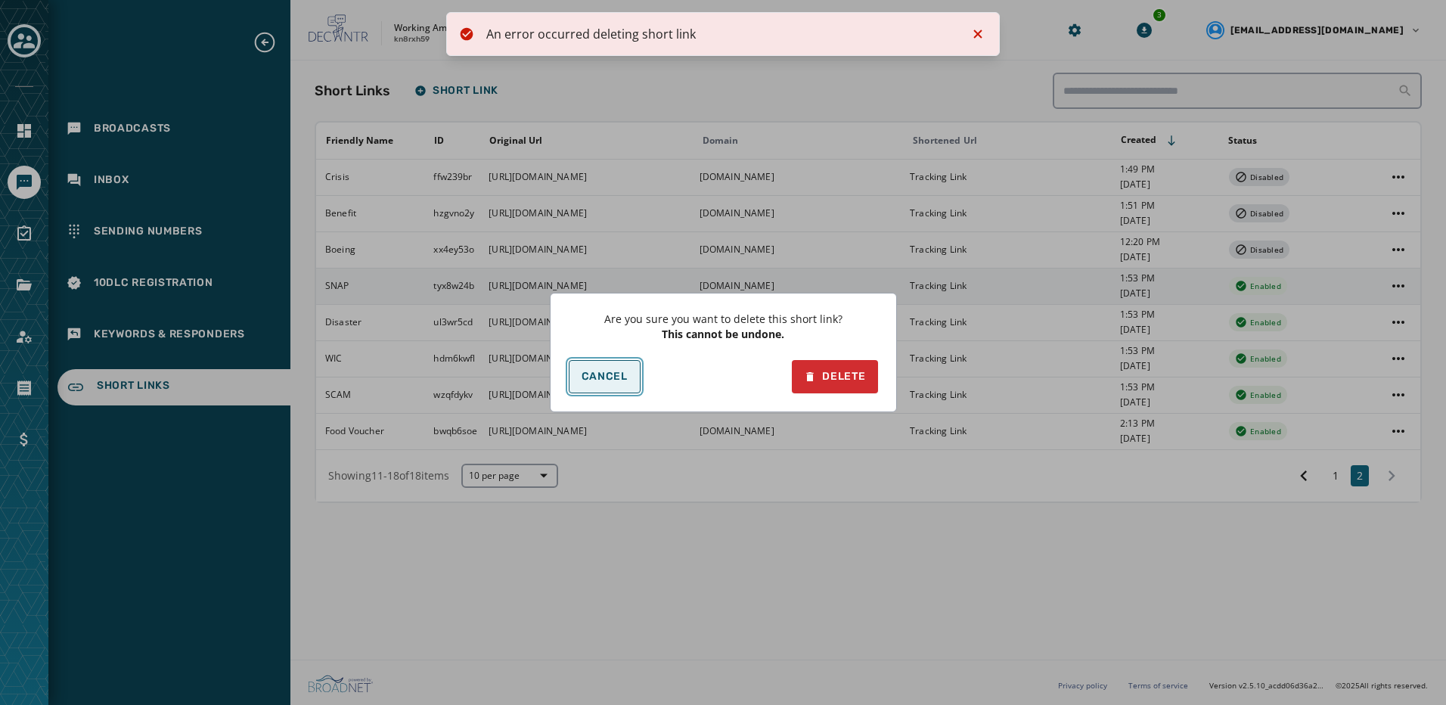
click at [604, 378] on span "Cancel" at bounding box center [605, 377] width 46 height 12
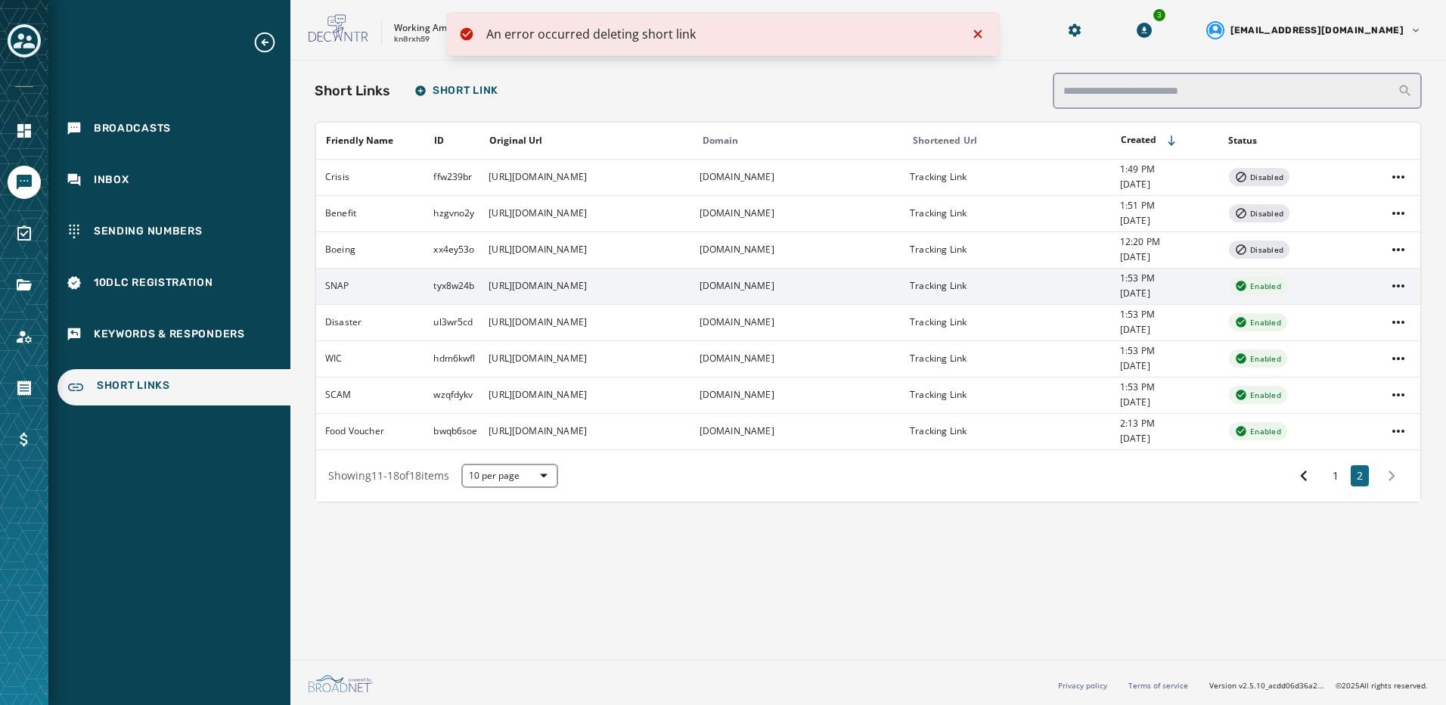
click at [979, 33] on icon "Notifications (F8)" at bounding box center [978, 34] width 8 height 8
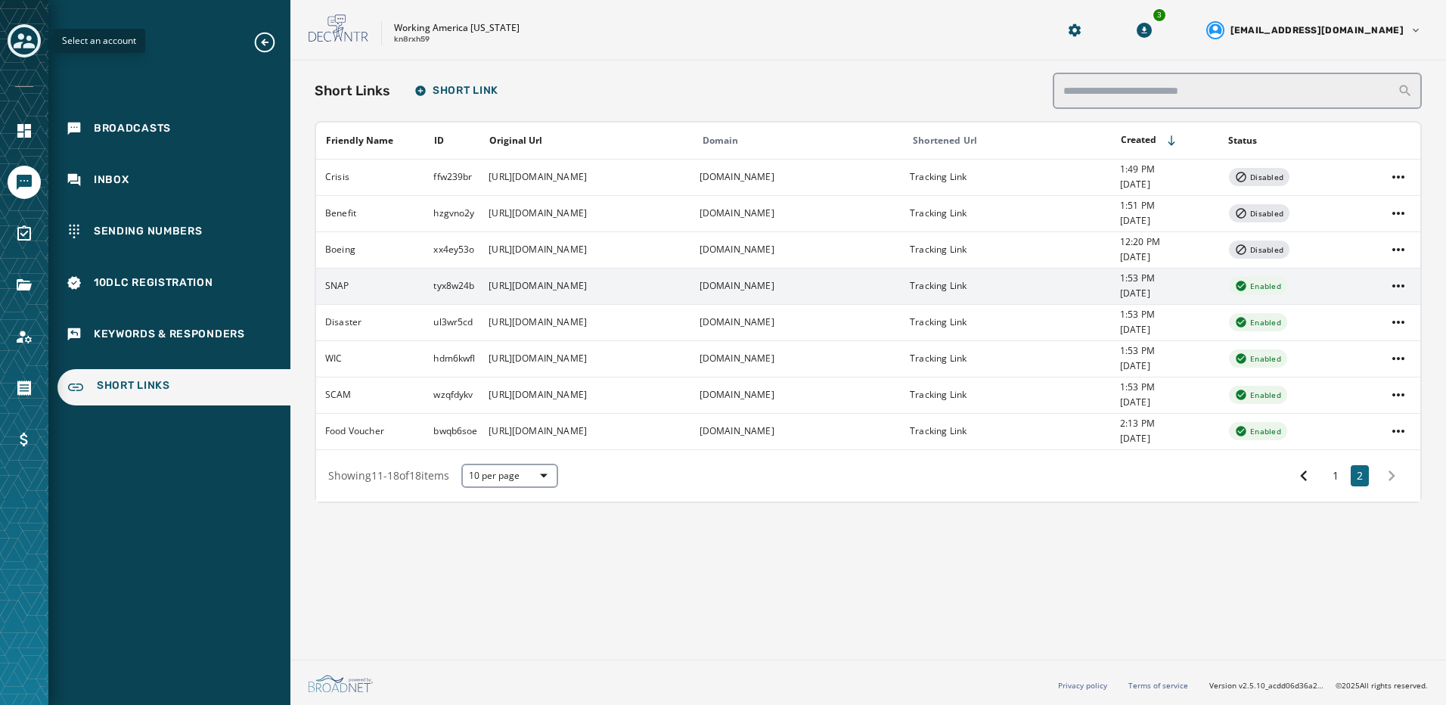
click at [30, 39] on icon "Toggle account select drawer" at bounding box center [24, 40] width 21 height 15
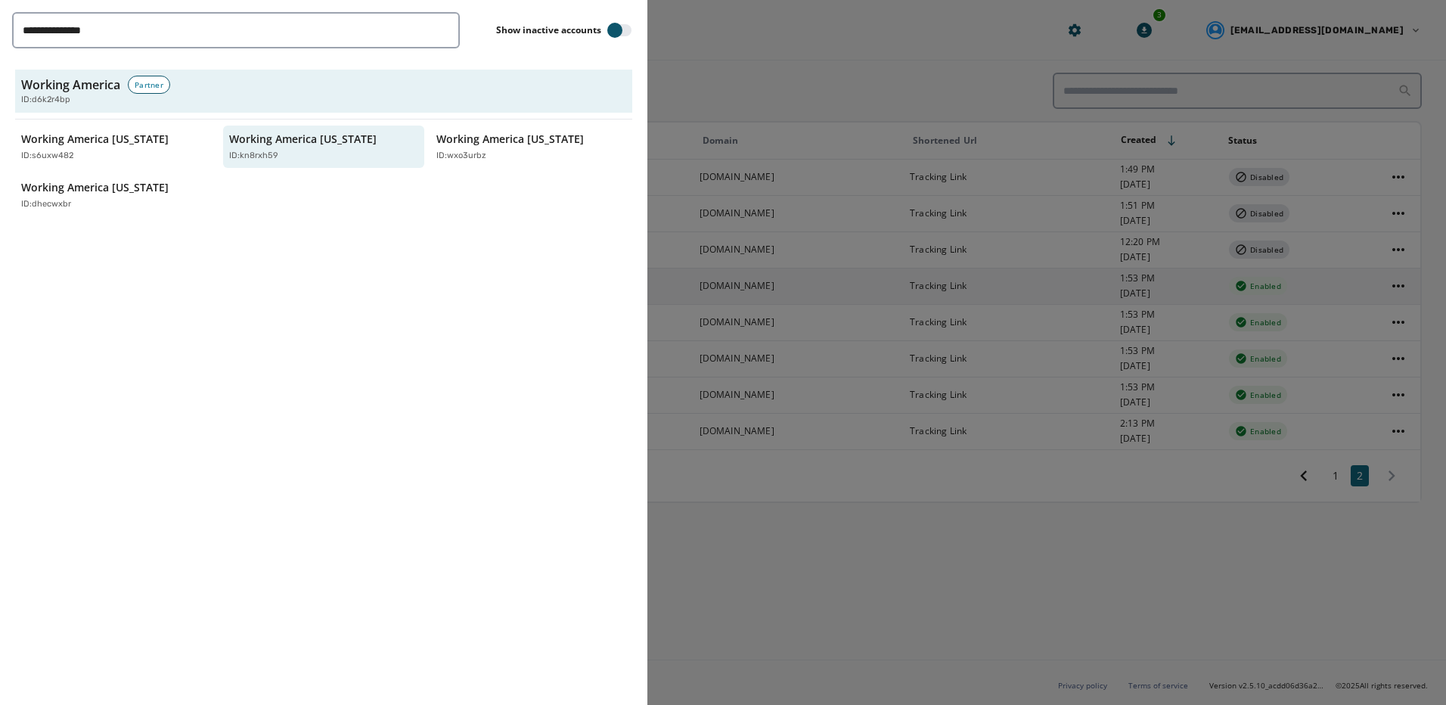
click at [766, 105] on div at bounding box center [723, 352] width 1446 height 705
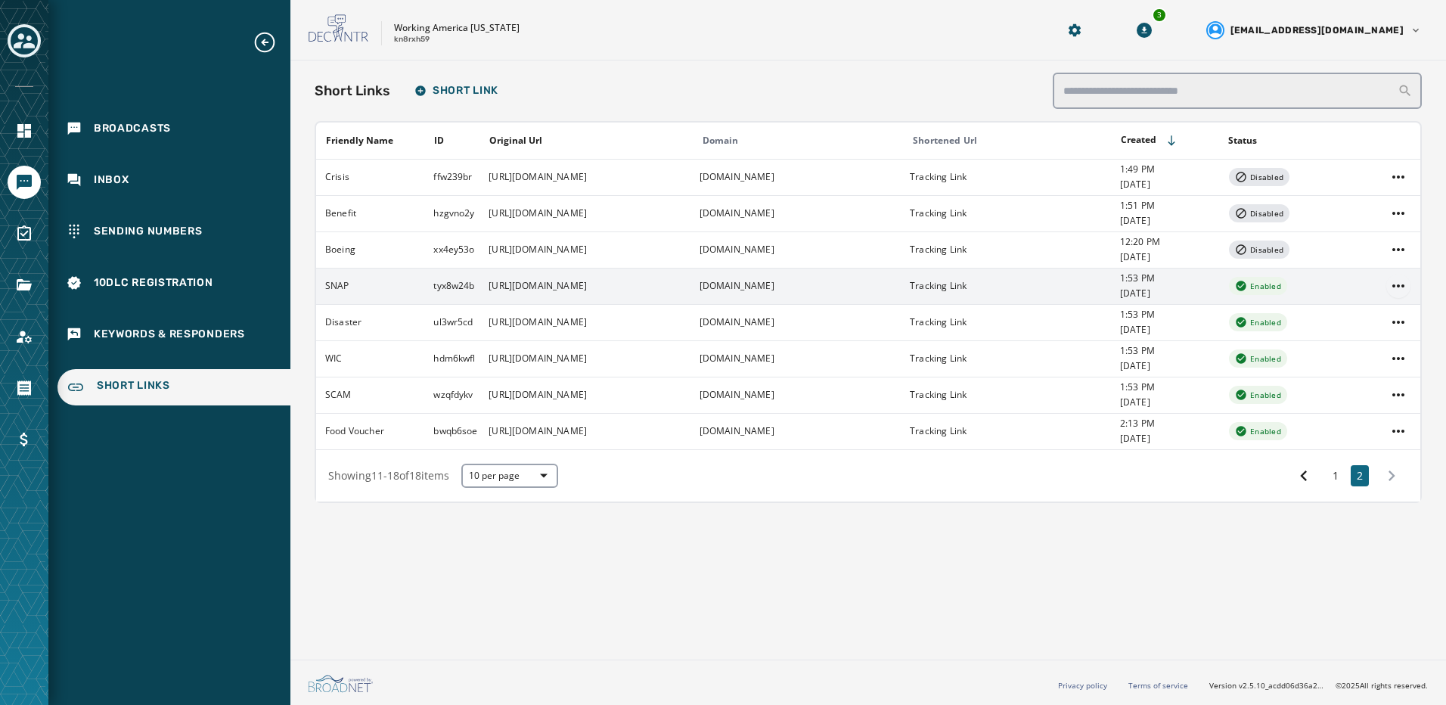
click at [1400, 283] on html "Broadcasts Inbox Sending Numbers 10DLC Registration Keywords & Responders Short…" at bounding box center [723, 352] width 1446 height 705
click at [1397, 362] on div "Delete" at bounding box center [1399, 367] width 57 height 24
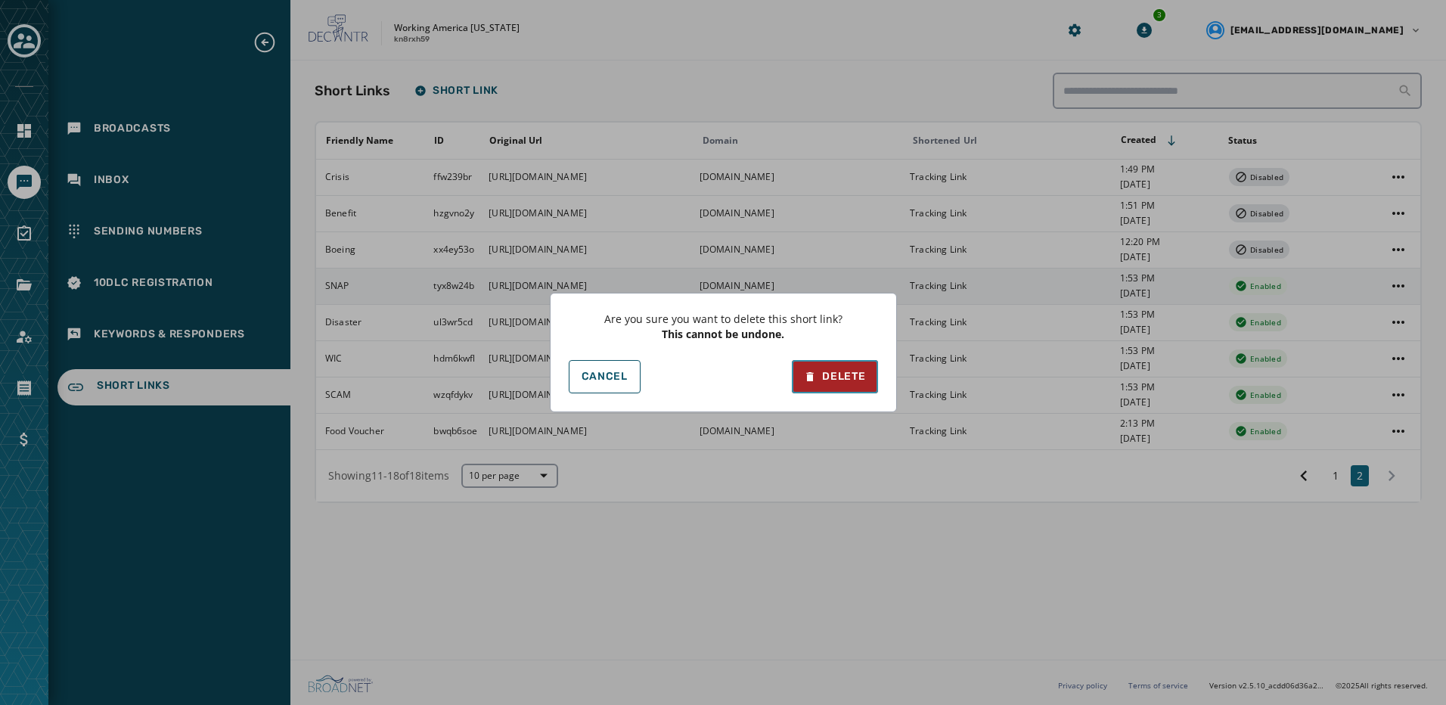
click at [825, 382] on div "Delete" at bounding box center [834, 376] width 61 height 15
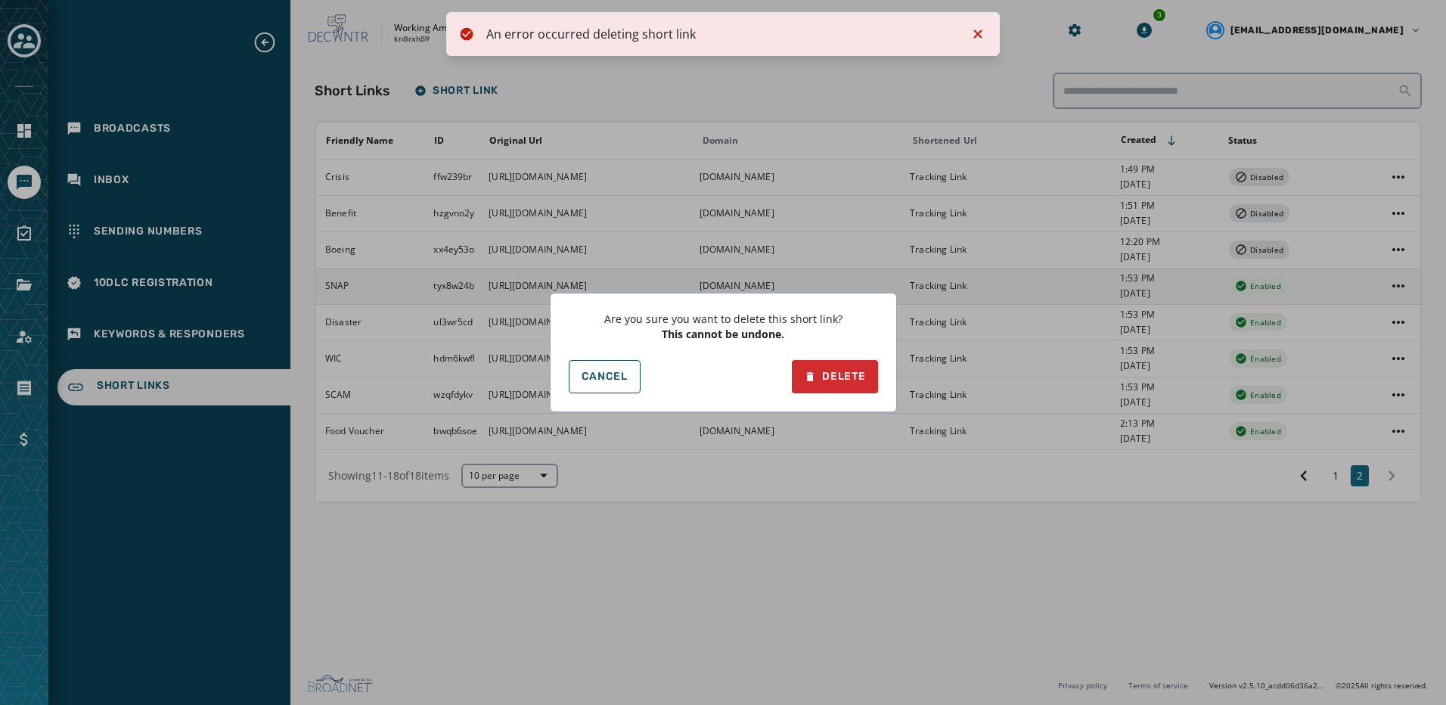
click at [976, 36] on div "Are you sure you want to delete this short link? This cannot be undone. Cancel …" at bounding box center [723, 352] width 1446 height 705
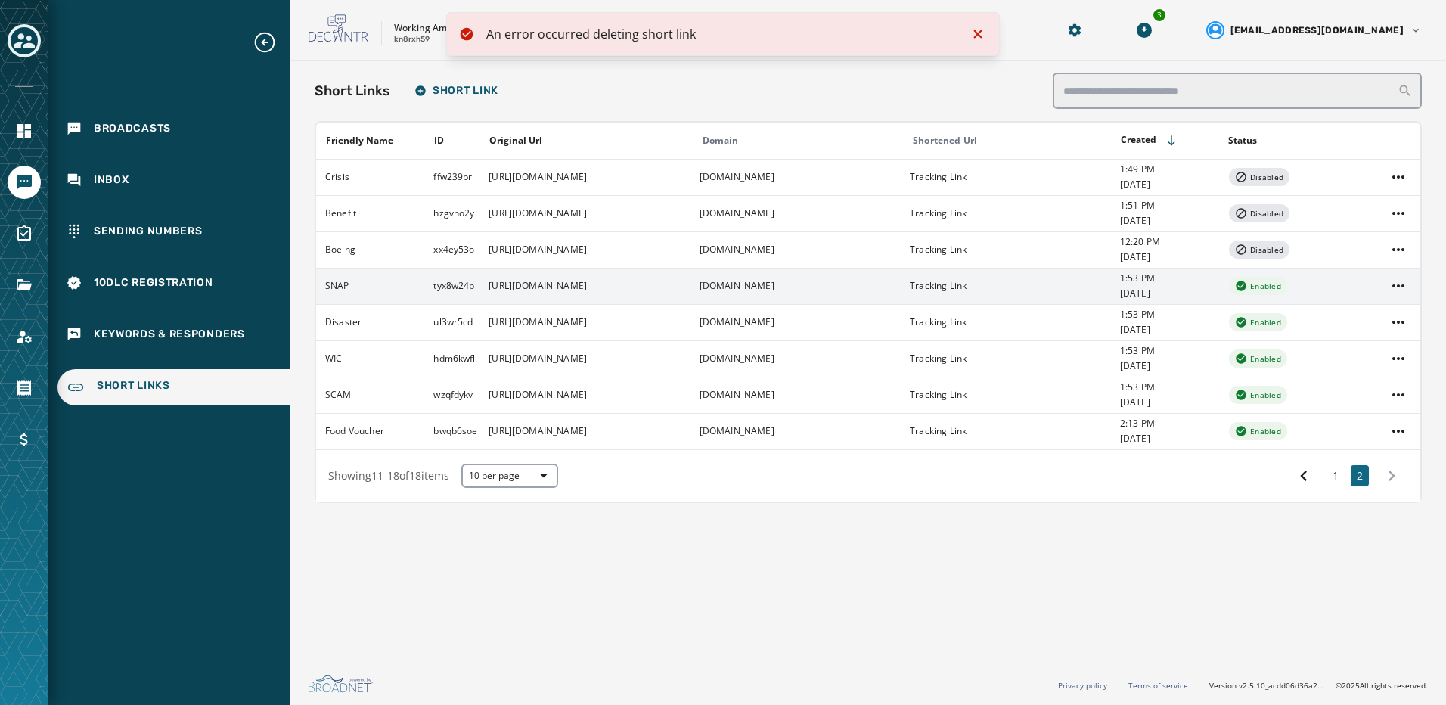
click at [983, 36] on icon "Notifications (F8)" at bounding box center [978, 34] width 18 height 18
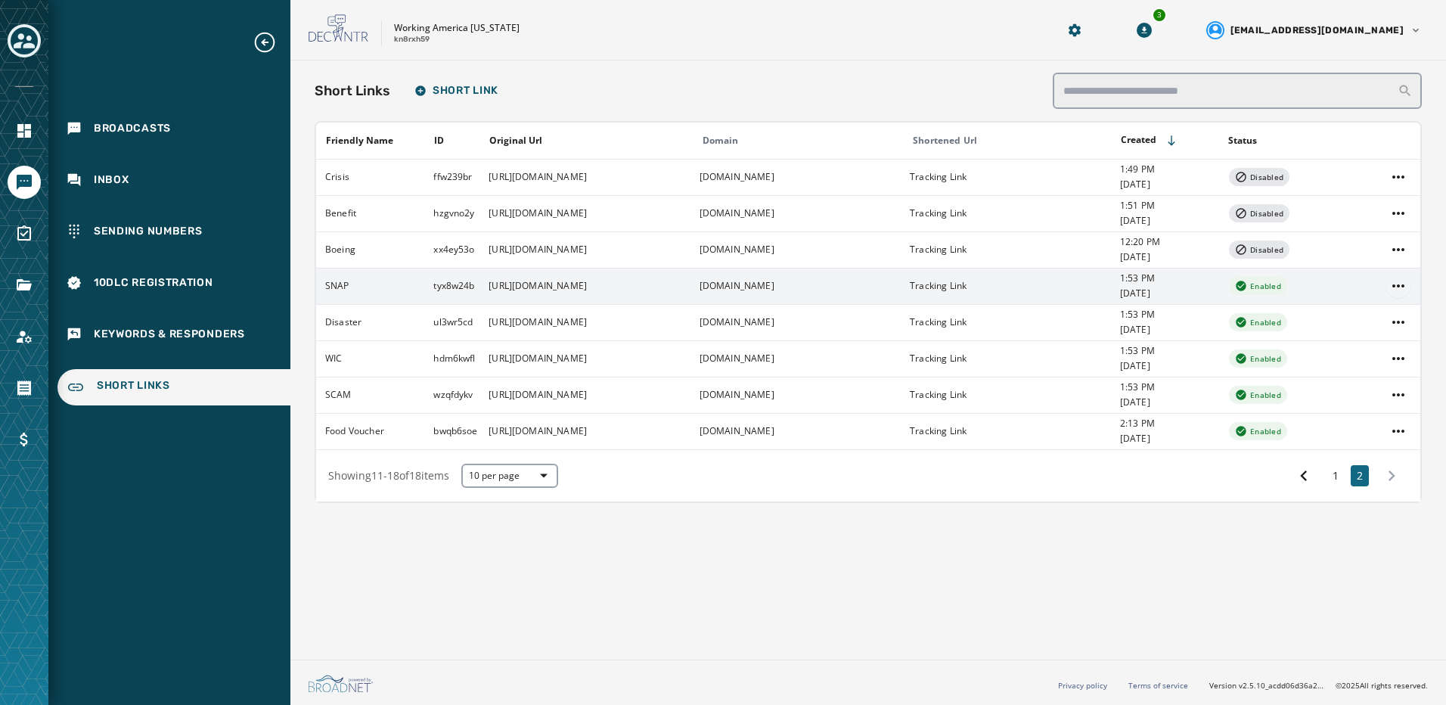
click at [1398, 280] on html "Broadcasts Inbox Sending Numbers 10DLC Registration Keywords & Responders Short…" at bounding box center [723, 352] width 1446 height 705
click at [1390, 319] on div "Edit" at bounding box center [1399, 318] width 57 height 24
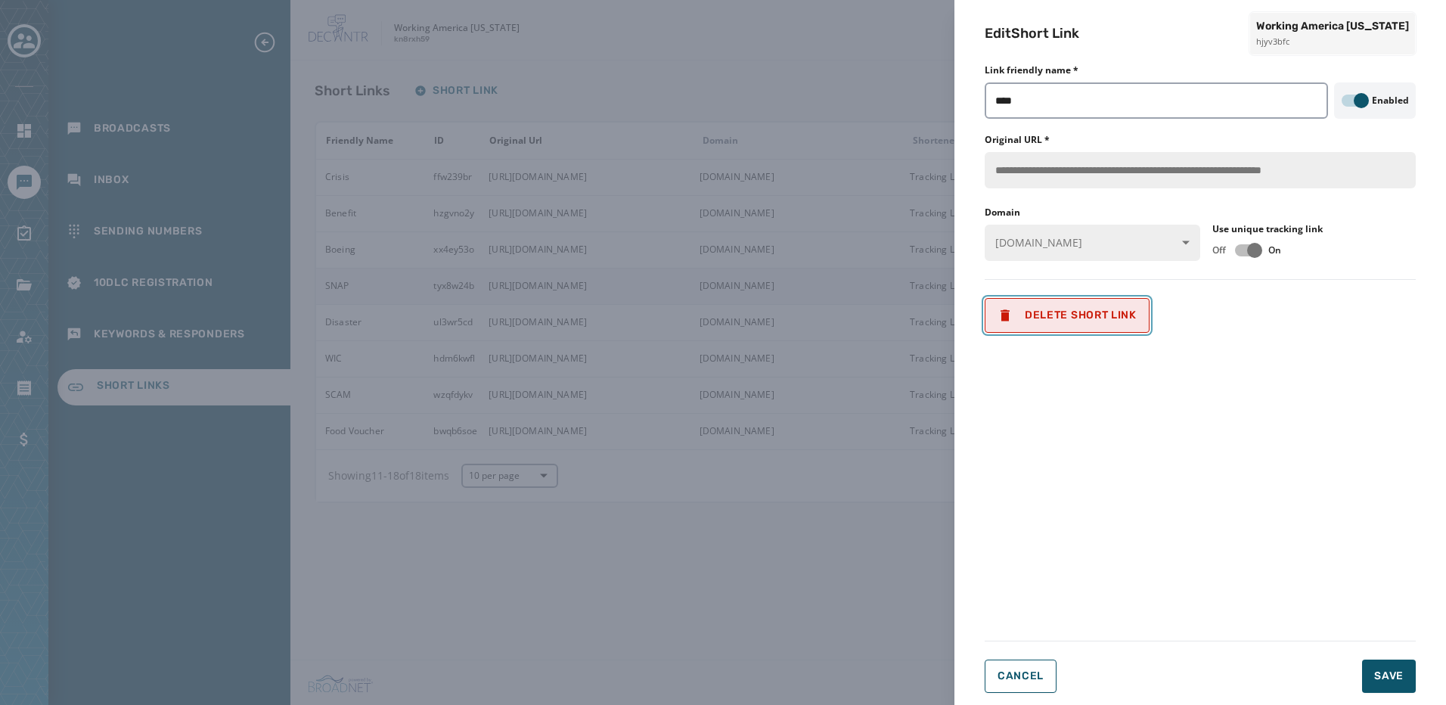
click at [1121, 311] on span "Delete Short Link" at bounding box center [1067, 315] width 139 height 15
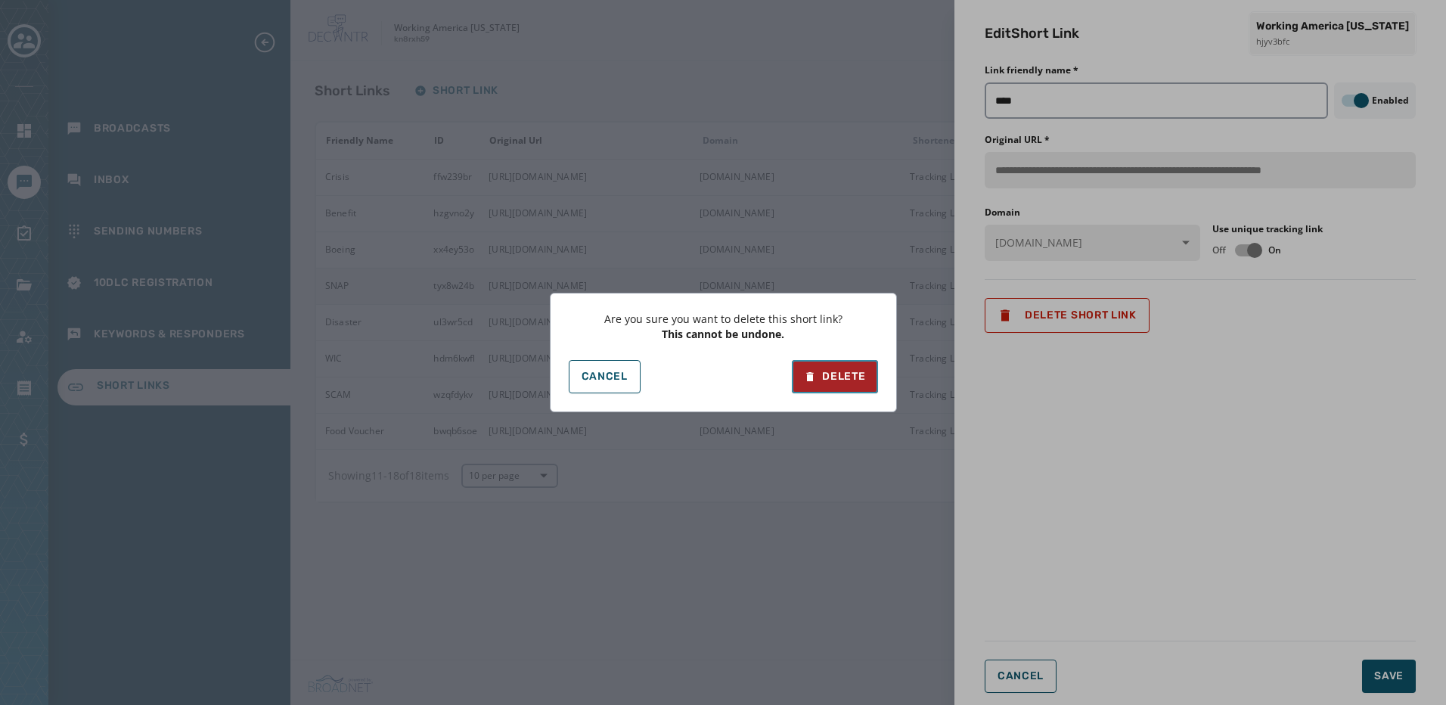
click at [853, 387] on button "Delete" at bounding box center [834, 376] width 85 height 33
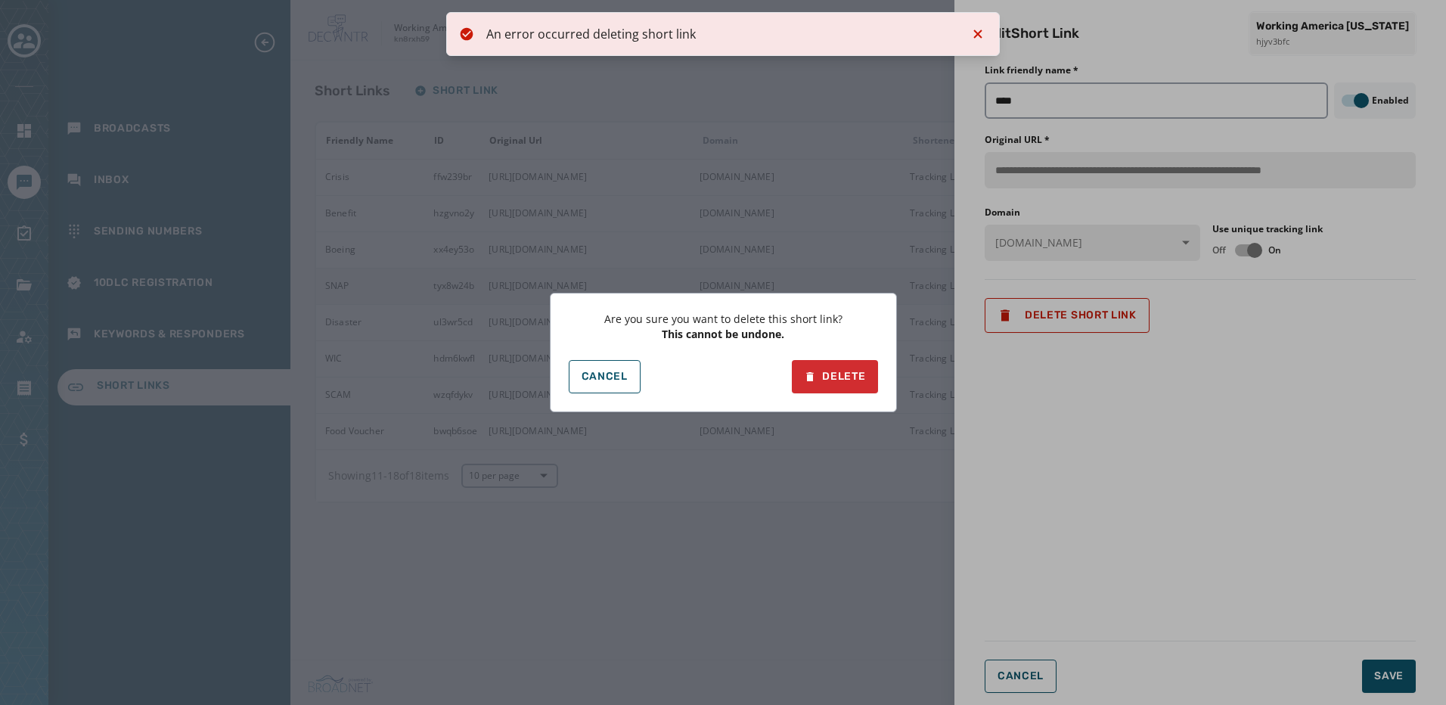
click at [984, 35] on div "Are you sure you want to delete this short link? This cannot be undone. Cancel …" at bounding box center [723, 352] width 1446 height 705
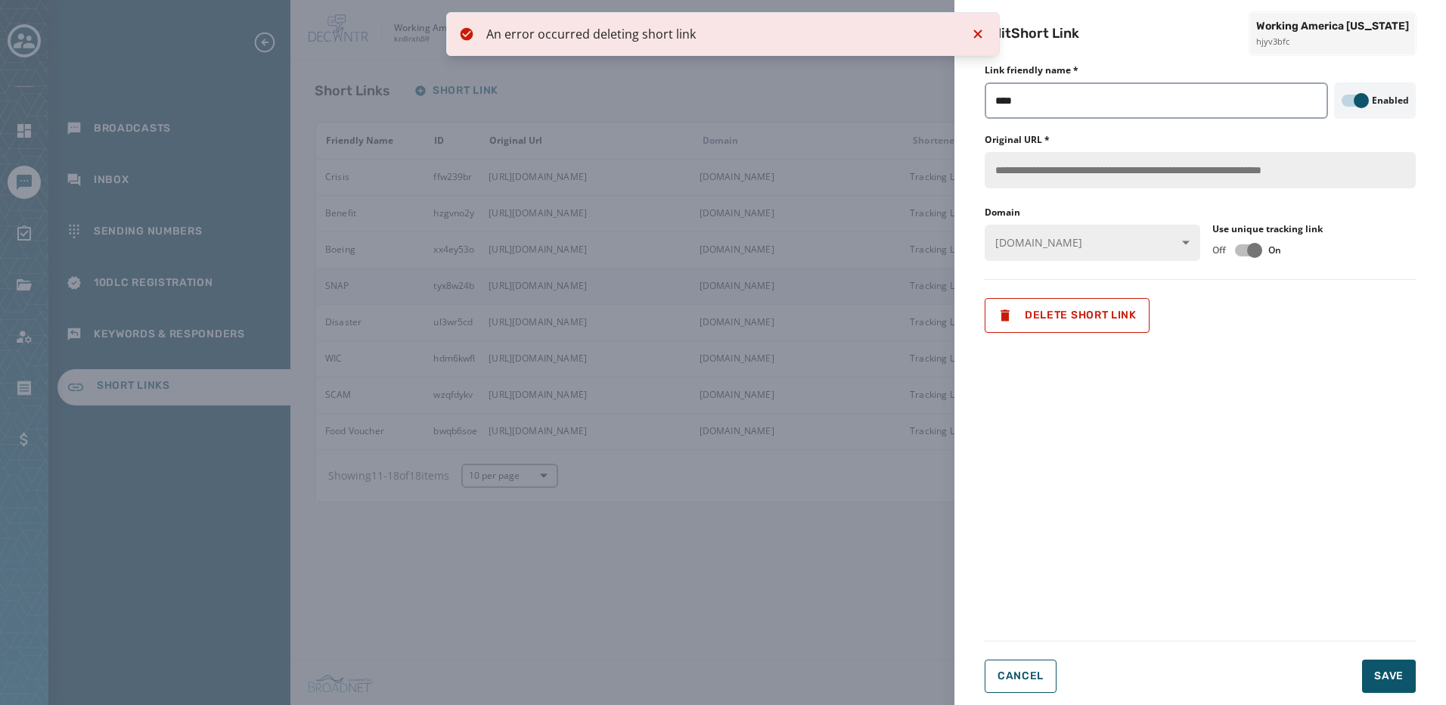
click at [979, 33] on div "**********" at bounding box center [1201, 352] width 492 height 705
click at [977, 36] on div "**********" at bounding box center [1201, 352] width 492 height 705
drag, startPoint x: 977, startPoint y: 30, endPoint x: 985, endPoint y: 36, distance: 10.3
click at [979, 32] on div "**********" at bounding box center [1201, 352] width 492 height 705
drag, startPoint x: 985, startPoint y: 36, endPoint x: 1273, endPoint y: 165, distance: 315.6
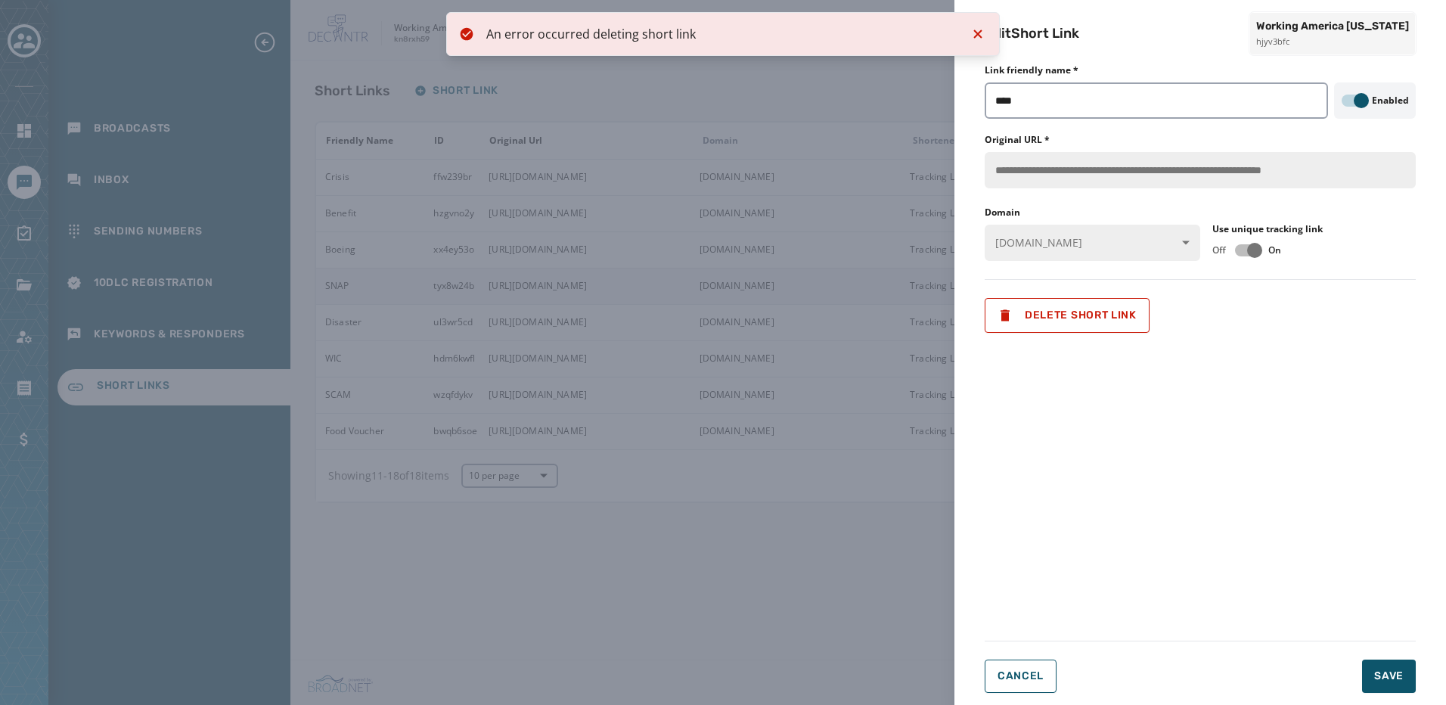
click at [986, 36] on h2 "Edit Short Link" at bounding box center [1032, 33] width 95 height 21
click at [1292, 424] on form "**********" at bounding box center [1200, 383] width 431 height 620
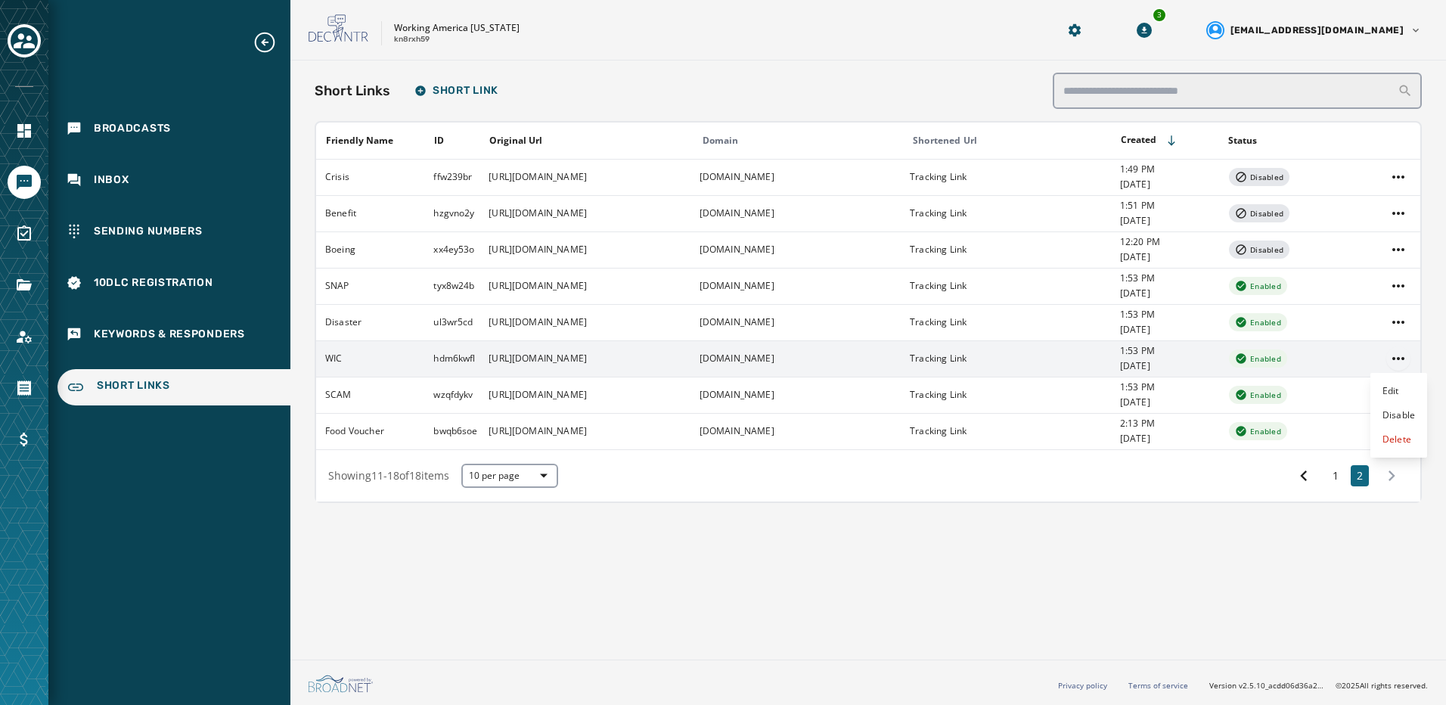
click at [1398, 356] on html "Broadcasts Inbox Sending Numbers 10DLC Registration Keywords & Responders Short…" at bounding box center [723, 352] width 1446 height 705
click at [1397, 386] on div "Edit" at bounding box center [1399, 391] width 57 height 24
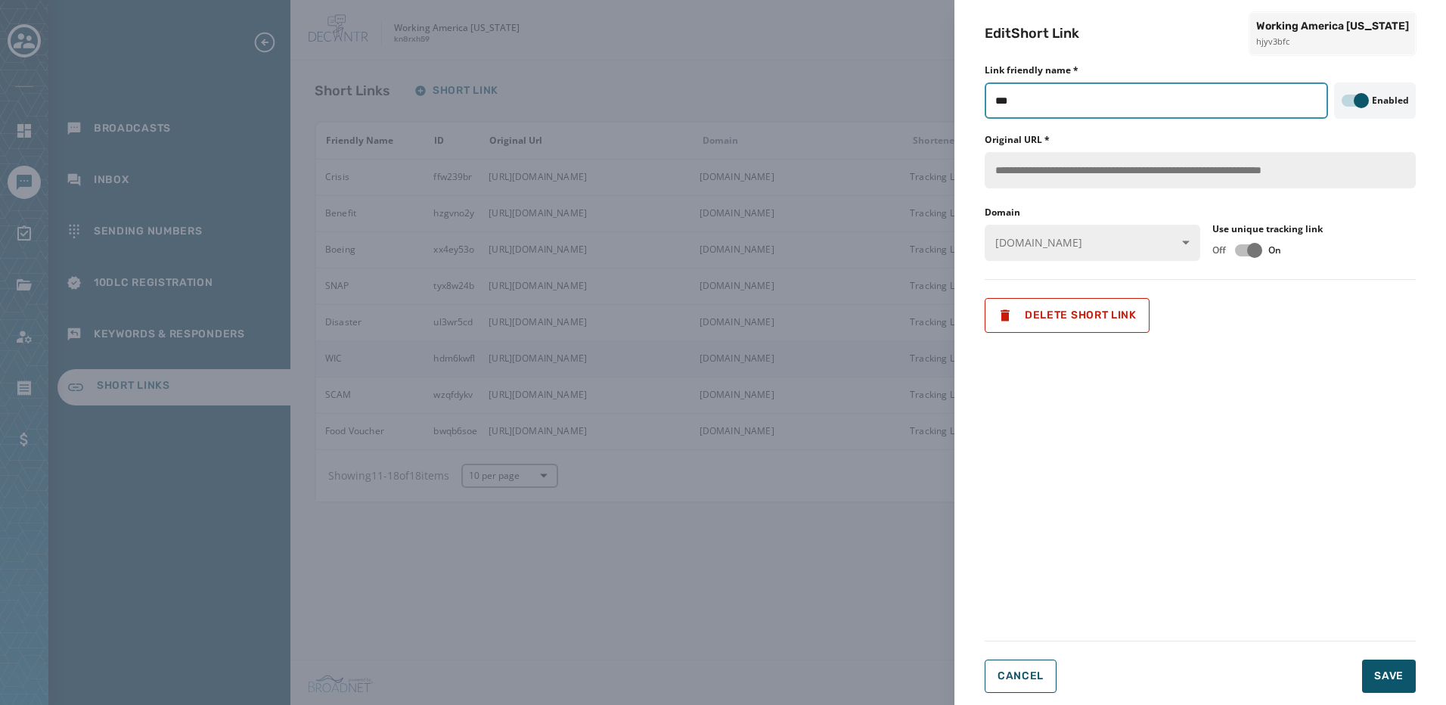
click at [1099, 105] on input "***" at bounding box center [1156, 100] width 343 height 36
drag, startPoint x: 1050, startPoint y: 101, endPoint x: 979, endPoint y: 91, distance: 71.8
click at [979, 91] on div "**********" at bounding box center [1201, 352] width 492 height 705
type input "****"
drag, startPoint x: 1268, startPoint y: 421, endPoint x: 1267, endPoint y: 412, distance: 9.9
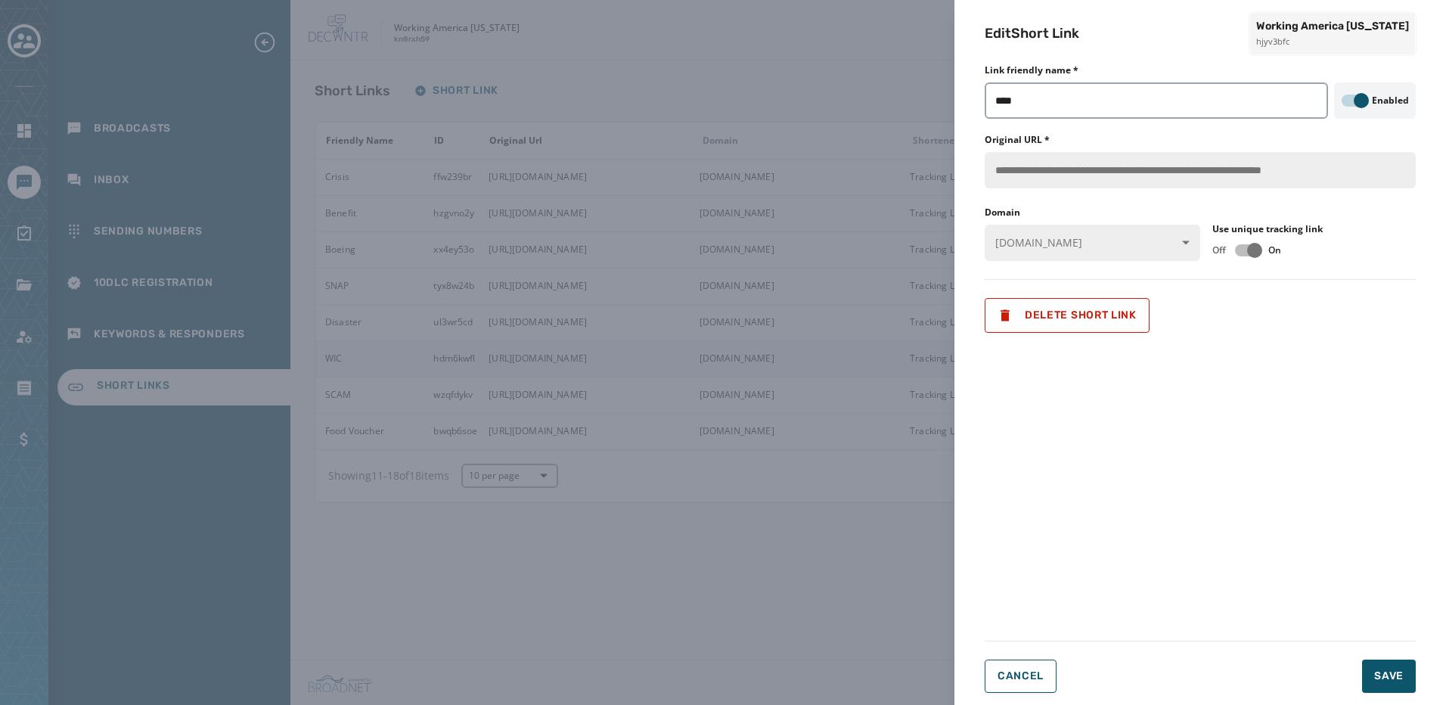
click at [1268, 420] on form "**********" at bounding box center [1200, 383] width 431 height 620
click at [1389, 675] on span "Save" at bounding box center [1390, 676] width 30 height 15
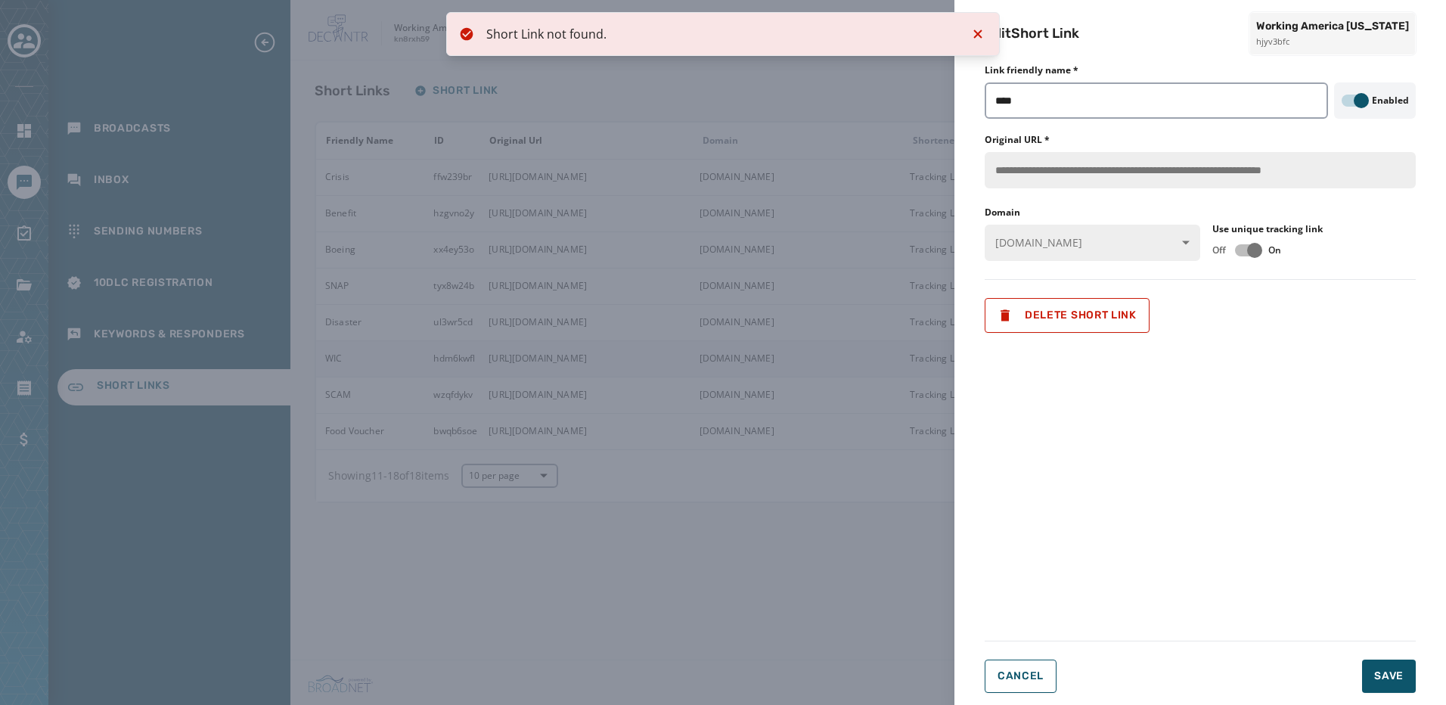
click at [977, 33] on icon "Notifications (F8)" at bounding box center [978, 34] width 8 height 8
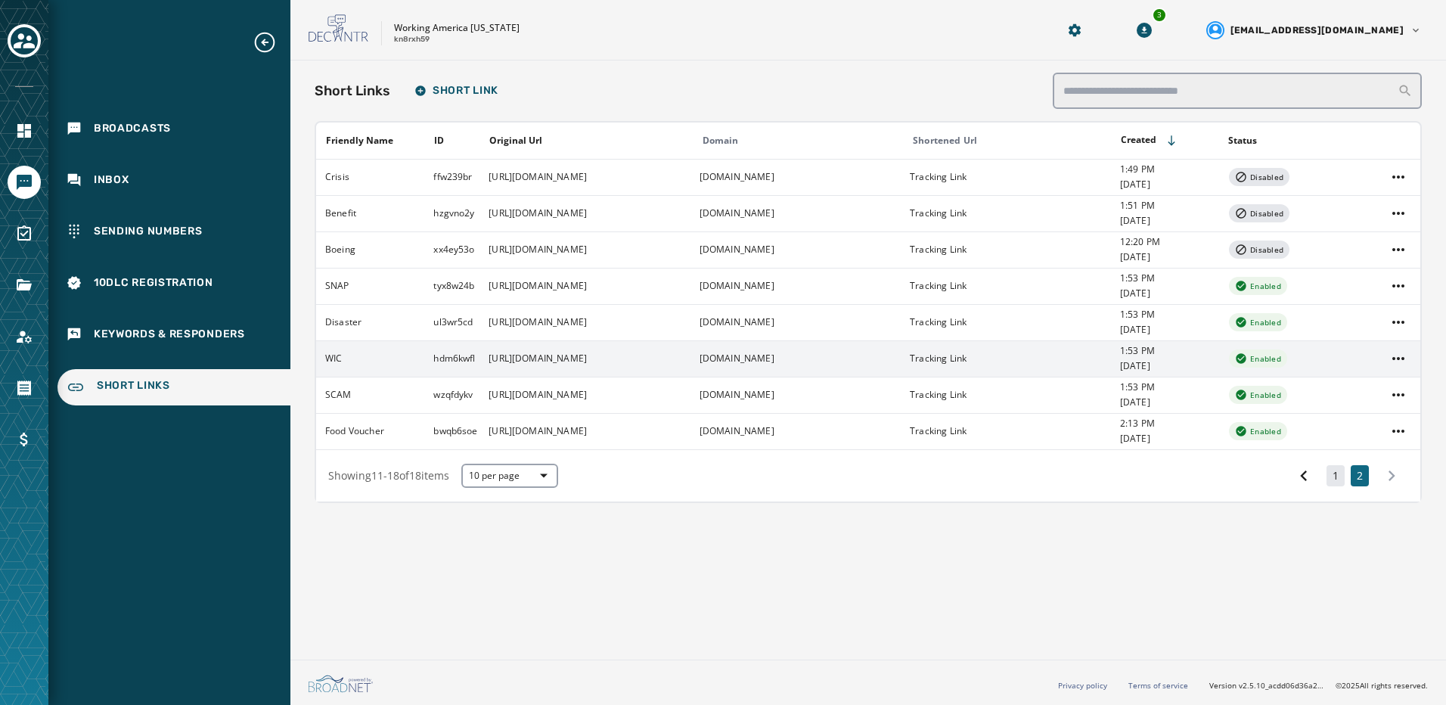
click at [1337, 483] on button "1" at bounding box center [1336, 475] width 18 height 21
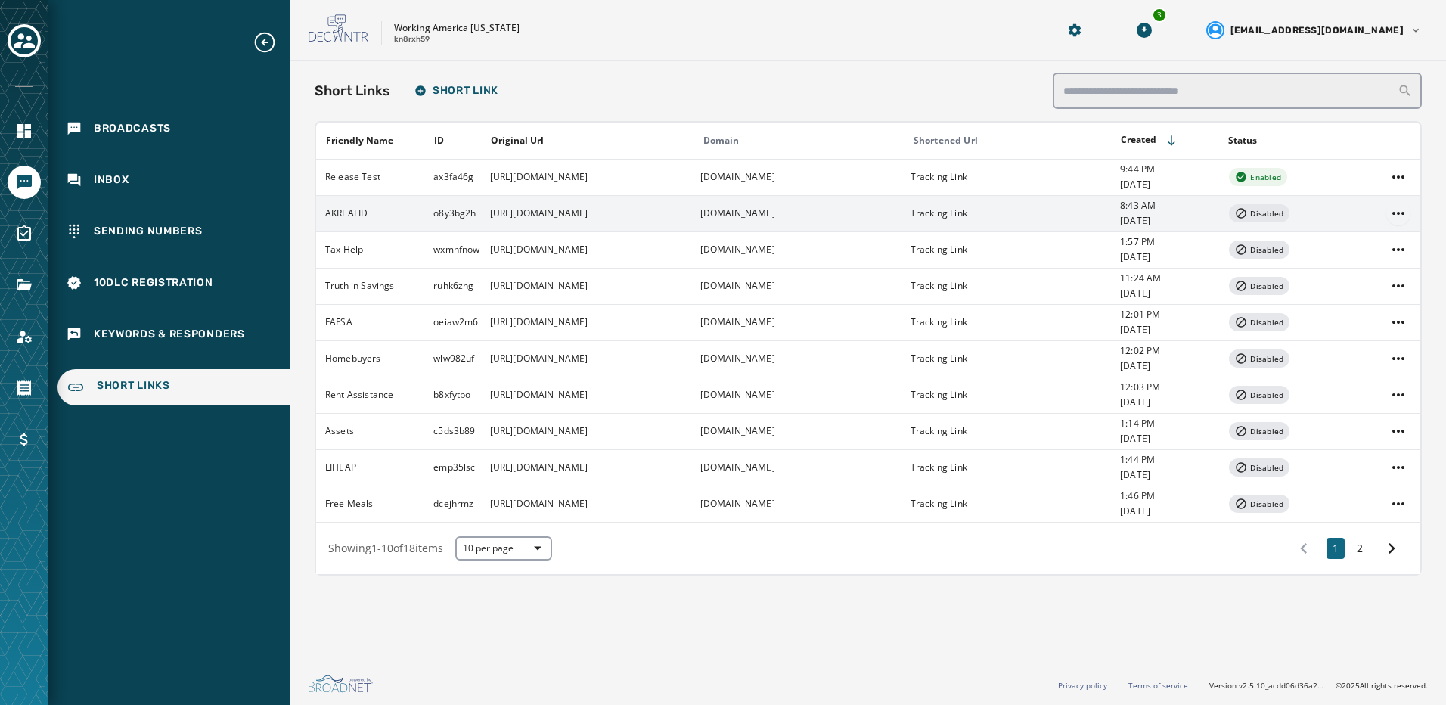
click at [1402, 216] on html "Broadcasts Inbox Sending Numbers 10DLC Registration Keywords & Responders Short…" at bounding box center [723, 352] width 1446 height 705
click at [1395, 287] on div "Delete" at bounding box center [1399, 292] width 54 height 24
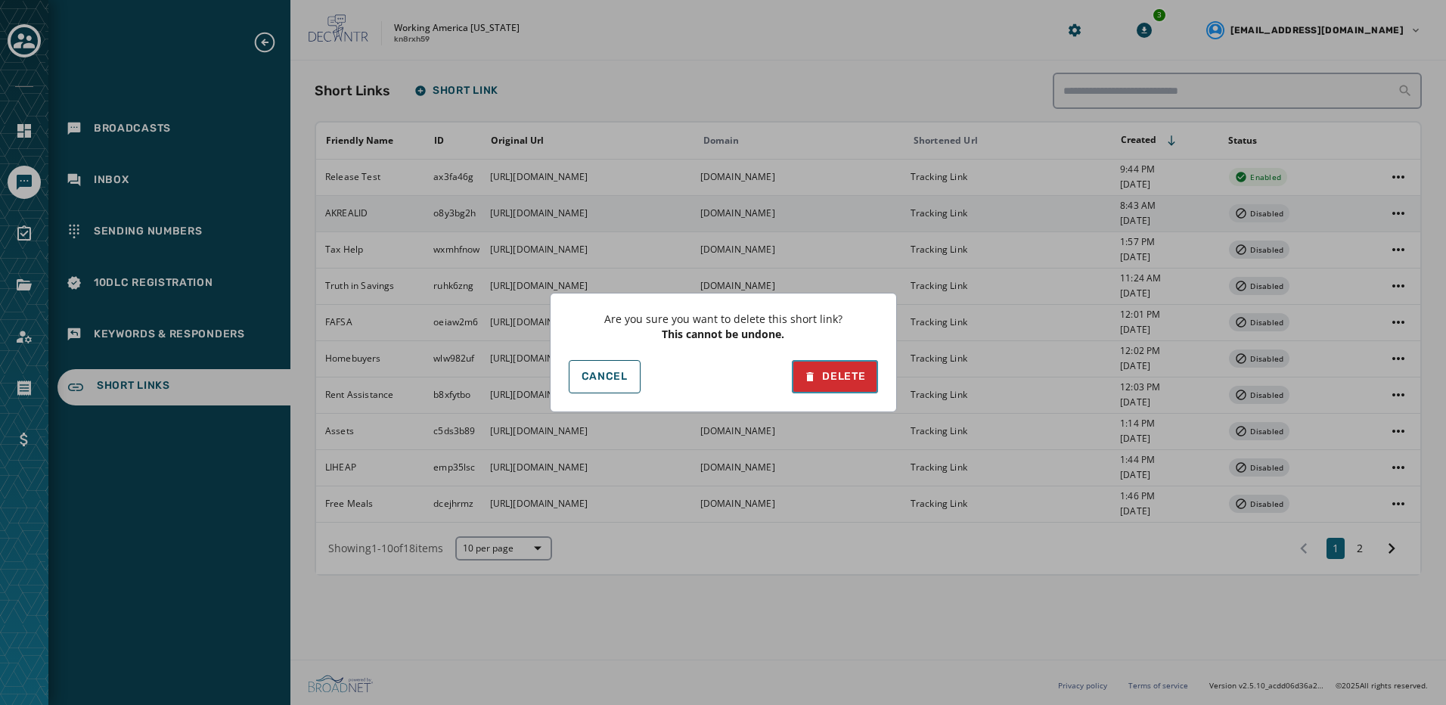
click at [833, 365] on button "Delete" at bounding box center [834, 376] width 85 height 33
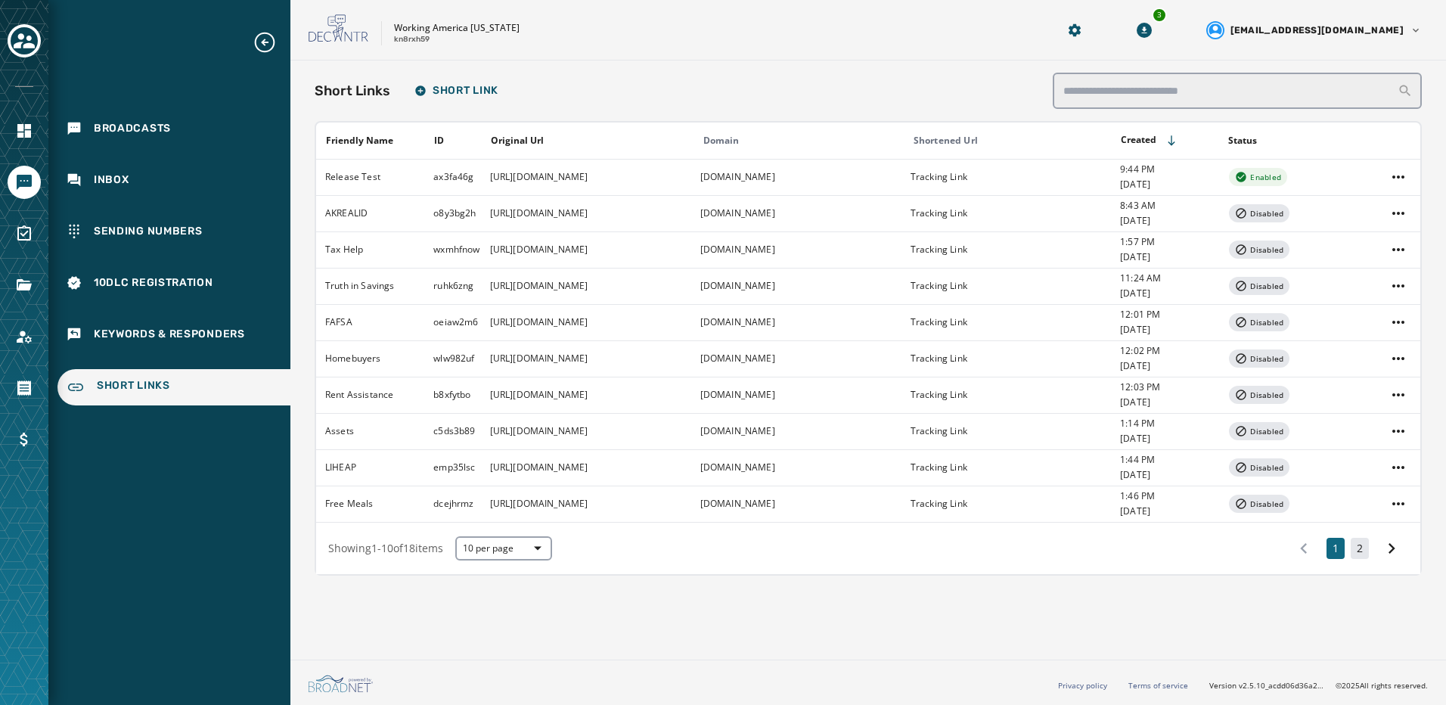
click at [1353, 542] on button "2" at bounding box center [1360, 548] width 18 height 21
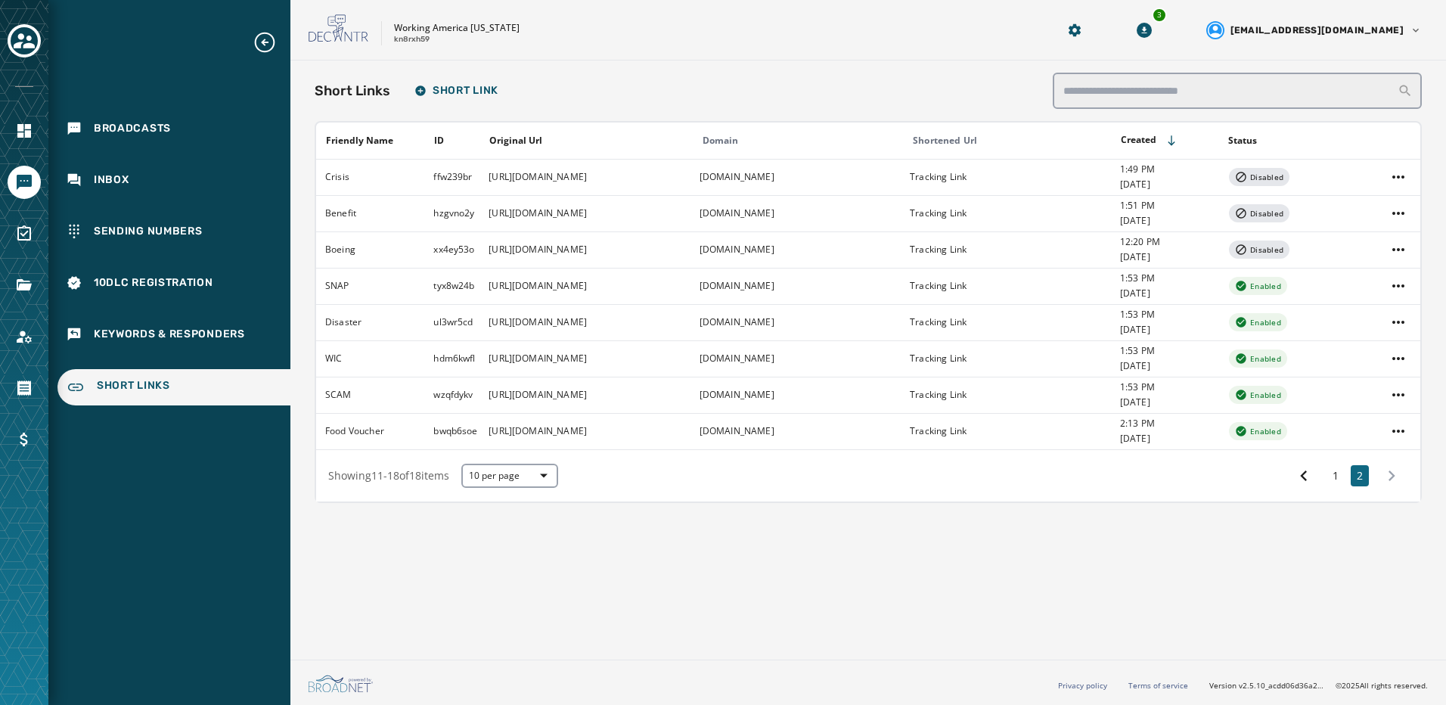
click at [423, 39] on p "kn8rxh59" at bounding box center [412, 39] width 36 height 11
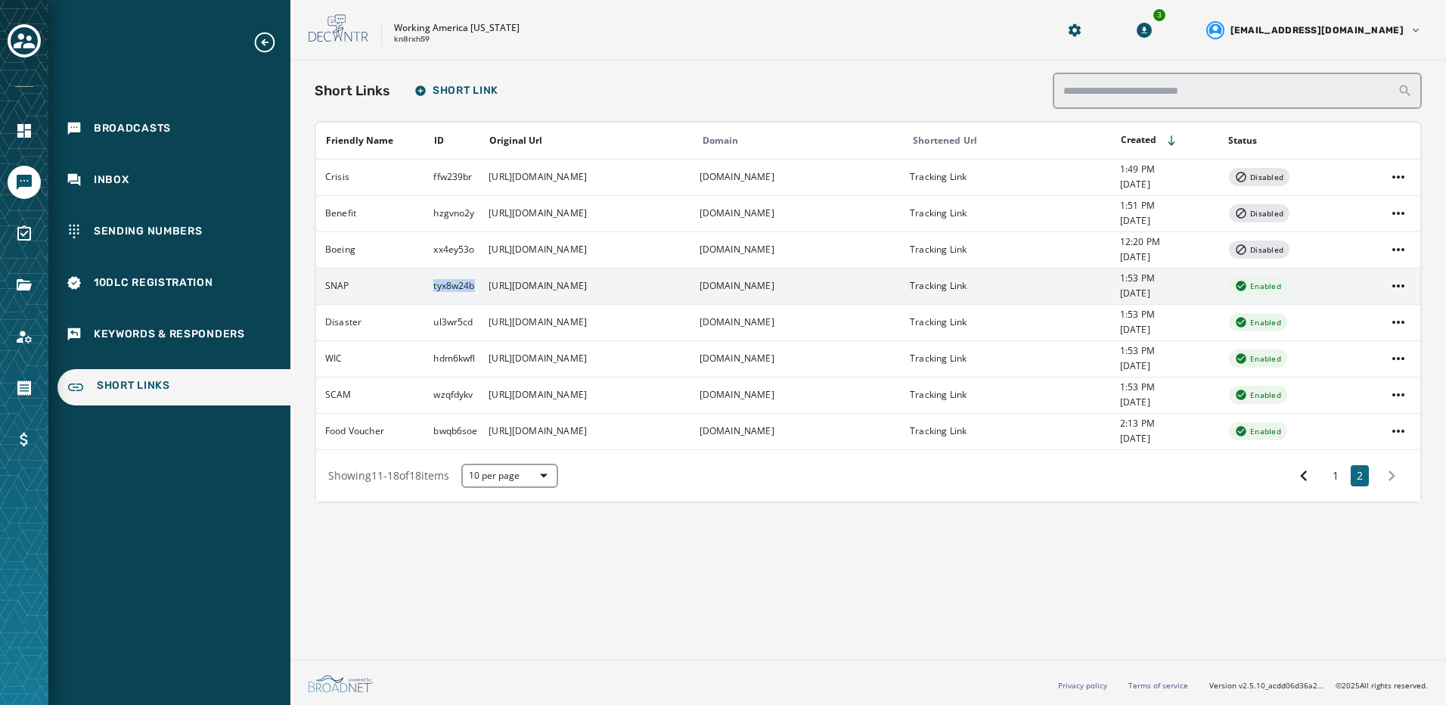
drag, startPoint x: 449, startPoint y: 291, endPoint x: 475, endPoint y: 294, distance: 25.8
click at [475, 294] on td "tyx8w24b" at bounding box center [451, 286] width 55 height 36
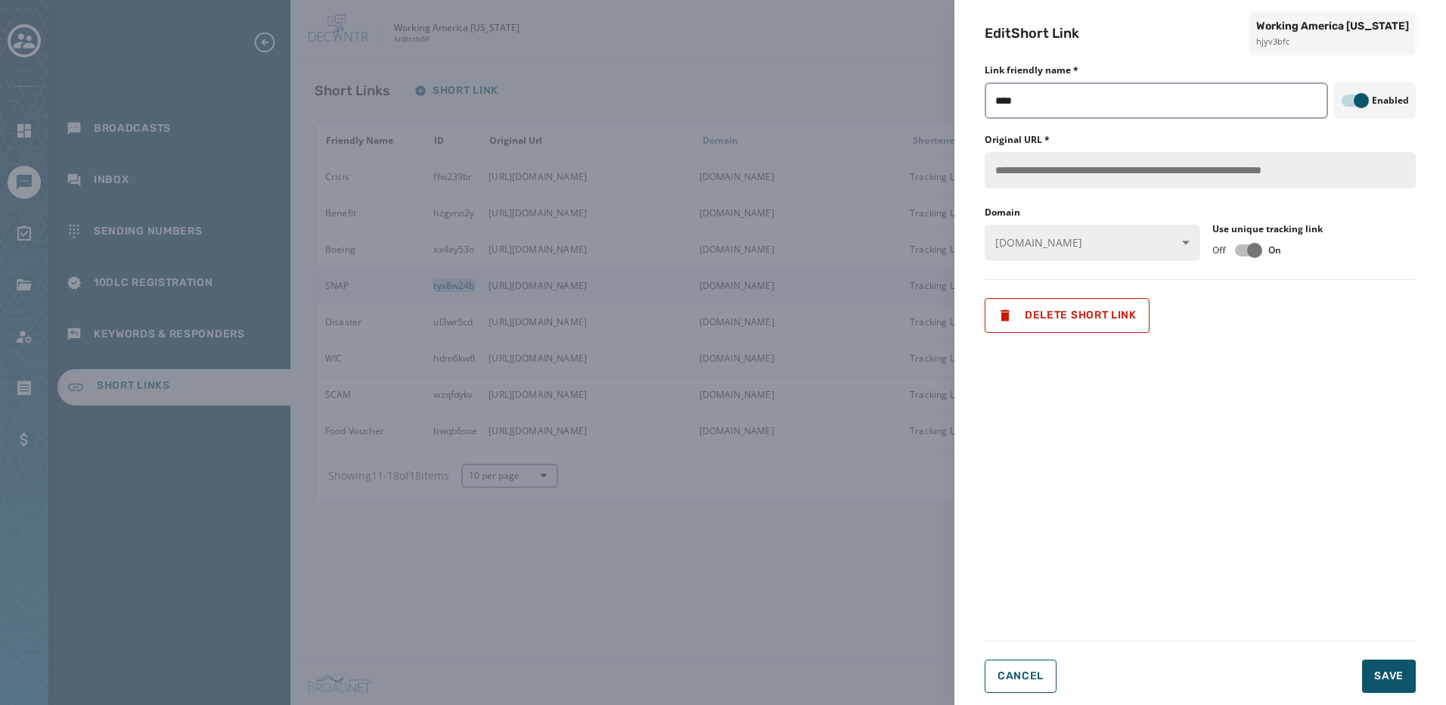
copy td "tyx8w24b"
click at [783, 587] on div "**********" at bounding box center [723, 352] width 1446 height 705
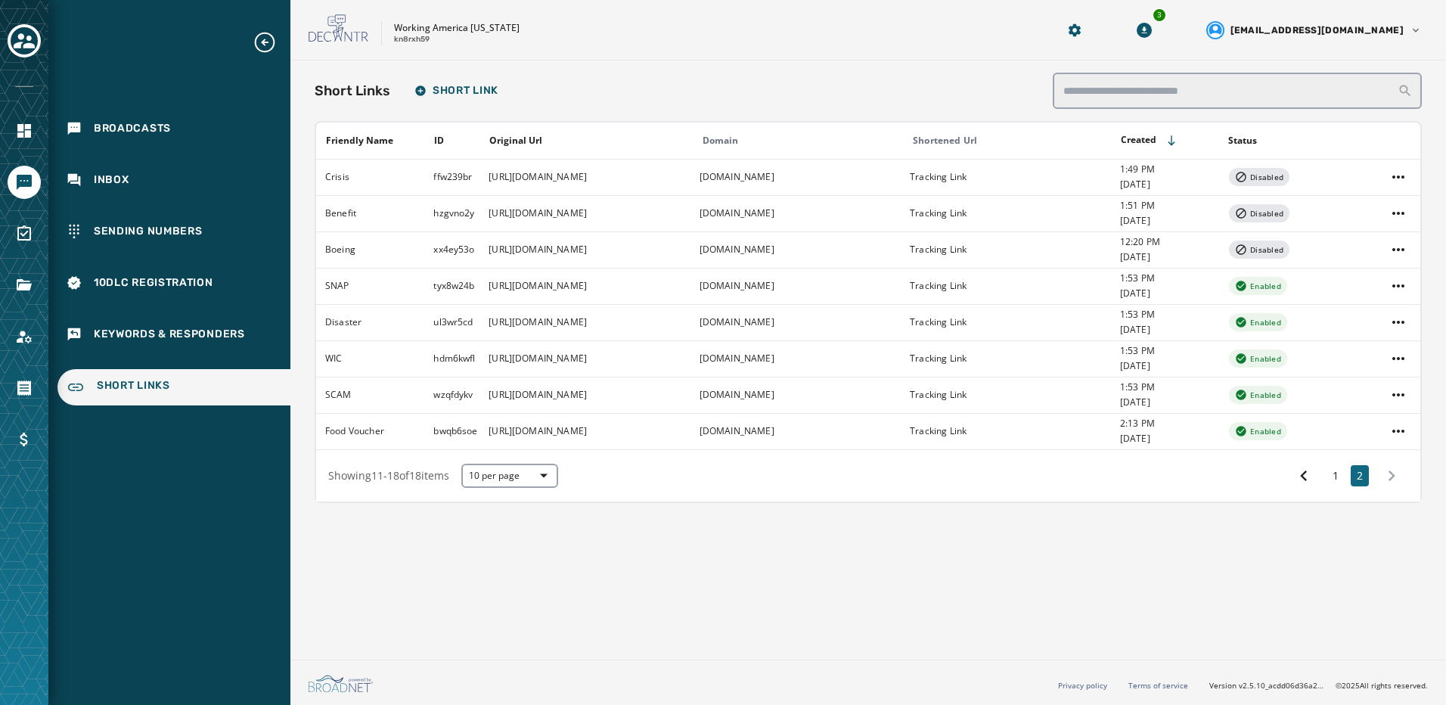
click at [427, 31] on p "Working America [US_STATE]" at bounding box center [457, 28] width 126 height 12
drag, startPoint x: 386, startPoint y: 30, endPoint x: 359, endPoint y: 18, distance: 28.8
click at [359, 18] on div "Working America Ohio kn8rxh59" at bounding box center [664, 30] width 710 height 32
copy div "Working America Ohio kn8rxh59"
drag, startPoint x: 473, startPoint y: 605, endPoint x: 465, endPoint y: 606, distance: 7.6
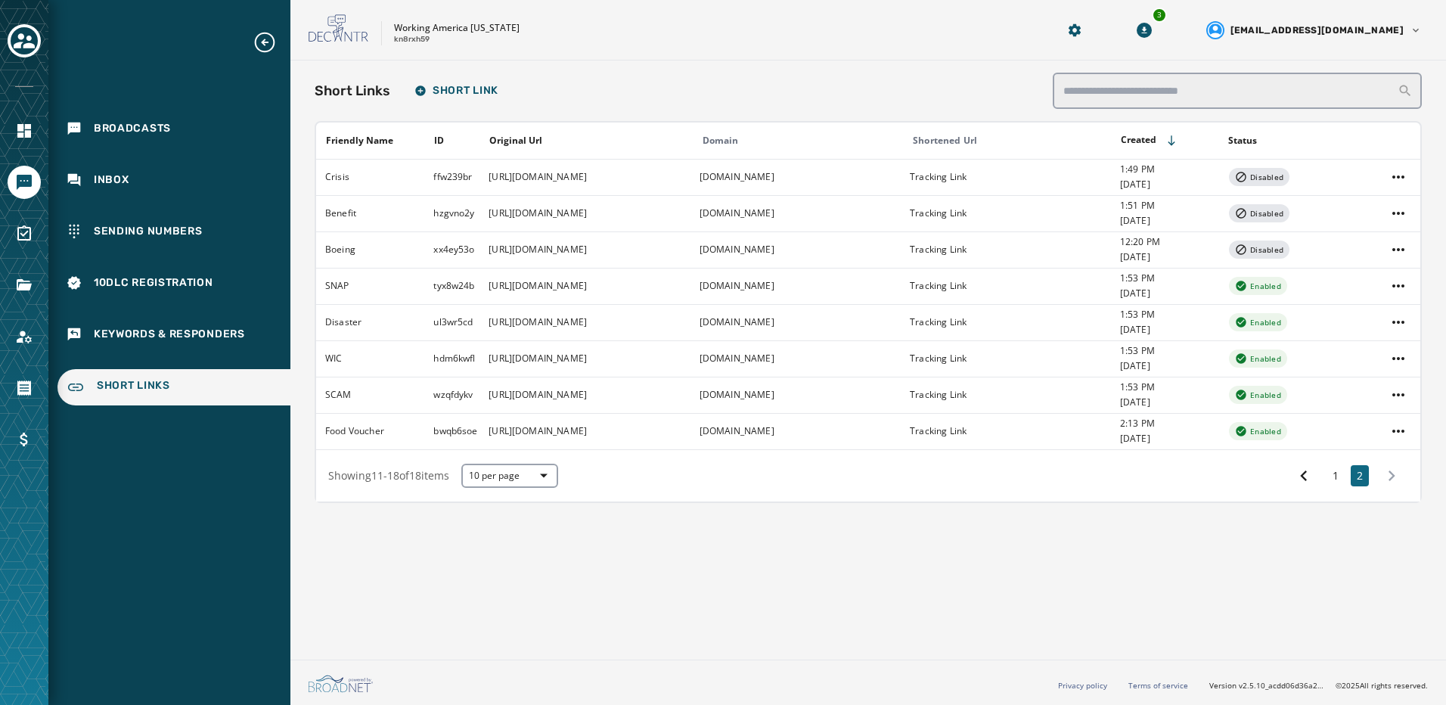
click at [473, 604] on div "Short Links Short Link Friendly Name ID Original Url Domain Shortened Url Creat…" at bounding box center [869, 357] width 1156 height 593
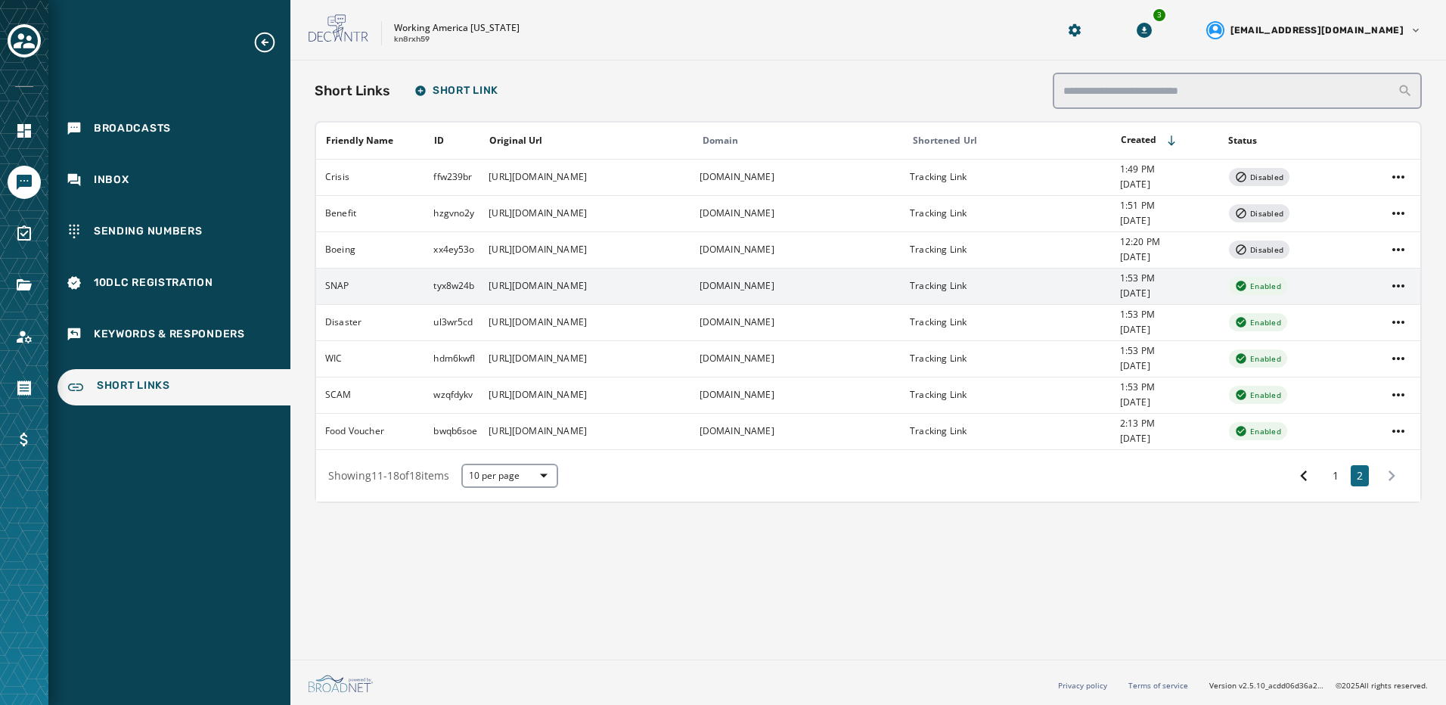
drag, startPoint x: 477, startPoint y: 289, endPoint x: 436, endPoint y: 287, distance: 41.6
click at [436, 287] on tr "SNAP tyx8w24b https://workingamerica.org/grocerybills?utm_source=econ&utm_mediu…" at bounding box center [868, 286] width 1105 height 36
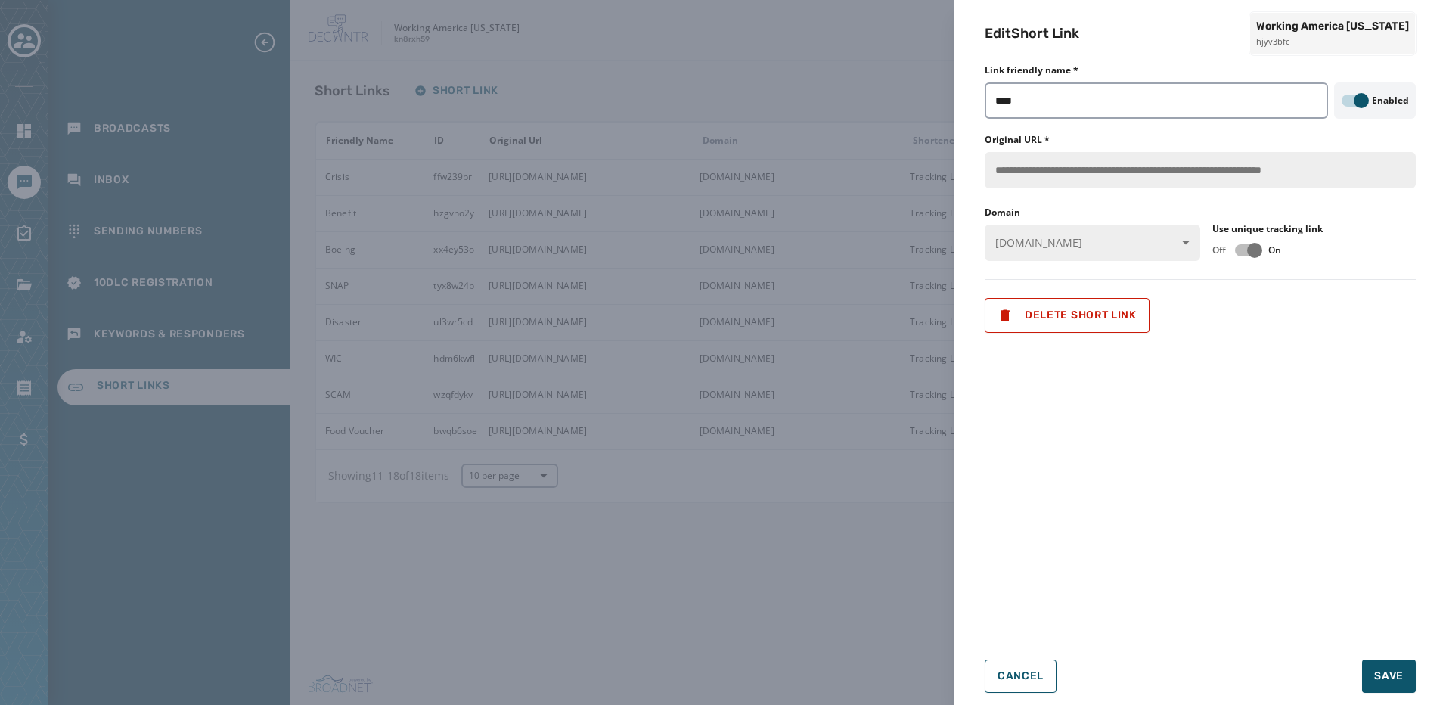
drag, startPoint x: 436, startPoint y: 287, endPoint x: 431, endPoint y: 503, distance: 215.7
click at [424, 562] on div "**********" at bounding box center [723, 352] width 1446 height 705
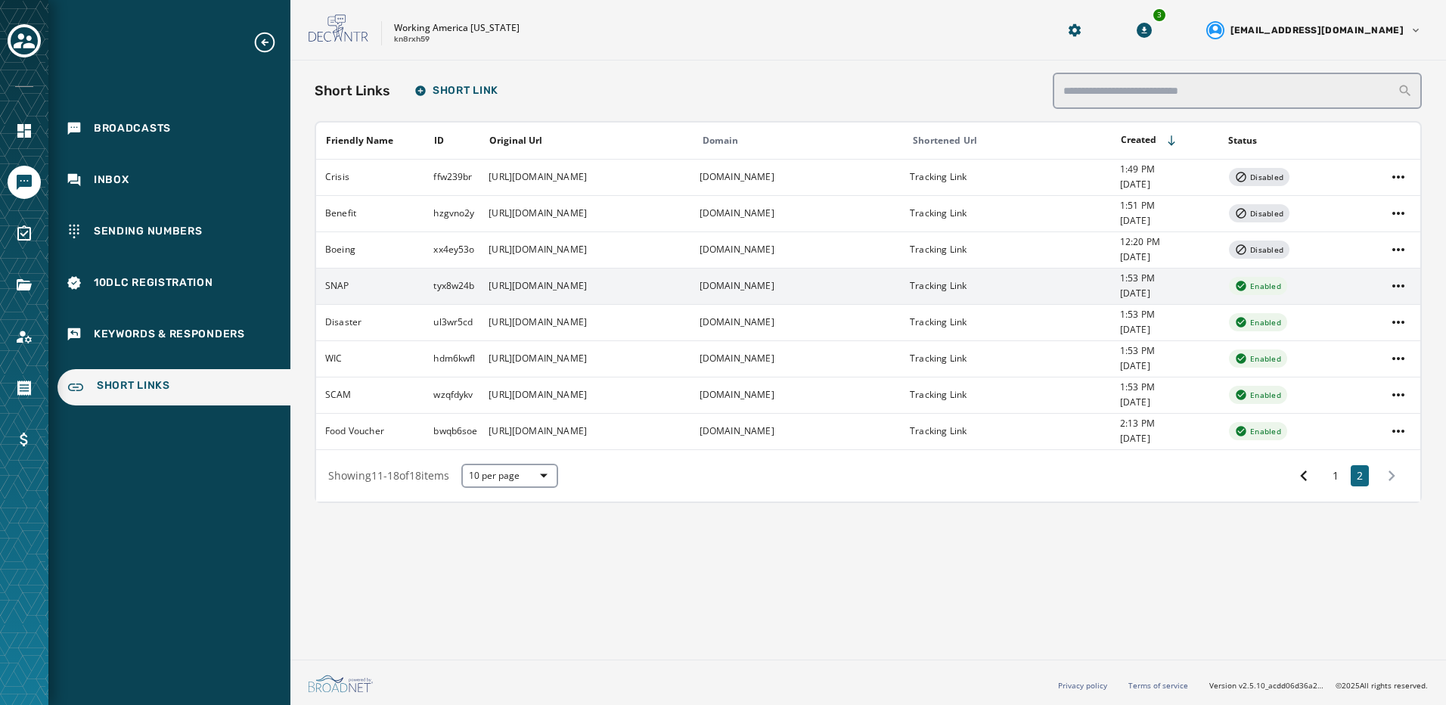
drag, startPoint x: 430, startPoint y: 287, endPoint x: 477, endPoint y: 291, distance: 47.1
click at [477, 291] on tr "SNAP tyx8w24b https://workingamerica.org/grocerybills?utm_source=econ&utm_mediu…" at bounding box center [868, 286] width 1105 height 36
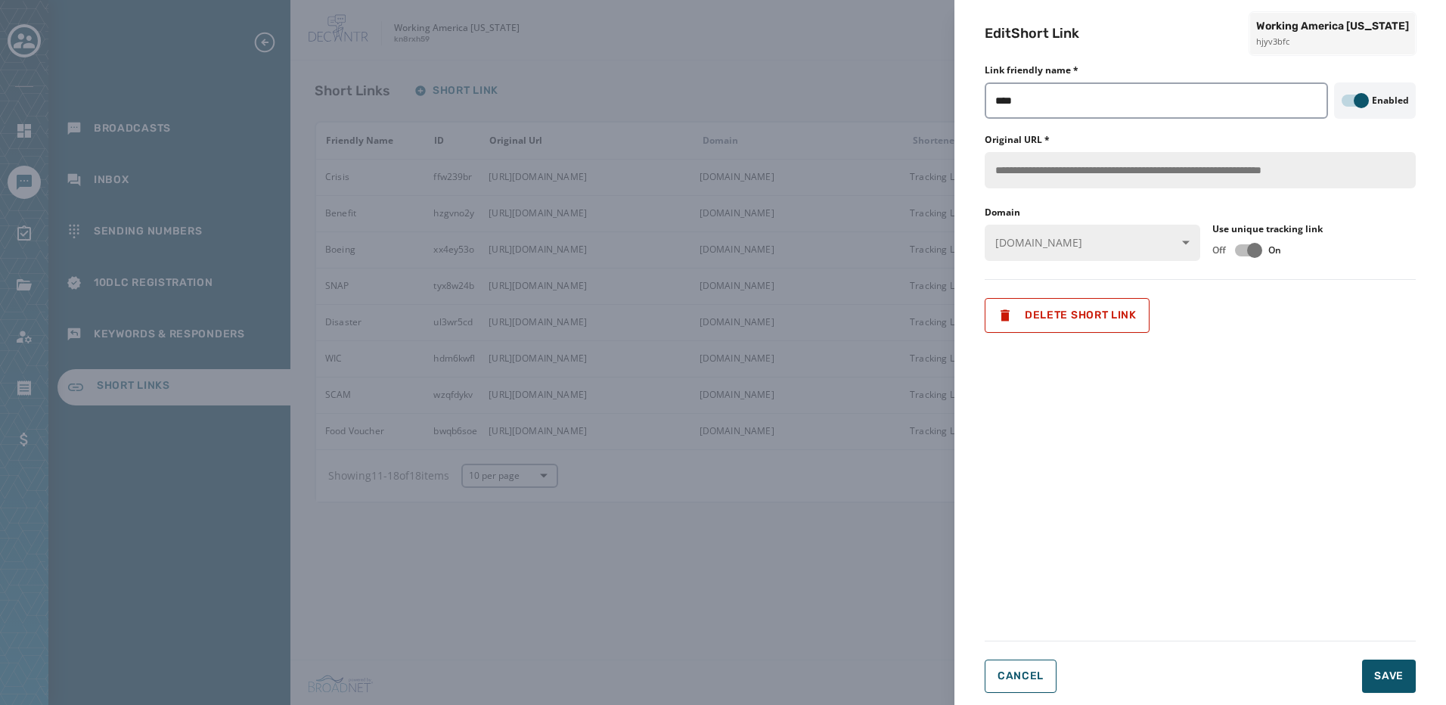
drag, startPoint x: 477, startPoint y: 291, endPoint x: 424, endPoint y: 586, distance: 299.8
click at [424, 586] on div "**********" at bounding box center [723, 352] width 1446 height 705
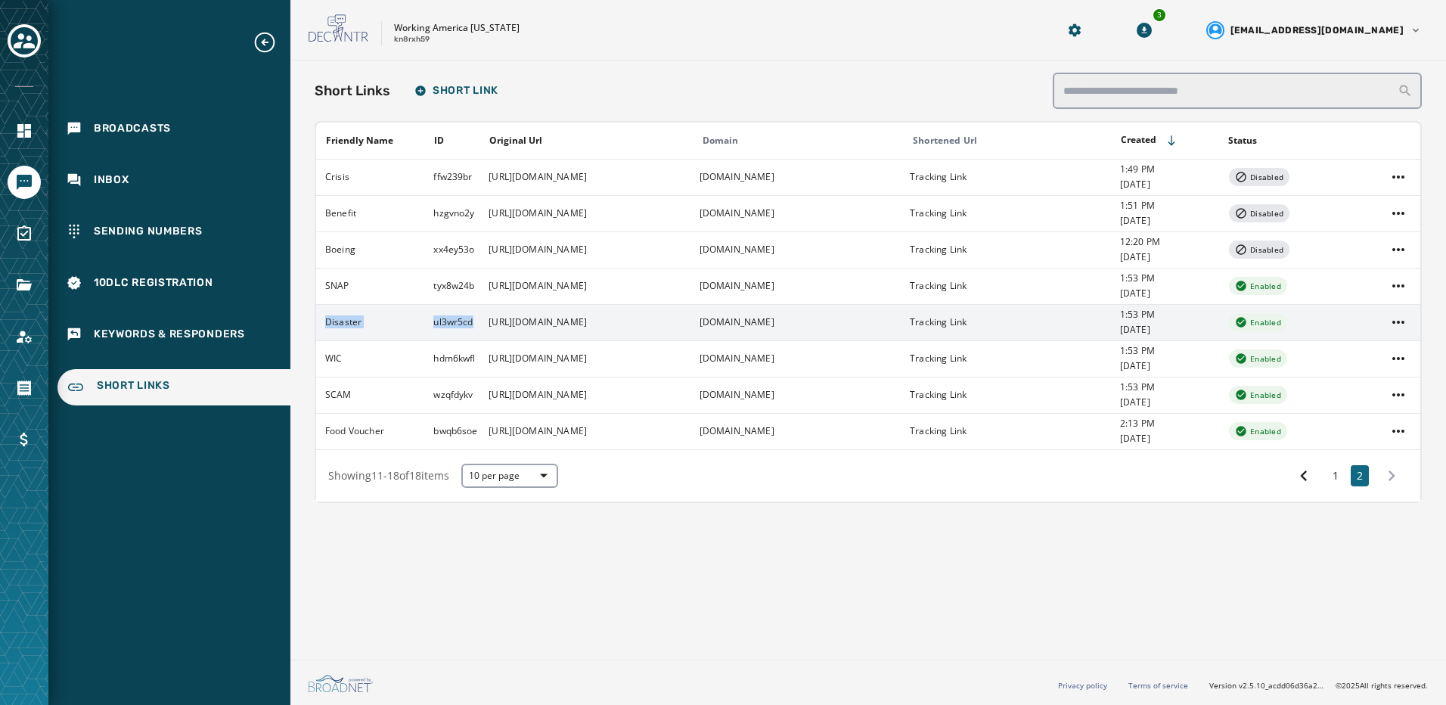
drag, startPoint x: 322, startPoint y: 328, endPoint x: 474, endPoint y: 339, distance: 152.5
click at [474, 339] on tr "Disaster ul3wr5cd https://workingamerica.org/grocerybills?utm_source=econ&utm_m…" at bounding box center [868, 322] width 1105 height 36
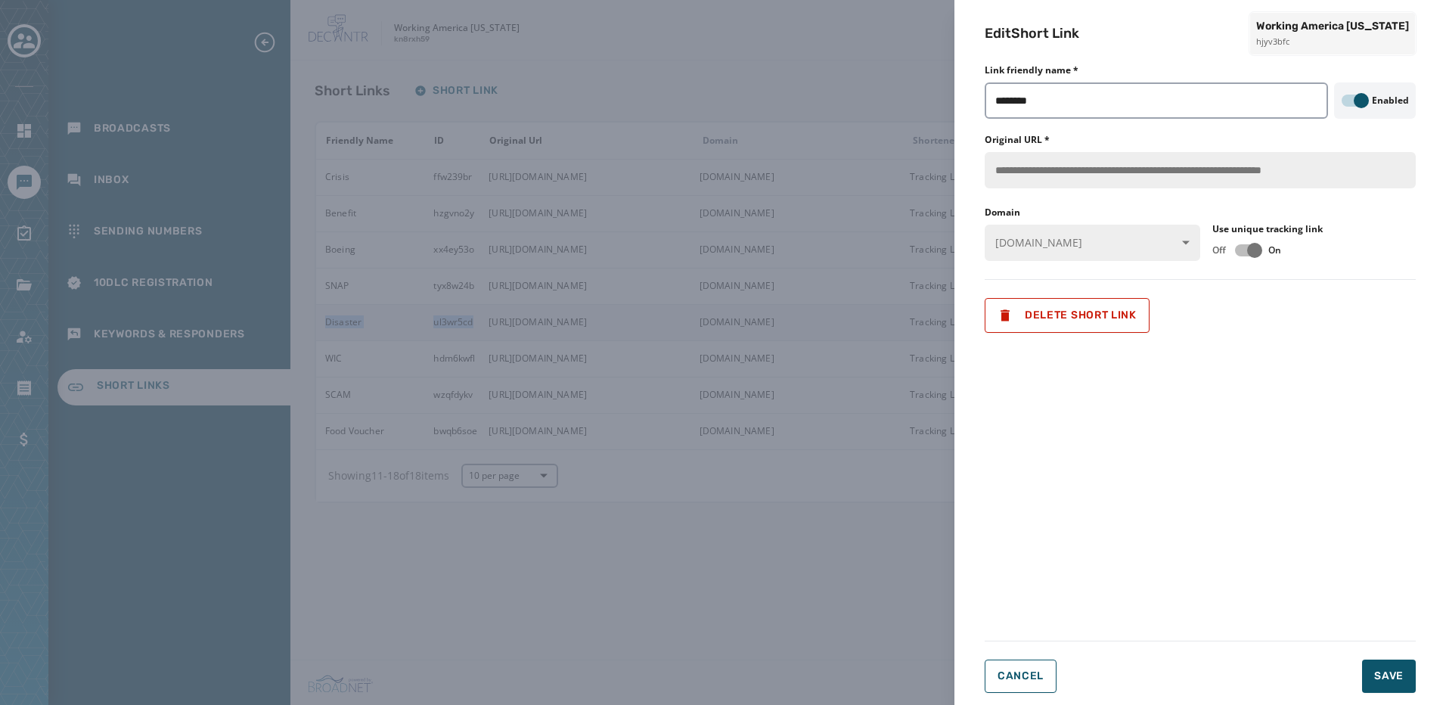
copy tr "Disaster ul3wr5cd"
click at [409, 601] on div "**********" at bounding box center [723, 352] width 1446 height 705
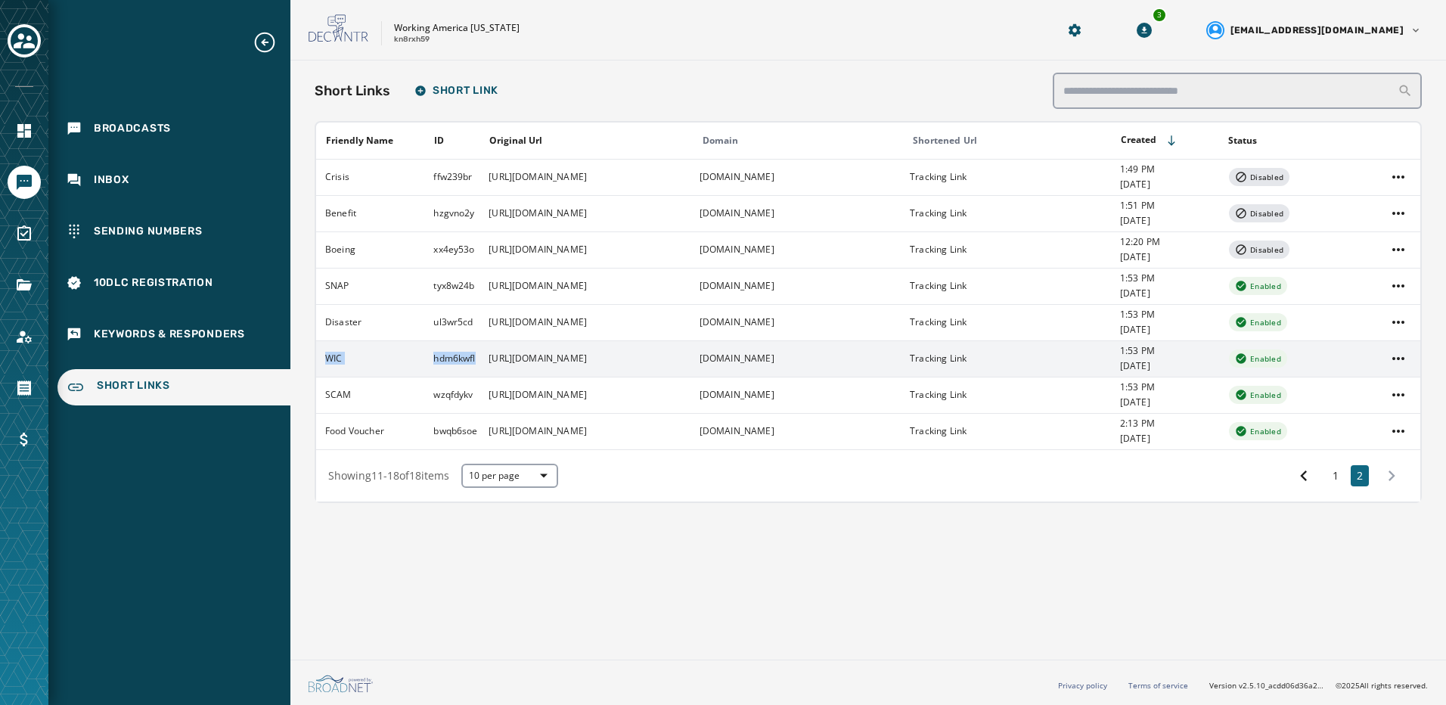
drag, startPoint x: 324, startPoint y: 360, endPoint x: 476, endPoint y: 365, distance: 152.1
click at [476, 365] on tr "WIC hdm6kwfl https://workingamerica.org/grocerybills?utm_source=econ&utm_medium…" at bounding box center [868, 358] width 1105 height 36
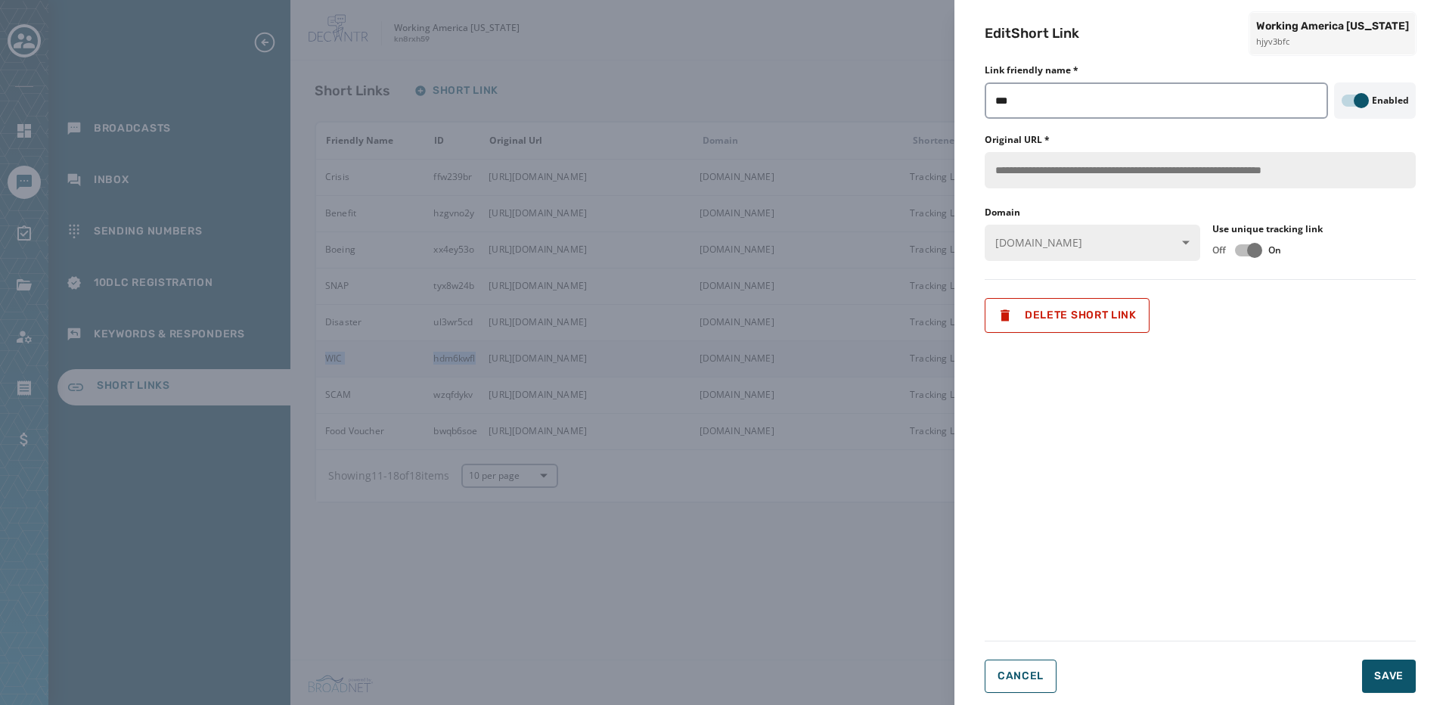
copy tr "WIC hdm6kwfl"
click at [424, 646] on div "**********" at bounding box center [723, 352] width 1446 height 705
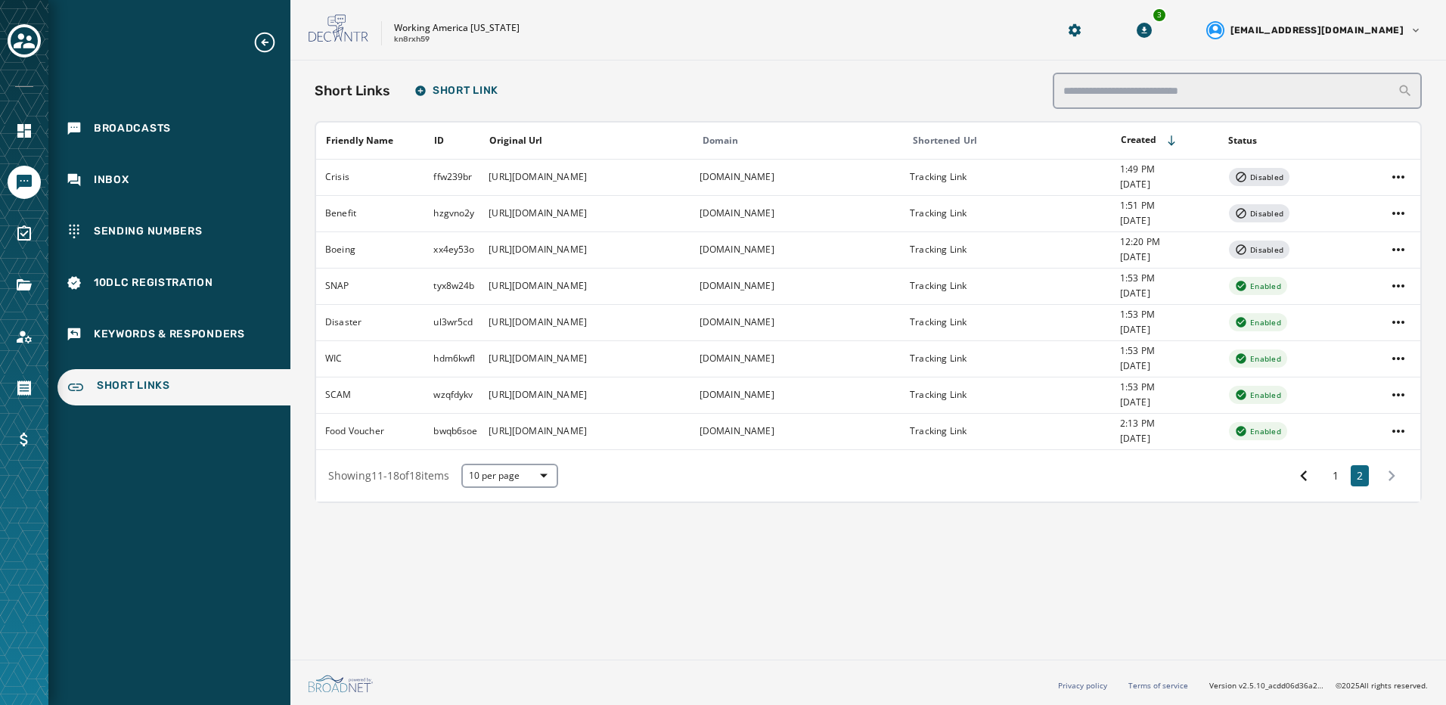
click at [486, 576] on div "Short Links Short Link Friendly Name ID Original Url Domain Shortened Url Creat…" at bounding box center [869, 357] width 1156 height 593
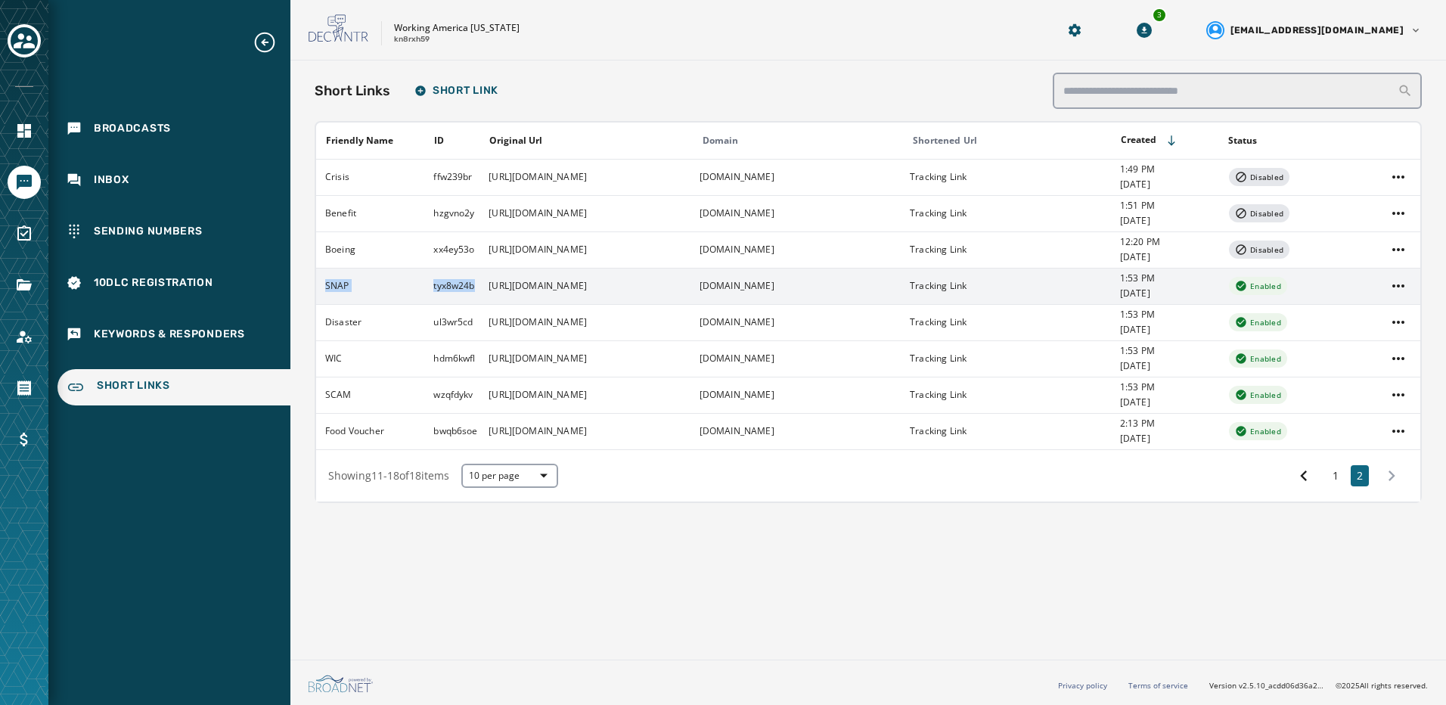
drag, startPoint x: 323, startPoint y: 292, endPoint x: 472, endPoint y: 301, distance: 149.3
click at [472, 301] on tr "SNAP tyx8w24b https://workingamerica.org/grocerybills?utm_source=econ&utm_mediu…" at bounding box center [868, 286] width 1105 height 36
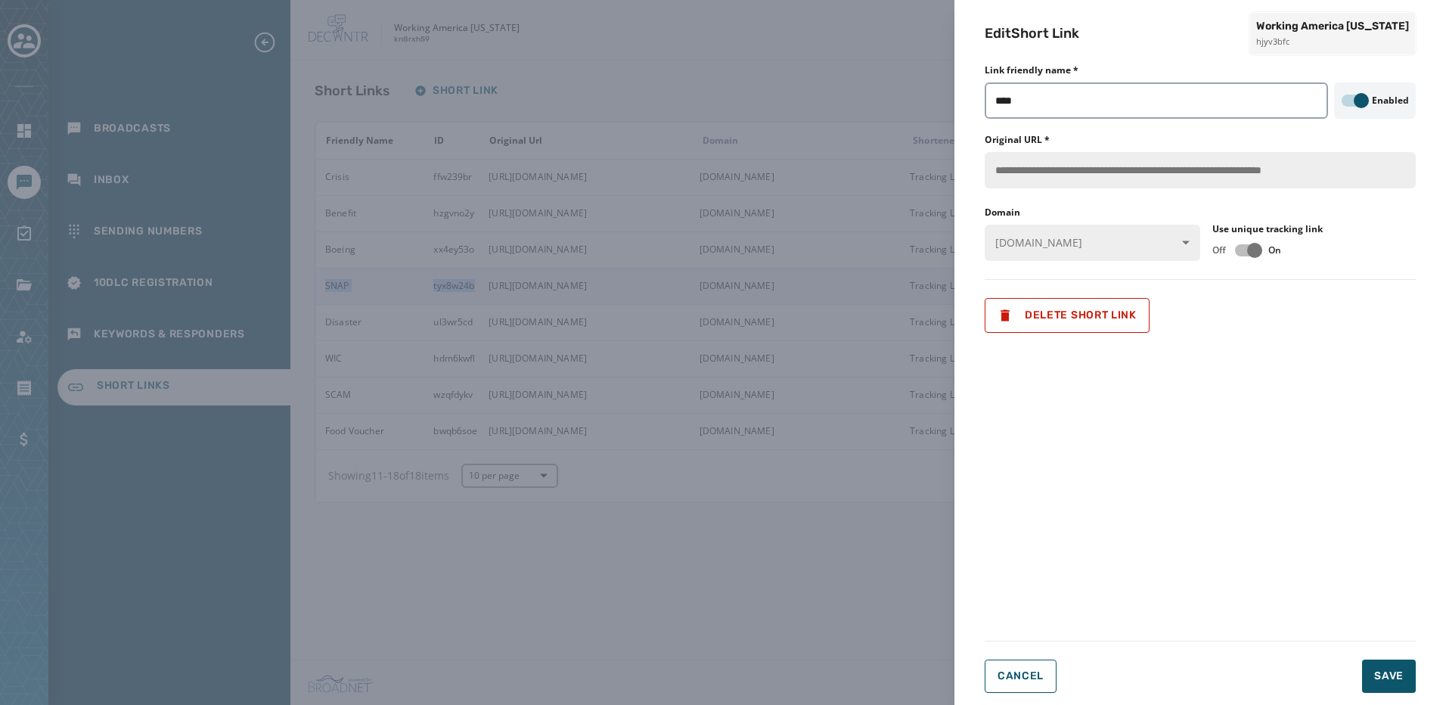
copy tr "SNAP tyx8w24b"
click at [434, 561] on div "**********" at bounding box center [723, 352] width 1446 height 705
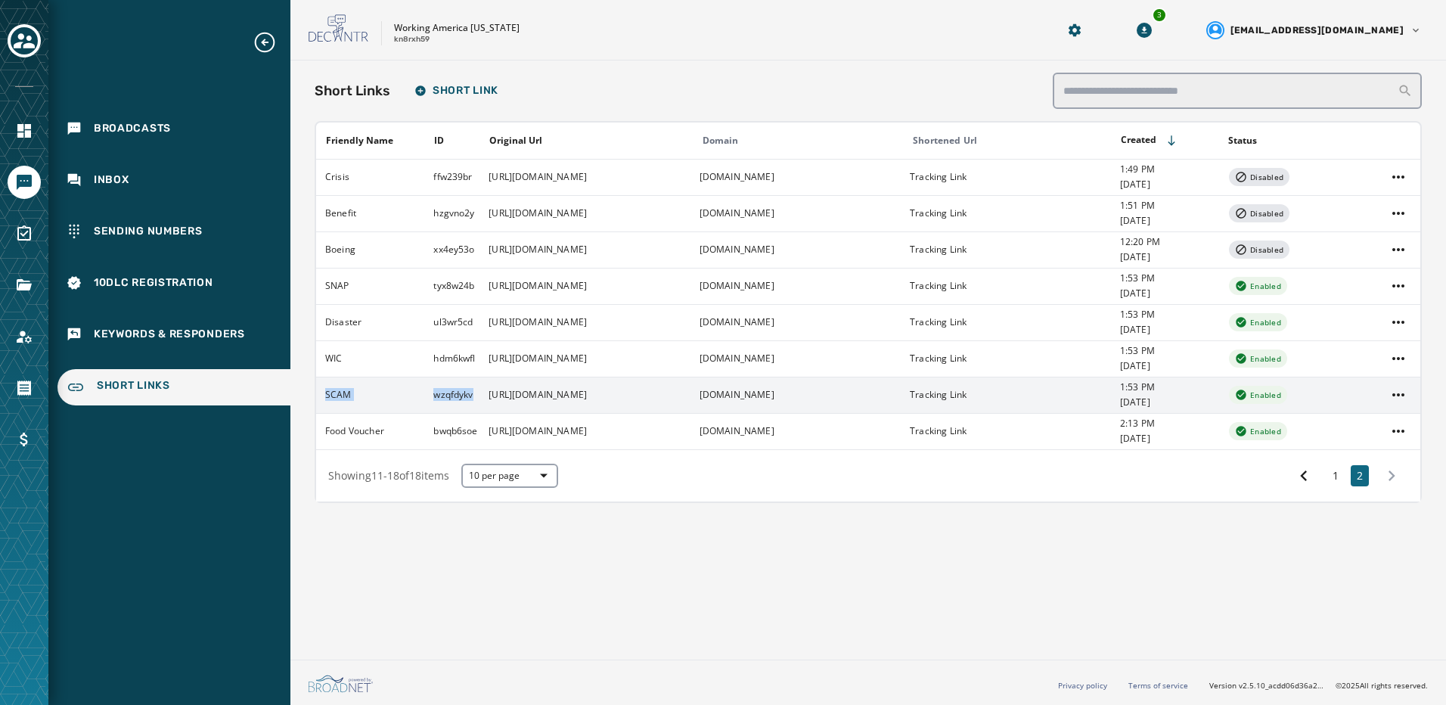
drag, startPoint x: 323, startPoint y: 406, endPoint x: 471, endPoint y: 411, distance: 148.3
click at [471, 411] on tr "SCAM wzqfdykv https://workingamerica.org/grocerybills?utm_source=econ&utm_mediu…" at bounding box center [868, 395] width 1105 height 36
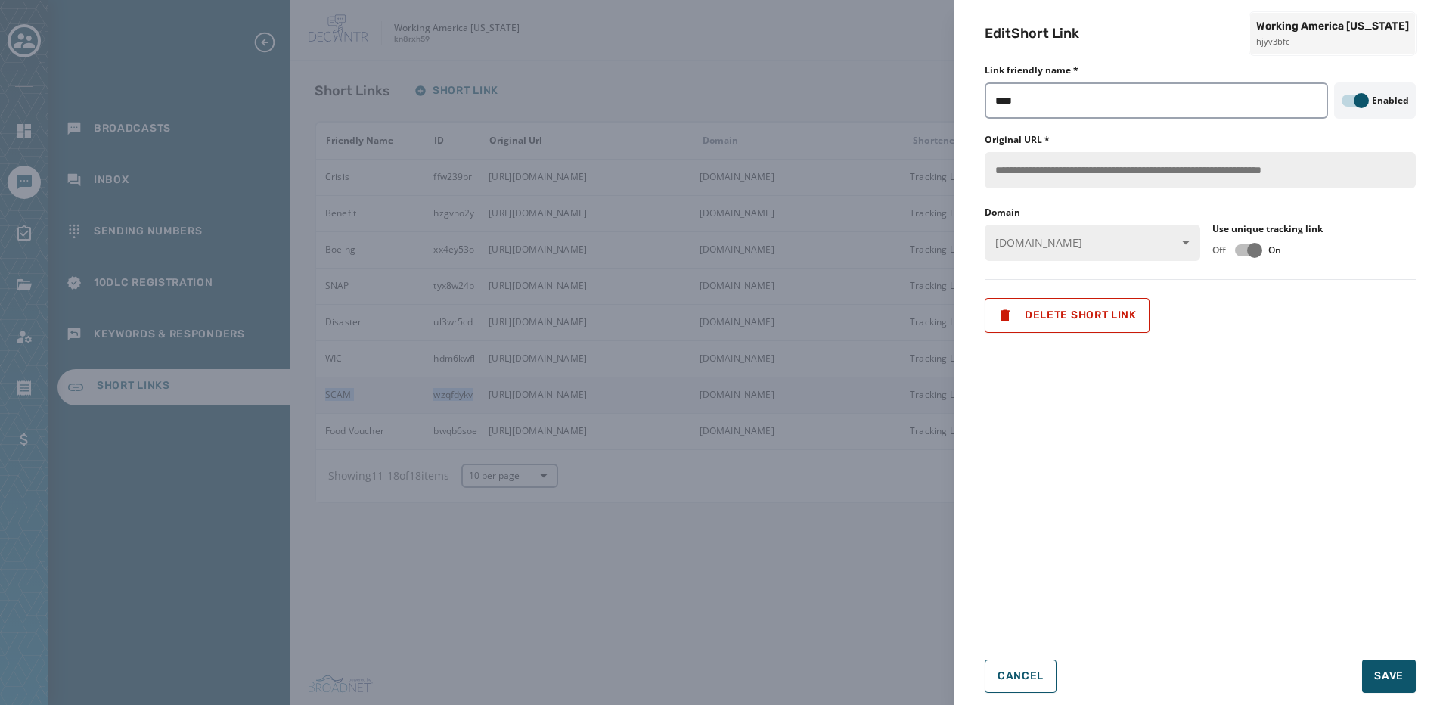
copy tr "SCAM wzqfdykv"
drag, startPoint x: 303, startPoint y: 496, endPoint x: 311, endPoint y: 488, distance: 11.8
click at [303, 496] on div "**********" at bounding box center [723, 352] width 1446 height 705
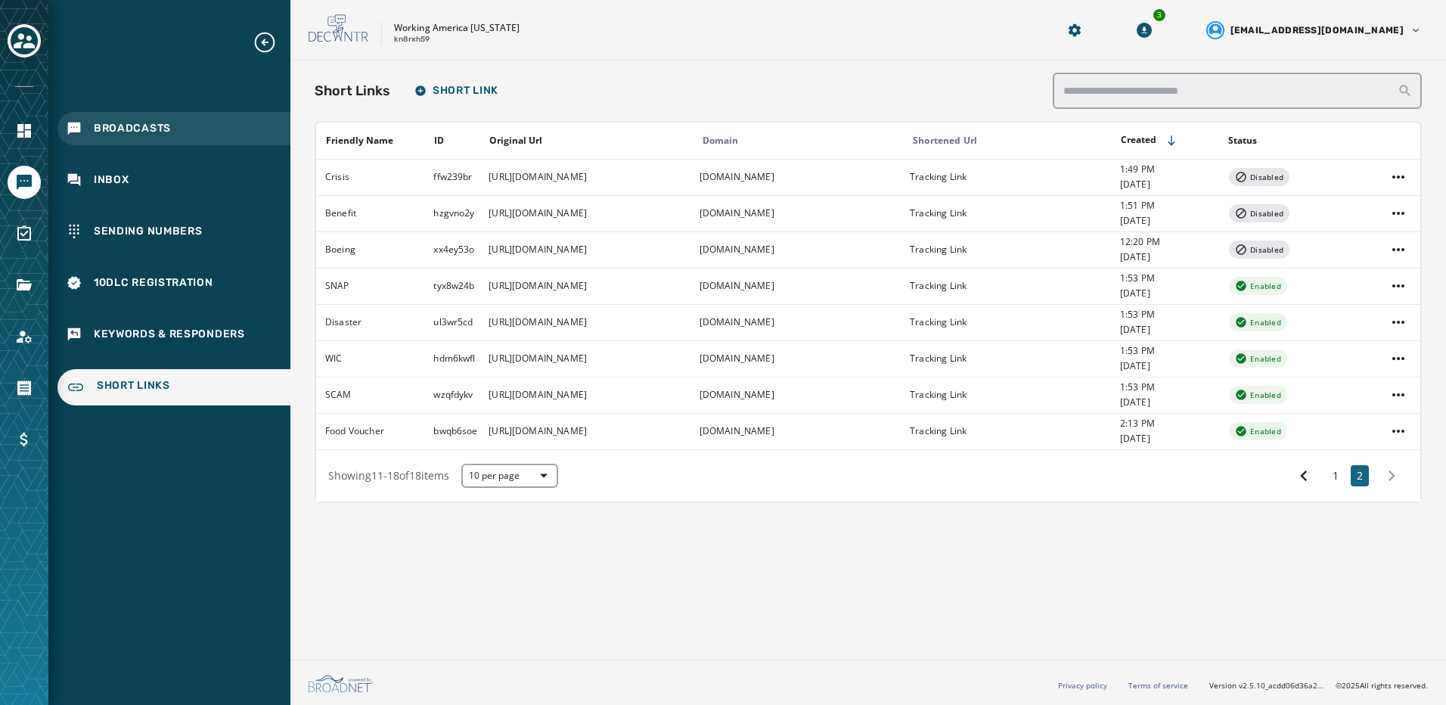
click at [144, 131] on span "Broadcasts" at bounding box center [132, 128] width 77 height 15
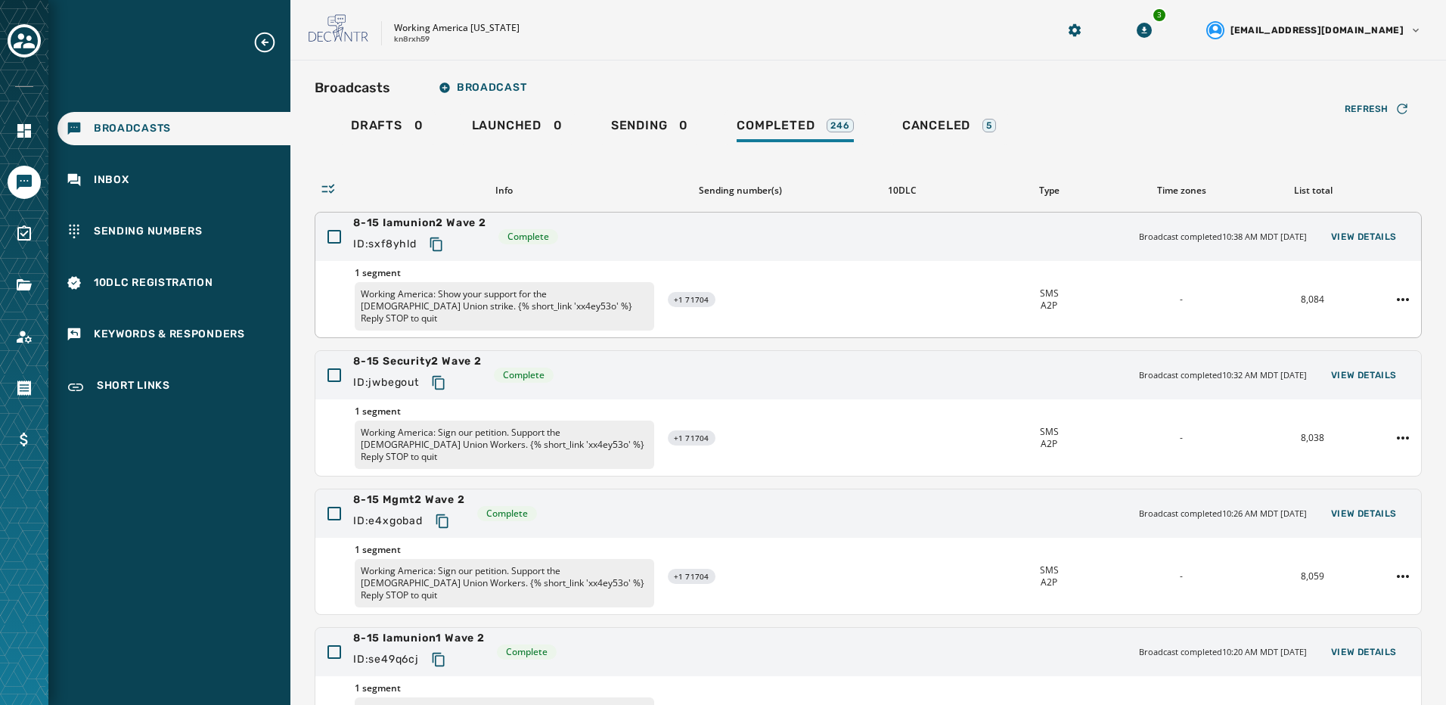
scroll to position [76, 0]
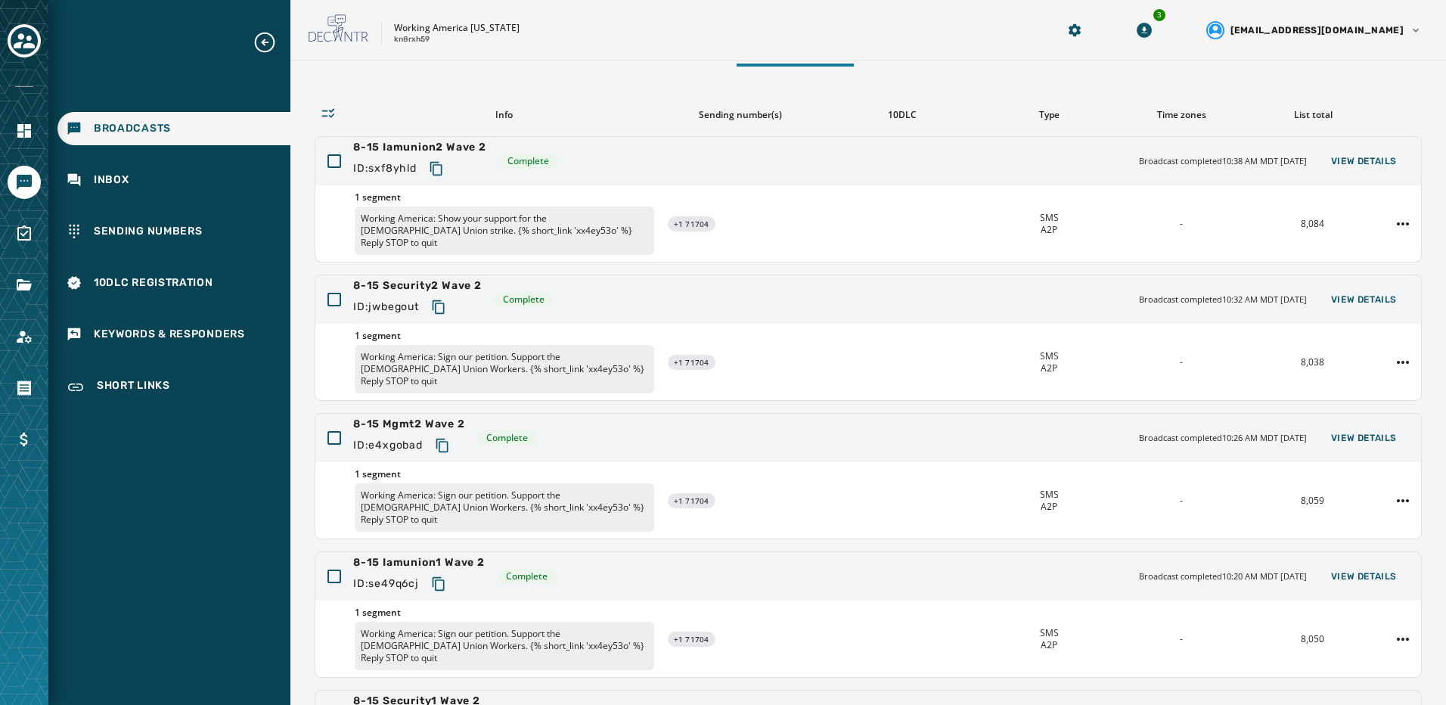
click at [158, 134] on span "Broadcasts" at bounding box center [132, 128] width 77 height 15
